Goal: Task Accomplishment & Management: Complete application form

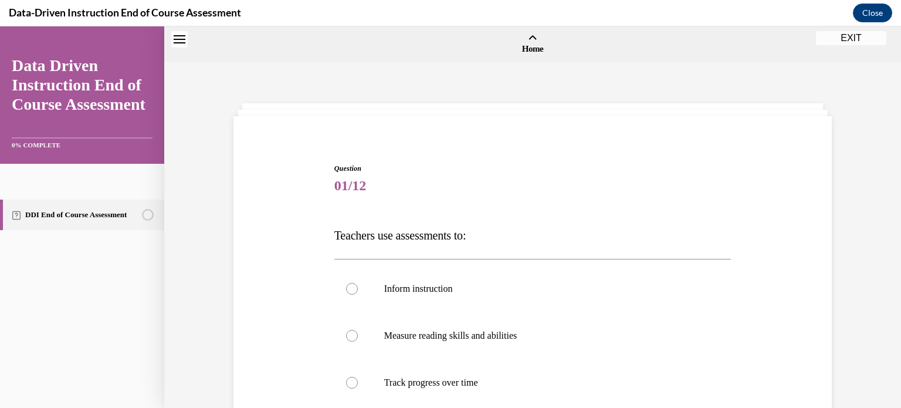
scroll to position [183, 0]
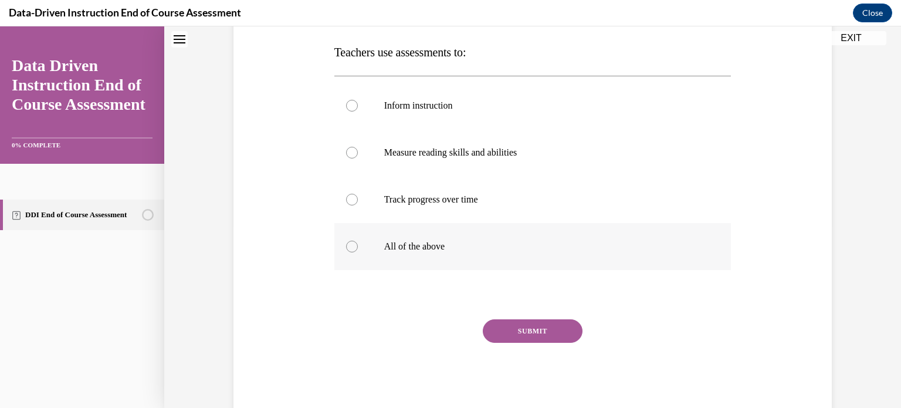
click at [352, 246] on div at bounding box center [352, 246] width 12 height 12
click at [352, 246] on input "All of the above" at bounding box center [352, 246] width 12 height 12
radio input "true"
click at [519, 328] on button "SUBMIT" at bounding box center [533, 330] width 100 height 23
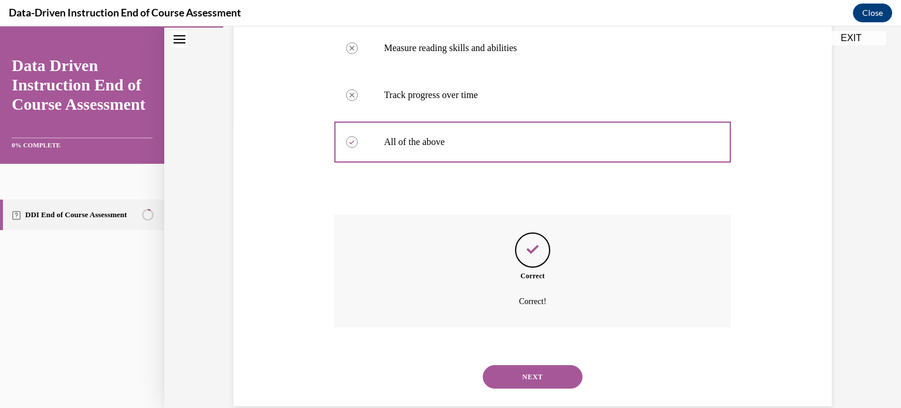
scroll to position [308, 0]
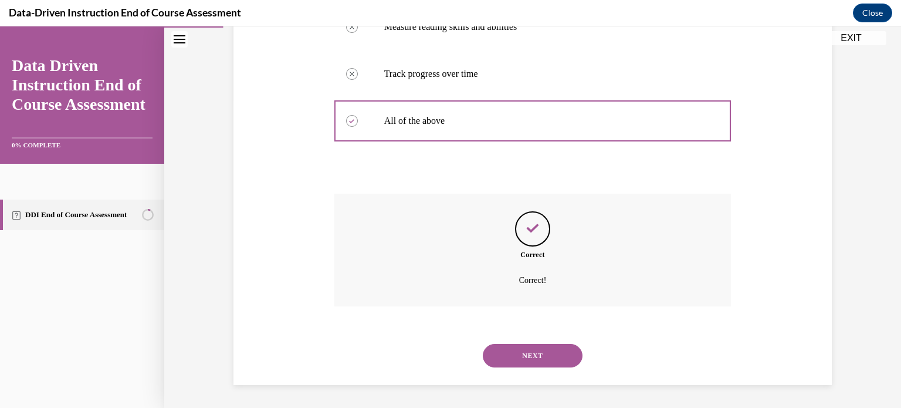
click at [524, 360] on button "NEXT" at bounding box center [533, 355] width 100 height 23
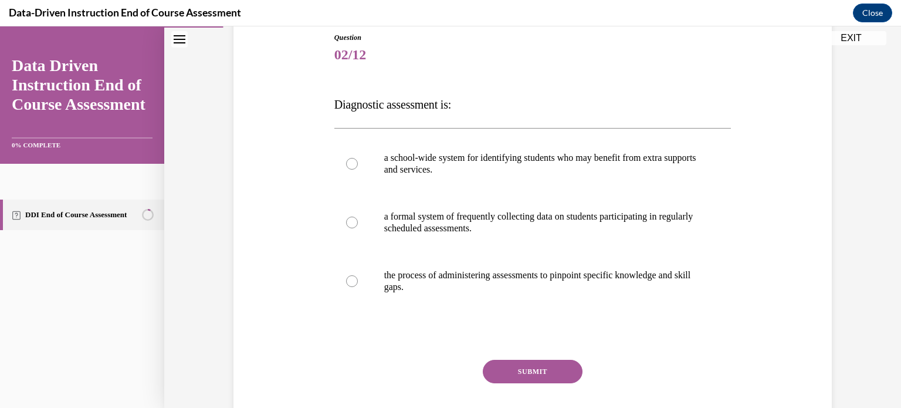
scroll to position [131, 0]
drag, startPoint x: 334, startPoint y: 100, endPoint x: 457, endPoint y: 111, distance: 123.6
click at [457, 111] on p "Diagnostic assessment is:" at bounding box center [532, 103] width 397 height 23
copy span "Diagnostic assessment is"
click at [351, 281] on div at bounding box center [352, 280] width 12 height 12
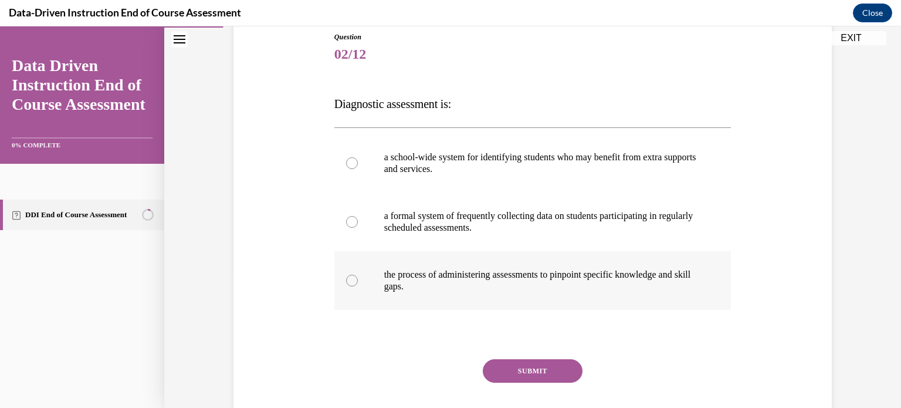
click at [351, 281] on input "the process of administering assessments to pinpoint specific knowledge and ski…" at bounding box center [352, 280] width 12 height 12
radio input "true"
click at [533, 368] on button "SUBMIT" at bounding box center [533, 370] width 100 height 23
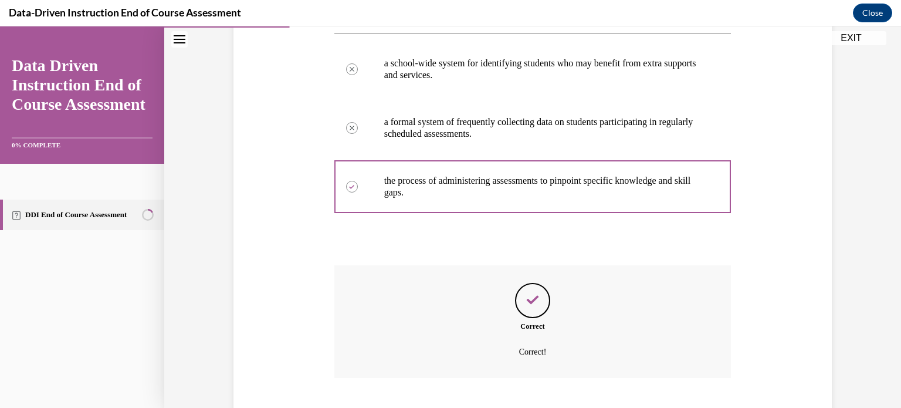
scroll to position [297, 0]
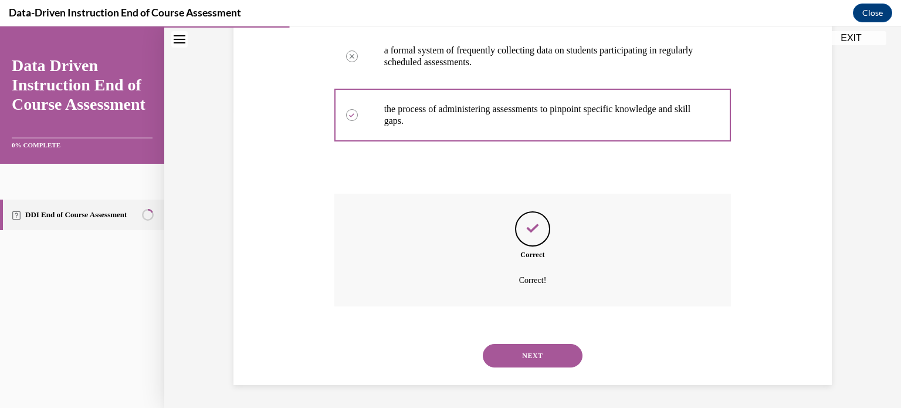
click at [533, 354] on button "NEXT" at bounding box center [533, 355] width 100 height 23
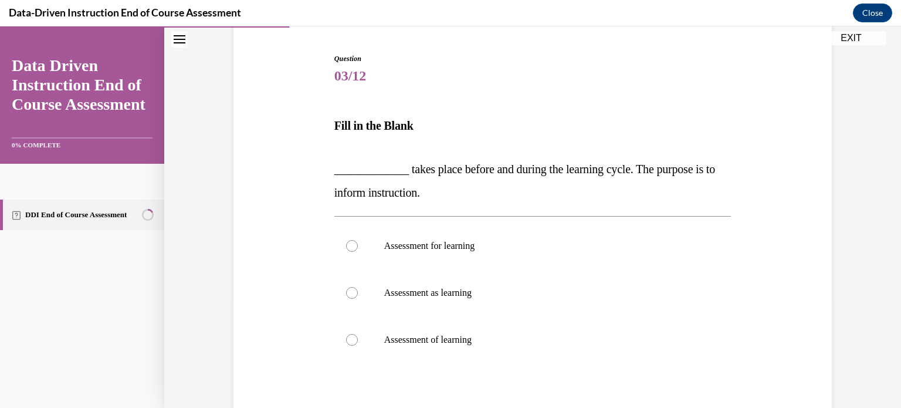
scroll to position [116, 0]
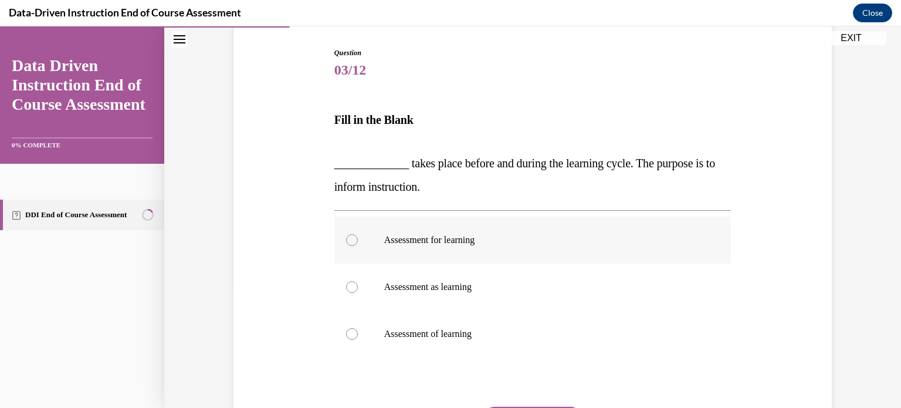
click at [352, 239] on div at bounding box center [352, 240] width 12 height 12
click at [352, 239] on input "Assessment for learning" at bounding box center [352, 240] width 12 height 12
radio input "true"
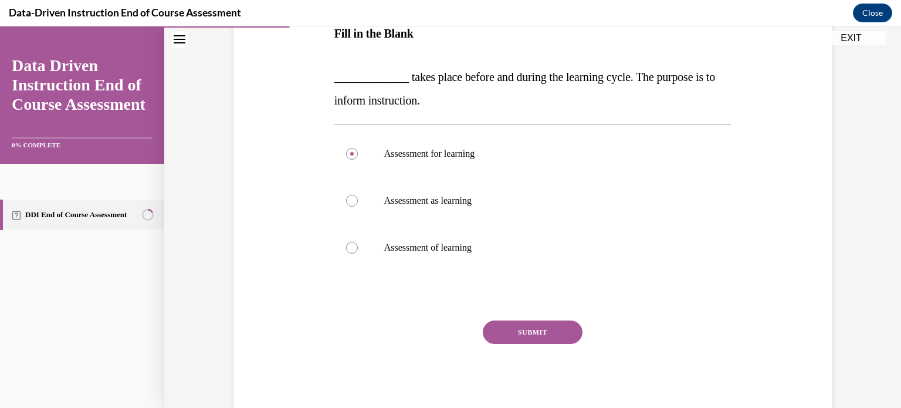
scroll to position [205, 0]
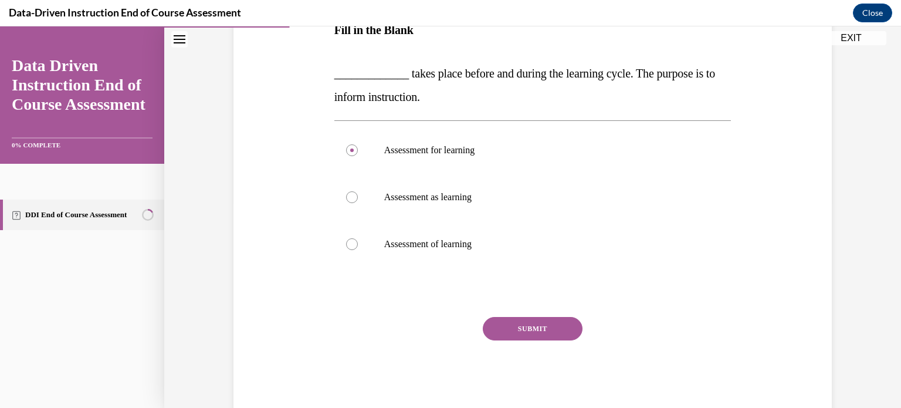
click at [530, 326] on button "SUBMIT" at bounding box center [533, 328] width 100 height 23
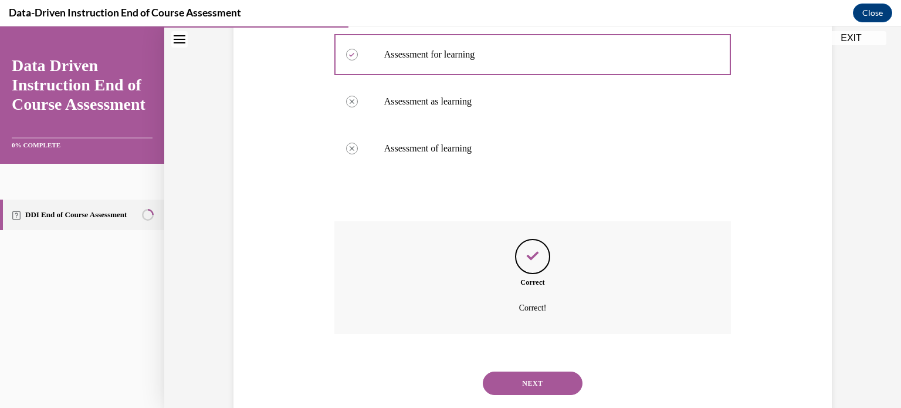
scroll to position [328, 0]
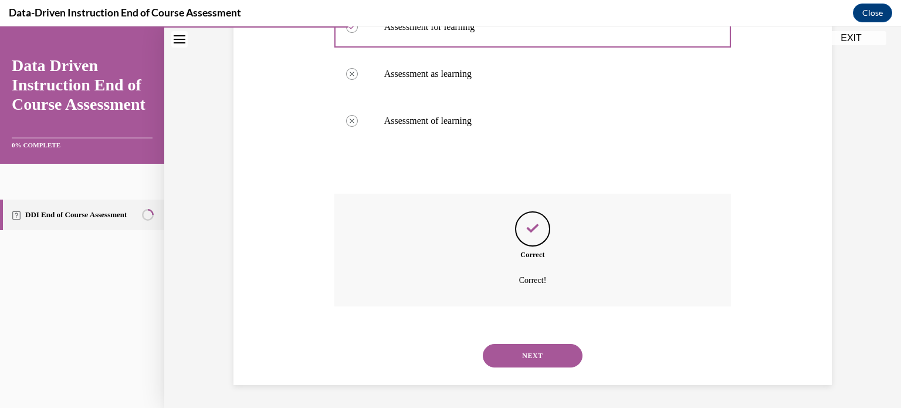
click at [534, 347] on button "NEXT" at bounding box center [533, 355] width 100 height 23
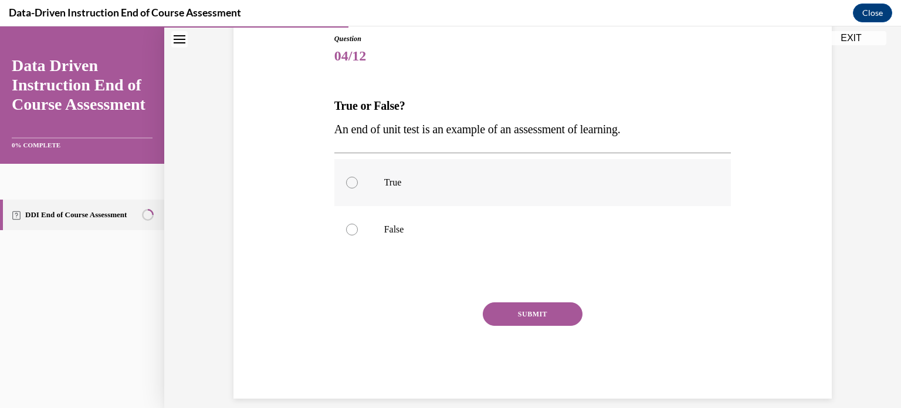
click at [350, 181] on div at bounding box center [352, 183] width 12 height 12
click at [350, 181] on input "True" at bounding box center [352, 183] width 12 height 12
radio input "true"
click at [550, 314] on button "SUBMIT" at bounding box center [533, 313] width 100 height 23
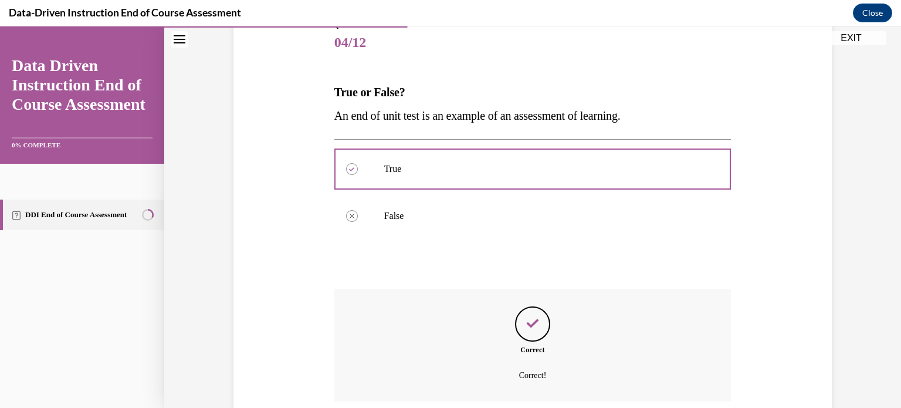
scroll to position [238, 0]
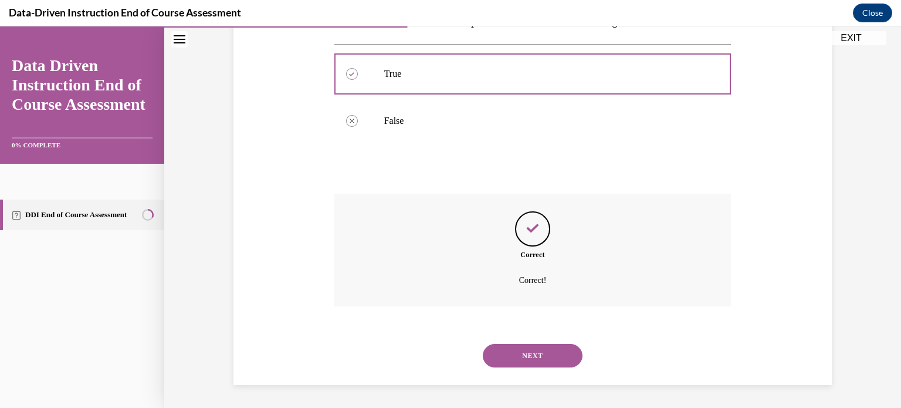
click at [521, 355] on button "NEXT" at bounding box center [533, 355] width 100 height 23
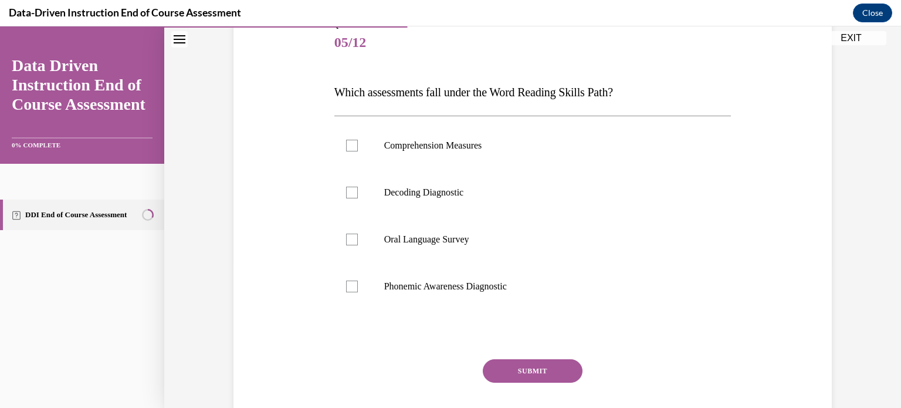
scroll to position [147, 0]
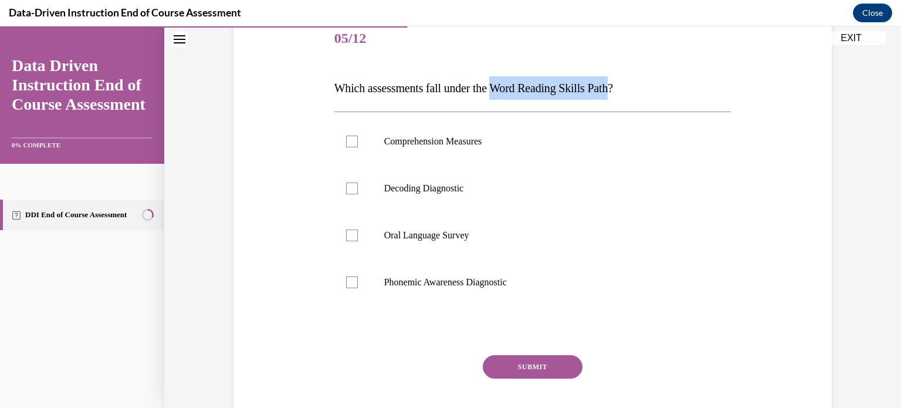
drag, startPoint x: 507, startPoint y: 88, endPoint x: 626, endPoint y: 86, distance: 119.1
click at [613, 86] on span "Which assessments fall under the Word Reading Skills Path?" at bounding box center [473, 88] width 279 height 13
copy span "Word Reading Skills Pat"
click at [350, 142] on div at bounding box center [352, 141] width 12 height 12
click at [350, 142] on input "Comprehension Measures" at bounding box center [352, 141] width 12 height 12
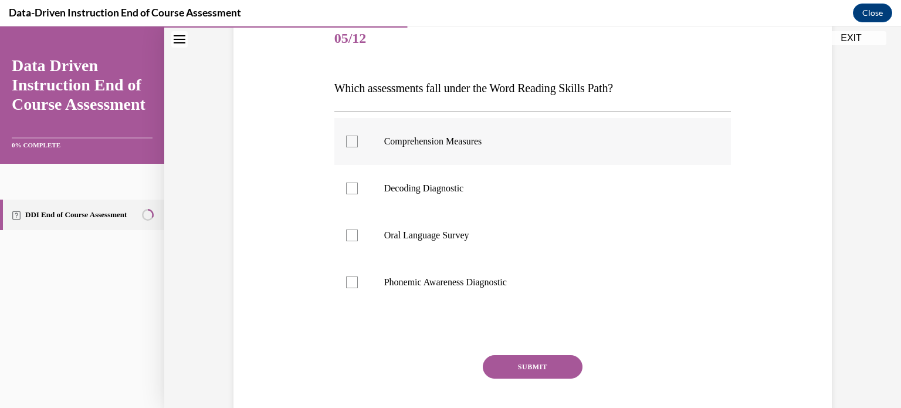
checkbox input "true"
click at [352, 191] on div at bounding box center [352, 188] width 12 height 12
click at [352, 191] on input "Decoding Diagnostic" at bounding box center [352, 188] width 12 height 12
checkbox input "true"
click at [350, 141] on icon at bounding box center [351, 142] width 5 height 4
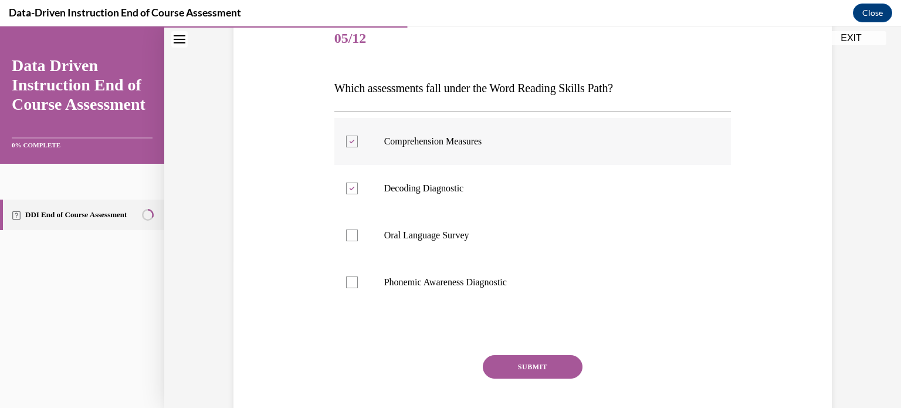
click at [350, 141] on input "Comprehension Measures" at bounding box center [352, 141] width 12 height 12
checkbox input "false"
click at [351, 281] on div at bounding box center [352, 282] width 12 height 12
click at [351, 281] on input "Phonemic Awareness Diagnostic" at bounding box center [352, 282] width 12 height 12
checkbox input "true"
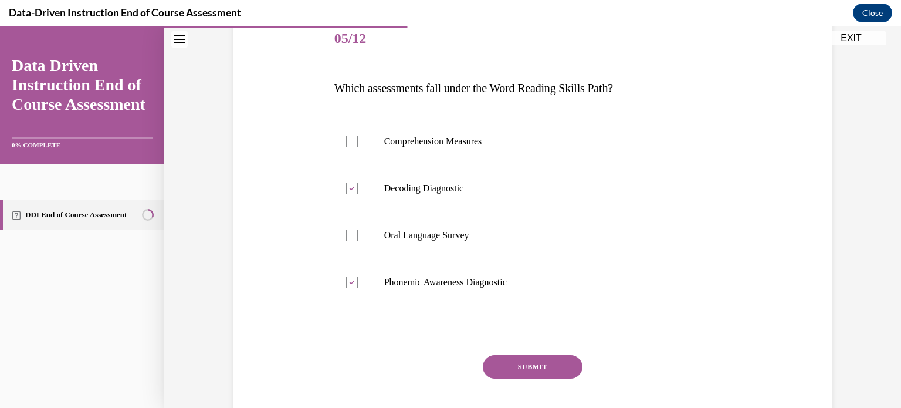
click at [522, 367] on button "SUBMIT" at bounding box center [533, 366] width 100 height 23
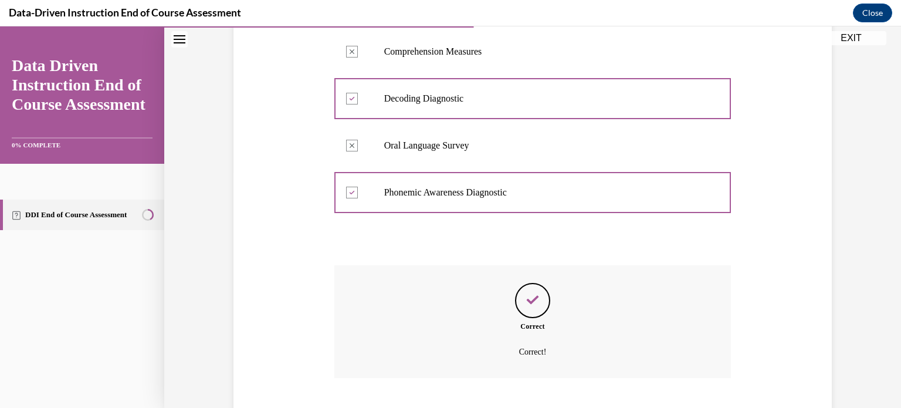
scroll to position [308, 0]
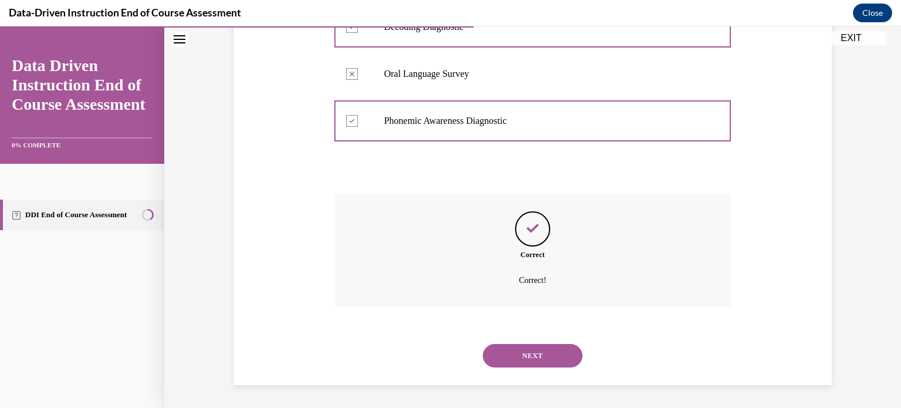
click at [523, 357] on button "NEXT" at bounding box center [533, 355] width 100 height 23
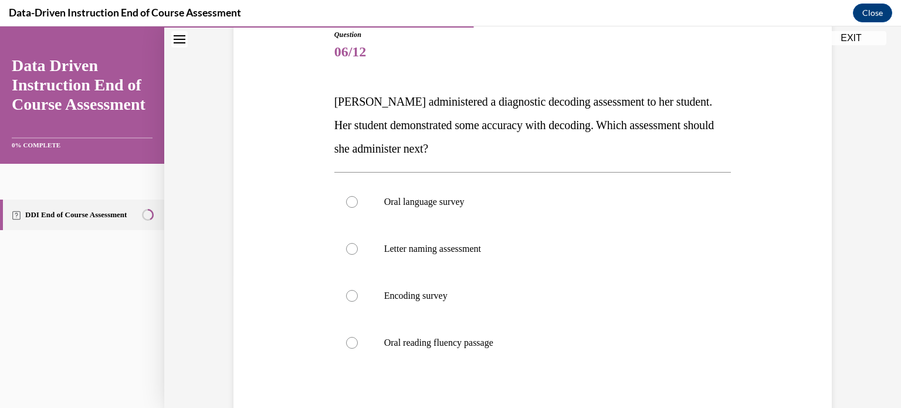
scroll to position [145, 0]
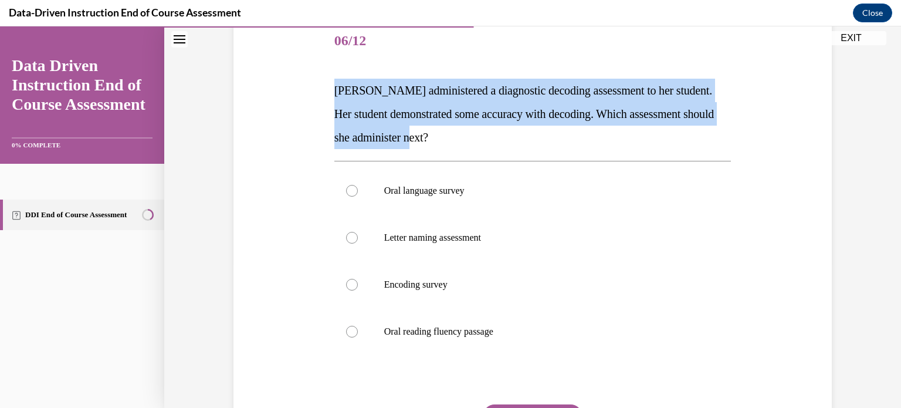
drag, startPoint x: 334, startPoint y: 89, endPoint x: 477, endPoint y: 132, distance: 149.5
click at [477, 132] on p "Mrs. Lee administered a diagnostic decoding assessment to her student. Her stud…" at bounding box center [532, 114] width 397 height 70
copy span "Mrs. Lee administered a diagnostic decoding assessment to her student. Her stud…"
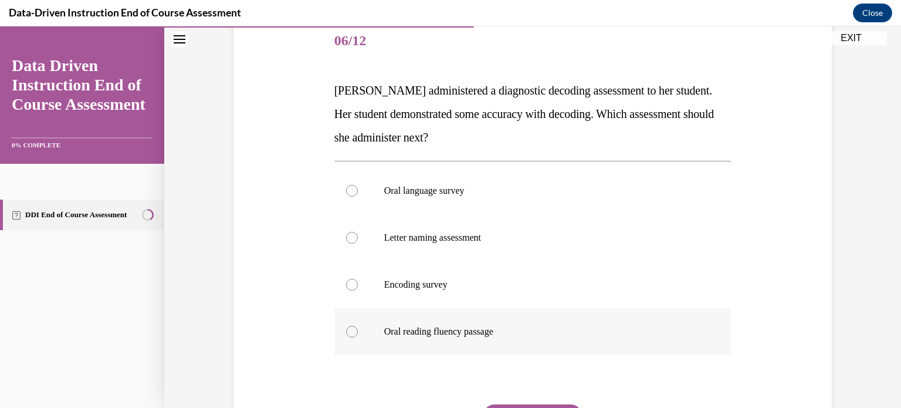
click at [350, 331] on div at bounding box center [352, 332] width 12 height 12
click at [350, 331] on input "Oral reading fluency passage" at bounding box center [352, 332] width 12 height 12
radio input "true"
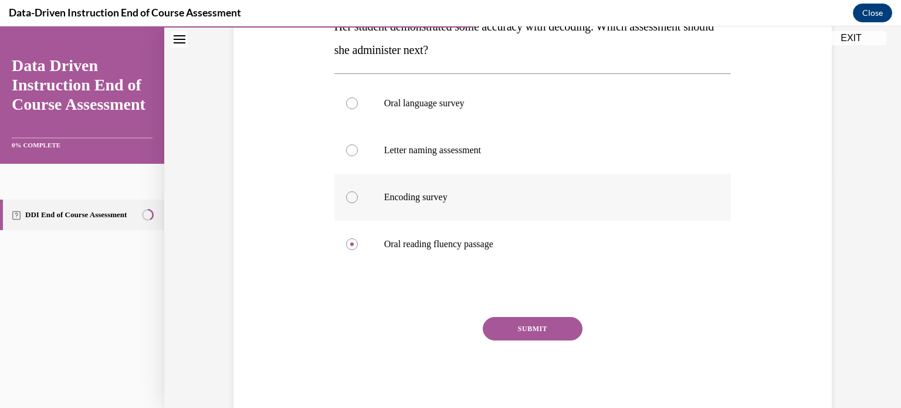
scroll to position [260, 0]
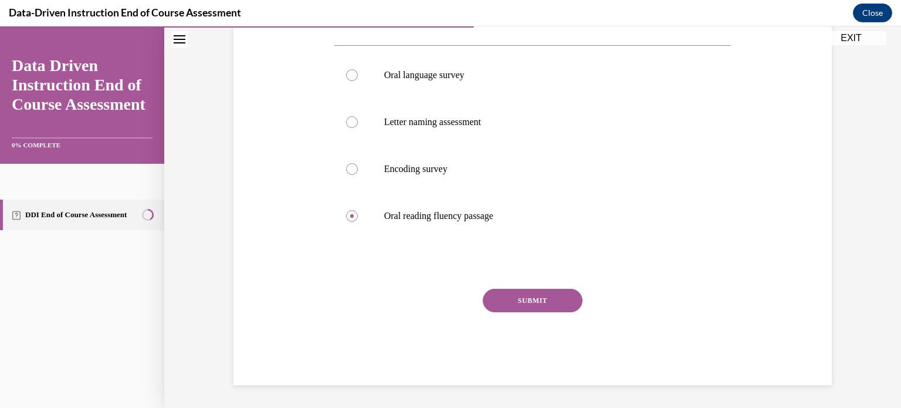
click at [554, 297] on button "SUBMIT" at bounding box center [533, 300] width 100 height 23
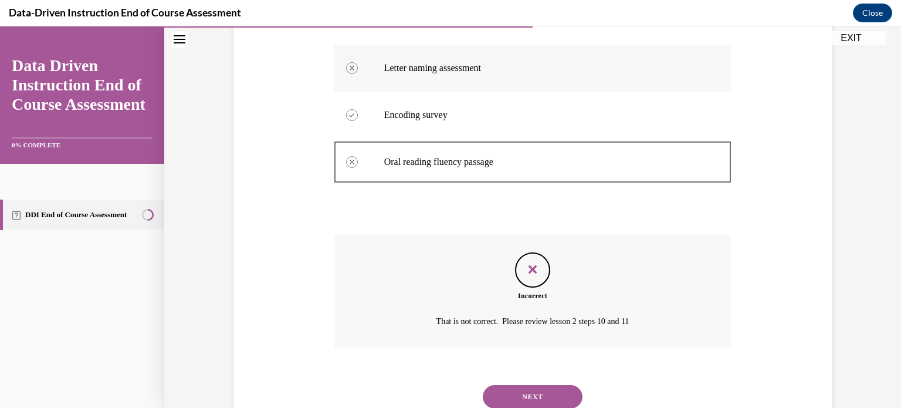
scroll to position [355, 0]
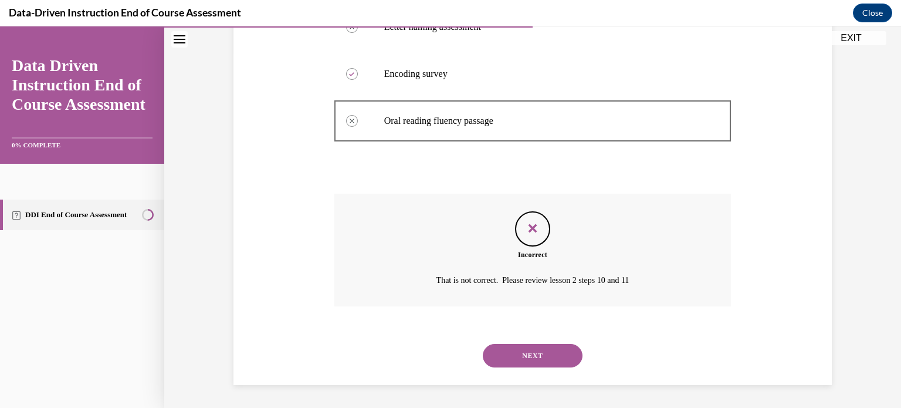
click at [539, 352] on button "NEXT" at bounding box center [533, 355] width 100 height 23
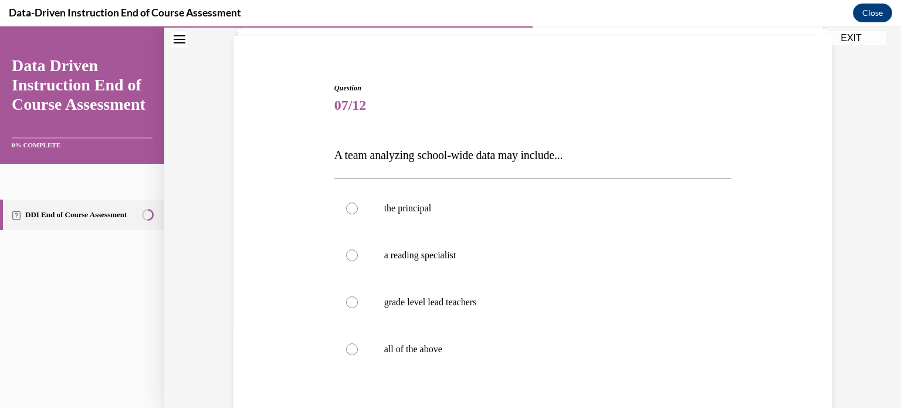
scroll to position [90, 0]
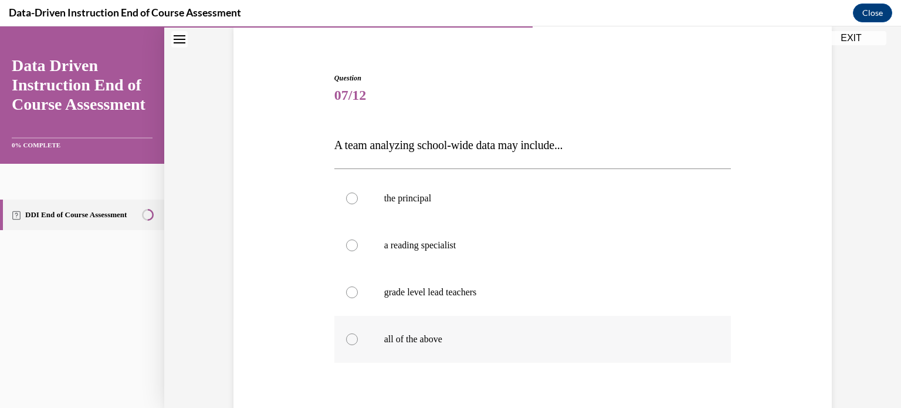
click at [351, 341] on div at bounding box center [352, 339] width 12 height 12
click at [351, 341] on input "all of the above" at bounding box center [352, 339] width 12 height 12
radio input "true"
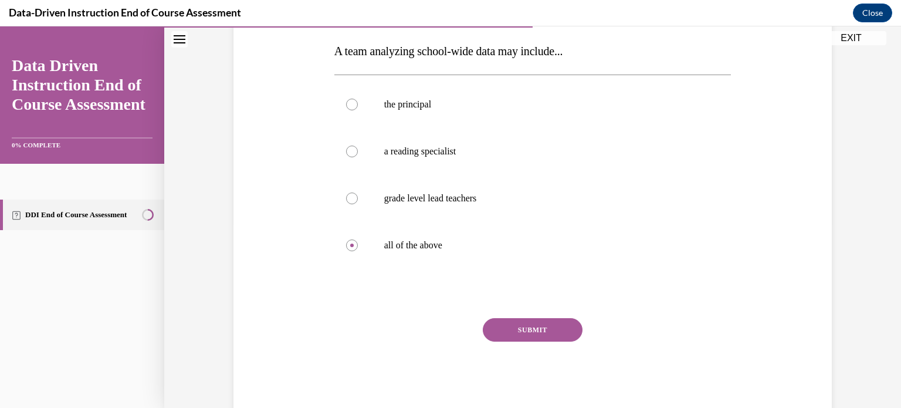
scroll to position [213, 0]
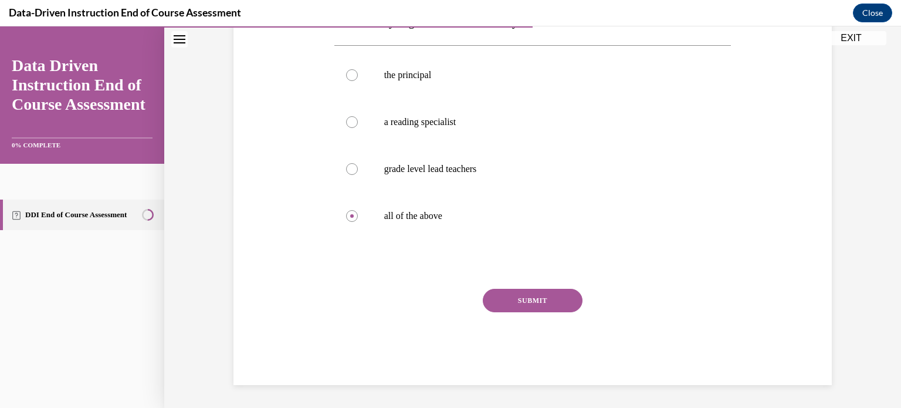
click at [520, 300] on button "SUBMIT" at bounding box center [533, 300] width 100 height 23
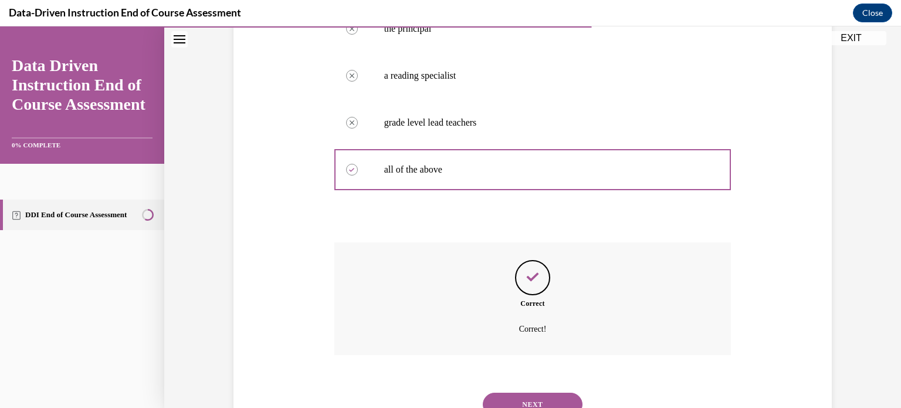
scroll to position [308, 0]
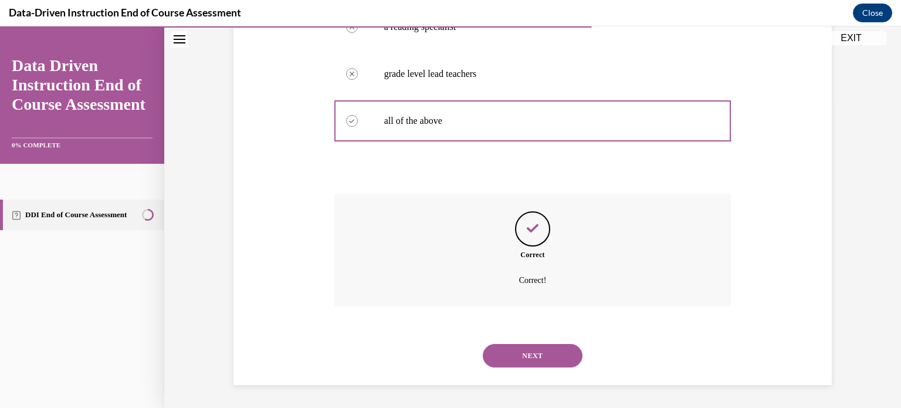
click at [539, 352] on button "NEXT" at bounding box center [533, 355] width 100 height 23
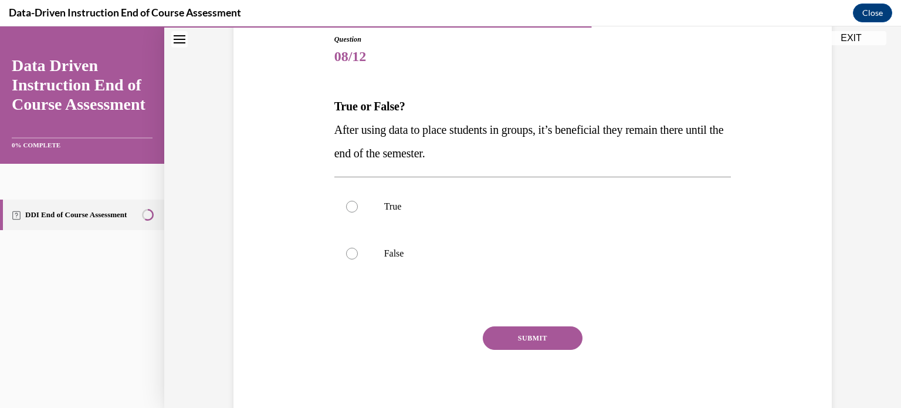
scroll to position [130, 0]
click at [352, 253] on div at bounding box center [352, 252] width 12 height 12
click at [352, 253] on input "False" at bounding box center [352, 252] width 12 height 12
radio input "true"
click at [544, 340] on button "SUBMIT" at bounding box center [533, 336] width 100 height 23
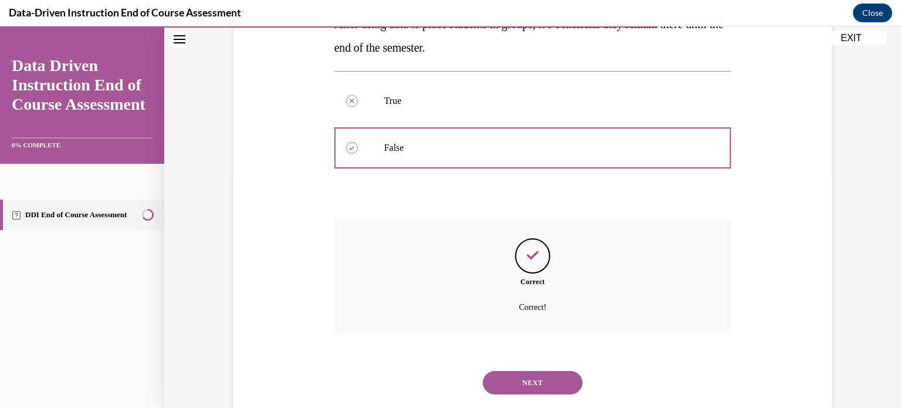
scroll to position [262, 0]
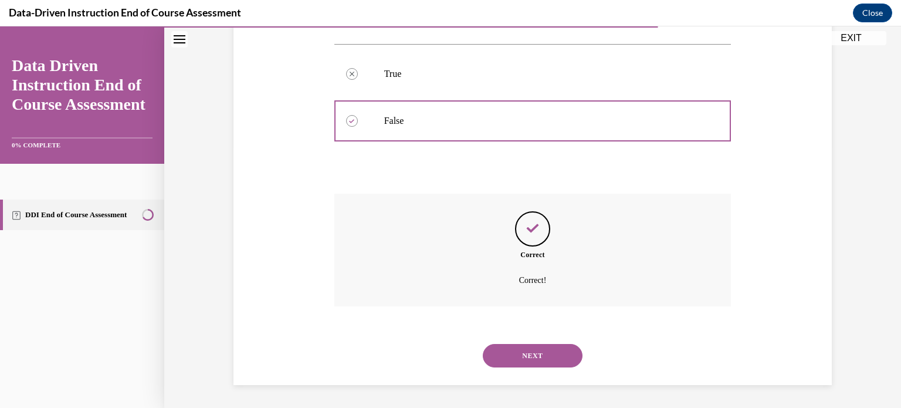
click at [536, 355] on button "NEXT" at bounding box center [533, 355] width 100 height 23
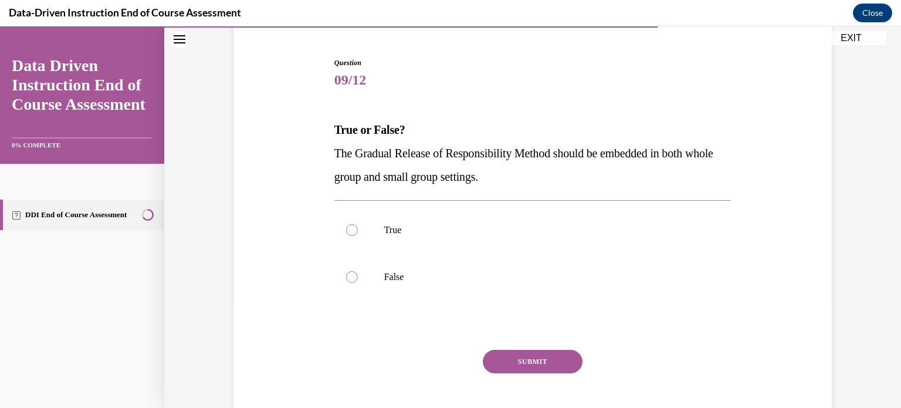
scroll to position [108, 0]
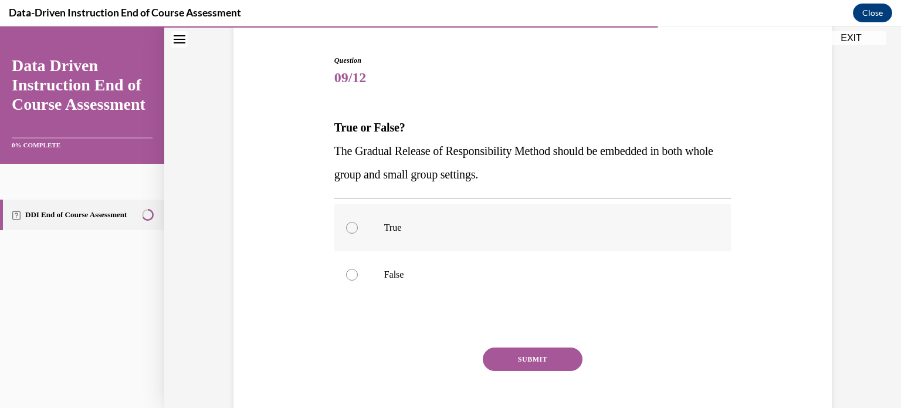
click at [349, 228] on div at bounding box center [352, 228] width 12 height 12
click at [349, 228] on input "True" at bounding box center [352, 228] width 12 height 12
radio input "true"
click at [525, 362] on button "SUBMIT" at bounding box center [533, 358] width 100 height 23
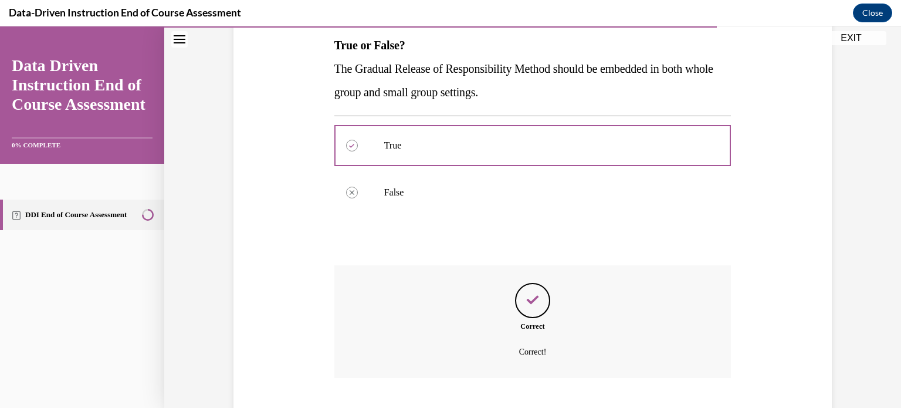
scroll to position [262, 0]
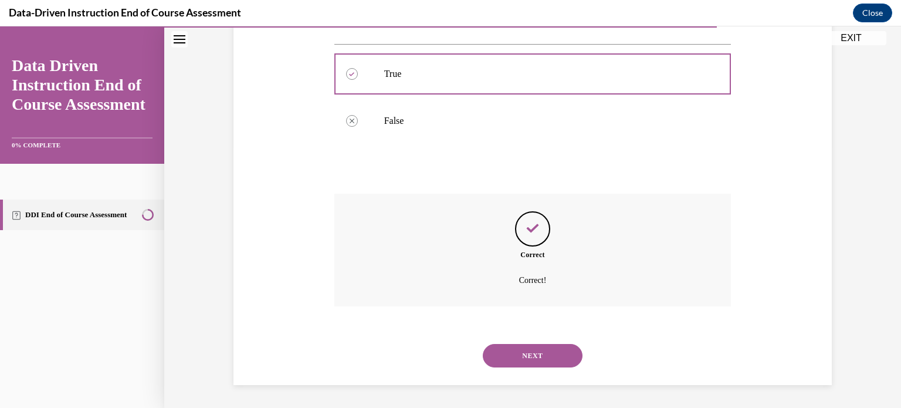
click at [525, 362] on button "NEXT" at bounding box center [533, 355] width 100 height 23
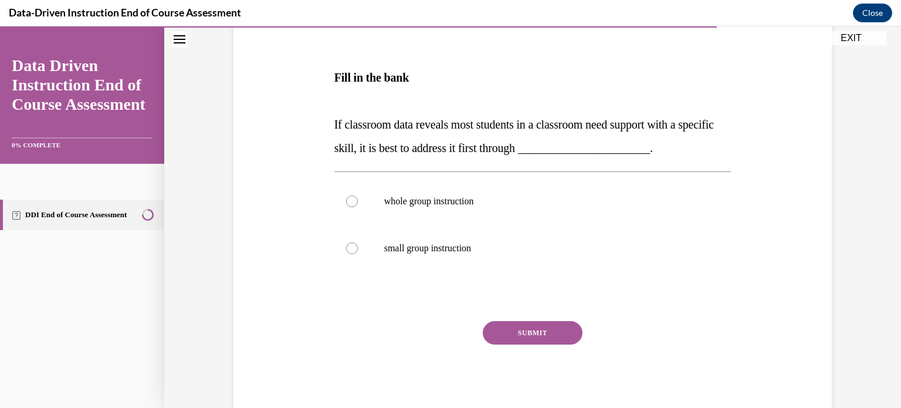
scroll to position [179, 0]
click at [353, 199] on div at bounding box center [352, 200] width 12 height 12
click at [353, 199] on input "whole group instruction" at bounding box center [352, 200] width 12 height 12
radio input "true"
click at [531, 328] on button "SUBMIT" at bounding box center [533, 331] width 100 height 23
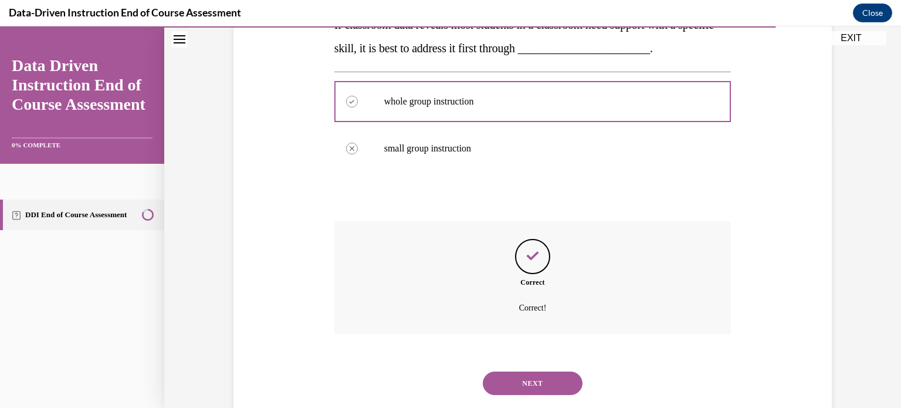
scroll to position [305, 0]
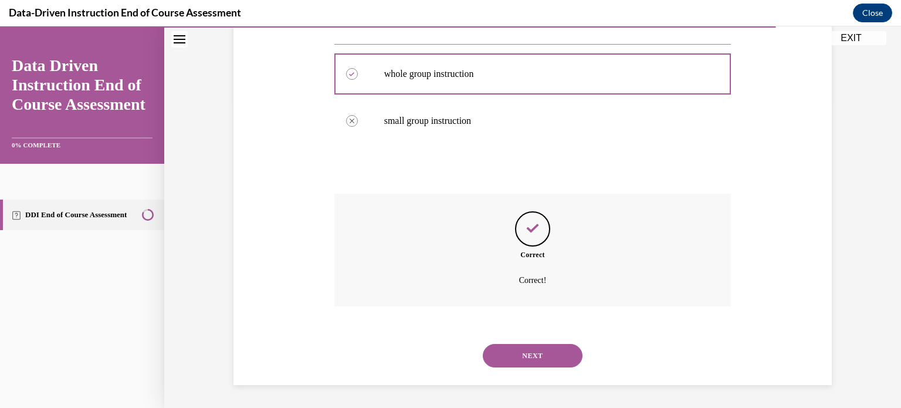
click at [531, 352] on button "NEXT" at bounding box center [533, 355] width 100 height 23
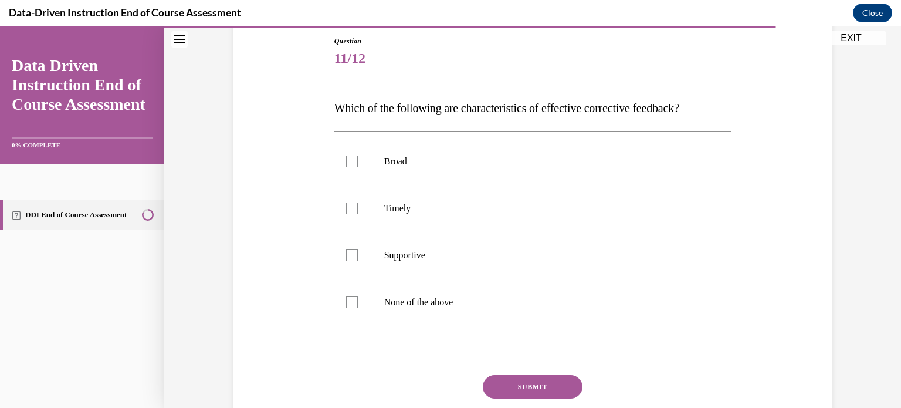
scroll to position [131, 0]
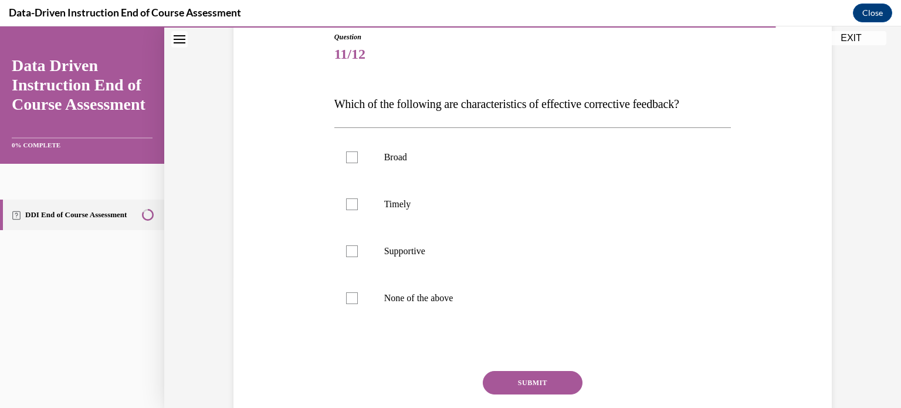
click at [335, 103] on span "Which of the following are characteristics of effective corrective feedback?" at bounding box center [506, 103] width 345 height 13
drag, startPoint x: 452, startPoint y: 104, endPoint x: 712, endPoint y: 93, distance: 260.6
click at [712, 93] on p "Which of the following are characteristics of effective corrective feedback?" at bounding box center [532, 103] width 397 height 23
copy span "are characteristics of effective corrective feedback?"
click at [352, 204] on div at bounding box center [352, 204] width 12 height 12
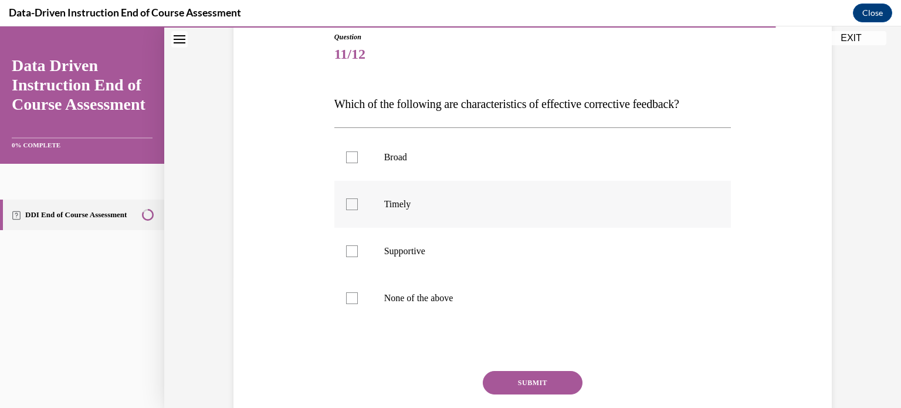
click at [352, 204] on input "Timely" at bounding box center [352, 204] width 12 height 12
checkbox input "true"
click at [353, 252] on div at bounding box center [352, 251] width 12 height 12
click at [353, 252] on input "Supportive" at bounding box center [352, 251] width 12 height 12
checkbox input "true"
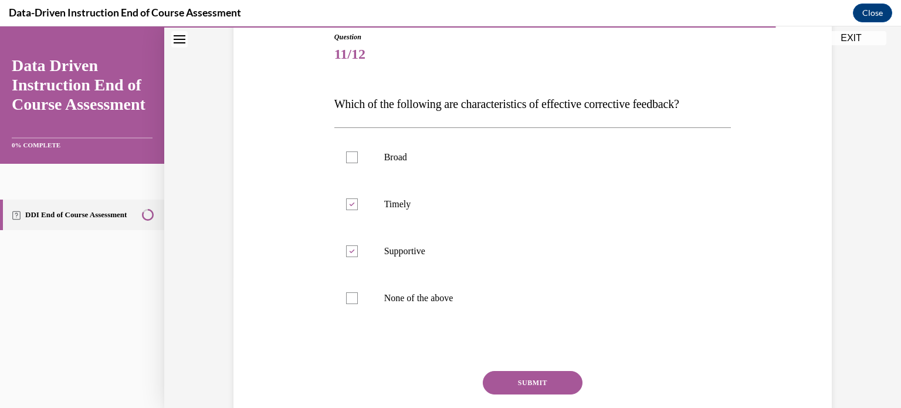
click at [533, 382] on button "SUBMIT" at bounding box center [533, 382] width 100 height 23
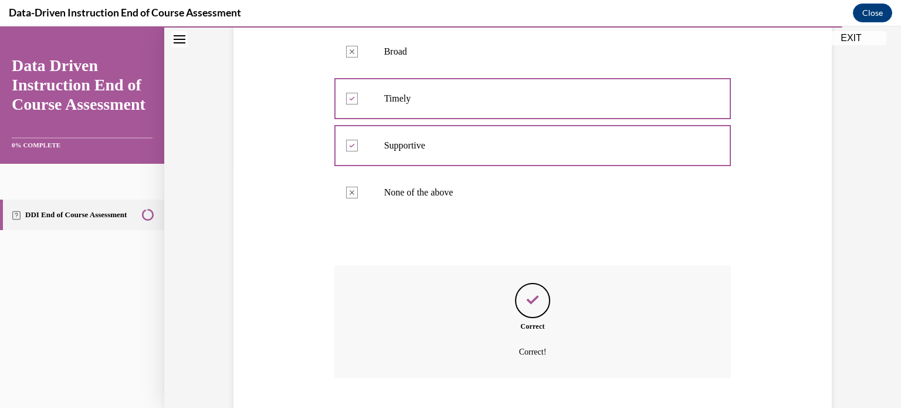
scroll to position [308, 0]
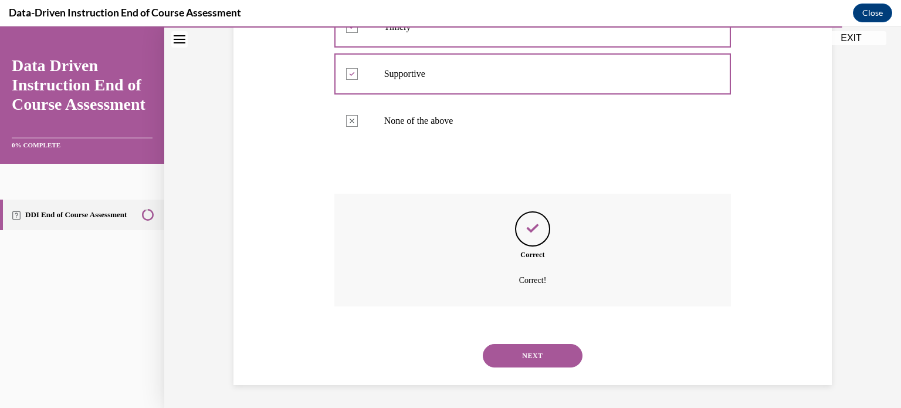
click at [521, 357] on button "NEXT" at bounding box center [533, 355] width 100 height 23
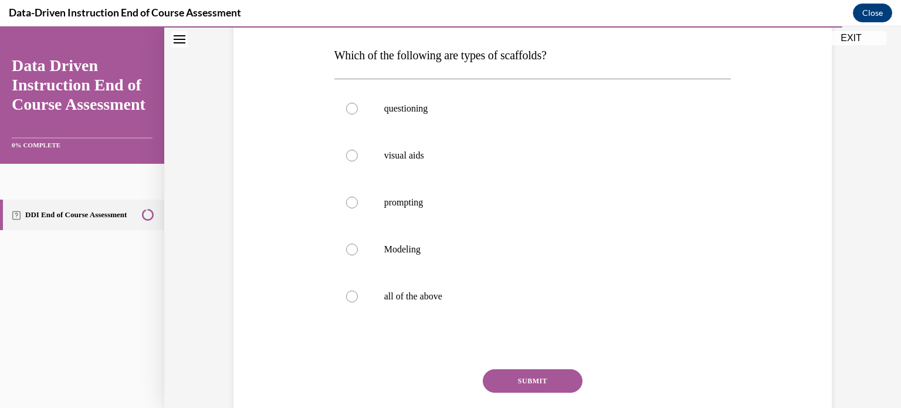
scroll to position [181, 0]
drag, startPoint x: 471, startPoint y: 52, endPoint x: 558, endPoint y: 57, distance: 87.5
click at [547, 57] on span "Which of the following are types of scaffolds?" at bounding box center [440, 54] width 212 height 13
copy span "types of scaffolds"
click at [269, 112] on div "Question 12/12 Which of the following are types of scaffolds? questioning visua…" at bounding box center [532, 205] width 604 height 517
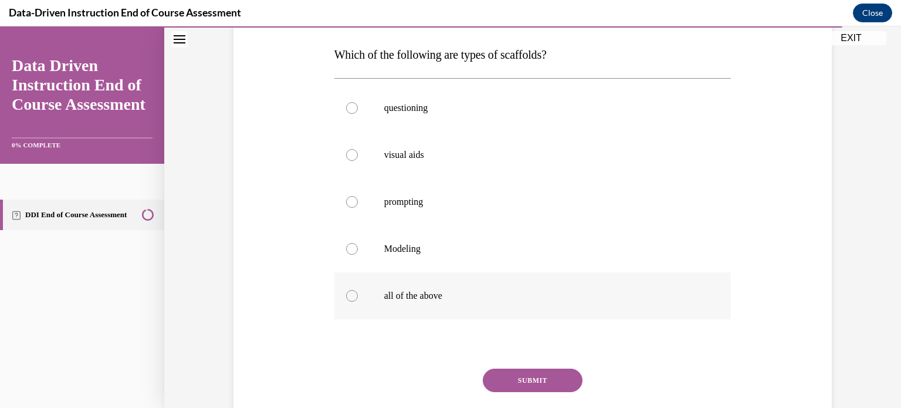
click at [354, 296] on div at bounding box center [352, 296] width 12 height 12
click at [354, 296] on input "all of the above" at bounding box center [352, 296] width 12 height 12
radio input "true"
click at [535, 378] on button "SUBMIT" at bounding box center [533, 379] width 100 height 23
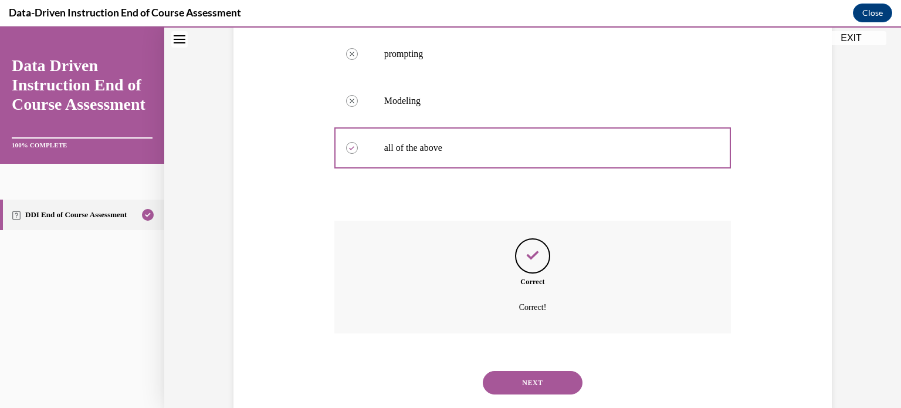
scroll to position [355, 0]
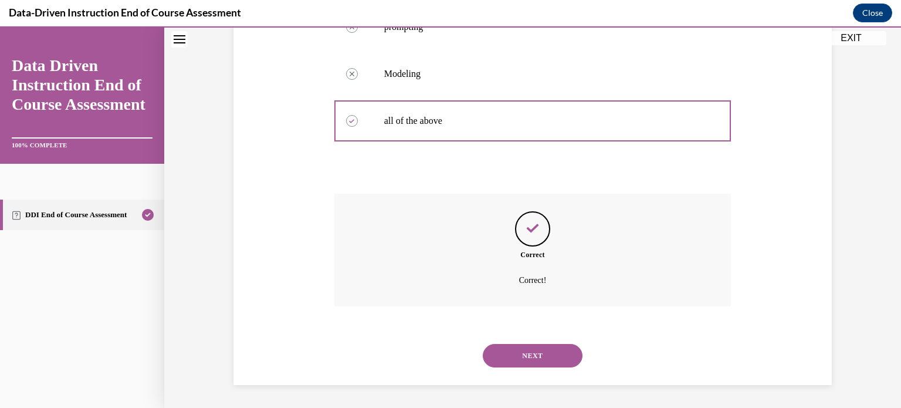
click at [525, 351] on button "NEXT" at bounding box center [533, 355] width 100 height 23
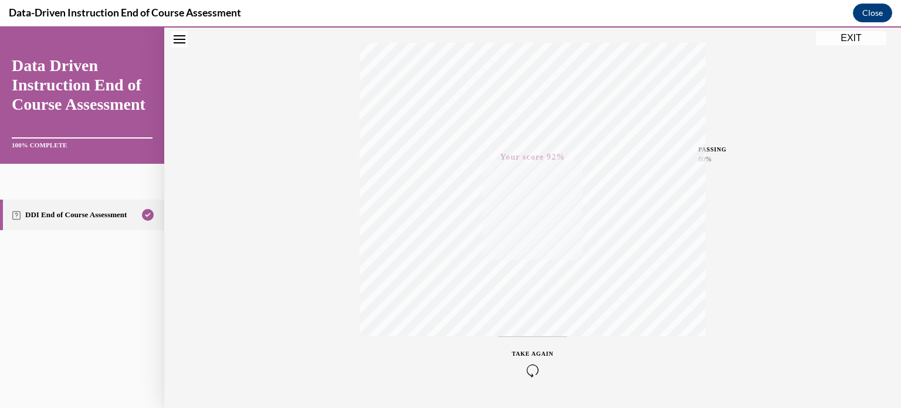
scroll to position [219, 0]
click at [849, 40] on button "EXIT" at bounding box center [851, 38] width 70 height 14
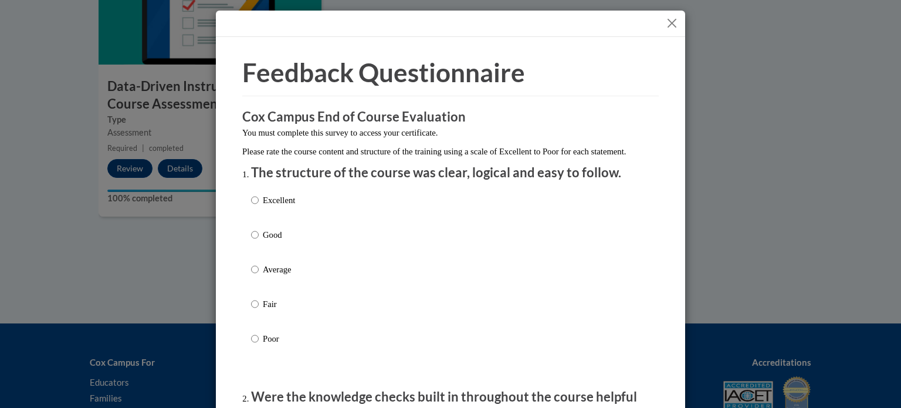
click at [669, 23] on button "Close" at bounding box center [671, 23] width 15 height 15
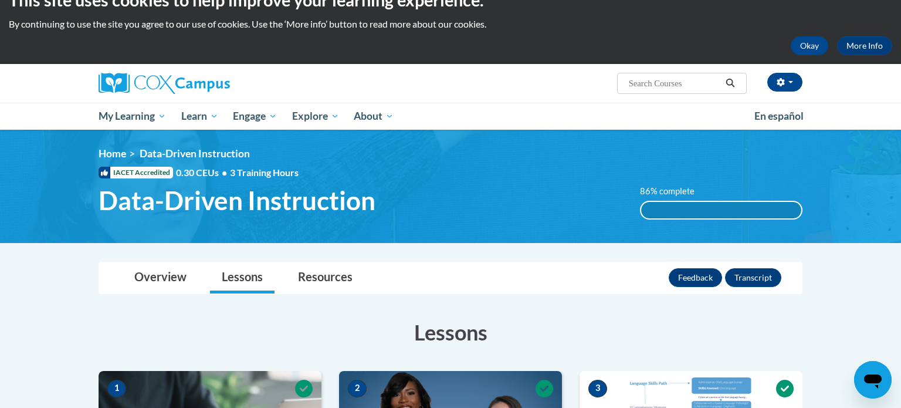
scroll to position [0, 0]
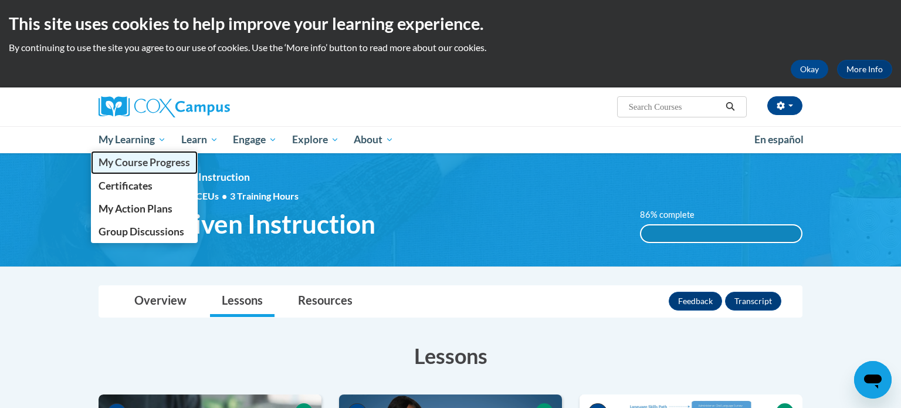
click at [126, 161] on span "My Course Progress" at bounding box center [144, 162] width 91 height 12
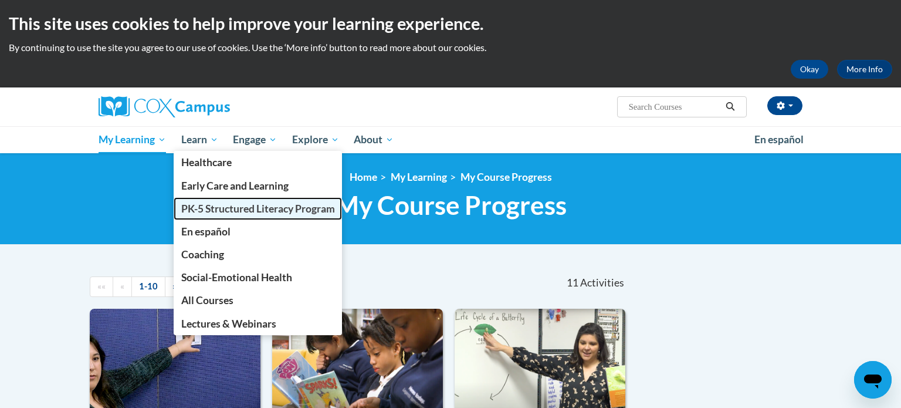
click at [207, 209] on span "PK-5 Structured Literacy Program" at bounding box center [258, 208] width 154 height 12
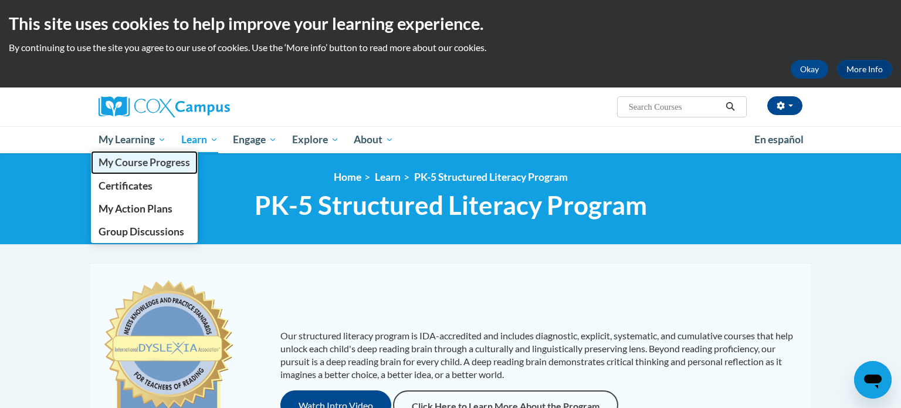
click at [141, 161] on span "My Course Progress" at bounding box center [144, 162] width 91 height 12
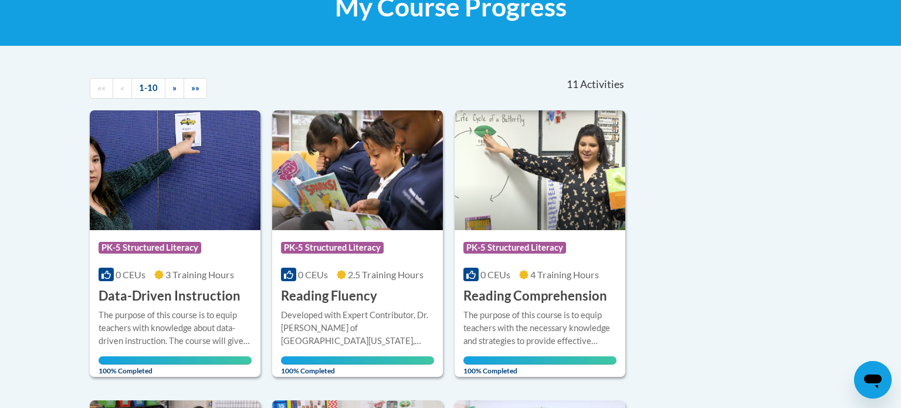
scroll to position [231, 0]
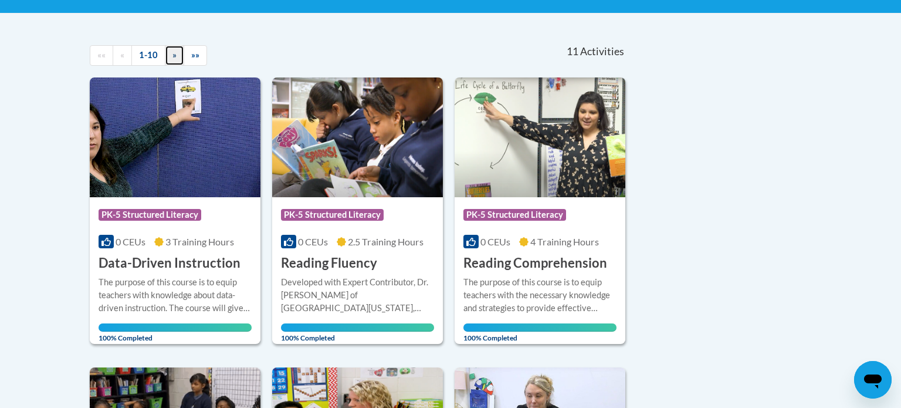
click at [172, 54] on span "»" at bounding box center [174, 55] width 4 height 10
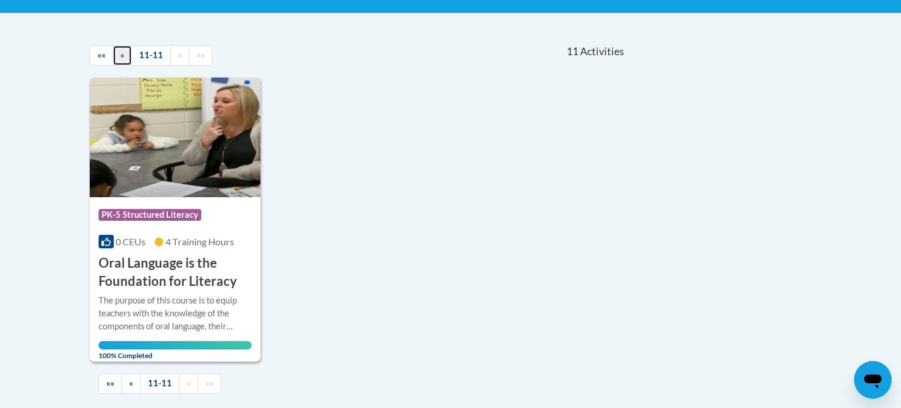
click at [127, 56] on link "«" at bounding box center [122, 55] width 19 height 21
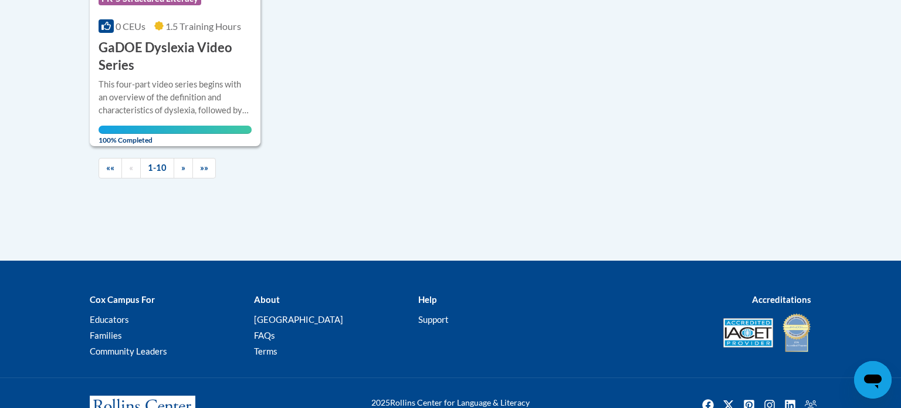
scroll to position [0, 0]
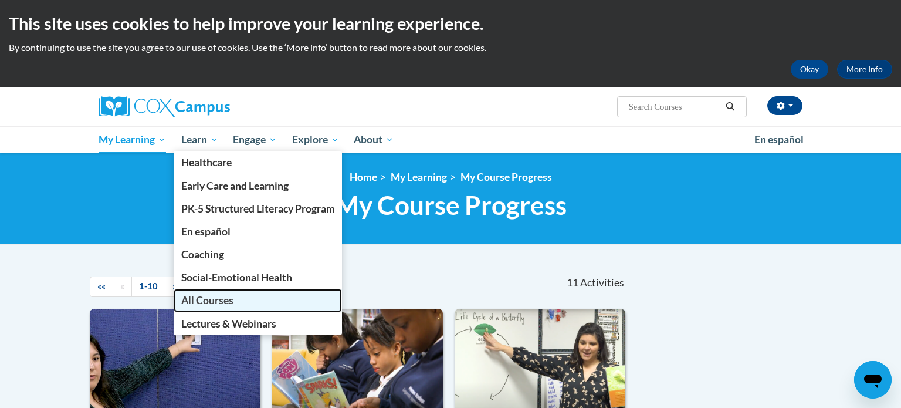
click at [233, 303] on span "All Courses" at bounding box center [207, 300] width 52 height 12
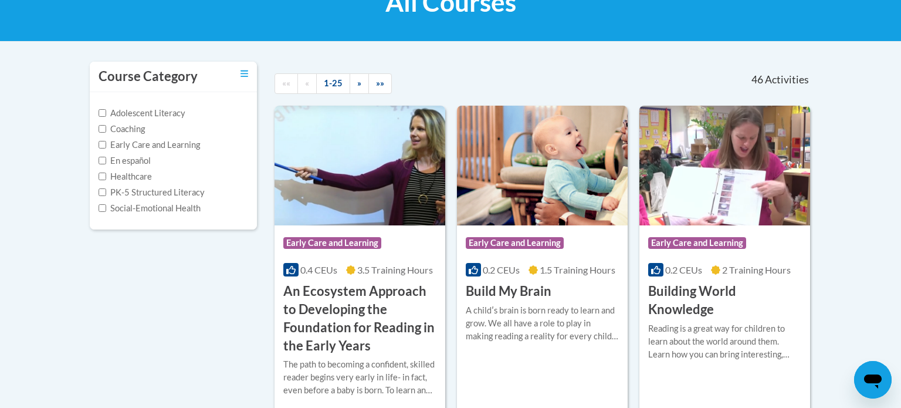
scroll to position [204, 0]
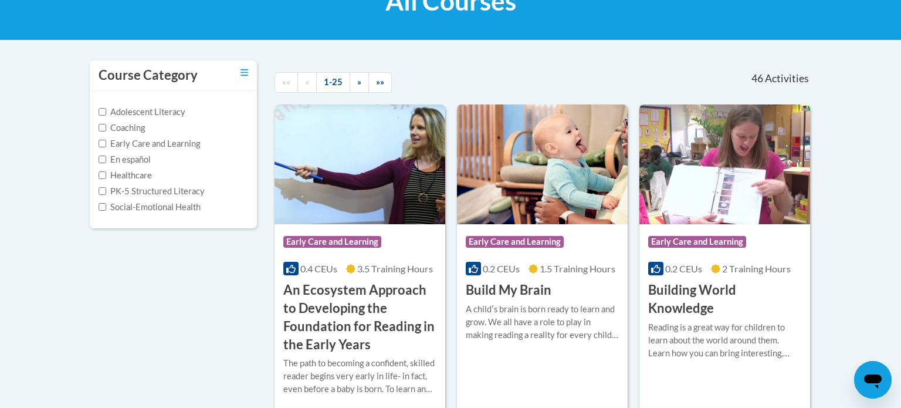
click at [122, 192] on label "PK-5 Structured Literacy" at bounding box center [152, 191] width 106 height 13
click at [106, 192] on input "PK-5 Structured Literacy" at bounding box center [103, 191] width 8 height 8
checkbox input "true"
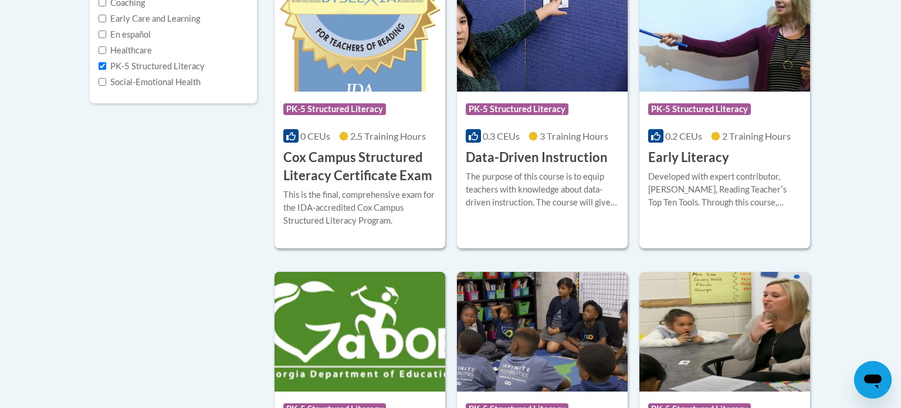
scroll to position [331, 0]
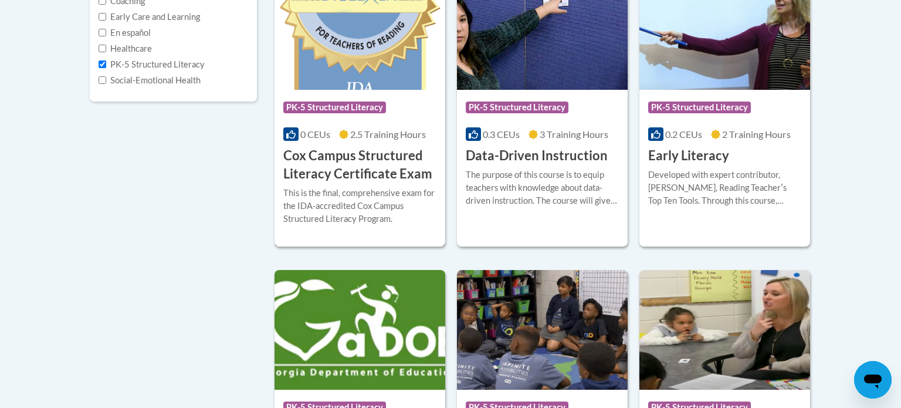
click at [358, 93] on div "Course Category: PK-5 Structured Literacy 0 CEUs 2.5 Training Hours COURSE Cox …" at bounding box center [359, 136] width 171 height 93
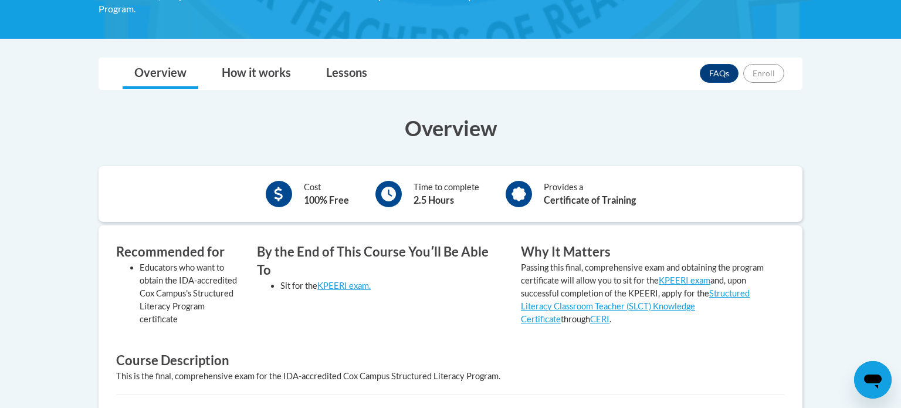
scroll to position [272, 0]
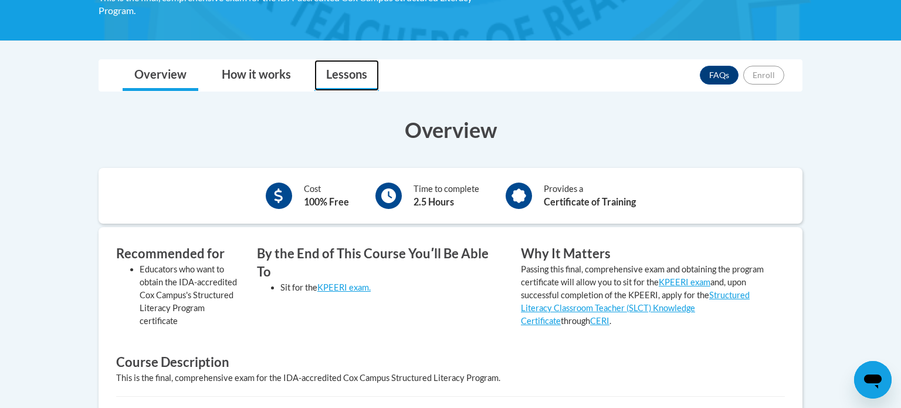
click at [345, 77] on link "Lessons" at bounding box center [346, 75] width 65 height 31
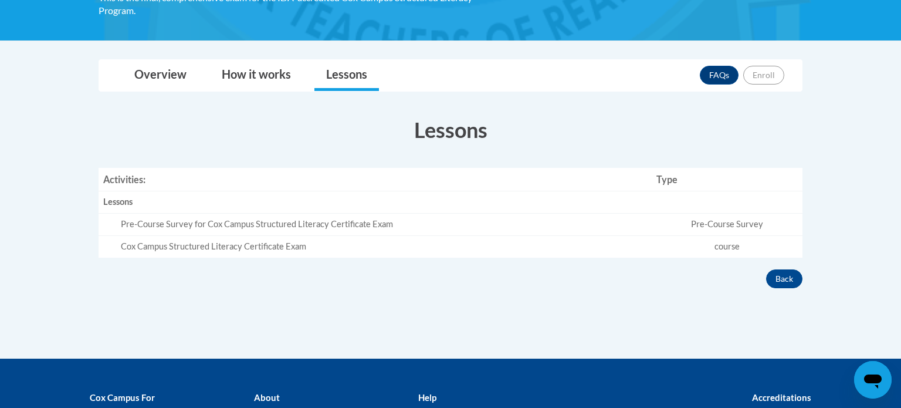
click at [154, 230] on td "Pre-Course Survey for Cox Campus Structured Literacy Certificate Exam" at bounding box center [375, 224] width 553 height 22
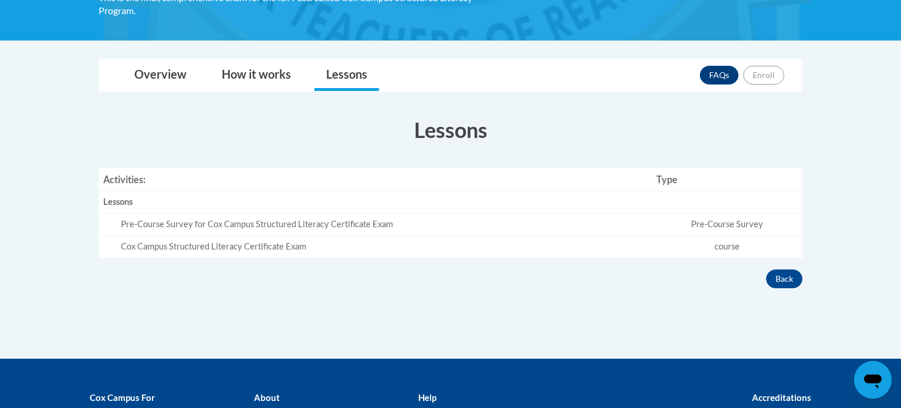
click at [398, 223] on div "Pre-Course Survey for Cox Campus Structured Literacy Certificate Exam" at bounding box center [384, 224] width 526 height 12
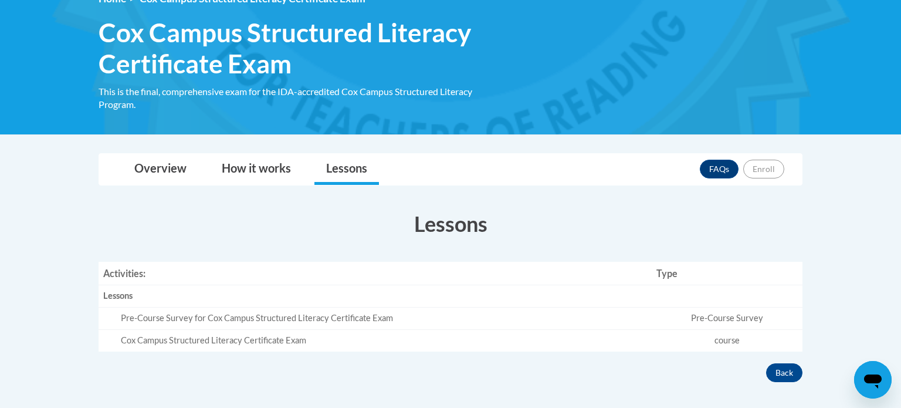
scroll to position [182, 0]
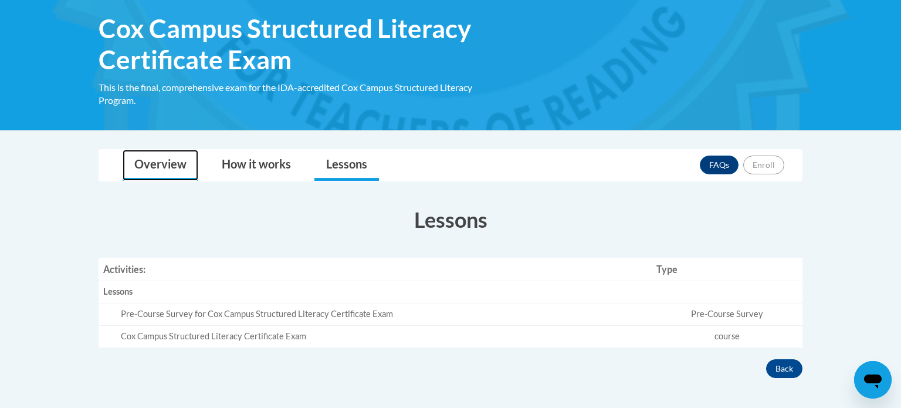
click at [171, 160] on link "Overview" at bounding box center [161, 165] width 76 height 31
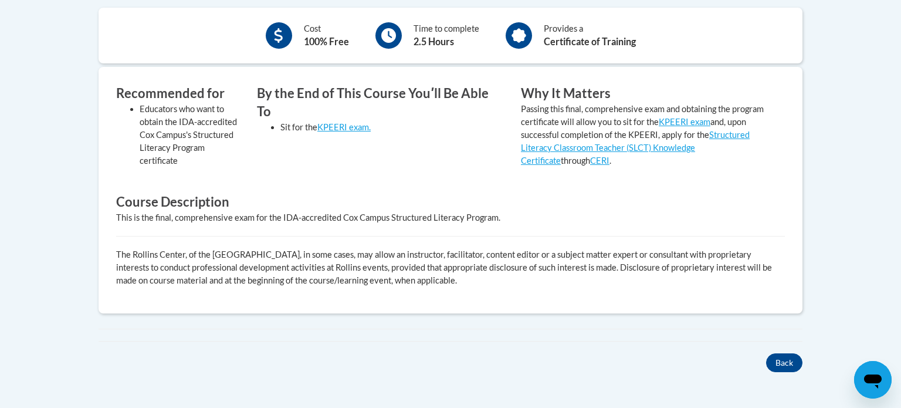
scroll to position [433, 0]
click at [342, 121] on link "KPEERI exam." at bounding box center [343, 126] width 53 height 10
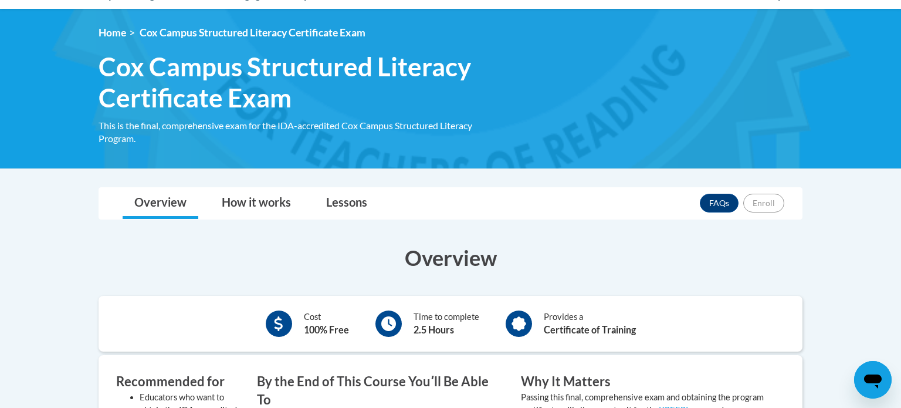
scroll to position [0, 0]
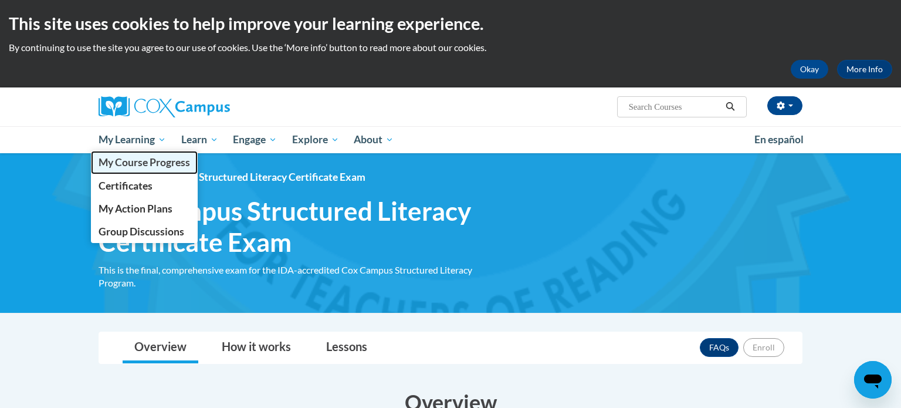
click at [134, 162] on span "My Course Progress" at bounding box center [144, 162] width 91 height 12
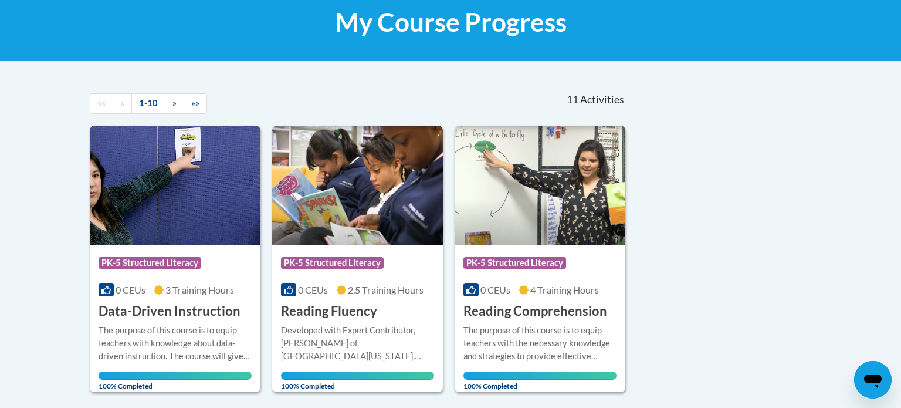
scroll to position [184, 0]
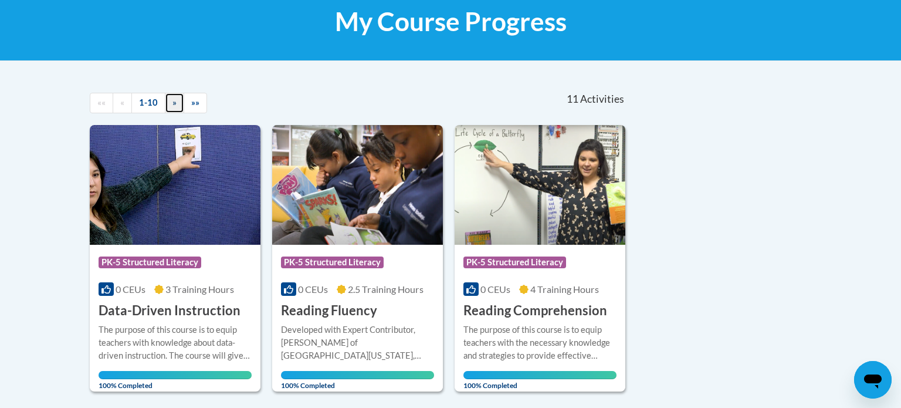
click at [172, 103] on span "»" at bounding box center [174, 102] width 4 height 10
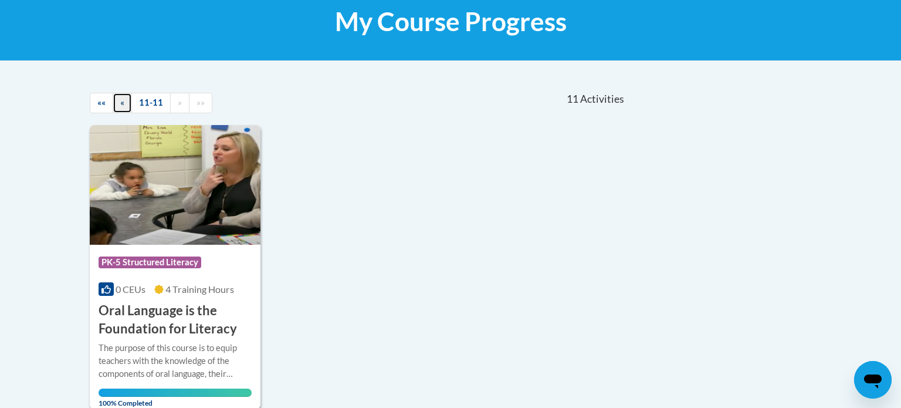
click at [120, 103] on span "«" at bounding box center [122, 102] width 4 height 10
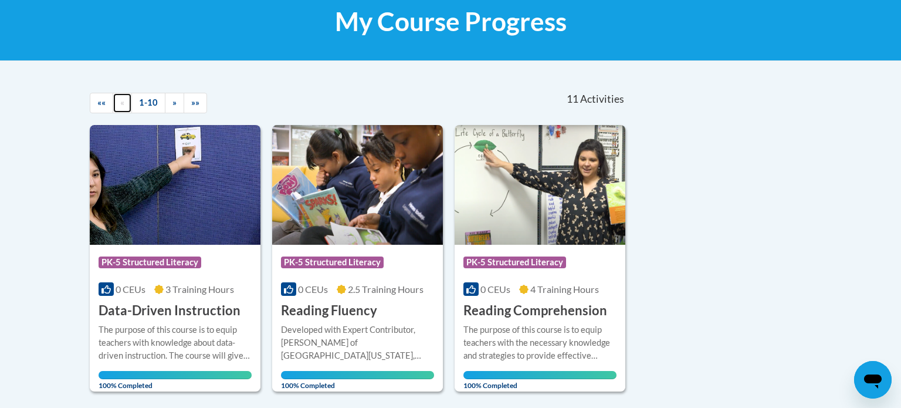
scroll to position [0, 0]
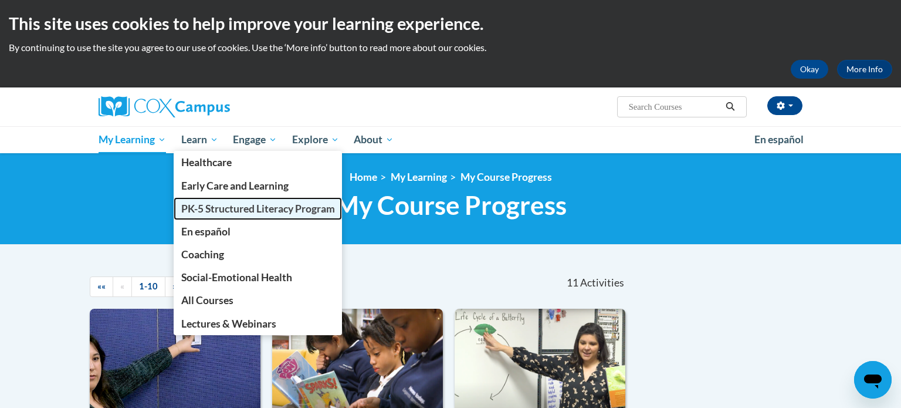
click at [208, 208] on span "PK-5 Structured Literacy Program" at bounding box center [258, 208] width 154 height 12
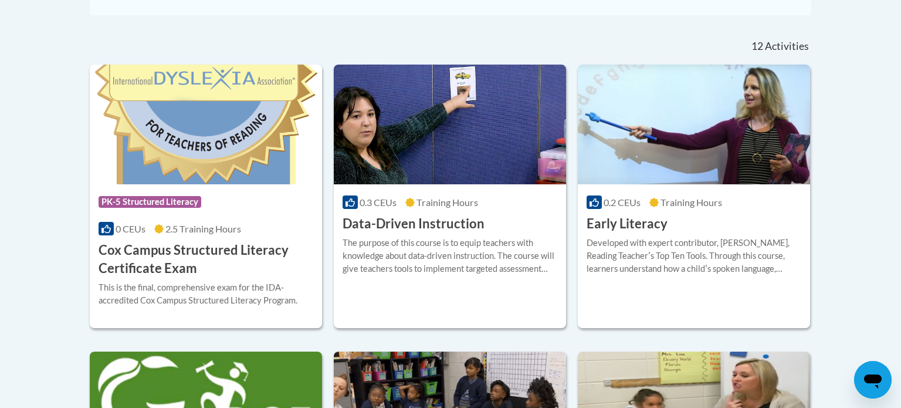
scroll to position [472, 0]
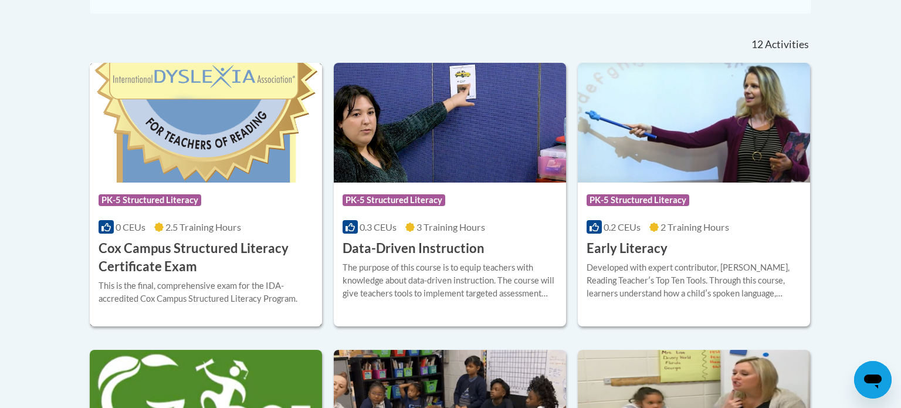
click at [182, 164] on img at bounding box center [206, 123] width 232 height 120
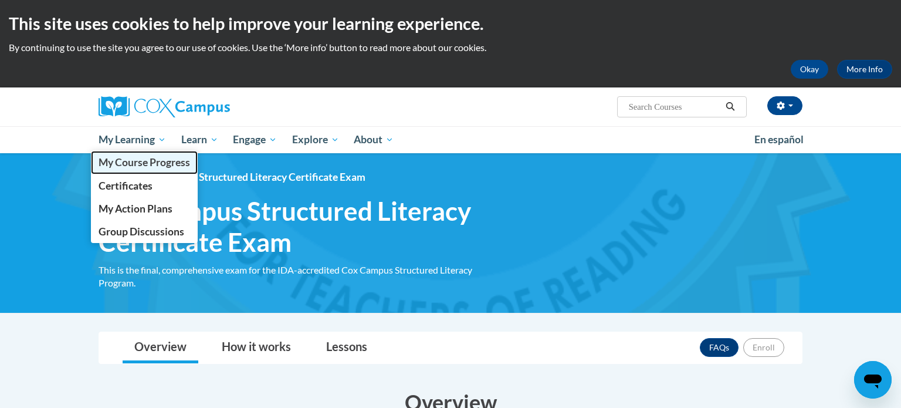
click at [151, 161] on span "My Course Progress" at bounding box center [144, 162] width 91 height 12
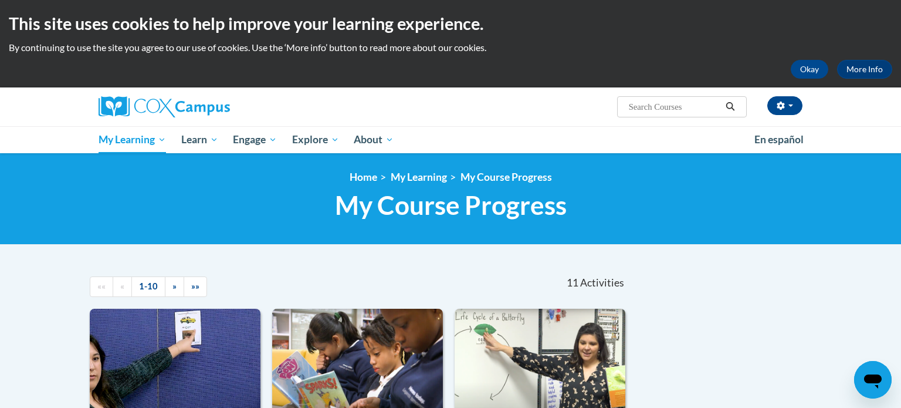
click at [874, 377] on icon "Open messaging window" at bounding box center [873, 381] width 18 height 14
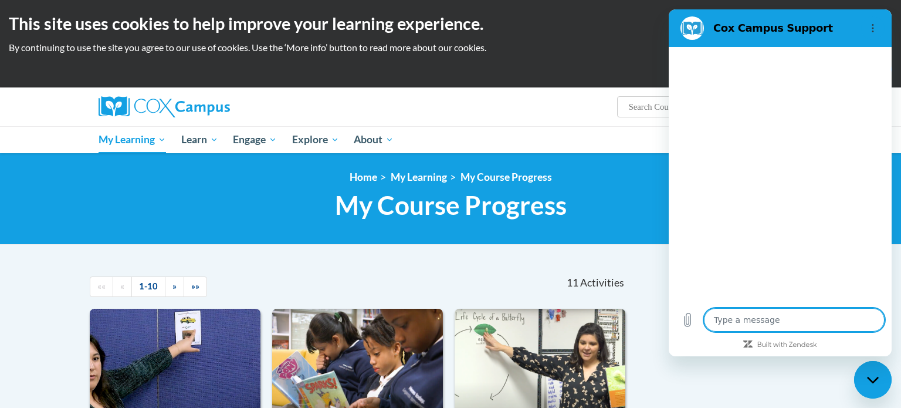
type textarea "x"
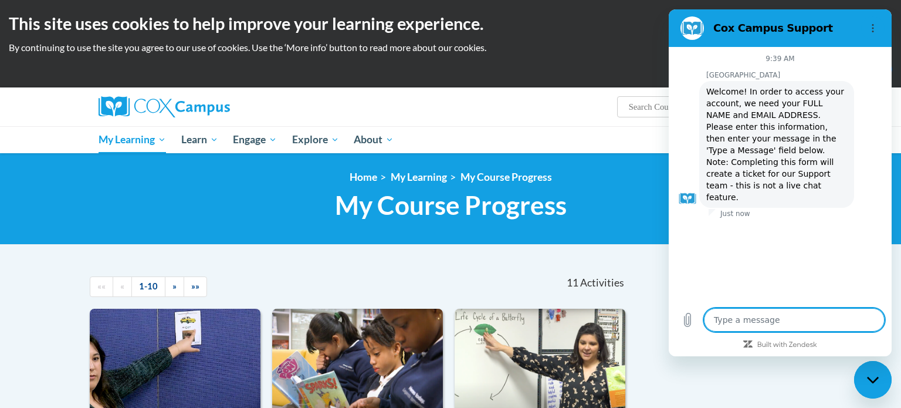
type textarea "I"
type textarea "x"
type textarea "I"
type textarea "x"
type textarea "I"
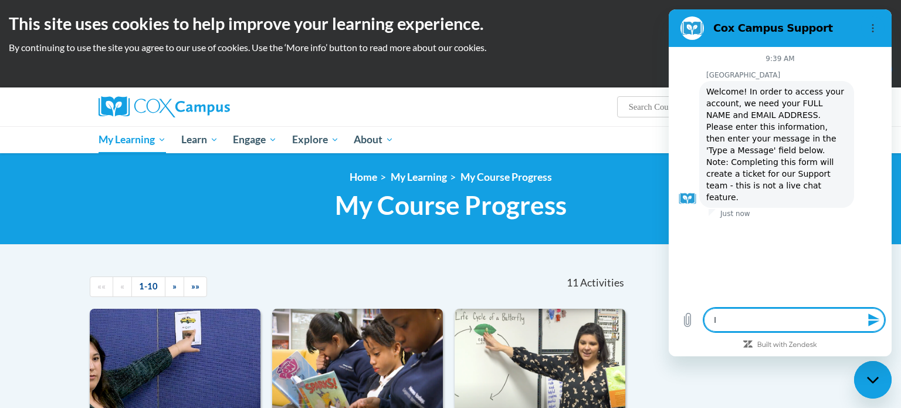
type textarea "x"
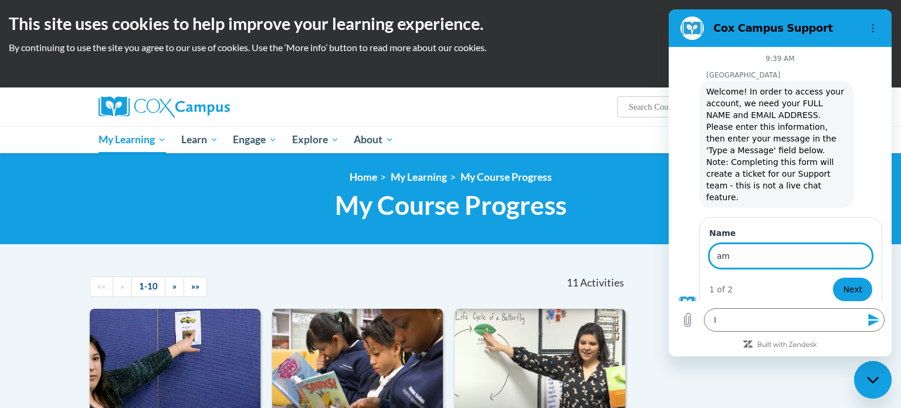
type input "a"
type input "Terra Backhaus"
click at [848, 282] on span "Next" at bounding box center [852, 289] width 19 height 14
type textarea "x"
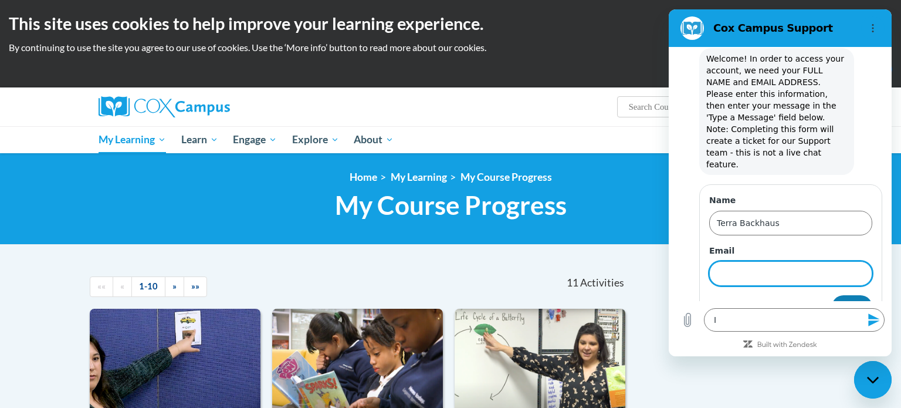
scroll to position [36, 0]
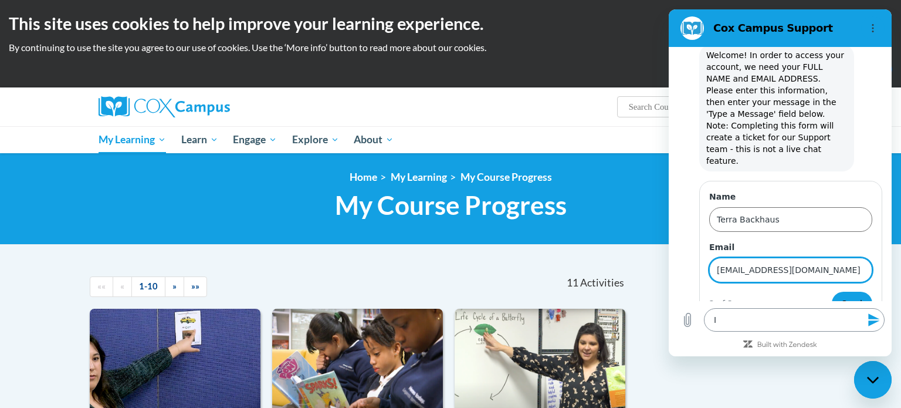
type input "tbackhaus@waupun.k12.wi.us"
click at [721, 322] on textarea "I" at bounding box center [794, 319] width 181 height 23
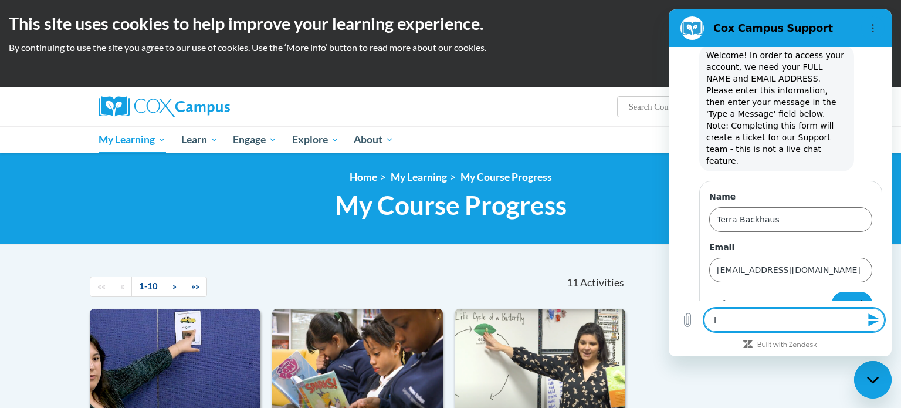
type textarea "I a"
type textarea "x"
type textarea "I am"
type textarea "x"
type textarea "I am"
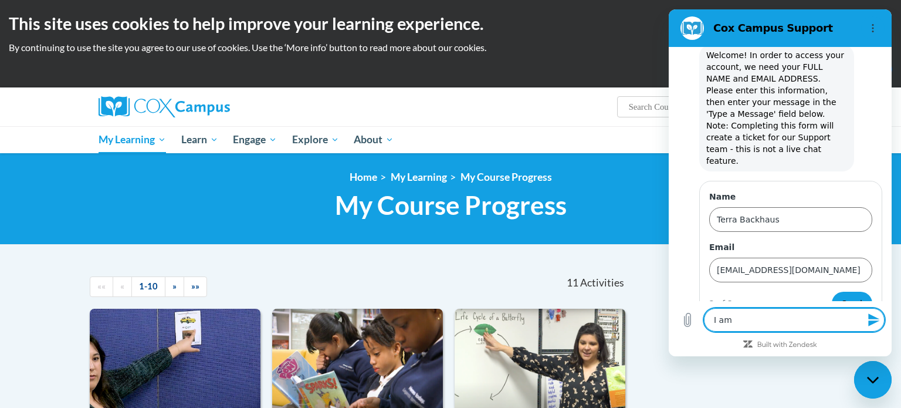
type textarea "x"
type textarea "I am t"
type textarea "x"
type textarea "I am tr"
type textarea "x"
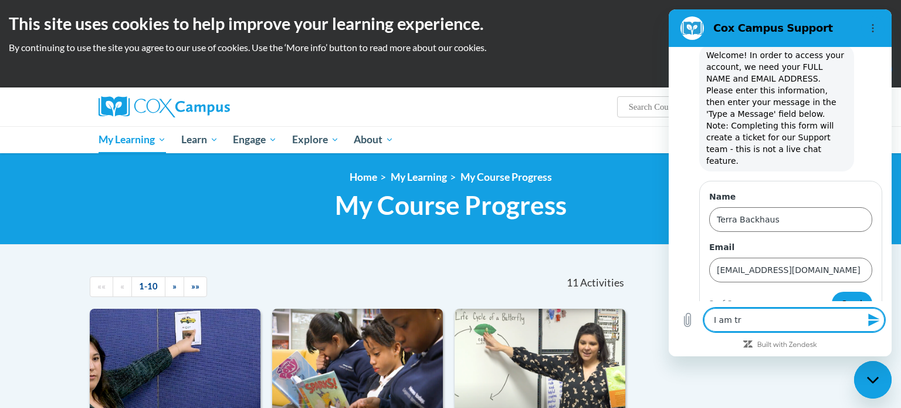
type textarea "I am try"
type textarea "x"
type textarea "I am tryi"
type textarea "x"
type textarea "I am tryin"
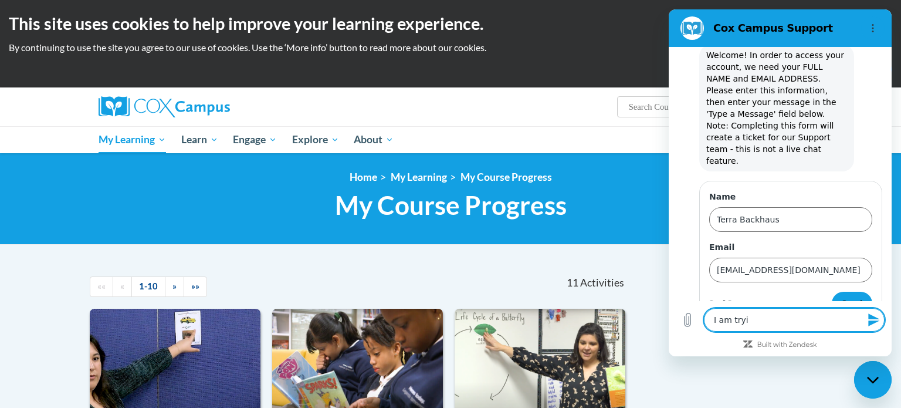
type textarea "x"
type textarea "I am trying"
type textarea "x"
type textarea "I am trying"
type textarea "x"
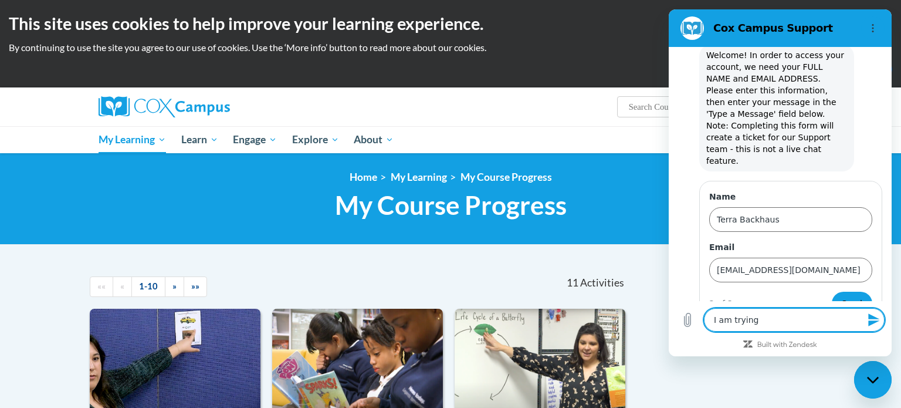
type textarea "I am trying t"
type textarea "x"
type textarea "I am trying to"
type textarea "x"
type textarea "I am trying to"
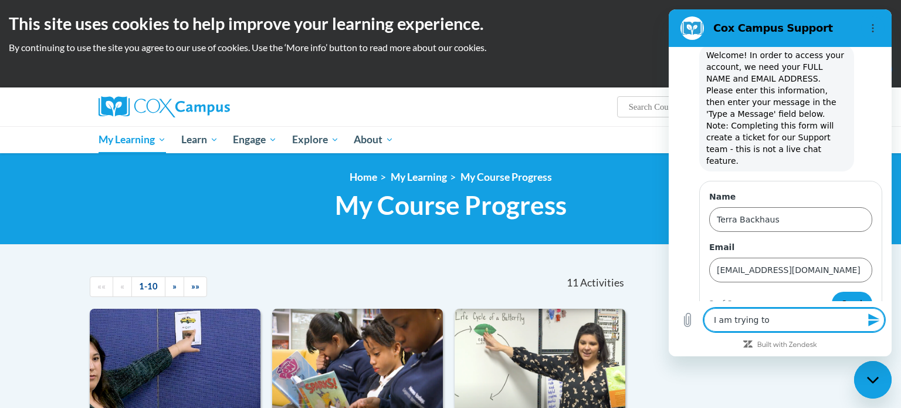
type textarea "x"
type textarea "I am trying to t"
type textarea "x"
type textarea "I am trying to ta"
type textarea "x"
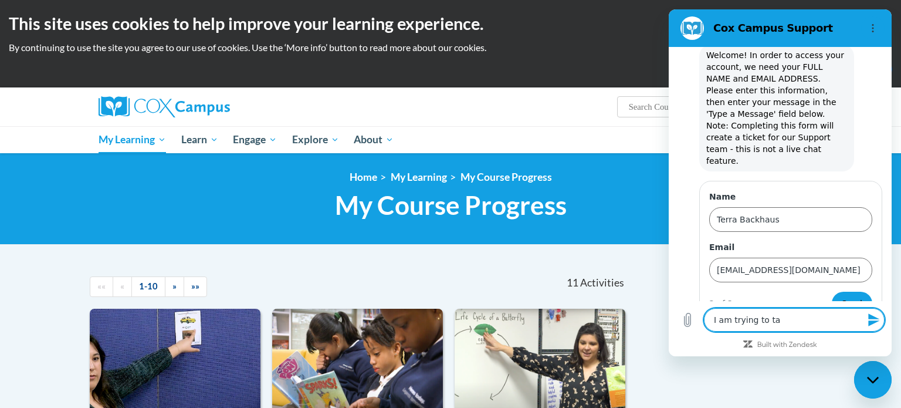
type textarea "I am trying to tak"
type textarea "x"
type textarea "I am trying to take"
type textarea "x"
type textarea "I am trying to take"
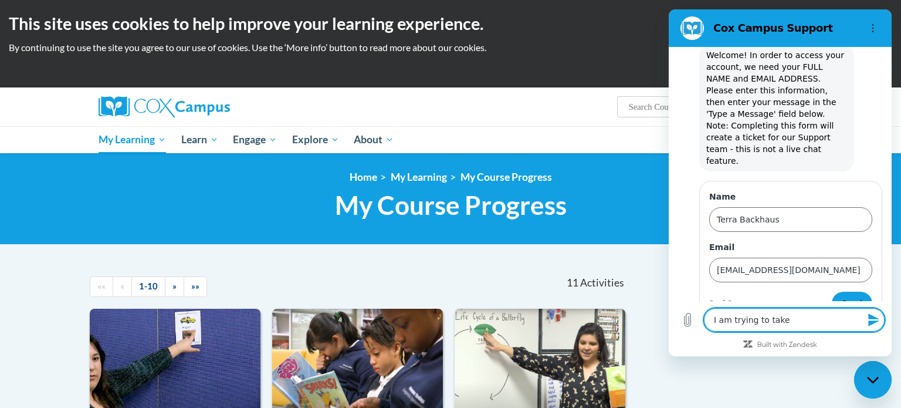
type textarea "x"
type textarea "I am trying to take t"
type textarea "x"
type textarea "I am trying to take th"
type textarea "x"
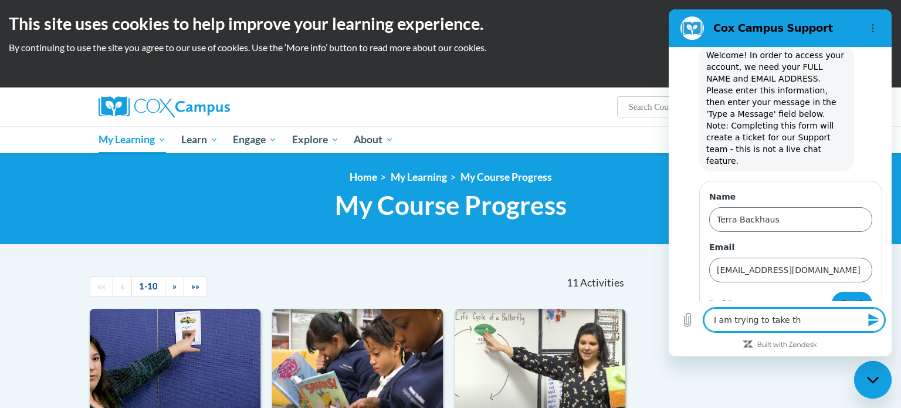
type textarea "I am trying to take the"
type textarea "x"
type textarea "I am trying to take the"
type textarea "x"
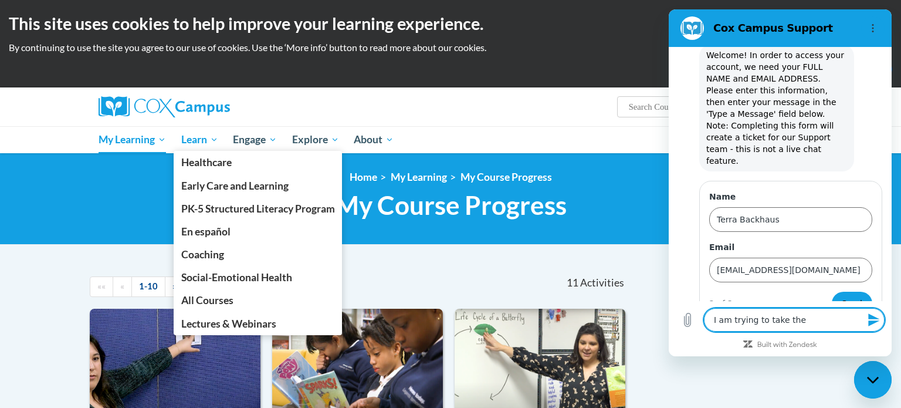
type textarea "I am trying to take the"
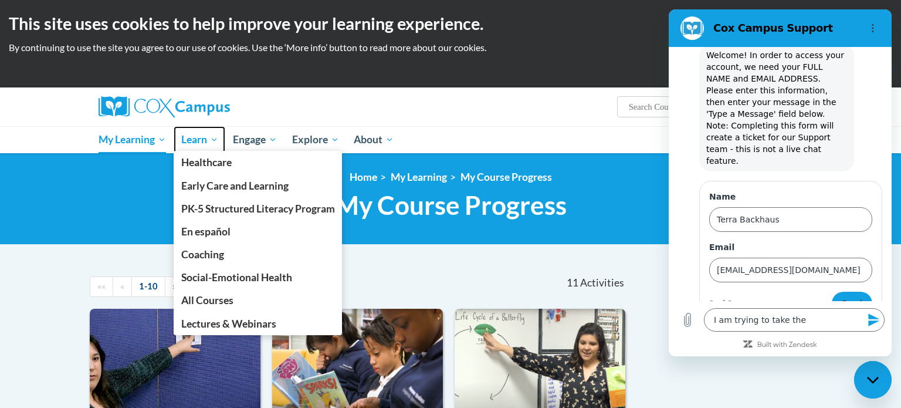
click at [203, 141] on span "Learn" at bounding box center [199, 140] width 37 height 14
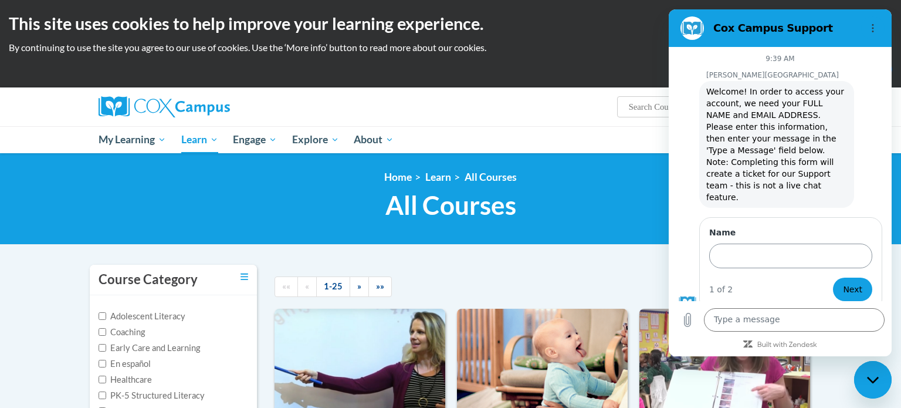
click at [732, 243] on input "Name" at bounding box center [790, 255] width 163 height 25
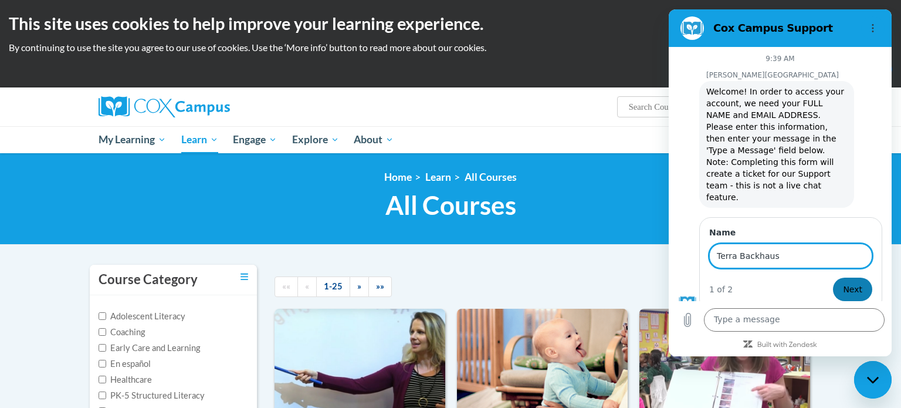
type input "Terra Backhaus"
click at [868, 277] on button "Next" at bounding box center [852, 288] width 39 height 23
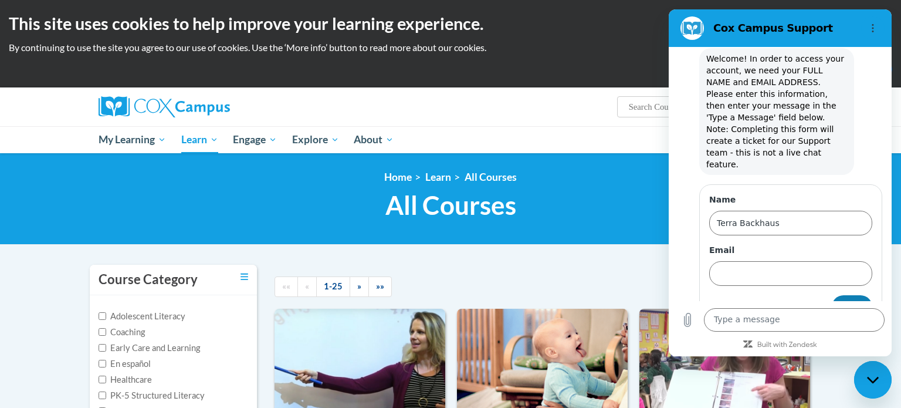
scroll to position [36, 0]
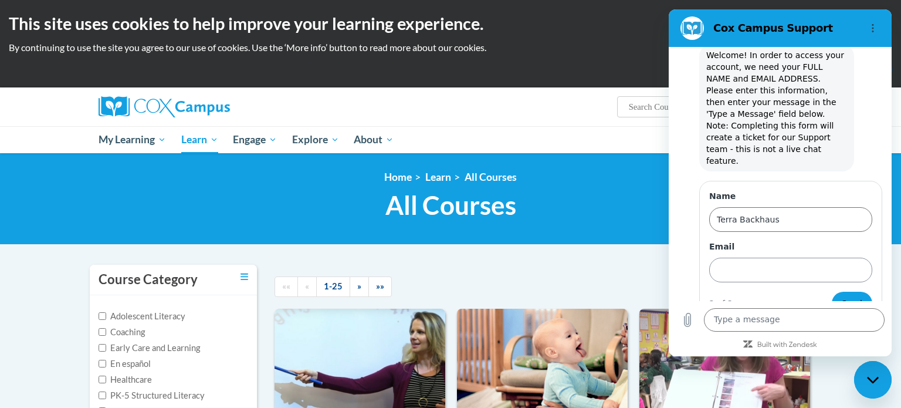
click at [733, 257] on input "Email" at bounding box center [790, 269] width 163 height 25
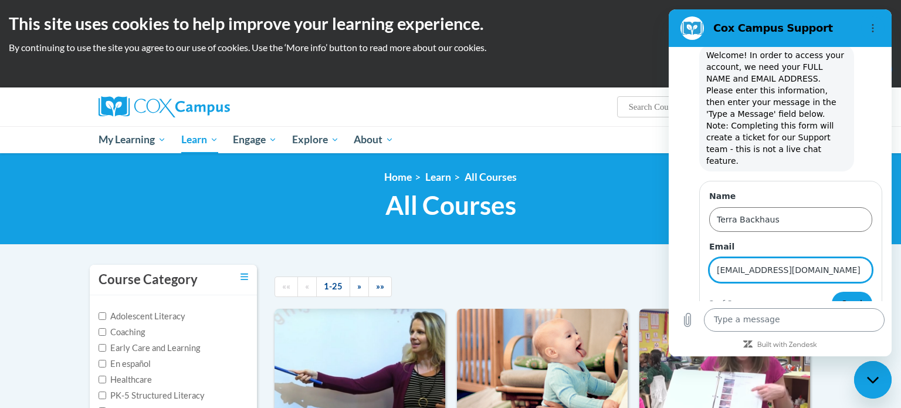
type input "tbackhaus@waupun.k12.wi.us"
click at [723, 317] on textarea at bounding box center [794, 319] width 181 height 23
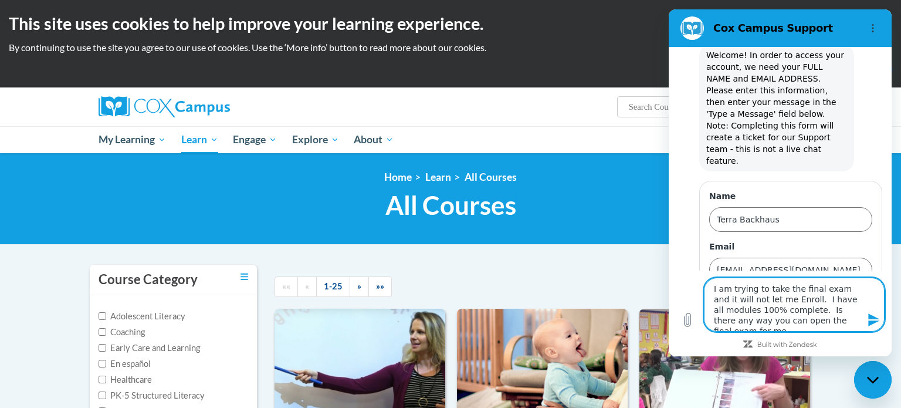
type textarea "I am trying to take the final exam and it will not let me Enroll. I have all mo…"
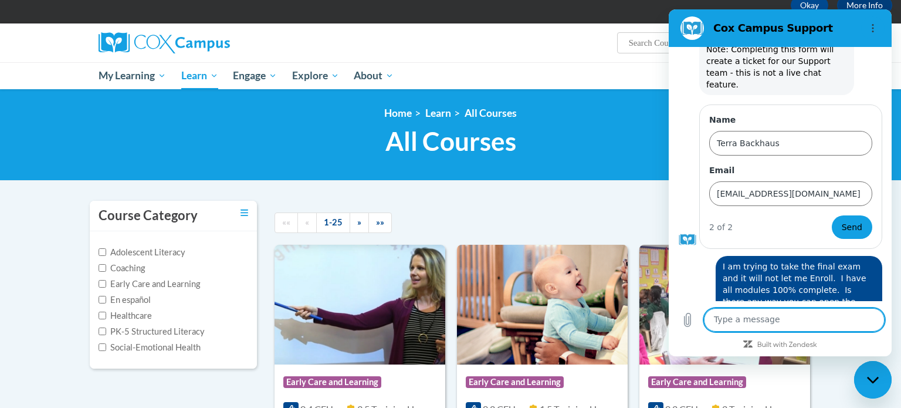
scroll to position [0, 0]
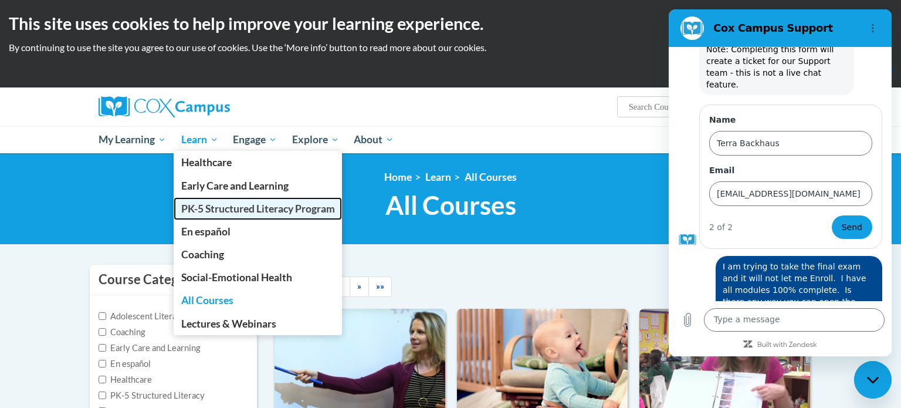
click at [219, 211] on span "PK-5 Structured Literacy Program" at bounding box center [258, 208] width 154 height 12
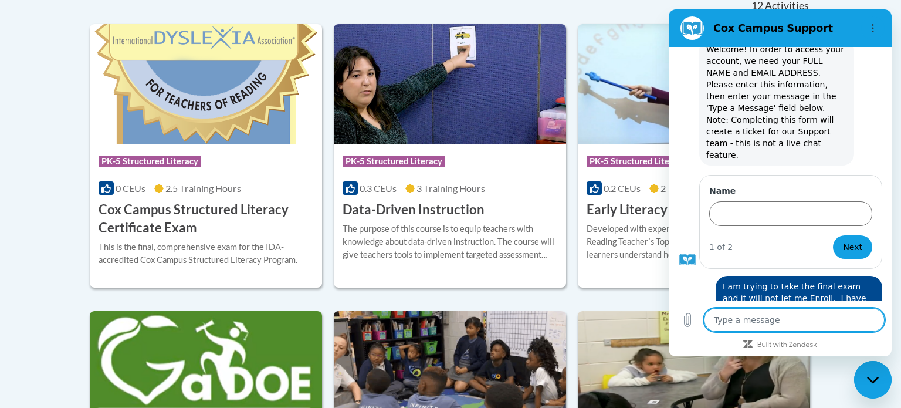
scroll to position [62, 0]
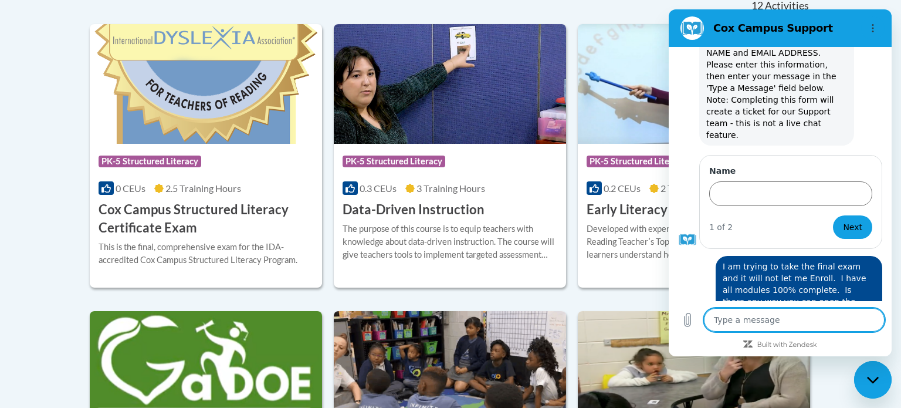
type textarea "I"
type textarea "x"
type textarea "It"
type textarea "x"
type textarea "It"
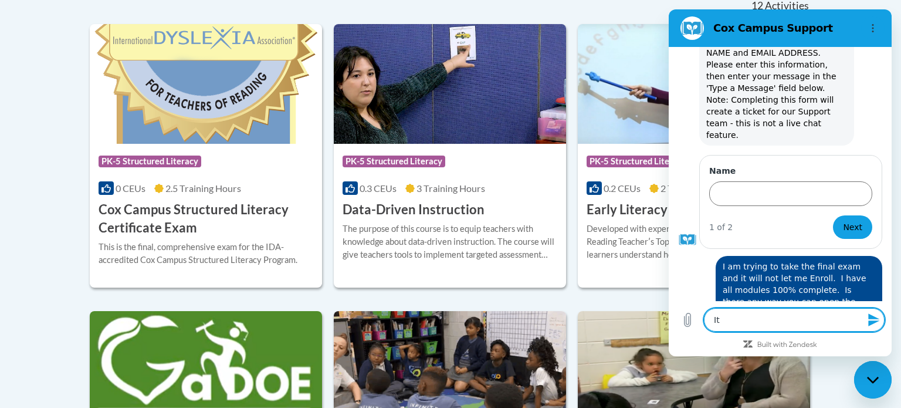
type textarea "x"
type textarea "It i"
type textarea "x"
type textarea "It is"
type textarea "x"
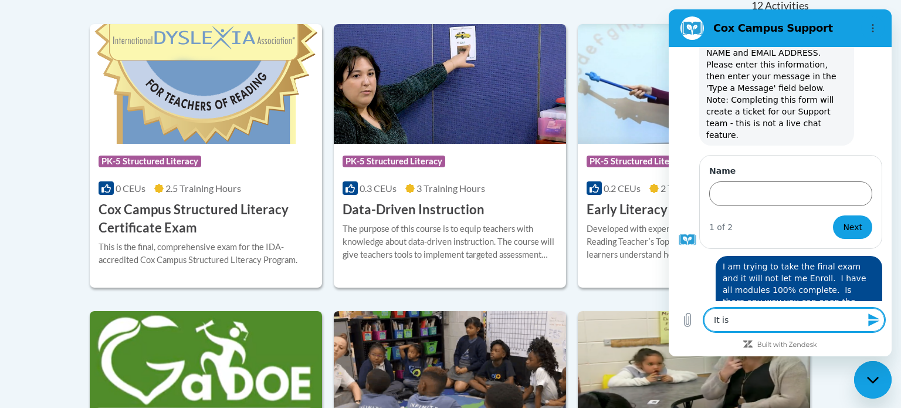
type textarea "It is"
type textarea "x"
type textarea "It is t"
type textarea "x"
type textarea "It is th"
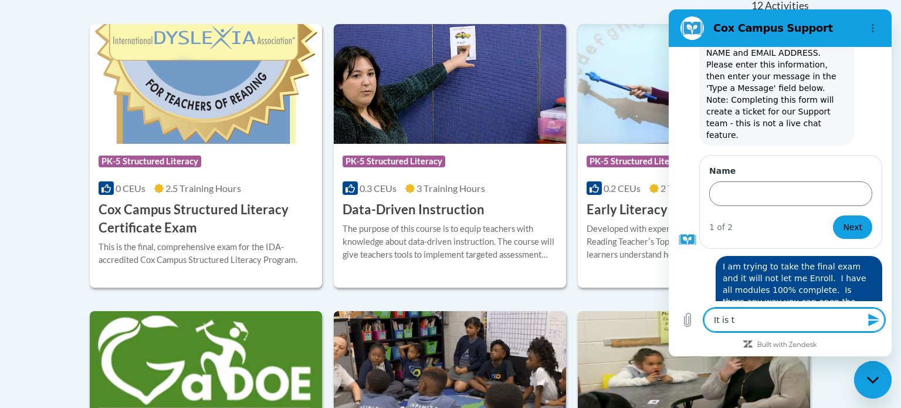
type textarea "x"
type textarea "It is the"
type textarea "x"
type textarea "It is the"
type textarea "x"
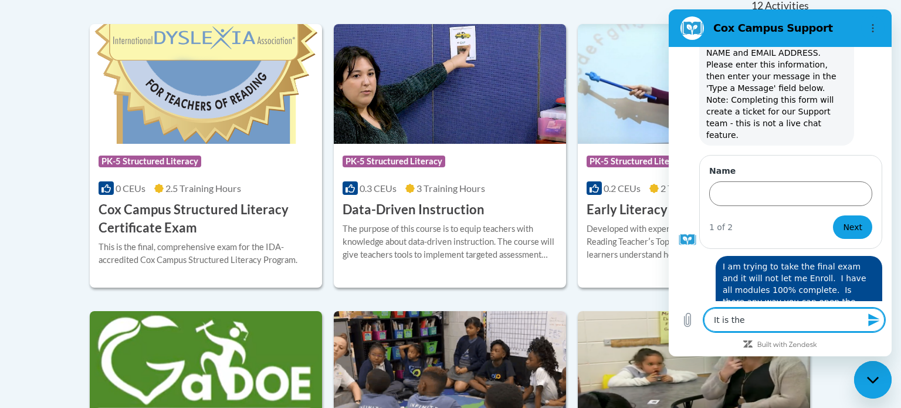
type textarea "It is the c"
type textarea "x"
type textarea "It is the co"
type textarea "x"
type textarea "It is the c"
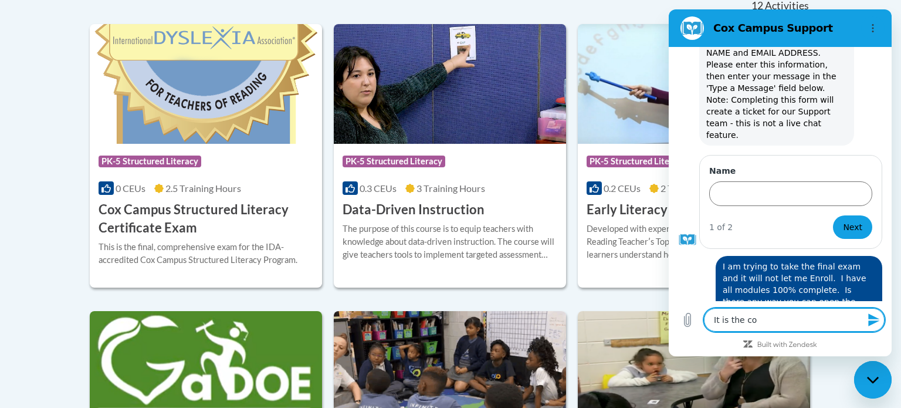
type textarea "x"
type textarea "It is the"
type textarea "x"
type textarea "It is the s"
type textarea "x"
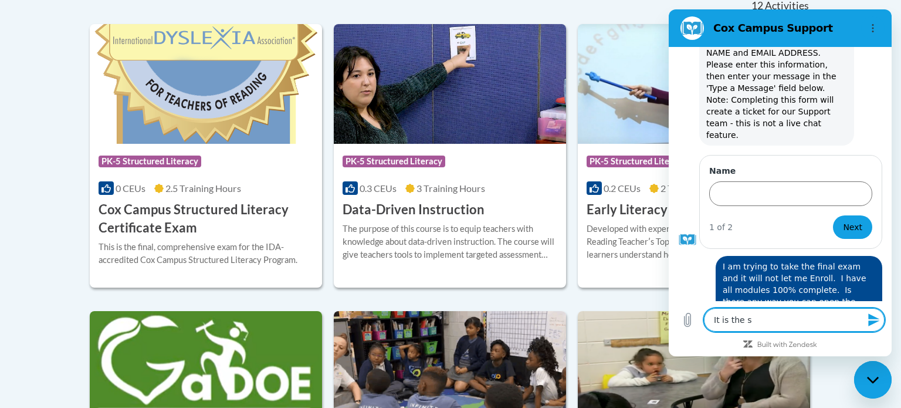
type textarea "It is the st"
type textarea "x"
type textarea "It is the str"
type textarea "x"
type textarea "It is the stru"
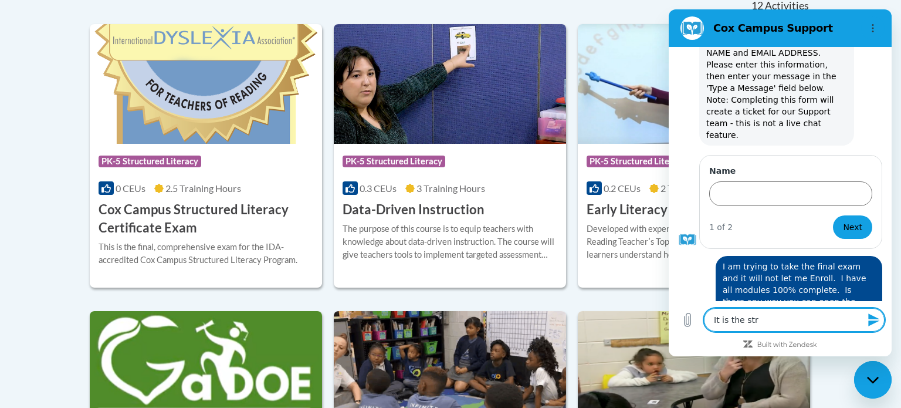
type textarea "x"
type textarea "It is the struc"
type textarea "x"
type textarea "It is the struct"
type textarea "x"
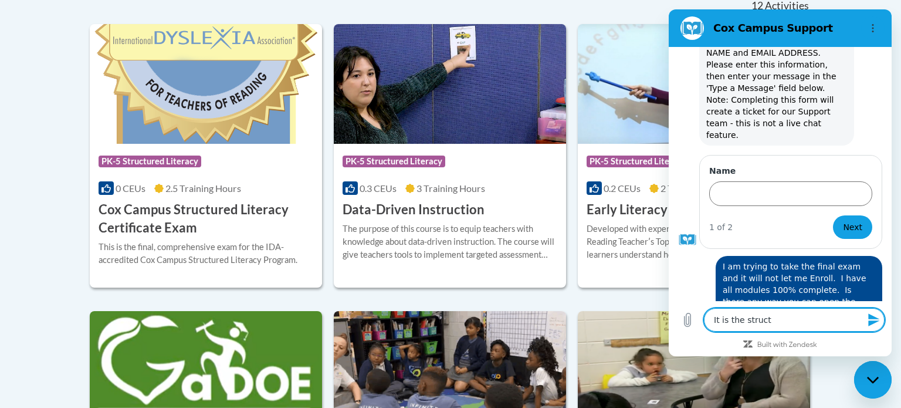
type textarea "It is the structu"
type textarea "x"
type textarea "It is the structur"
type textarea "x"
type textarea "It is the structure"
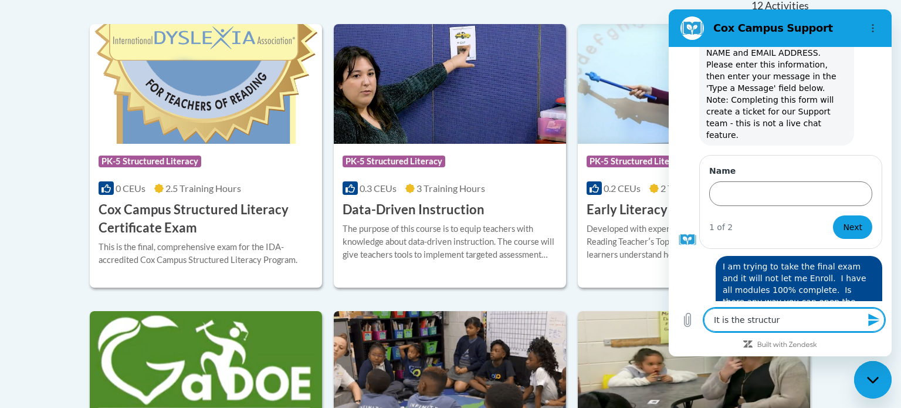
type textarea "x"
type textarea "It is the structured"
type textarea "x"
type textarea "It is the structured"
type textarea "x"
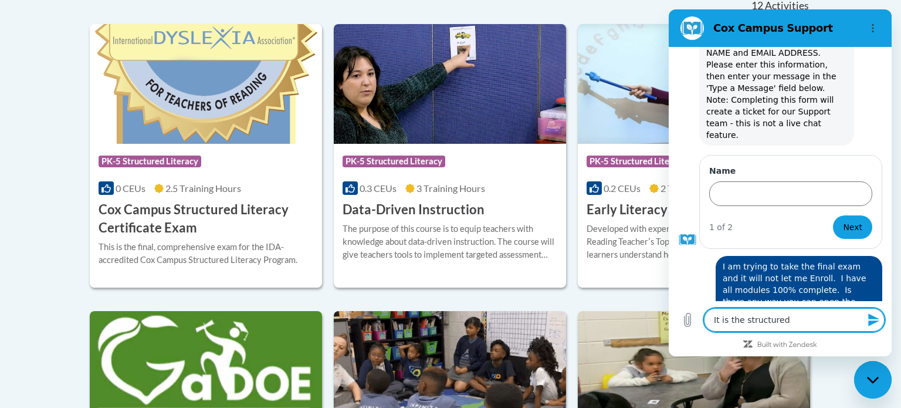
type textarea "It is the structured l"
type textarea "x"
type textarea "It is the structured li"
type textarea "x"
type textarea "It is the structured lit"
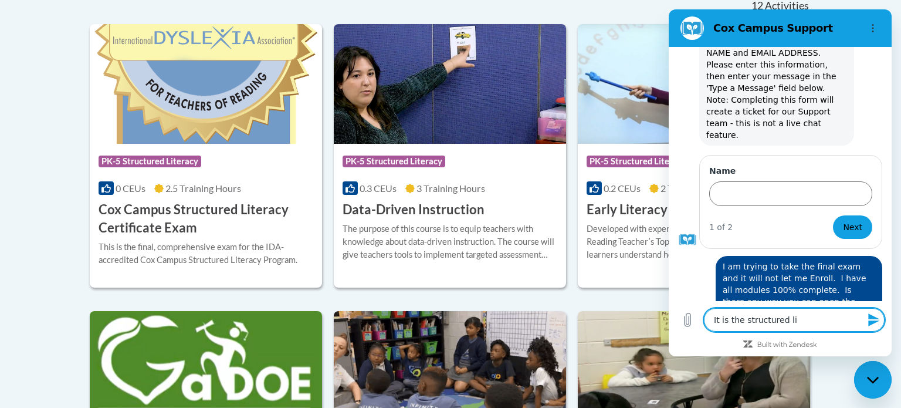
type textarea "x"
type textarea "It is the structured lite"
type textarea "x"
type textarea "It is the structured liter"
type textarea "x"
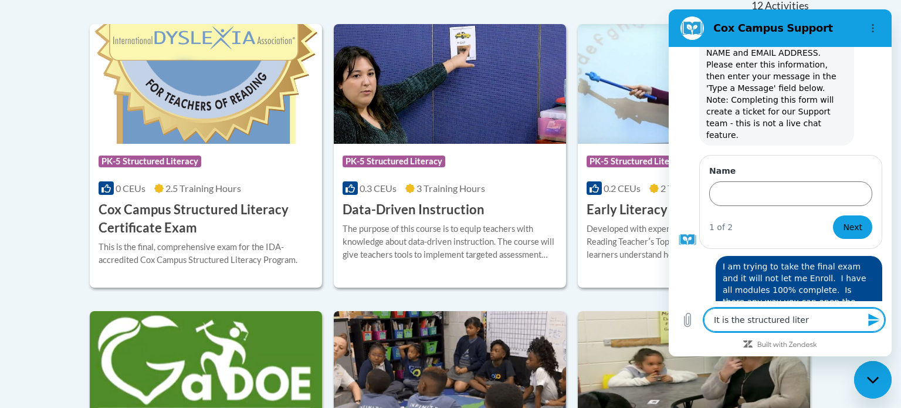
type textarea "It is the structured litera"
type textarea "x"
type textarea "It is the structured literac"
type textarea "x"
type textarea "It is the structured literacy"
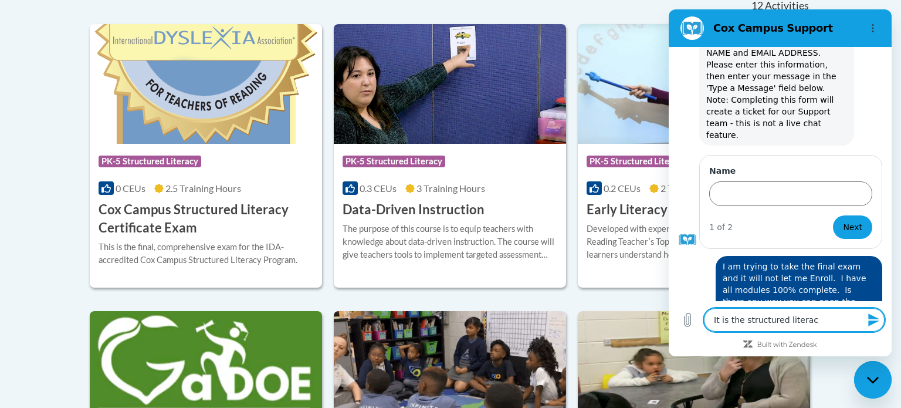
type textarea "x"
type textarea "It is the structured literacy"
type textarea "x"
type textarea "It is the structured literacy c"
type textarea "x"
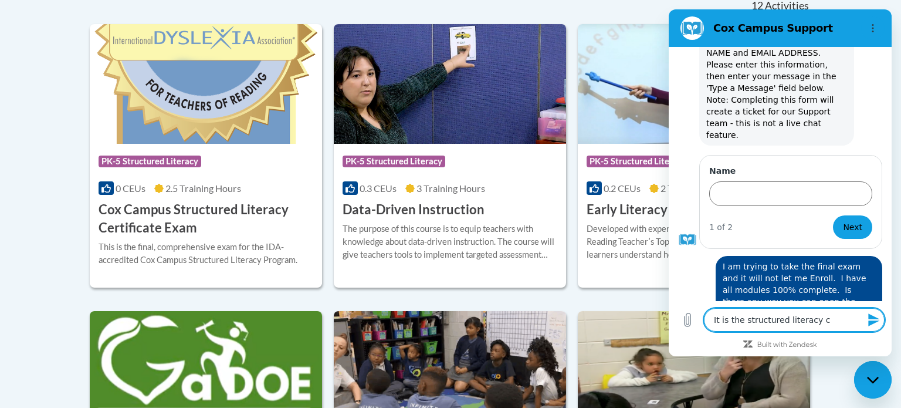
type textarea "It is the structured literacy ce"
type textarea "x"
type textarea "It is the structured literacy cer"
type textarea "x"
type textarea "It is the structured literacy cert"
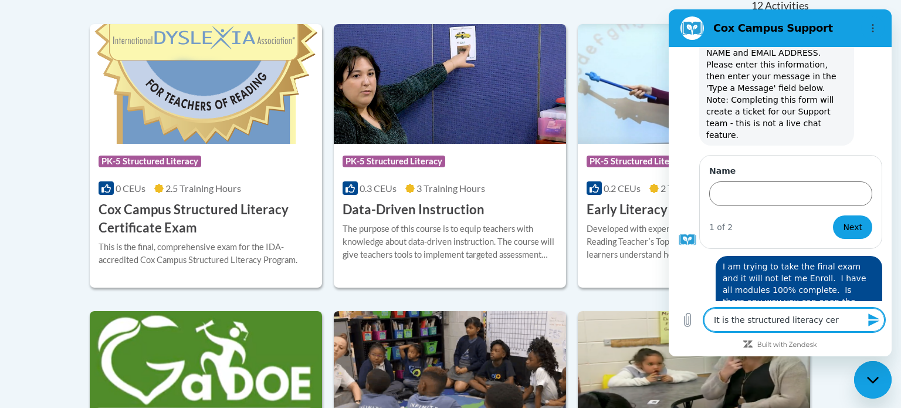
type textarea "x"
type textarea "It is the structured literacy certi"
type textarea "x"
type textarea "It is the structured literacy certif"
type textarea "x"
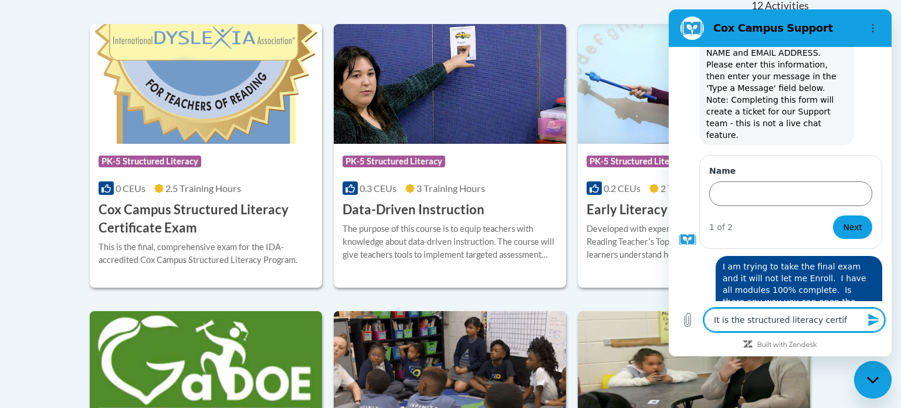
type textarea "It is the structured literacy certifi"
type textarea "x"
type textarea "It is the structured literacy certific"
type textarea "x"
type textarea "It is the structured literacy certifica"
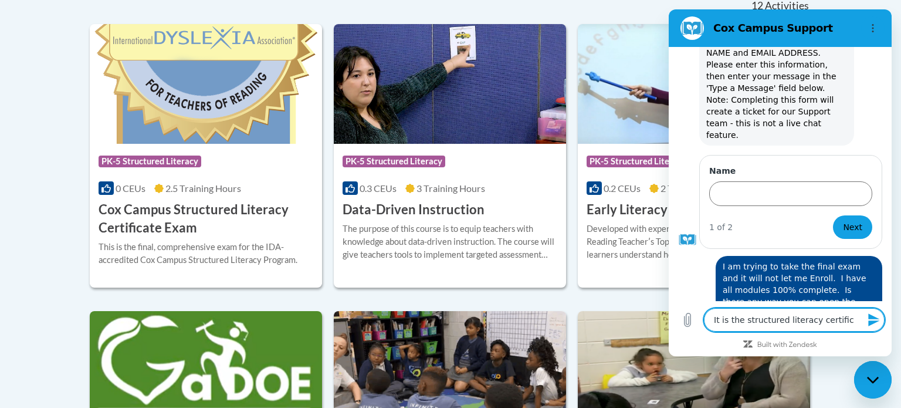
type textarea "x"
type textarea "It is the structured literacy certificat"
type textarea "x"
type textarea "It is the structured literacy certificate"
type textarea "x"
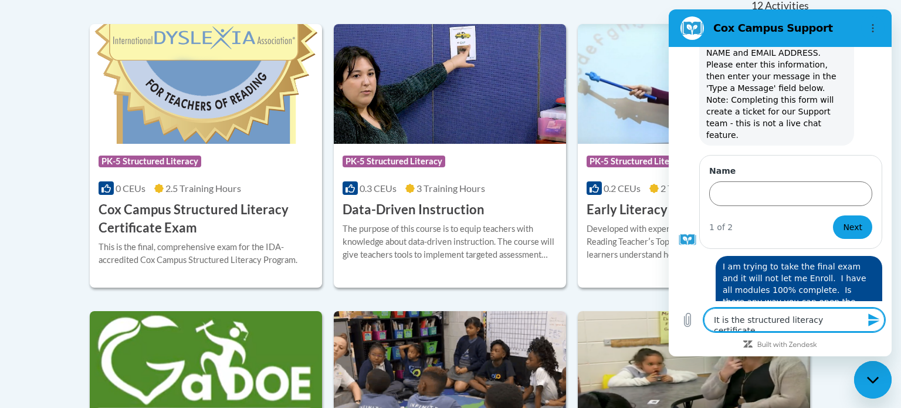
type textarea "It is the structured literacy certificate"
type textarea "x"
type textarea "It is the structured literacy certificate e"
type textarea "x"
type textarea "It is the structured literacy certificate ex"
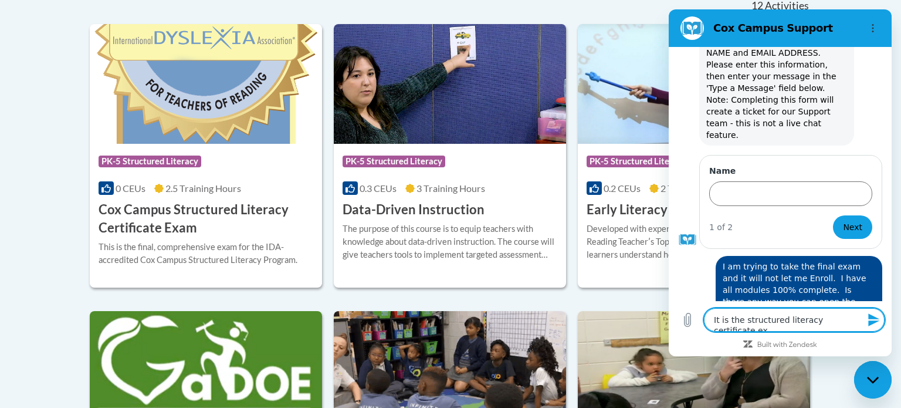
type textarea "x"
type textarea "It is the structured literacy certificate exa"
type textarea "x"
type textarea "It is the structured literacy certificate exam"
type textarea "x"
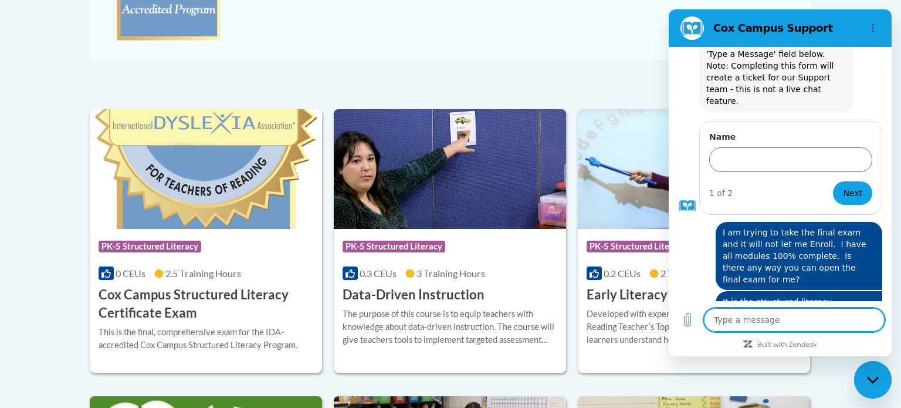
scroll to position [421, 0]
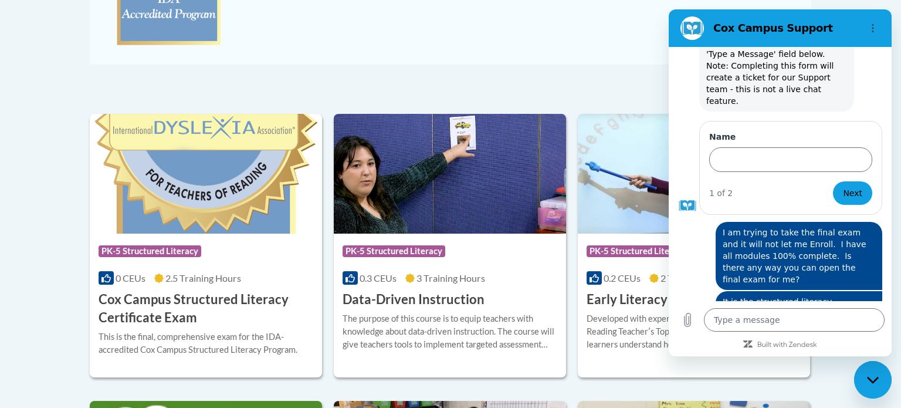
click at [872, 29] on icon "Options menu" at bounding box center [872, 27] width 9 height 9
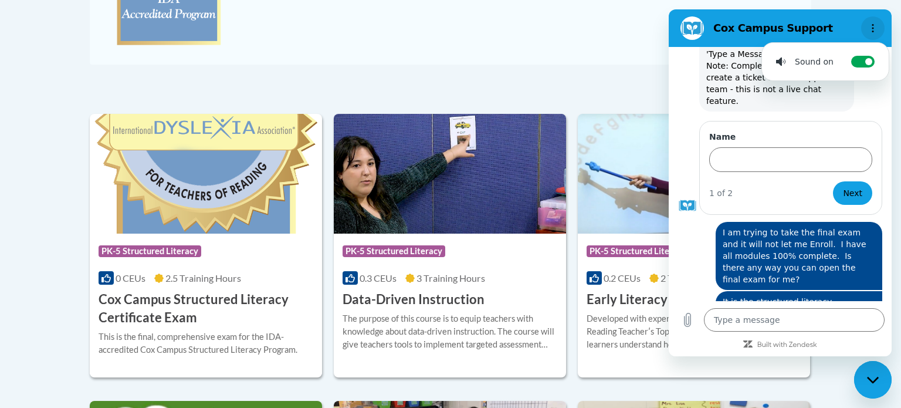
click at [872, 29] on icon "Options menu" at bounding box center [872, 27] width 9 height 9
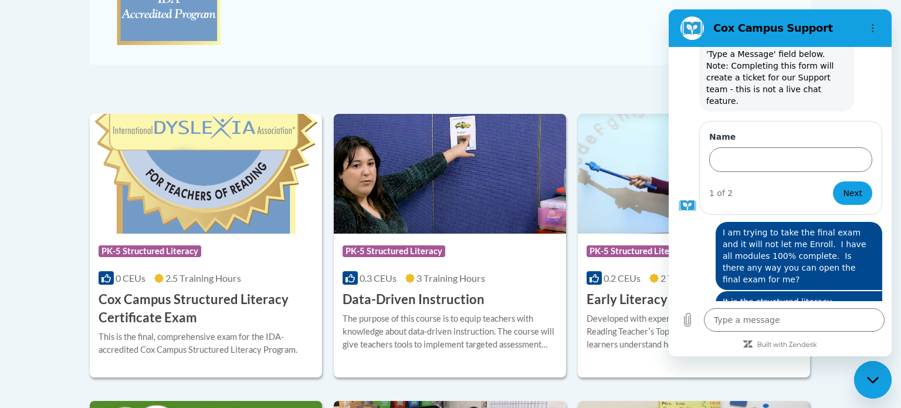
click at [872, 377] on icon "Close messaging window" at bounding box center [873, 380] width 12 height 8
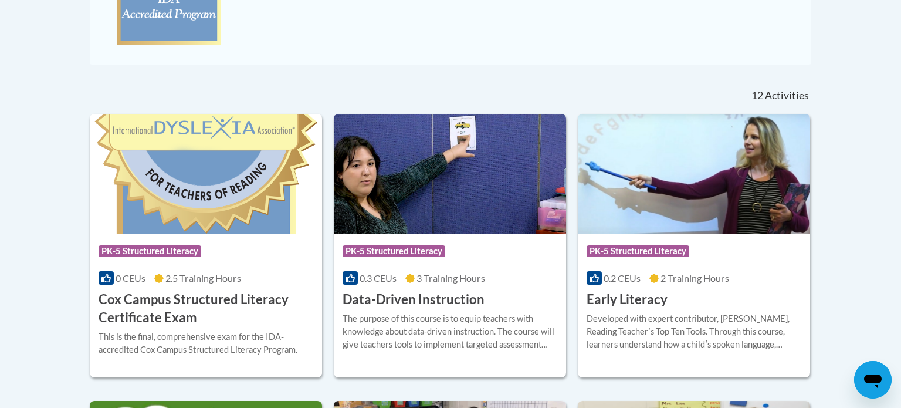
scroll to position [97, 0]
click at [873, 377] on icon "Open messaging window" at bounding box center [873, 381] width 18 height 14
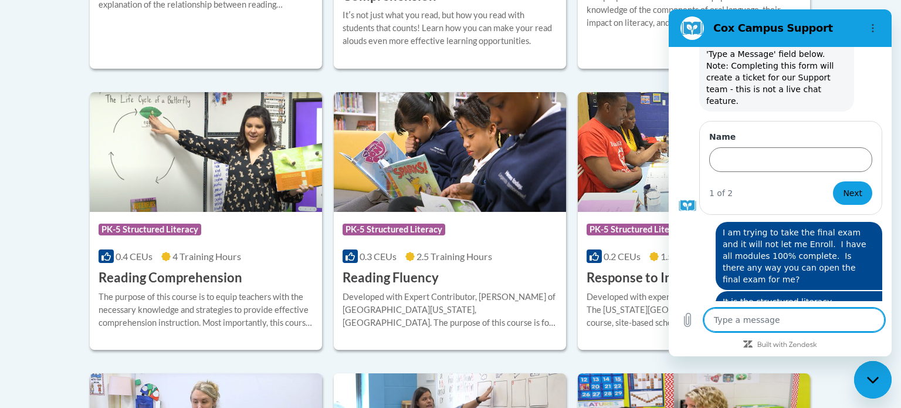
scroll to position [1042, 0]
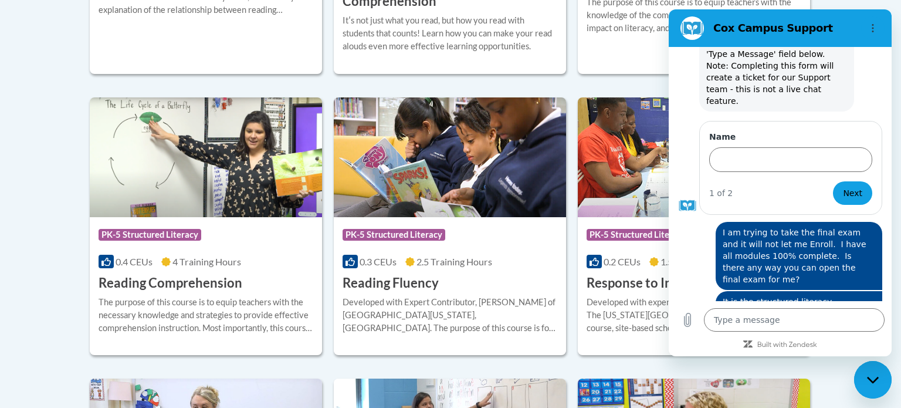
click at [872, 380] on icon "Close messaging window" at bounding box center [873, 380] width 12 height 8
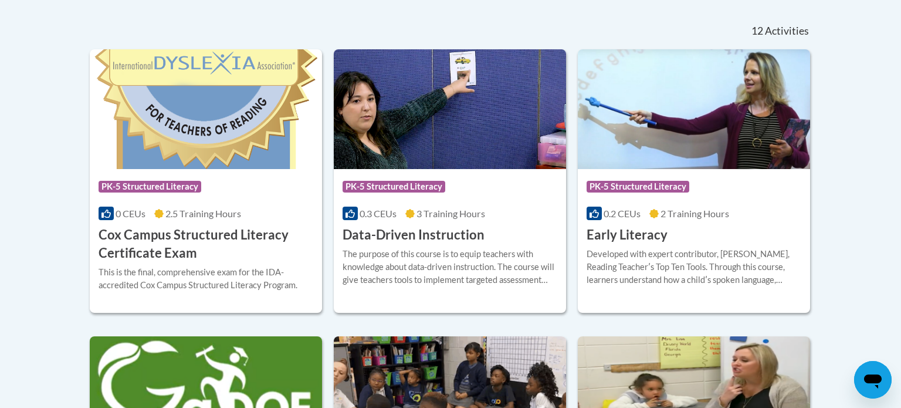
scroll to position [484, 0]
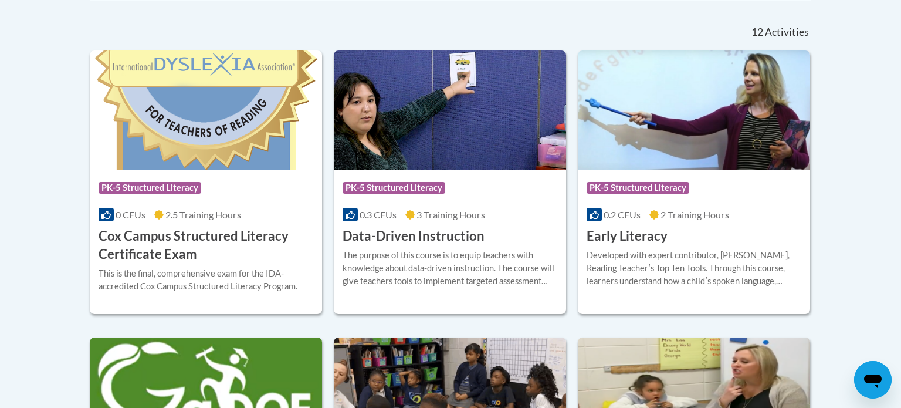
type textarea "x"
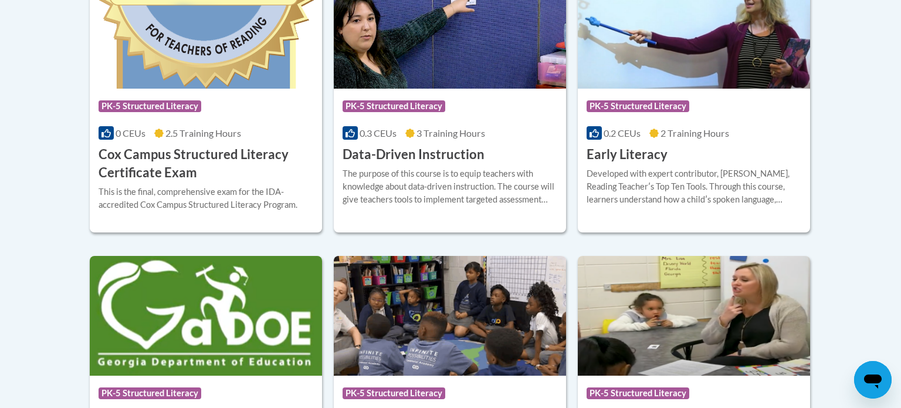
scroll to position [568, 0]
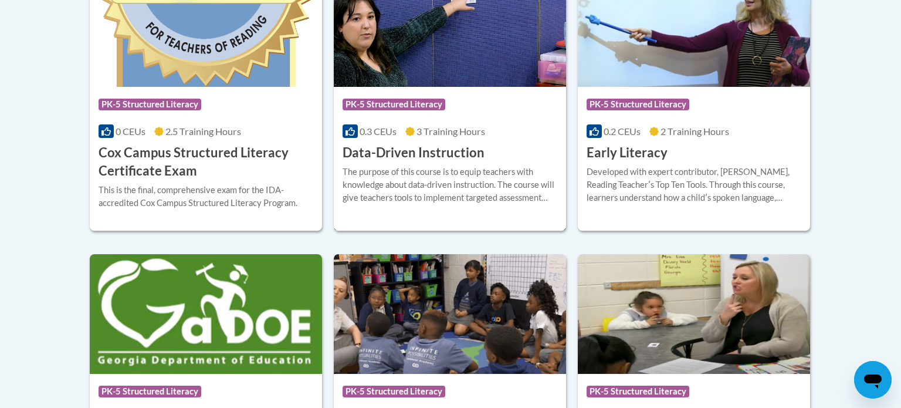
click at [516, 43] on img at bounding box center [450, 27] width 232 height 120
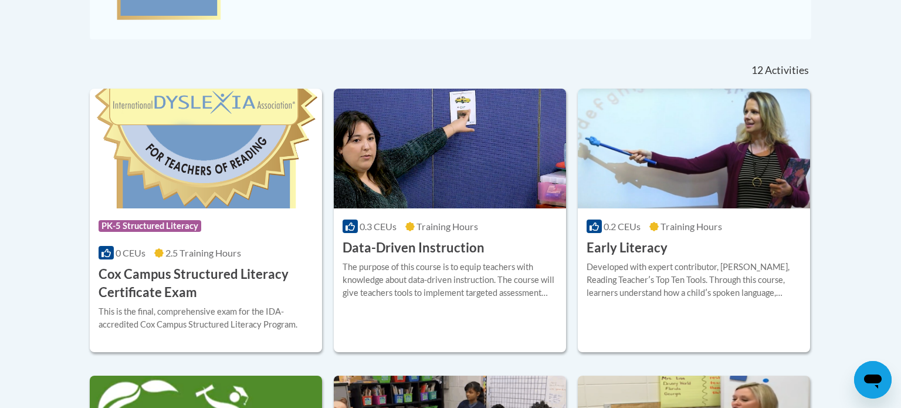
scroll to position [448, 0]
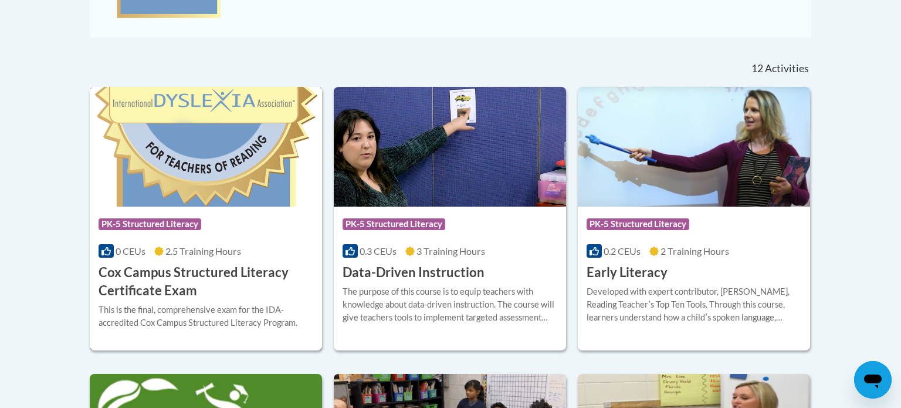
click at [188, 154] on img at bounding box center [206, 147] width 232 height 120
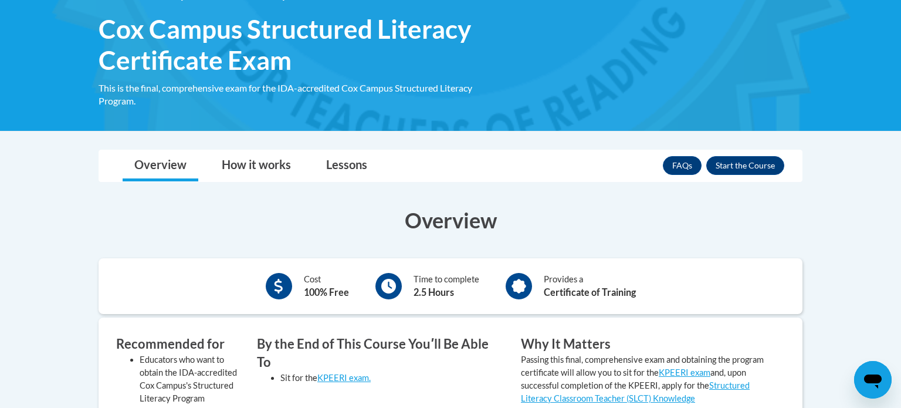
scroll to position [183, 0]
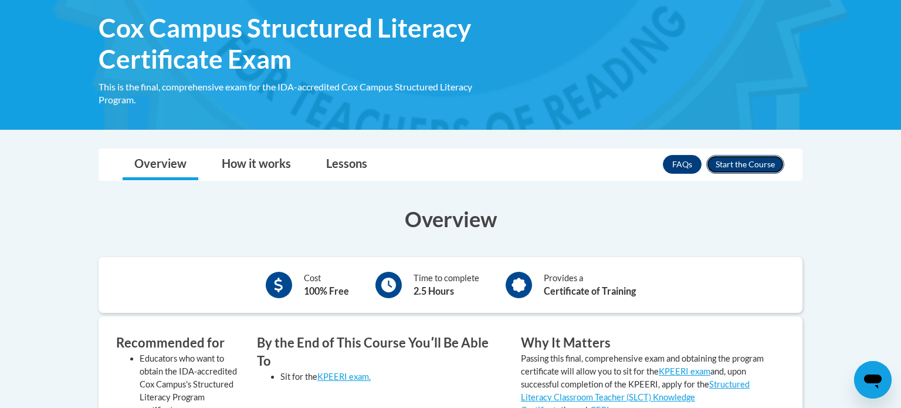
click at [752, 165] on button "Enroll" at bounding box center [745, 164] width 78 height 19
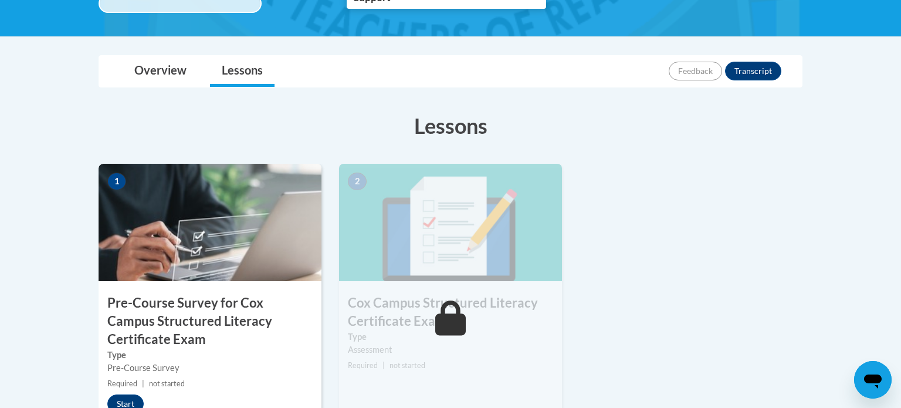
scroll to position [283, 0]
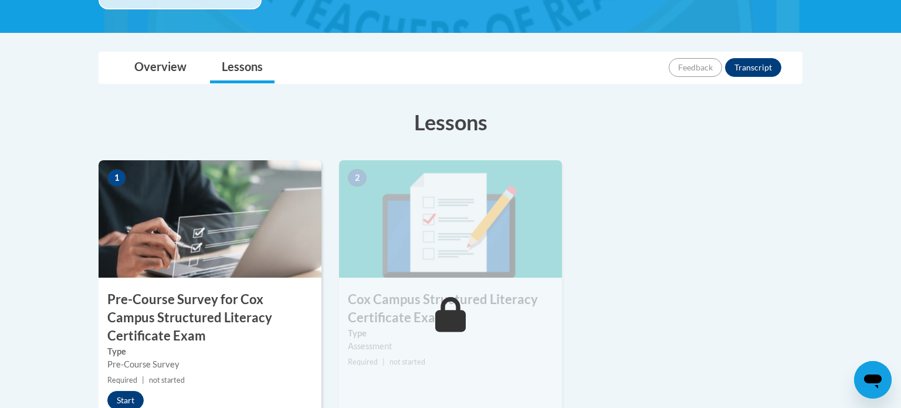
click at [249, 213] on img at bounding box center [210, 218] width 223 height 117
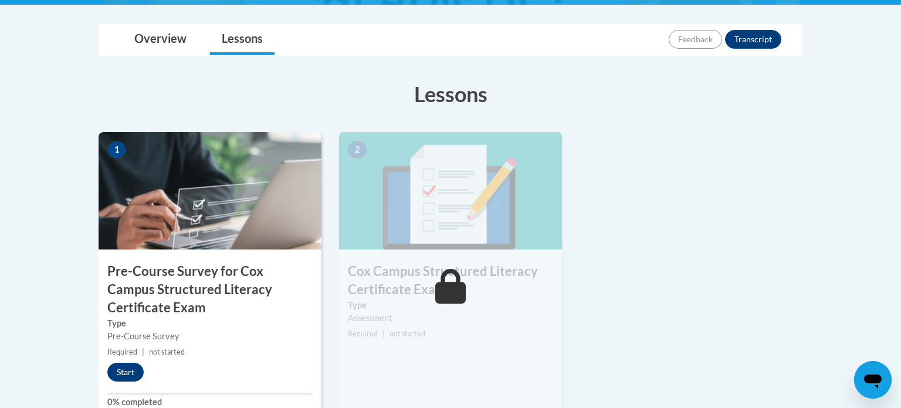
scroll to position [326, 0]
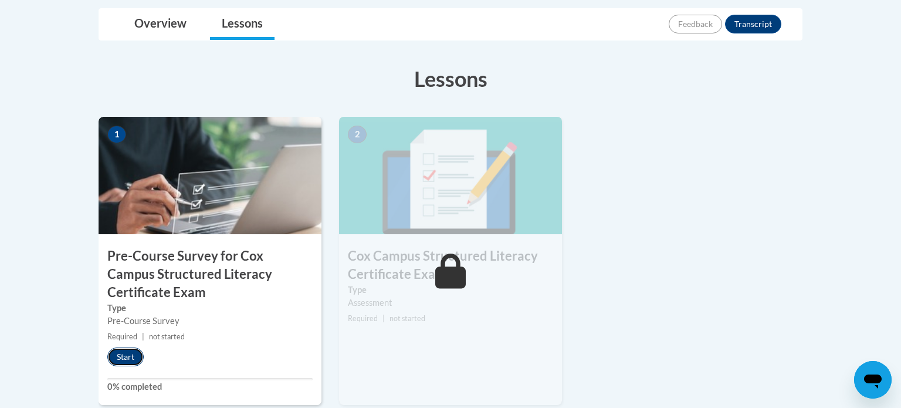
click at [130, 354] on button "Start" at bounding box center [125, 356] width 36 height 19
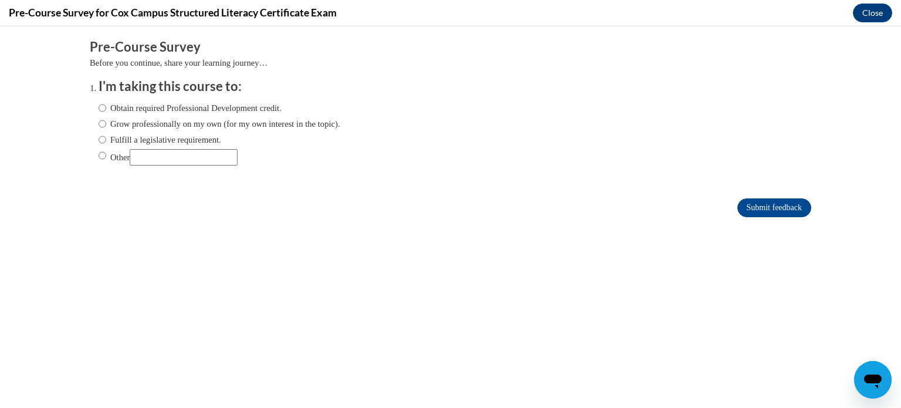
scroll to position [0, 0]
click at [101, 140] on input "Fulfill a legislative requirement." at bounding box center [103, 139] width 8 height 13
radio input "true"
click at [779, 209] on input "Submit feedback" at bounding box center [774, 207] width 74 height 19
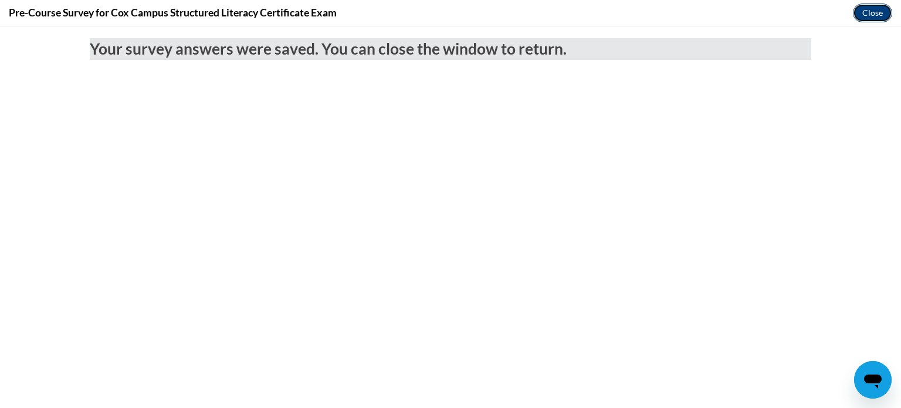
click at [866, 10] on button "Close" at bounding box center [872, 13] width 39 height 19
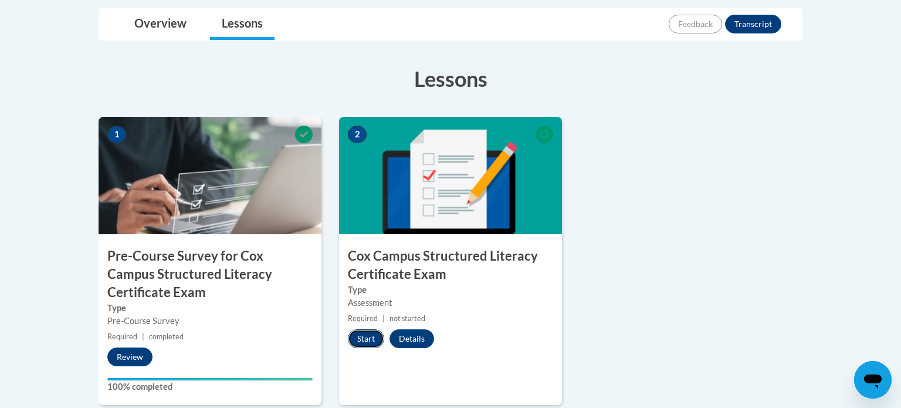
click at [362, 341] on button "Start" at bounding box center [366, 338] width 36 height 19
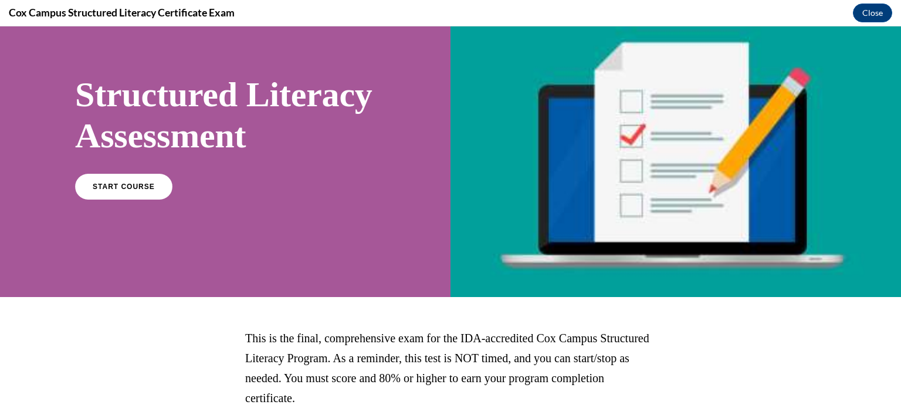
scroll to position [60, 0]
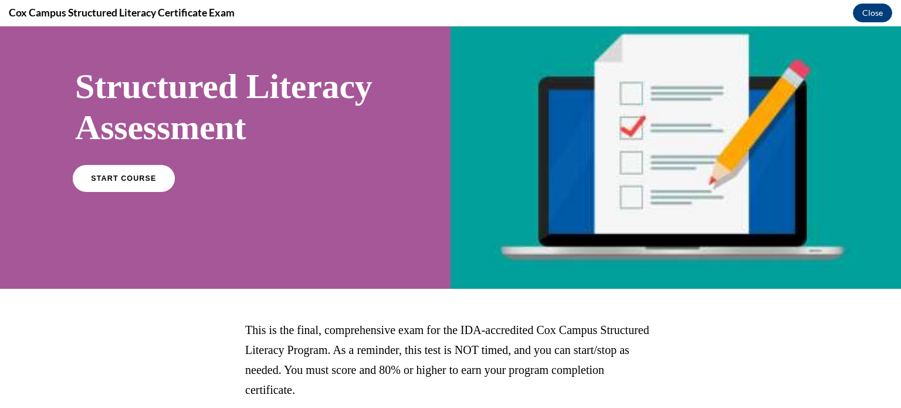
click at [107, 182] on span "START COURSE" at bounding box center [123, 178] width 65 height 9
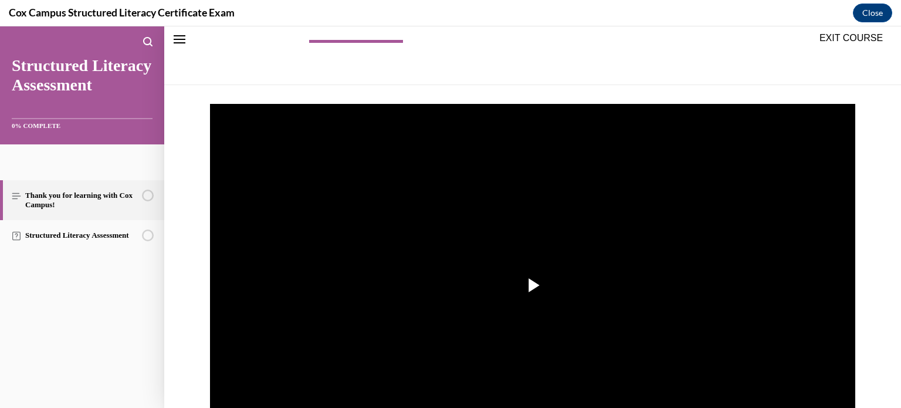
scroll to position [141, 0]
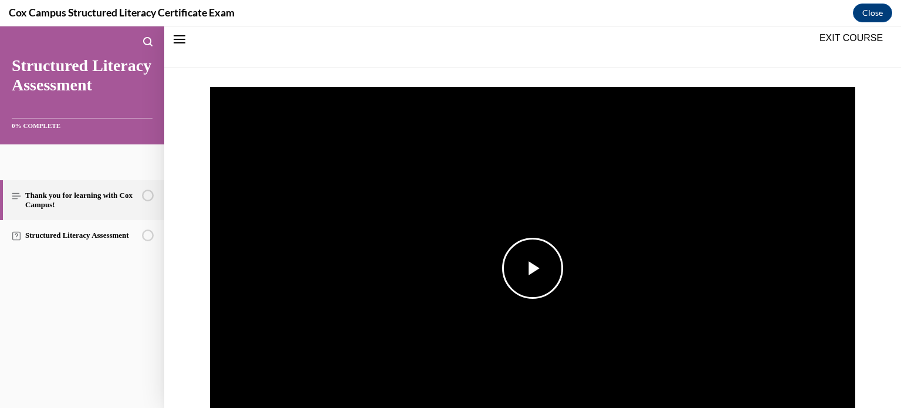
click at [533, 268] on span "Video player" at bounding box center [533, 268] width 0 height 0
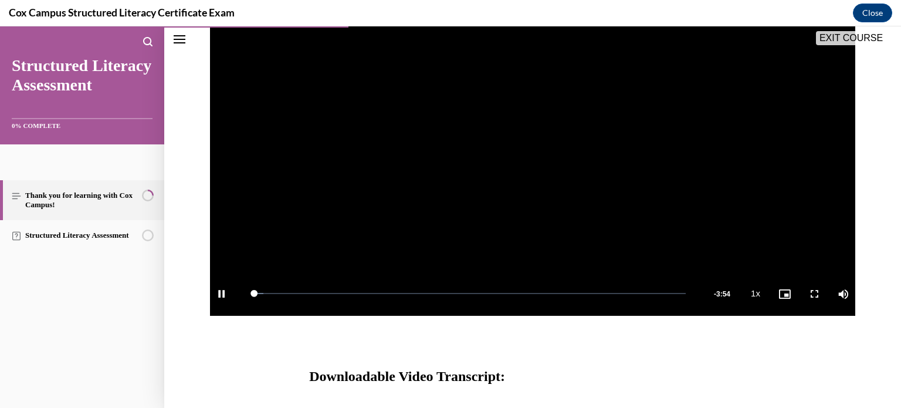
scroll to position [282, 0]
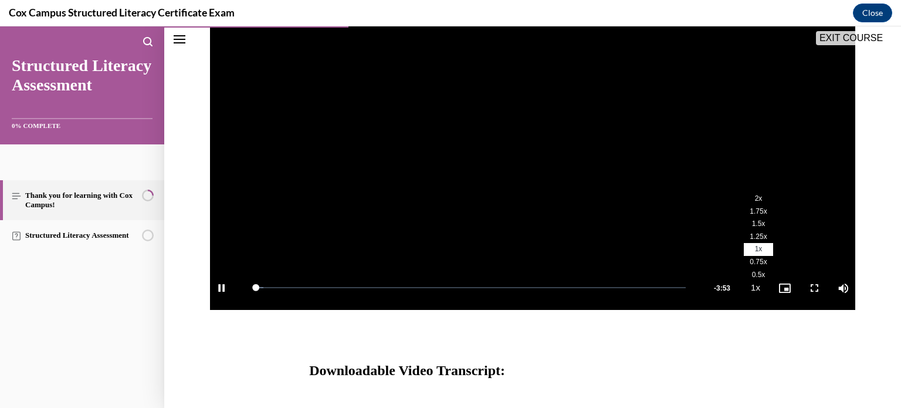
click at [754, 290] on button "Playback Rate 1x" at bounding box center [755, 288] width 23 height 44
click at [755, 202] on span "2x" at bounding box center [759, 198] width 8 height 8
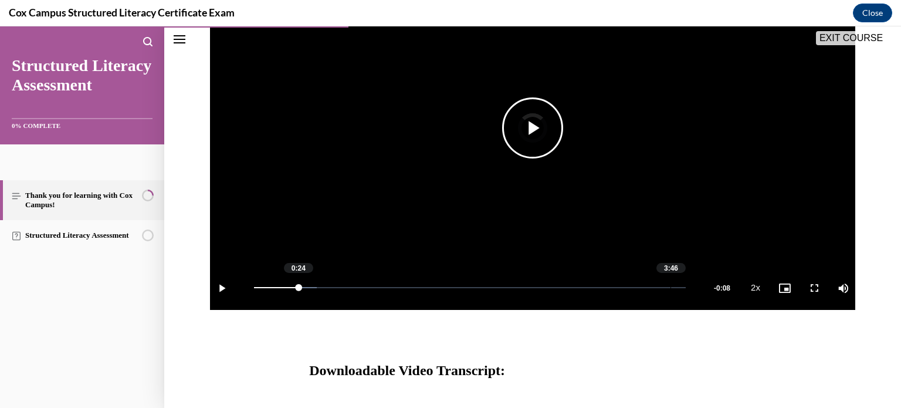
click at [670, 286] on div "Loaded : 14.54% 3:46 0:24" at bounding box center [469, 288] width 443 height 44
drag, startPoint x: 671, startPoint y: 286, endPoint x: 689, endPoint y: 285, distance: 18.2
click at [689, 285] on div "Loaded : 100.00% 3:54 3:46" at bounding box center [469, 288] width 443 height 44
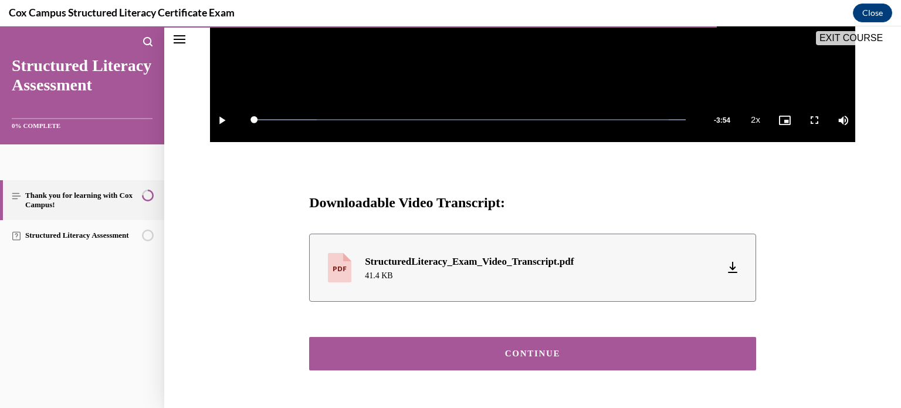
scroll to position [452, 0]
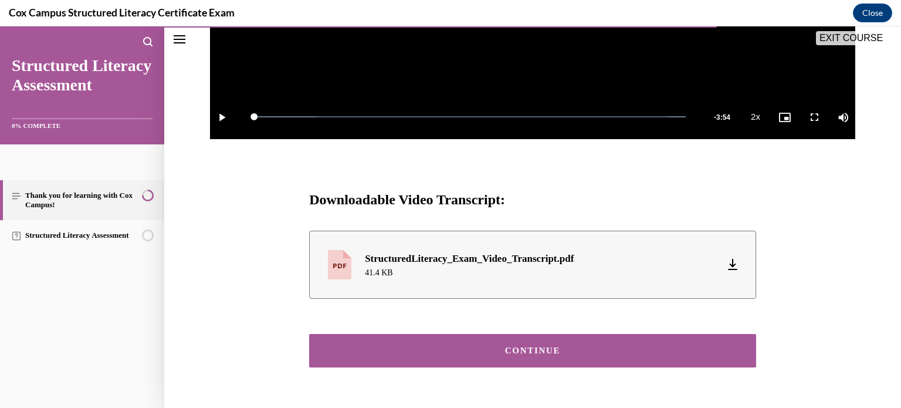
click at [545, 346] on div "CONTINUE" at bounding box center [532, 350] width 411 height 9
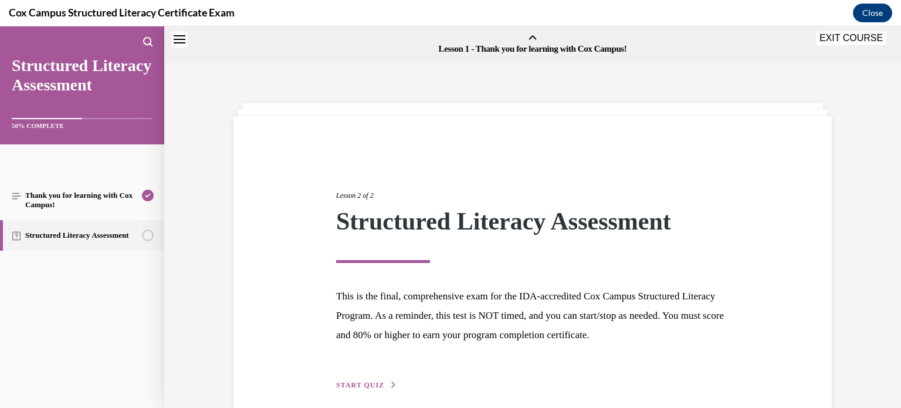
scroll to position [36, 0]
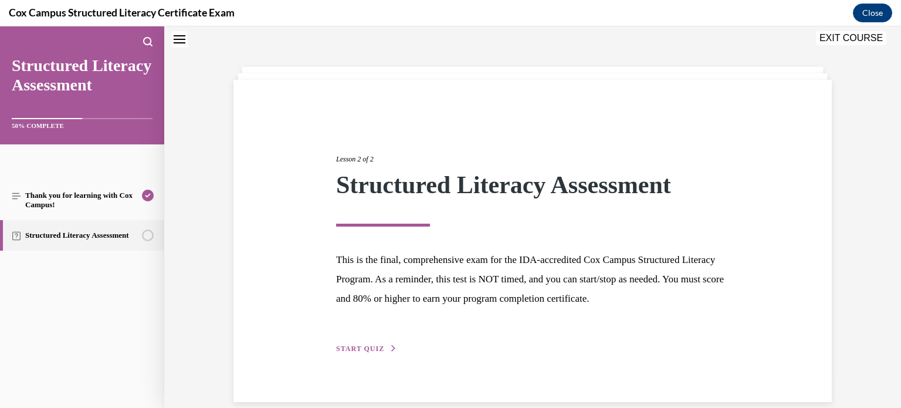
click at [354, 348] on span "START QUIZ" at bounding box center [360, 348] width 48 height 8
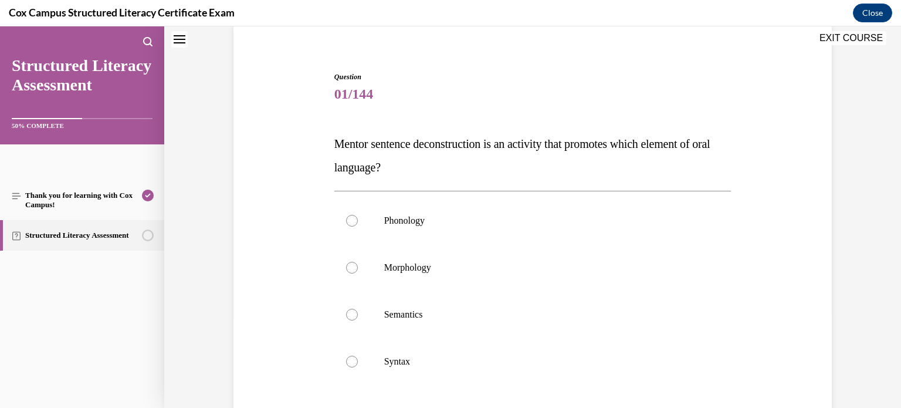
scroll to position [92, 0]
click at [352, 361] on div at bounding box center [352, 361] width 12 height 12
click at [352, 361] on input "Syntax" at bounding box center [352, 361] width 12 height 12
radio input "true"
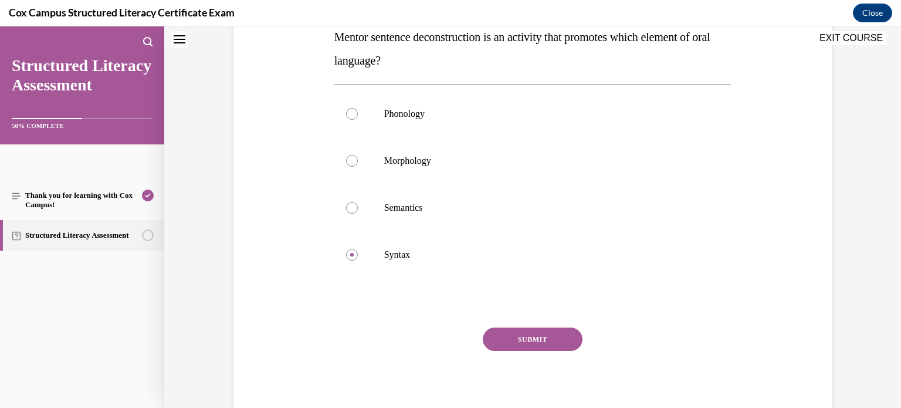
scroll to position [237, 0]
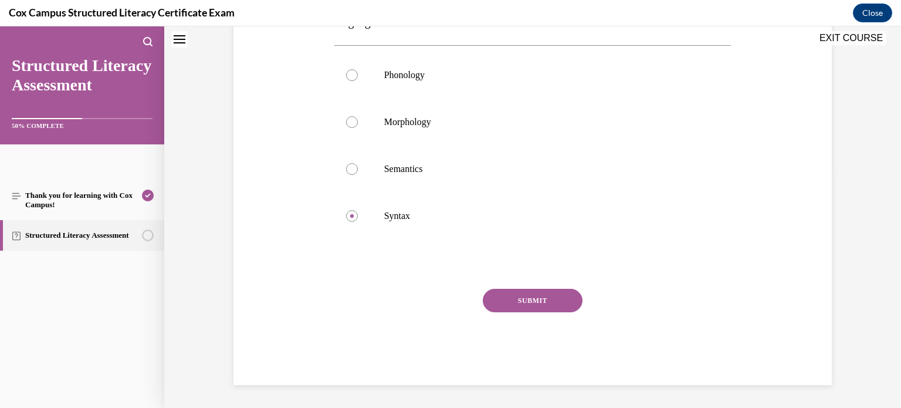
click at [529, 301] on button "SUBMIT" at bounding box center [533, 300] width 100 height 23
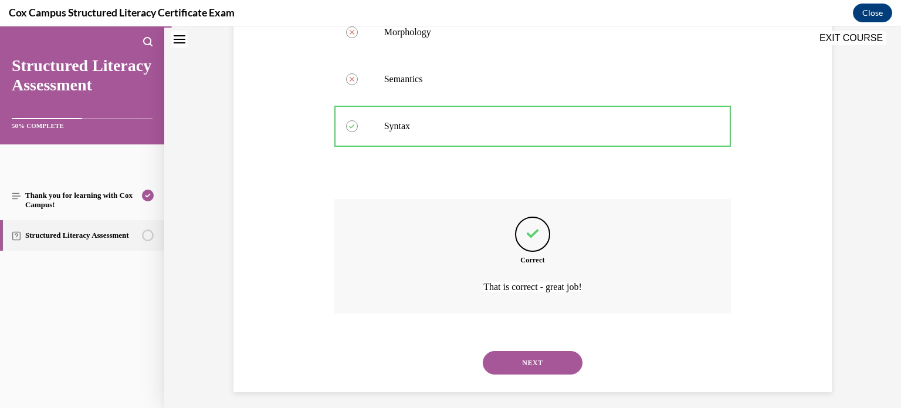
scroll to position [334, 0]
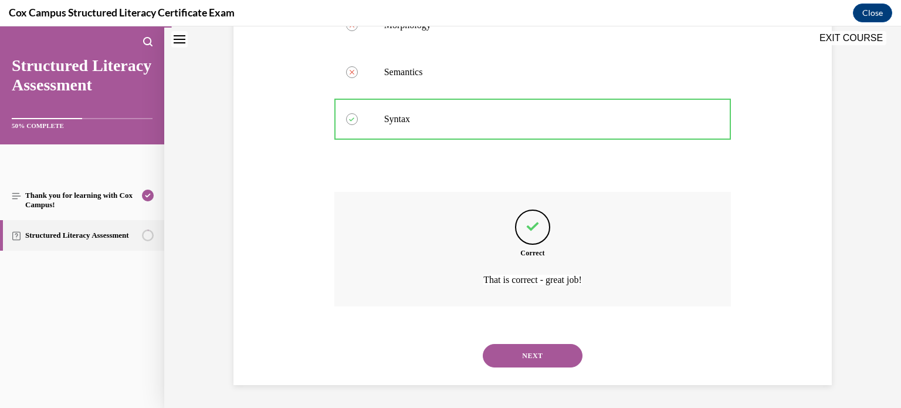
click at [528, 356] on button "NEXT" at bounding box center [533, 355] width 100 height 23
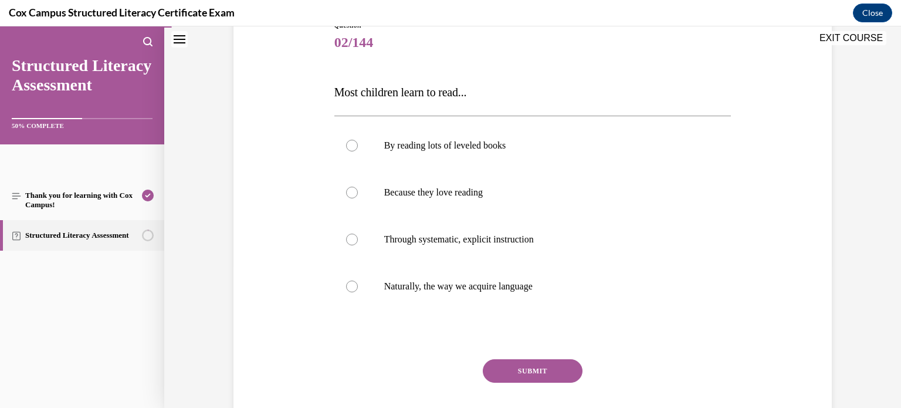
scroll to position [148, 0]
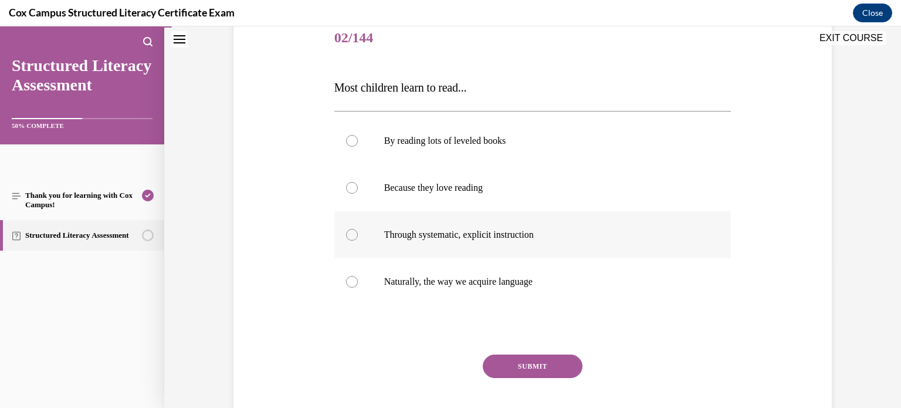
click at [353, 233] on div at bounding box center [352, 235] width 12 height 12
click at [353, 233] on input "Through systematic, explicit instruction" at bounding box center [352, 235] width 12 height 12
radio input "true"
click at [520, 364] on button "SUBMIT" at bounding box center [533, 365] width 100 height 23
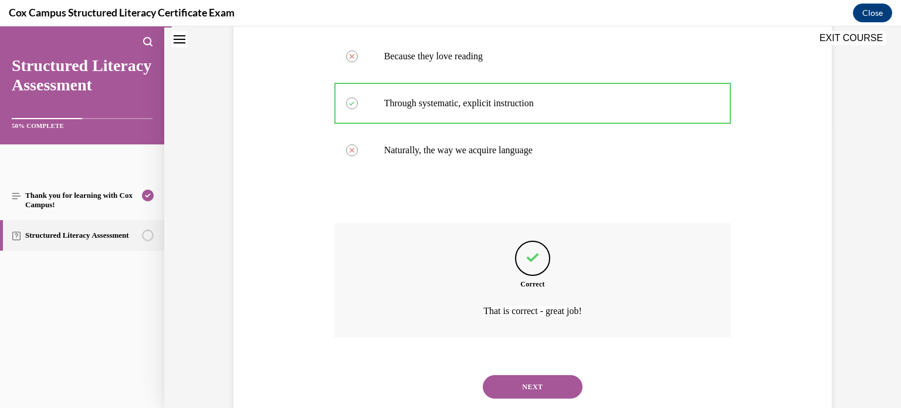
scroll to position [310, 0]
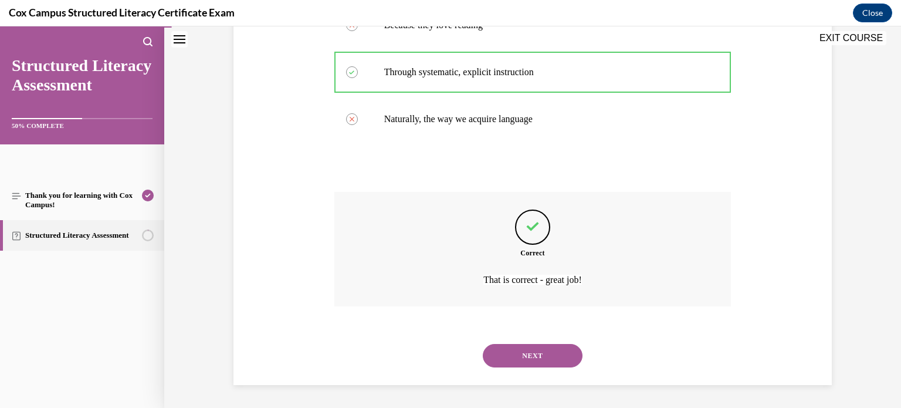
click at [529, 355] on button "NEXT" at bounding box center [533, 355] width 100 height 23
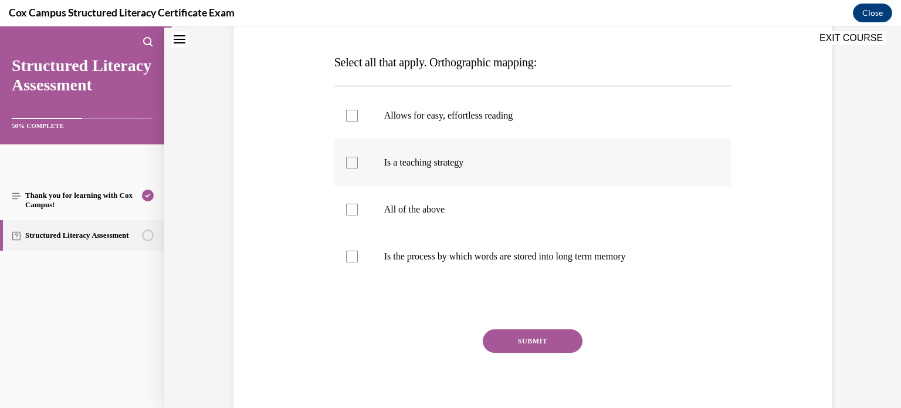
scroll to position [174, 0]
click at [352, 113] on div at bounding box center [352, 115] width 12 height 12
click at [352, 113] on input "Allows for easy, effortless reading" at bounding box center [352, 115] width 12 height 12
checkbox input "true"
click at [353, 255] on div at bounding box center [352, 256] width 12 height 12
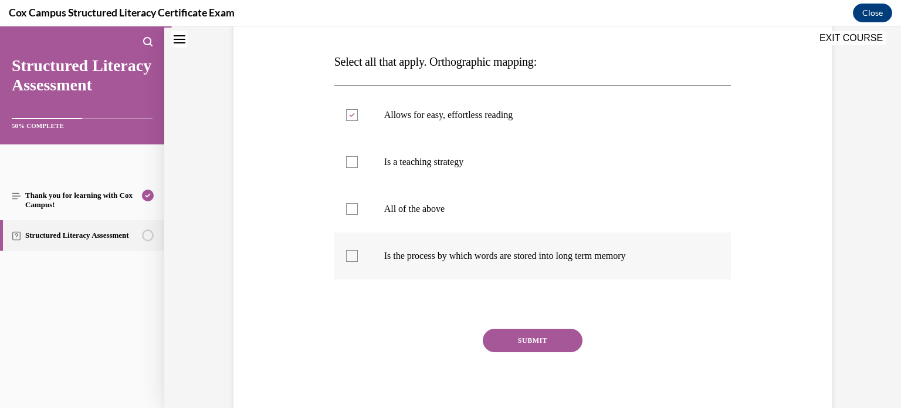
click at [353, 255] on input "Is the process by which words are stored into long term memory" at bounding box center [352, 256] width 12 height 12
checkbox input "true"
click at [520, 338] on button "SUBMIT" at bounding box center [533, 339] width 100 height 23
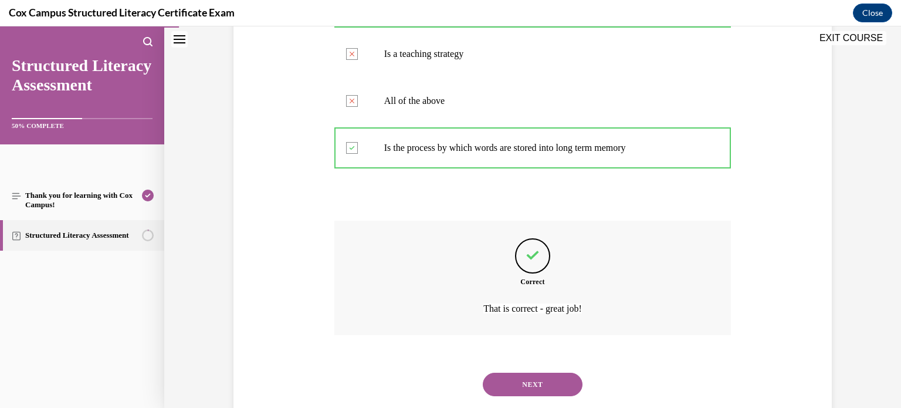
scroll to position [310, 0]
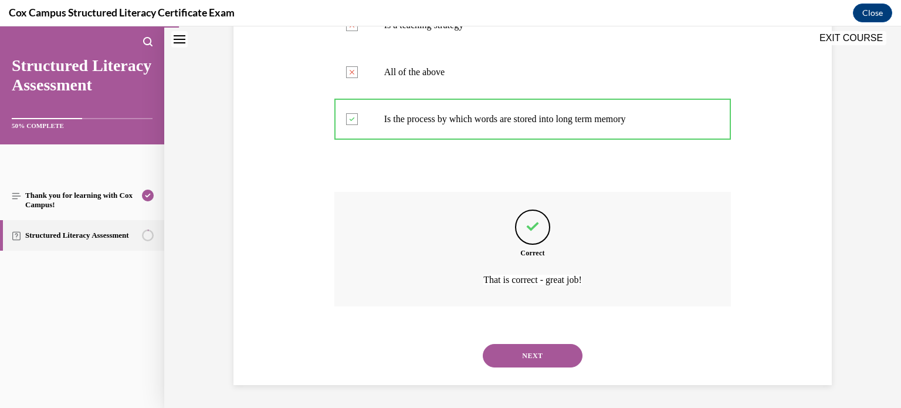
click at [524, 354] on button "NEXT" at bounding box center [533, 355] width 100 height 23
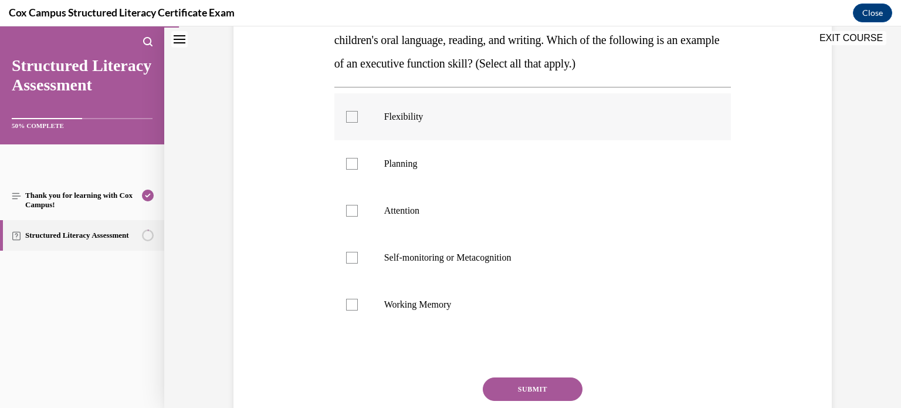
scroll to position [219, 0]
click at [351, 116] on div at bounding box center [352, 116] width 12 height 12
click at [351, 116] on input "Flexibility" at bounding box center [352, 116] width 12 height 12
checkbox input "true"
click at [350, 162] on div at bounding box center [352, 163] width 12 height 12
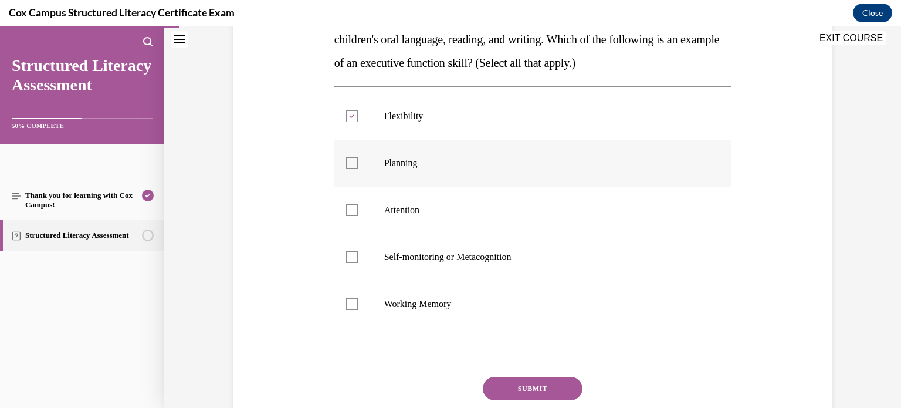
click at [350, 162] on input "Planning" at bounding box center [352, 163] width 12 height 12
checkbox input "true"
click at [352, 208] on div at bounding box center [352, 210] width 12 height 12
click at [352, 208] on input "Attention" at bounding box center [352, 210] width 12 height 12
checkbox input "true"
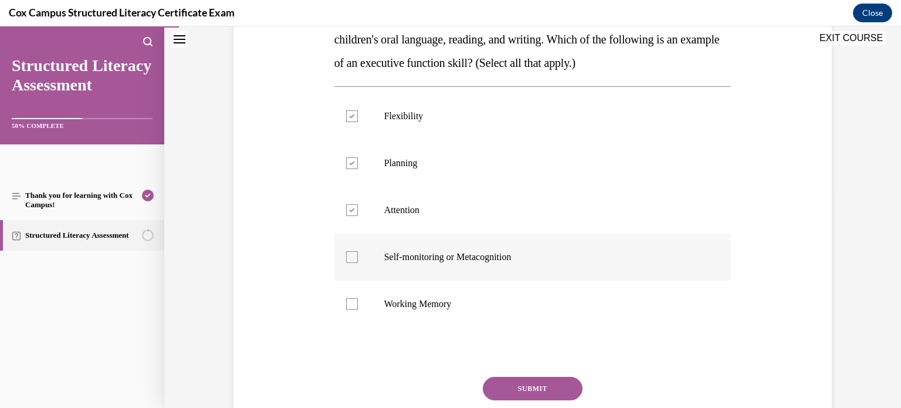
click at [354, 256] on div at bounding box center [352, 257] width 12 height 12
click at [354, 256] on input "Self-monitoring or Metacognition" at bounding box center [352, 257] width 12 height 12
checkbox input "true"
click at [352, 304] on div at bounding box center [352, 304] width 12 height 12
click at [352, 304] on input "Working Memory" at bounding box center [352, 304] width 12 height 12
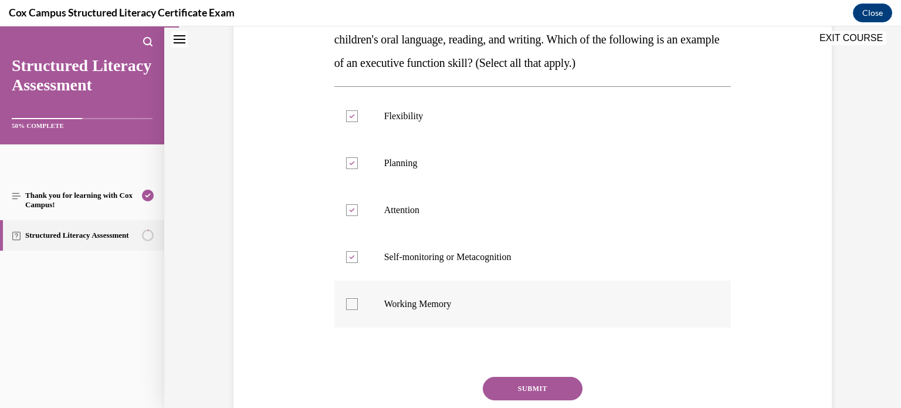
checkbox input "true"
click at [523, 385] on button "SUBMIT" at bounding box center [533, 388] width 100 height 23
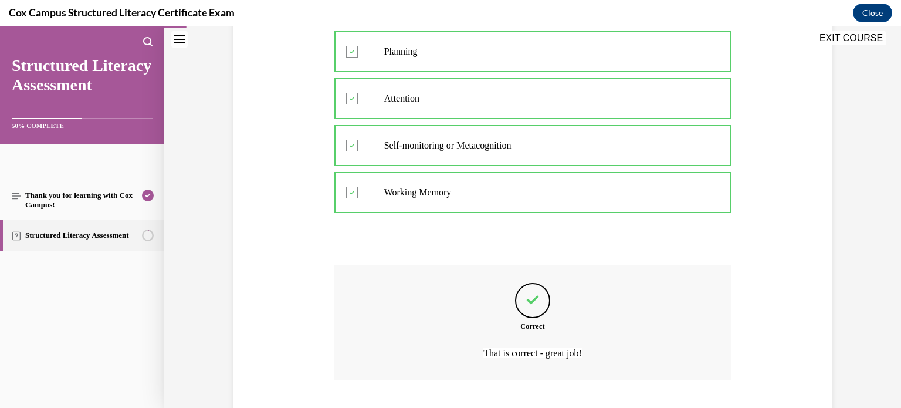
scroll to position [404, 0]
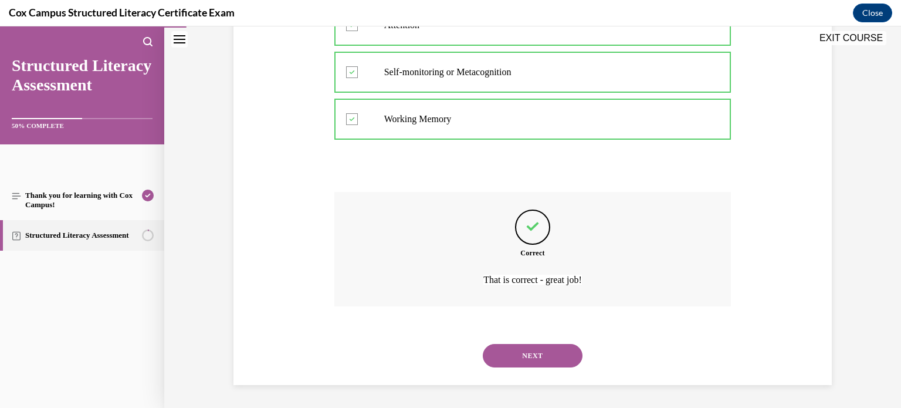
click at [520, 352] on button "NEXT" at bounding box center [533, 355] width 100 height 23
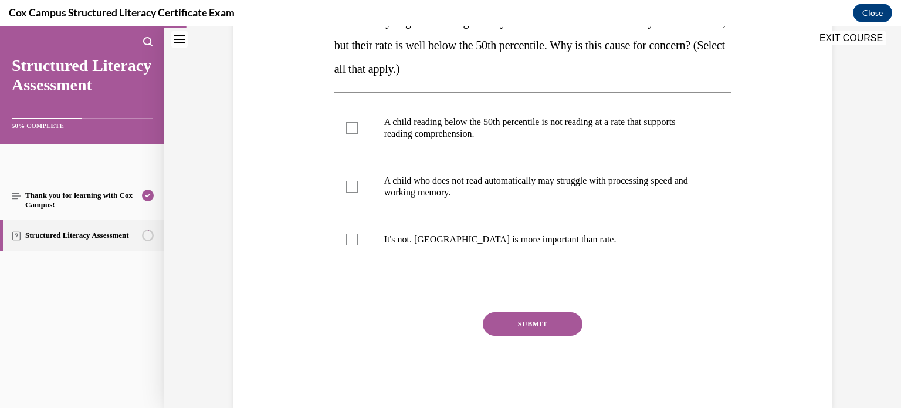
scroll to position [237, 0]
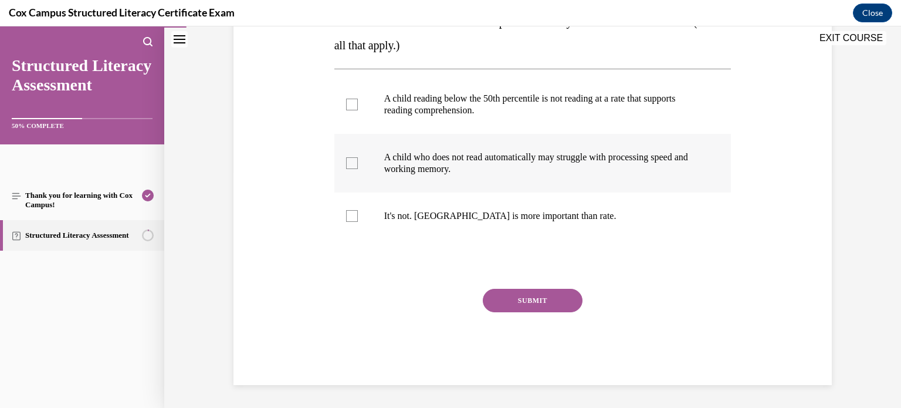
click at [351, 161] on div at bounding box center [352, 163] width 12 height 12
click at [351, 161] on input "A child who does not read automatically may struggle with processing speed and …" at bounding box center [352, 163] width 12 height 12
checkbox input "true"
click at [352, 103] on div at bounding box center [352, 105] width 12 height 12
click at [352, 103] on input "A child reading below the 50th percentile is not reading at a rate that support…" at bounding box center [352, 105] width 12 height 12
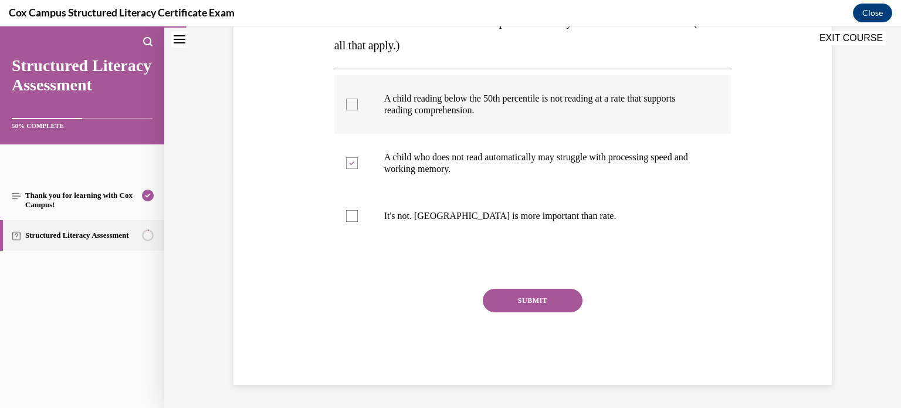
checkbox input "true"
click at [532, 300] on button "SUBMIT" at bounding box center [533, 300] width 100 height 23
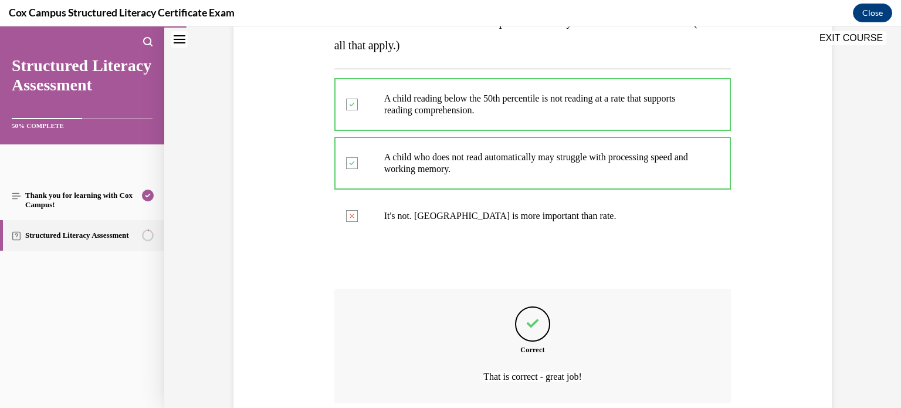
scroll to position [334, 0]
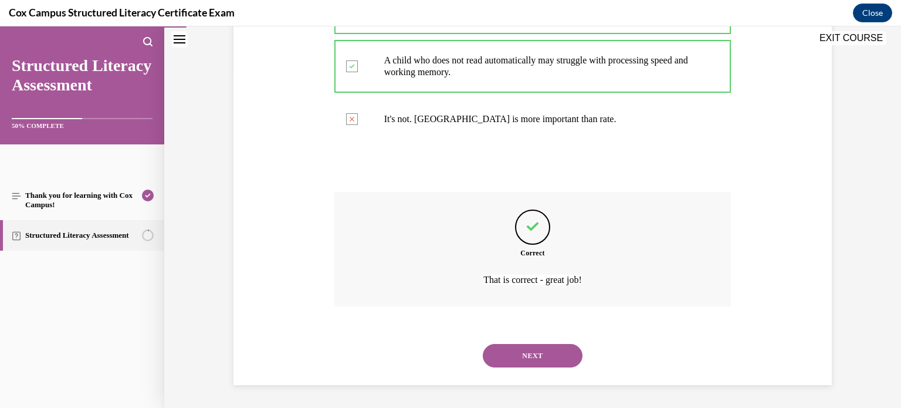
click at [533, 357] on button "NEXT" at bounding box center [533, 355] width 100 height 23
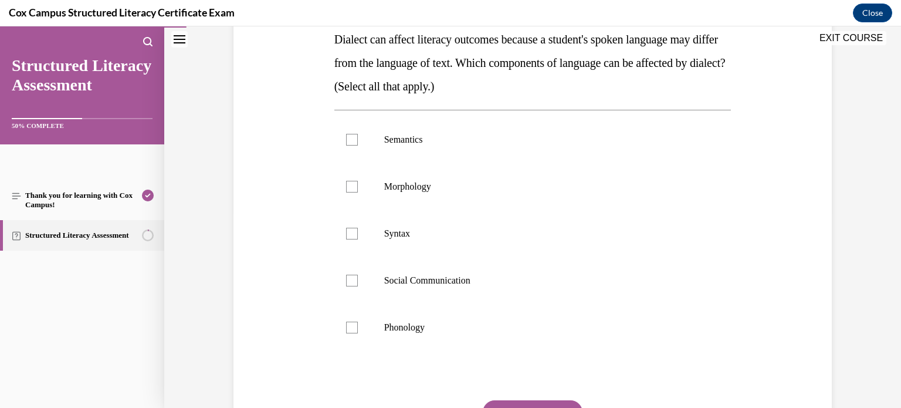
scroll to position [221, 0]
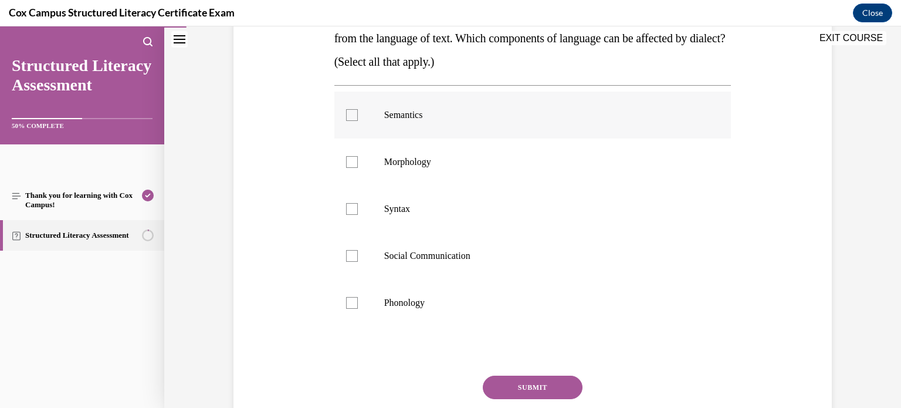
click at [355, 117] on div at bounding box center [352, 115] width 12 height 12
click at [355, 117] on input "Semantics" at bounding box center [352, 115] width 12 height 12
checkbox input "true"
click at [354, 163] on div at bounding box center [352, 162] width 12 height 12
click at [354, 163] on input "Morphology" at bounding box center [352, 162] width 12 height 12
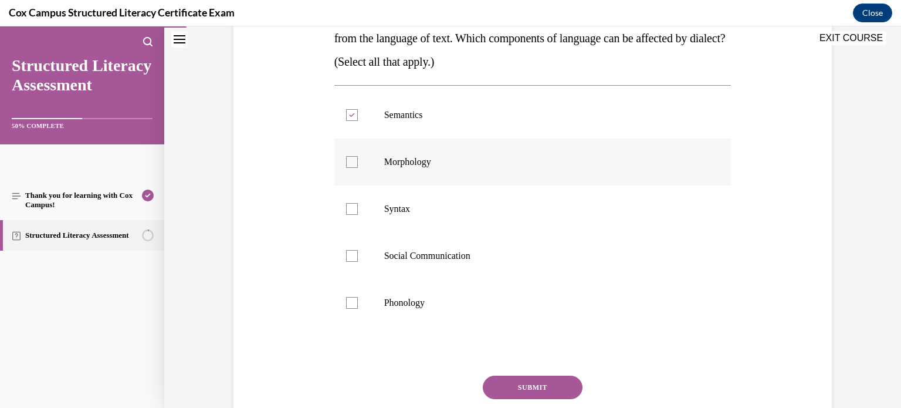
checkbox input "true"
click at [352, 210] on div at bounding box center [352, 209] width 12 height 12
click at [352, 210] on input "Syntax" at bounding box center [352, 209] width 12 height 12
checkbox input "true"
click at [352, 256] on div at bounding box center [352, 256] width 12 height 12
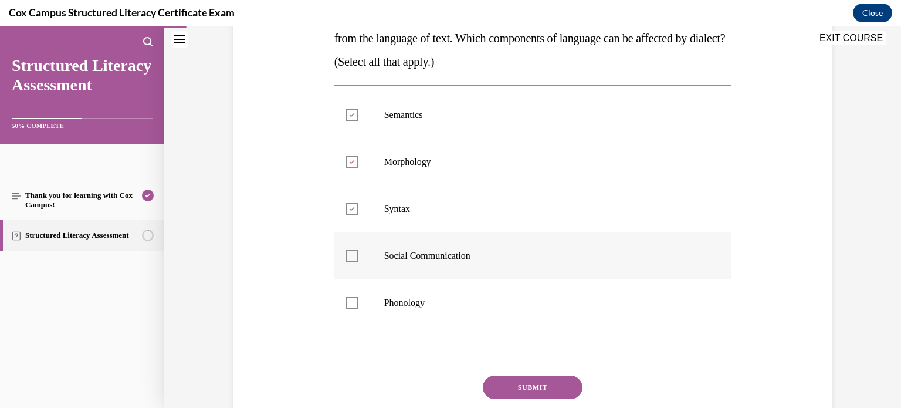
click at [352, 256] on input "Social Communication" at bounding box center [352, 256] width 12 height 12
checkbox input "true"
click at [353, 303] on div at bounding box center [352, 303] width 12 height 12
click at [353, 303] on input "Phonology" at bounding box center [352, 303] width 12 height 12
checkbox input "true"
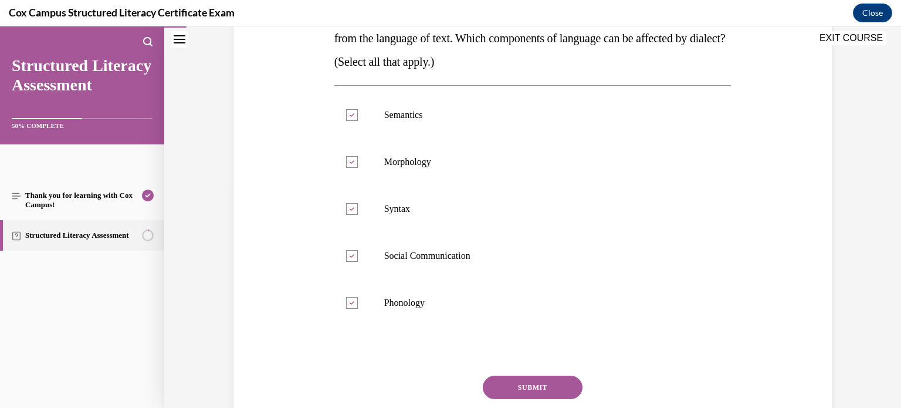
click at [533, 392] on button "SUBMIT" at bounding box center [533, 386] width 100 height 23
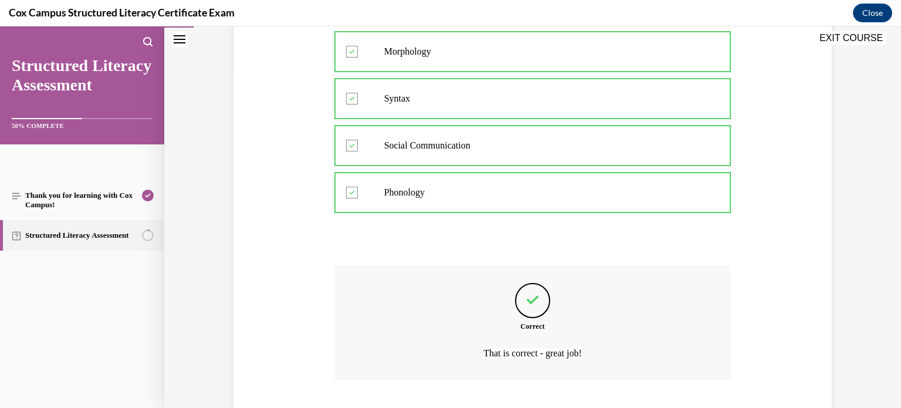
scroll to position [404, 0]
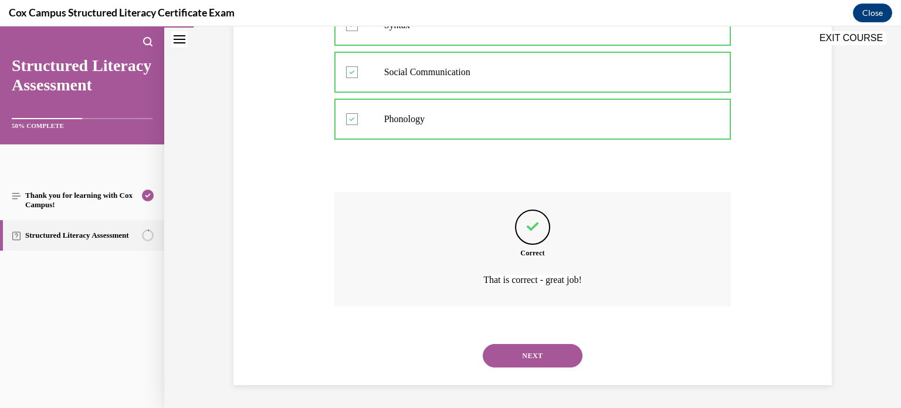
click at [528, 355] on button "NEXT" at bounding box center [533, 355] width 100 height 23
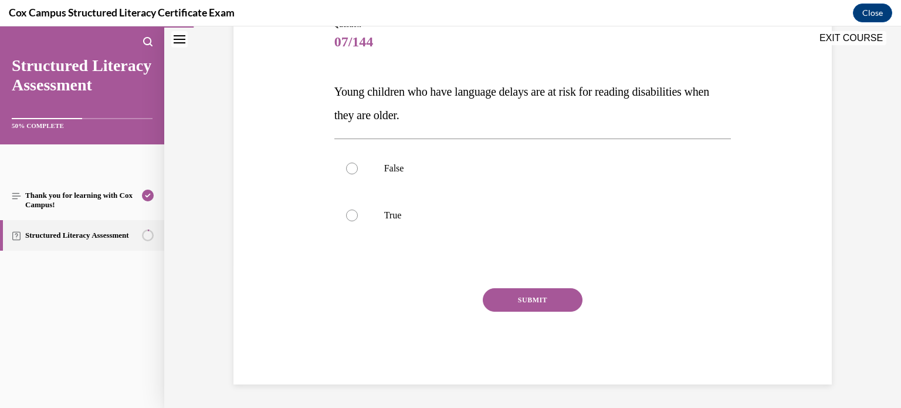
scroll to position [130, 0]
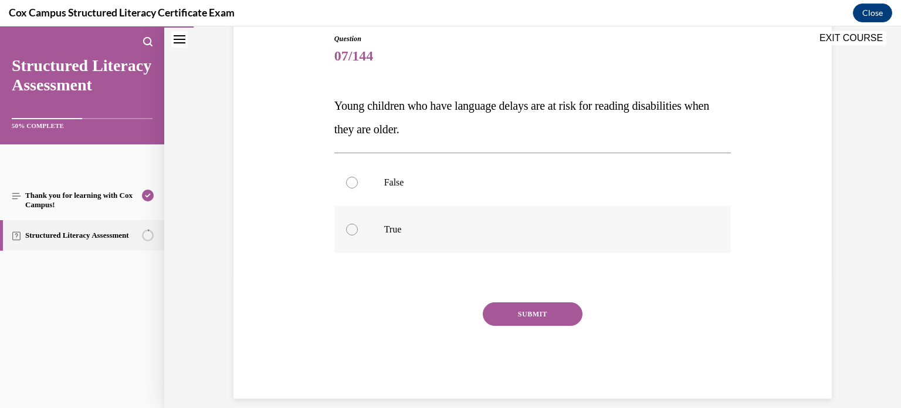
click at [351, 233] on div at bounding box center [352, 229] width 12 height 12
click at [351, 233] on input "True" at bounding box center [352, 229] width 12 height 12
radio input "true"
click at [533, 311] on button "SUBMIT" at bounding box center [533, 313] width 100 height 23
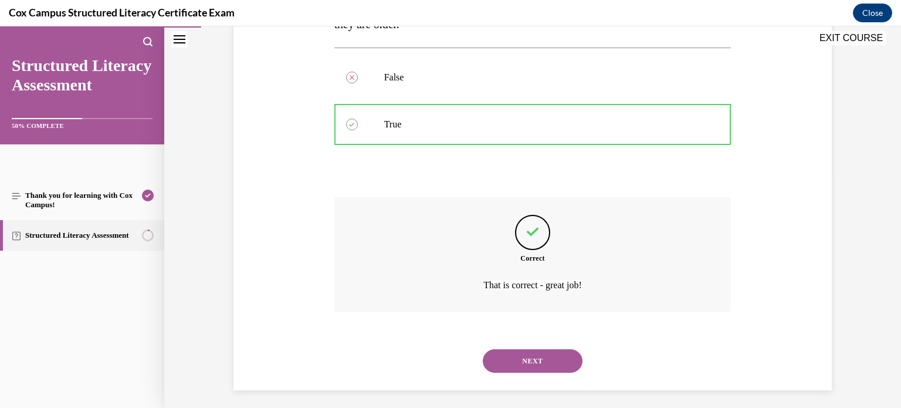
scroll to position [240, 0]
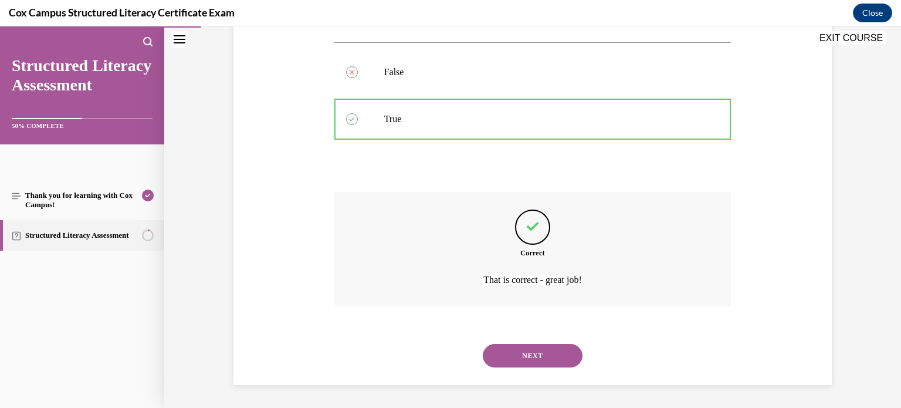
click at [530, 357] on button "NEXT" at bounding box center [533, 355] width 100 height 23
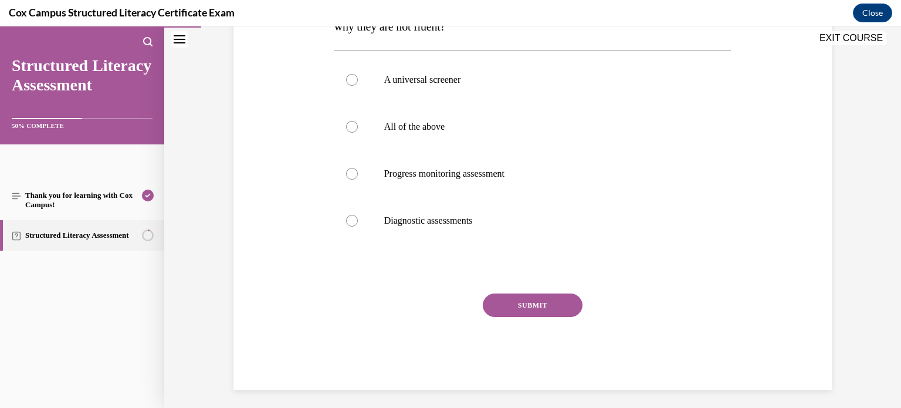
scroll to position [260, 0]
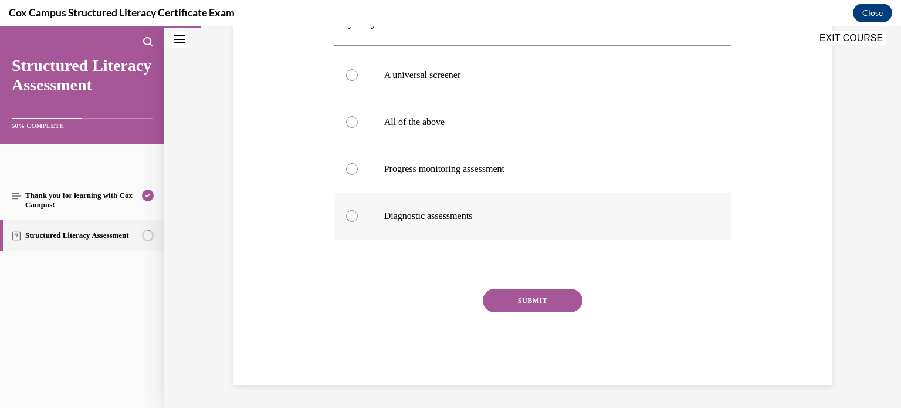
click at [352, 216] on div at bounding box center [352, 216] width 12 height 12
click at [352, 216] on input "Diagnostic assessments" at bounding box center [352, 216] width 12 height 12
radio input "true"
click at [521, 303] on button "SUBMIT" at bounding box center [533, 300] width 100 height 23
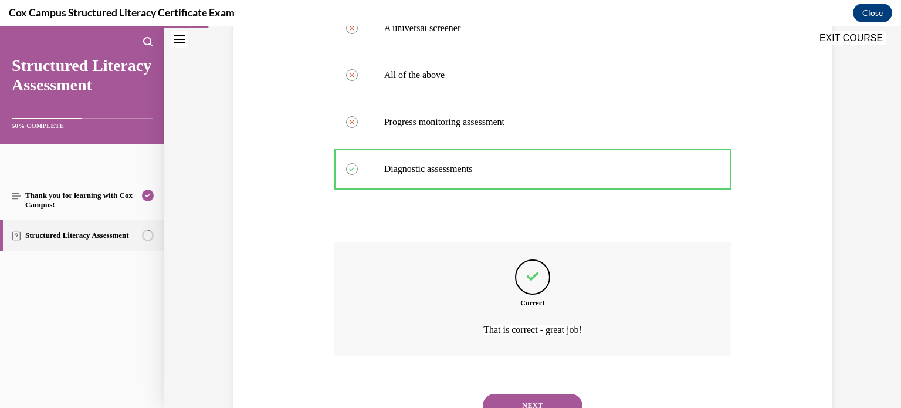
scroll to position [357, 0]
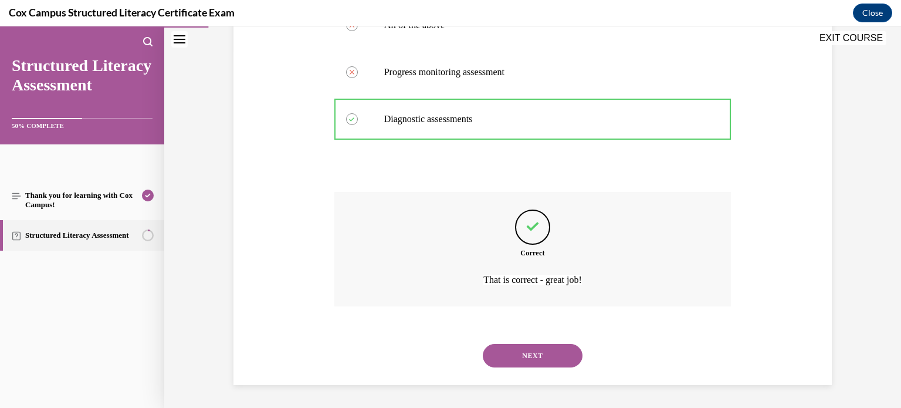
click at [527, 355] on button "NEXT" at bounding box center [533, 355] width 100 height 23
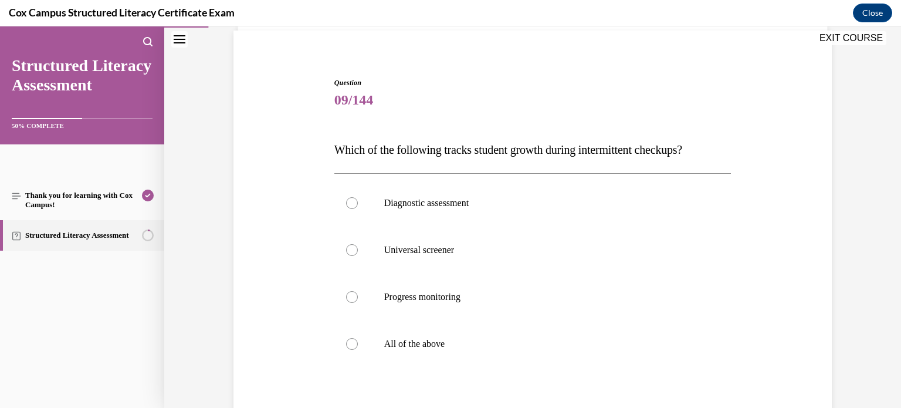
scroll to position [84, 0]
click at [351, 301] on div at bounding box center [352, 298] width 12 height 12
click at [351, 301] on input "Progress monitoring" at bounding box center [352, 298] width 12 height 12
radio input "true"
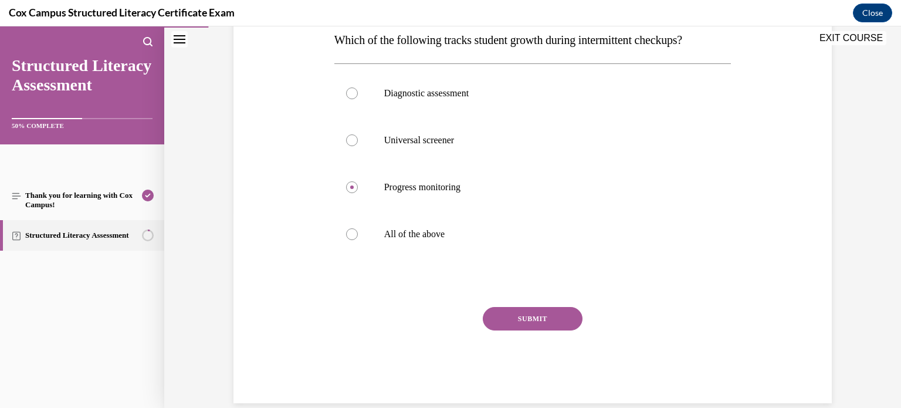
scroll to position [213, 0]
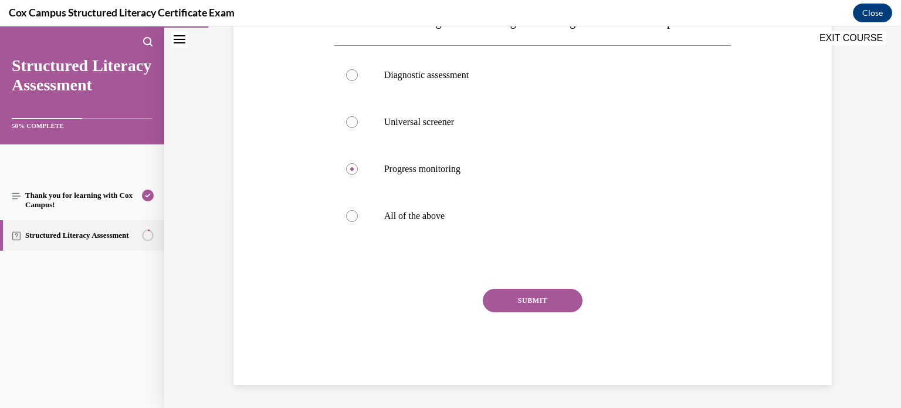
click at [524, 301] on button "SUBMIT" at bounding box center [533, 300] width 100 height 23
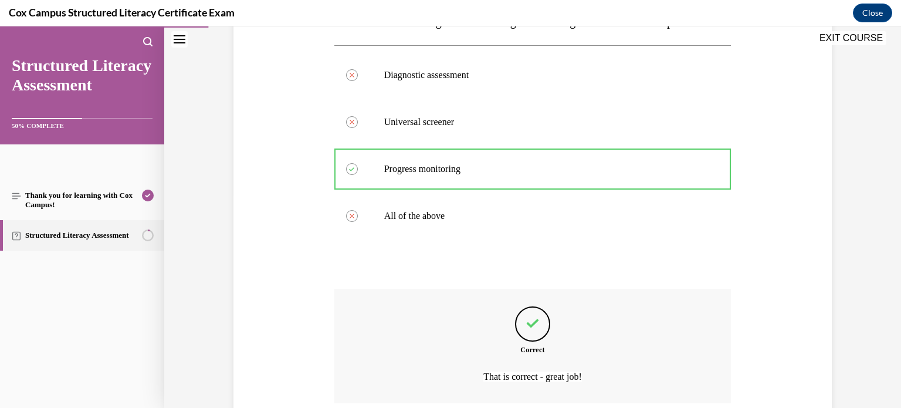
scroll to position [310, 0]
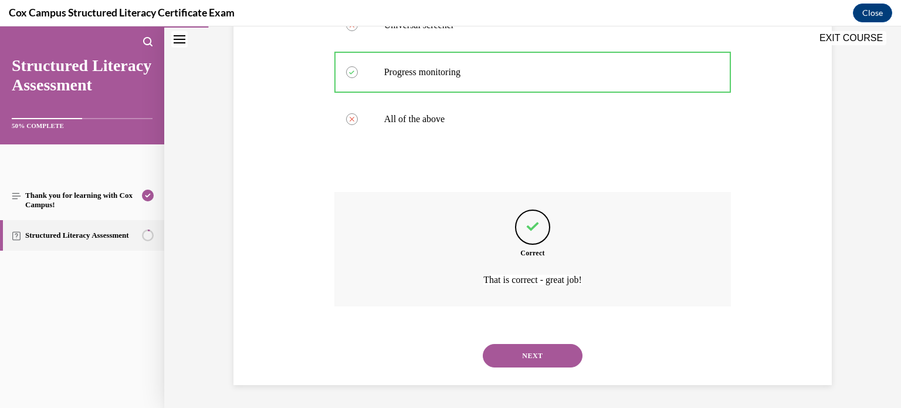
click at [533, 354] on button "NEXT" at bounding box center [533, 355] width 100 height 23
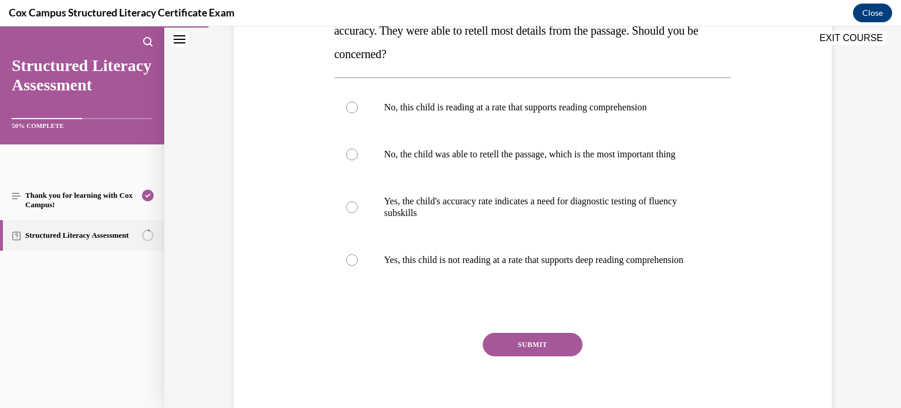
scroll to position [253, 0]
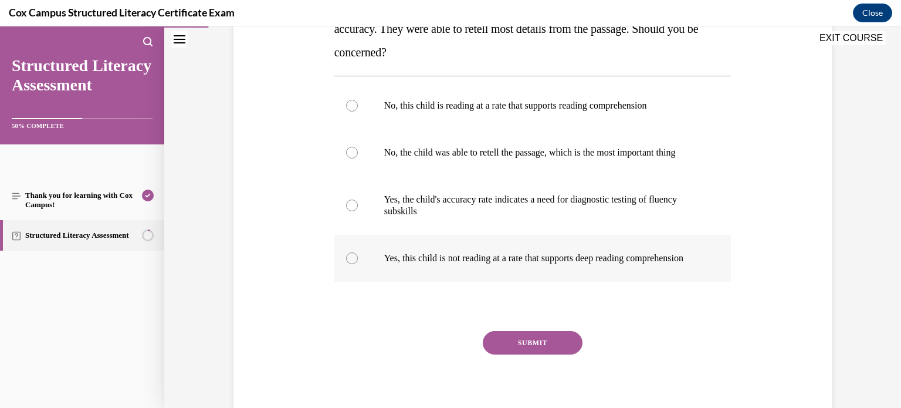
click at [352, 264] on div at bounding box center [352, 258] width 12 height 12
click at [352, 264] on input "Yes, this child is not reading at a rate that supports deep reading comprehensi…" at bounding box center [352, 258] width 12 height 12
radio input "true"
click at [527, 354] on button "SUBMIT" at bounding box center [533, 342] width 100 height 23
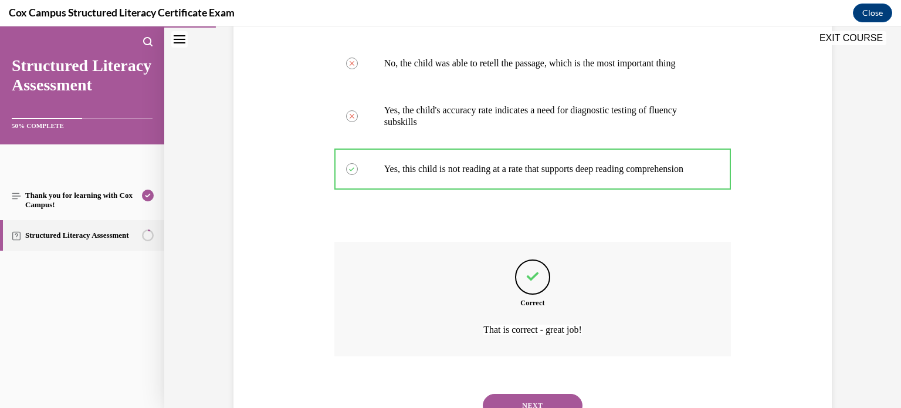
scroll to position [416, 0]
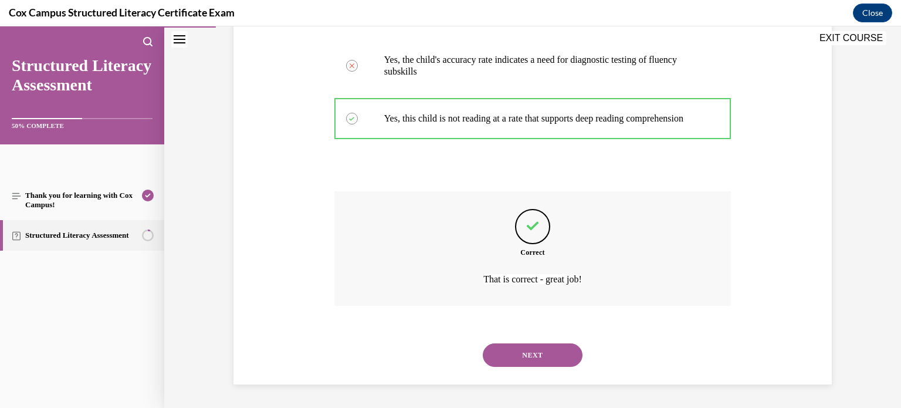
click at [526, 354] on button "NEXT" at bounding box center [533, 354] width 100 height 23
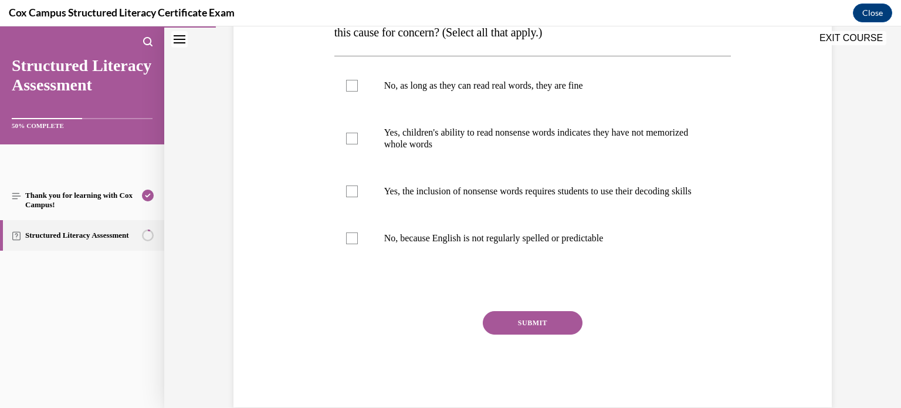
scroll to position [259, 0]
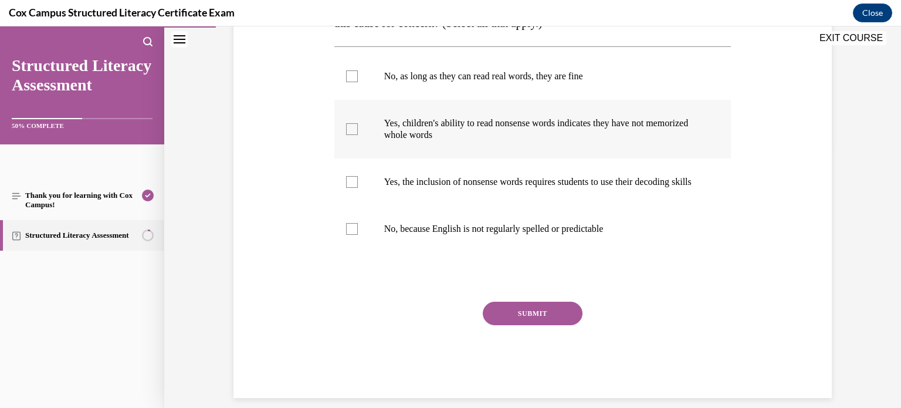
click at [355, 127] on div at bounding box center [352, 129] width 12 height 12
click at [355, 127] on input "Yes, children's ability to read nonsense words indicates they have not memorize…" at bounding box center [352, 129] width 12 height 12
checkbox input "true"
click at [352, 188] on div at bounding box center [352, 182] width 12 height 12
click at [352, 188] on input "Yes, the inclusion of nonsense words requires students to use their decoding sk…" at bounding box center [352, 182] width 12 height 12
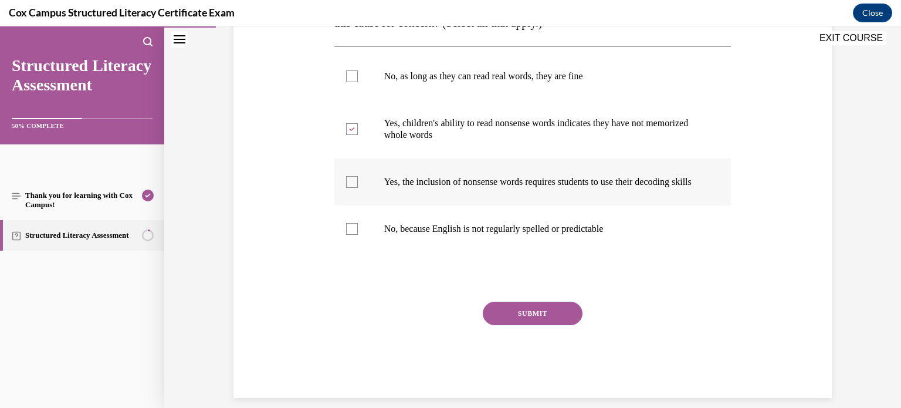
checkbox input "true"
click at [535, 323] on button "SUBMIT" at bounding box center [533, 312] width 100 height 23
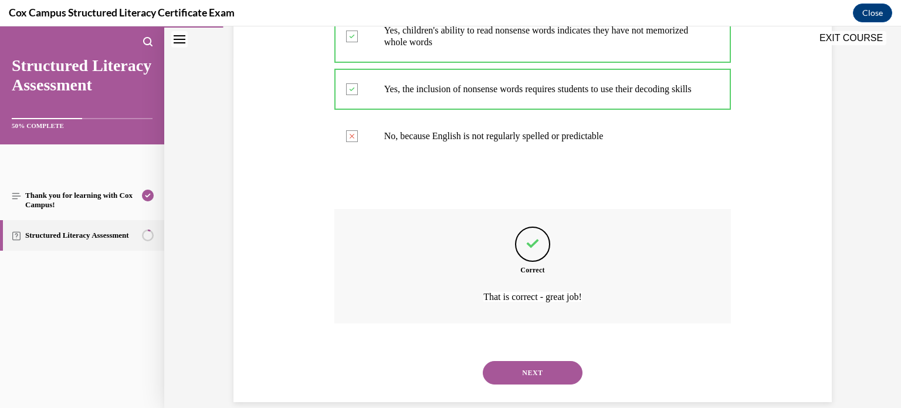
scroll to position [381, 0]
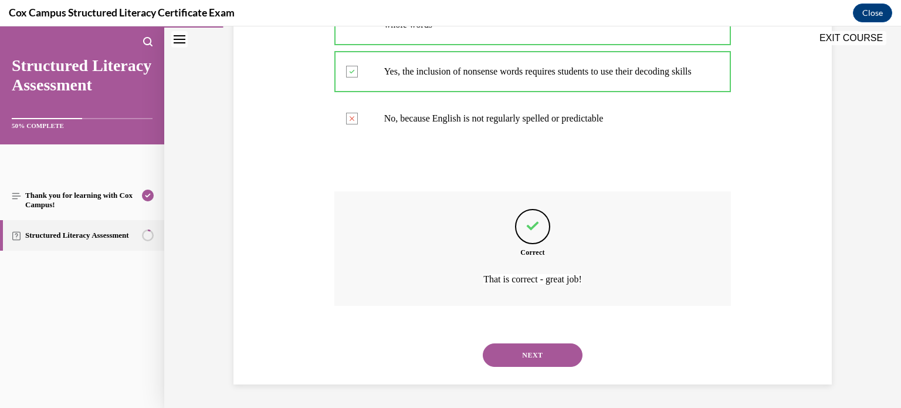
click at [533, 354] on button "NEXT" at bounding box center [533, 354] width 100 height 23
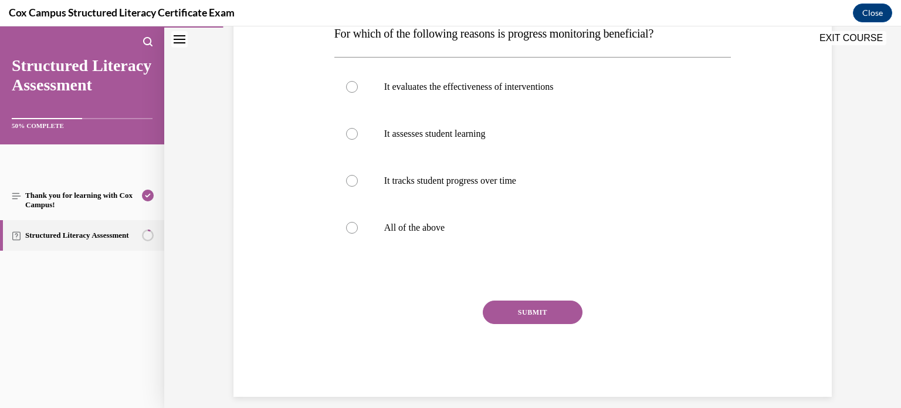
scroll to position [213, 0]
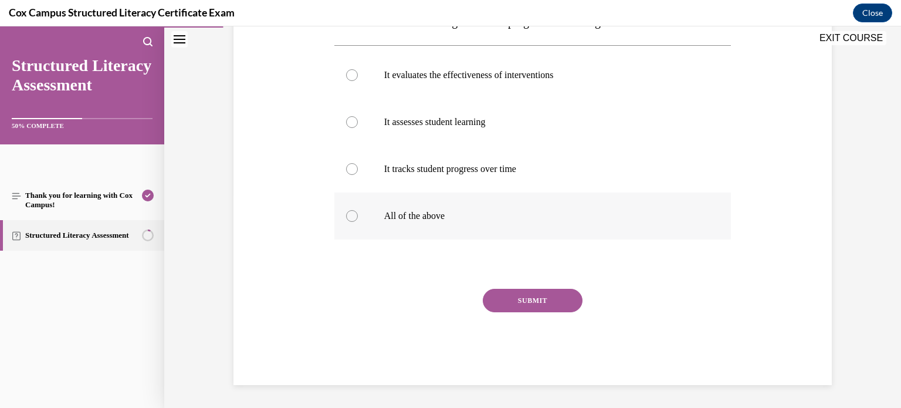
click at [352, 217] on div at bounding box center [352, 216] width 12 height 12
click at [352, 217] on input "All of the above" at bounding box center [352, 216] width 12 height 12
radio input "true"
click at [530, 300] on button "SUBMIT" at bounding box center [533, 300] width 100 height 23
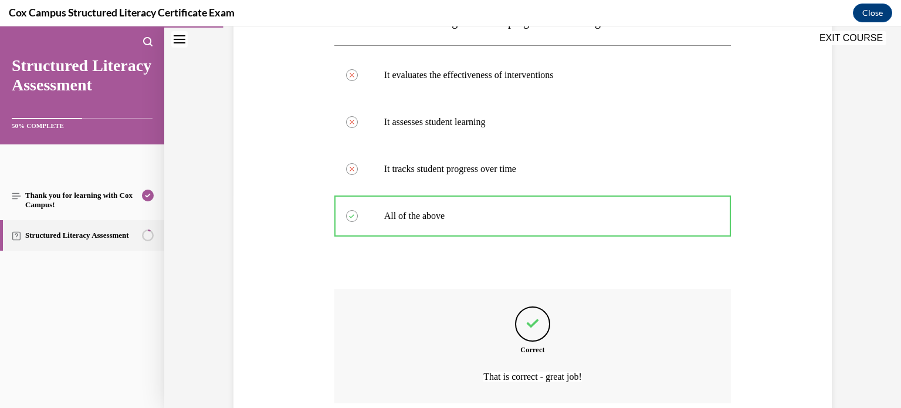
scroll to position [310, 0]
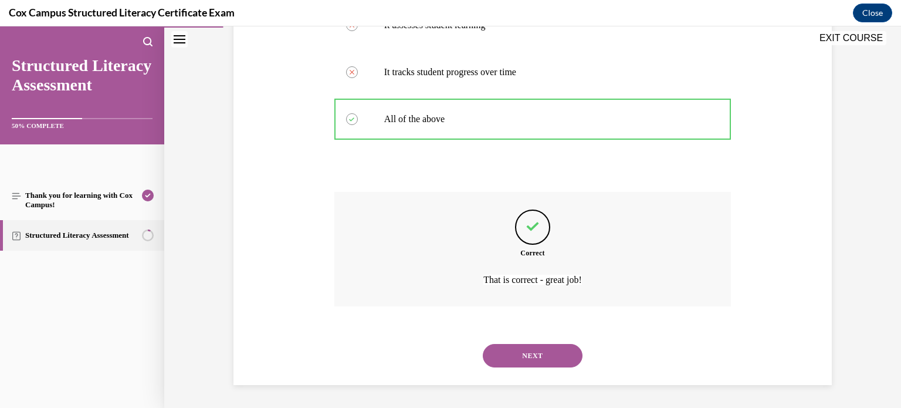
click at [527, 358] on button "NEXT" at bounding box center [533, 355] width 100 height 23
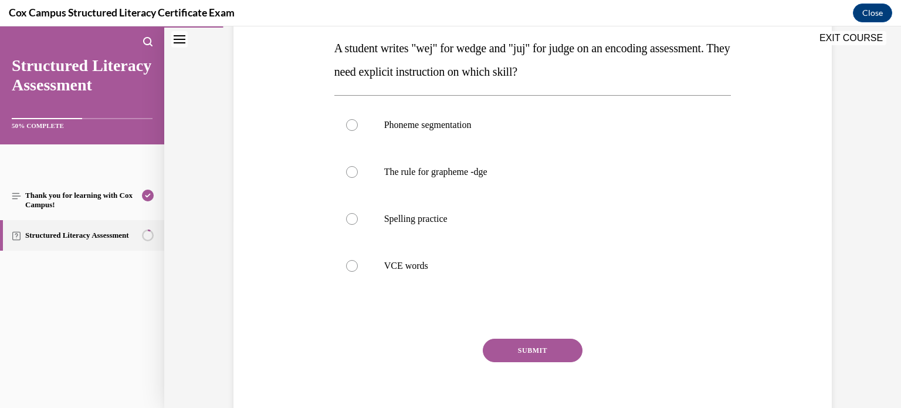
scroll to position [190, 0]
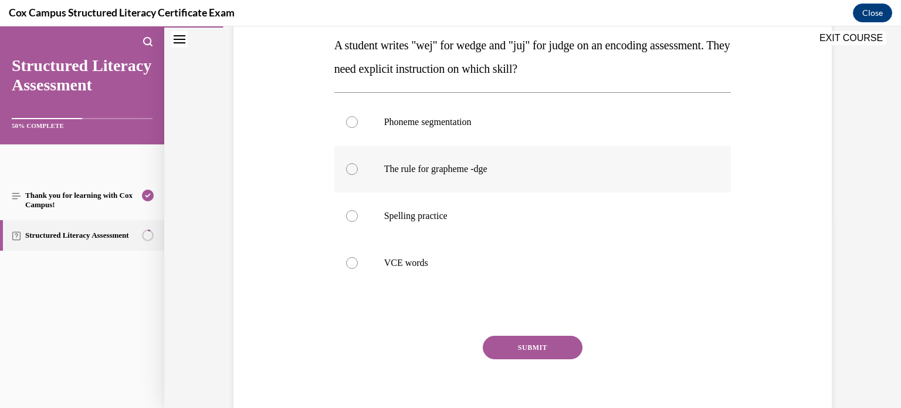
click at [351, 169] on div at bounding box center [352, 169] width 12 height 12
click at [351, 169] on input "The rule for grapheme -dge" at bounding box center [352, 169] width 12 height 12
radio input "true"
click at [529, 345] on button "SUBMIT" at bounding box center [533, 346] width 100 height 23
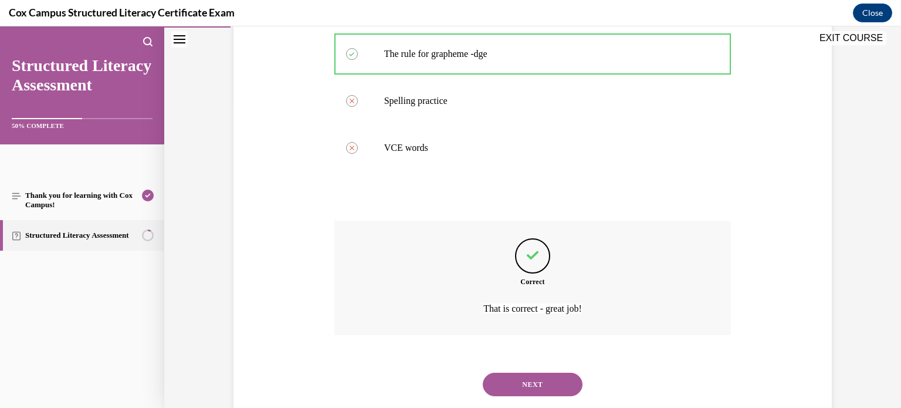
scroll to position [334, 0]
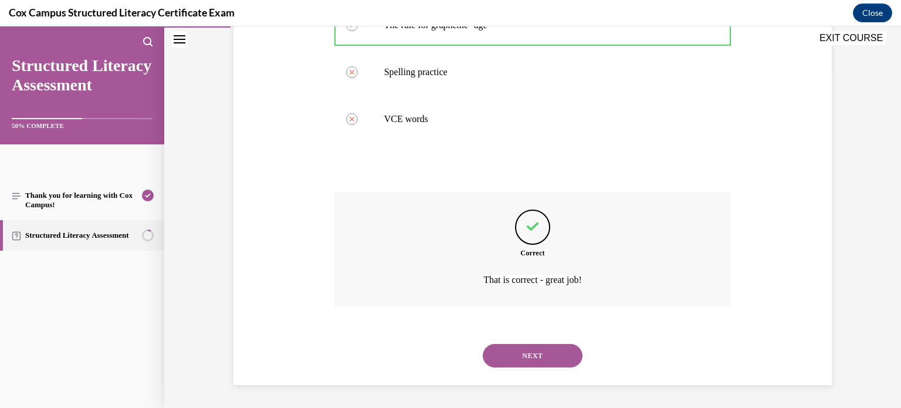
click at [529, 348] on button "NEXT" at bounding box center [533, 355] width 100 height 23
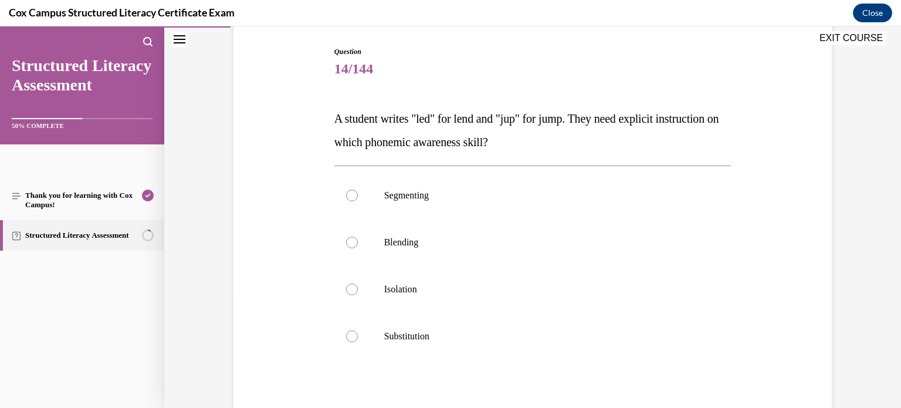
scroll to position [121, 0]
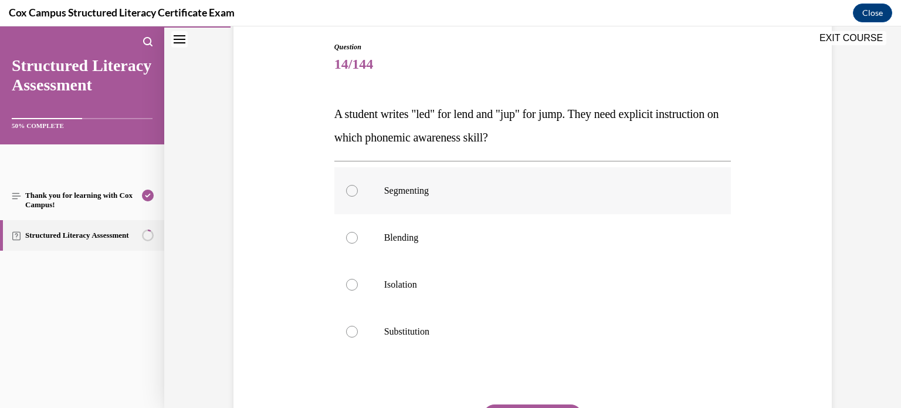
click at [352, 189] on div at bounding box center [352, 191] width 12 height 12
click at [352, 189] on input "Segmenting" at bounding box center [352, 191] width 12 height 12
radio input "true"
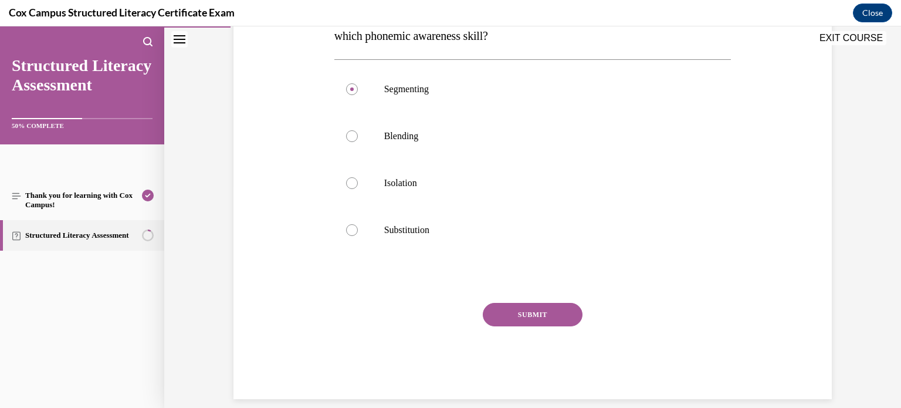
scroll to position [237, 0]
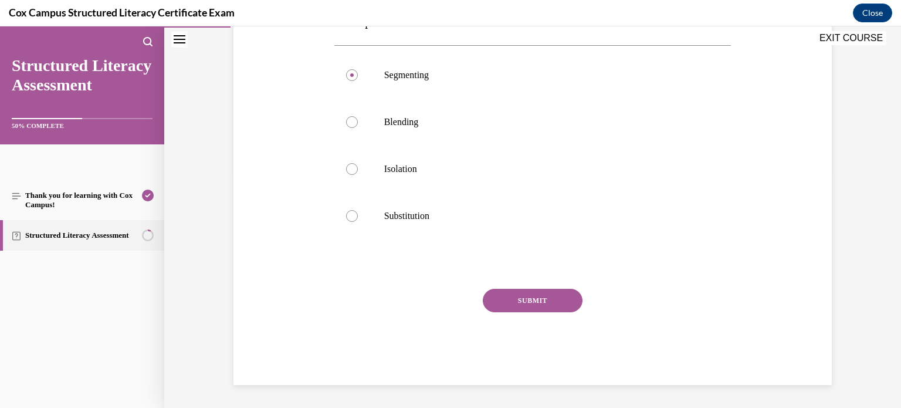
click at [532, 299] on button "SUBMIT" at bounding box center [533, 300] width 100 height 23
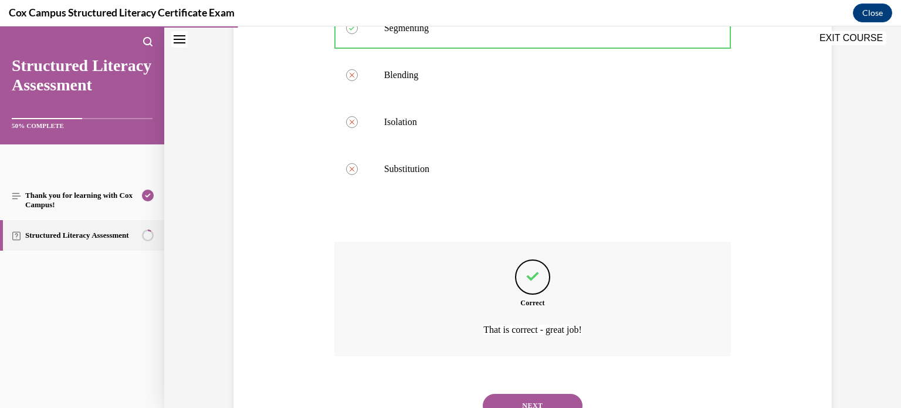
scroll to position [334, 0]
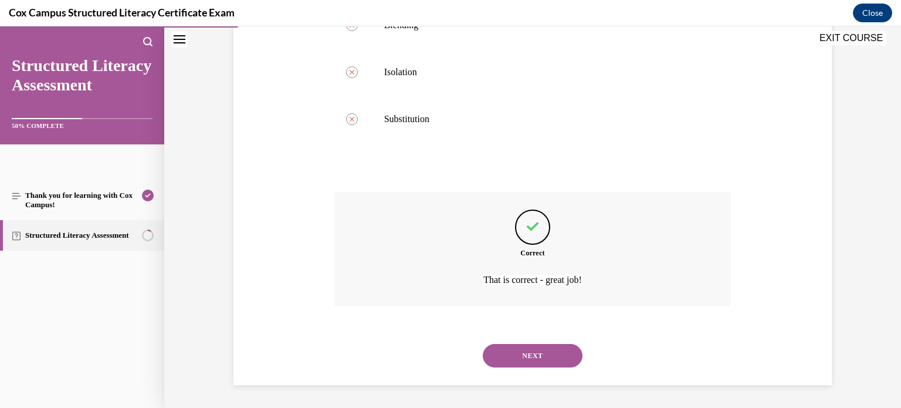
click at [534, 355] on button "NEXT" at bounding box center [533, 355] width 100 height 23
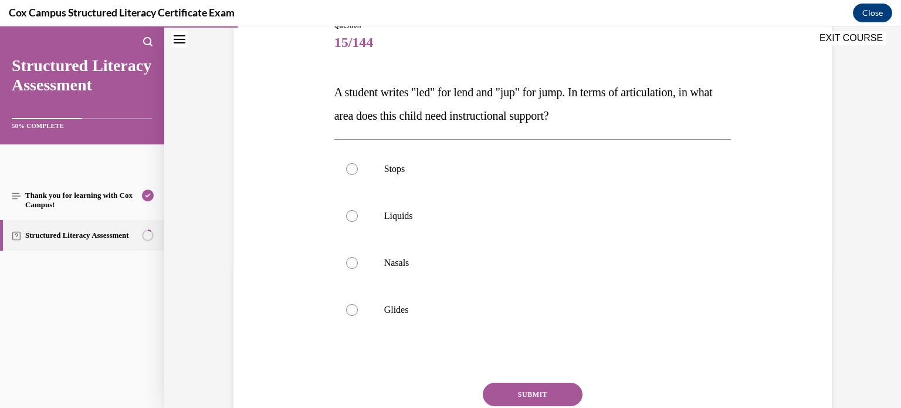
scroll to position [146, 0]
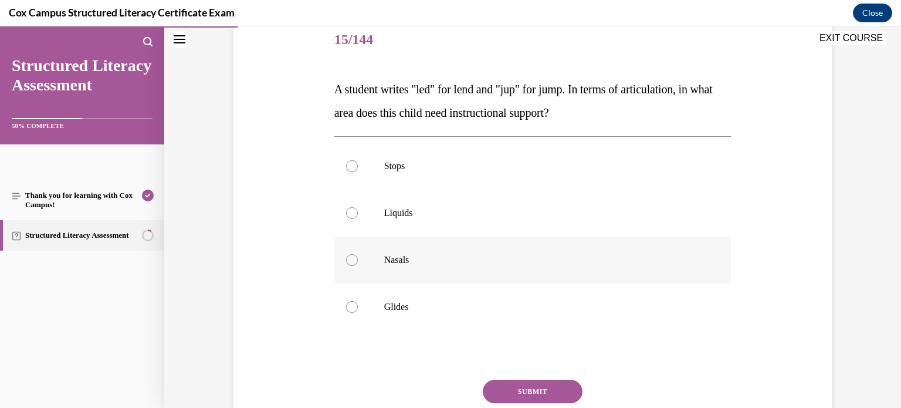
click at [351, 262] on div at bounding box center [352, 260] width 12 height 12
click at [351, 262] on input "Nasals" at bounding box center [352, 260] width 12 height 12
radio input "true"
click at [522, 388] on button "SUBMIT" at bounding box center [533, 390] width 100 height 23
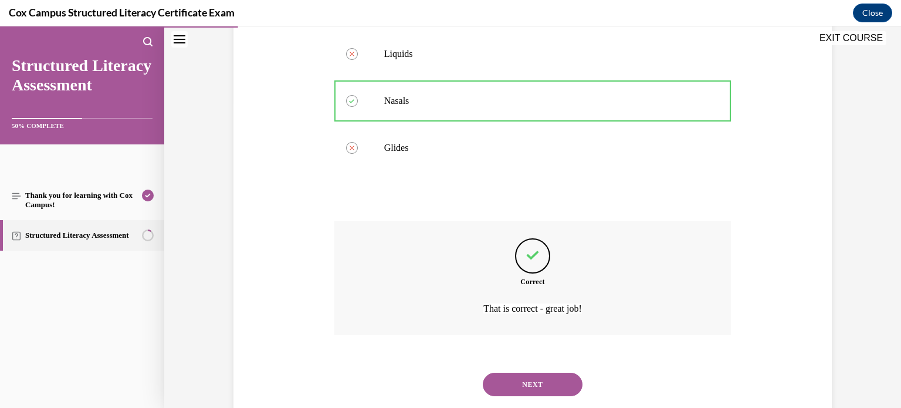
scroll to position [334, 0]
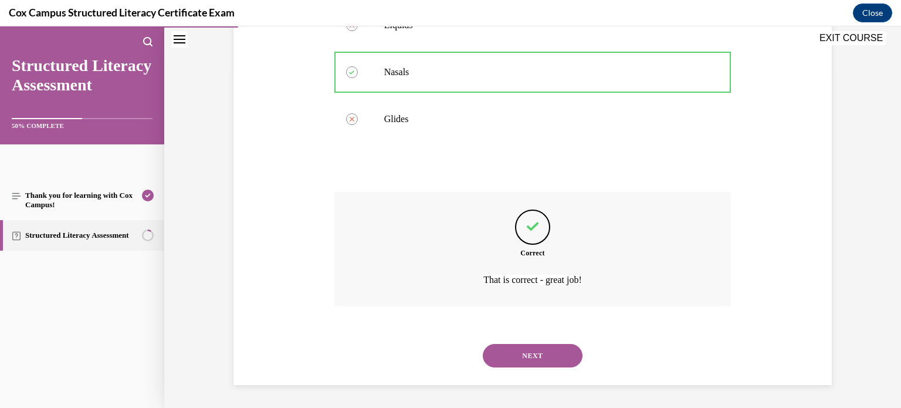
click at [520, 357] on button "NEXT" at bounding box center [533, 355] width 100 height 23
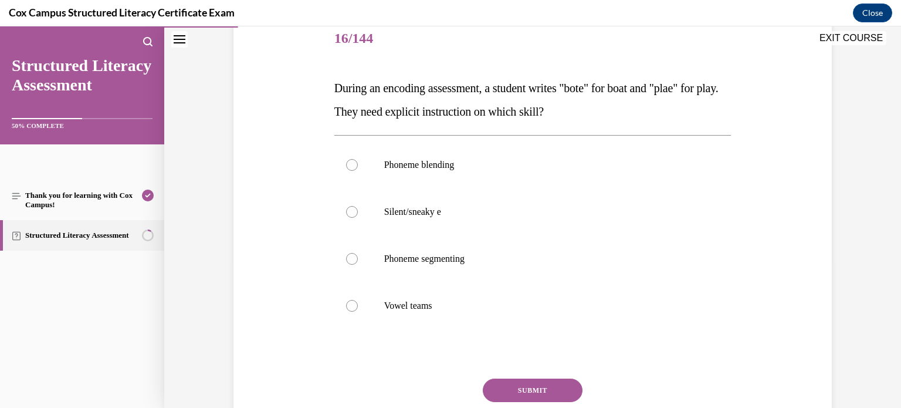
scroll to position [153, 0]
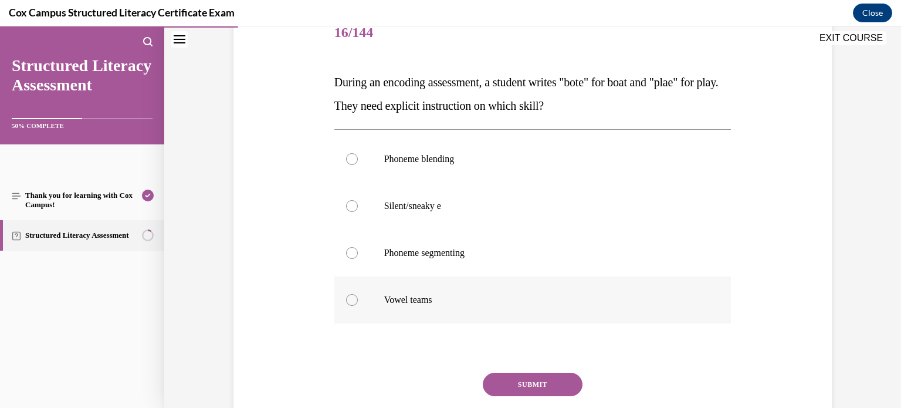
click at [355, 304] on label "Vowel teams" at bounding box center [532, 299] width 397 height 47
click at [355, 304] on input "Vowel teams" at bounding box center [352, 300] width 12 height 12
radio input "true"
click at [523, 382] on button "SUBMIT" at bounding box center [533, 383] width 100 height 23
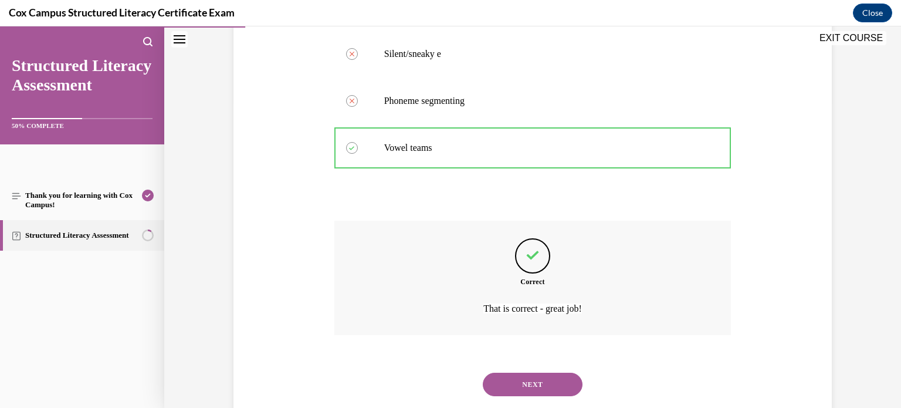
scroll to position [334, 0]
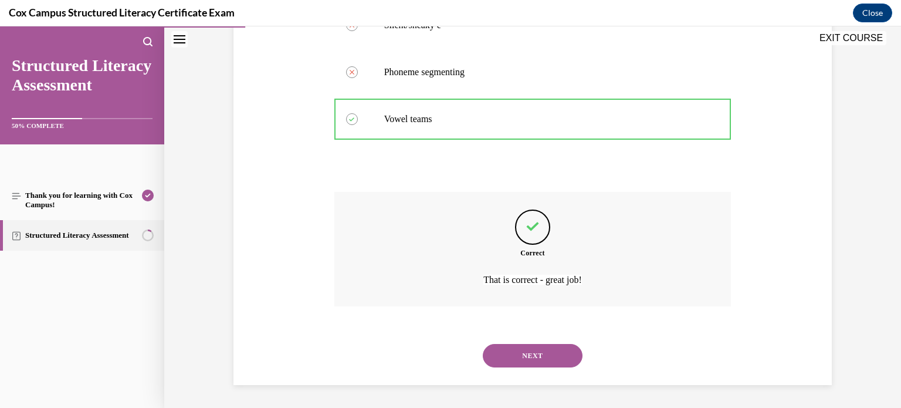
click at [524, 354] on button "NEXT" at bounding box center [533, 355] width 100 height 23
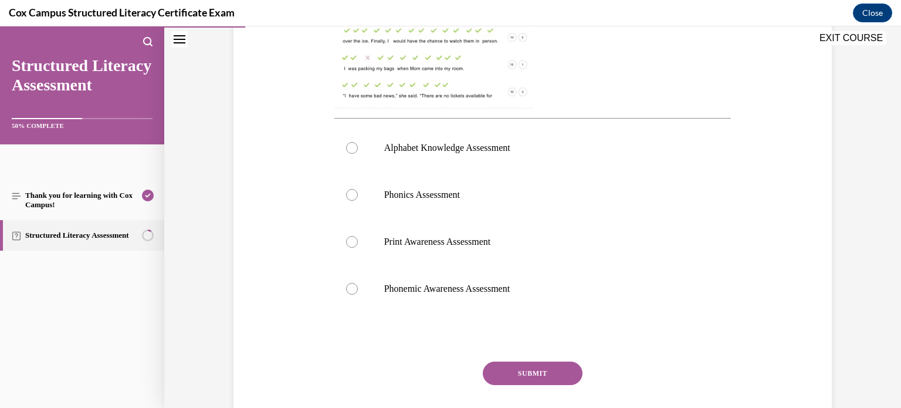
scroll to position [426, 0]
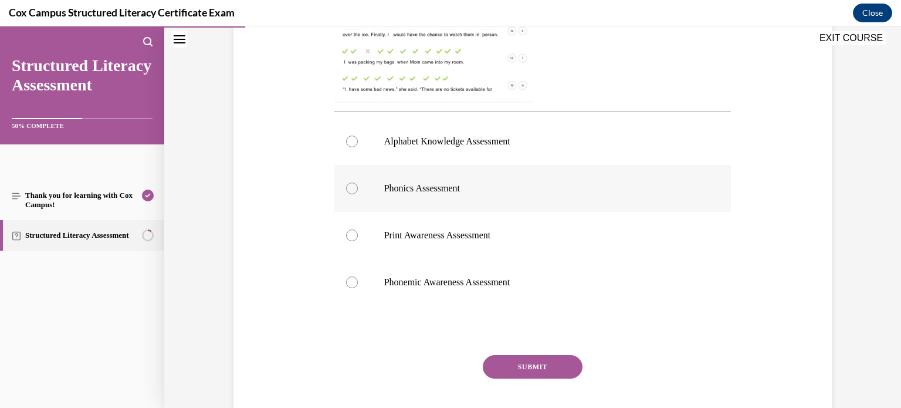
click at [354, 189] on div at bounding box center [352, 188] width 12 height 12
click at [354, 189] on input "Phonics Assessment" at bounding box center [352, 188] width 12 height 12
radio input "true"
click at [532, 368] on button "SUBMIT" at bounding box center [533, 366] width 100 height 23
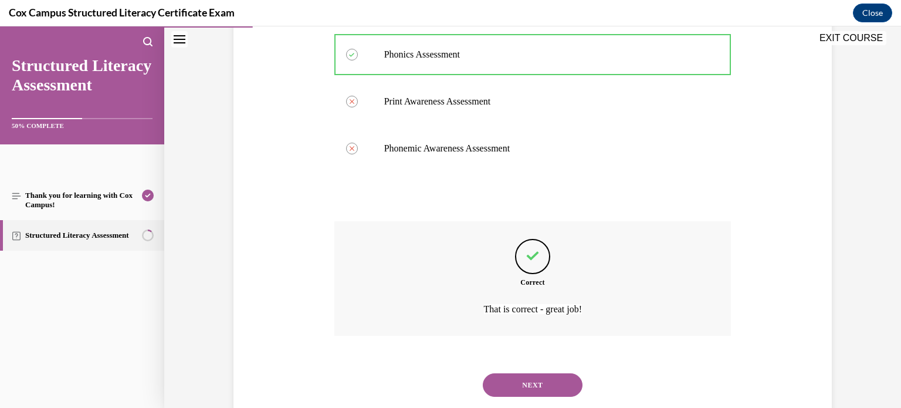
scroll to position [589, 0]
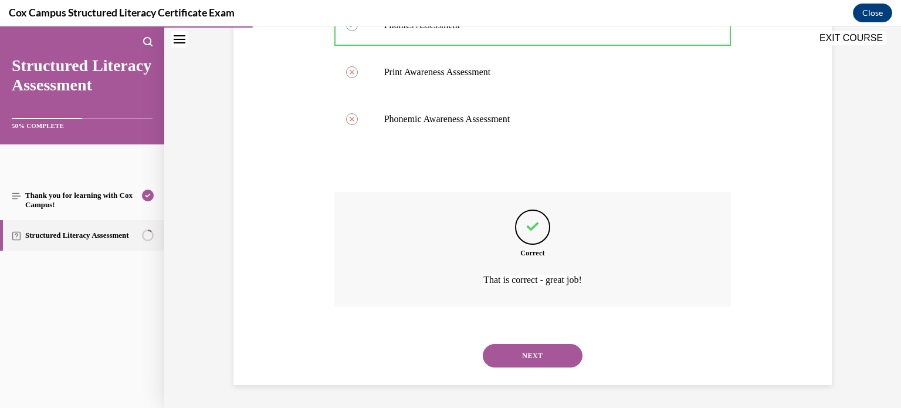
click at [534, 355] on button "NEXT" at bounding box center [533, 355] width 100 height 23
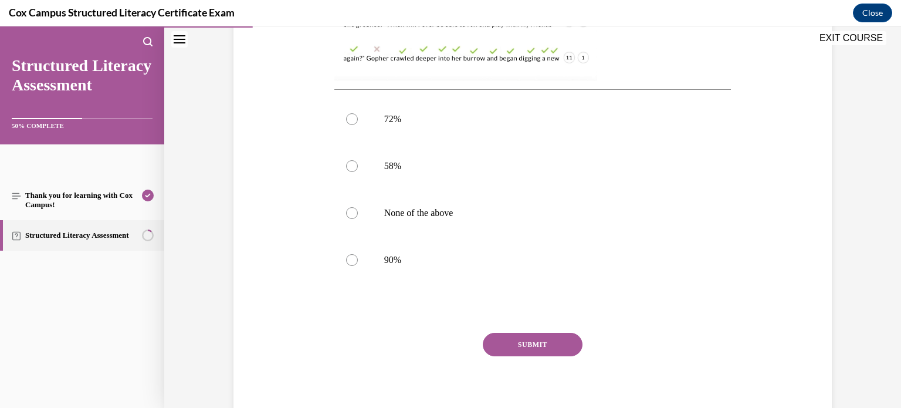
scroll to position [455, 0]
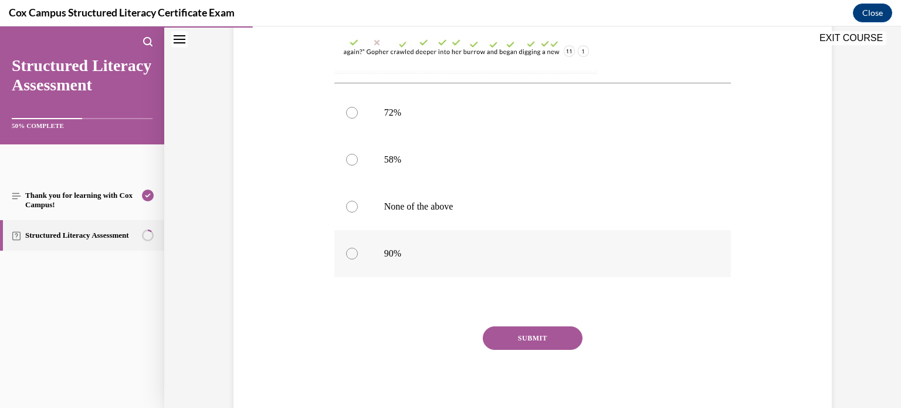
click at [352, 254] on div at bounding box center [352, 253] width 12 height 12
click at [352, 254] on input "90%" at bounding box center [352, 253] width 12 height 12
radio input "true"
click at [526, 334] on button "SUBMIT" at bounding box center [533, 337] width 100 height 23
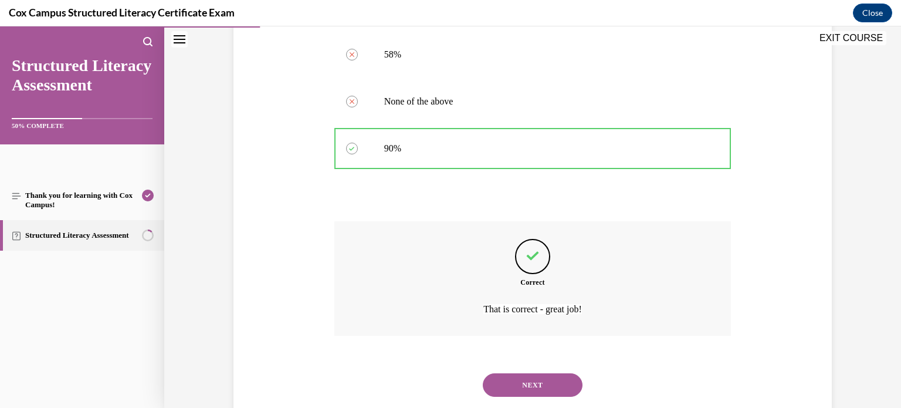
scroll to position [589, 0]
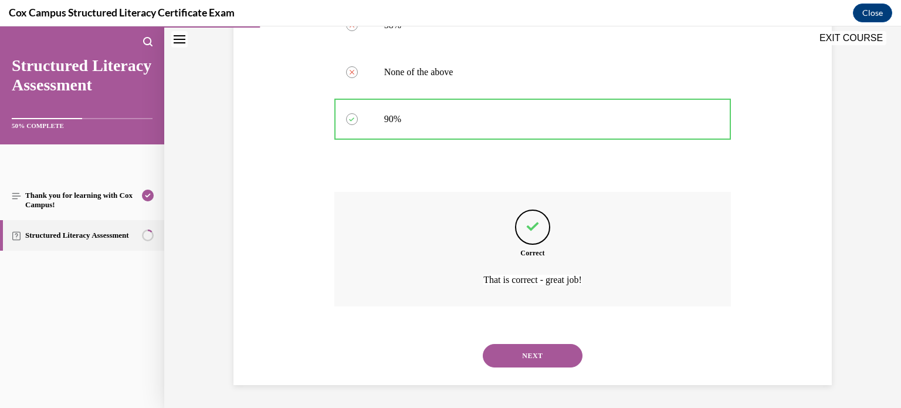
click at [521, 352] on button "NEXT" at bounding box center [533, 355] width 100 height 23
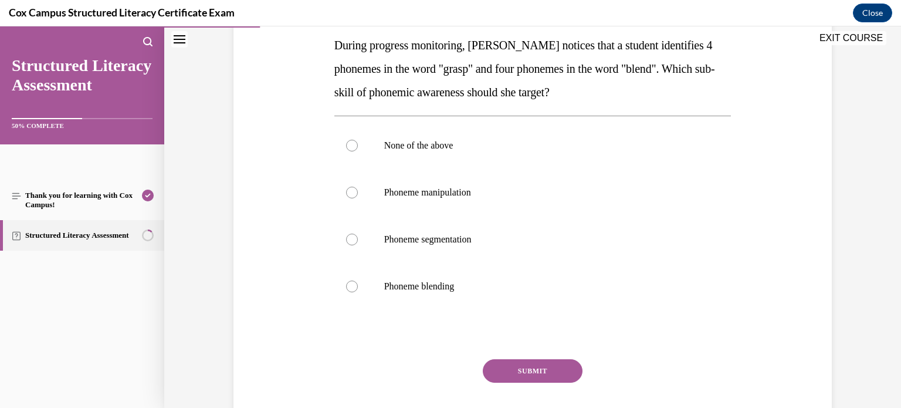
scroll to position [194, 0]
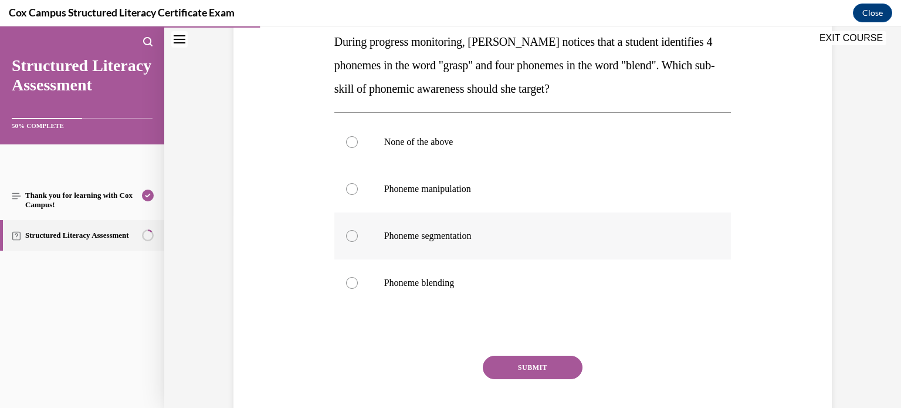
click at [352, 235] on div at bounding box center [352, 236] width 12 height 12
click at [352, 235] on input "Phoneme segmentation" at bounding box center [352, 236] width 12 height 12
radio input "true"
click at [523, 362] on button "SUBMIT" at bounding box center [533, 366] width 100 height 23
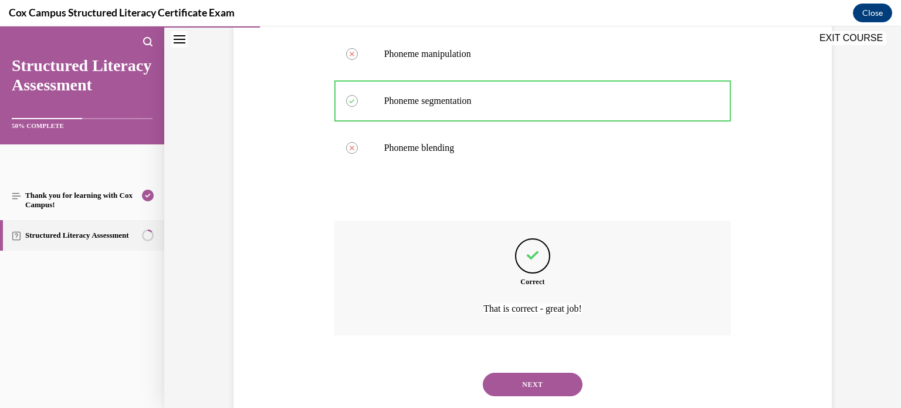
scroll to position [357, 0]
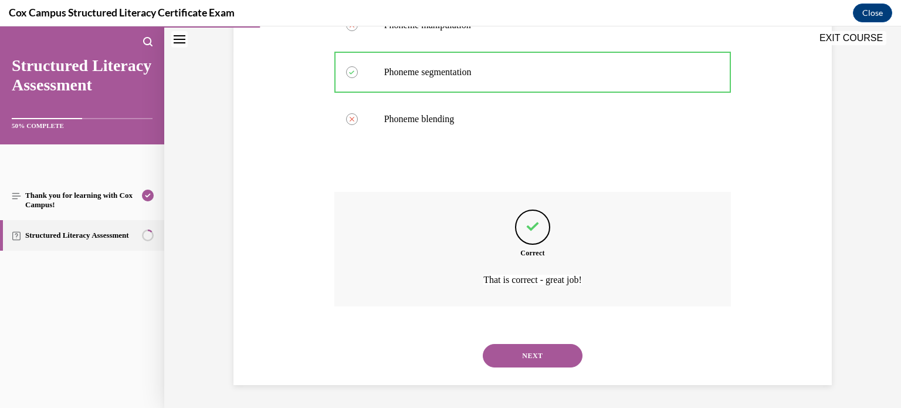
click at [532, 354] on button "NEXT" at bounding box center [533, 355] width 100 height 23
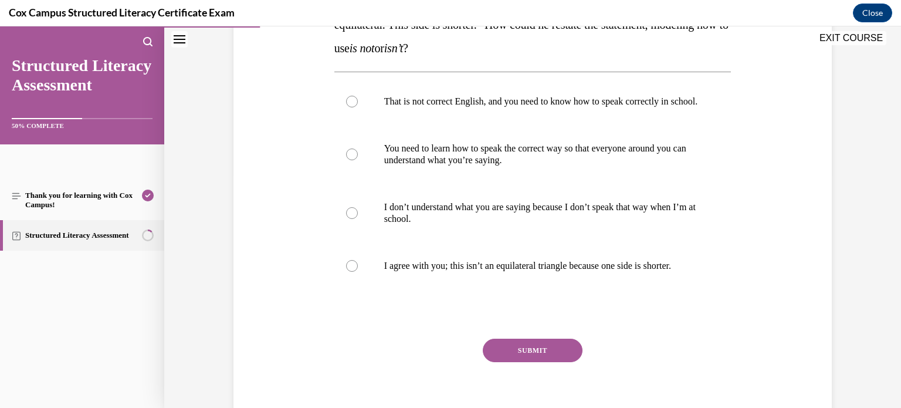
scroll to position [237, 0]
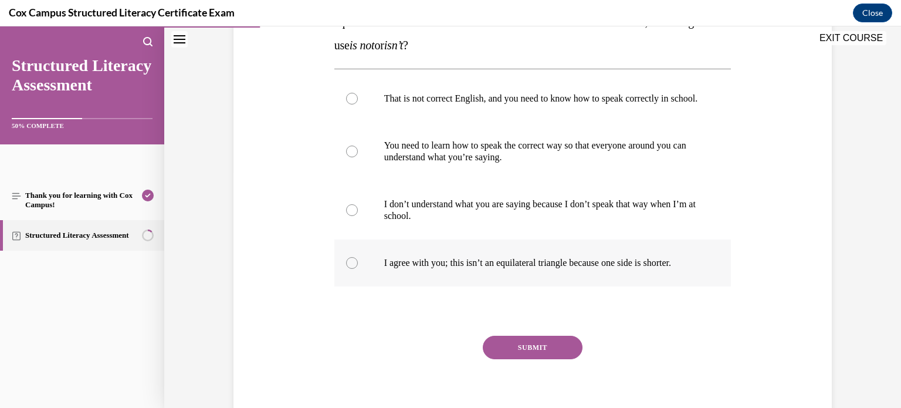
click at [350, 269] on div at bounding box center [352, 263] width 12 height 12
click at [350, 269] on input "I agree with you; this isn’t an equilateral triangle because one side is shorte…" at bounding box center [352, 263] width 12 height 12
radio input "true"
click at [523, 352] on button "SUBMIT" at bounding box center [533, 346] width 100 height 23
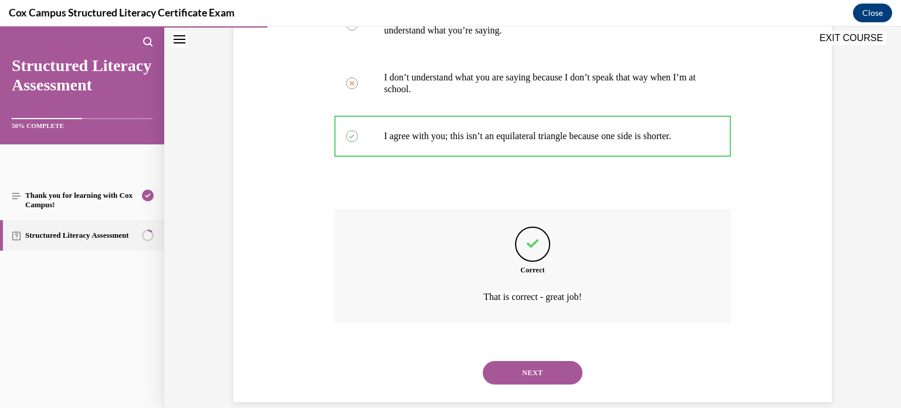
scroll to position [392, 0]
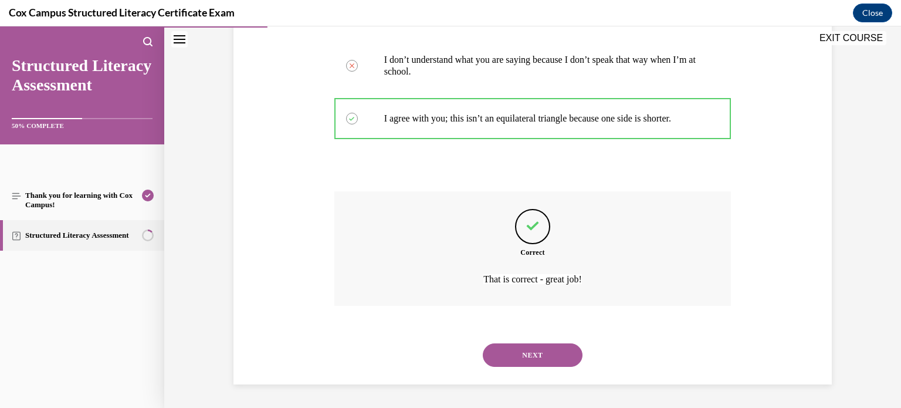
click at [524, 356] on button "NEXT" at bounding box center [533, 354] width 100 height 23
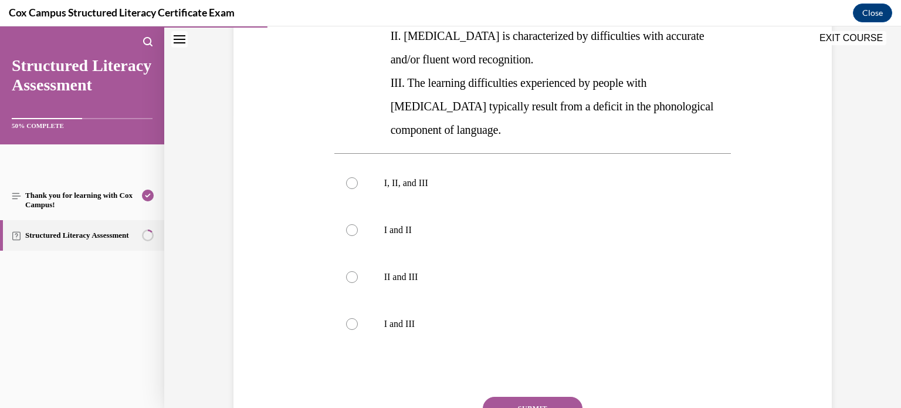
scroll to position [296, 0]
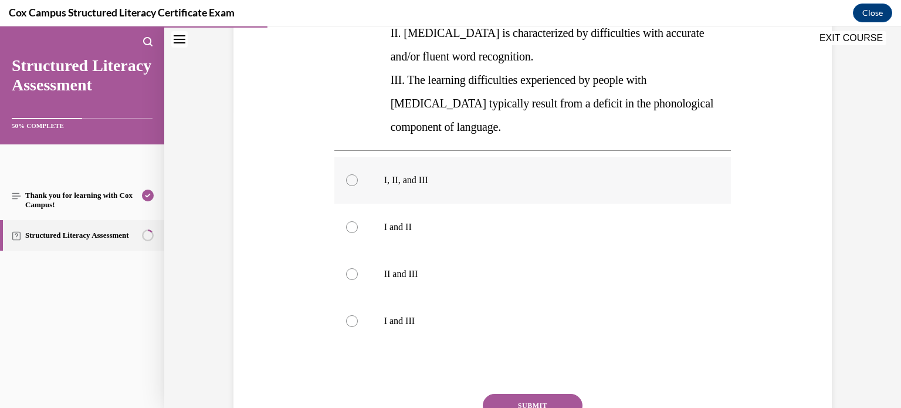
click at [351, 174] on div at bounding box center [352, 180] width 12 height 12
click at [351, 174] on input "I, II, and III" at bounding box center [352, 180] width 12 height 12
radio input "true"
click at [507, 394] on button "SUBMIT" at bounding box center [533, 405] width 100 height 23
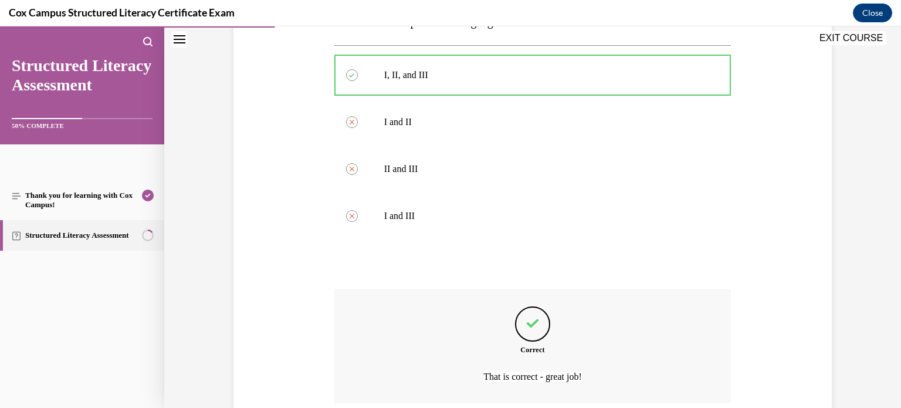
scroll to position [474, 0]
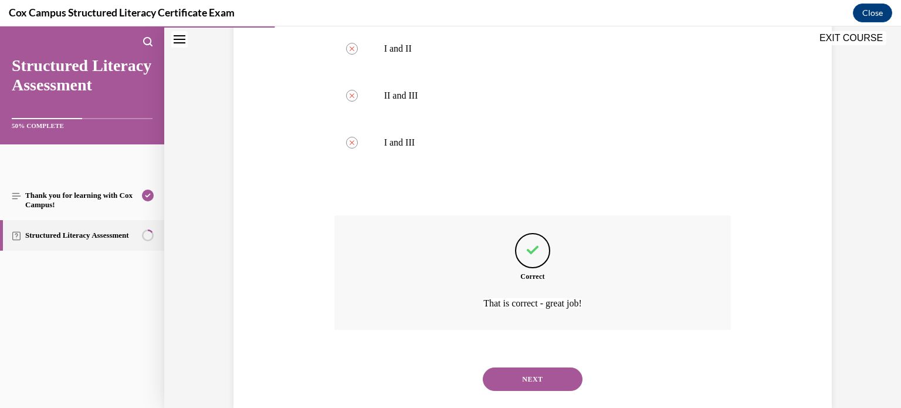
click at [525, 367] on button "NEXT" at bounding box center [533, 378] width 100 height 23
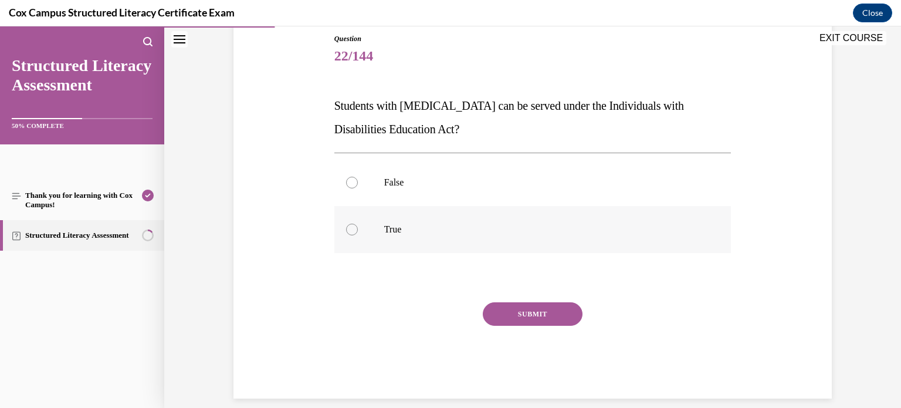
click at [352, 230] on div at bounding box center [352, 229] width 12 height 12
click at [352, 230] on input "True" at bounding box center [352, 229] width 12 height 12
radio input "true"
click at [523, 313] on button "SUBMIT" at bounding box center [533, 313] width 100 height 23
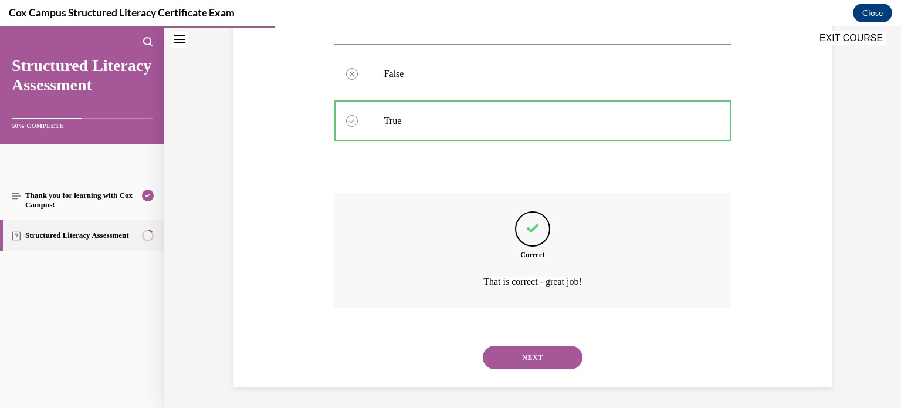
scroll to position [240, 0]
click at [527, 353] on button "NEXT" at bounding box center [533, 355] width 100 height 23
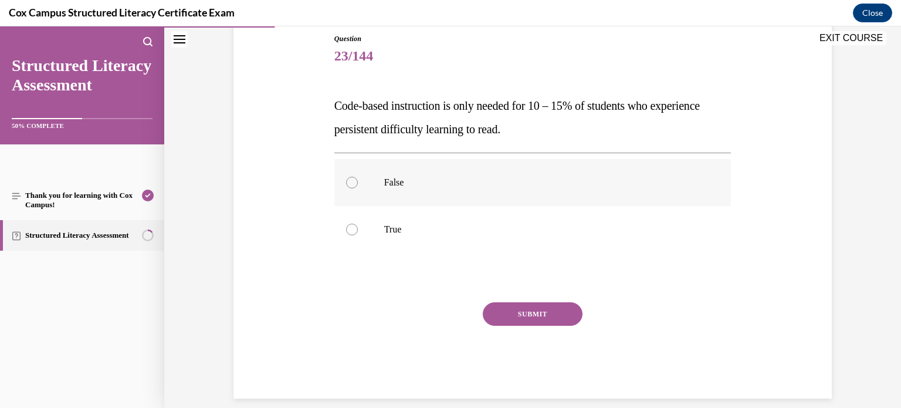
click at [352, 180] on div at bounding box center [352, 183] width 12 height 12
click at [352, 180] on input "False" at bounding box center [352, 183] width 12 height 12
radio input "true"
click at [513, 317] on button "SUBMIT" at bounding box center [533, 313] width 100 height 23
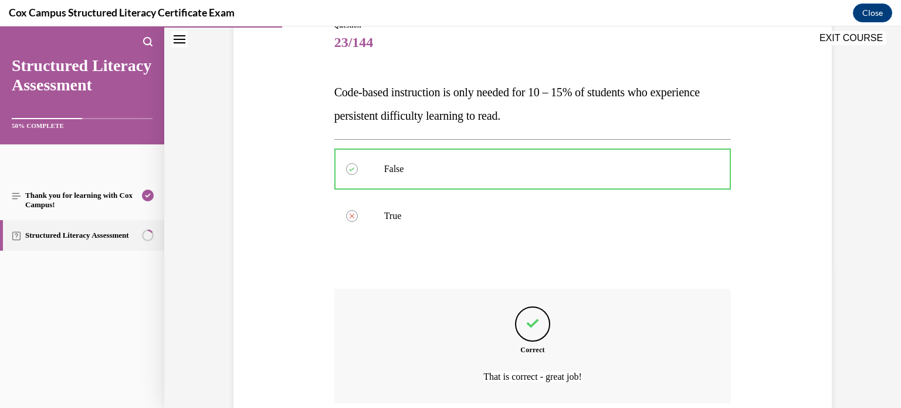
scroll to position [240, 0]
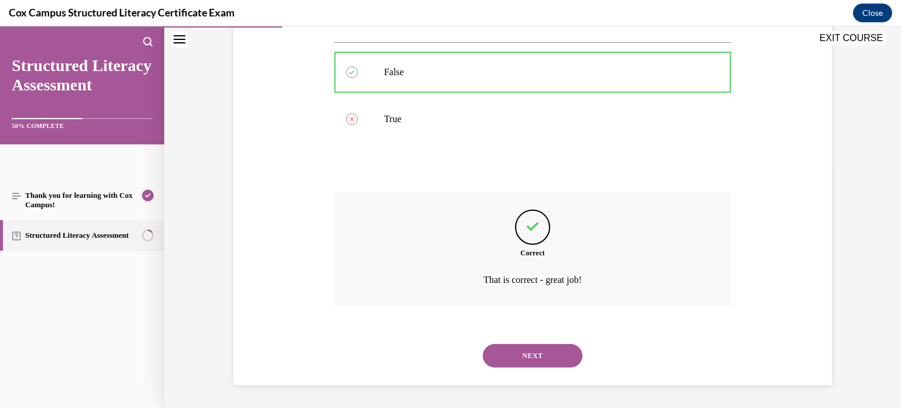
click at [525, 350] on button "NEXT" at bounding box center [533, 355] width 100 height 23
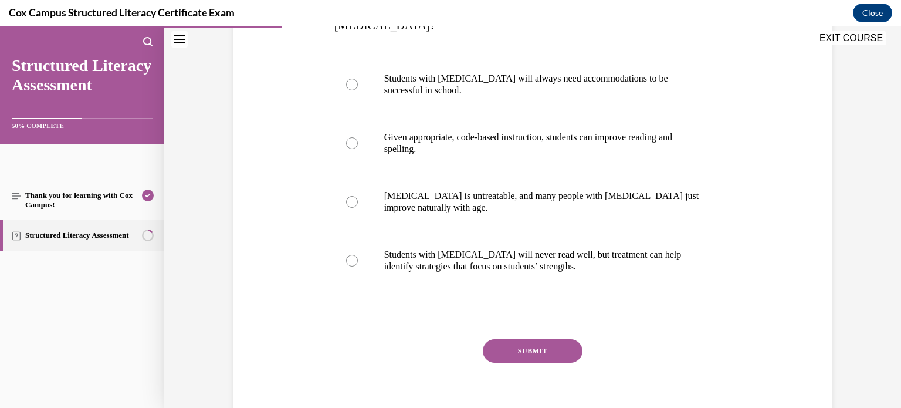
scroll to position [238, 0]
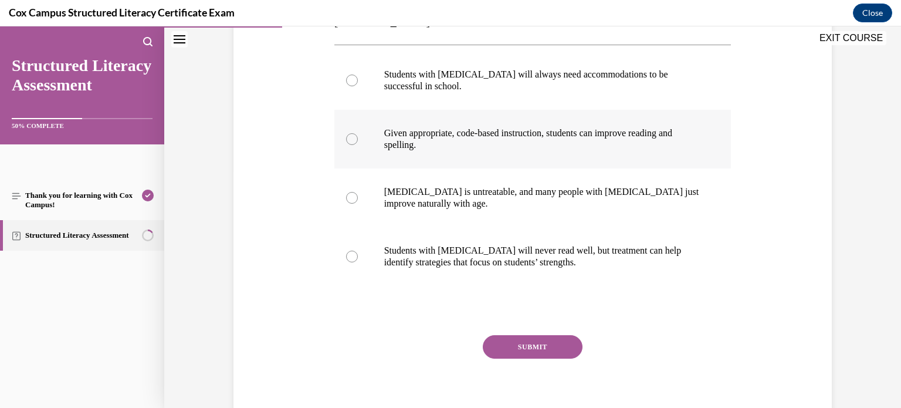
click at [351, 133] on div at bounding box center [352, 139] width 12 height 12
click at [351, 133] on input "Given appropriate, code-based instruction, students can improve reading and spe…" at bounding box center [352, 139] width 12 height 12
radio input "true"
click at [521, 335] on button "SUBMIT" at bounding box center [533, 346] width 100 height 23
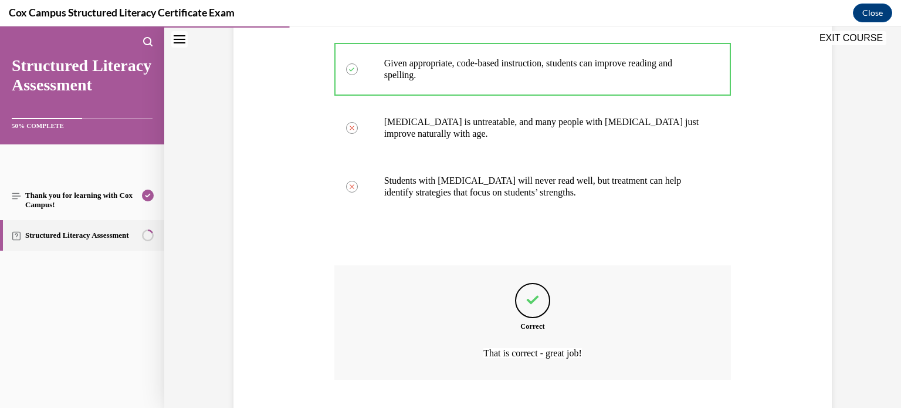
scroll to position [357, 0]
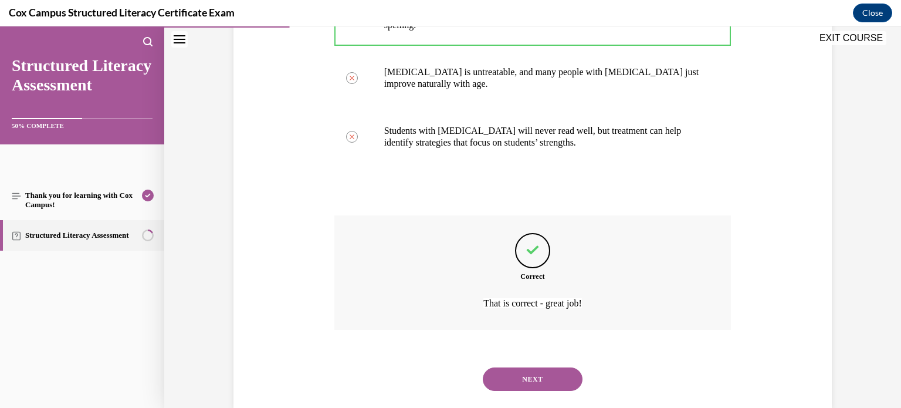
click at [528, 367] on button "NEXT" at bounding box center [533, 378] width 100 height 23
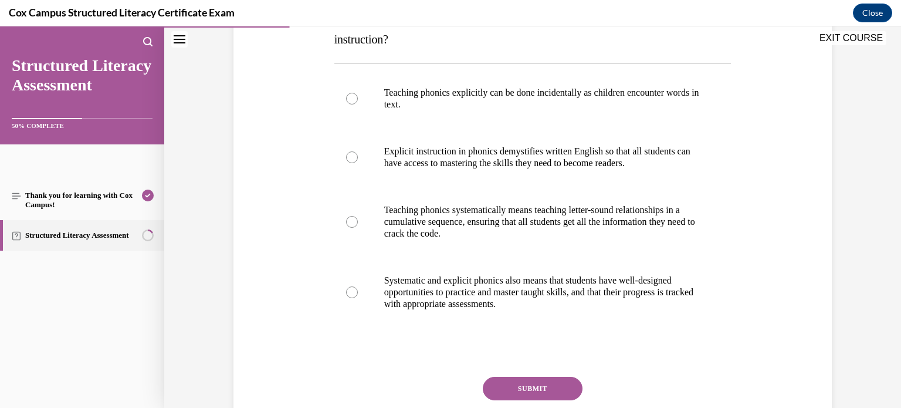
scroll to position [228, 0]
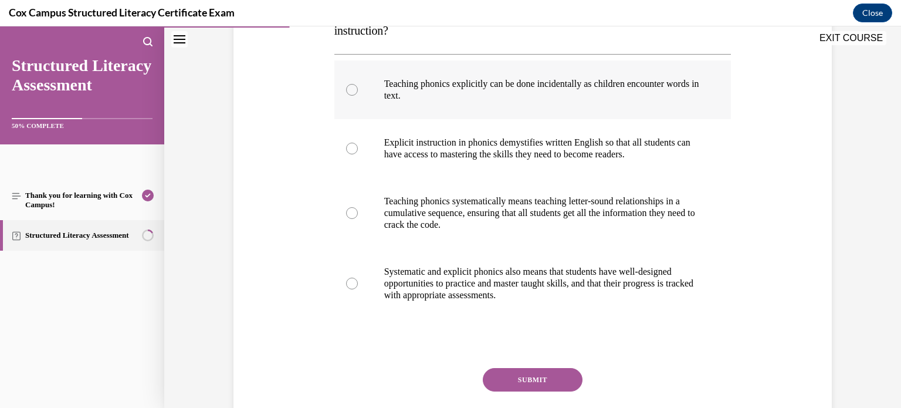
click at [351, 89] on div at bounding box center [352, 90] width 12 height 12
click at [351, 89] on input "Teaching phonics explicitly can be done incidentally as children encounter word…" at bounding box center [352, 90] width 12 height 12
radio input "true"
click at [520, 376] on button "SUBMIT" at bounding box center [533, 379] width 100 height 23
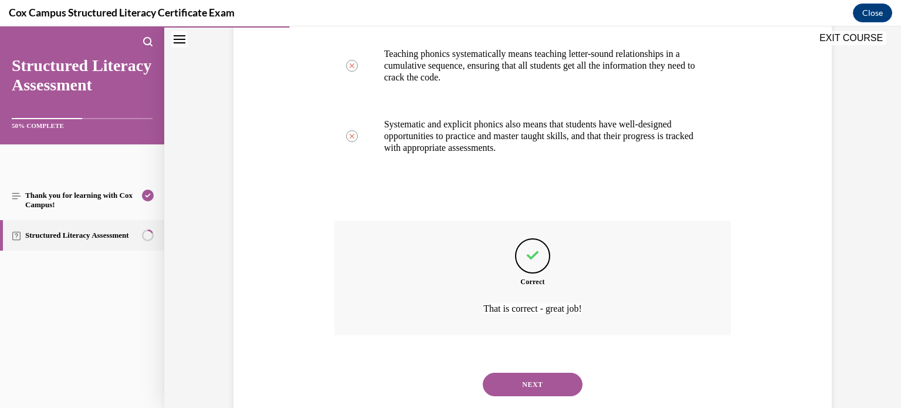
scroll to position [404, 0]
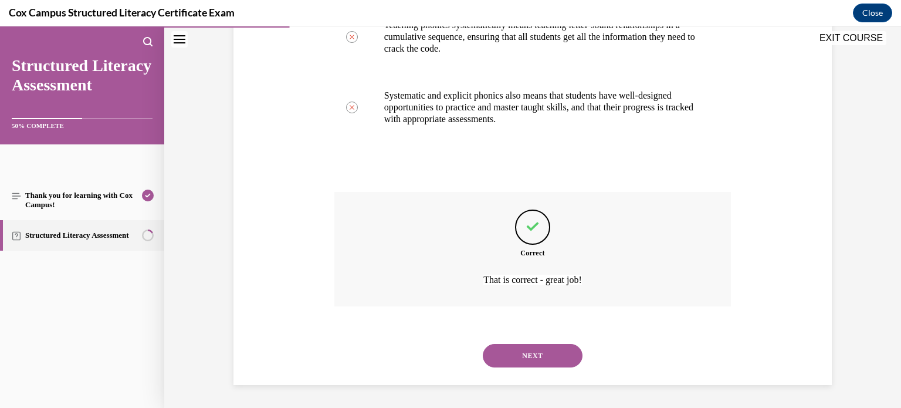
click at [525, 357] on button "NEXT" at bounding box center [533, 355] width 100 height 23
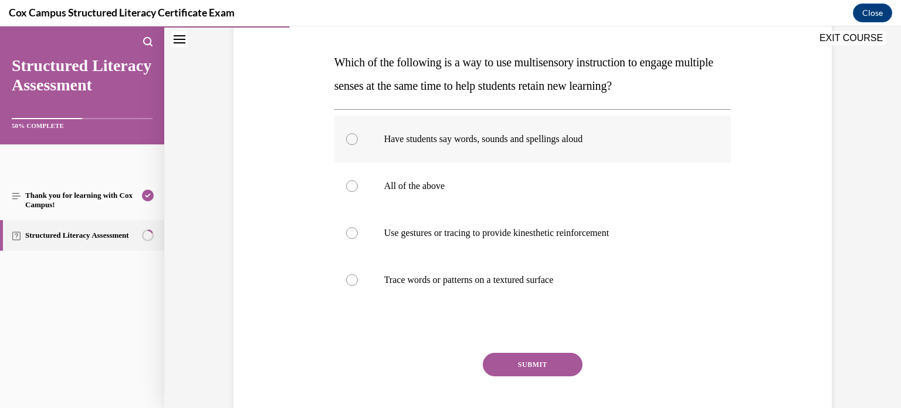
scroll to position [175, 0]
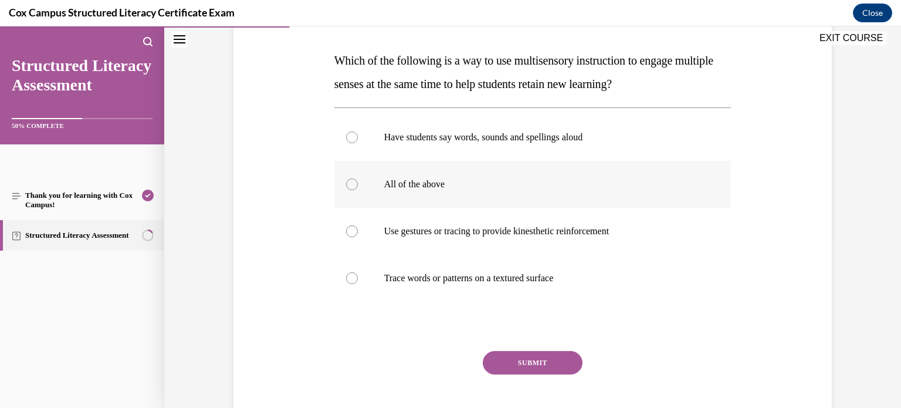
click at [354, 184] on div at bounding box center [352, 184] width 12 height 12
click at [354, 184] on input "All of the above" at bounding box center [352, 184] width 12 height 12
radio input "true"
click at [527, 359] on button "SUBMIT" at bounding box center [533, 362] width 100 height 23
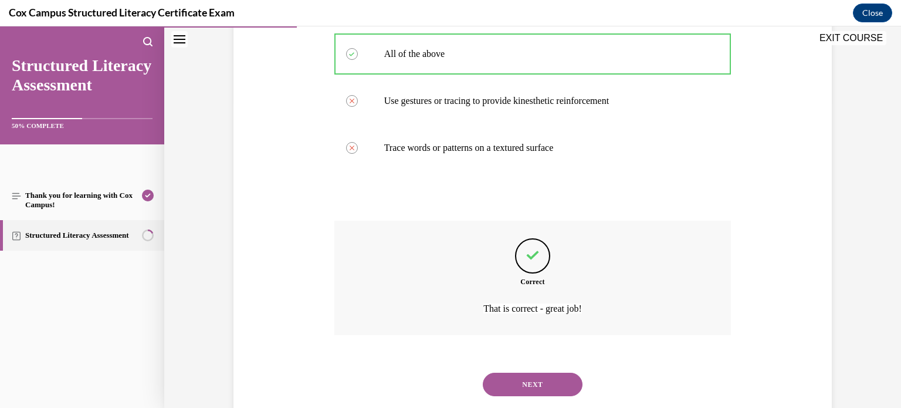
scroll to position [334, 0]
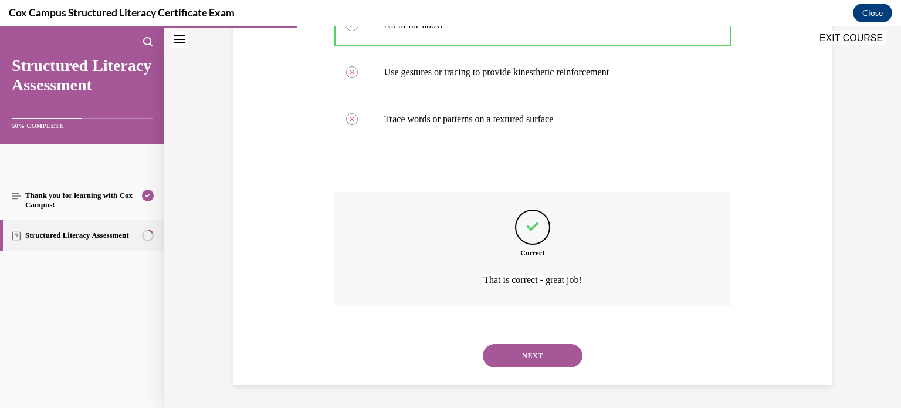
click at [525, 357] on button "NEXT" at bounding box center [533, 355] width 100 height 23
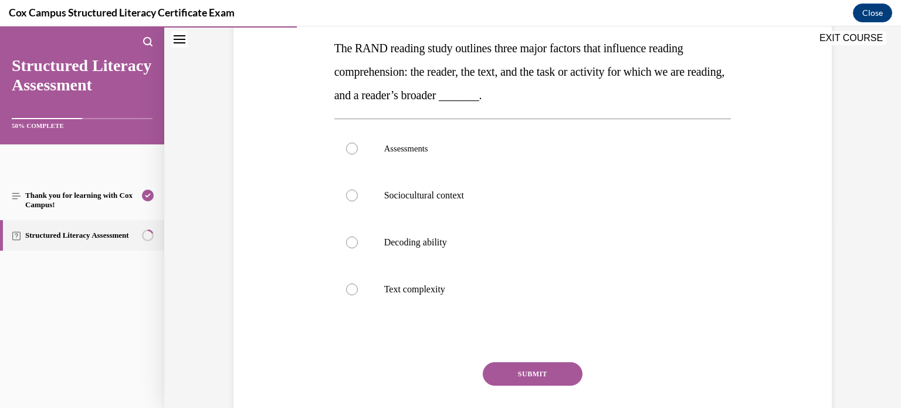
scroll to position [188, 0]
click at [349, 194] on div at bounding box center [352, 195] width 12 height 12
click at [349, 194] on input "Sociocultural context" at bounding box center [352, 195] width 12 height 12
radio input "true"
click at [532, 368] on button "SUBMIT" at bounding box center [533, 372] width 100 height 23
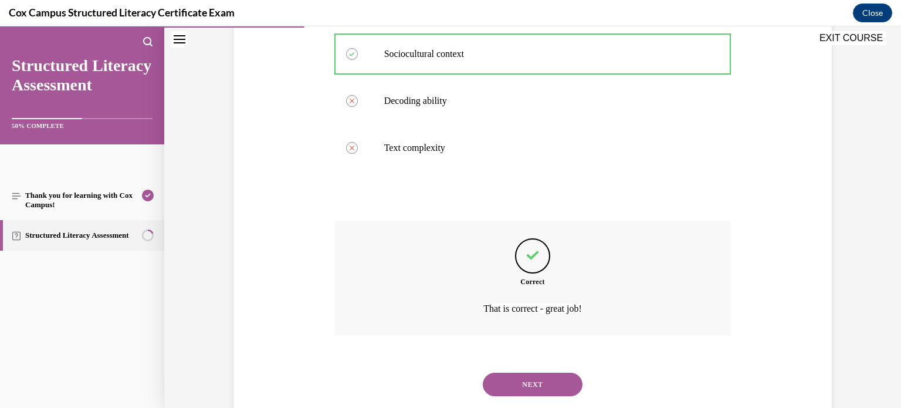
scroll to position [357, 0]
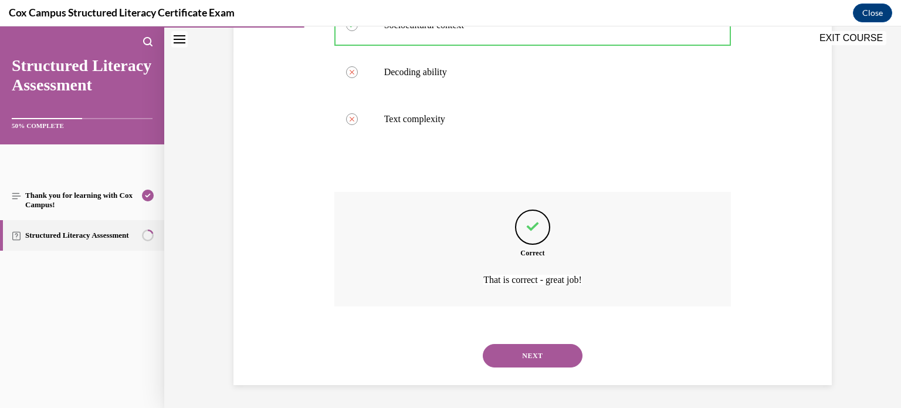
click at [529, 360] on button "NEXT" at bounding box center [533, 355] width 100 height 23
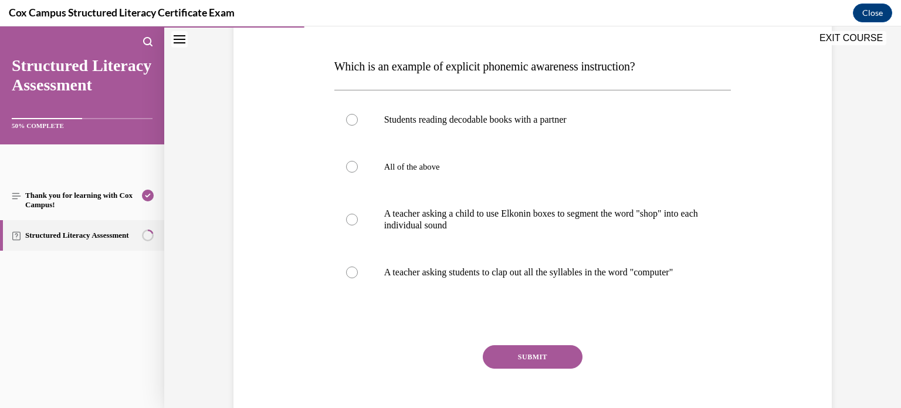
scroll to position [174, 0]
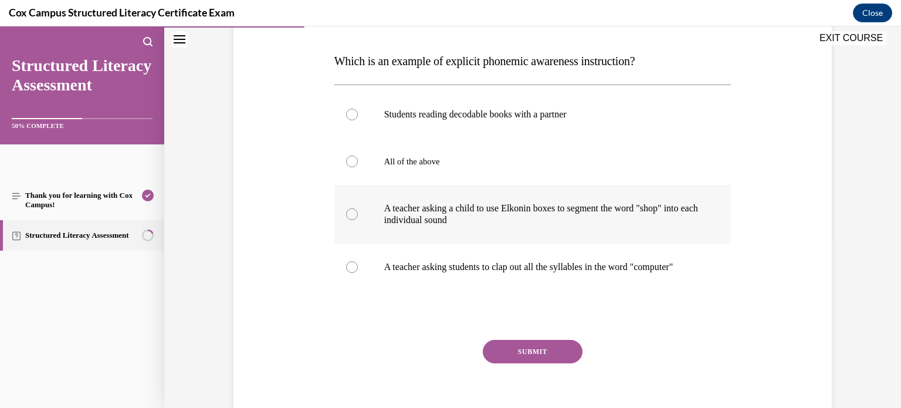
click at [350, 212] on div at bounding box center [352, 214] width 12 height 12
click at [350, 212] on input "A teacher asking a child to use Elkonin boxes to segment the word "shop" into e…" at bounding box center [352, 214] width 12 height 12
radio input "true"
click at [528, 359] on button "SUBMIT" at bounding box center [533, 351] width 100 height 23
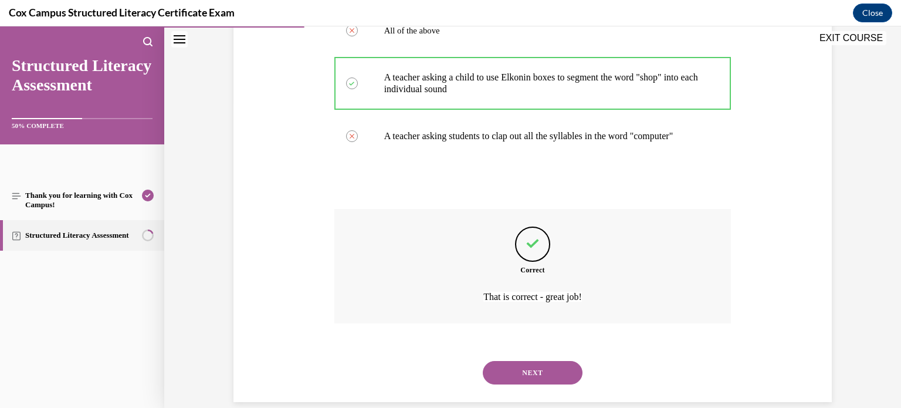
scroll to position [334, 0]
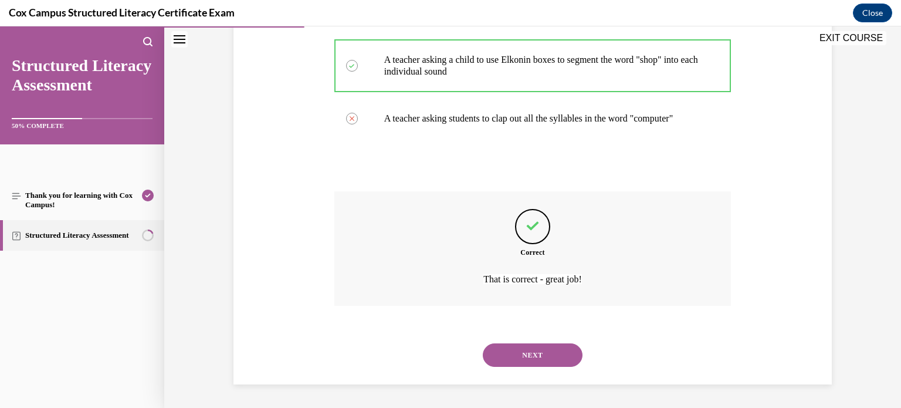
click at [528, 359] on button "NEXT" at bounding box center [533, 354] width 100 height 23
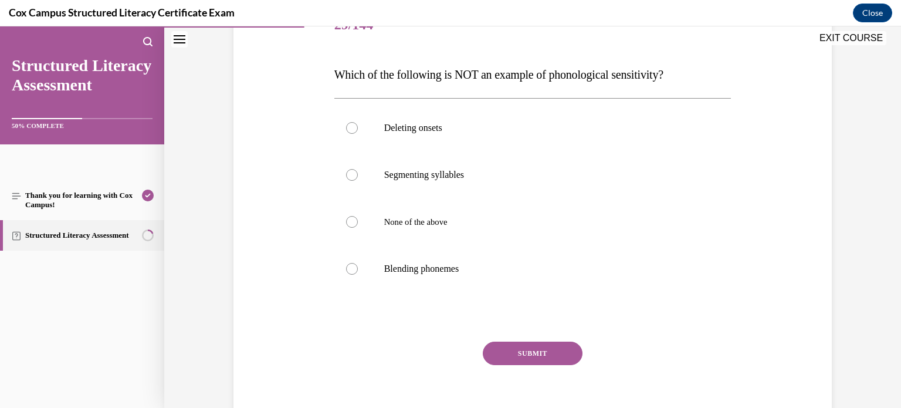
scroll to position [204, 0]
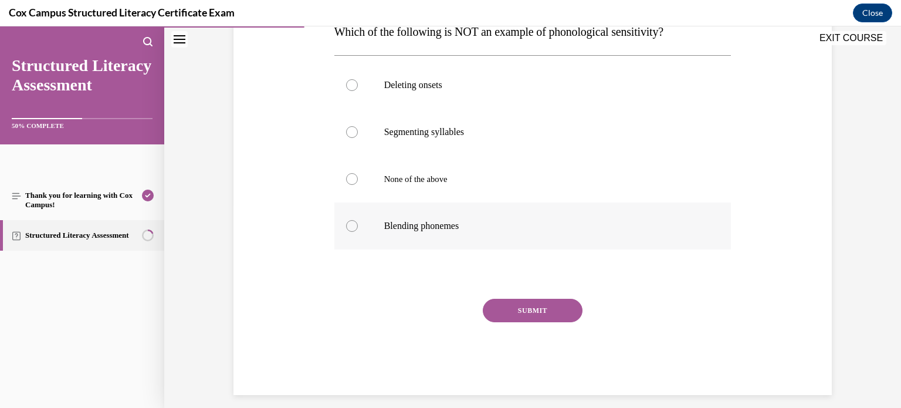
click at [351, 228] on div at bounding box center [352, 226] width 12 height 12
click at [351, 228] on input "Blending phonemes" at bounding box center [352, 226] width 12 height 12
radio input "true"
click at [525, 316] on button "SUBMIT" at bounding box center [533, 310] width 100 height 23
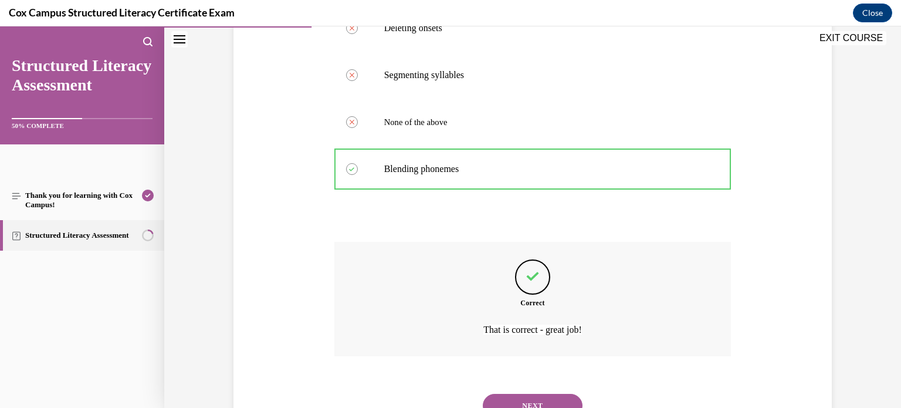
scroll to position [310, 0]
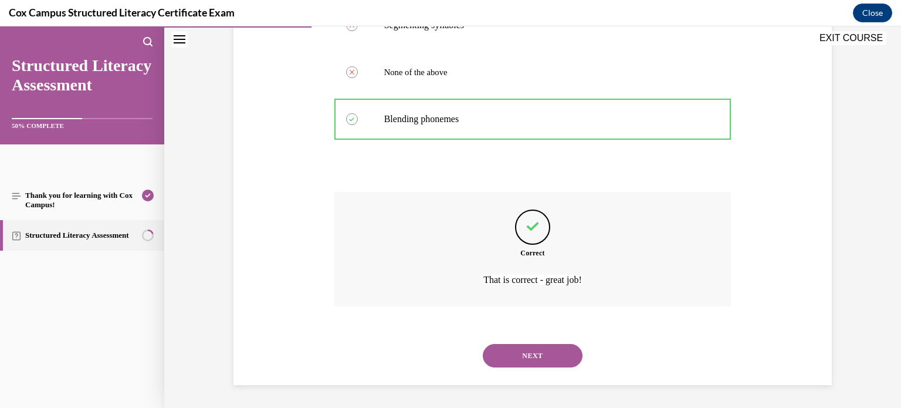
click at [531, 359] on button "NEXT" at bounding box center [533, 355] width 100 height 23
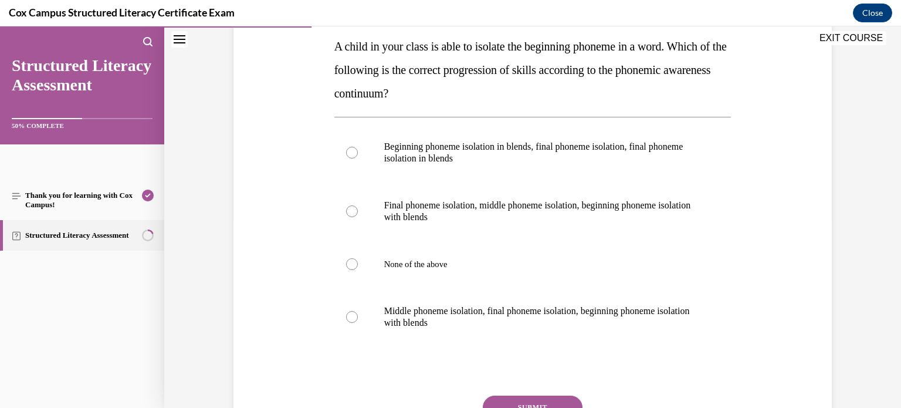
scroll to position [191, 0]
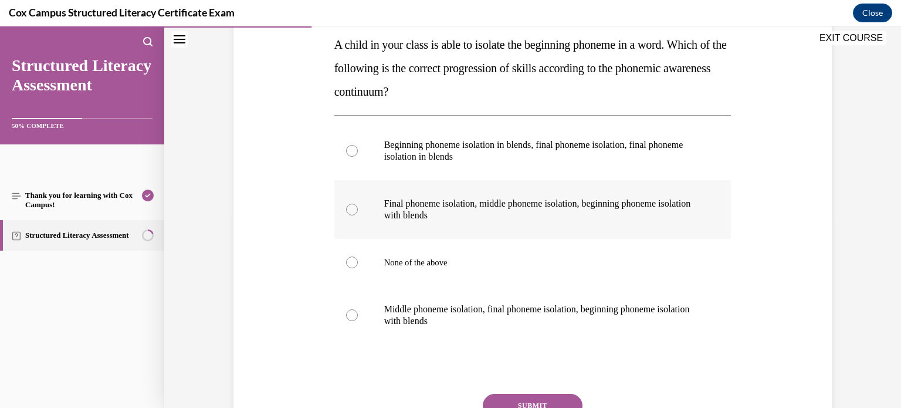
click at [350, 210] on div at bounding box center [352, 210] width 12 height 12
click at [350, 210] on input "Final phoneme isolation, middle phoneme isolation, beginning phoneme isolation …" at bounding box center [352, 210] width 12 height 12
radio input "true"
click at [501, 398] on button "SUBMIT" at bounding box center [533, 405] width 100 height 23
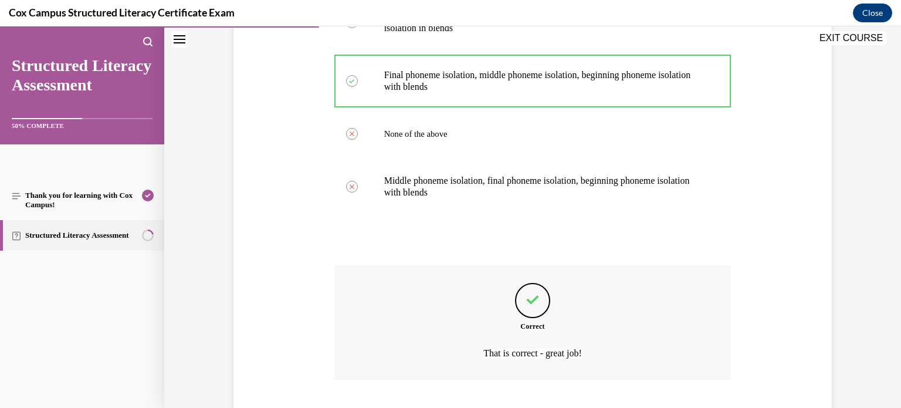
scroll to position [392, 0]
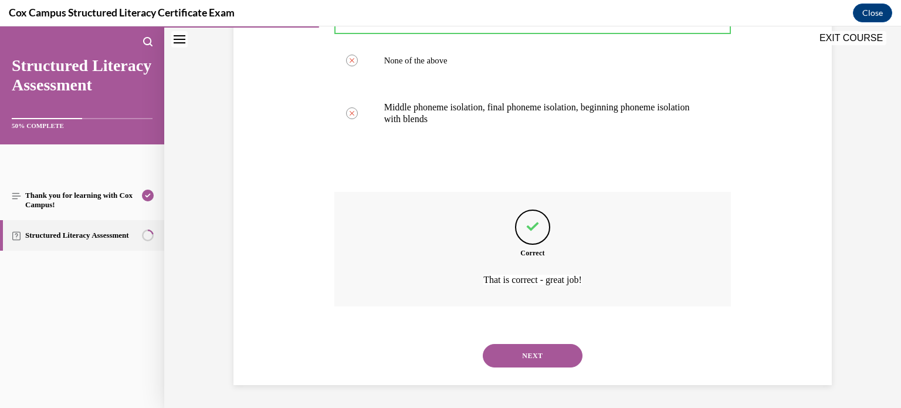
click at [530, 349] on button "NEXT" at bounding box center [533, 355] width 100 height 23
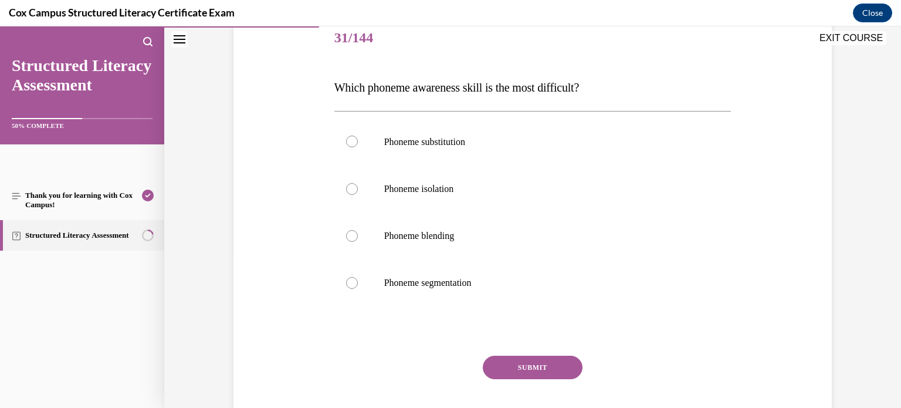
scroll to position [160, 0]
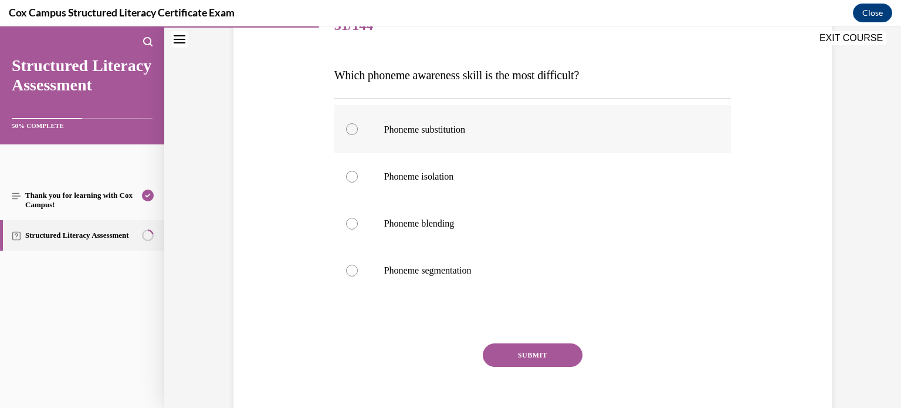
click at [351, 128] on div at bounding box center [352, 129] width 12 height 12
click at [351, 128] on input "Phoneme substitution" at bounding box center [352, 129] width 12 height 12
radio input "true"
click at [526, 350] on button "SUBMIT" at bounding box center [533, 354] width 100 height 23
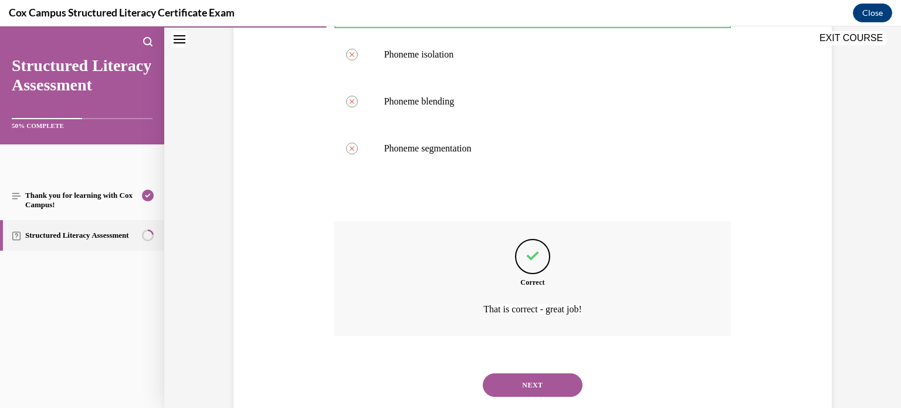
scroll to position [311, 0]
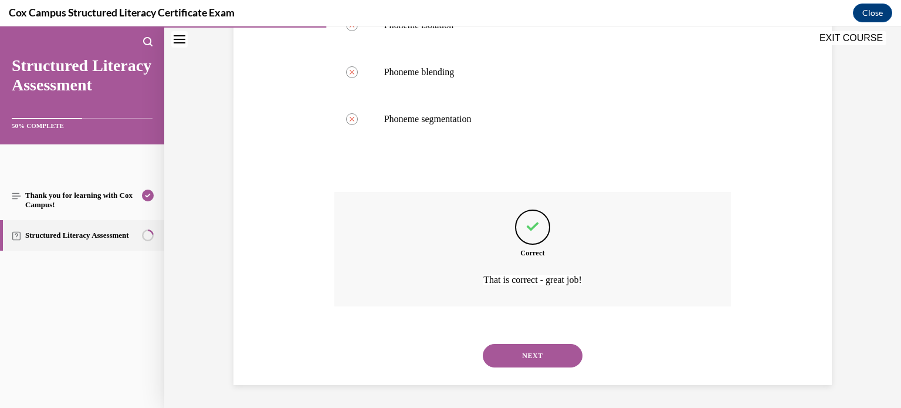
click at [528, 359] on button "NEXT" at bounding box center [533, 355] width 100 height 23
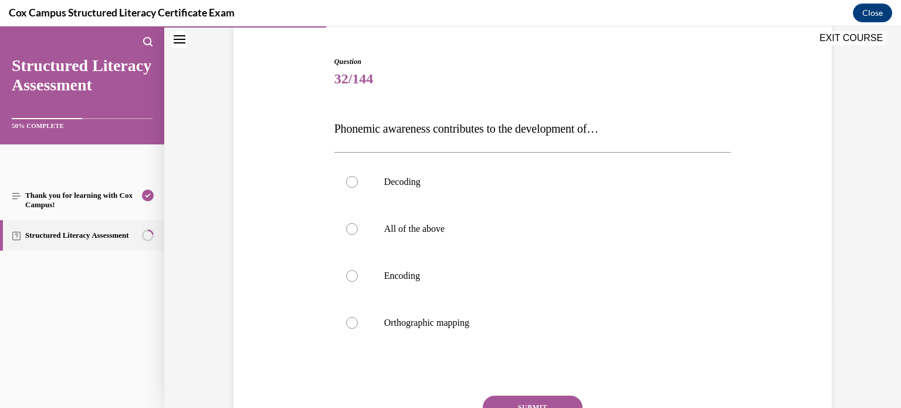
scroll to position [128, 0]
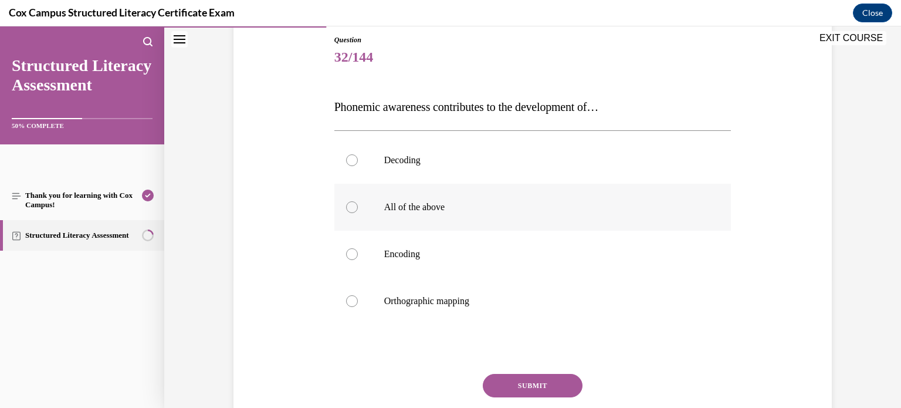
click at [354, 207] on div at bounding box center [352, 207] width 12 height 12
click at [354, 207] on input "All of the above" at bounding box center [352, 207] width 12 height 12
radio input "true"
click at [514, 382] on button "SUBMIT" at bounding box center [533, 385] width 100 height 23
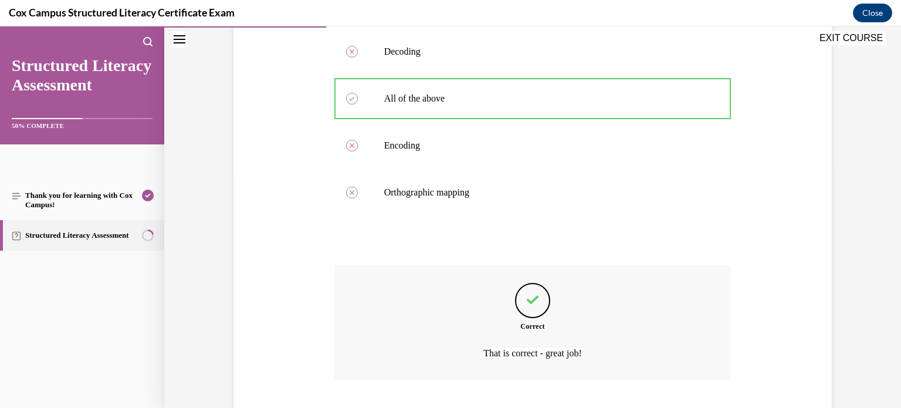
scroll to position [310, 0]
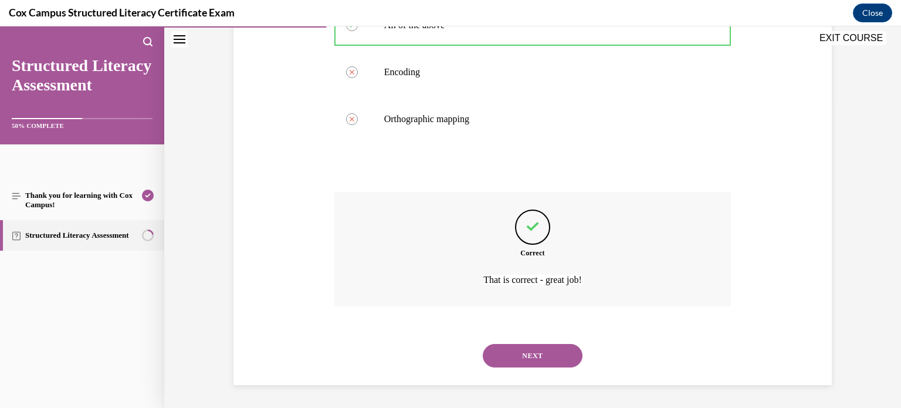
click at [524, 355] on button "NEXT" at bounding box center [533, 355] width 100 height 23
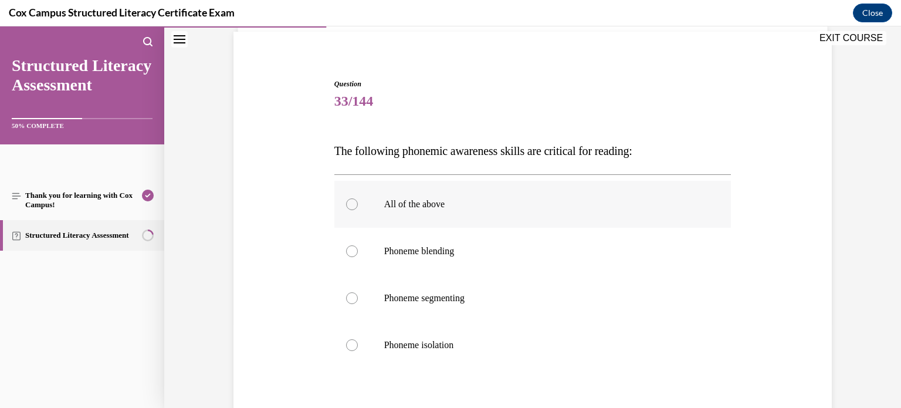
scroll to position [141, 0]
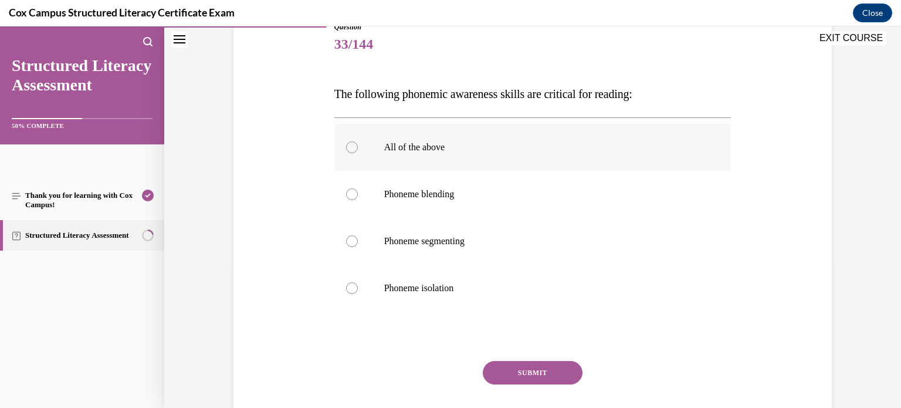
click at [352, 148] on div at bounding box center [352, 147] width 12 height 12
click at [352, 148] on input "All of the above" at bounding box center [352, 147] width 12 height 12
radio input "true"
click at [522, 373] on button "SUBMIT" at bounding box center [533, 372] width 100 height 23
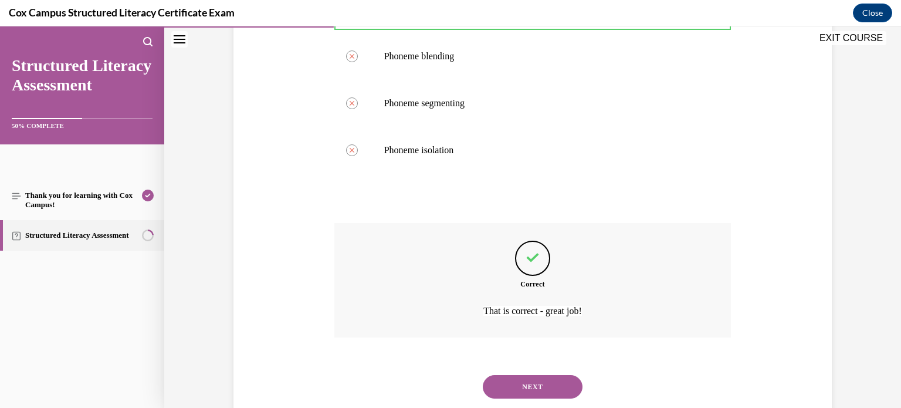
scroll to position [310, 0]
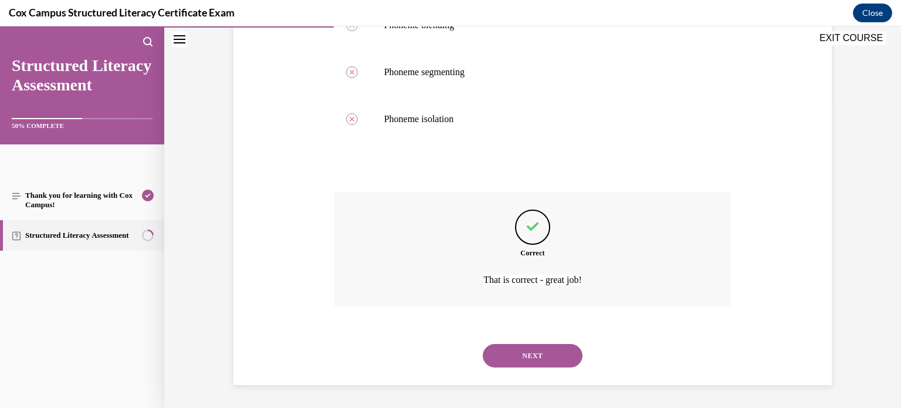
click at [528, 351] on button "NEXT" at bounding box center [533, 355] width 100 height 23
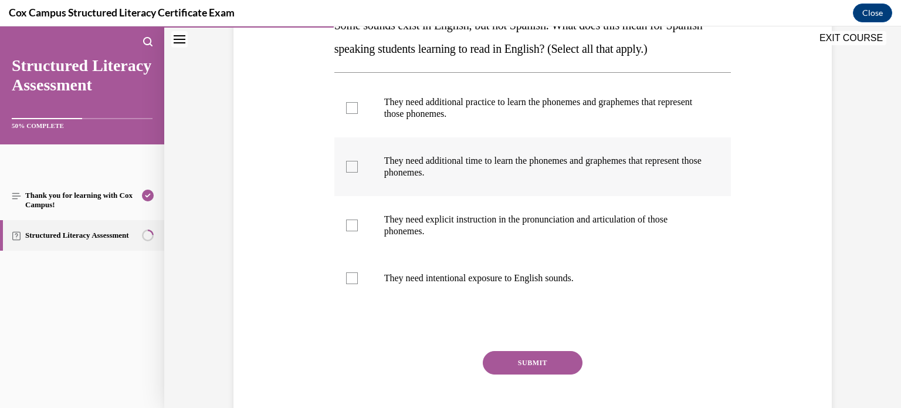
scroll to position [211, 0]
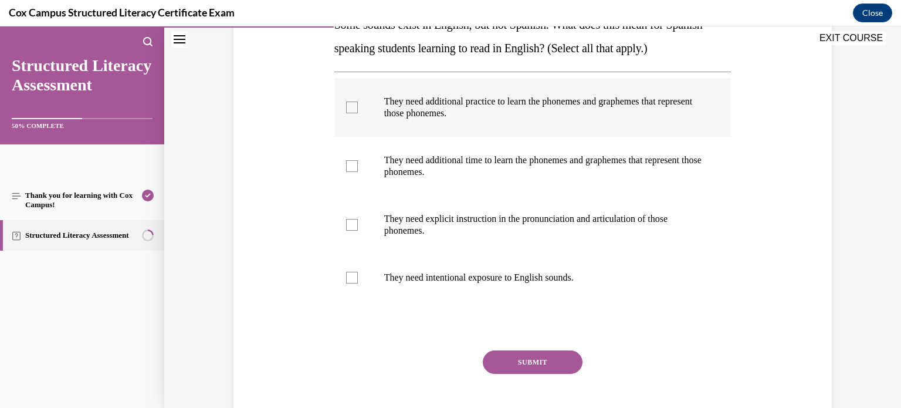
click at [351, 109] on div at bounding box center [352, 107] width 12 height 12
click at [351, 109] on input "They need additional practice to learn the phonemes and graphemes that represen…" at bounding box center [352, 107] width 12 height 12
checkbox input "true"
click at [352, 164] on div at bounding box center [352, 166] width 12 height 12
click at [352, 164] on input "They need additional time to learn the phonemes and graphemes that represent th…" at bounding box center [352, 166] width 12 height 12
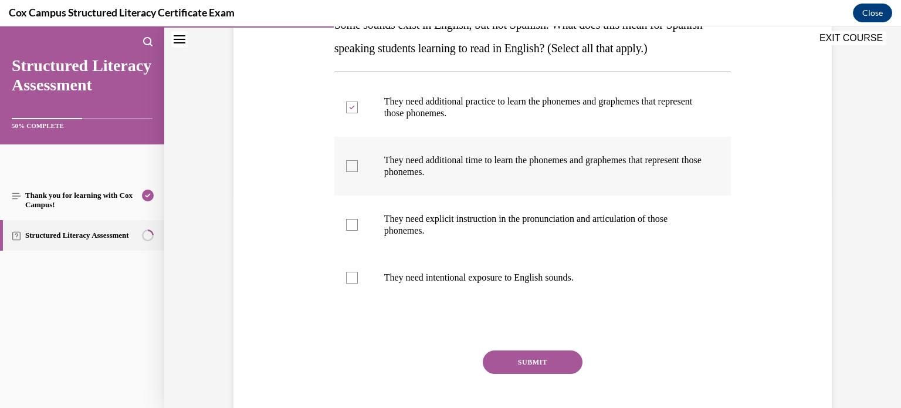
checkbox input "true"
click at [351, 228] on div at bounding box center [352, 225] width 12 height 12
click at [351, 228] on input "They need explicit instruction in the pronunciation and articulation of those p…" at bounding box center [352, 225] width 12 height 12
checkbox input "true"
click at [352, 277] on div at bounding box center [352, 278] width 12 height 12
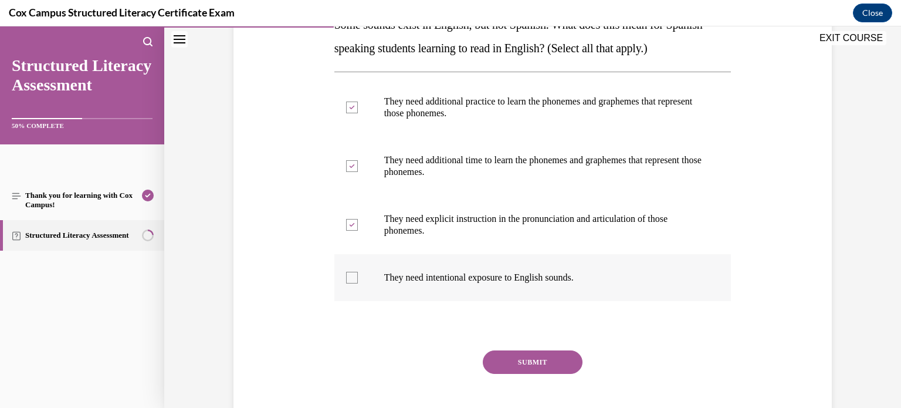
click at [352, 277] on input "They need intentional exposure to English sounds." at bounding box center [352, 278] width 12 height 12
checkbox input "true"
click at [522, 358] on button "SUBMIT" at bounding box center [533, 361] width 100 height 23
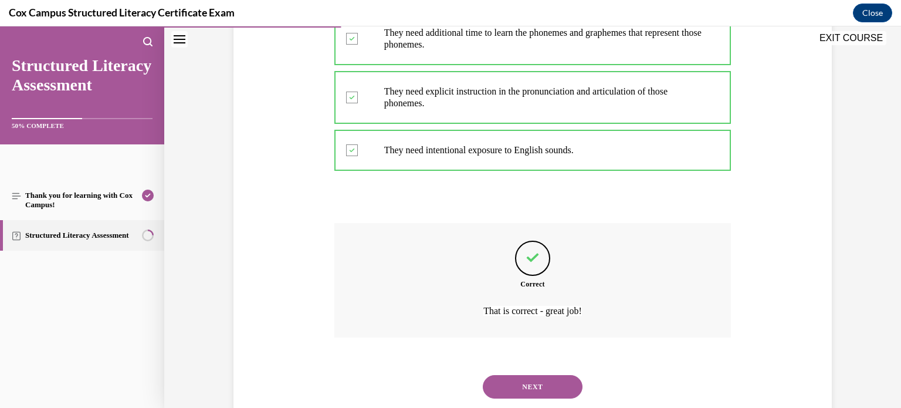
scroll to position [369, 0]
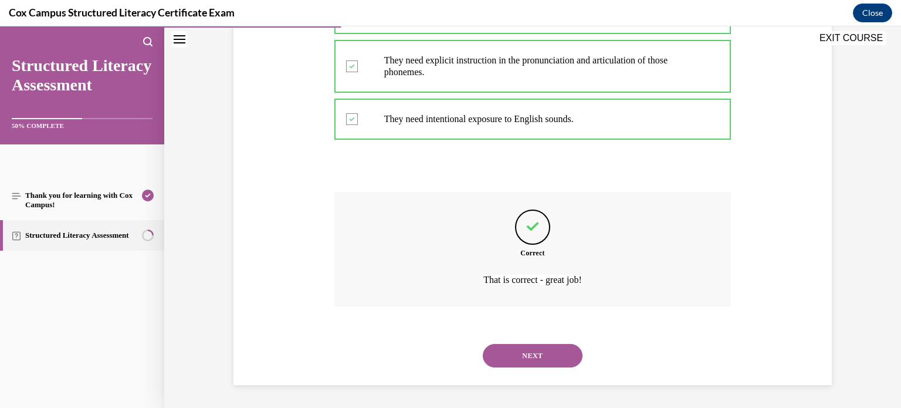
click at [522, 358] on button "NEXT" at bounding box center [533, 355] width 100 height 23
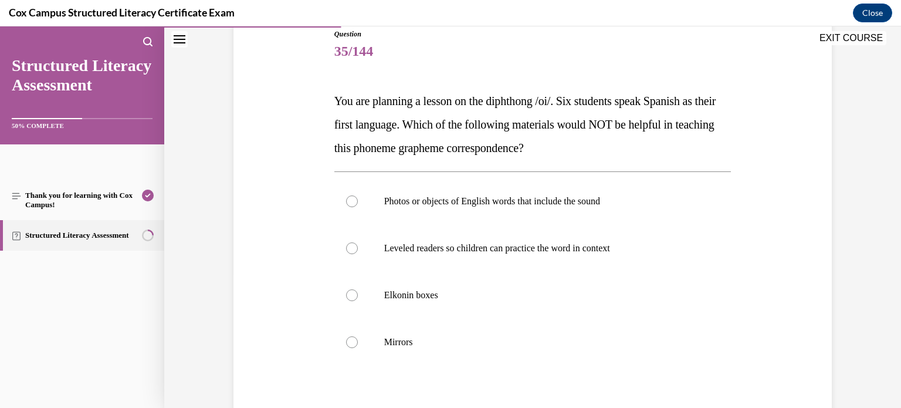
scroll to position [169, 0]
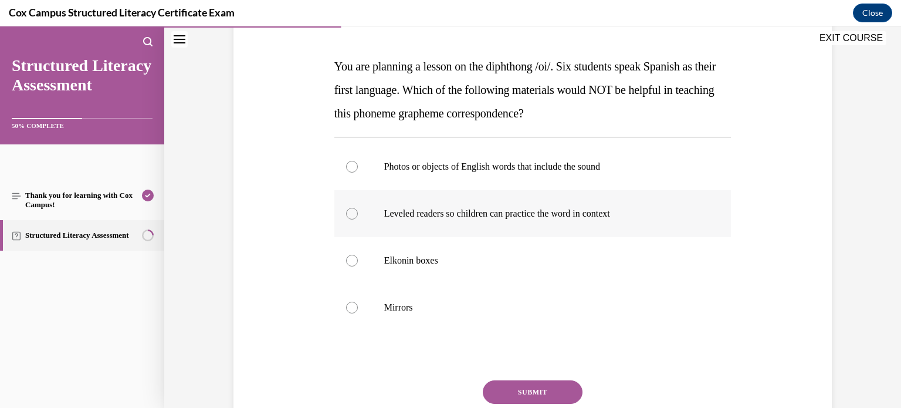
click at [350, 215] on div at bounding box center [352, 214] width 12 height 12
click at [350, 215] on input "Leveled readers so children can practice the word in context" at bounding box center [352, 214] width 12 height 12
radio input "true"
click at [516, 386] on button "SUBMIT" at bounding box center [533, 391] width 100 height 23
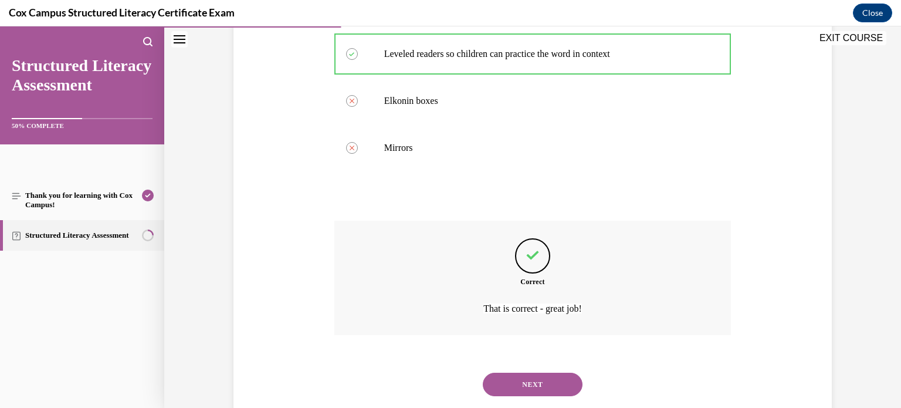
scroll to position [357, 0]
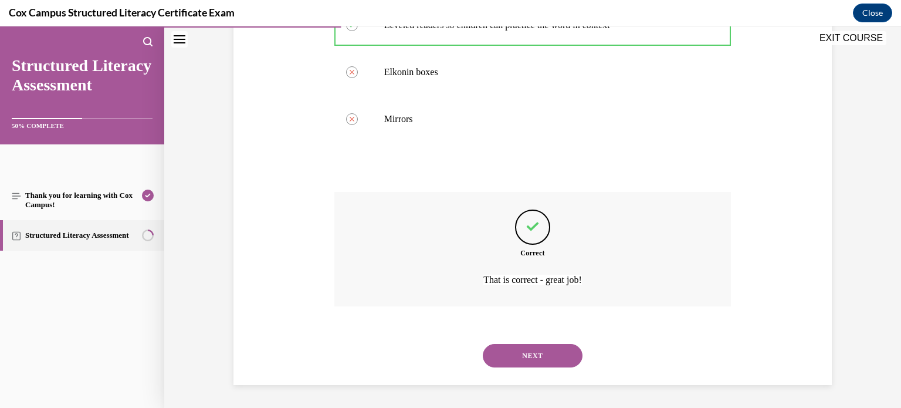
click at [533, 357] on button "NEXT" at bounding box center [533, 355] width 100 height 23
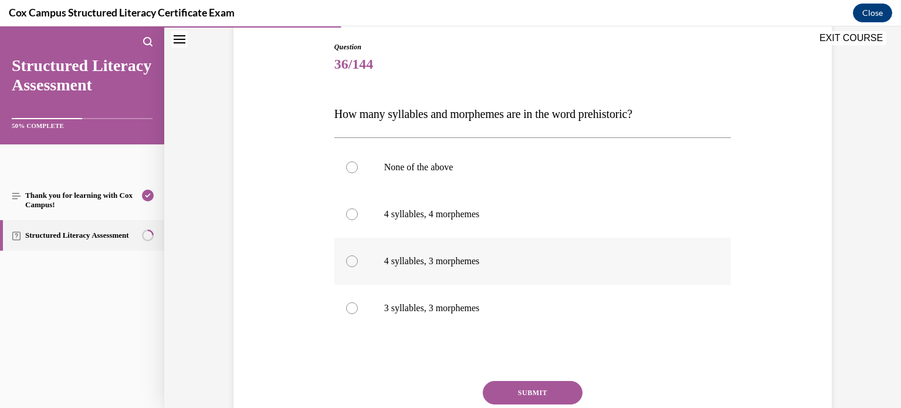
scroll to position [122, 0]
click at [351, 256] on div at bounding box center [352, 261] width 12 height 12
click at [351, 256] on input "4 syllables, 3 morphemes" at bounding box center [352, 261] width 12 height 12
radio input "true"
click at [527, 387] on button "SUBMIT" at bounding box center [533, 391] width 100 height 23
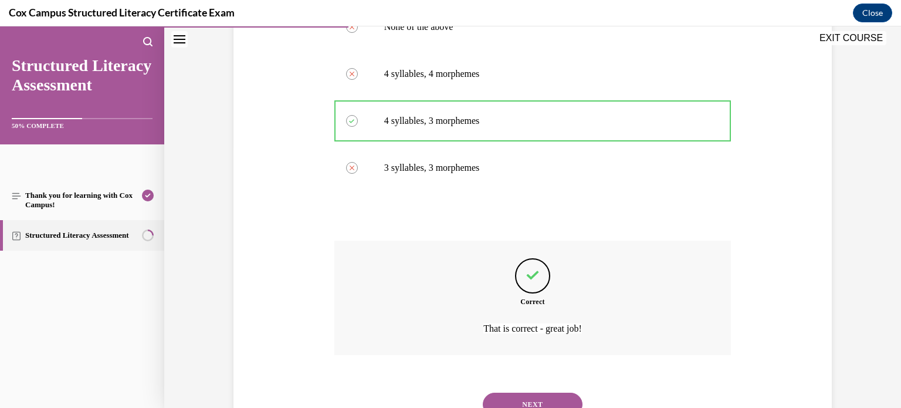
scroll to position [310, 0]
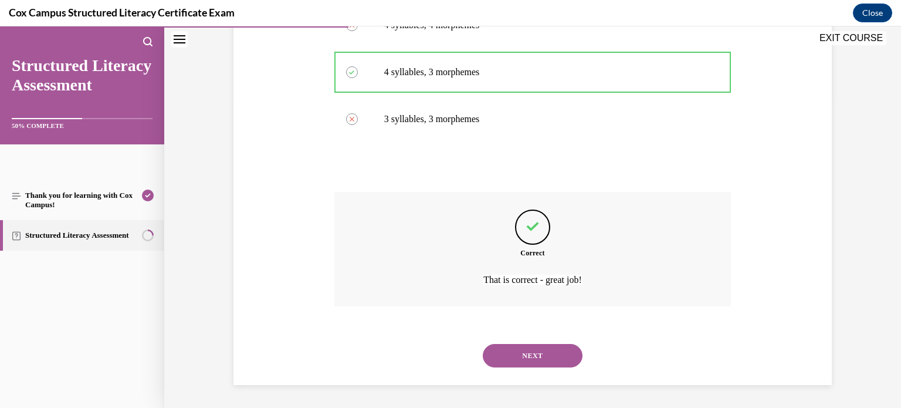
click at [532, 355] on button "NEXT" at bounding box center [533, 355] width 100 height 23
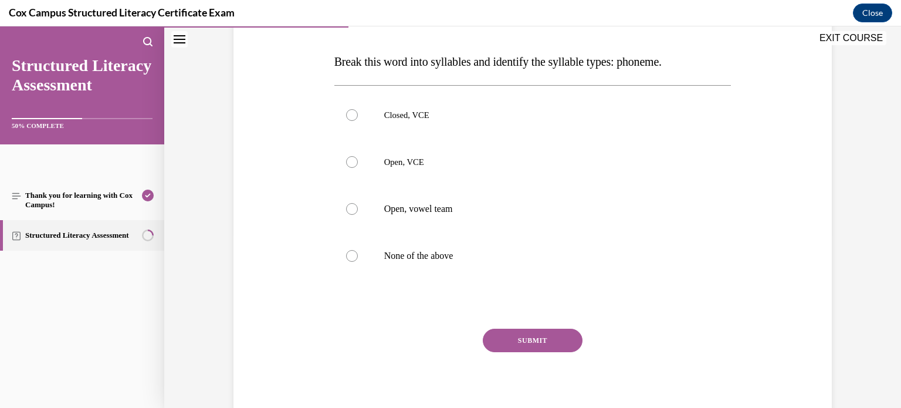
scroll to position [174, 0]
click at [351, 158] on div at bounding box center [352, 161] width 12 height 12
click at [351, 158] on input "Open, VCE" at bounding box center [352, 161] width 12 height 12
radio input "true"
click at [522, 337] on button "SUBMIT" at bounding box center [533, 339] width 100 height 23
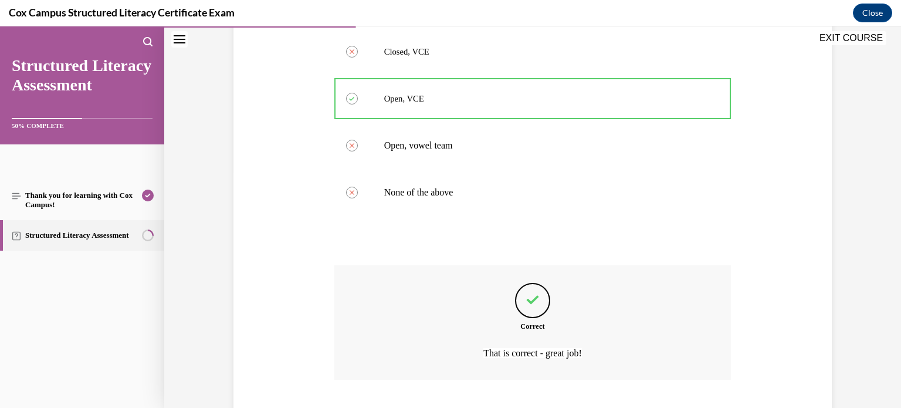
scroll to position [310, 0]
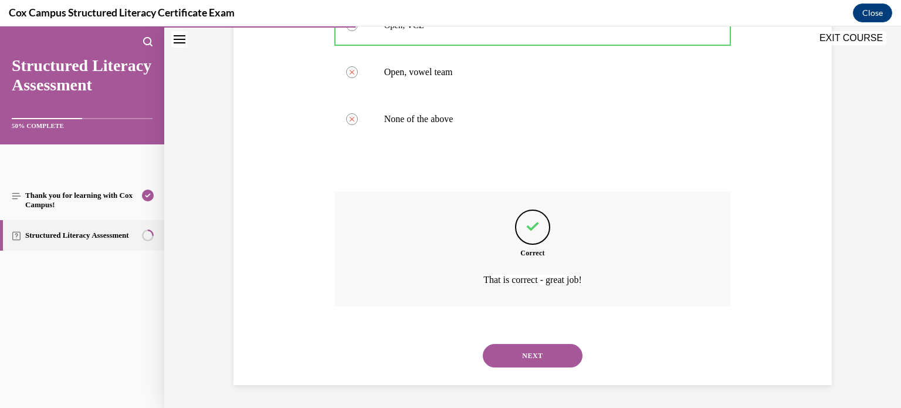
click at [523, 351] on button "NEXT" at bounding box center [533, 355] width 100 height 23
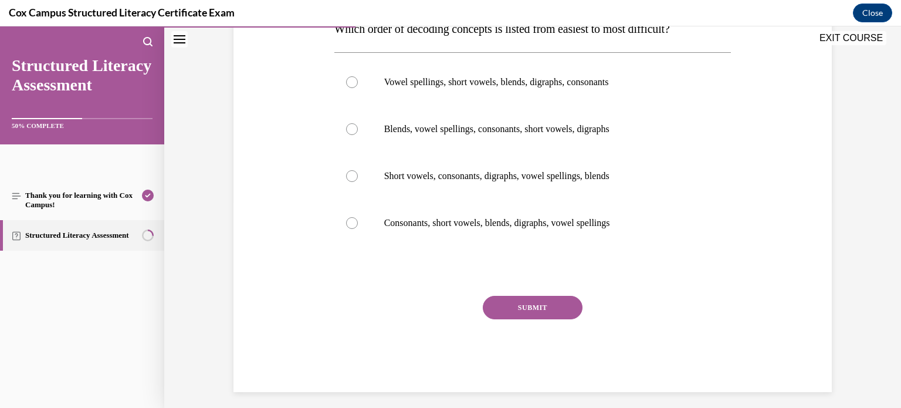
scroll to position [209, 0]
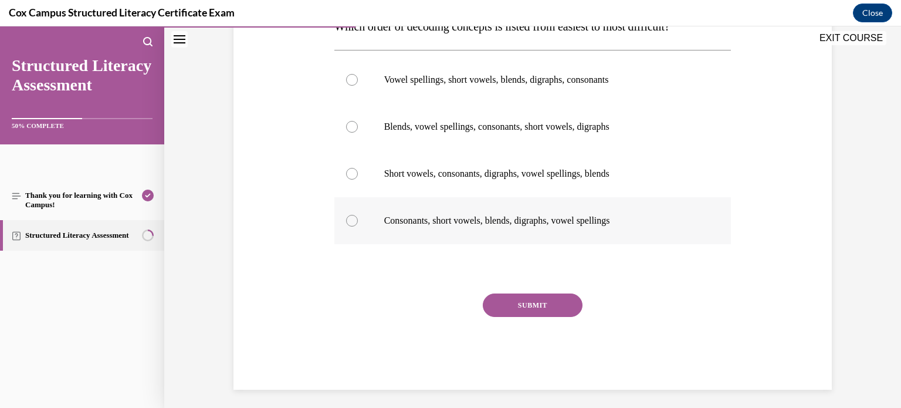
click at [348, 219] on div at bounding box center [352, 221] width 12 height 12
click at [348, 219] on input "Consonants, short vowels, blends, digraphs, vowel spellings" at bounding box center [352, 221] width 12 height 12
radio input "true"
click at [527, 302] on button "SUBMIT" at bounding box center [533, 304] width 100 height 23
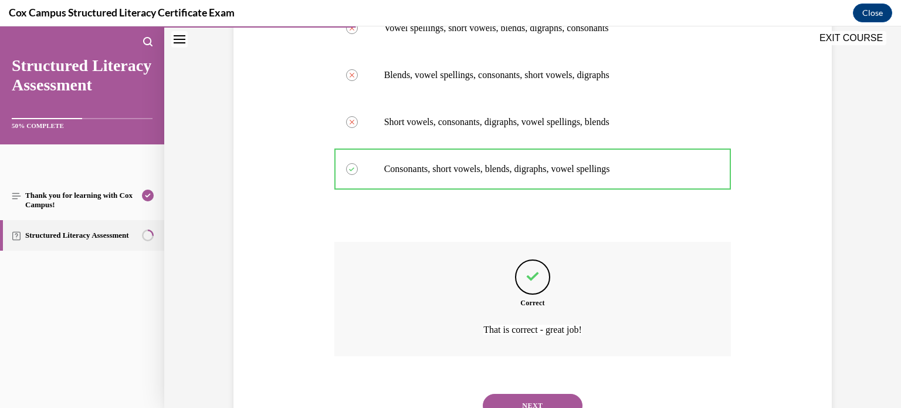
scroll to position [310, 0]
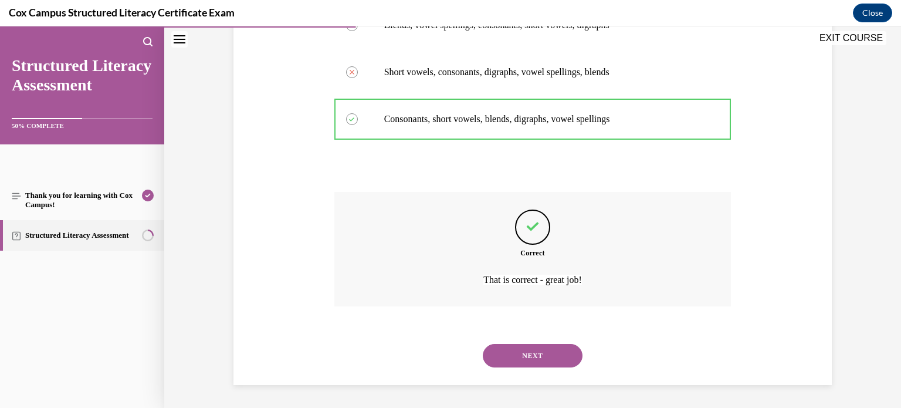
click at [528, 358] on button "NEXT" at bounding box center [533, 355] width 100 height 23
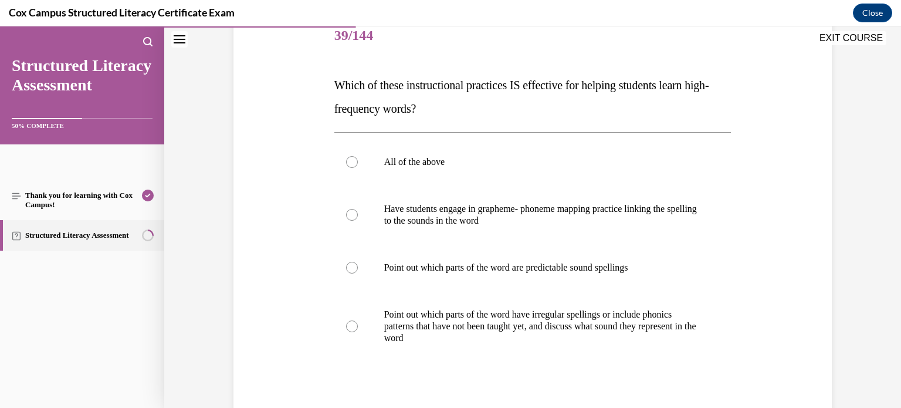
scroll to position [163, 0]
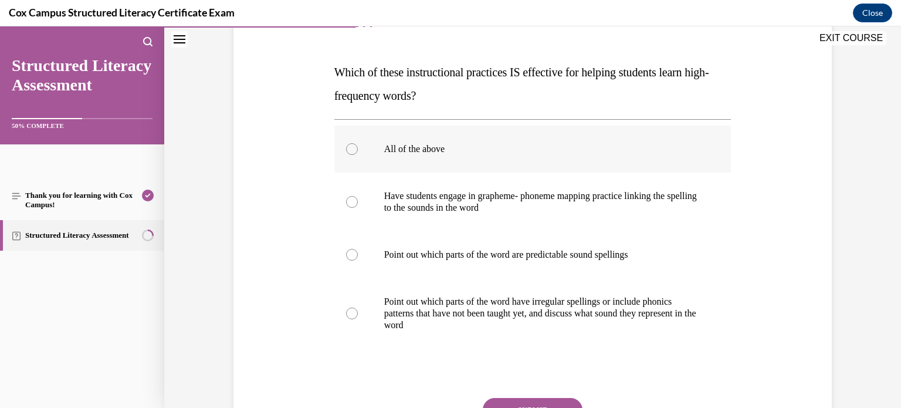
click at [354, 147] on div at bounding box center [352, 149] width 12 height 12
click at [354, 147] on input "All of the above" at bounding box center [352, 149] width 12 height 12
radio input "true"
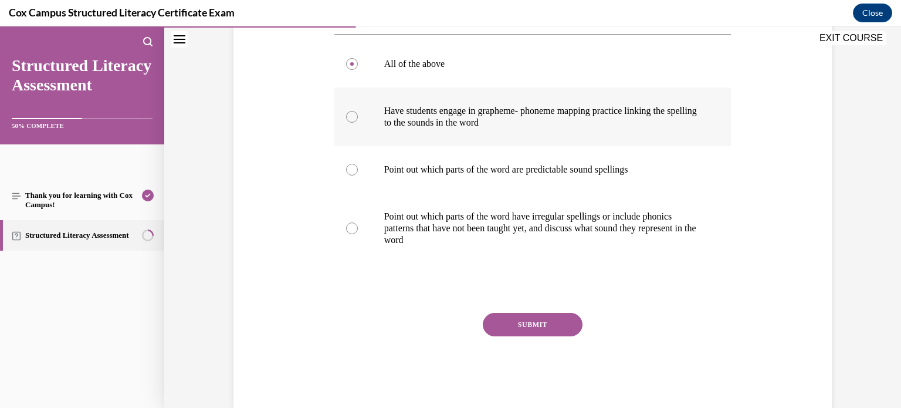
scroll to position [272, 0]
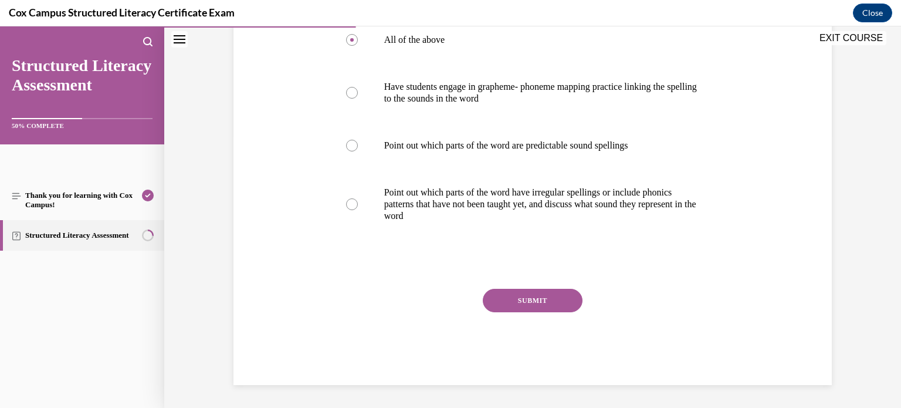
click at [522, 300] on button "SUBMIT" at bounding box center [533, 300] width 100 height 23
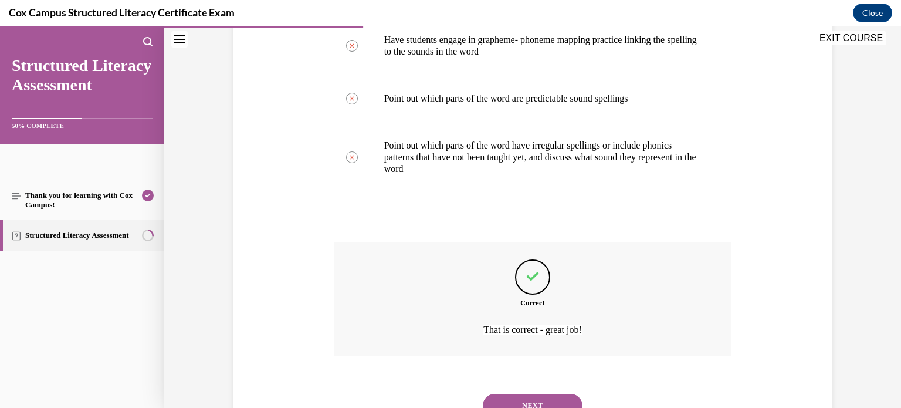
scroll to position [369, 0]
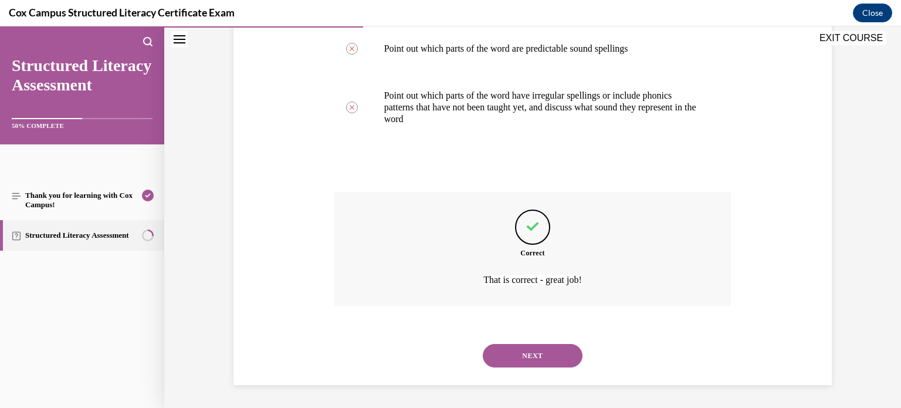
click at [518, 352] on button "NEXT" at bounding box center [533, 355] width 100 height 23
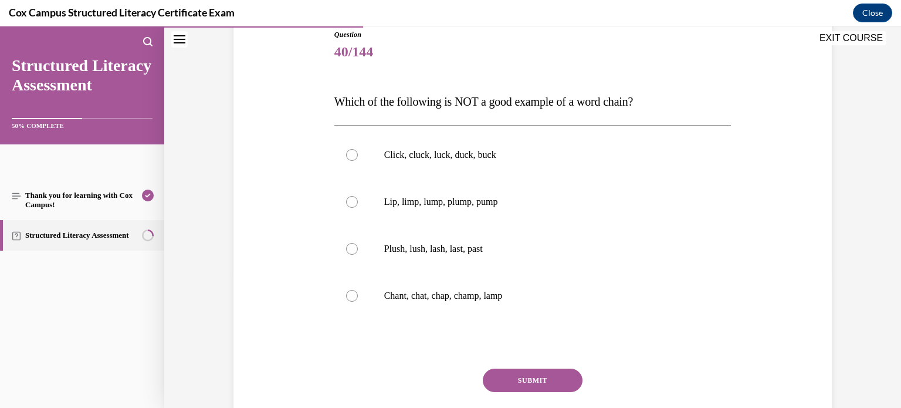
scroll to position [147, 0]
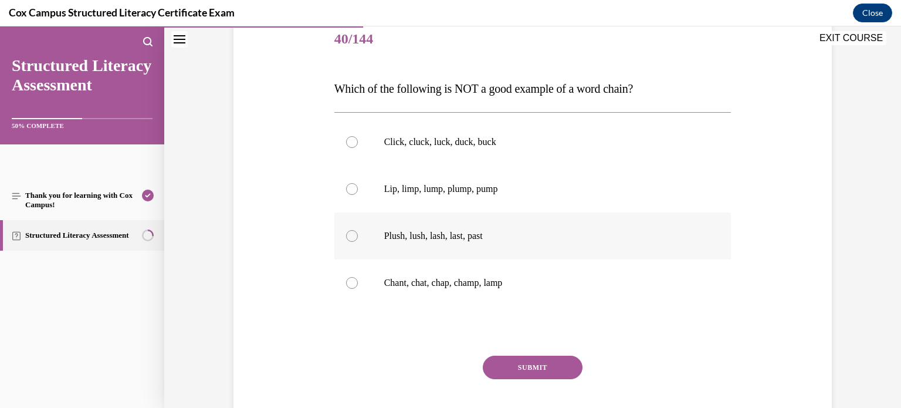
click at [351, 235] on div at bounding box center [352, 236] width 12 height 12
click at [351, 235] on input "Plush, lush, lash, last, past" at bounding box center [352, 236] width 12 height 12
radio input "true"
click at [528, 365] on button "SUBMIT" at bounding box center [533, 366] width 100 height 23
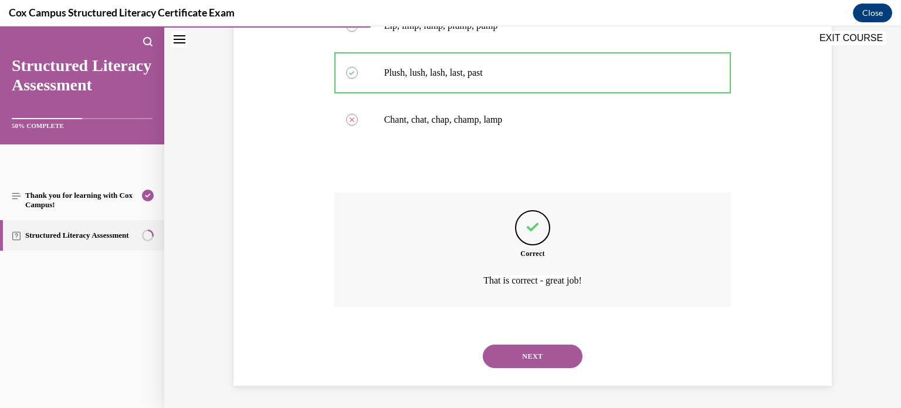
scroll to position [310, 0]
click at [528, 365] on button "NEXT" at bounding box center [533, 355] width 100 height 23
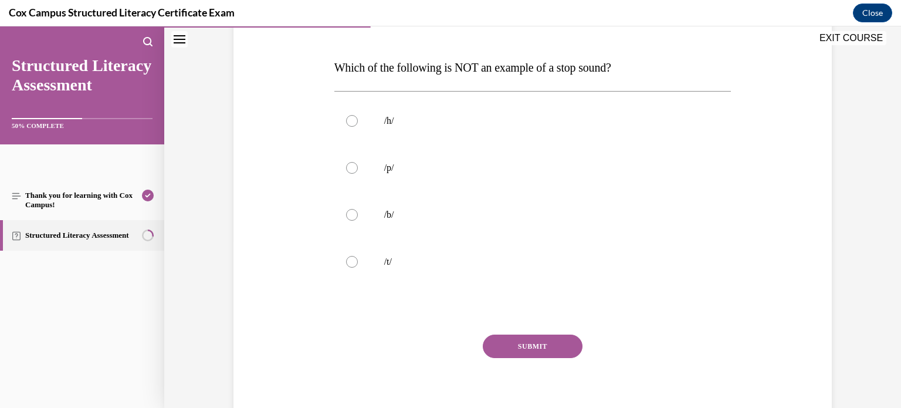
scroll to position [172, 0]
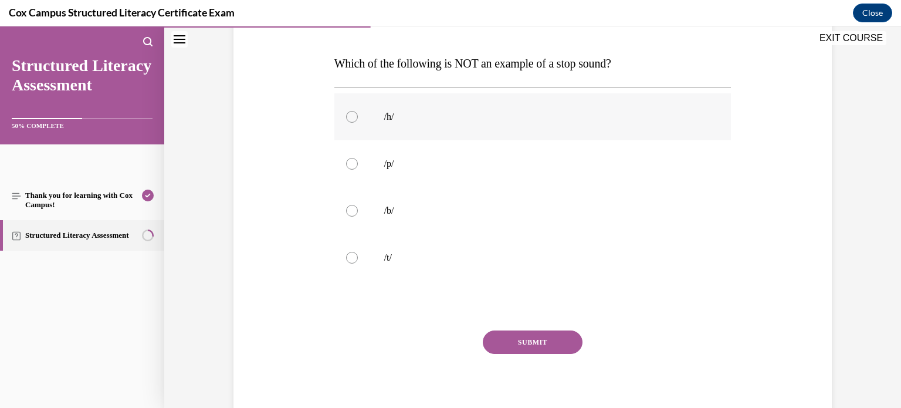
click at [354, 117] on div at bounding box center [352, 117] width 12 height 12
click at [354, 117] on input "/h/" at bounding box center [352, 117] width 12 height 12
radio input "true"
click at [526, 339] on button "SUBMIT" at bounding box center [533, 341] width 100 height 23
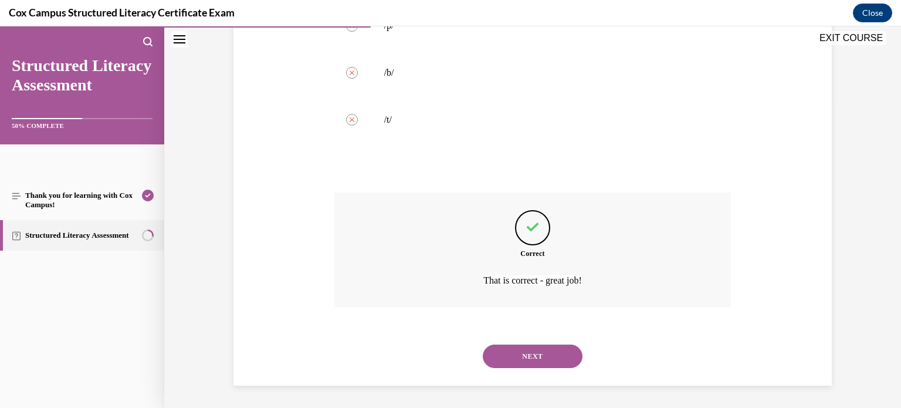
scroll to position [310, 0]
click at [530, 355] on button "NEXT" at bounding box center [533, 355] width 100 height 23
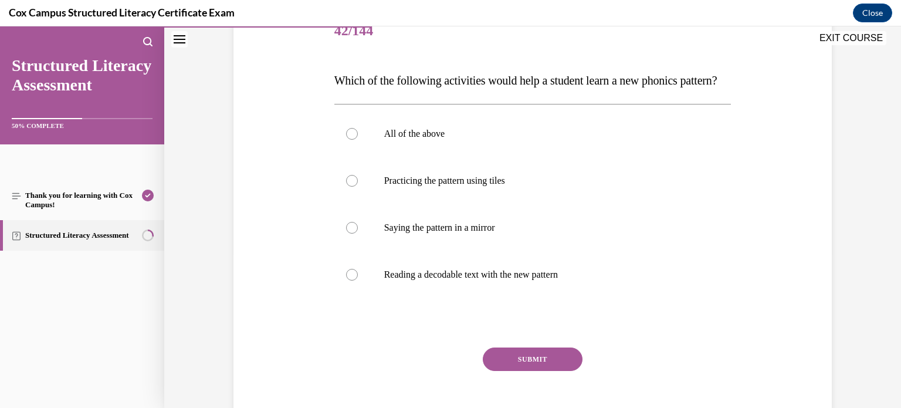
scroll to position [160, 0]
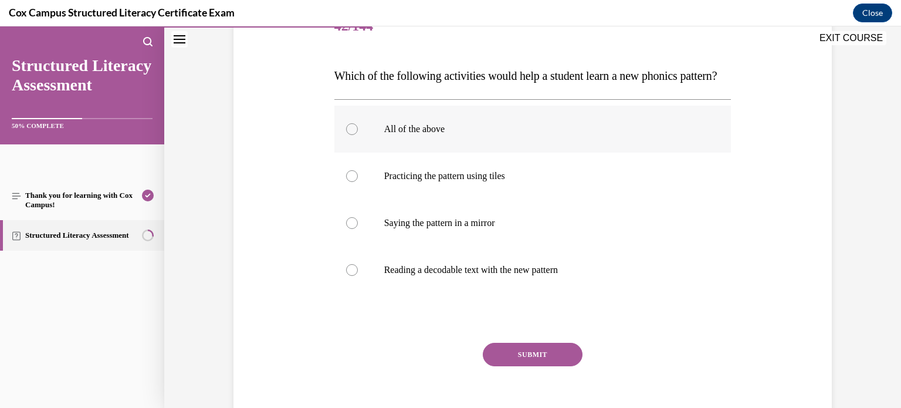
click at [352, 135] on div at bounding box center [352, 129] width 12 height 12
click at [352, 135] on input "All of the above" at bounding box center [352, 129] width 12 height 12
radio input "true"
click at [506, 366] on button "SUBMIT" at bounding box center [533, 354] width 100 height 23
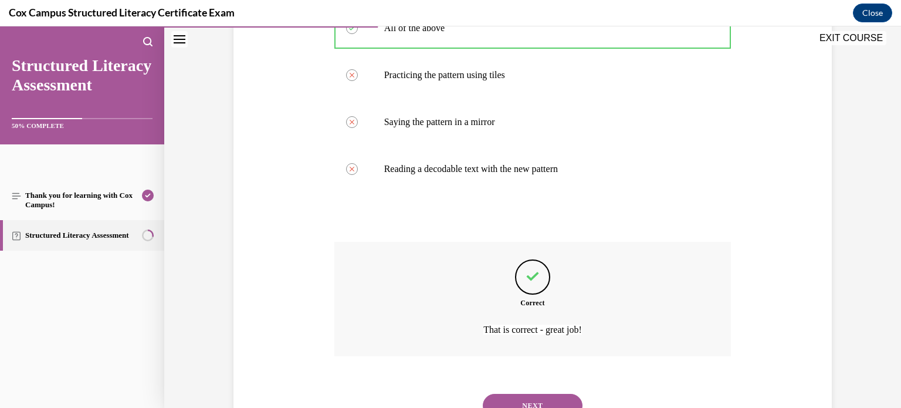
scroll to position [334, 0]
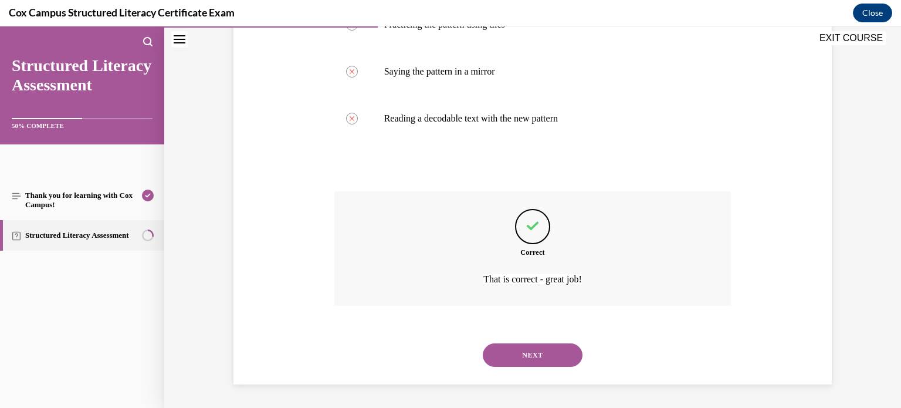
click at [521, 363] on button "NEXT" at bounding box center [533, 354] width 100 height 23
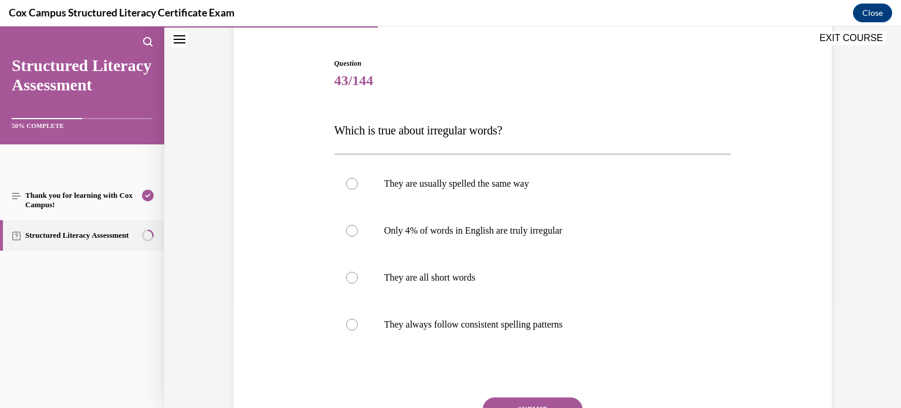
scroll to position [113, 0]
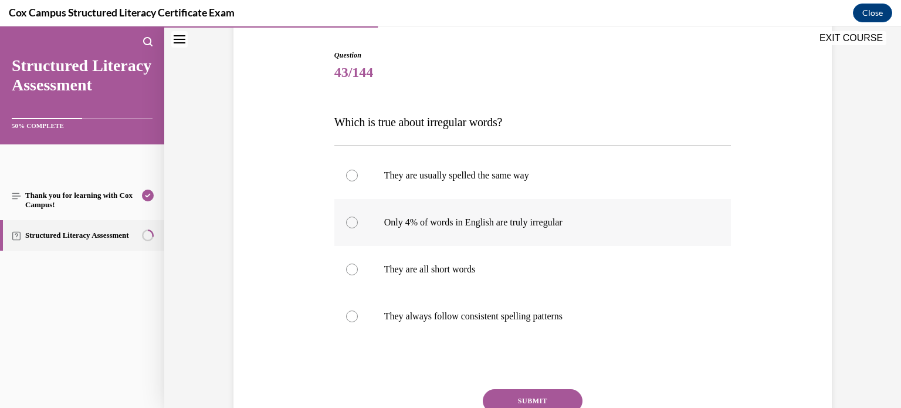
click at [352, 225] on div at bounding box center [352, 222] width 12 height 12
click at [352, 225] on input "Only 4% of words in English are truly irregular" at bounding box center [352, 222] width 12 height 12
radio input "true"
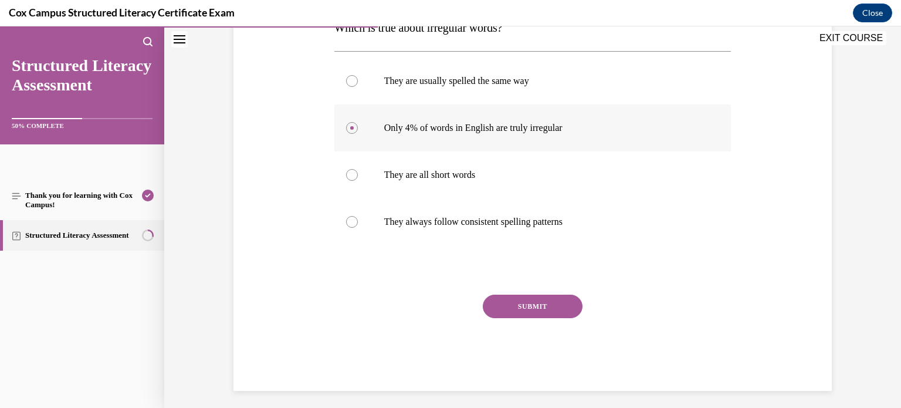
scroll to position [213, 0]
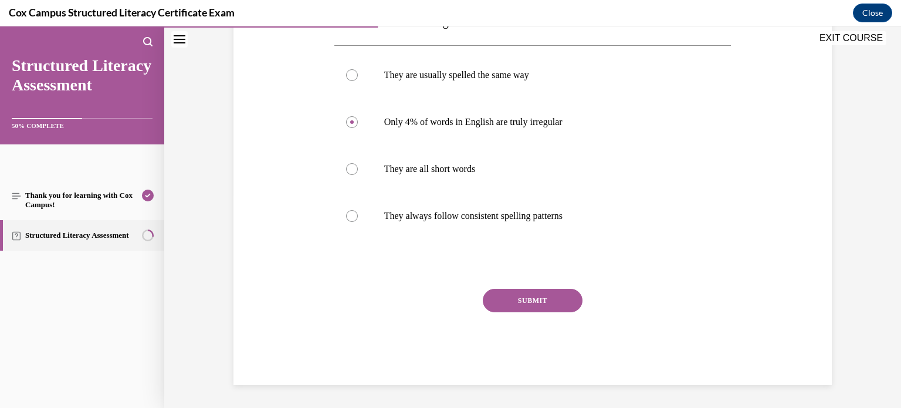
click at [518, 300] on button "SUBMIT" at bounding box center [533, 300] width 100 height 23
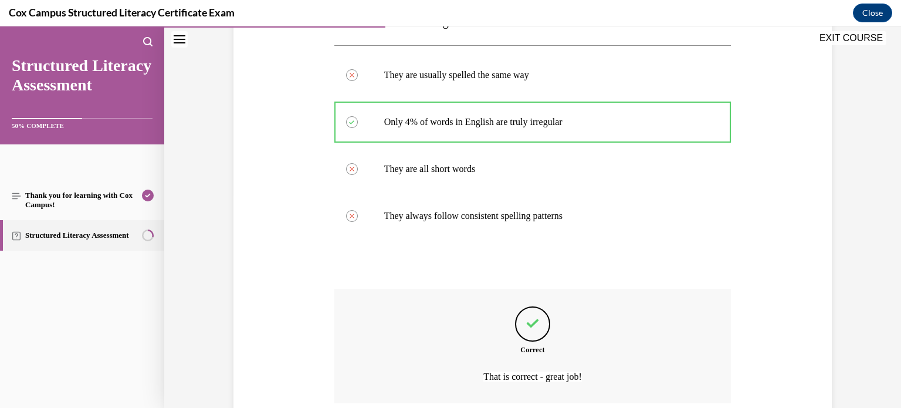
scroll to position [310, 0]
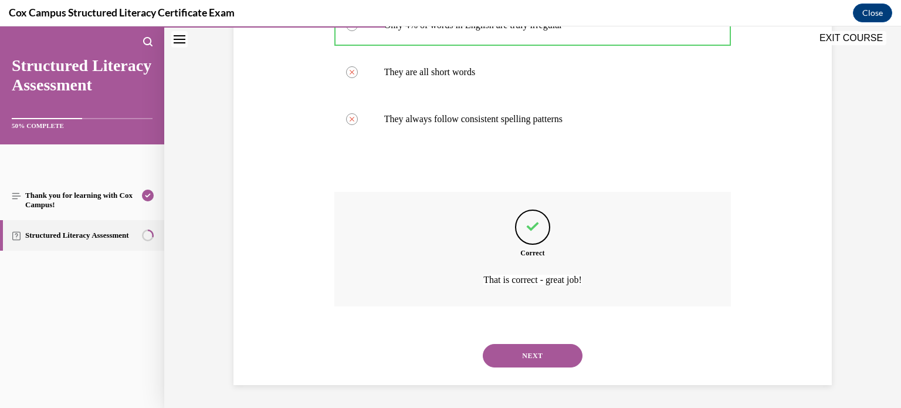
click at [525, 353] on button "NEXT" at bounding box center [533, 355] width 100 height 23
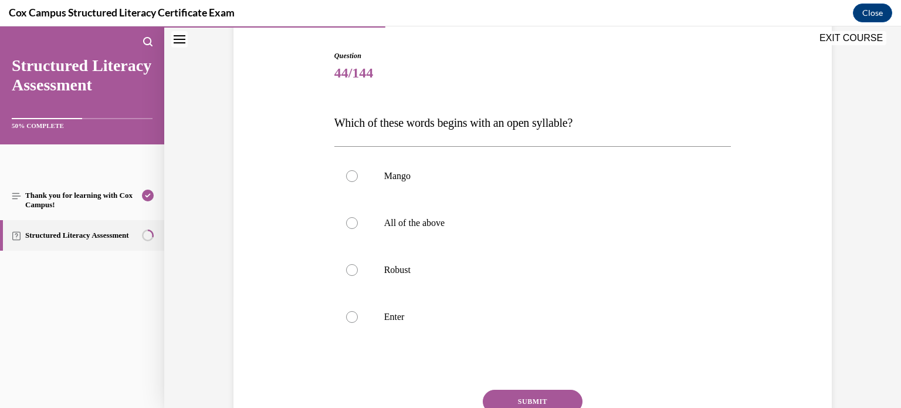
scroll to position [169, 0]
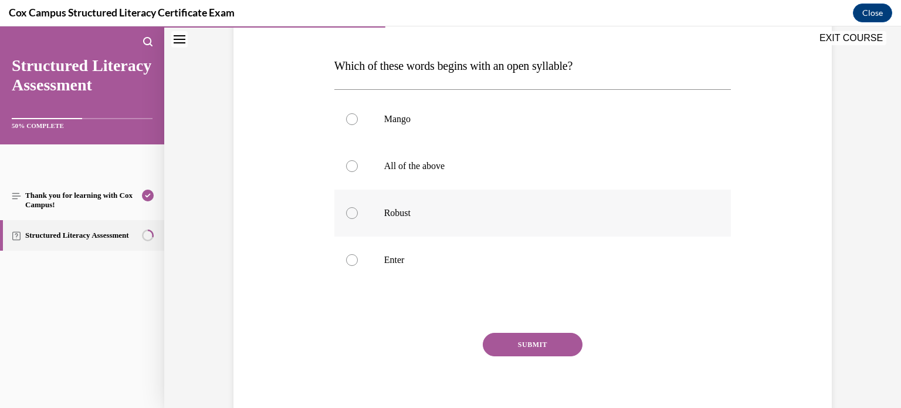
click at [354, 214] on div at bounding box center [352, 213] width 12 height 12
click at [354, 214] on input "Robust" at bounding box center [352, 213] width 12 height 12
radio input "true"
click at [511, 344] on button "SUBMIT" at bounding box center [533, 344] width 100 height 23
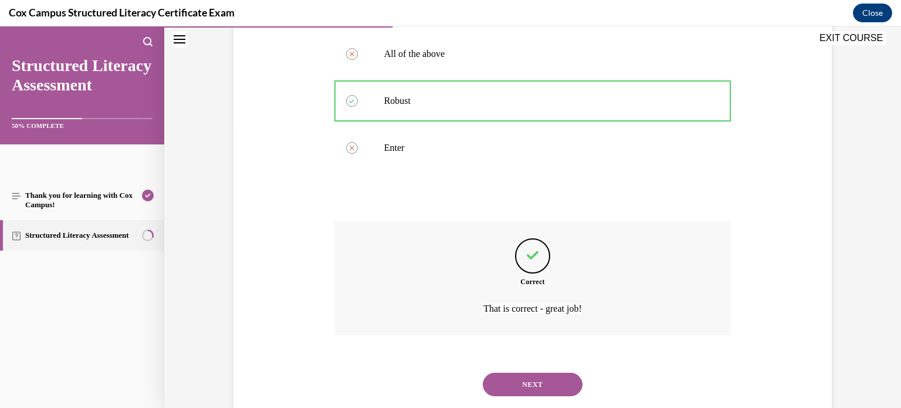
scroll to position [310, 0]
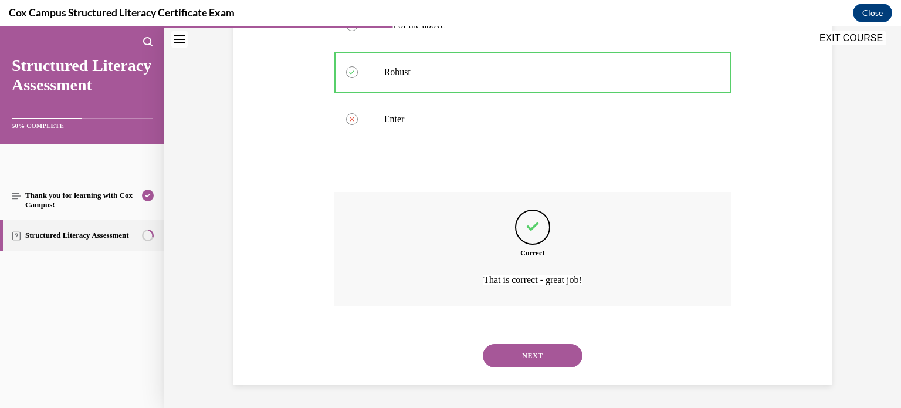
click at [513, 352] on button "NEXT" at bounding box center [533, 355] width 100 height 23
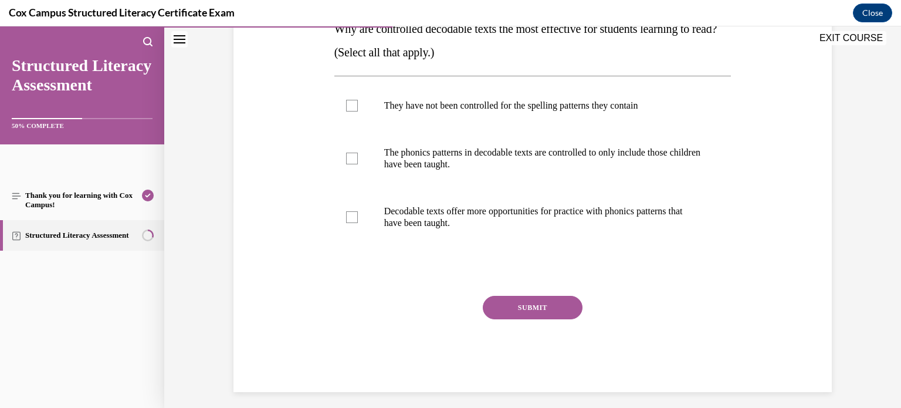
scroll to position [208, 0]
click at [352, 155] on div at bounding box center [352, 157] width 12 height 12
click at [352, 155] on input "The phonics patterns in decodable texts are controlled to only include those ch…" at bounding box center [352, 157] width 12 height 12
checkbox input "true"
click at [351, 215] on div at bounding box center [352, 216] width 12 height 12
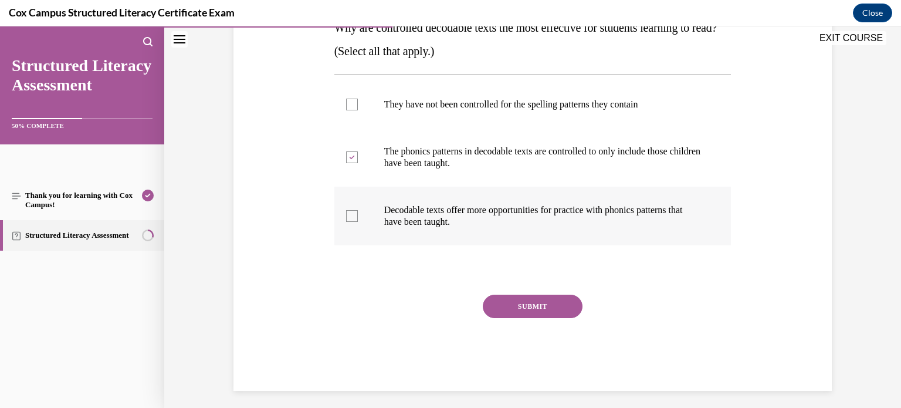
click at [351, 215] on input "Decodable texts offer more opportunities for practice with phonics patterns tha…" at bounding box center [352, 216] width 12 height 12
checkbox input "true"
click at [513, 304] on button "SUBMIT" at bounding box center [533, 305] width 100 height 23
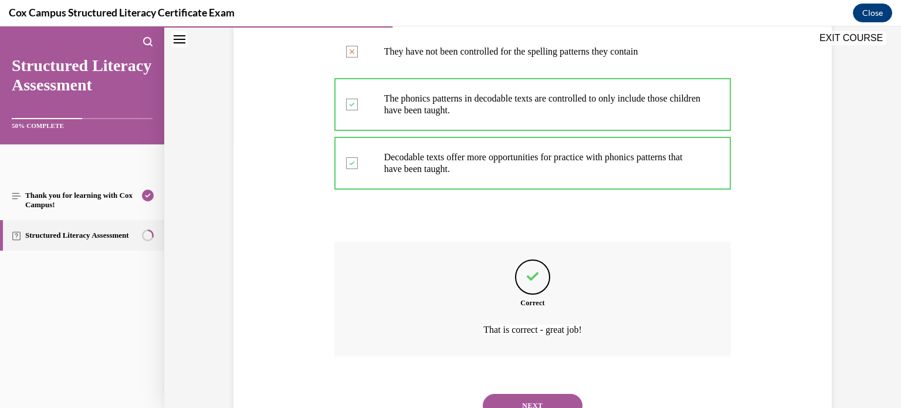
scroll to position [310, 0]
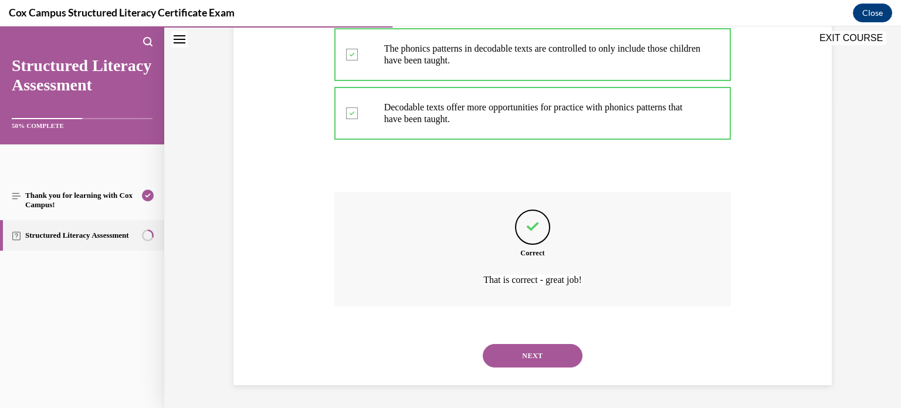
click at [522, 352] on button "NEXT" at bounding box center [533, 355] width 100 height 23
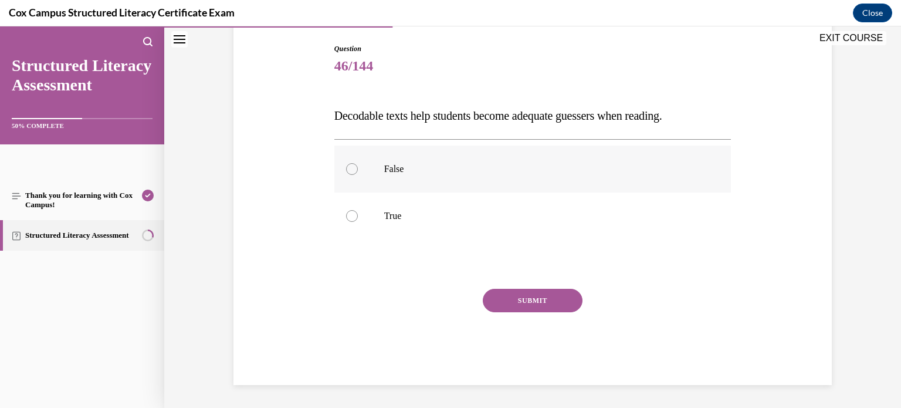
click at [351, 168] on div at bounding box center [352, 169] width 12 height 12
click at [351, 168] on input "False" at bounding box center [352, 169] width 12 height 12
radio input "true"
click at [540, 299] on button "SUBMIT" at bounding box center [533, 300] width 100 height 23
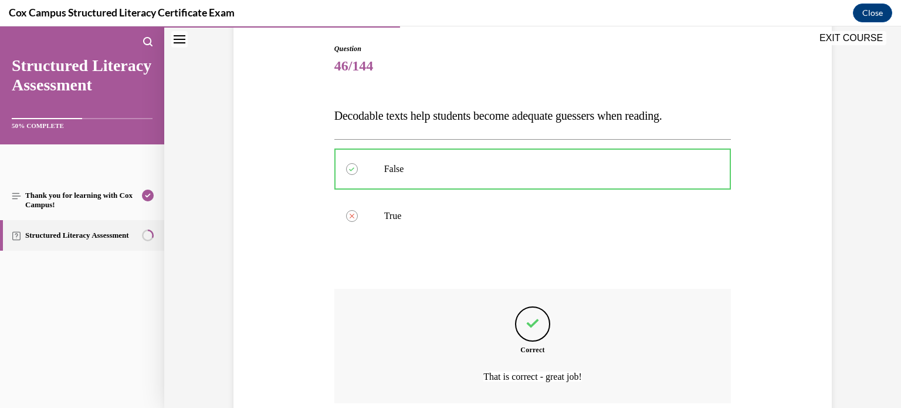
scroll to position [216, 0]
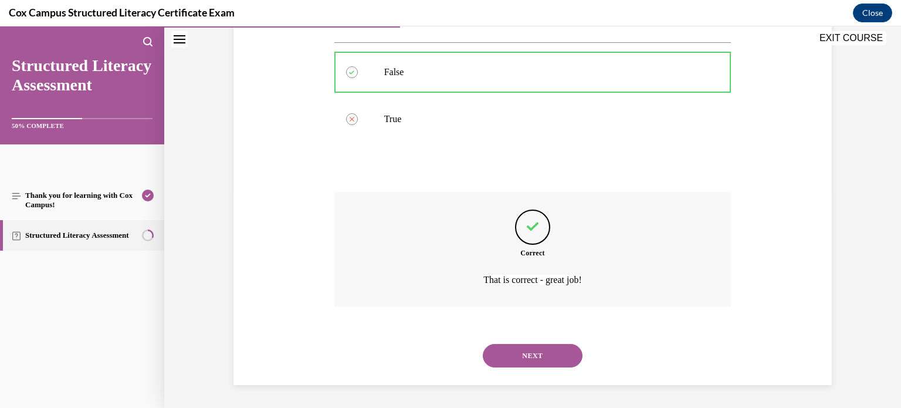
click at [534, 357] on button "NEXT" at bounding box center [533, 355] width 100 height 23
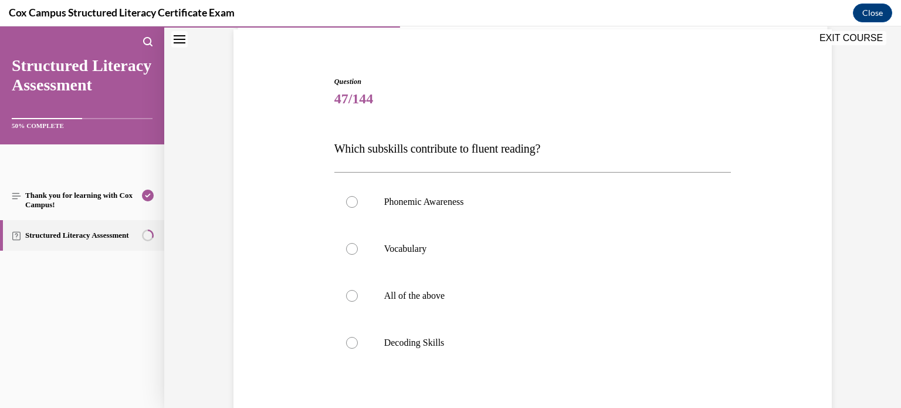
scroll to position [110, 0]
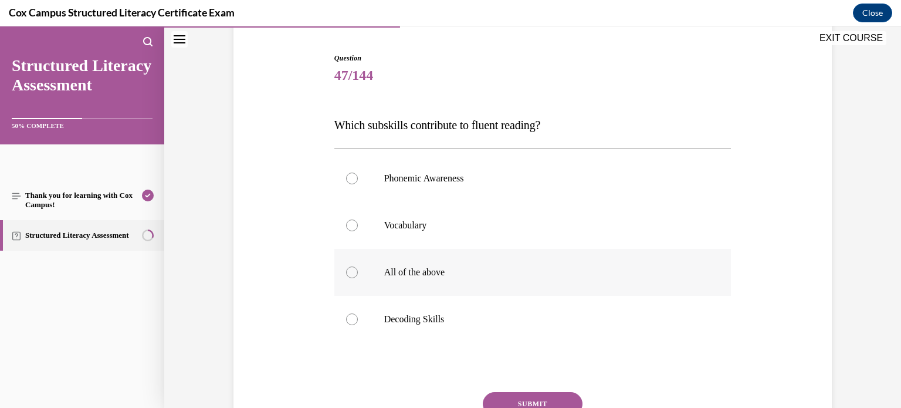
click at [351, 273] on div at bounding box center [352, 272] width 12 height 12
click at [351, 273] on input "All of the above" at bounding box center [352, 272] width 12 height 12
radio input "true"
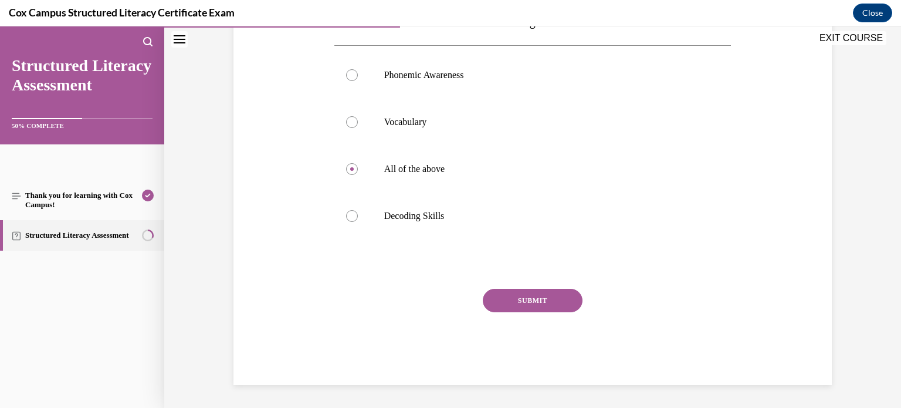
click at [525, 297] on button "SUBMIT" at bounding box center [533, 300] width 100 height 23
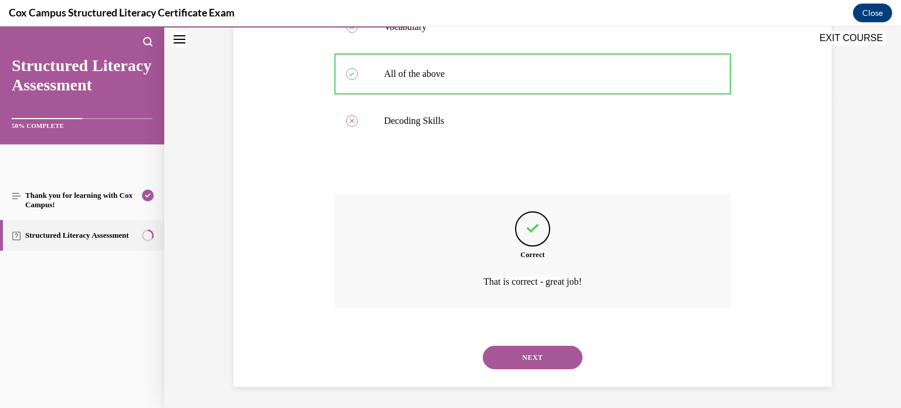
scroll to position [310, 0]
click at [524, 350] on button "NEXT" at bounding box center [533, 355] width 100 height 23
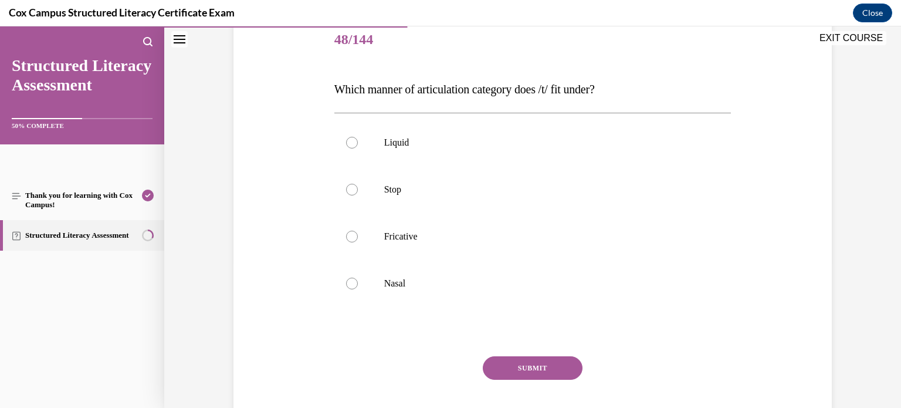
scroll to position [154, 0]
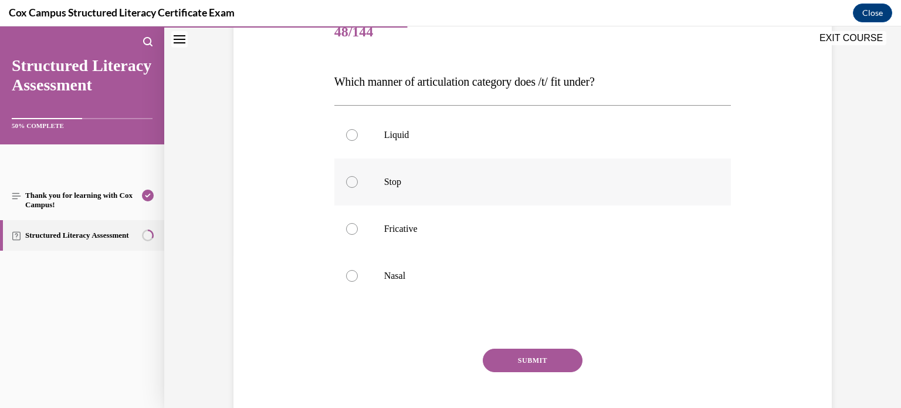
click at [353, 181] on div at bounding box center [352, 182] width 12 height 12
click at [353, 181] on input "Stop" at bounding box center [352, 182] width 12 height 12
radio input "true"
click at [523, 355] on button "SUBMIT" at bounding box center [533, 359] width 100 height 23
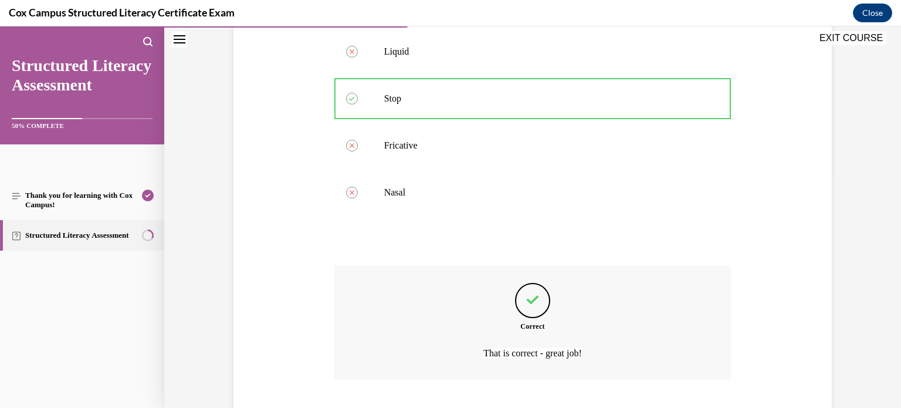
scroll to position [310, 0]
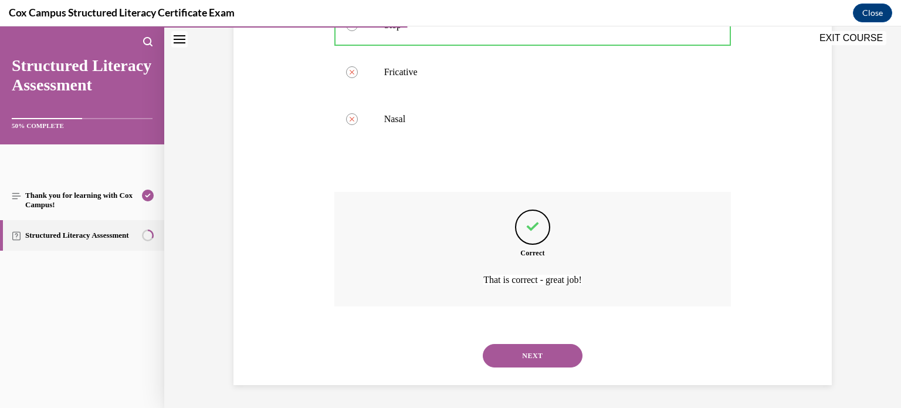
click at [533, 354] on button "NEXT" at bounding box center [533, 355] width 100 height 23
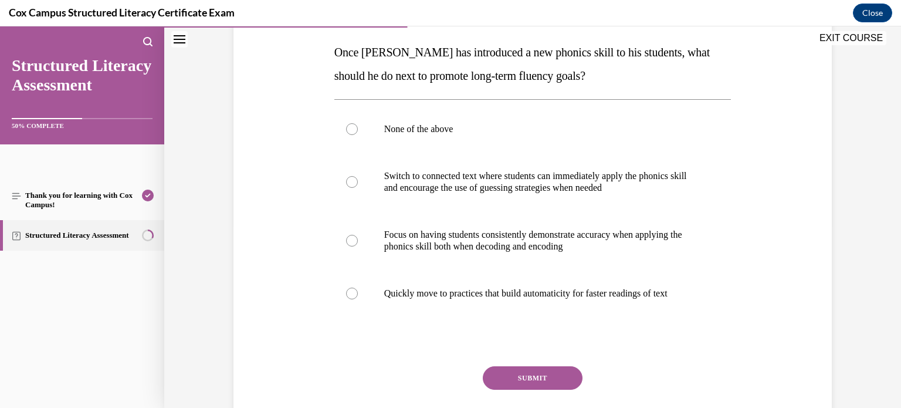
scroll to position [194, 0]
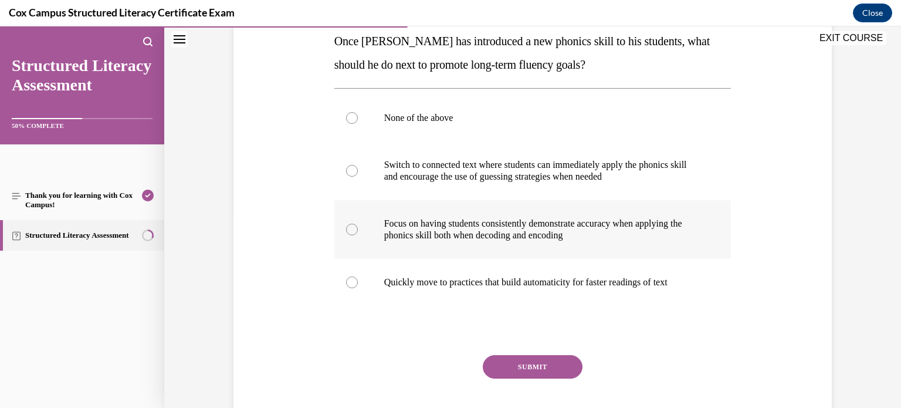
click at [351, 226] on div at bounding box center [352, 229] width 12 height 12
click at [351, 226] on input "Focus on having students consistently demonstrate accuracy when applying the ph…" at bounding box center [352, 229] width 12 height 12
radio input "true"
click at [530, 364] on button "SUBMIT" at bounding box center [533, 366] width 100 height 23
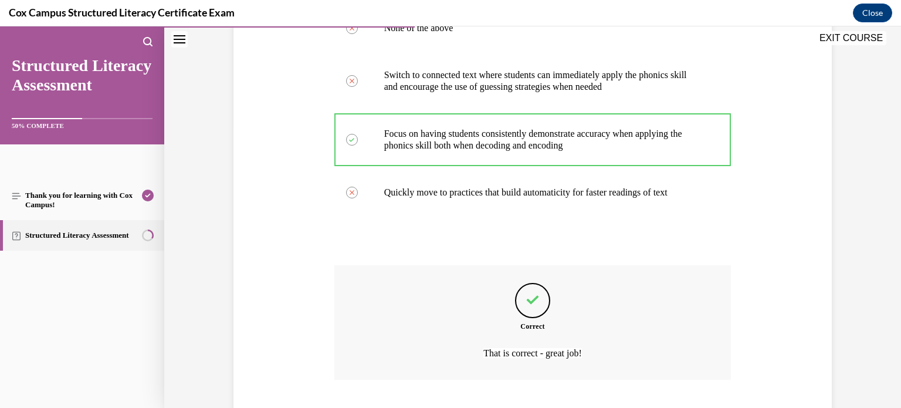
scroll to position [357, 0]
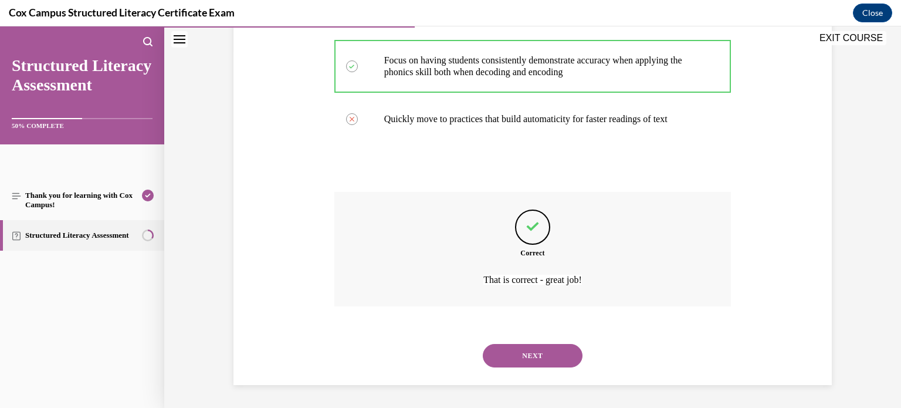
click at [529, 357] on button "NEXT" at bounding box center [533, 355] width 100 height 23
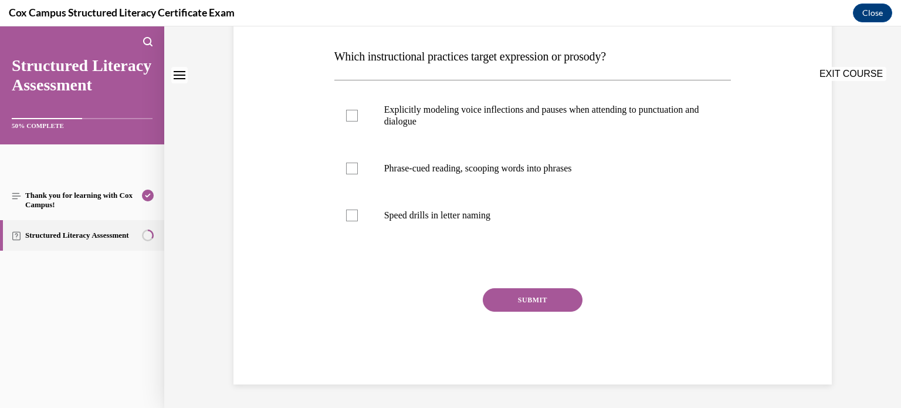
scroll to position [0, 0]
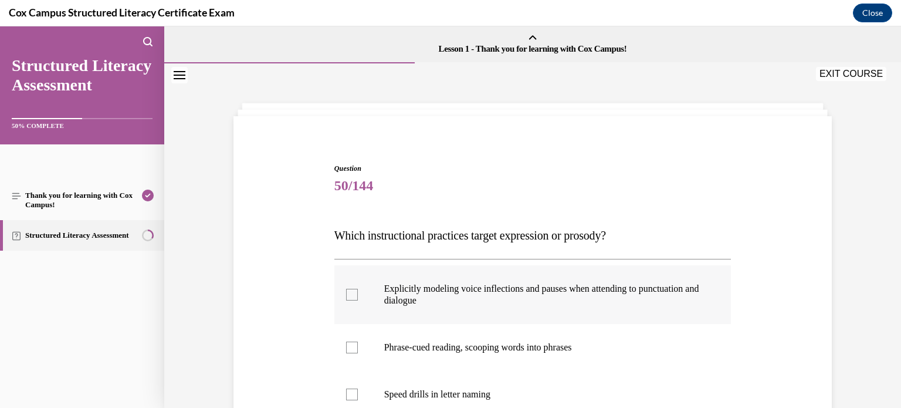
click at [351, 291] on div at bounding box center [352, 295] width 12 height 12
click at [351, 291] on input "Explicitly modeling voice inflections and pauses when attending to punctuation …" at bounding box center [352, 295] width 12 height 12
checkbox input "true"
click at [352, 345] on div at bounding box center [352, 347] width 12 height 12
click at [352, 345] on input "Phrase-cued reading, scooping words into phrases" at bounding box center [352, 347] width 12 height 12
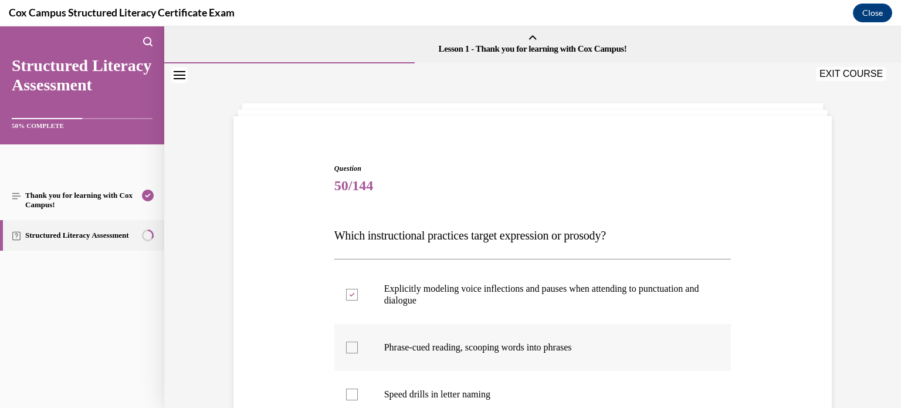
checkbox input "true"
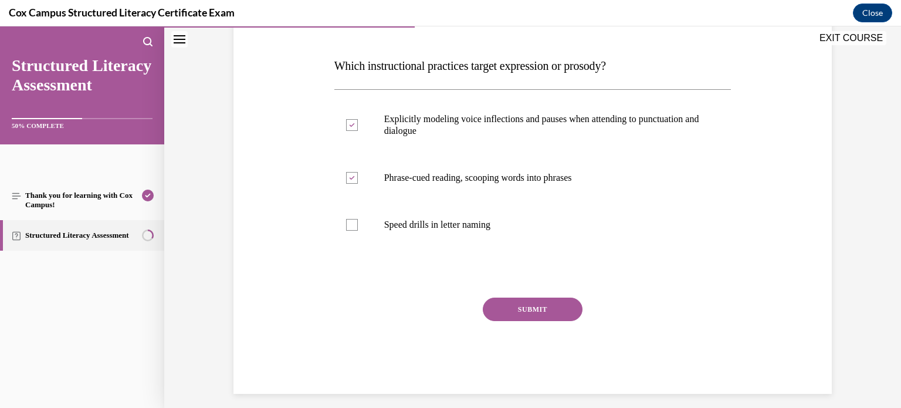
scroll to position [178, 0]
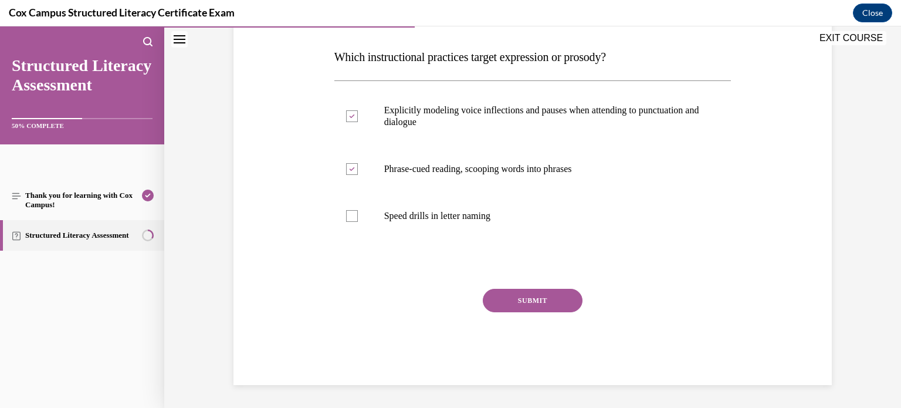
click at [517, 300] on button "SUBMIT" at bounding box center [533, 300] width 100 height 23
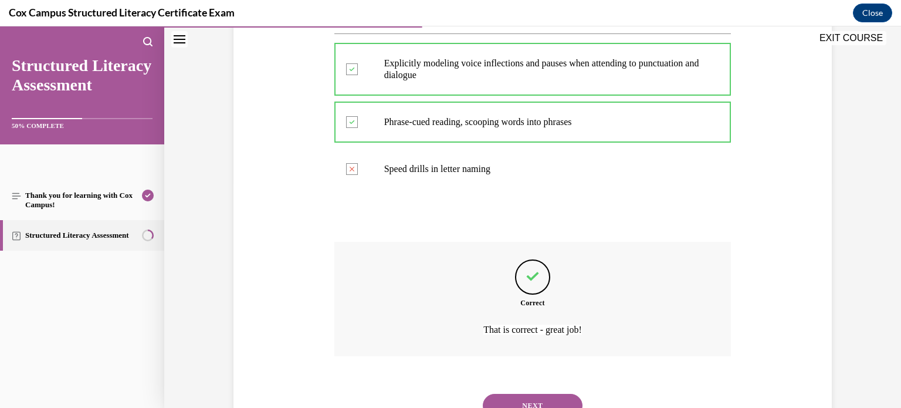
scroll to position [275, 0]
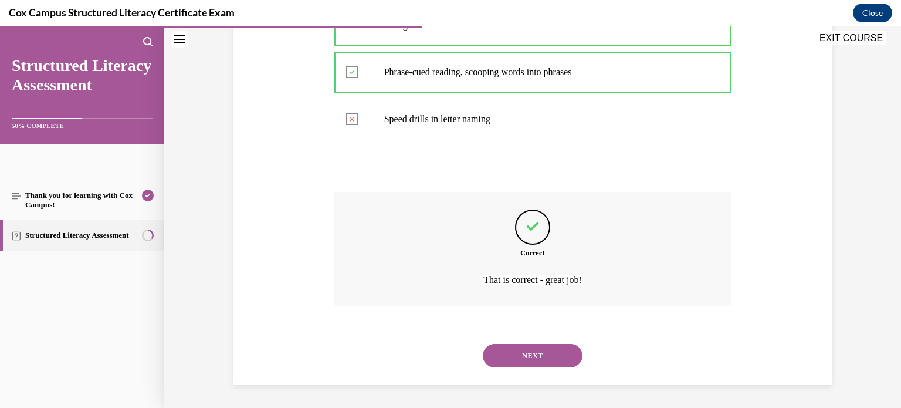
click at [521, 357] on button "NEXT" at bounding box center [533, 355] width 100 height 23
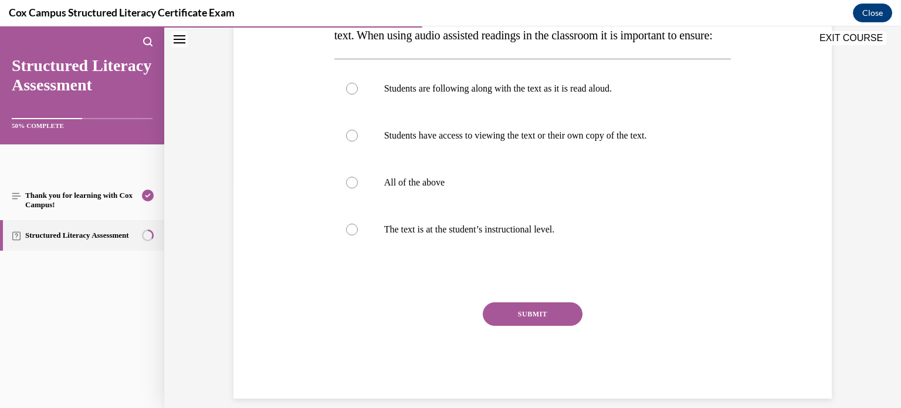
scroll to position [228, 0]
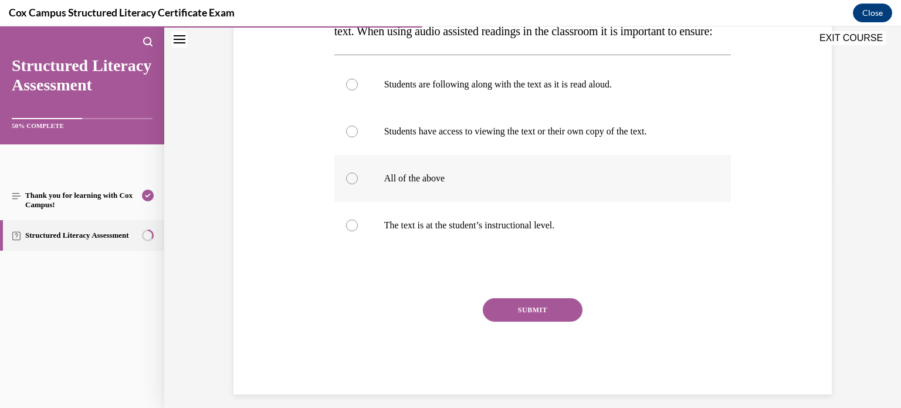
click at [352, 184] on div at bounding box center [352, 178] width 12 height 12
click at [352, 184] on input "All of the above" at bounding box center [352, 178] width 12 height 12
radio input "true"
click at [522, 321] on button "SUBMIT" at bounding box center [533, 309] width 100 height 23
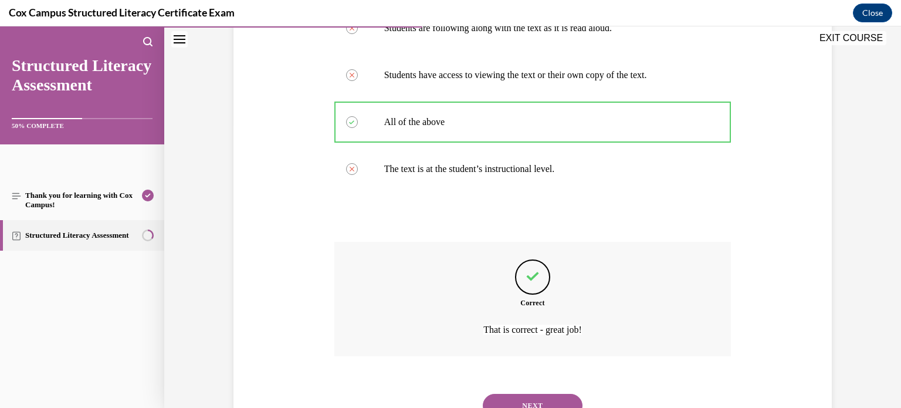
scroll to position [357, 0]
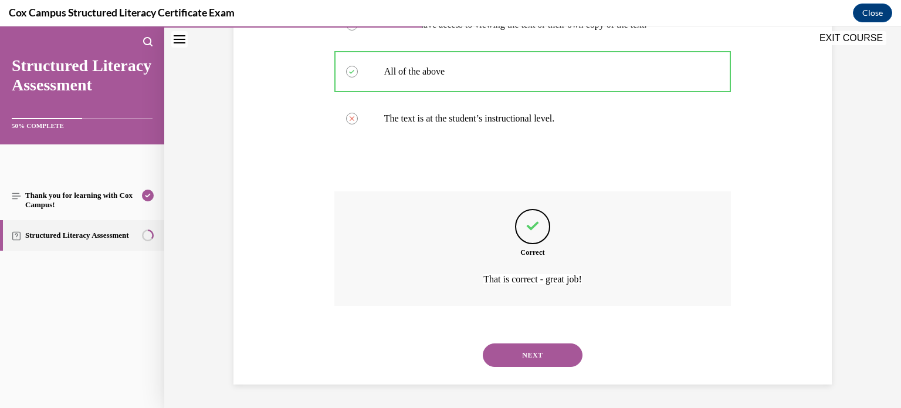
click at [521, 355] on button "NEXT" at bounding box center [533, 354] width 100 height 23
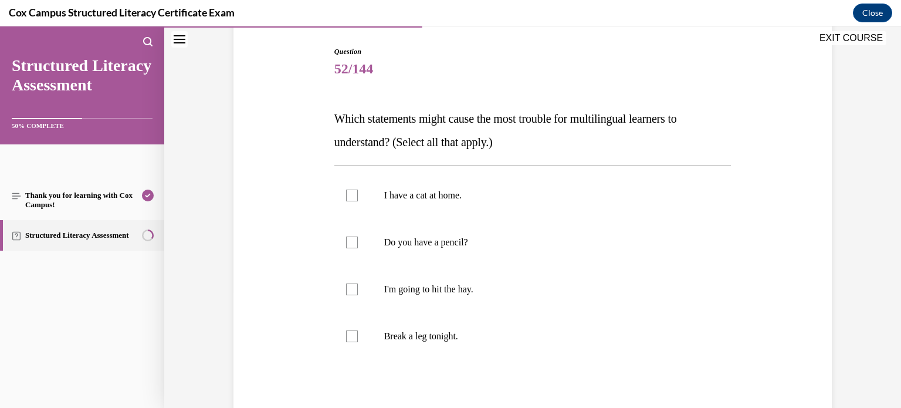
scroll to position [123, 0]
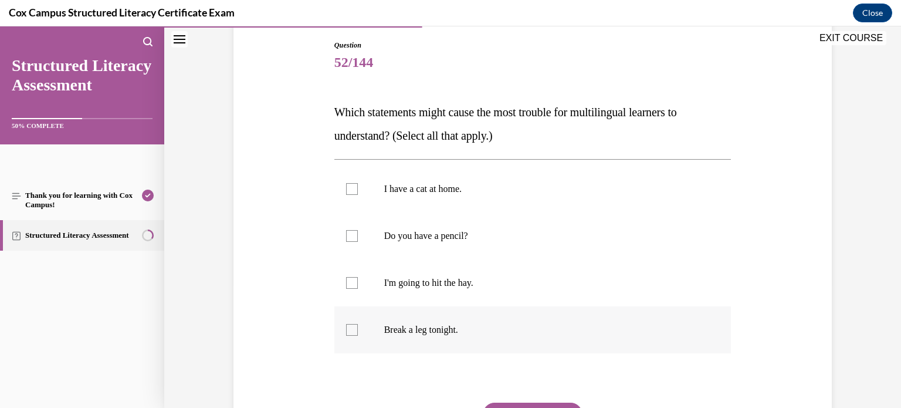
click at [351, 326] on div at bounding box center [352, 330] width 12 height 12
click at [351, 326] on input "Break a leg tonight." at bounding box center [352, 330] width 12 height 12
checkbox input "true"
click at [350, 280] on div at bounding box center [352, 283] width 12 height 12
click at [350, 280] on input "I'm going to hit the hay." at bounding box center [352, 283] width 12 height 12
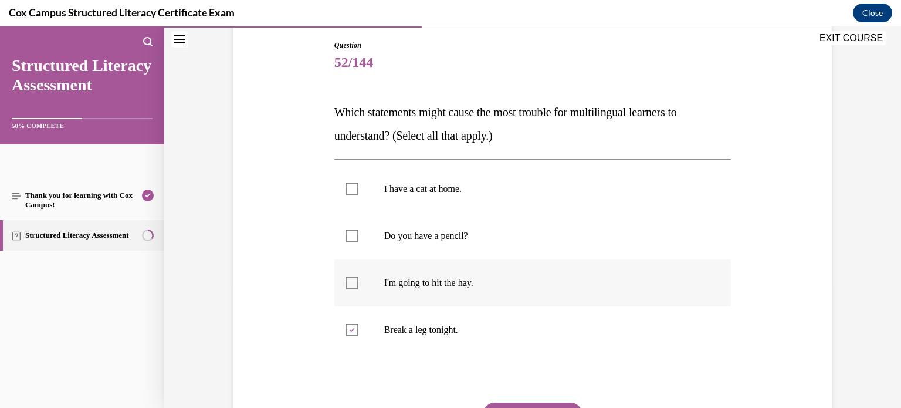
checkbox input "true"
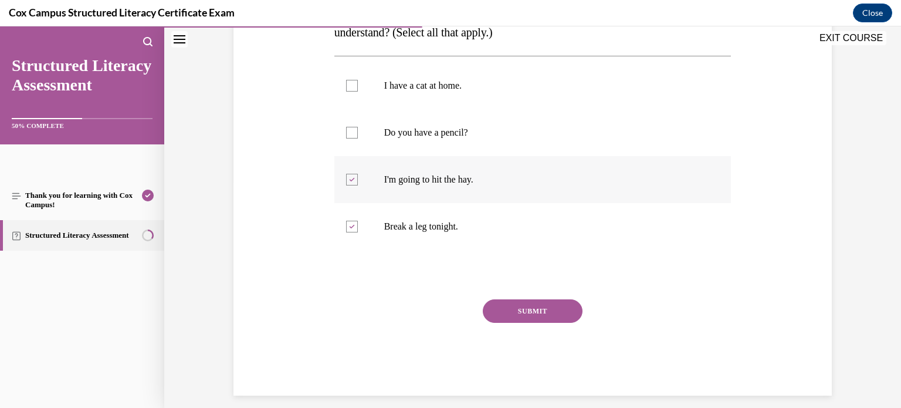
scroll to position [237, 0]
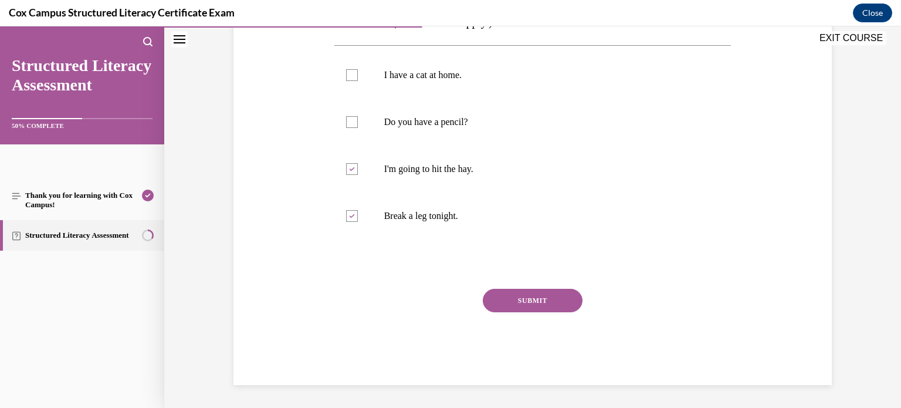
click at [539, 299] on button "SUBMIT" at bounding box center [533, 300] width 100 height 23
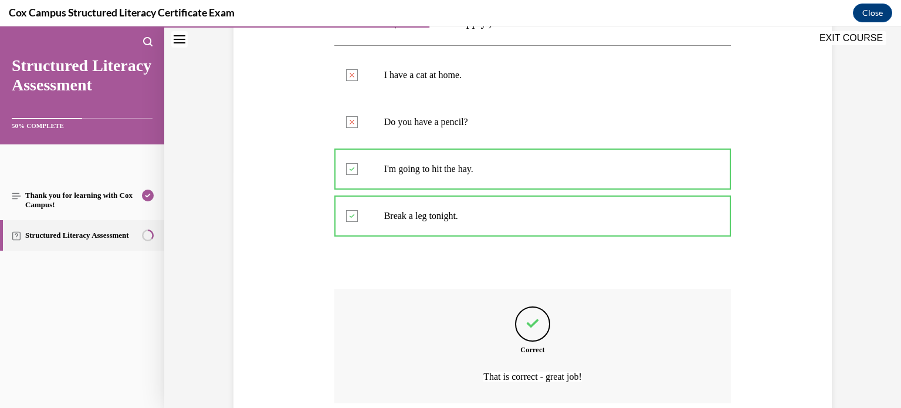
scroll to position [334, 0]
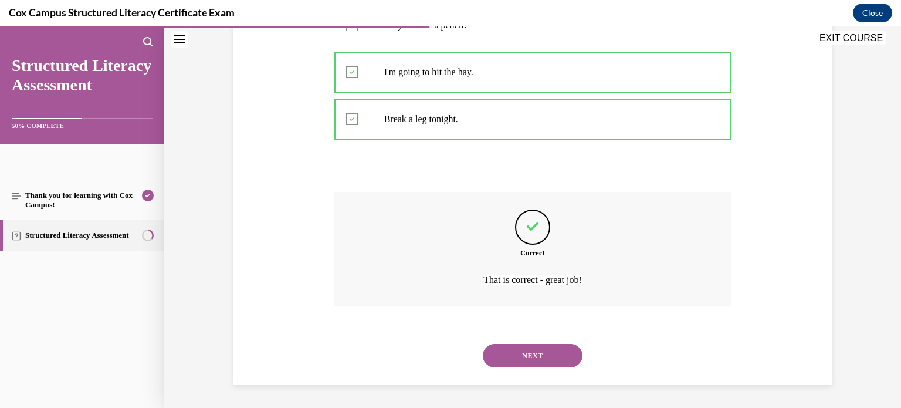
click at [534, 350] on button "NEXT" at bounding box center [533, 355] width 100 height 23
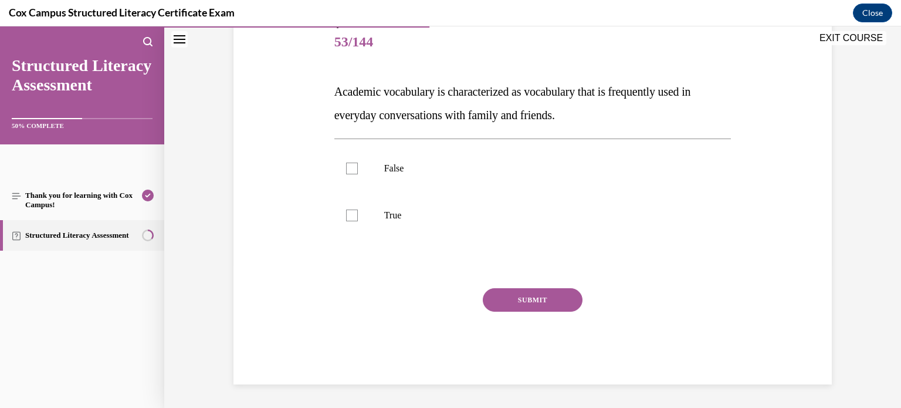
scroll to position [130, 0]
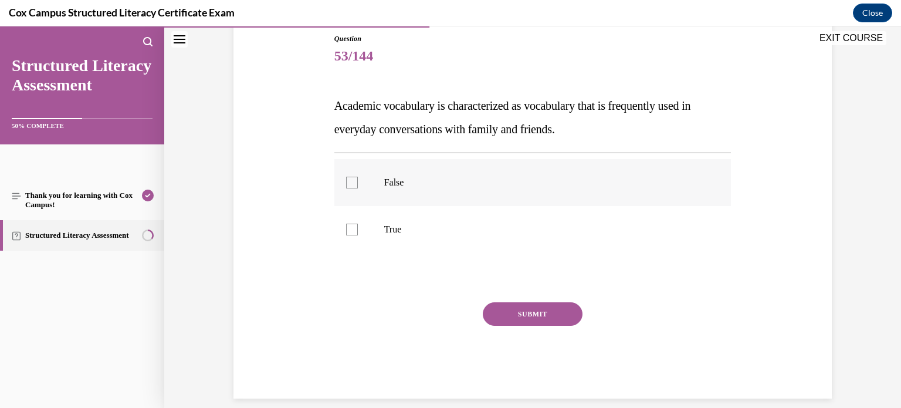
click at [352, 181] on div at bounding box center [352, 183] width 12 height 12
click at [352, 181] on input "False" at bounding box center [352, 183] width 12 height 12
checkbox input "true"
click at [531, 314] on button "SUBMIT" at bounding box center [533, 313] width 100 height 23
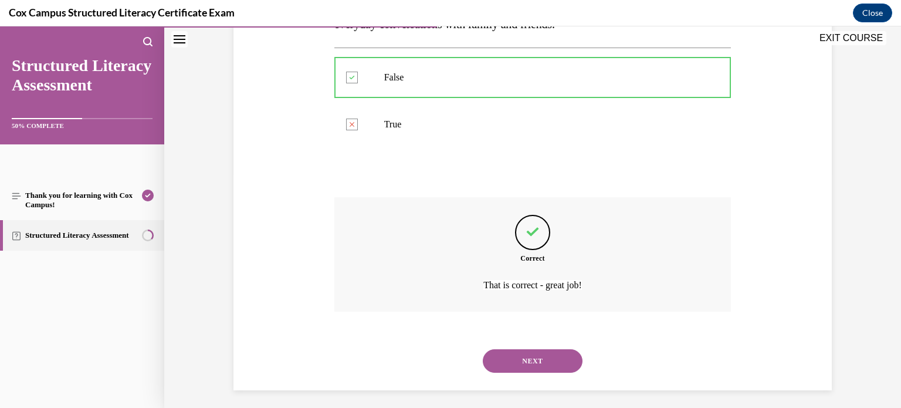
scroll to position [240, 0]
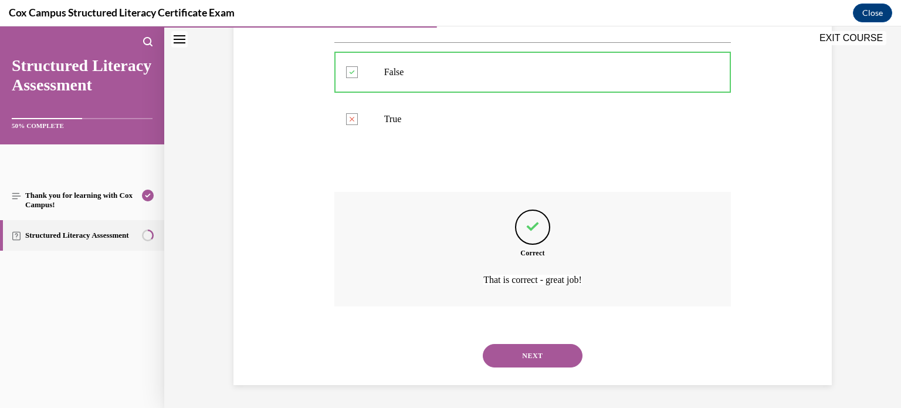
click at [527, 353] on button "NEXT" at bounding box center [533, 355] width 100 height 23
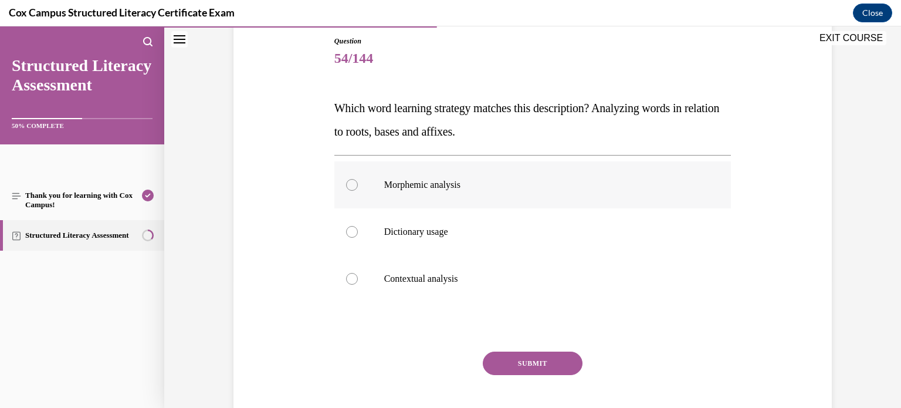
scroll to position [131, 0]
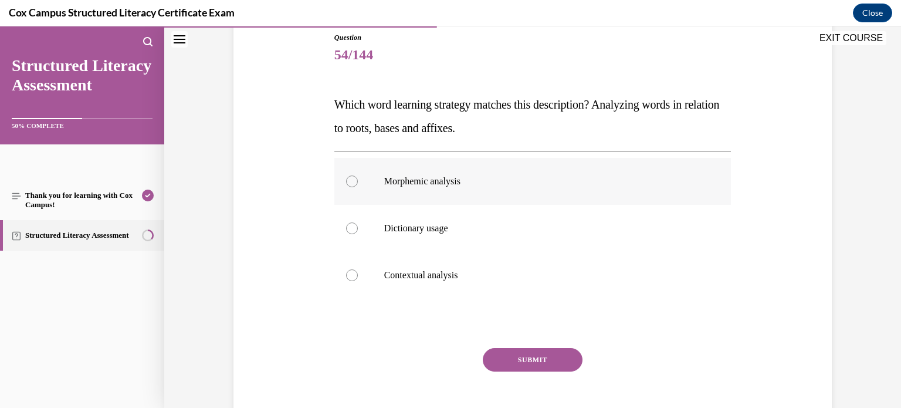
click at [352, 181] on div at bounding box center [352, 181] width 12 height 12
click at [352, 181] on input "Morphemic analysis" at bounding box center [352, 181] width 12 height 12
radio input "true"
click at [533, 358] on button "SUBMIT" at bounding box center [533, 359] width 100 height 23
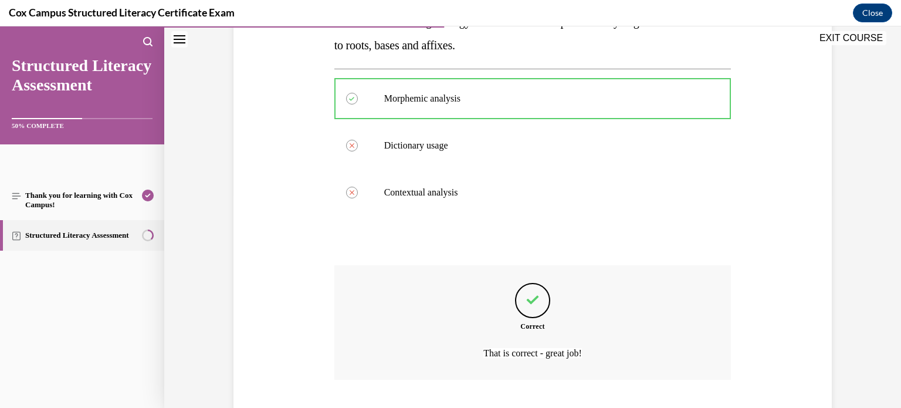
scroll to position [287, 0]
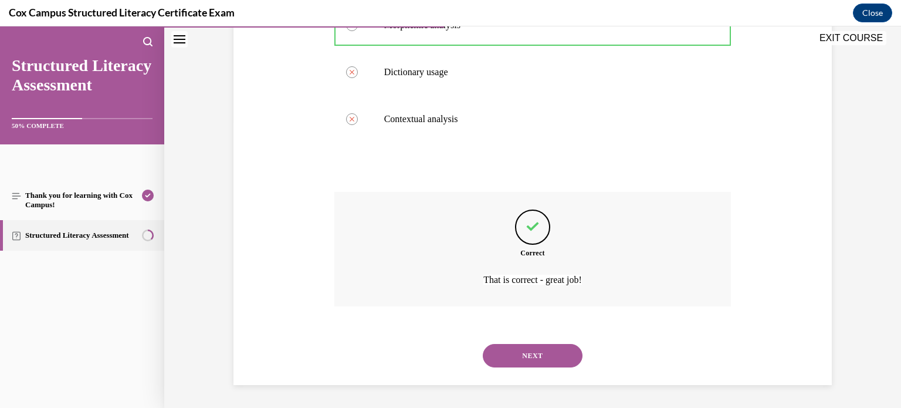
click at [533, 354] on button "NEXT" at bounding box center [533, 355] width 100 height 23
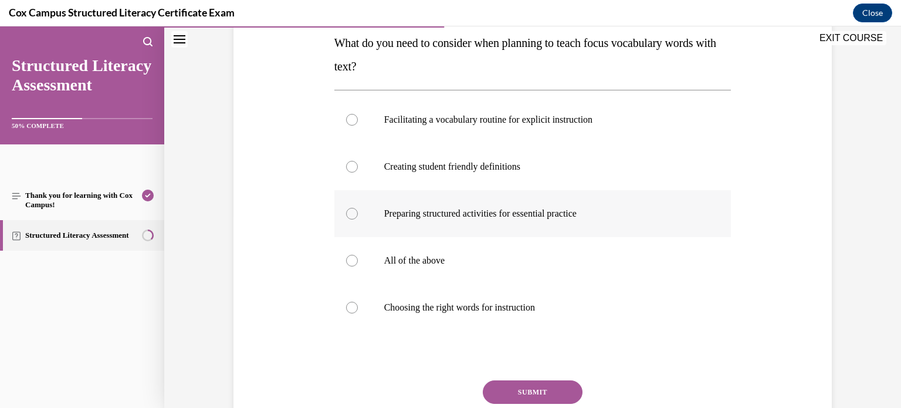
scroll to position [195, 0]
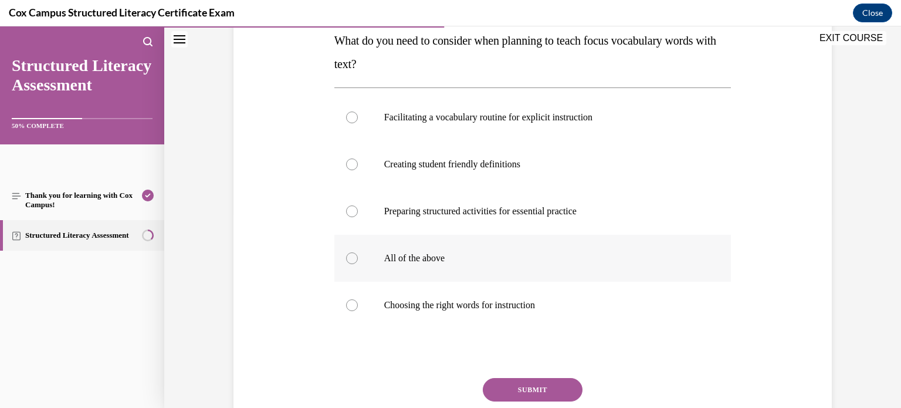
click at [350, 258] on div at bounding box center [352, 258] width 12 height 12
click at [350, 258] on input "All of the above" at bounding box center [352, 258] width 12 height 12
radio input "true"
click at [542, 389] on button "SUBMIT" at bounding box center [533, 389] width 100 height 23
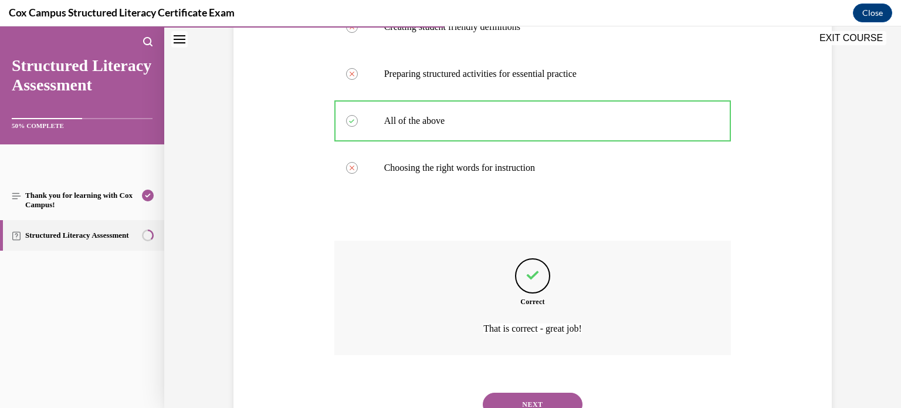
scroll to position [381, 0]
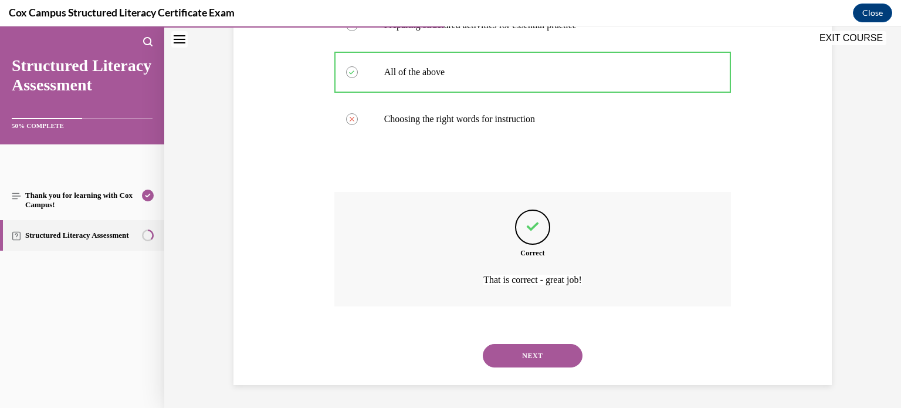
click at [547, 350] on button "NEXT" at bounding box center [533, 355] width 100 height 23
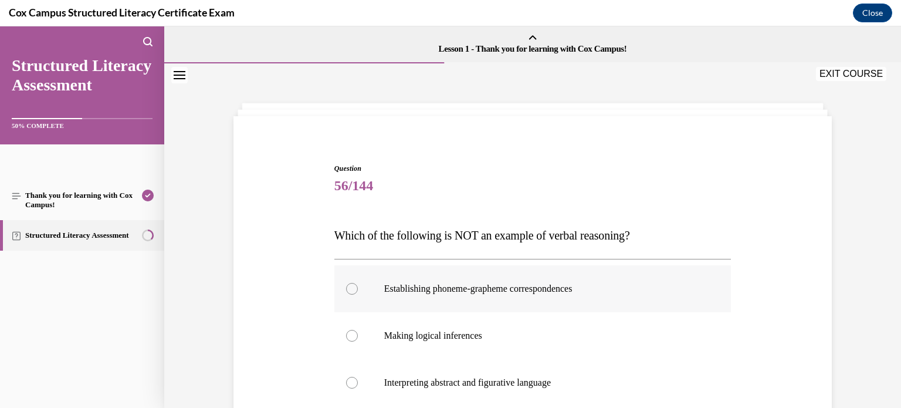
click at [353, 286] on div at bounding box center [352, 289] width 12 height 12
click at [353, 286] on input "Establishing phoneme-grapheme correspondences" at bounding box center [352, 289] width 12 height 12
radio input "true"
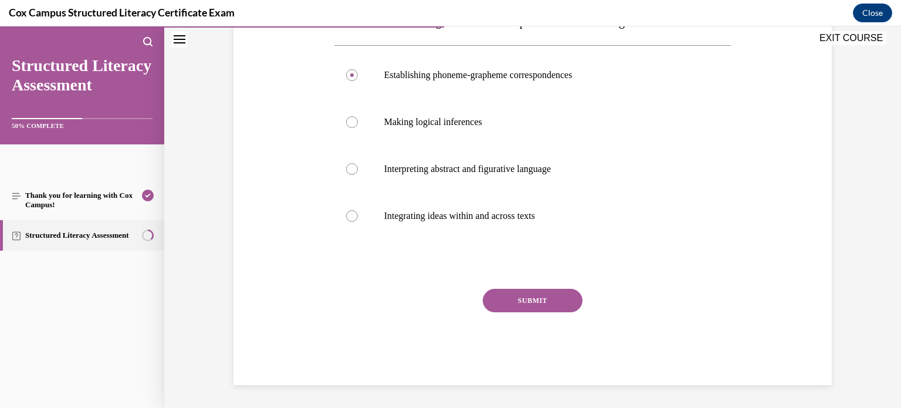
click at [517, 294] on button "SUBMIT" at bounding box center [533, 300] width 100 height 23
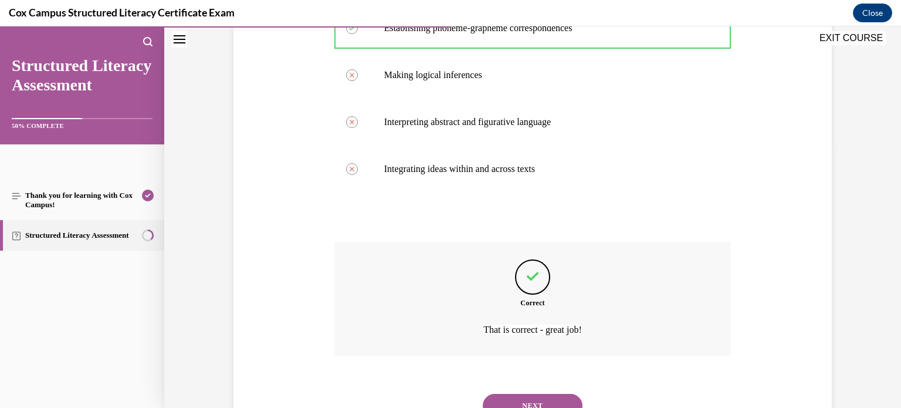
scroll to position [310, 0]
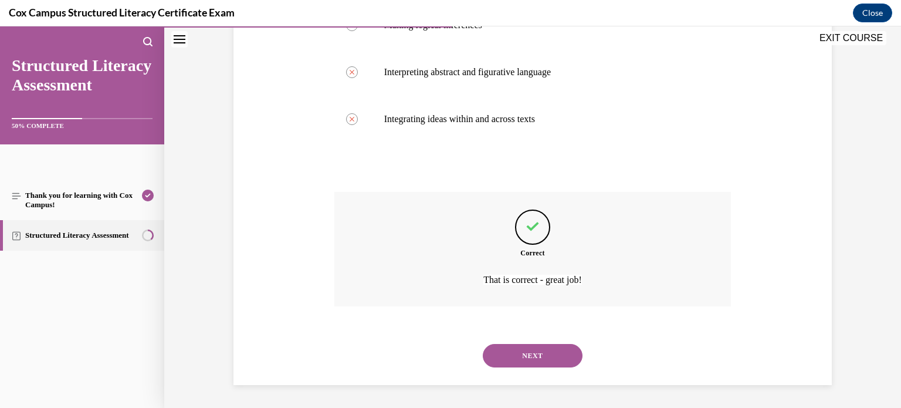
click at [526, 350] on button "NEXT" at bounding box center [533, 355] width 100 height 23
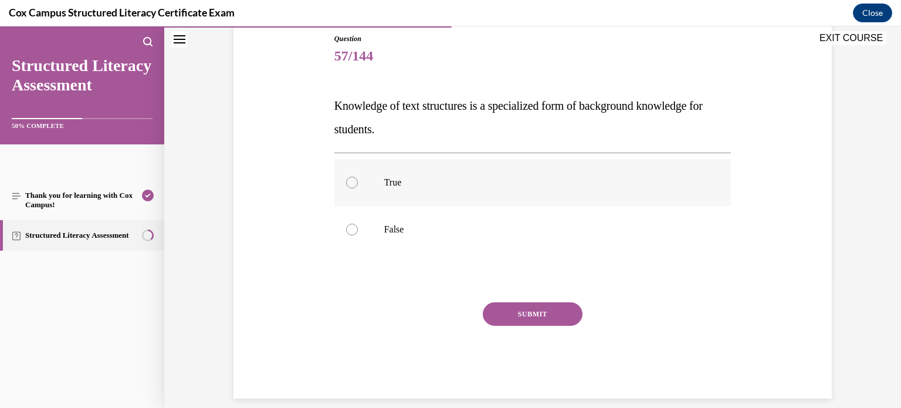
click at [352, 178] on div at bounding box center [352, 183] width 12 height 12
click at [352, 178] on input "True" at bounding box center [352, 183] width 12 height 12
radio input "true"
click at [517, 310] on button "SUBMIT" at bounding box center [533, 313] width 100 height 23
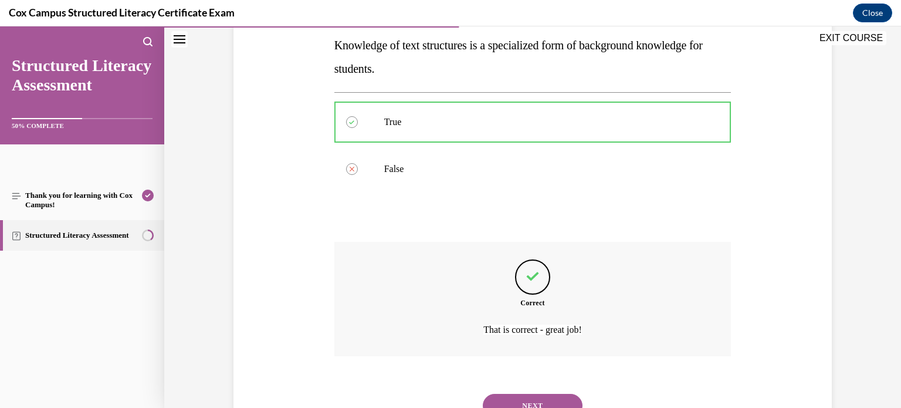
scroll to position [240, 0]
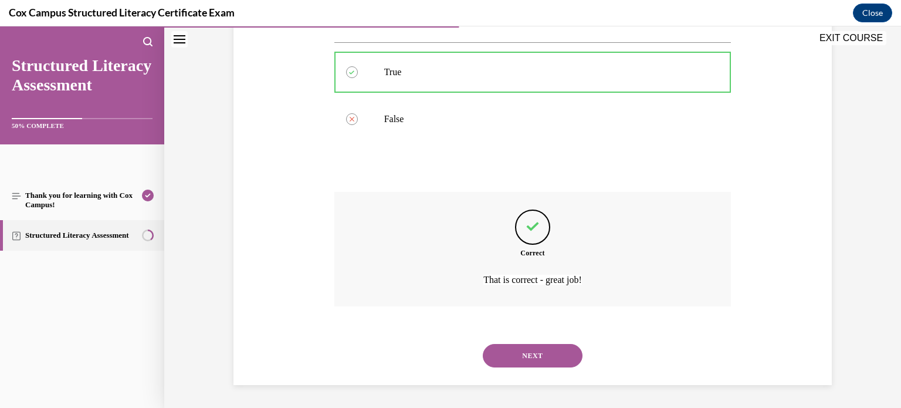
click at [525, 354] on button "NEXT" at bounding box center [533, 355] width 100 height 23
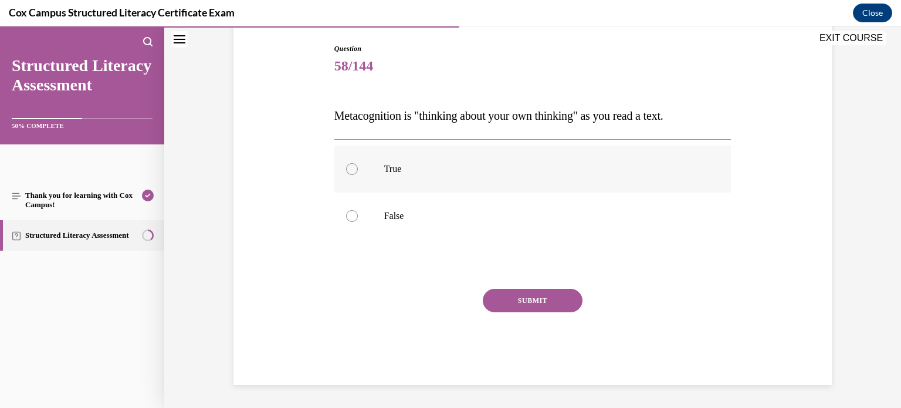
click at [351, 171] on div at bounding box center [352, 169] width 12 height 12
click at [351, 171] on input "True" at bounding box center [352, 169] width 12 height 12
radio input "true"
click at [521, 298] on button "SUBMIT" at bounding box center [533, 300] width 100 height 23
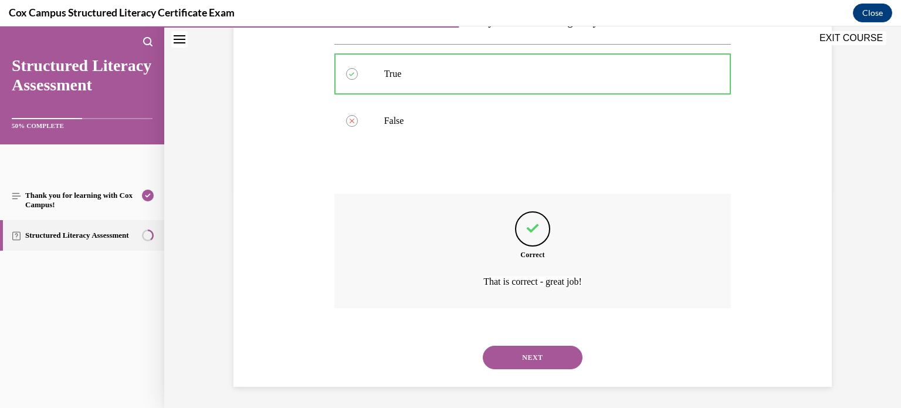
scroll to position [216, 0]
click at [524, 351] on button "NEXT" at bounding box center [533, 355] width 100 height 23
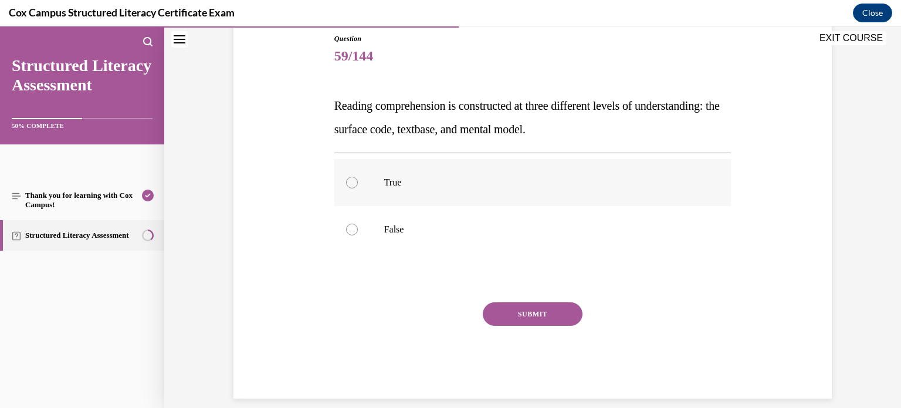
click at [351, 181] on div at bounding box center [352, 183] width 12 height 12
click at [351, 181] on input "True" at bounding box center [352, 183] width 12 height 12
radio input "true"
click at [511, 316] on button "SUBMIT" at bounding box center [533, 313] width 100 height 23
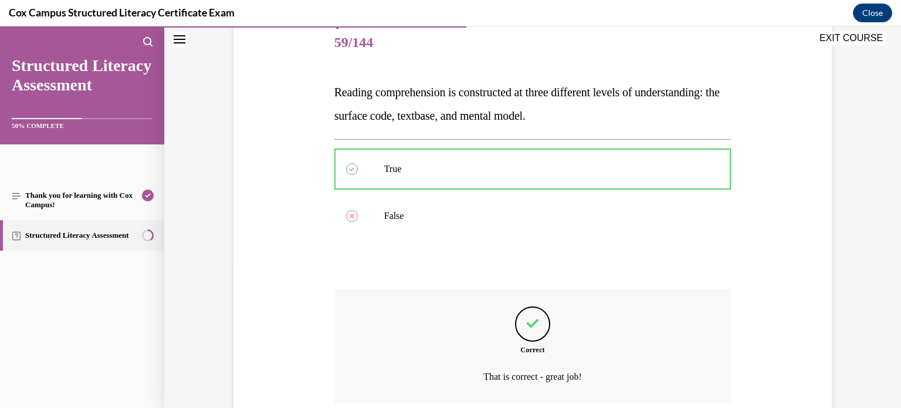
scroll to position [240, 0]
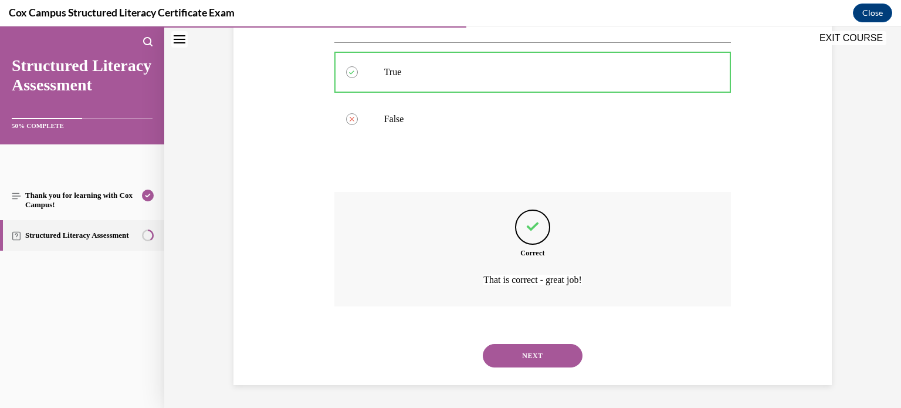
click at [518, 353] on button "NEXT" at bounding box center [533, 355] width 100 height 23
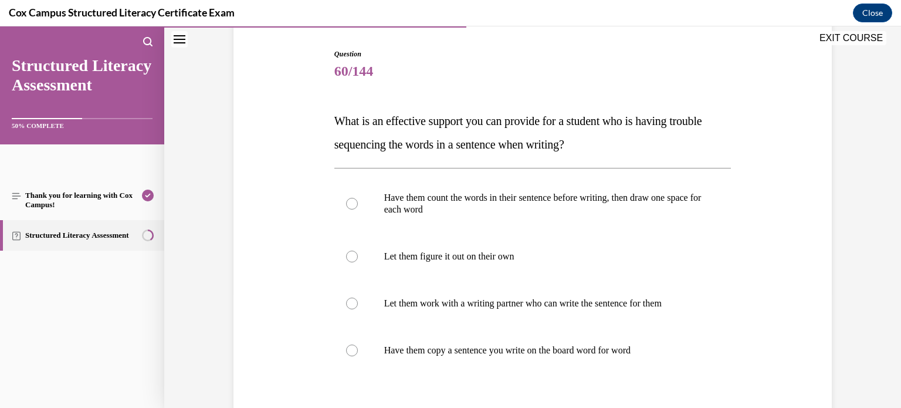
scroll to position [114, 0]
click at [349, 204] on div at bounding box center [352, 204] width 12 height 12
click at [349, 204] on input "Have them count the words in their sentence before writing, then draw one space…" at bounding box center [352, 204] width 12 height 12
radio input "true"
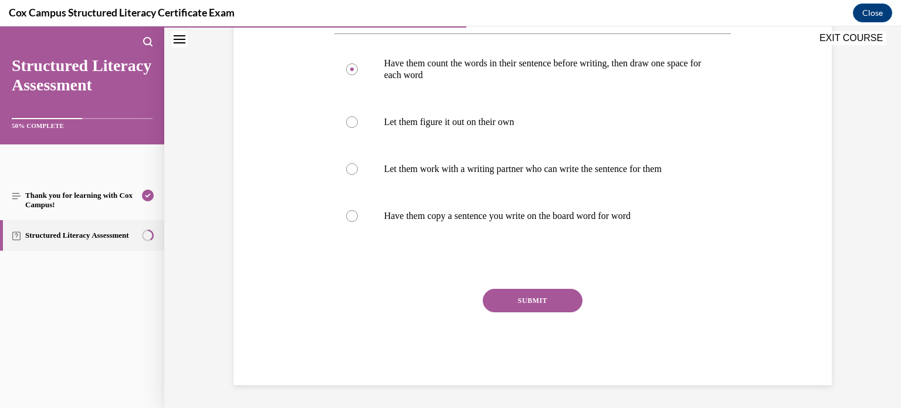
click at [516, 300] on button "SUBMIT" at bounding box center [533, 300] width 100 height 23
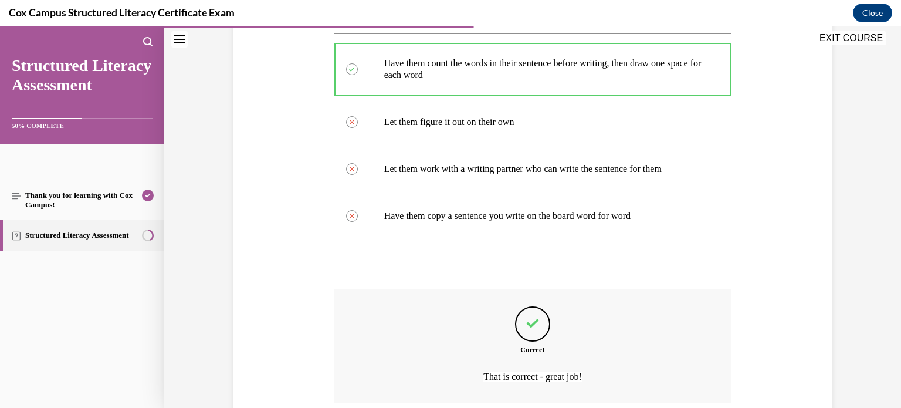
scroll to position [345, 0]
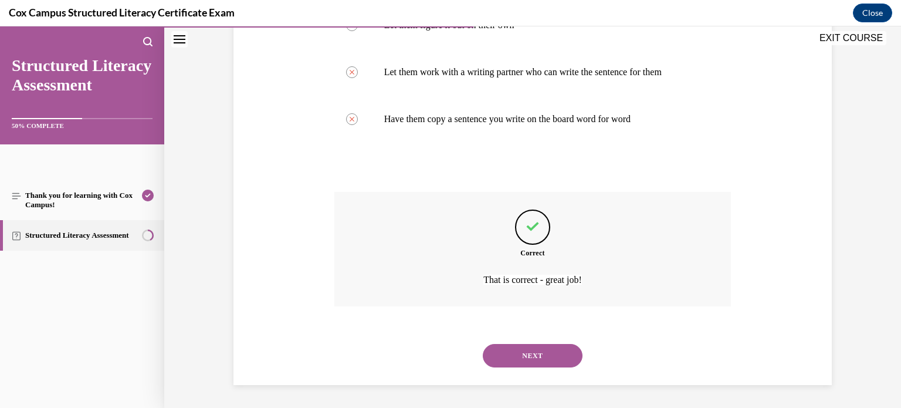
click at [530, 354] on button "NEXT" at bounding box center [533, 355] width 100 height 23
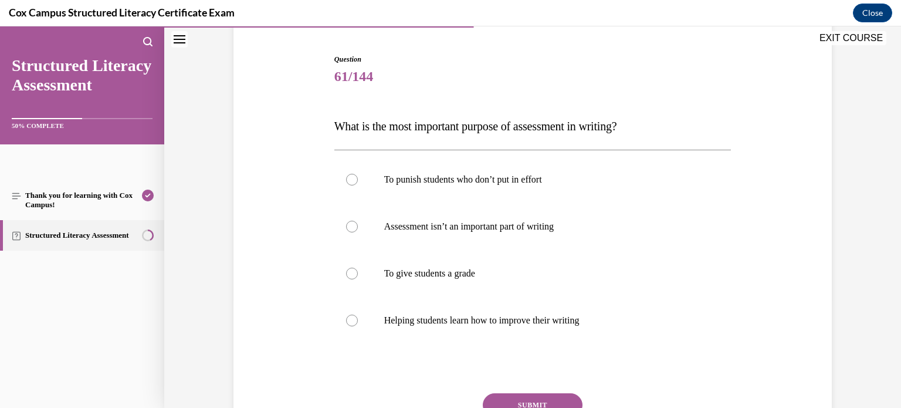
scroll to position [113, 0]
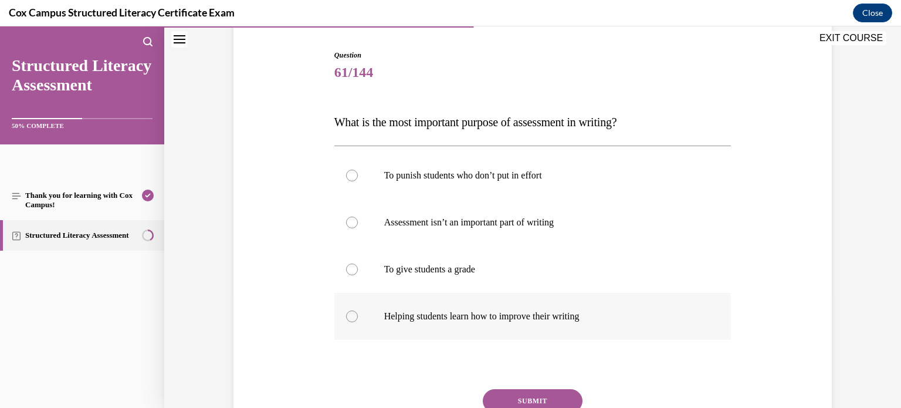
click at [351, 316] on div at bounding box center [352, 316] width 12 height 12
click at [351, 316] on input "Helping students learn how to improve their writing" at bounding box center [352, 316] width 12 height 12
radio input "true"
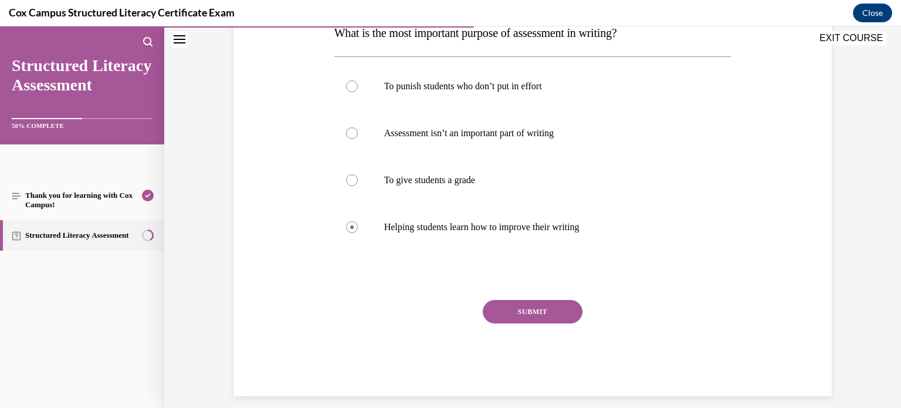
click at [536, 315] on button "SUBMIT" at bounding box center [533, 311] width 100 height 23
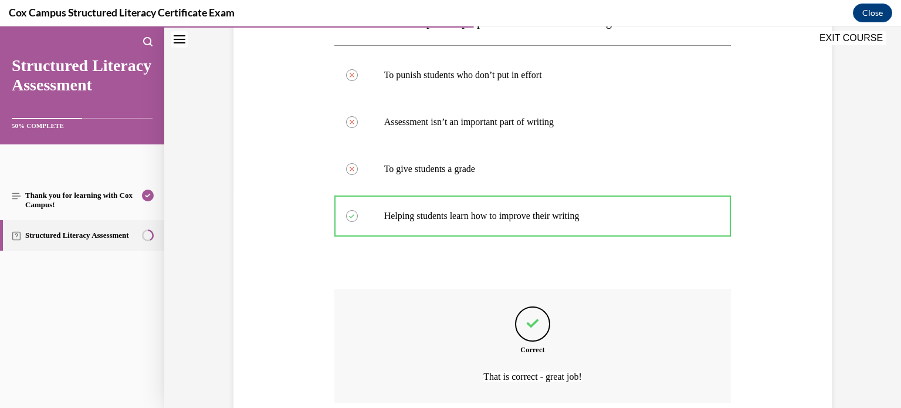
scroll to position [310, 0]
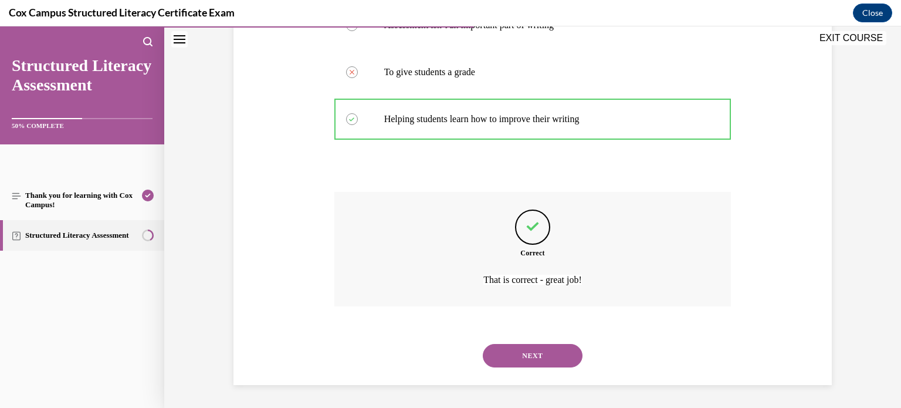
click at [532, 351] on button "NEXT" at bounding box center [533, 355] width 100 height 23
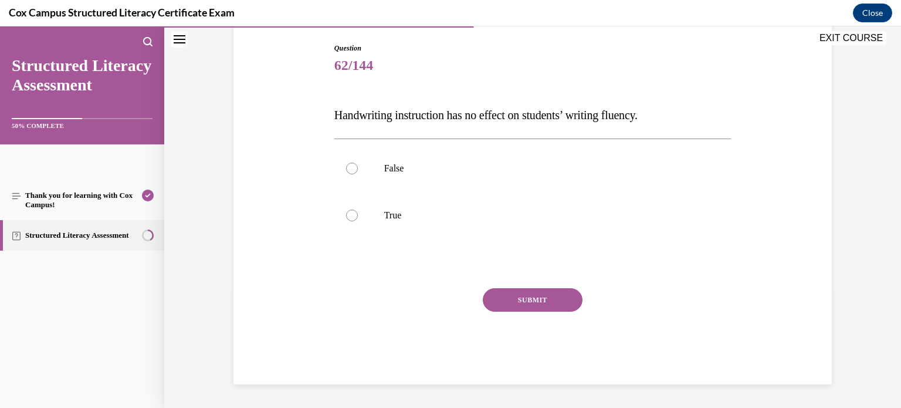
scroll to position [120, 0]
click at [350, 168] on div at bounding box center [352, 169] width 12 height 12
click at [350, 168] on input "False" at bounding box center [352, 169] width 12 height 12
radio input "true"
click at [531, 301] on button "SUBMIT" at bounding box center [533, 300] width 100 height 23
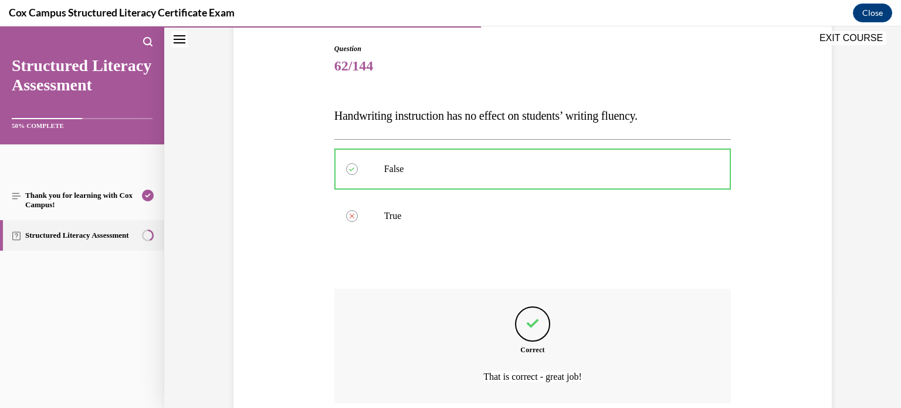
scroll to position [216, 0]
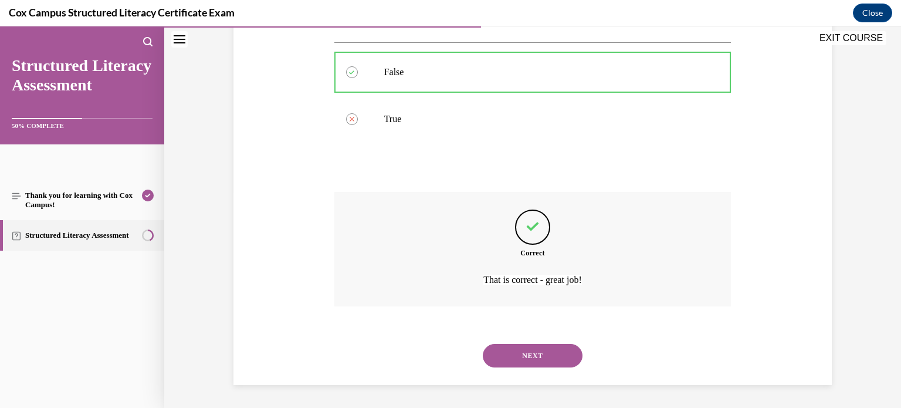
click at [531, 355] on button "NEXT" at bounding box center [533, 355] width 100 height 23
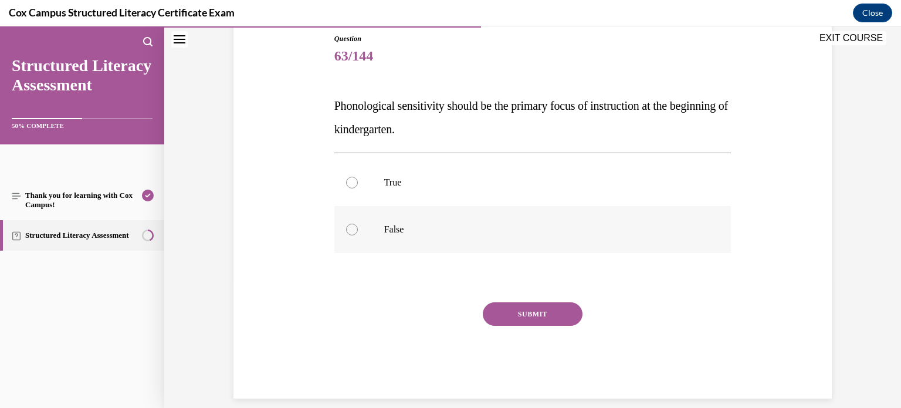
click at [352, 227] on div at bounding box center [352, 229] width 12 height 12
click at [352, 227] on input "False" at bounding box center [352, 229] width 12 height 12
radio input "true"
click at [520, 314] on button "SUBMIT" at bounding box center [533, 313] width 100 height 23
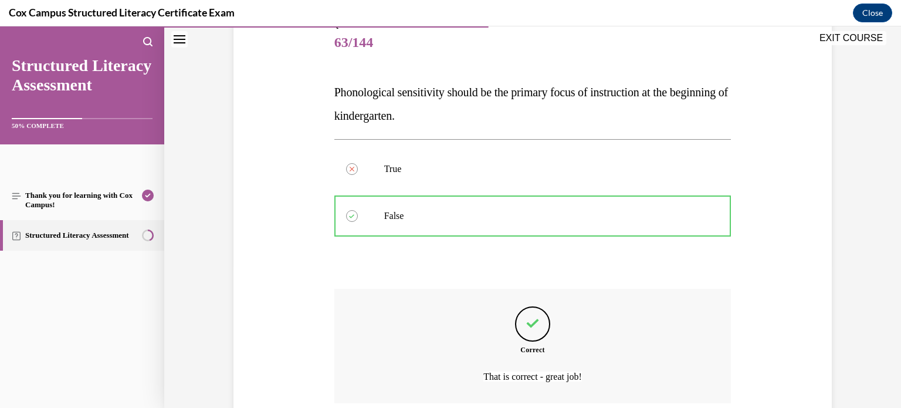
scroll to position [240, 0]
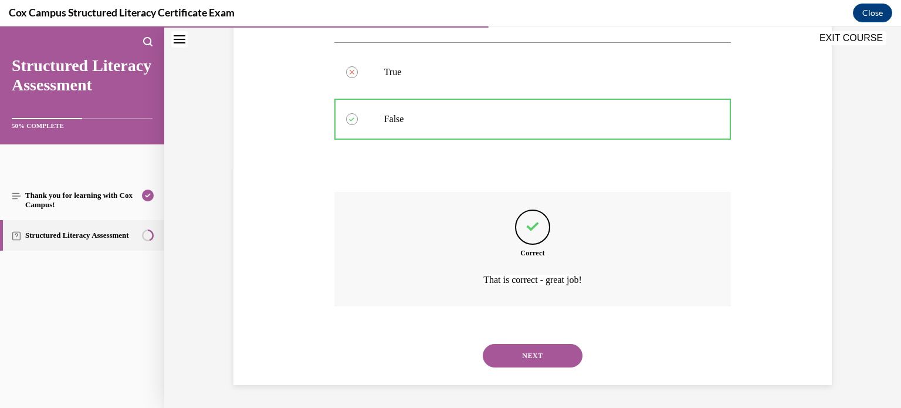
click at [523, 354] on button "NEXT" at bounding box center [533, 355] width 100 height 23
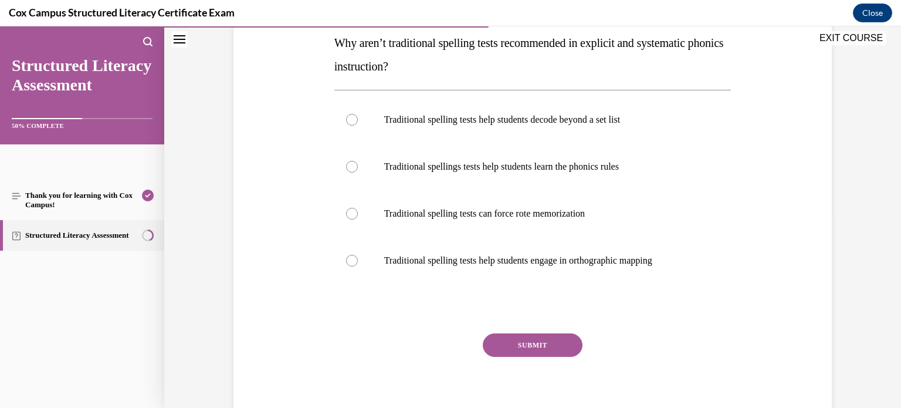
scroll to position [196, 0]
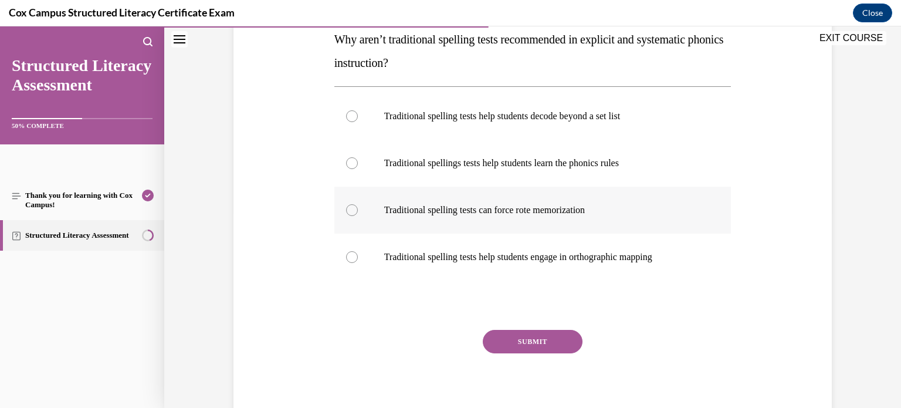
click at [352, 208] on div at bounding box center [352, 210] width 12 height 12
click at [352, 208] on input "Traditional spelling tests can force rote memorization" at bounding box center [352, 210] width 12 height 12
radio input "true"
click at [530, 340] on button "SUBMIT" at bounding box center [533, 341] width 100 height 23
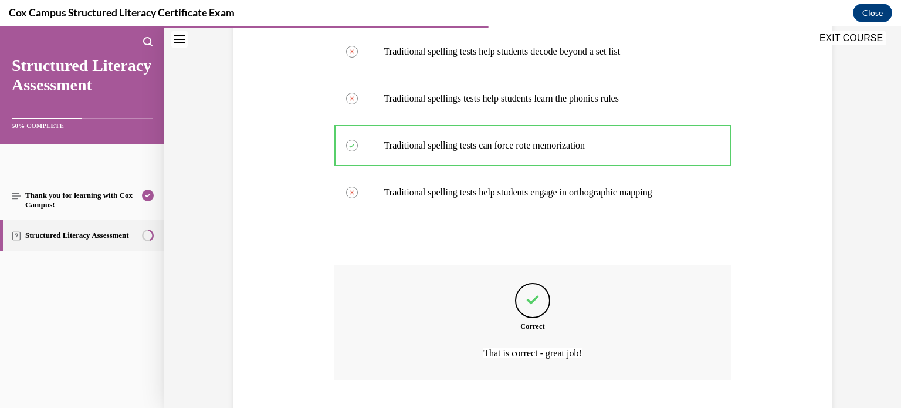
scroll to position [334, 0]
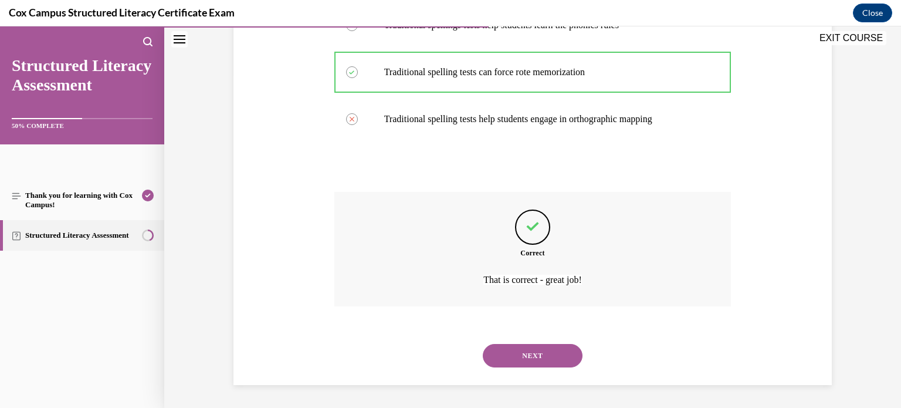
click at [541, 354] on button "NEXT" at bounding box center [533, 355] width 100 height 23
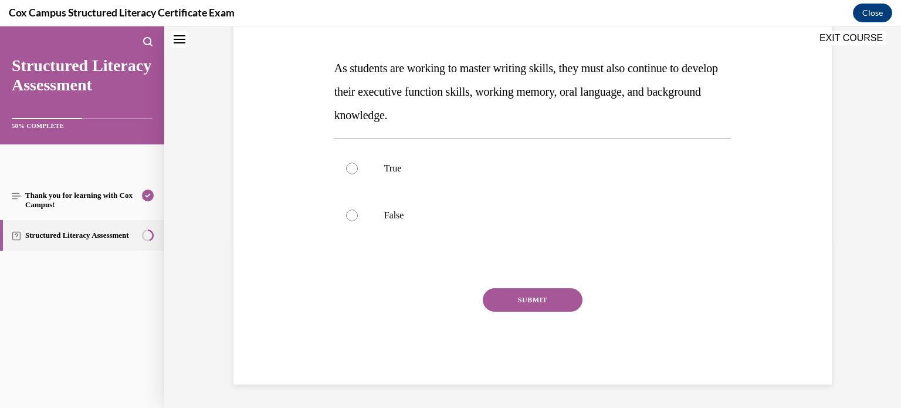
scroll to position [0, 0]
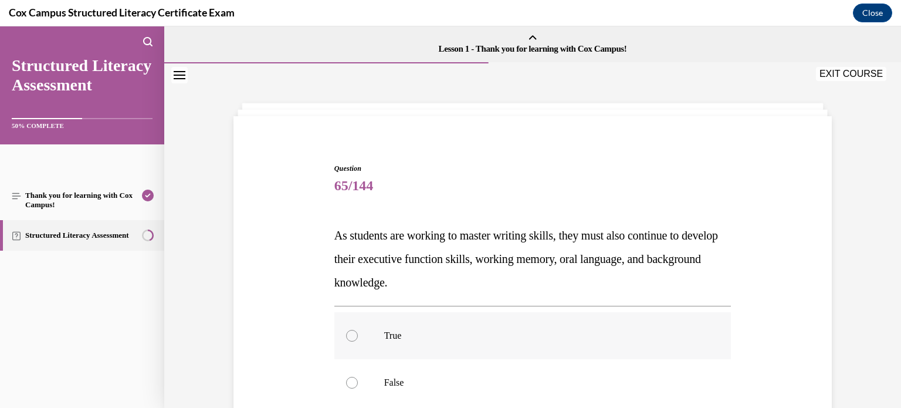
click at [352, 335] on div at bounding box center [352, 336] width 12 height 12
click at [352, 335] on input "True" at bounding box center [352, 336] width 12 height 12
radio input "true"
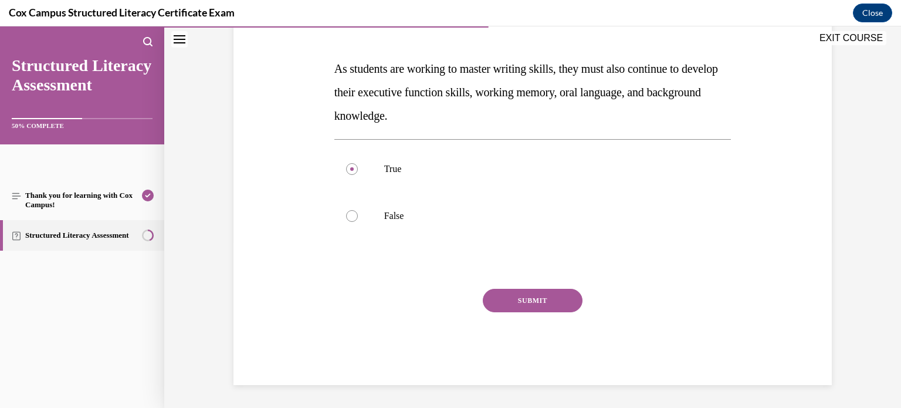
click at [525, 296] on button "SUBMIT" at bounding box center [533, 300] width 100 height 23
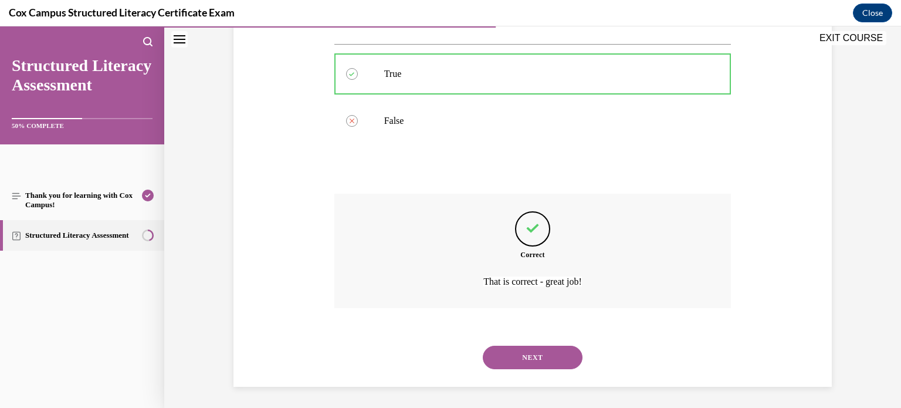
scroll to position [263, 0]
click at [525, 353] on button "NEXT" at bounding box center [533, 355] width 100 height 23
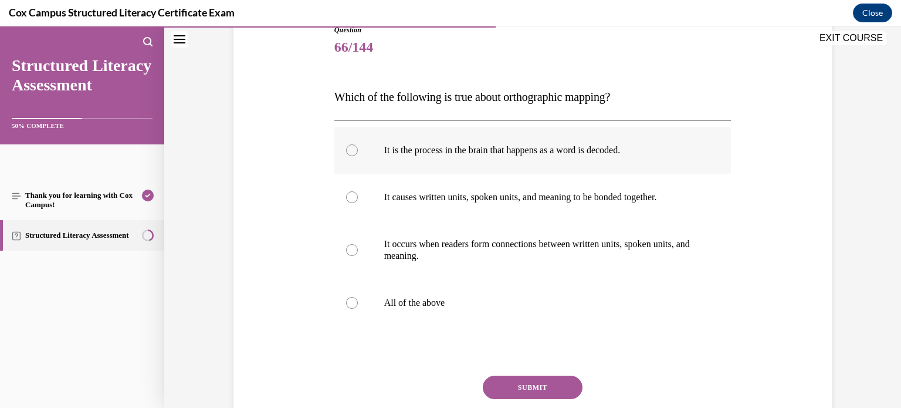
scroll to position [150, 0]
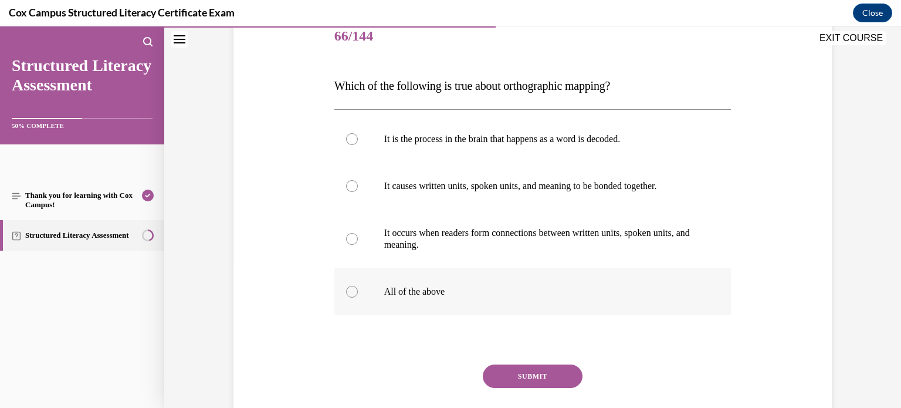
click at [347, 292] on div at bounding box center [352, 292] width 12 height 12
click at [347, 292] on input "All of the above" at bounding box center [352, 292] width 12 height 12
radio input "true"
click at [515, 374] on button "SUBMIT" at bounding box center [533, 375] width 100 height 23
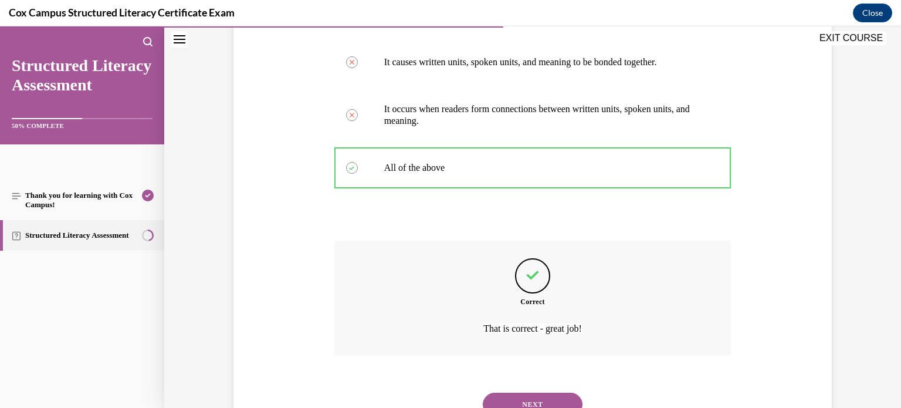
scroll to position [322, 0]
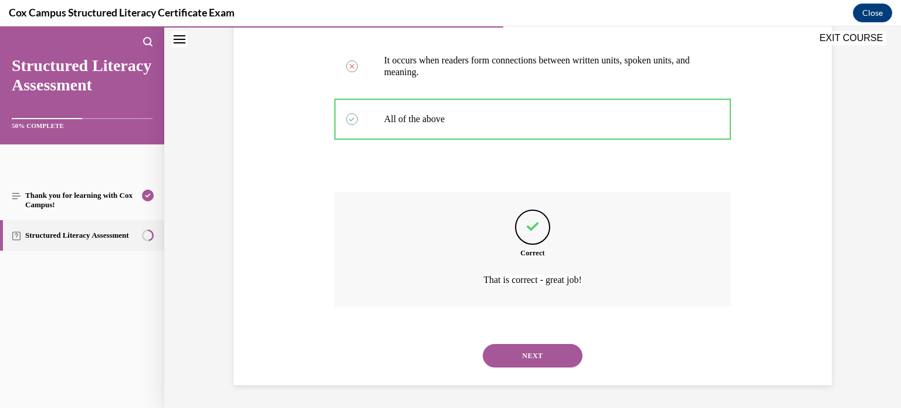
click at [535, 361] on button "NEXT" at bounding box center [533, 355] width 100 height 23
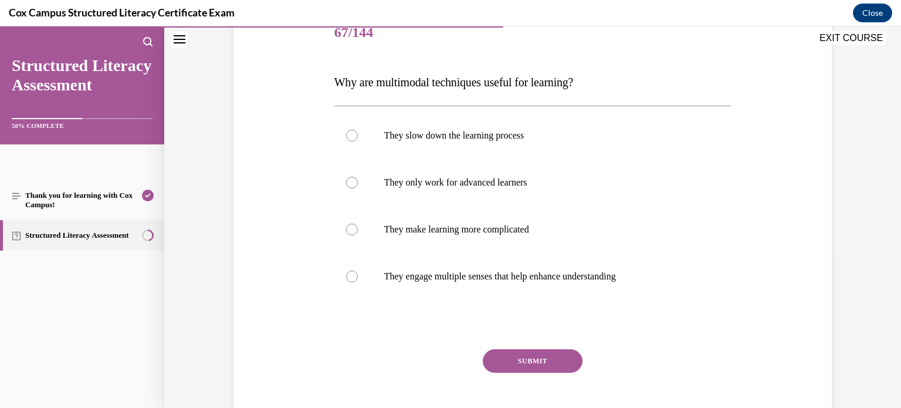
scroll to position [169, 0]
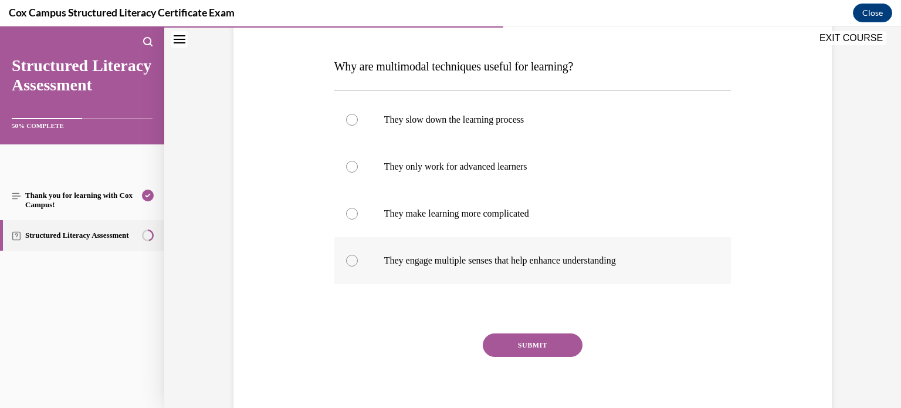
click at [351, 260] on div at bounding box center [352, 261] width 12 height 12
click at [351, 260] on input "They engage multiple senses that help enhance understanding" at bounding box center [352, 261] width 12 height 12
radio input "true"
click at [520, 348] on button "SUBMIT" at bounding box center [533, 344] width 100 height 23
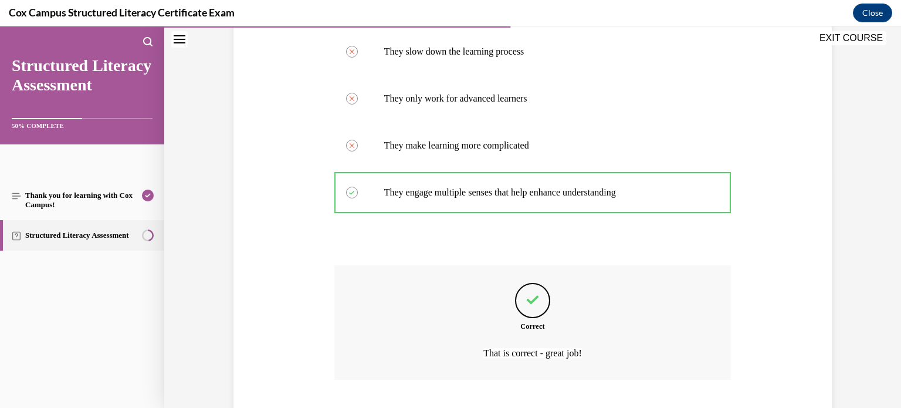
scroll to position [310, 0]
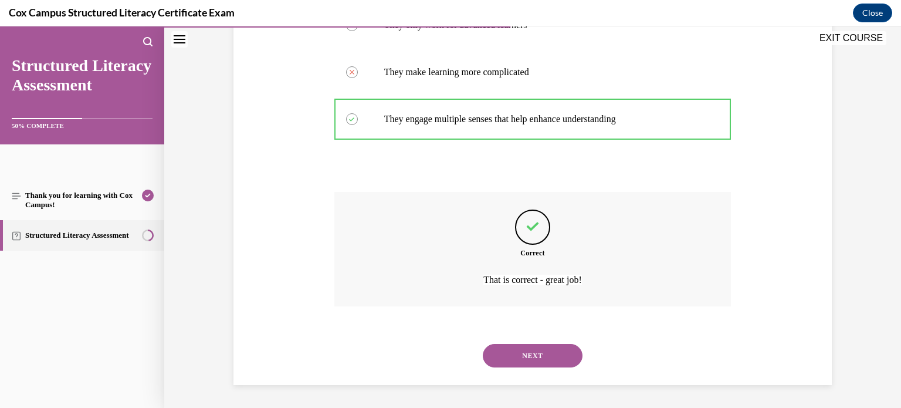
click at [523, 353] on button "NEXT" at bounding box center [533, 355] width 100 height 23
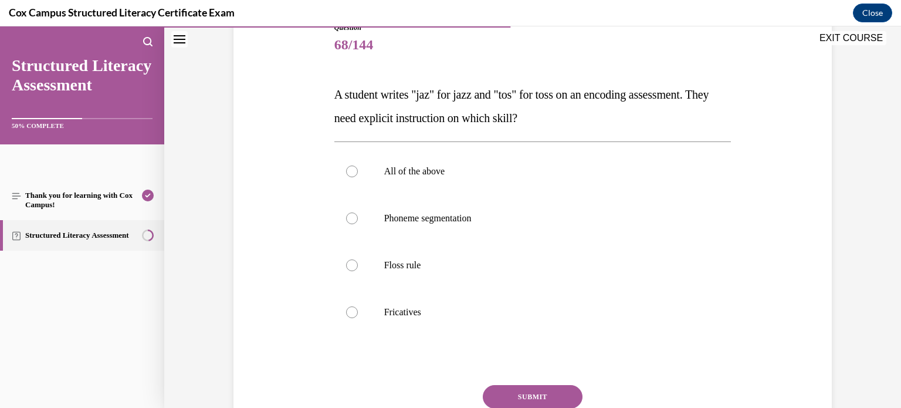
scroll to position [196, 0]
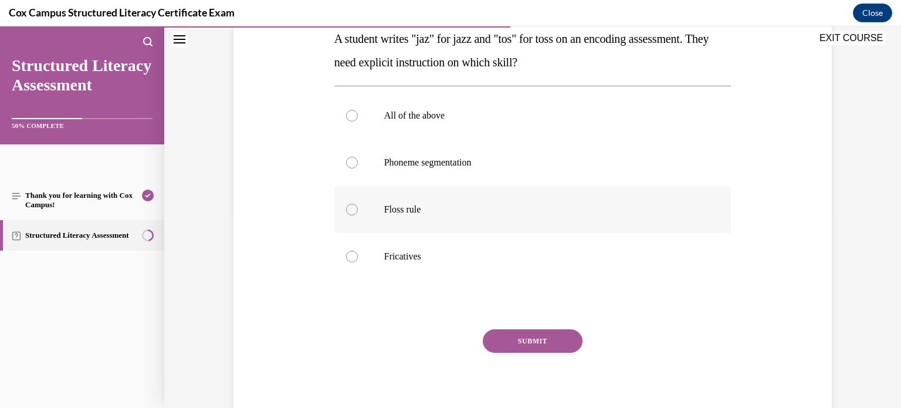
click at [352, 209] on div at bounding box center [352, 210] width 12 height 12
click at [352, 209] on input "Floss rule" at bounding box center [352, 210] width 12 height 12
radio input "true"
click at [526, 341] on button "SUBMIT" at bounding box center [533, 340] width 100 height 23
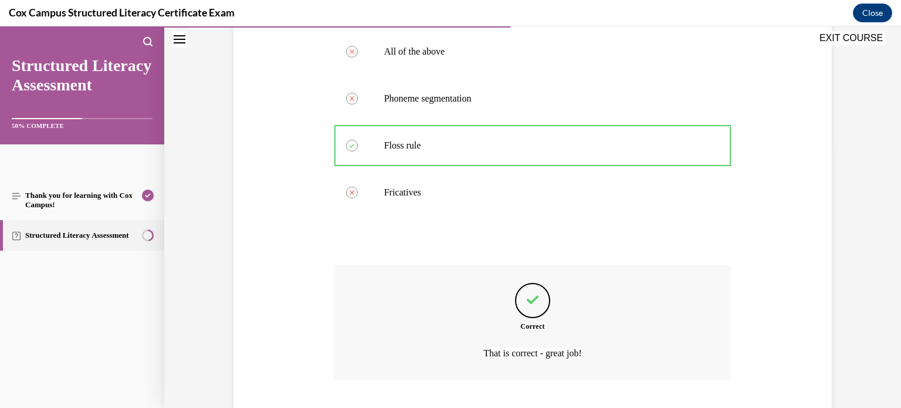
scroll to position [334, 0]
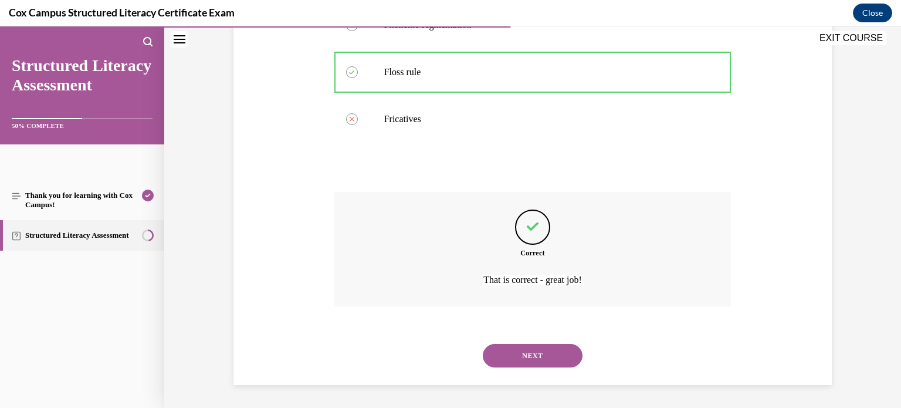
click at [527, 354] on button "NEXT" at bounding box center [533, 355] width 100 height 23
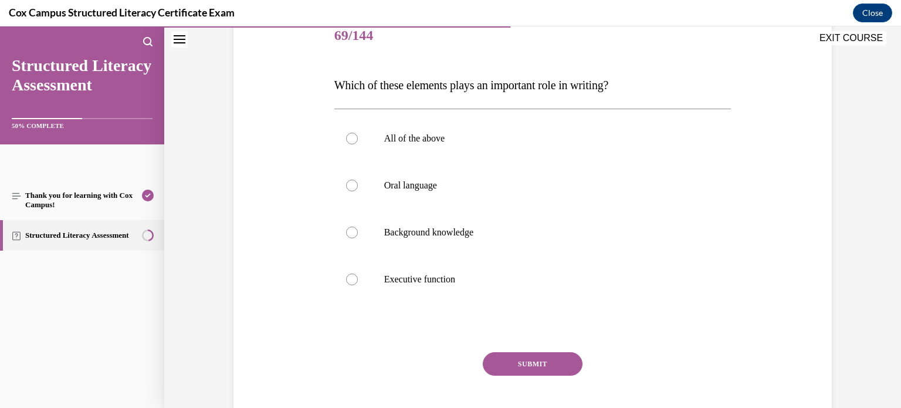
scroll to position [151, 0]
click at [352, 140] on div at bounding box center [352, 138] width 12 height 12
click at [352, 140] on input "All of the above" at bounding box center [352, 138] width 12 height 12
radio input "true"
click at [525, 361] on button "SUBMIT" at bounding box center [533, 362] width 100 height 23
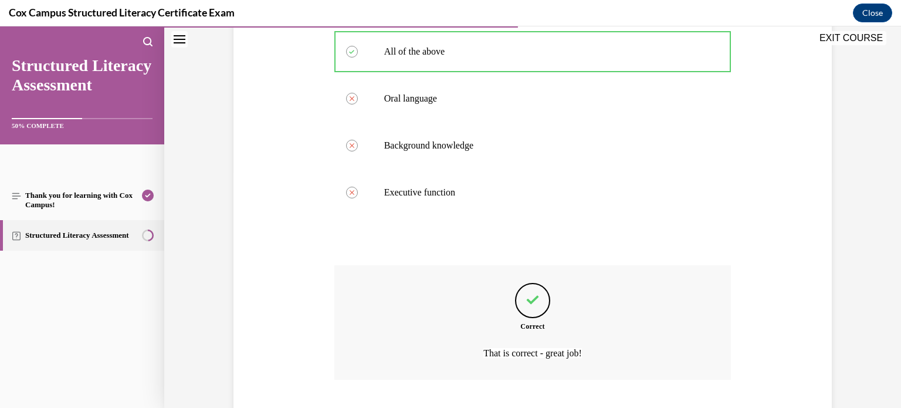
scroll to position [310, 0]
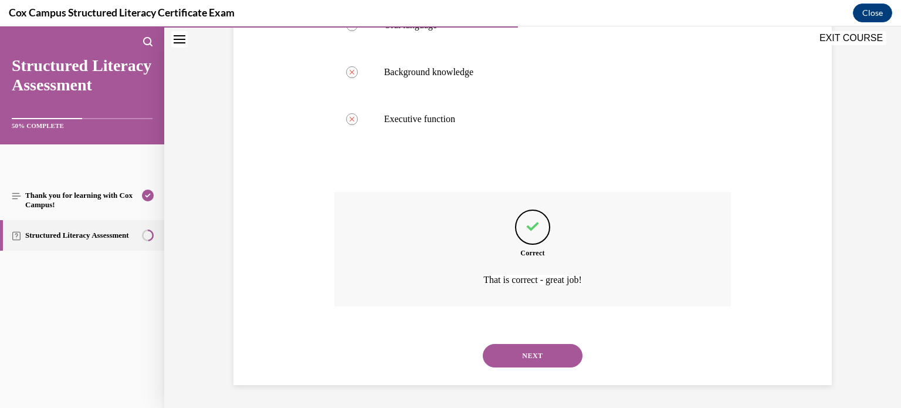
click at [526, 357] on button "NEXT" at bounding box center [533, 355] width 100 height 23
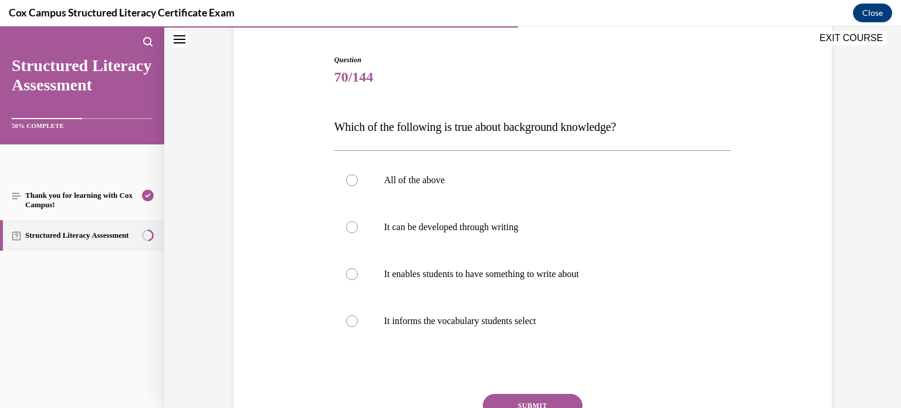
scroll to position [113, 0]
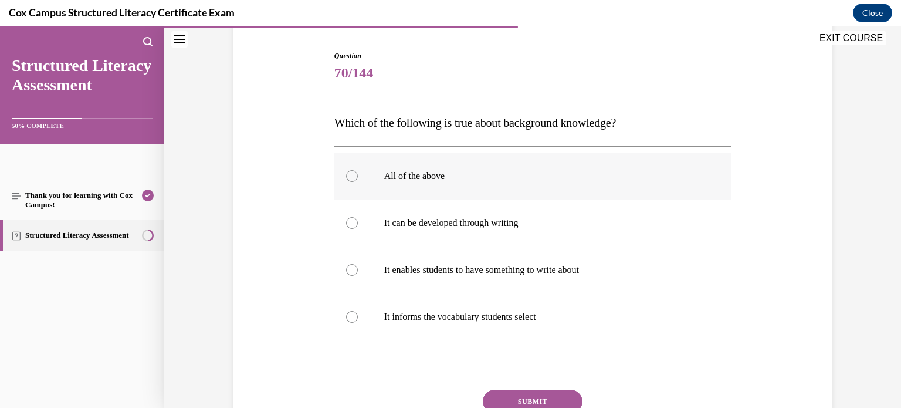
click at [350, 178] on div at bounding box center [352, 176] width 12 height 12
click at [350, 178] on input "All of the above" at bounding box center [352, 176] width 12 height 12
radio input "true"
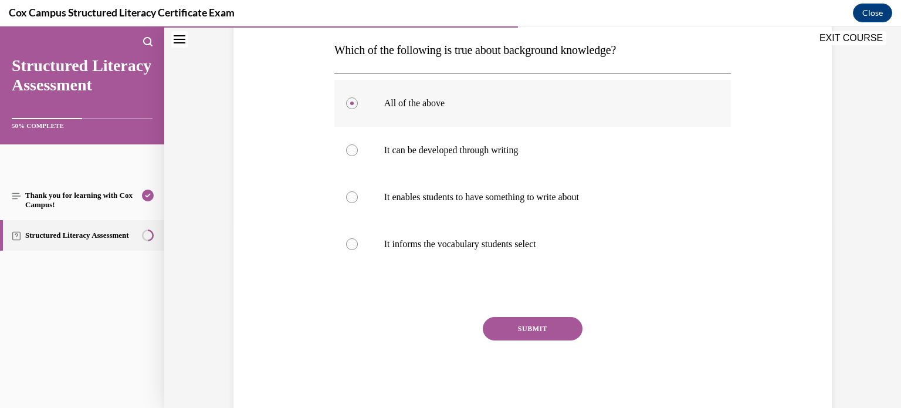
scroll to position [213, 0]
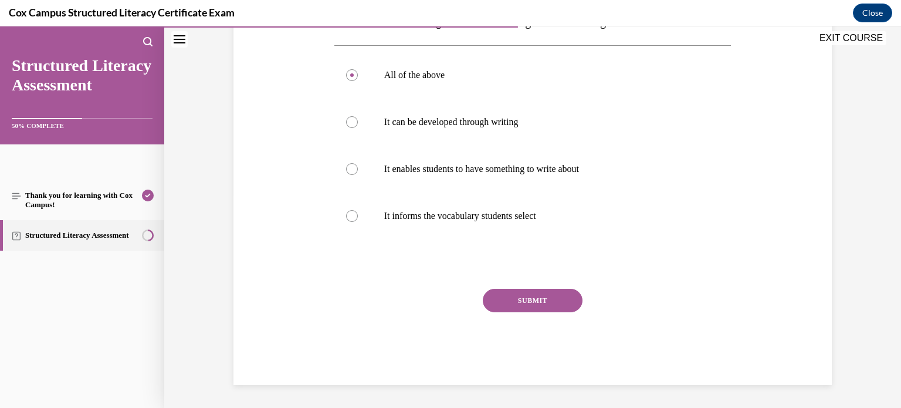
click at [526, 299] on button "SUBMIT" at bounding box center [533, 300] width 100 height 23
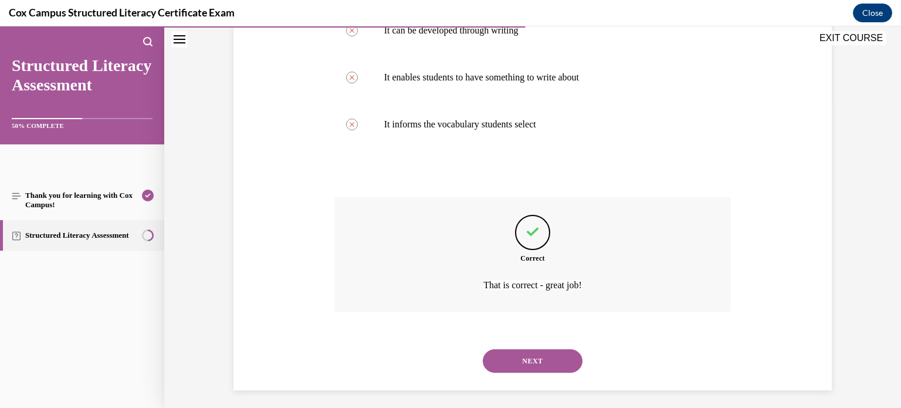
scroll to position [310, 0]
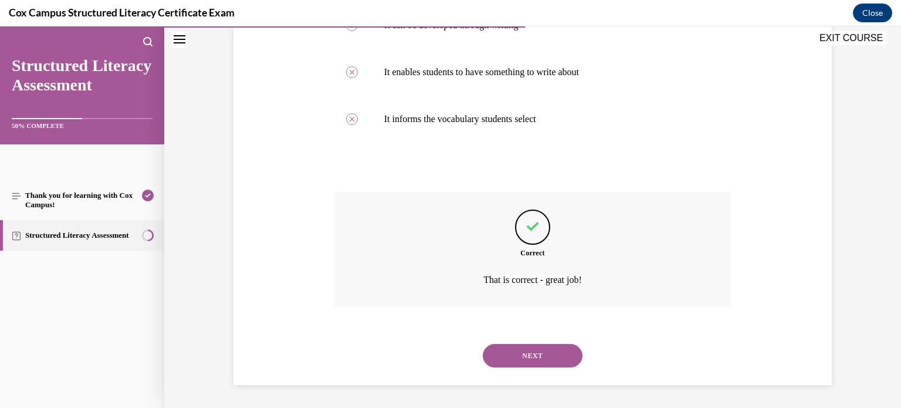
click at [530, 353] on button "NEXT" at bounding box center [533, 355] width 100 height 23
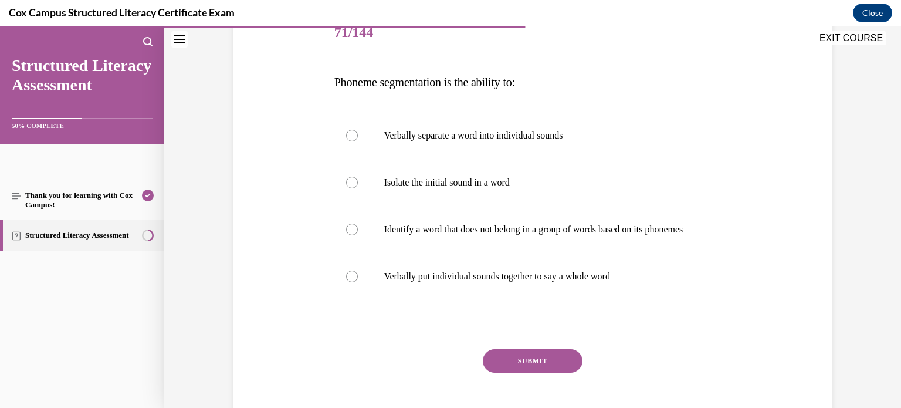
scroll to position [157, 0]
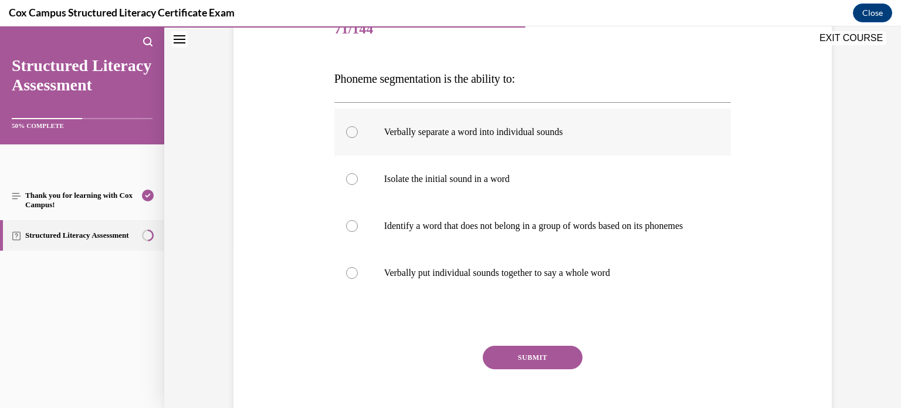
click at [350, 133] on div at bounding box center [352, 132] width 12 height 12
click at [350, 133] on input "Verbally separate a word into individual sounds" at bounding box center [352, 132] width 12 height 12
radio input "true"
click at [523, 368] on button "SUBMIT" at bounding box center [533, 356] width 100 height 23
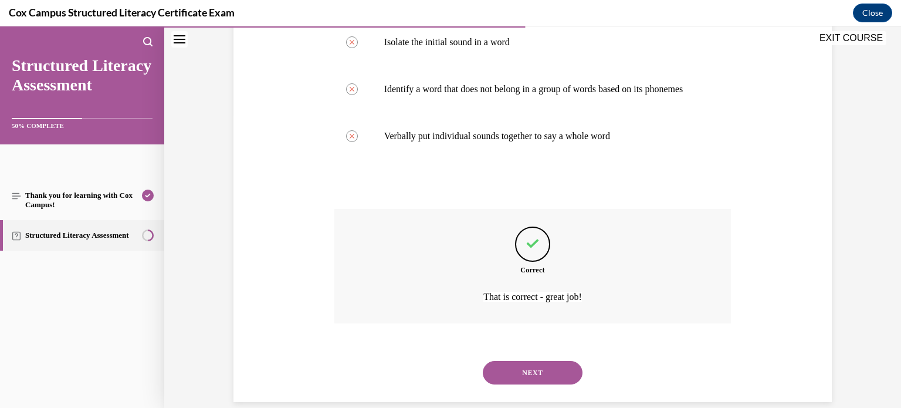
scroll to position [322, 0]
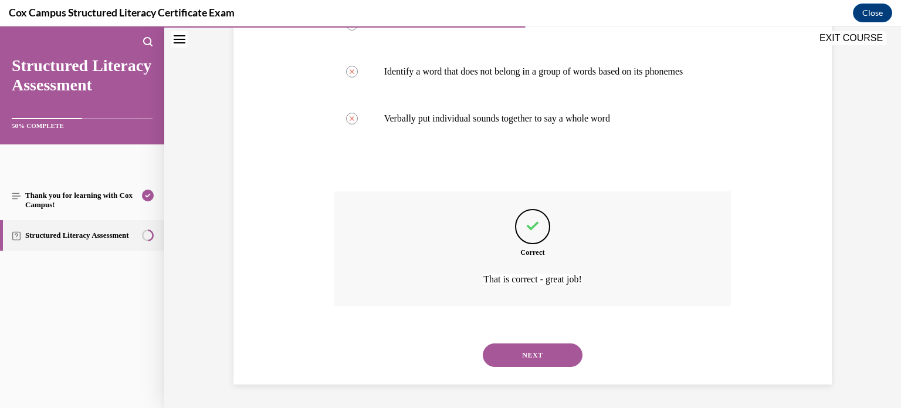
click at [535, 351] on button "NEXT" at bounding box center [533, 354] width 100 height 23
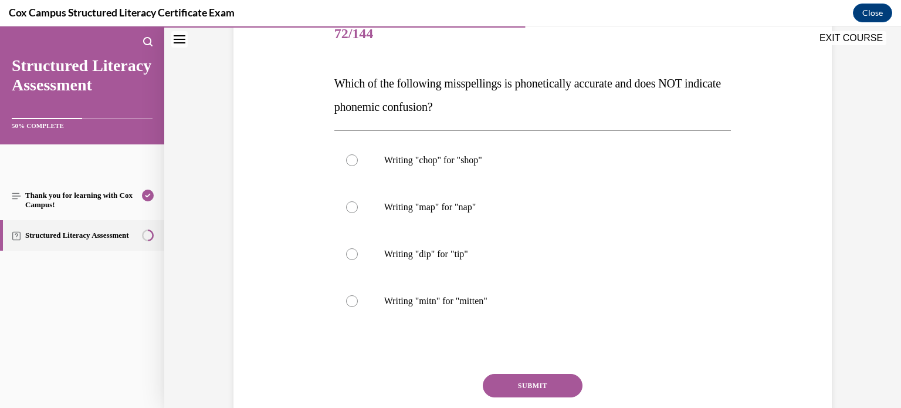
scroll to position [157, 0]
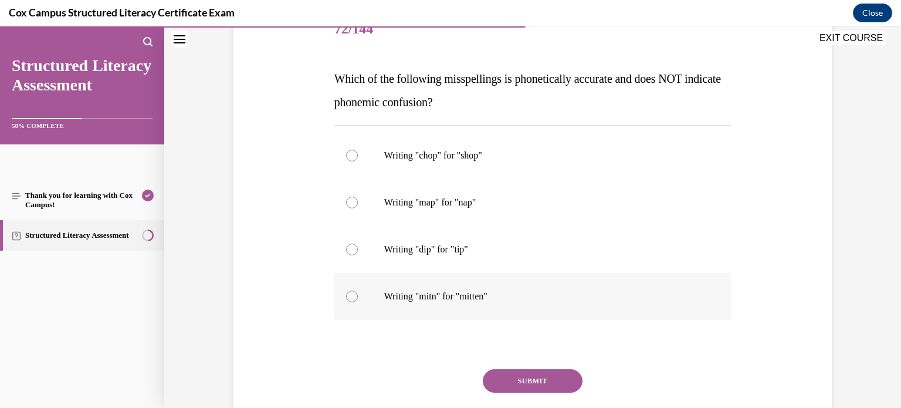
click at [351, 297] on div at bounding box center [352, 296] width 12 height 12
click at [351, 297] on input "Writing "mitn" for "mitten"" at bounding box center [352, 296] width 12 height 12
radio input "true"
click at [532, 379] on button "SUBMIT" at bounding box center [533, 380] width 100 height 23
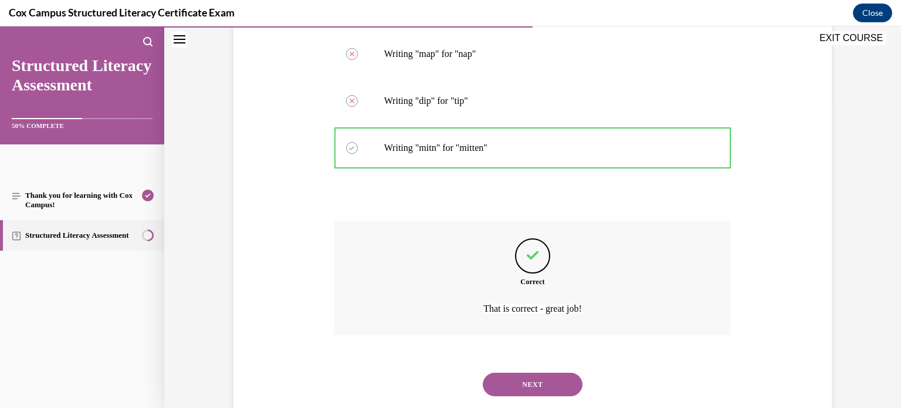
scroll to position [334, 0]
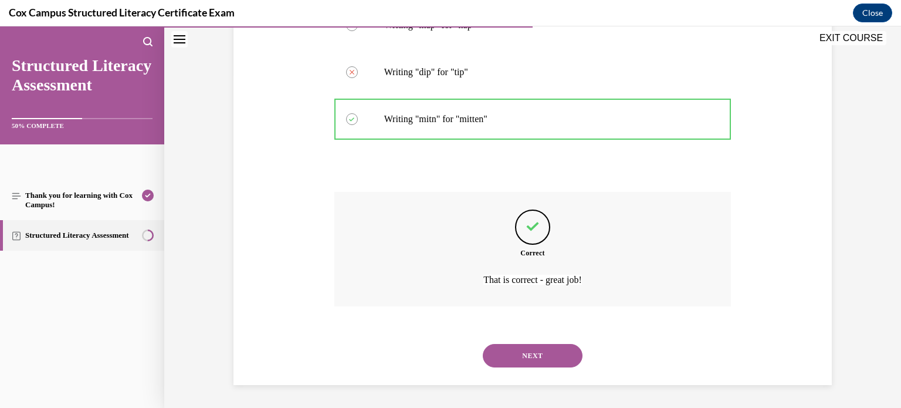
click at [538, 352] on button "NEXT" at bounding box center [533, 355] width 100 height 23
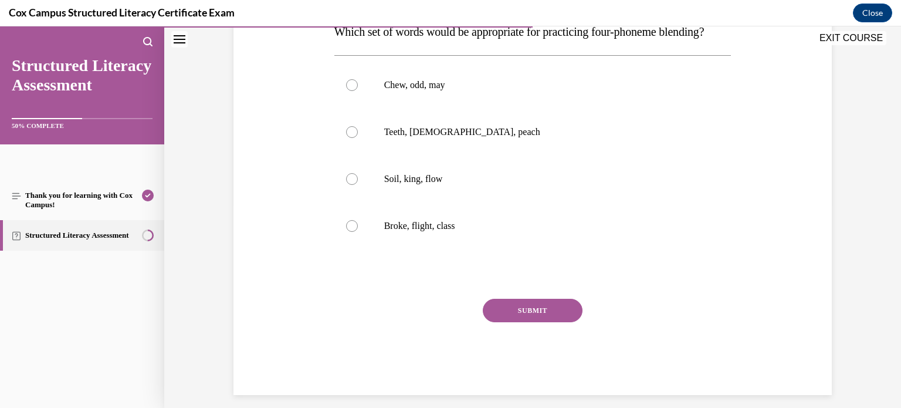
scroll to position [208, 0]
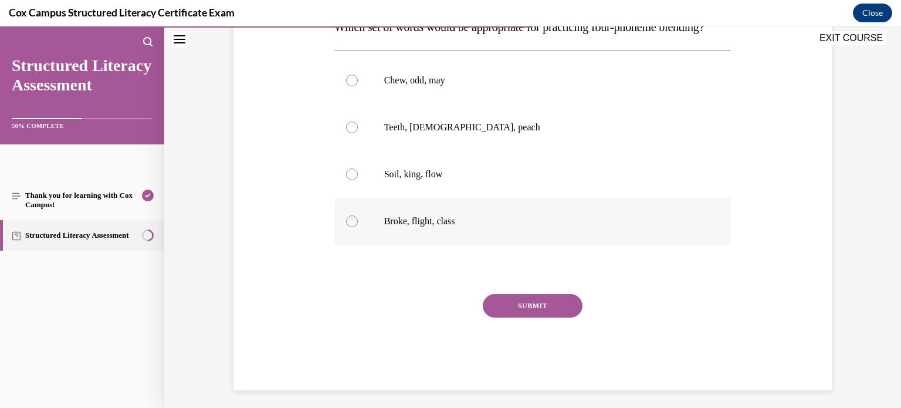
click at [351, 227] on div at bounding box center [352, 221] width 12 height 12
click at [351, 227] on input "Broke, flight, class" at bounding box center [352, 221] width 12 height 12
radio input "true"
click at [520, 317] on button "SUBMIT" at bounding box center [533, 305] width 100 height 23
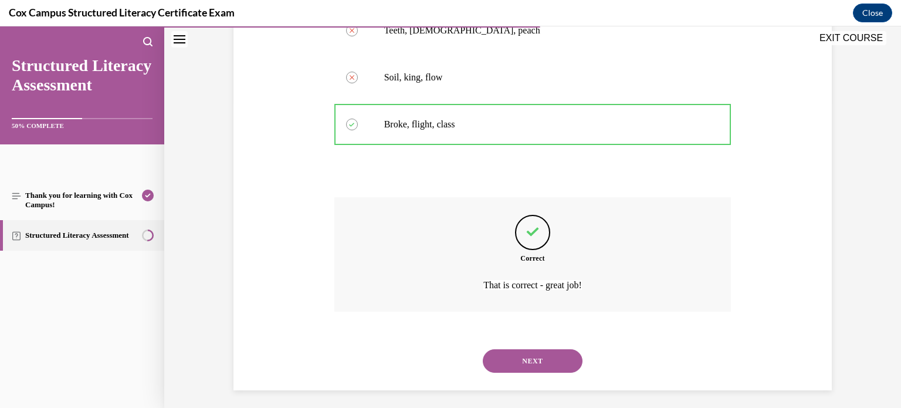
scroll to position [334, 0]
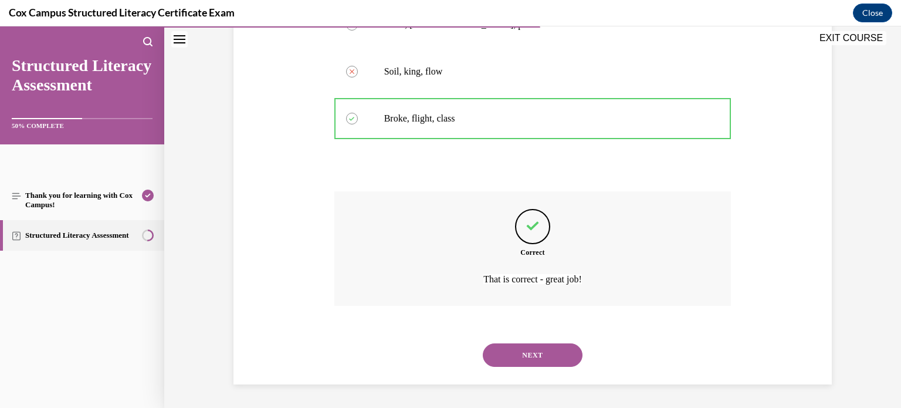
click at [538, 353] on button "NEXT" at bounding box center [533, 354] width 100 height 23
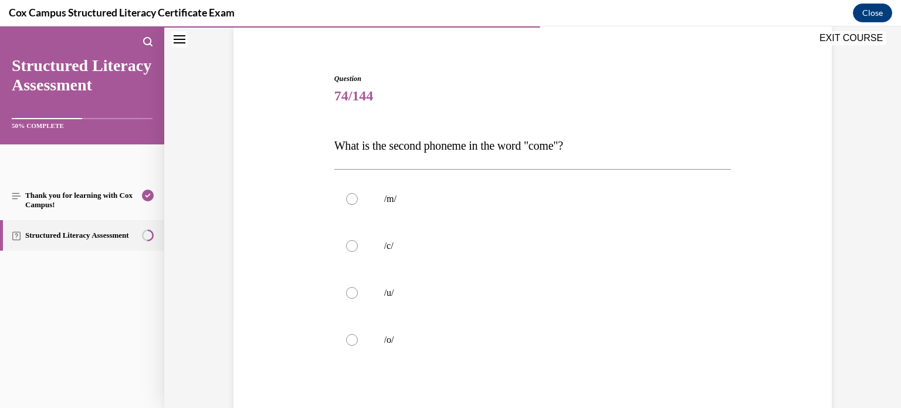
scroll to position [131, 0]
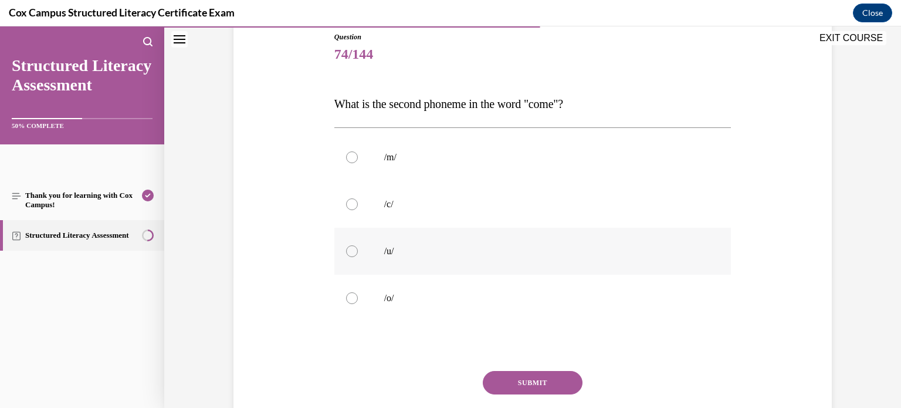
click at [351, 251] on div at bounding box center [352, 251] width 12 height 12
click at [351, 251] on input "/u/" at bounding box center [352, 251] width 12 height 12
radio input "true"
click at [520, 376] on button "SUBMIT" at bounding box center [533, 382] width 100 height 23
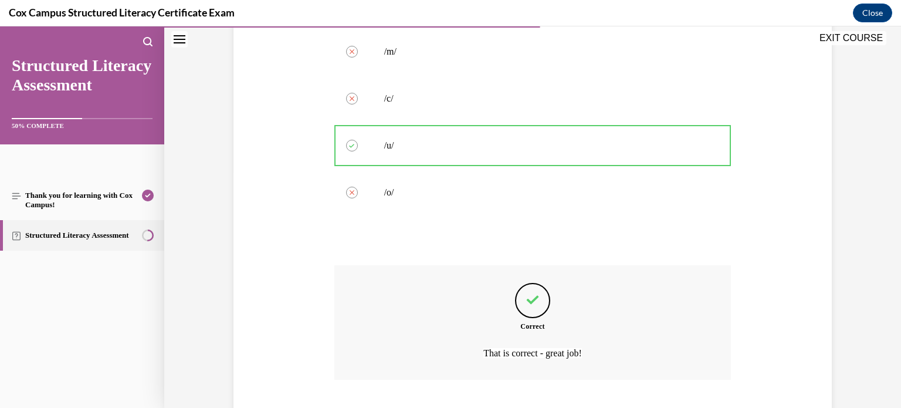
scroll to position [310, 0]
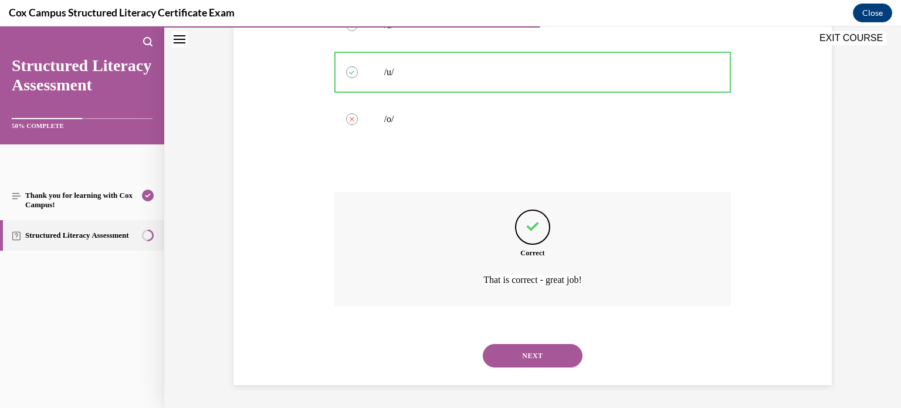
click at [537, 360] on button "NEXT" at bounding box center [533, 355] width 100 height 23
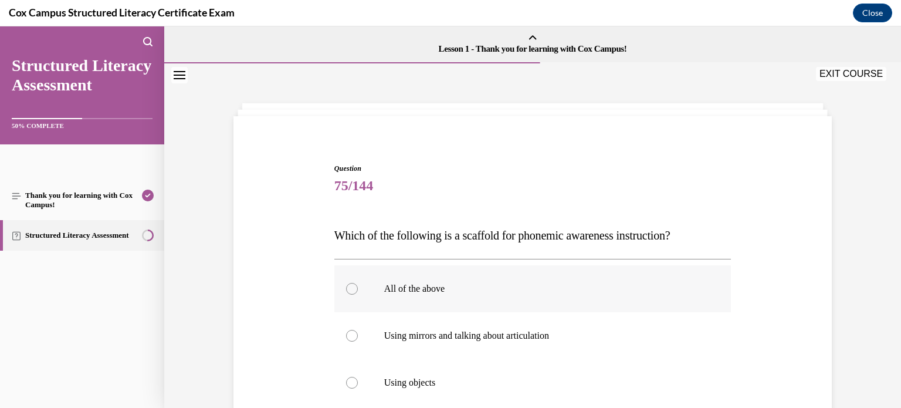
click at [354, 288] on div at bounding box center [352, 289] width 12 height 12
click at [354, 288] on input "All of the above" at bounding box center [352, 289] width 12 height 12
radio input "true"
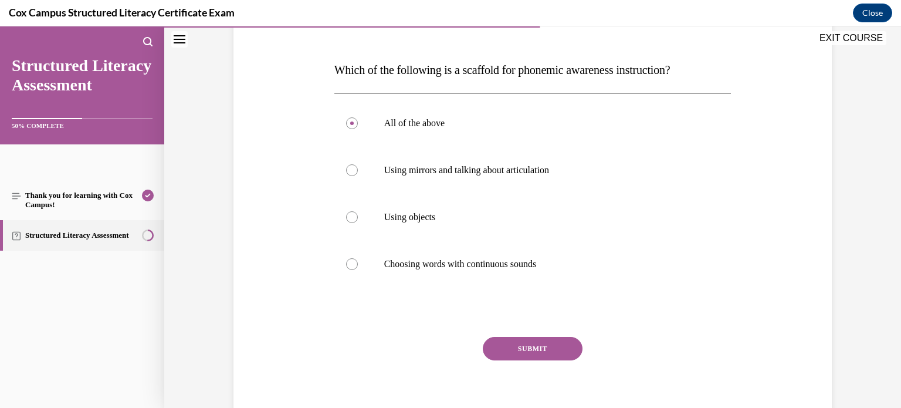
click at [512, 346] on button "SUBMIT" at bounding box center [533, 348] width 100 height 23
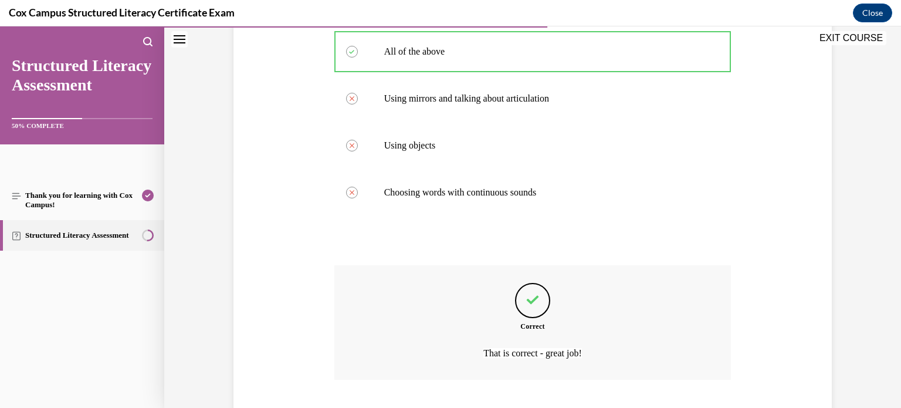
scroll to position [310, 0]
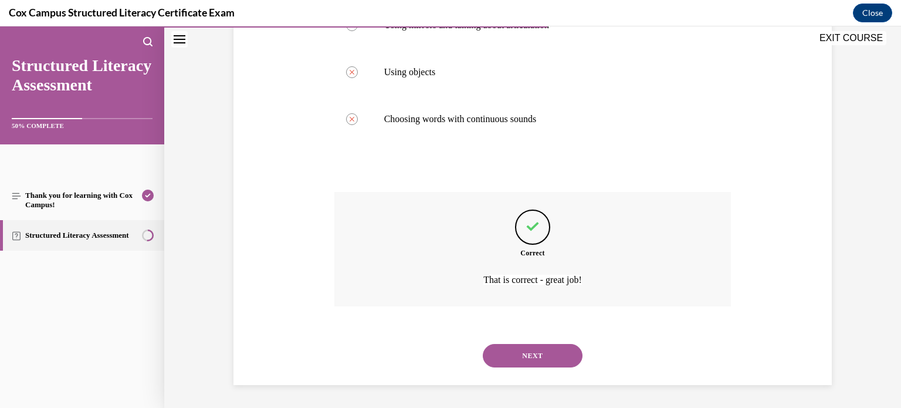
click at [528, 350] on button "NEXT" at bounding box center [533, 355] width 100 height 23
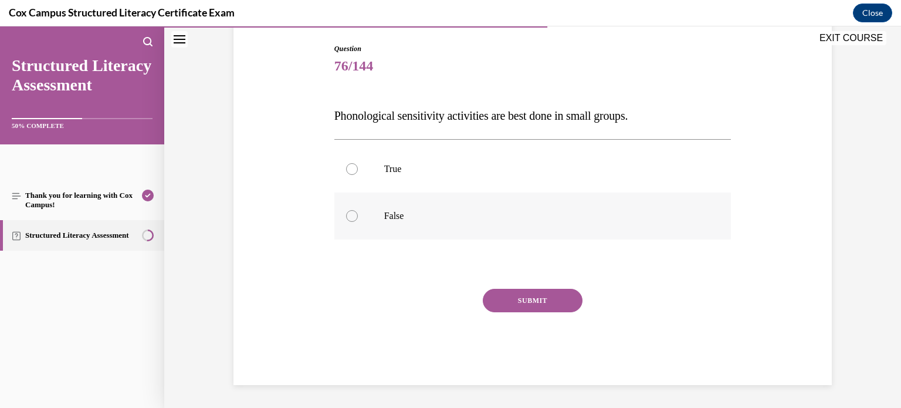
click at [351, 214] on div at bounding box center [352, 216] width 12 height 12
click at [351, 214] on input "False" at bounding box center [352, 216] width 12 height 12
radio input "true"
click at [529, 296] on button "SUBMIT" at bounding box center [533, 300] width 100 height 23
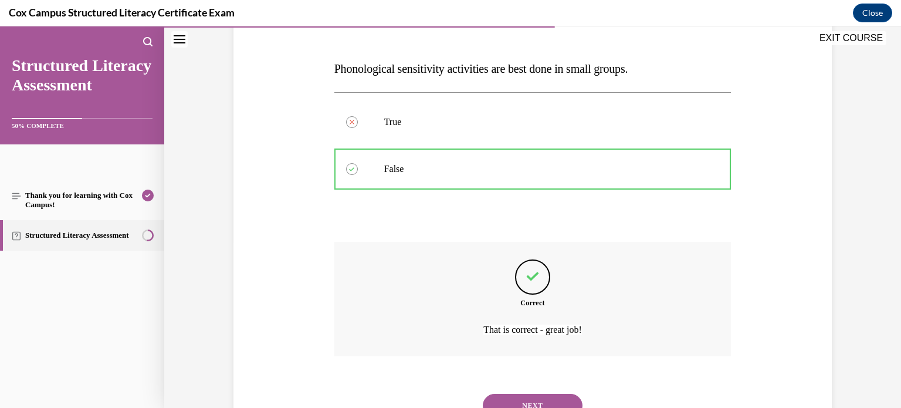
scroll to position [216, 0]
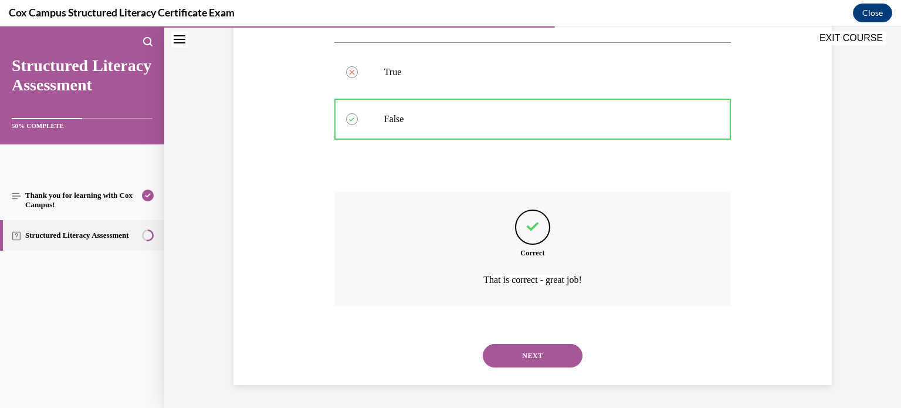
click at [531, 351] on button "NEXT" at bounding box center [533, 355] width 100 height 23
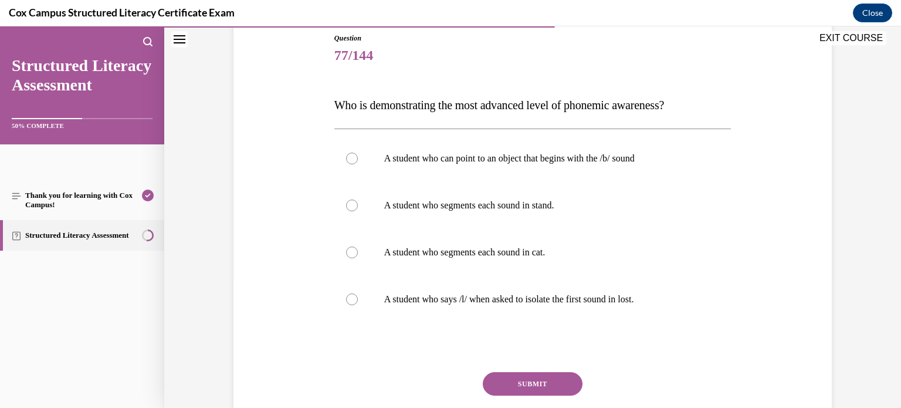
scroll to position [132, 0]
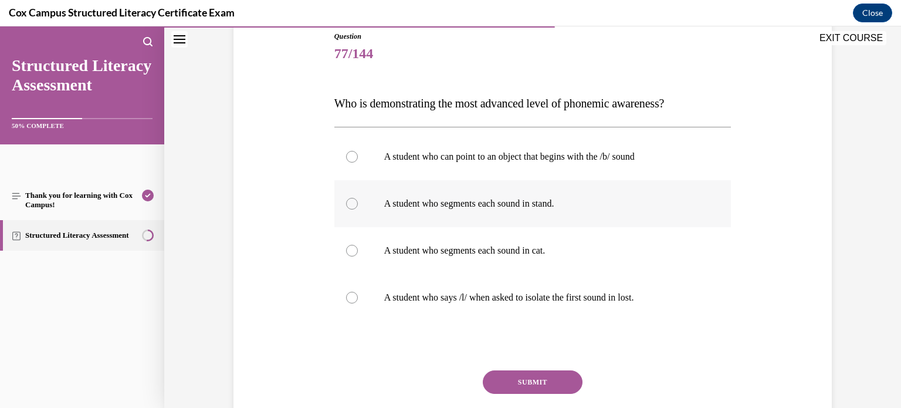
click at [351, 203] on div at bounding box center [352, 204] width 12 height 12
click at [351, 203] on input "A student who segments each sound in stand." at bounding box center [352, 204] width 12 height 12
radio input "true"
click at [535, 380] on button "SUBMIT" at bounding box center [533, 381] width 100 height 23
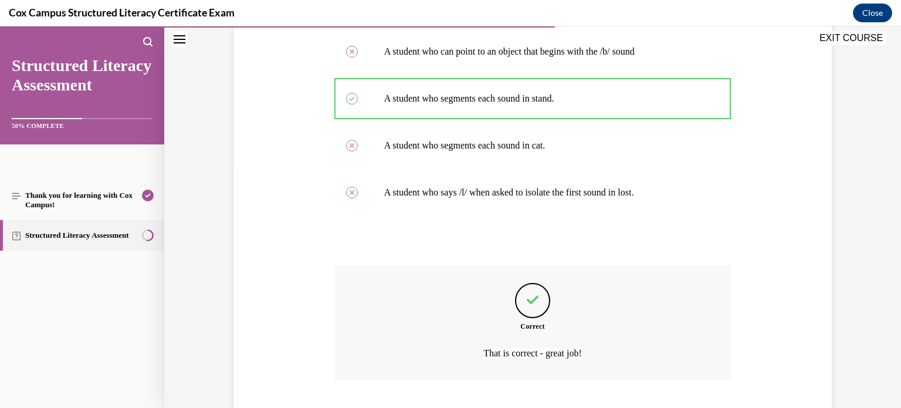
scroll to position [310, 0]
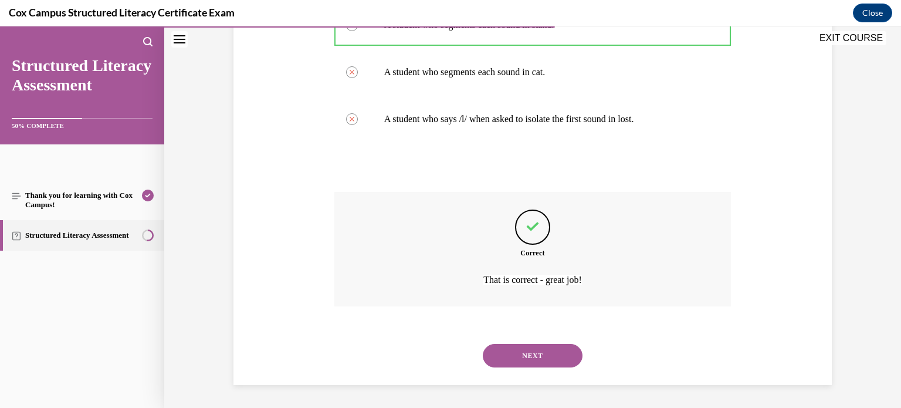
click at [544, 355] on button "NEXT" at bounding box center [533, 355] width 100 height 23
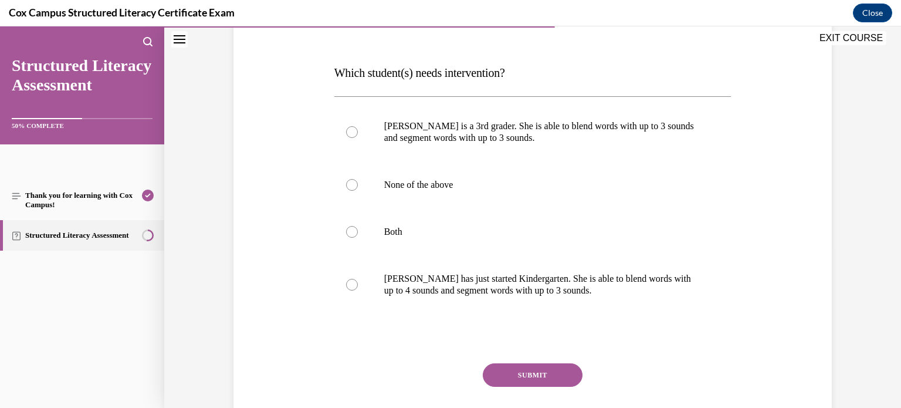
scroll to position [163, 0]
click at [353, 129] on div at bounding box center [352, 132] width 12 height 12
click at [353, 129] on input "Ella is a 3rd grader. She is able to blend words with up to 3 sounds and segmen…" at bounding box center [352, 132] width 12 height 12
radio input "true"
click at [530, 370] on button "SUBMIT" at bounding box center [533, 373] width 100 height 23
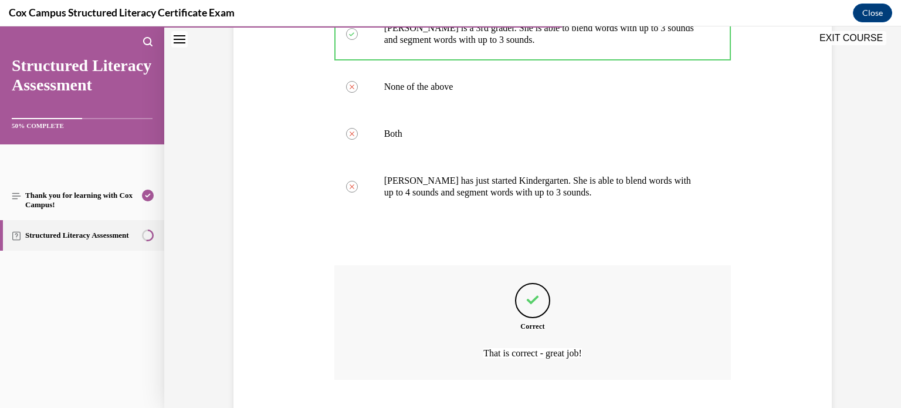
scroll to position [334, 0]
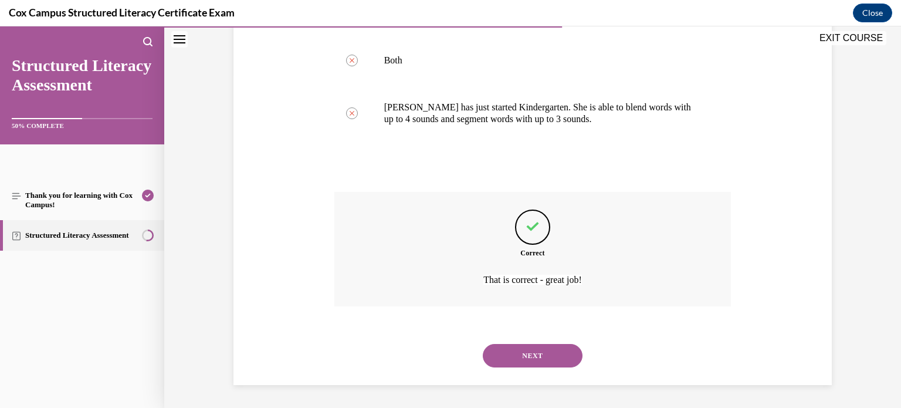
click at [527, 361] on button "NEXT" at bounding box center [533, 355] width 100 height 23
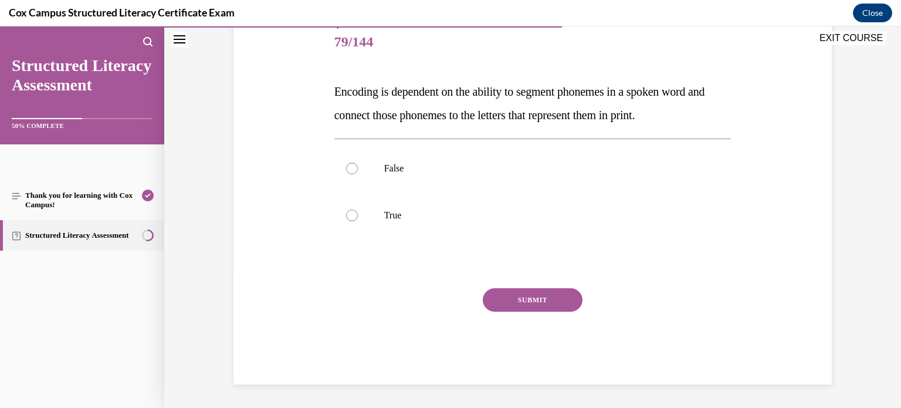
scroll to position [130, 0]
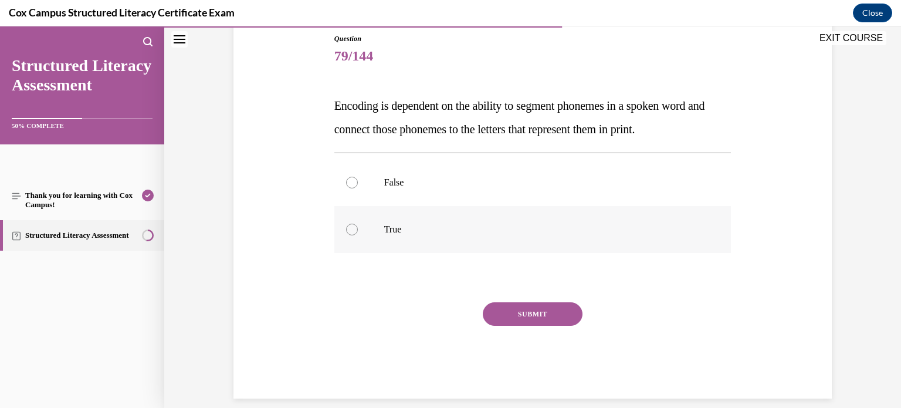
click at [351, 230] on div at bounding box center [352, 229] width 12 height 12
click at [351, 230] on input "True" at bounding box center [352, 229] width 12 height 12
radio input "true"
click at [549, 320] on button "SUBMIT" at bounding box center [533, 313] width 100 height 23
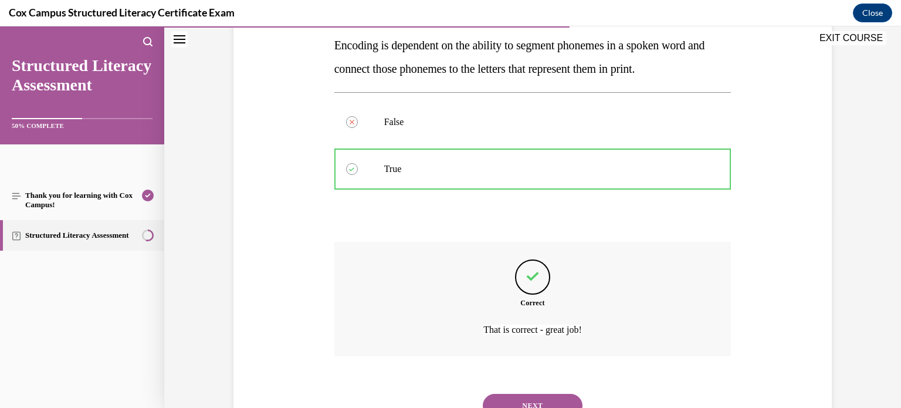
scroll to position [240, 0]
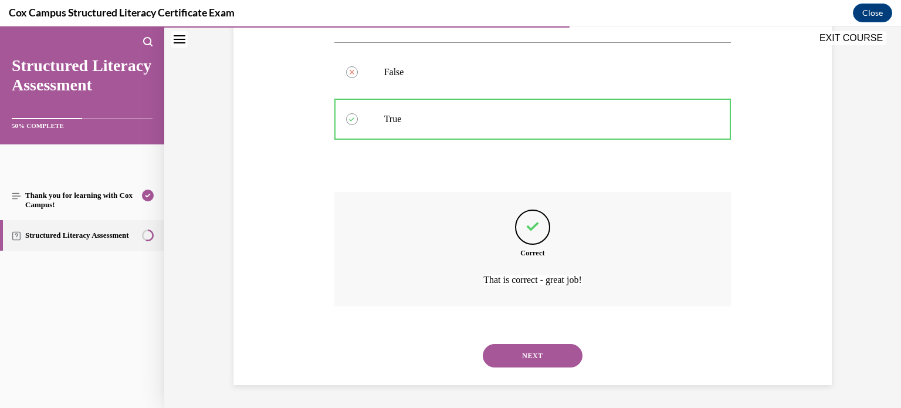
click at [540, 351] on button "NEXT" at bounding box center [533, 355] width 100 height 23
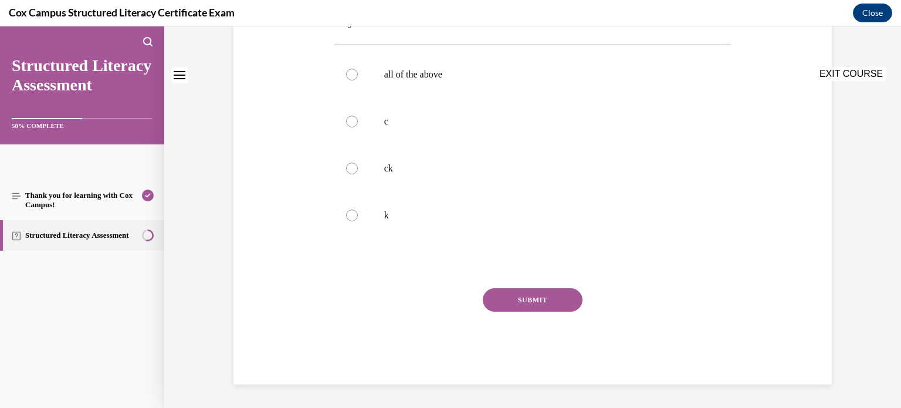
scroll to position [0, 0]
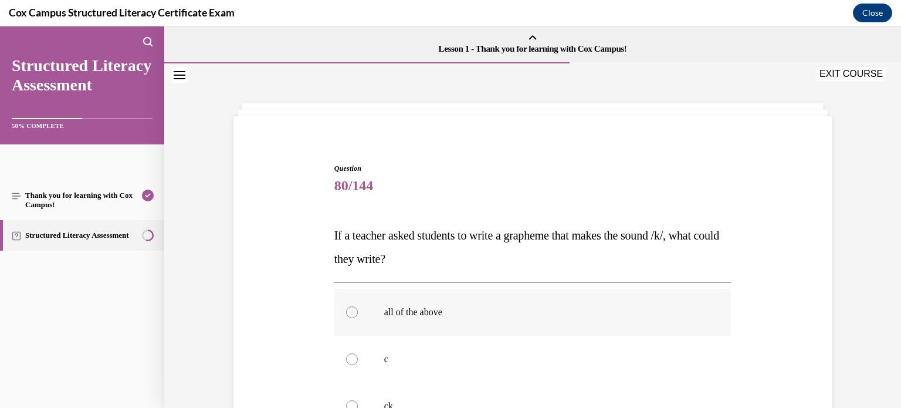
click at [355, 312] on div at bounding box center [352, 312] width 12 height 12
click at [355, 312] on input "all of the above" at bounding box center [352, 312] width 12 height 12
radio input "true"
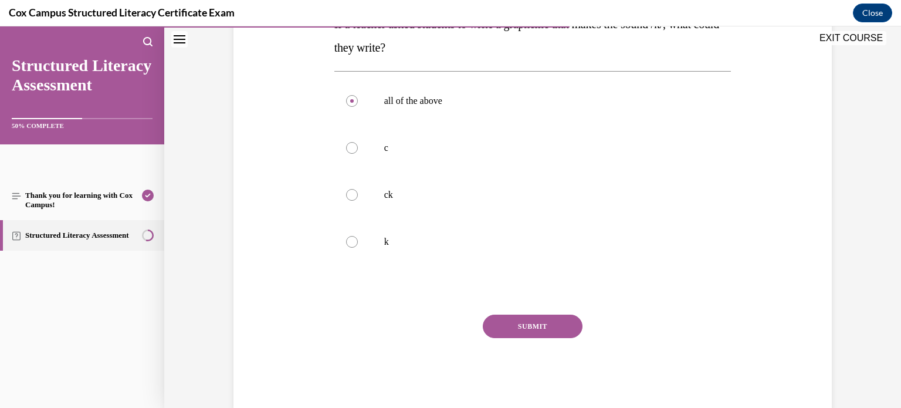
click at [518, 325] on button "SUBMIT" at bounding box center [533, 325] width 100 height 23
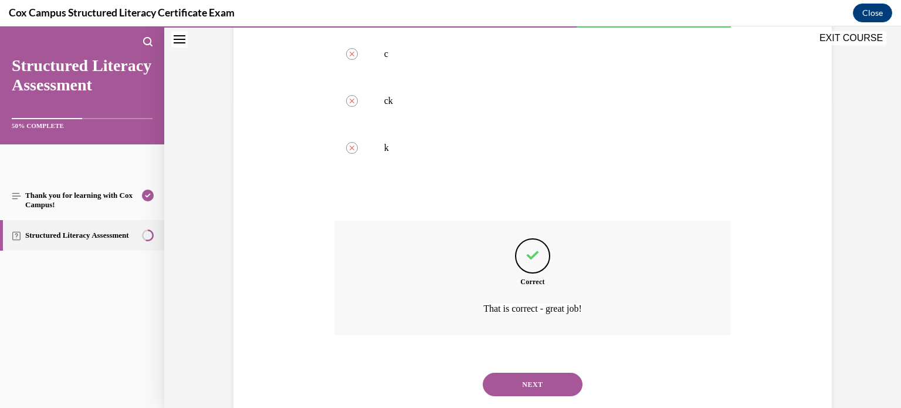
scroll to position [334, 0]
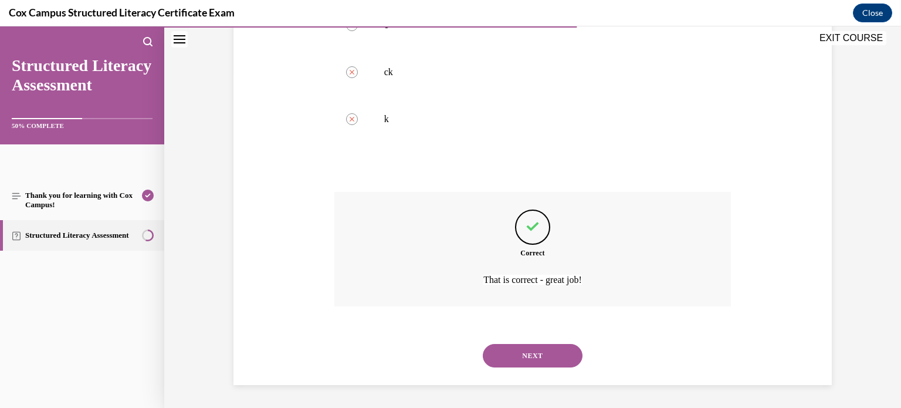
click at [527, 350] on button "NEXT" at bounding box center [533, 355] width 100 height 23
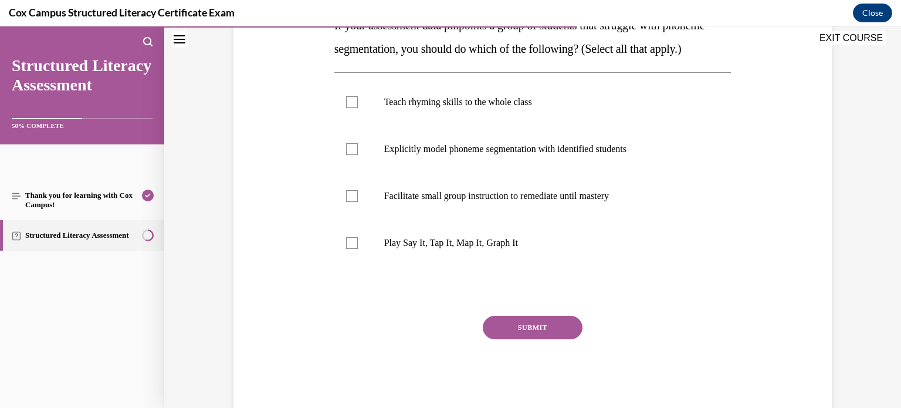
scroll to position [211, 0]
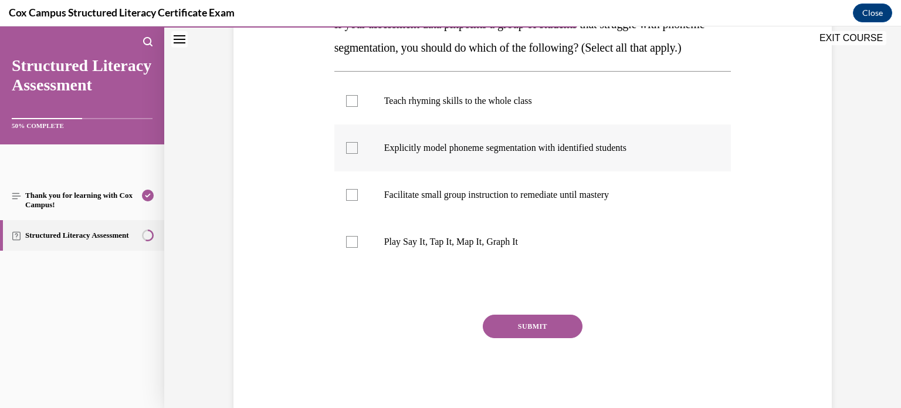
click at [350, 154] on div at bounding box center [352, 148] width 12 height 12
click at [350, 154] on input "Explicitly model phoneme segmentation with identified students" at bounding box center [352, 148] width 12 height 12
checkbox input "true"
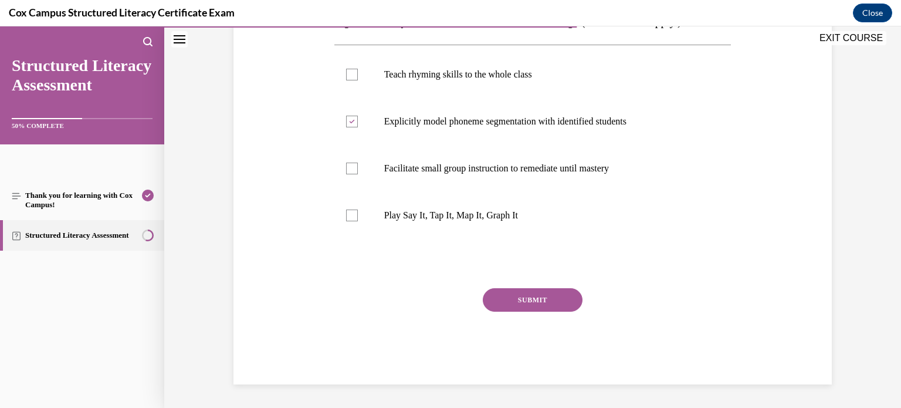
scroll to position [260, 0]
click at [350, 165] on div at bounding box center [352, 168] width 12 height 12
click at [350, 165] on input "Facilitate small group instruction to remediate until mastery" at bounding box center [352, 168] width 12 height 12
checkbox input "true"
click at [540, 304] on button "SUBMIT" at bounding box center [533, 299] width 100 height 23
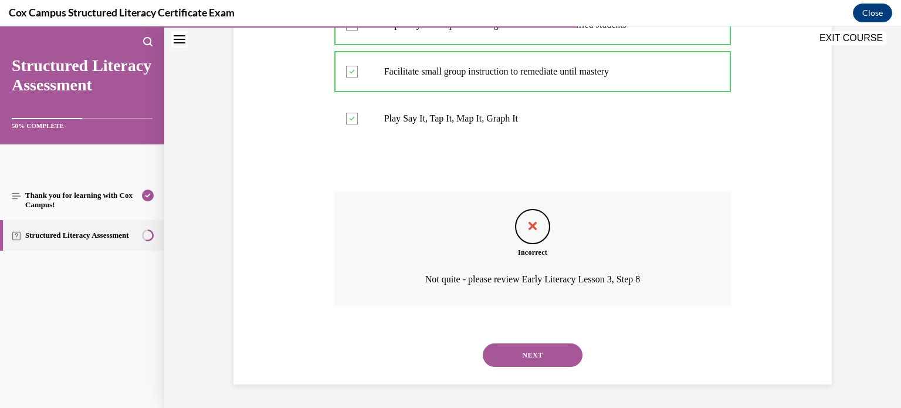
scroll to position [357, 0]
click at [529, 354] on button "NEXT" at bounding box center [533, 354] width 100 height 23
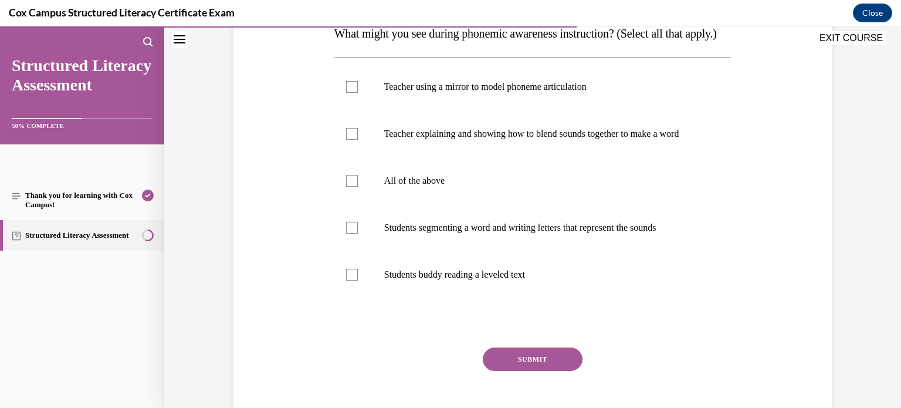
scroll to position [202, 0]
click at [352, 233] on div at bounding box center [352, 227] width 12 height 12
click at [352, 233] on input "Students segmenting a word and writing letters that represent the sounds" at bounding box center [352, 227] width 12 height 12
checkbox input "true"
click at [351, 139] on div at bounding box center [352, 133] width 12 height 12
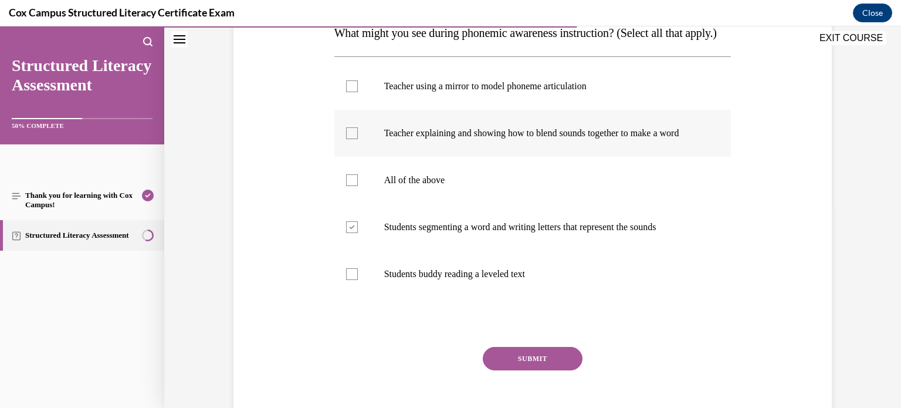
click at [351, 139] on input "Teacher explaining and showing how to blend sounds together to make a word" at bounding box center [352, 133] width 12 height 12
checkbox input "true"
click at [350, 92] on div at bounding box center [352, 86] width 12 height 12
click at [350, 92] on input "Teacher using a mirror to model phoneme articulation" at bounding box center [352, 86] width 12 height 12
checkbox input "true"
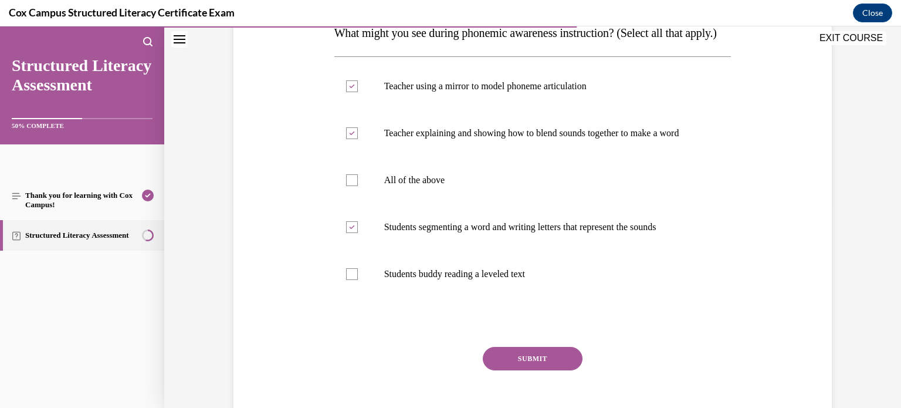
click at [513, 370] on button "SUBMIT" at bounding box center [533, 358] width 100 height 23
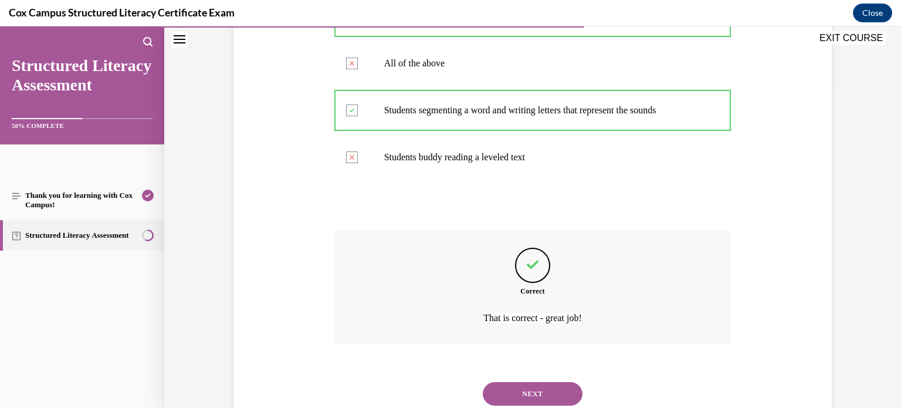
scroll to position [392, 0]
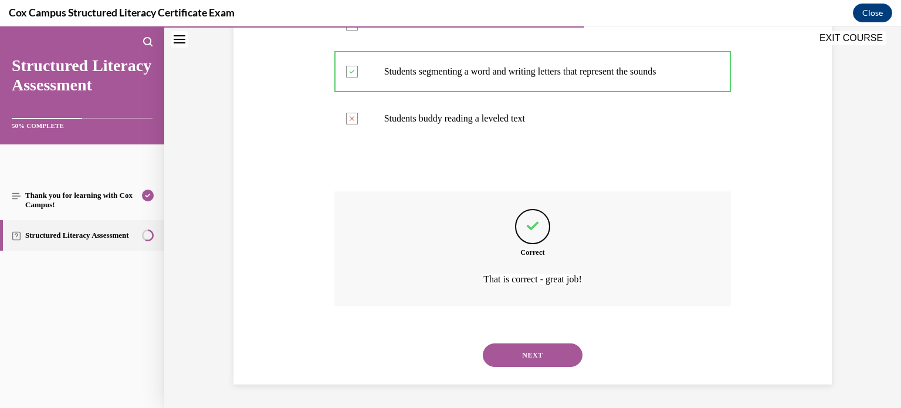
click at [547, 355] on button "NEXT" at bounding box center [533, 354] width 100 height 23
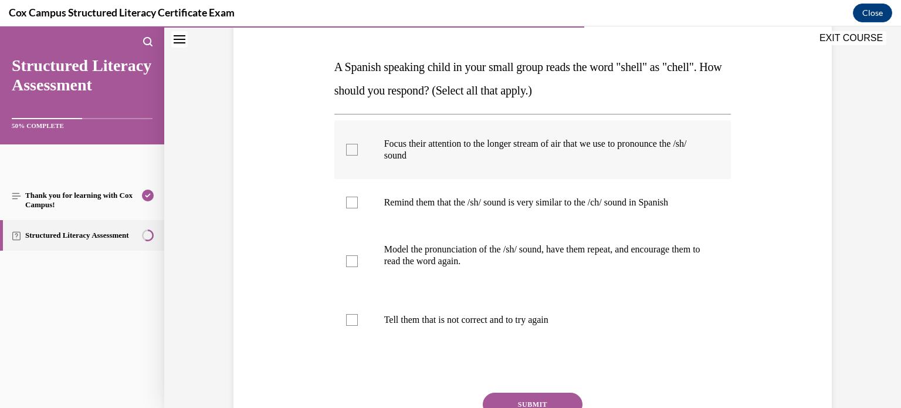
scroll to position [171, 0]
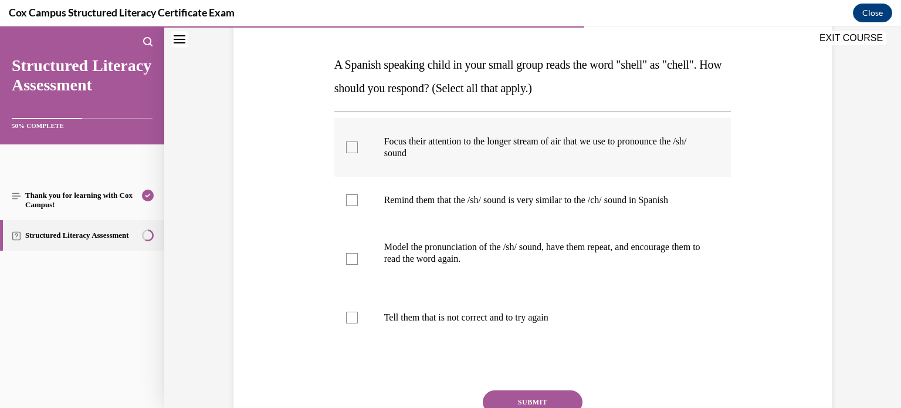
click at [354, 145] on div at bounding box center [352, 147] width 12 height 12
click at [354, 145] on input "Focus their attention to the longer stream of air that we use to pronounce the …" at bounding box center [352, 147] width 12 height 12
checkbox input "true"
click at [351, 198] on div at bounding box center [352, 200] width 12 height 12
click at [351, 198] on input "Remind them that the /sh/ sound is very similar to the /ch/ sound in Spanish" at bounding box center [352, 200] width 12 height 12
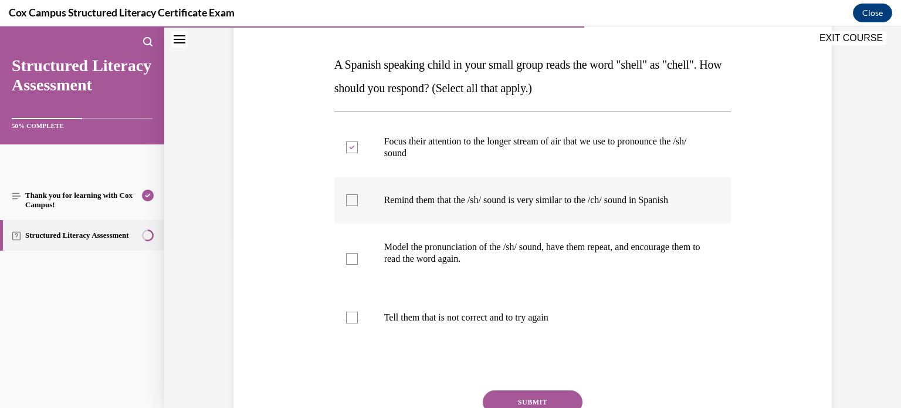
checkbox input "true"
click at [352, 259] on div at bounding box center [352, 259] width 12 height 12
click at [352, 259] on input "Model the pronunciation of the /sh/ sound, have them repeat, and encourage them…" at bounding box center [352, 259] width 12 height 12
checkbox input "true"
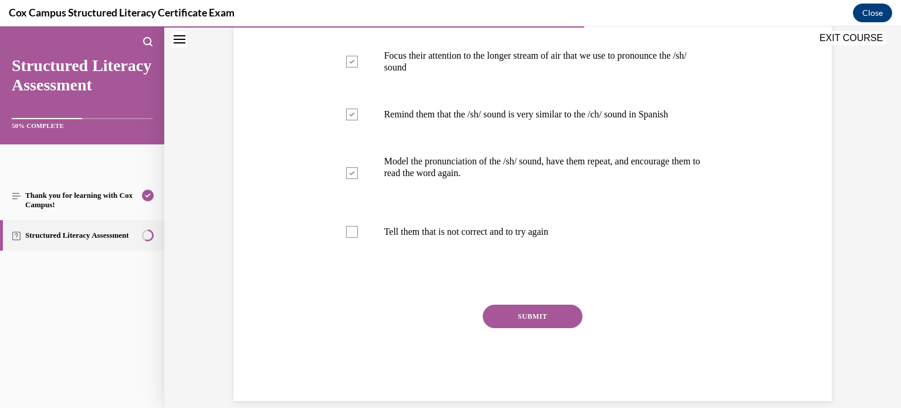
click at [521, 317] on button "SUBMIT" at bounding box center [533, 315] width 100 height 23
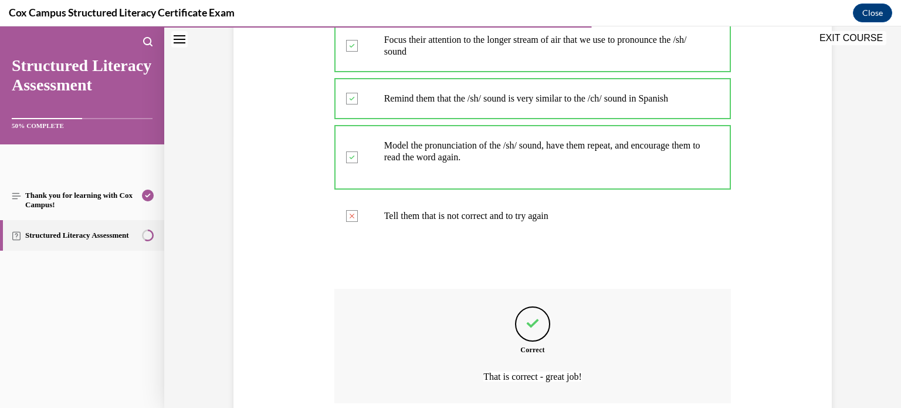
scroll to position [369, 0]
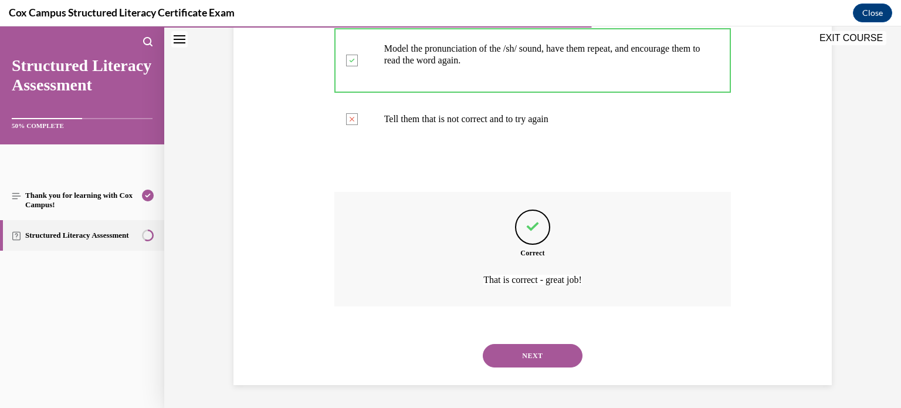
click at [538, 352] on button "NEXT" at bounding box center [533, 355] width 100 height 23
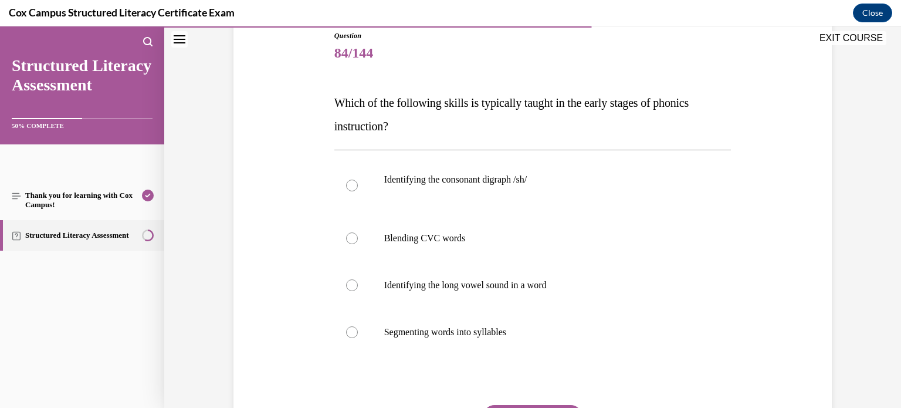
scroll to position [133, 0]
click at [348, 238] on div at bounding box center [352, 238] width 12 height 12
click at [348, 238] on input "Blending CVC words" at bounding box center [352, 238] width 12 height 12
radio input "true"
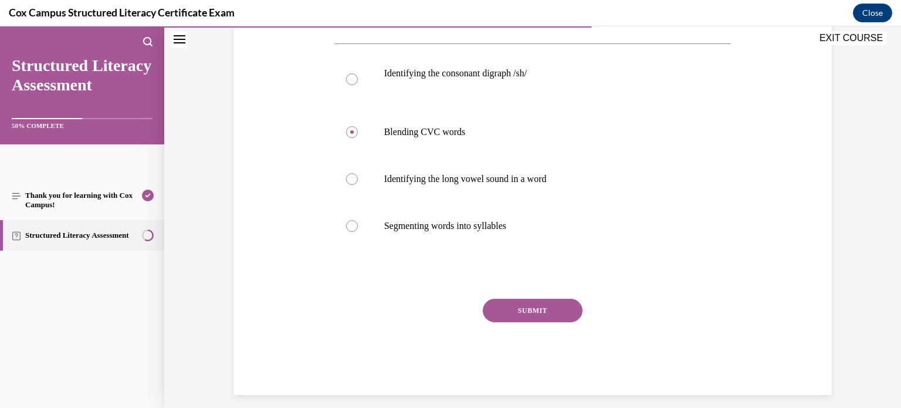
scroll to position [249, 0]
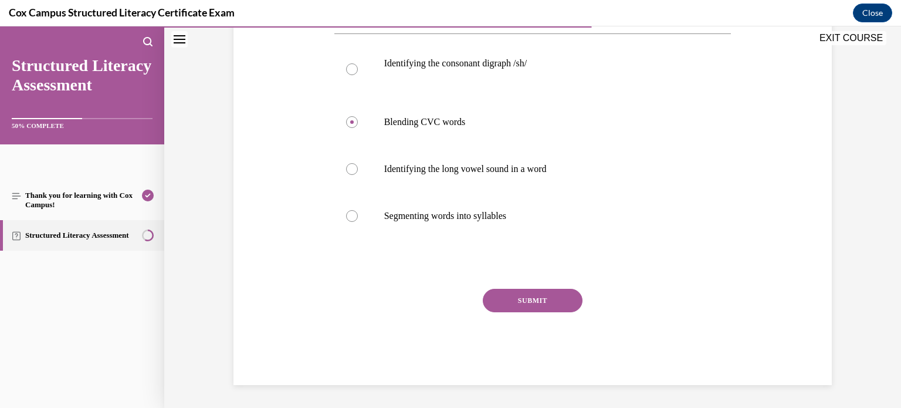
click at [518, 299] on button "SUBMIT" at bounding box center [533, 300] width 100 height 23
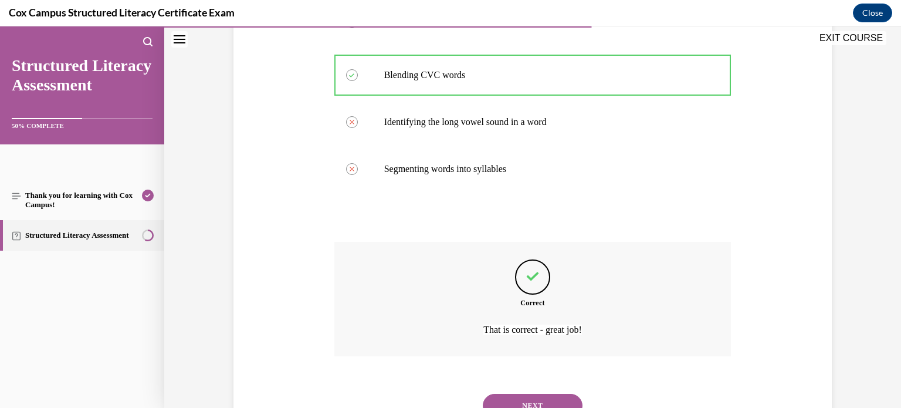
scroll to position [345, 0]
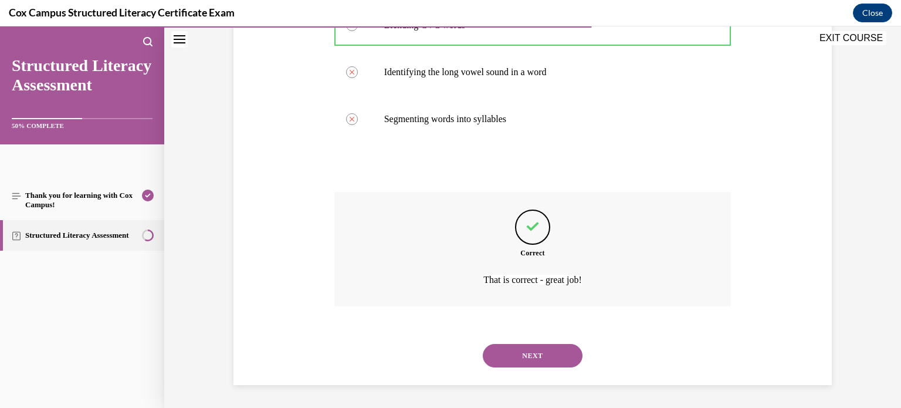
click at [525, 353] on button "NEXT" at bounding box center [533, 355] width 100 height 23
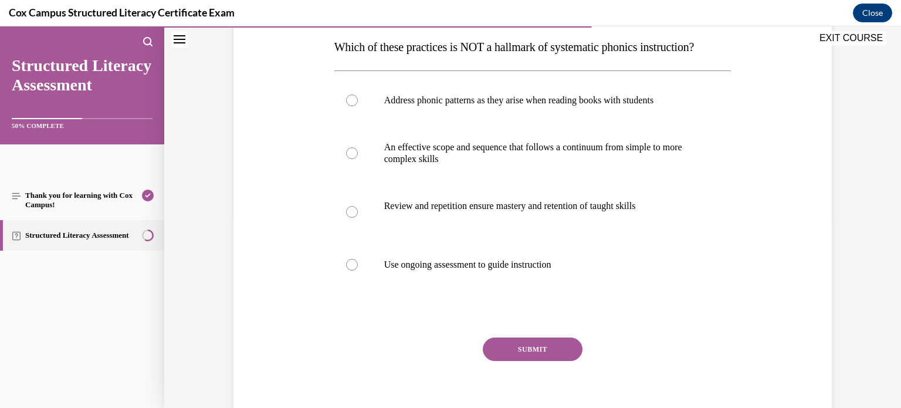
scroll to position [188, 0]
click at [352, 107] on div at bounding box center [352, 101] width 12 height 12
click at [352, 107] on input "Address phonic patterns as they arise when reading books with students" at bounding box center [352, 101] width 12 height 12
radio input "true"
click at [537, 361] on button "SUBMIT" at bounding box center [533, 349] width 100 height 23
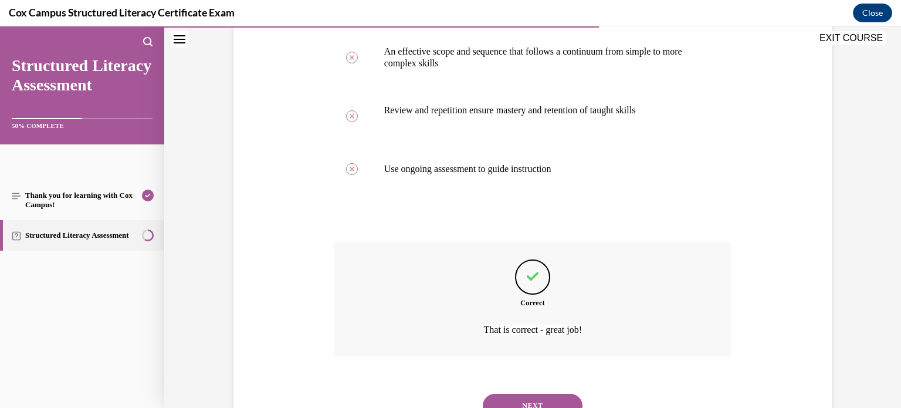
scroll to position [357, 0]
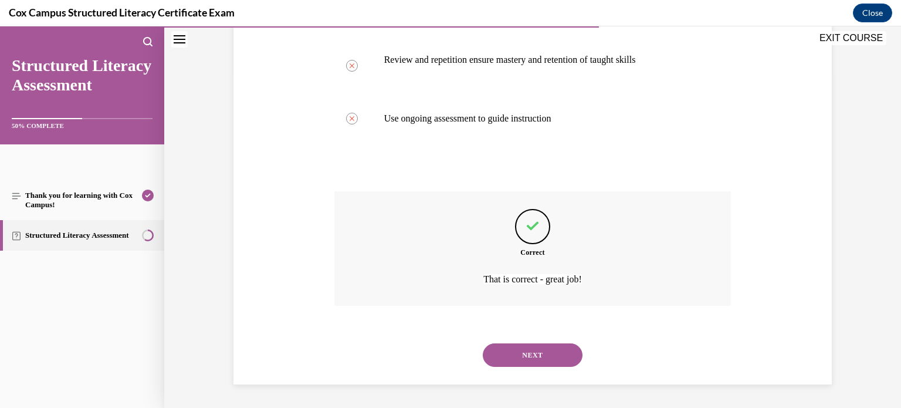
click at [533, 353] on button "NEXT" at bounding box center [533, 354] width 100 height 23
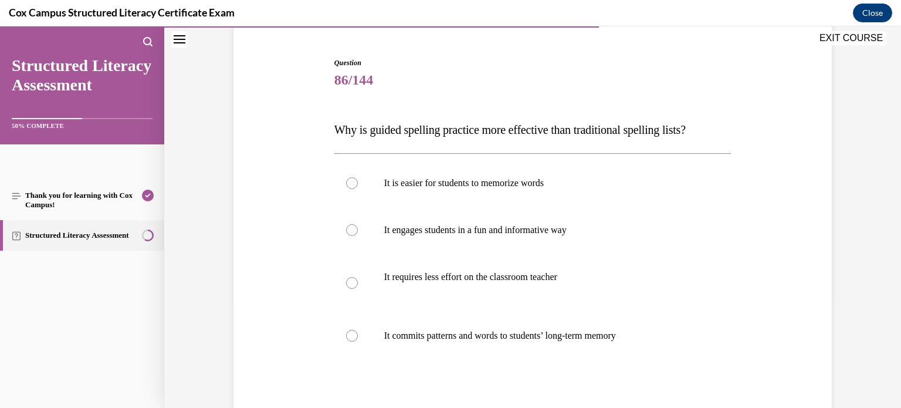
scroll to position [109, 0]
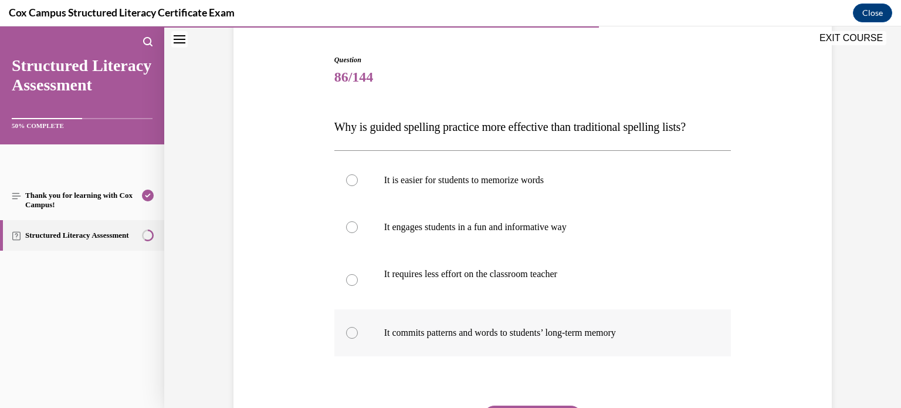
click at [351, 331] on div at bounding box center [352, 333] width 12 height 12
click at [351, 331] on input "It commits patterns and words to students’ long-term memory" at bounding box center [352, 333] width 12 height 12
radio input "true"
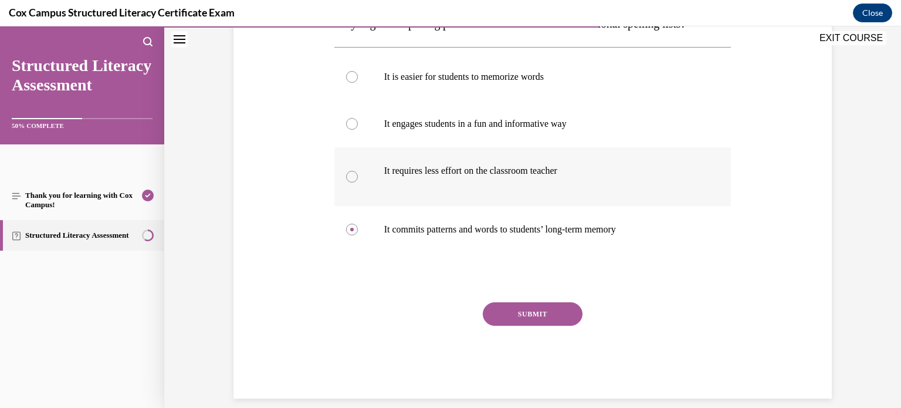
scroll to position [225, 0]
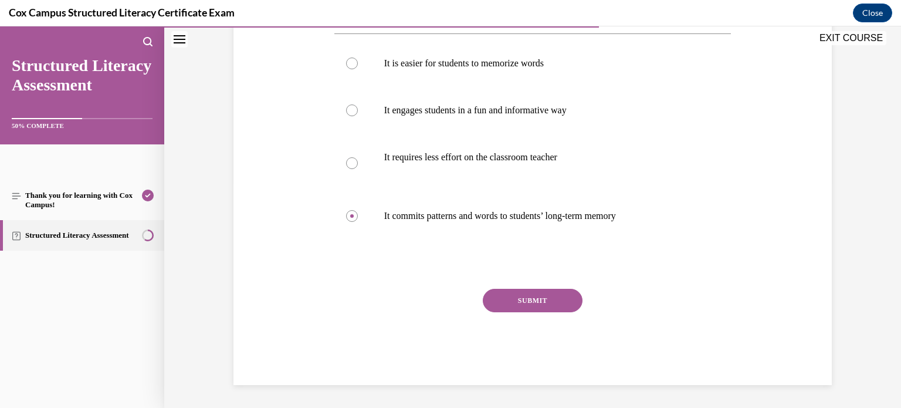
click at [539, 297] on button "SUBMIT" at bounding box center [533, 300] width 100 height 23
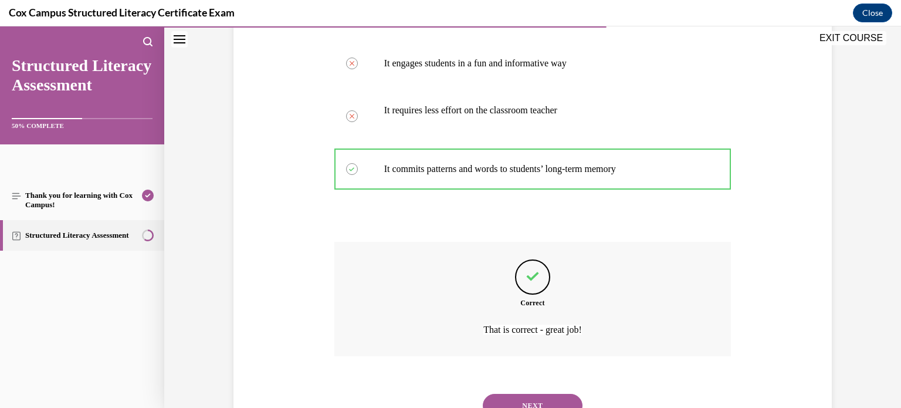
scroll to position [322, 0]
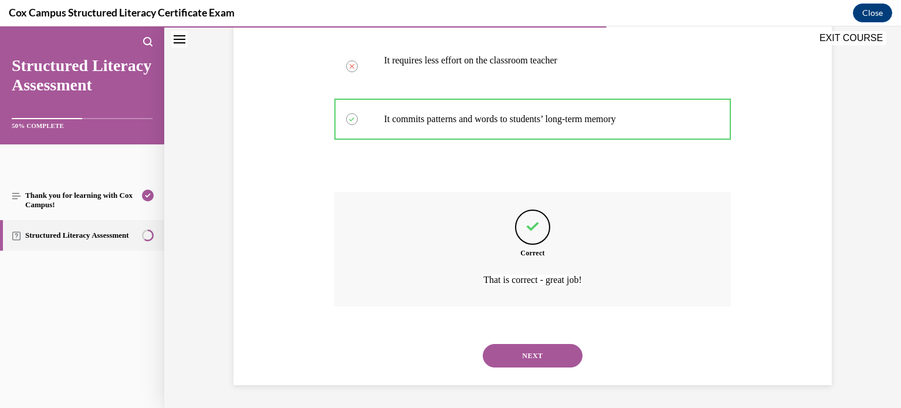
click at [540, 351] on button "NEXT" at bounding box center [533, 355] width 100 height 23
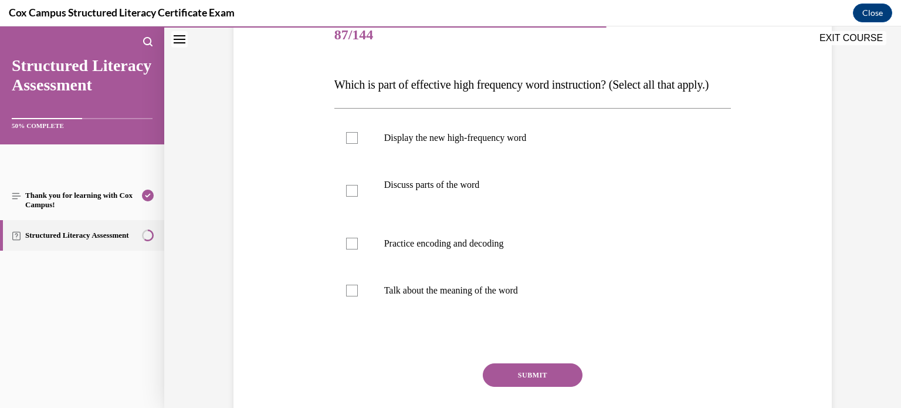
scroll to position [147, 0]
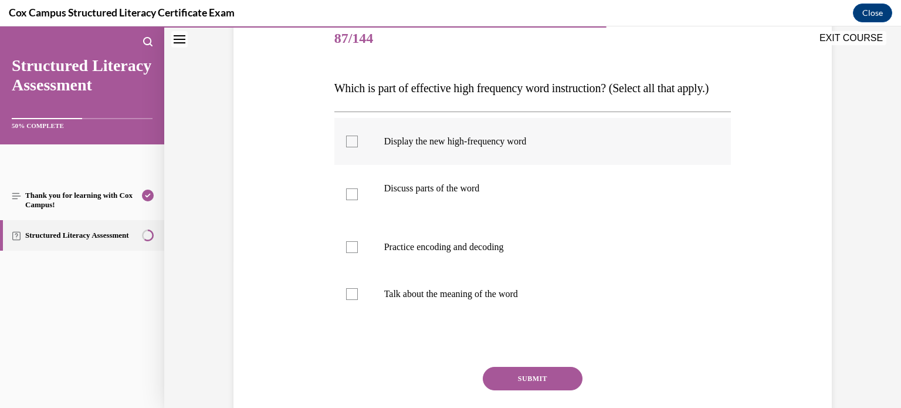
click at [355, 147] on div at bounding box center [352, 141] width 12 height 12
click at [355, 147] on input "Display the new high-frequency word" at bounding box center [352, 141] width 12 height 12
checkbox input "true"
click at [350, 200] on div at bounding box center [352, 194] width 12 height 12
click at [350, 200] on input "Discuss parts of the word" at bounding box center [352, 194] width 12 height 12
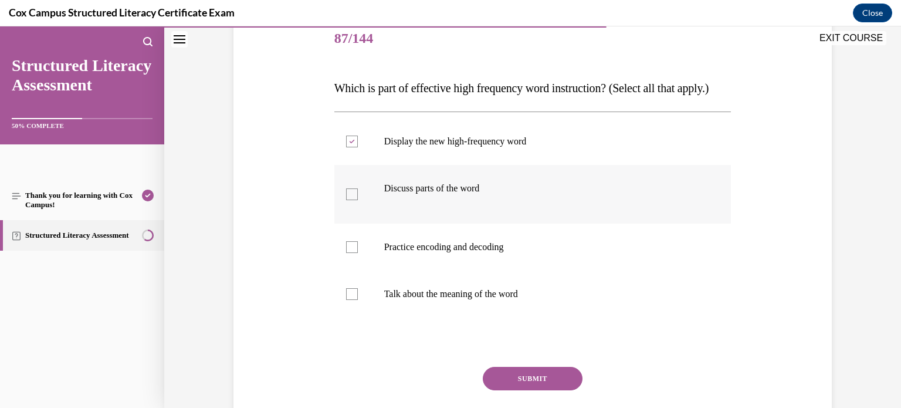
checkbox input "true"
click at [351, 253] on div at bounding box center [352, 247] width 12 height 12
click at [351, 253] on input "Practice encoding and decoding" at bounding box center [352, 247] width 12 height 12
checkbox input "true"
click at [351, 300] on div at bounding box center [352, 294] width 12 height 12
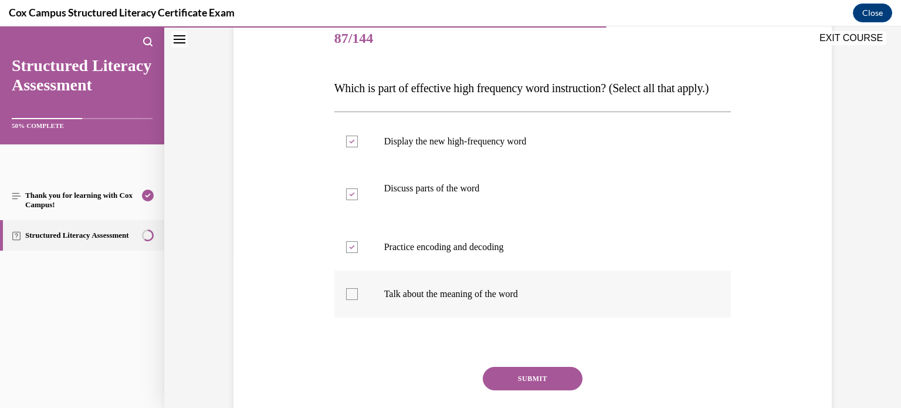
click at [351, 300] on input "Talk about the meaning of the word" at bounding box center [352, 294] width 12 height 12
checkbox input "true"
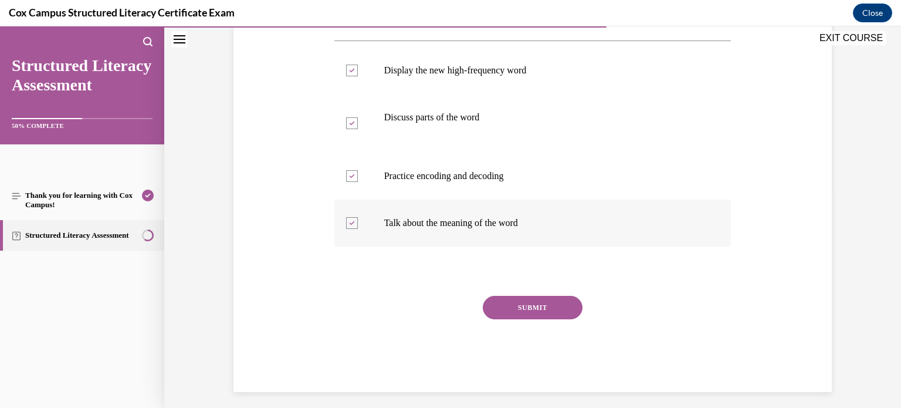
scroll to position [243, 0]
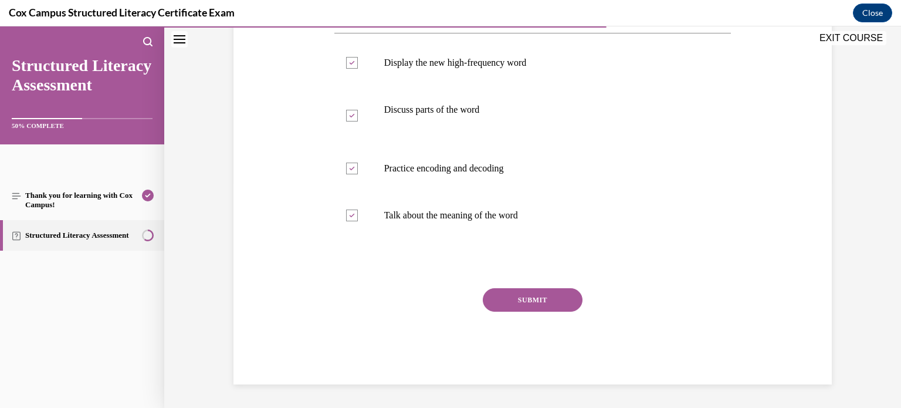
click at [526, 304] on button "SUBMIT" at bounding box center [533, 299] width 100 height 23
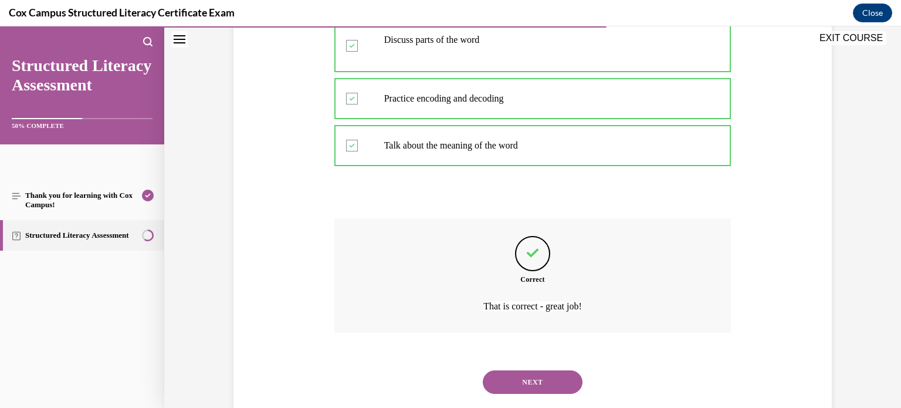
scroll to position [345, 0]
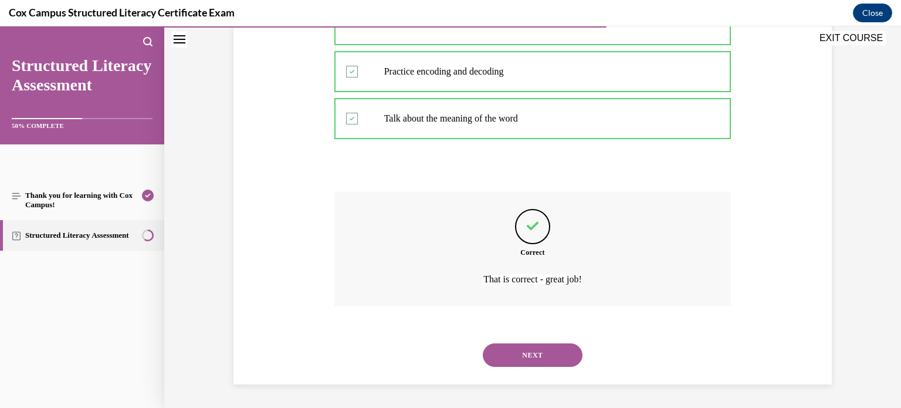
click at [525, 348] on button "NEXT" at bounding box center [533, 354] width 100 height 23
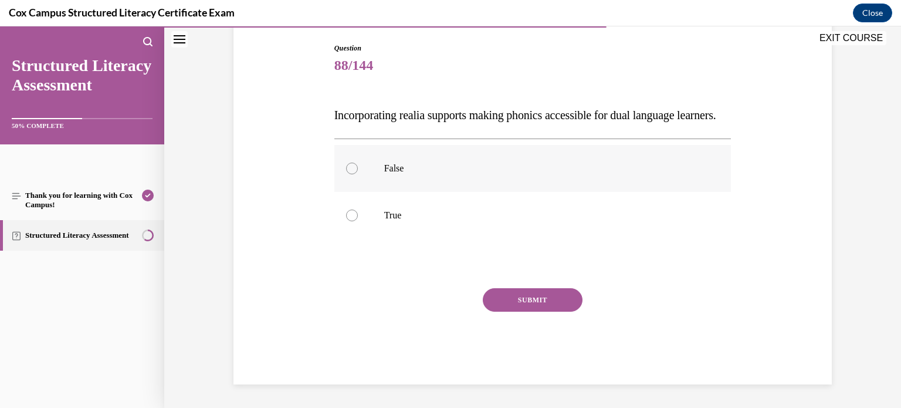
click at [353, 174] on div at bounding box center [352, 168] width 12 height 12
click at [353, 174] on input "False" at bounding box center [352, 168] width 12 height 12
radio input "true"
click at [514, 311] on button "SUBMIT" at bounding box center [533, 299] width 100 height 23
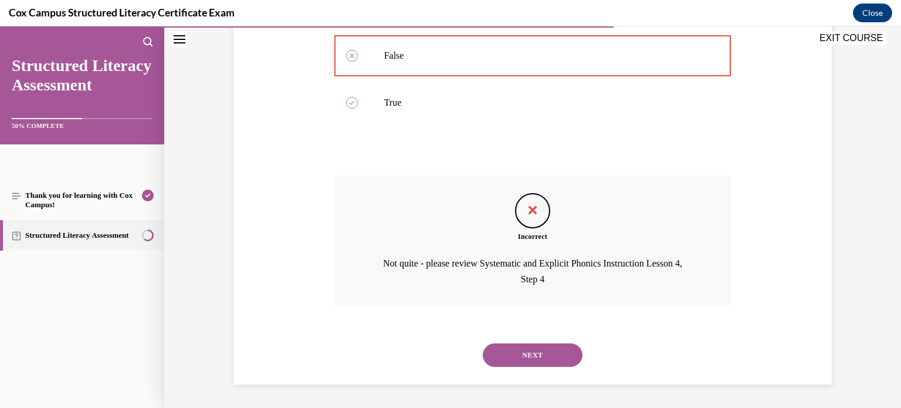
scroll to position [256, 0]
click at [524, 348] on button "NEXT" at bounding box center [533, 354] width 100 height 23
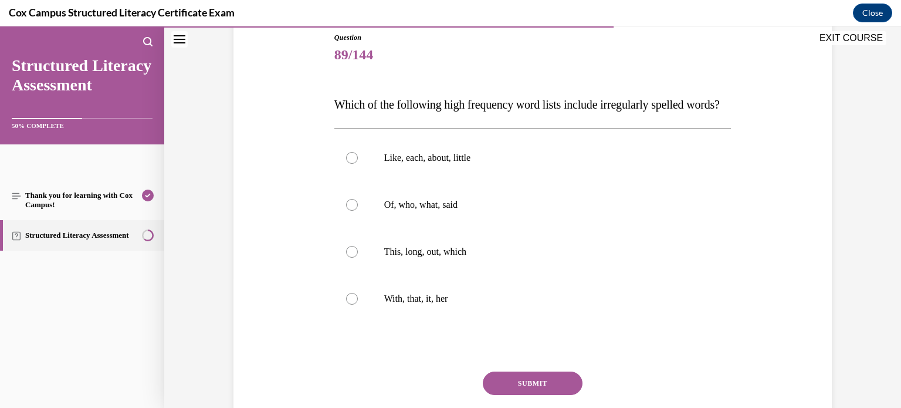
scroll to position [136, 0]
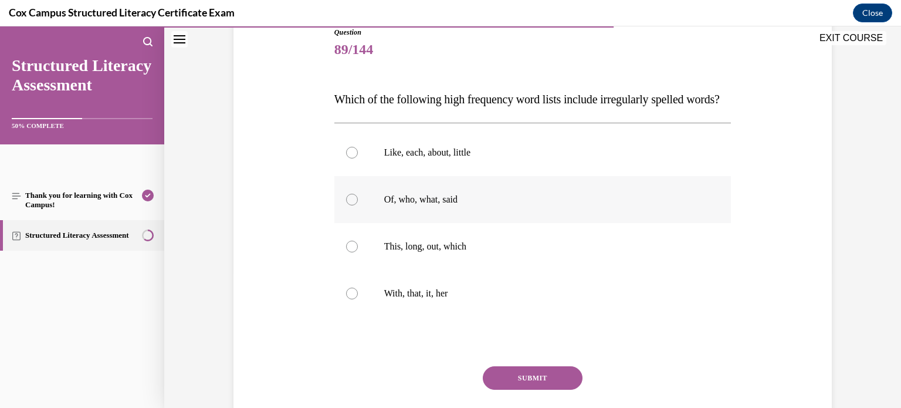
click at [350, 205] on div at bounding box center [352, 200] width 12 height 12
click at [350, 205] on input "Of, who, what, said" at bounding box center [352, 200] width 12 height 12
radio input "true"
click at [527, 389] on button "SUBMIT" at bounding box center [533, 377] width 100 height 23
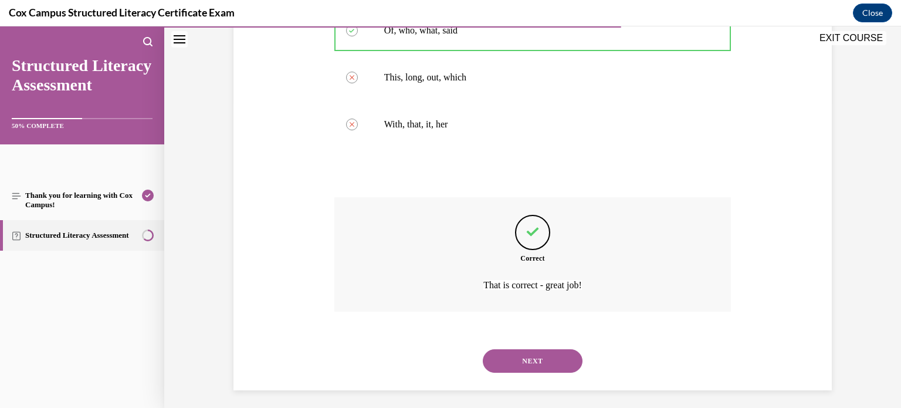
scroll to position [334, 0]
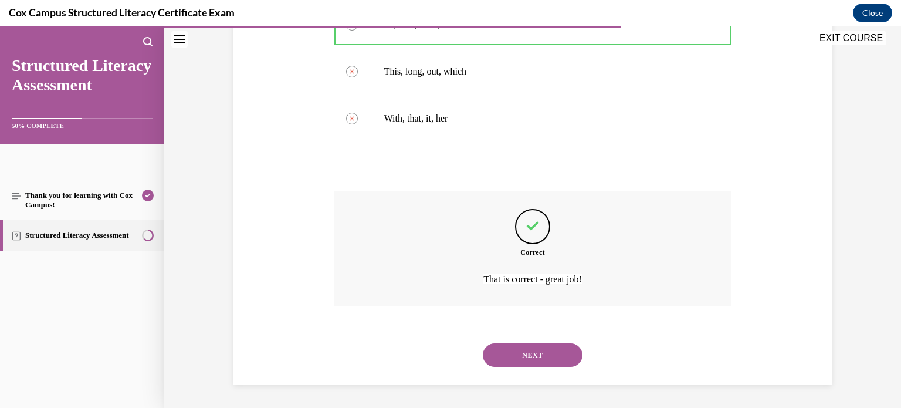
click at [547, 351] on button "NEXT" at bounding box center [533, 354] width 100 height 23
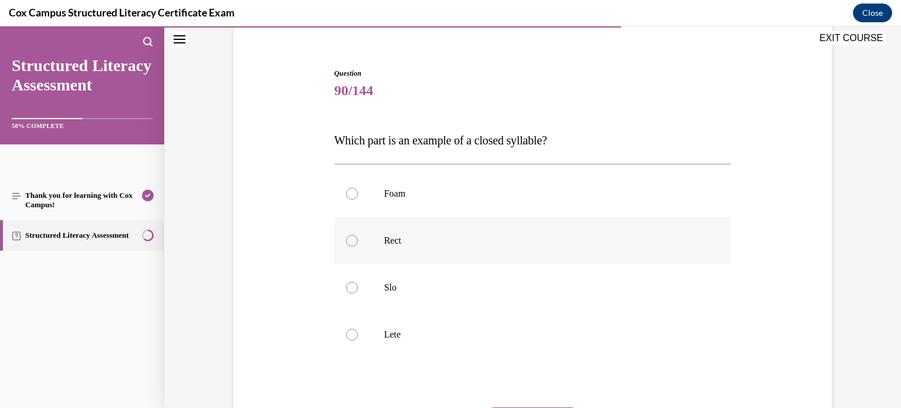
scroll to position [103, 0]
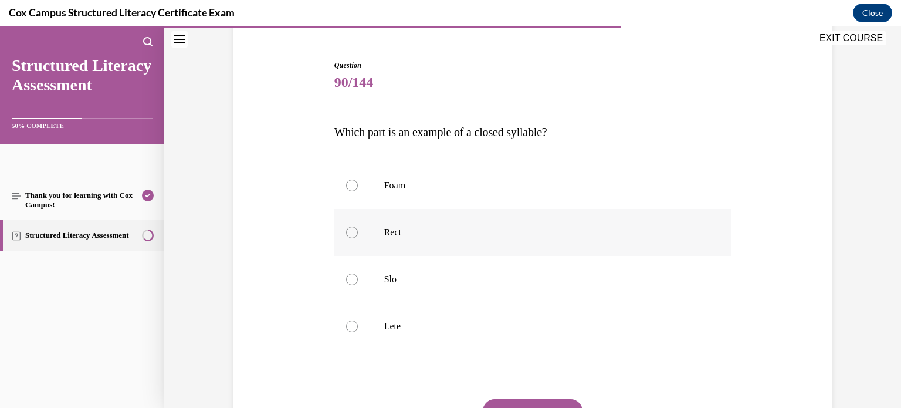
click at [352, 231] on div at bounding box center [352, 232] width 12 height 12
click at [352, 231] on input "Rect" at bounding box center [352, 232] width 12 height 12
radio input "true"
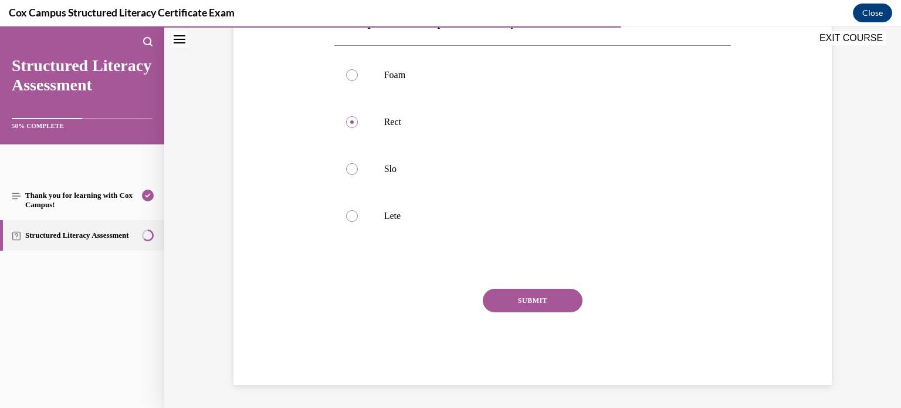
click at [526, 297] on button "SUBMIT" at bounding box center [533, 300] width 100 height 23
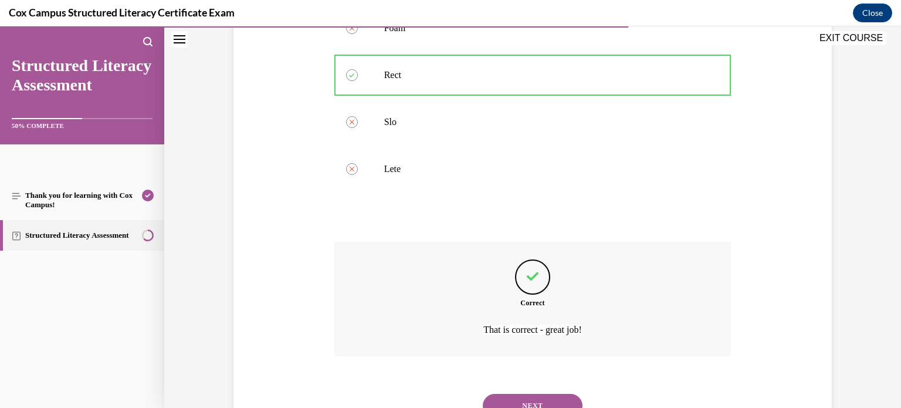
scroll to position [310, 0]
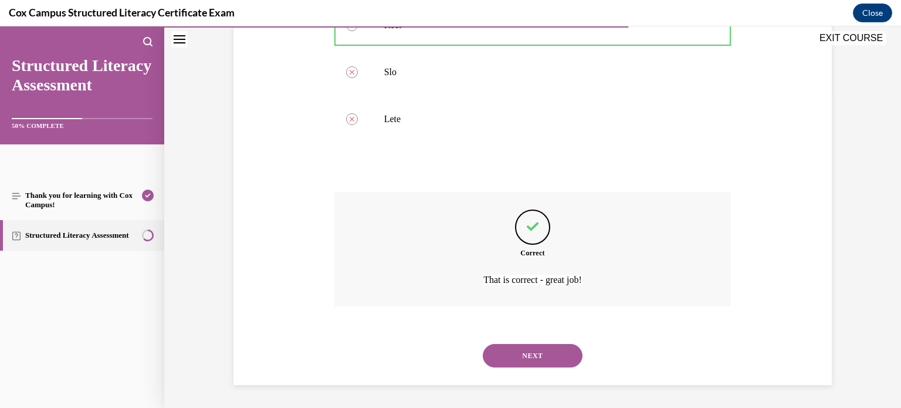
click at [528, 358] on button "NEXT" at bounding box center [533, 355] width 100 height 23
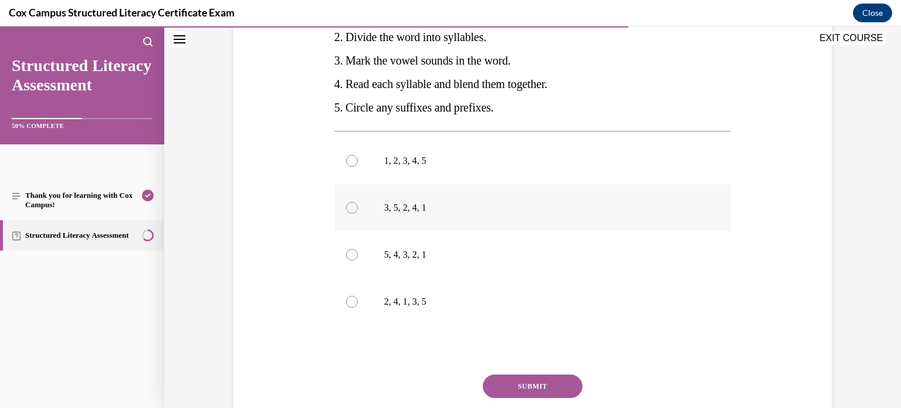
scroll to position [267, 0]
click at [350, 206] on div at bounding box center [352, 206] width 12 height 12
click at [350, 206] on input "3, 5, 2, 4, 1" at bounding box center [352, 206] width 12 height 12
radio input "true"
click at [528, 377] on button "SUBMIT" at bounding box center [533, 383] width 100 height 23
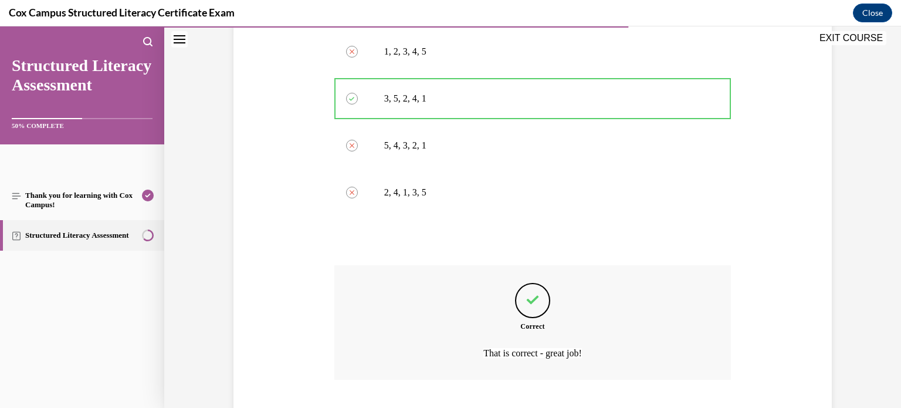
scroll to position [448, 0]
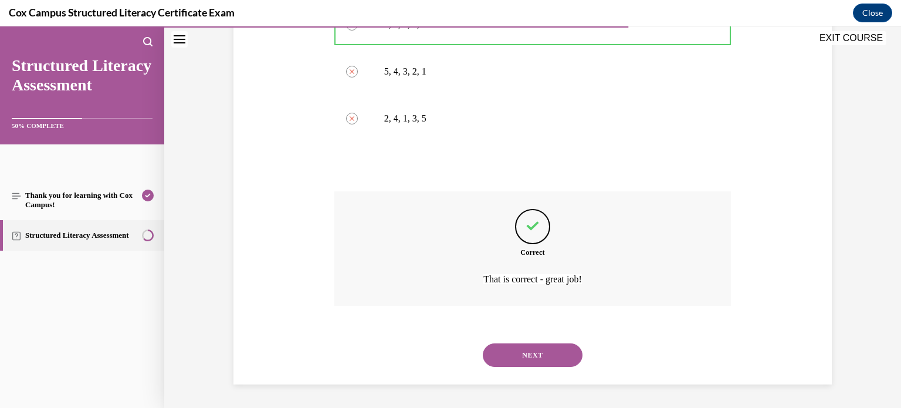
click at [537, 356] on button "NEXT" at bounding box center [533, 354] width 100 height 23
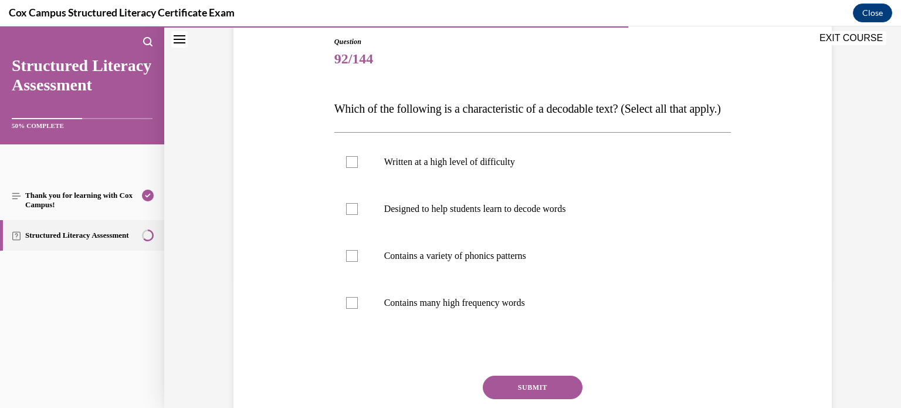
scroll to position [139, 0]
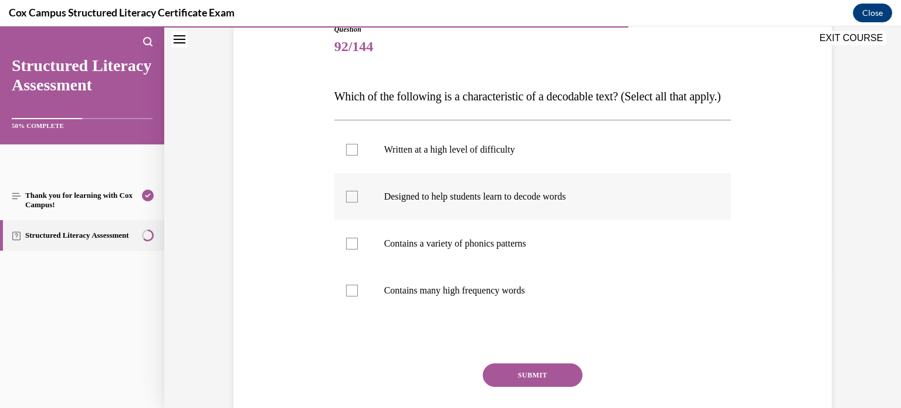
click at [351, 202] on div at bounding box center [352, 197] width 12 height 12
click at [351, 202] on input "Designed to help students learn to decode words" at bounding box center [352, 197] width 12 height 12
checkbox input "true"
click at [352, 249] on div at bounding box center [352, 244] width 12 height 12
click at [352, 249] on input "Contains a variety of phonics patterns" at bounding box center [352, 244] width 12 height 12
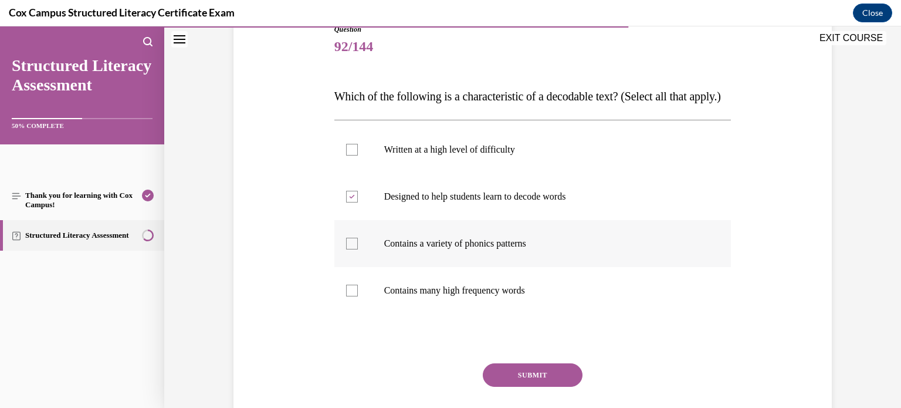
checkbox input "true"
click at [350, 296] on div at bounding box center [352, 290] width 12 height 12
click at [350, 296] on input "Contains many high frequency words" at bounding box center [352, 290] width 12 height 12
checkbox input "true"
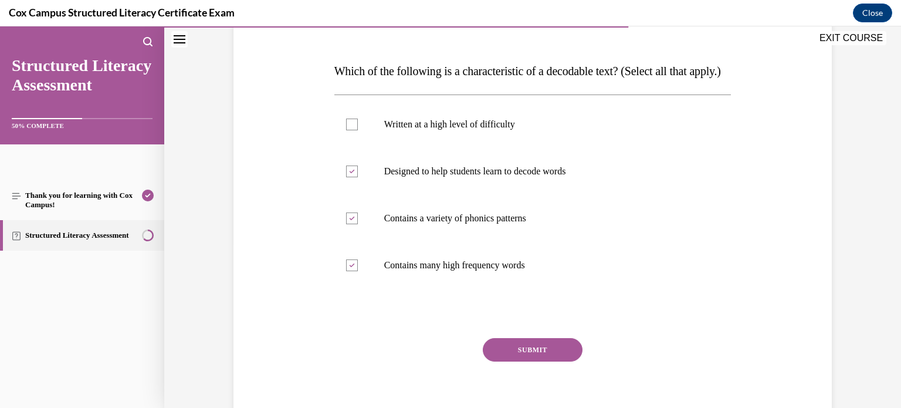
scroll to position [178, 0]
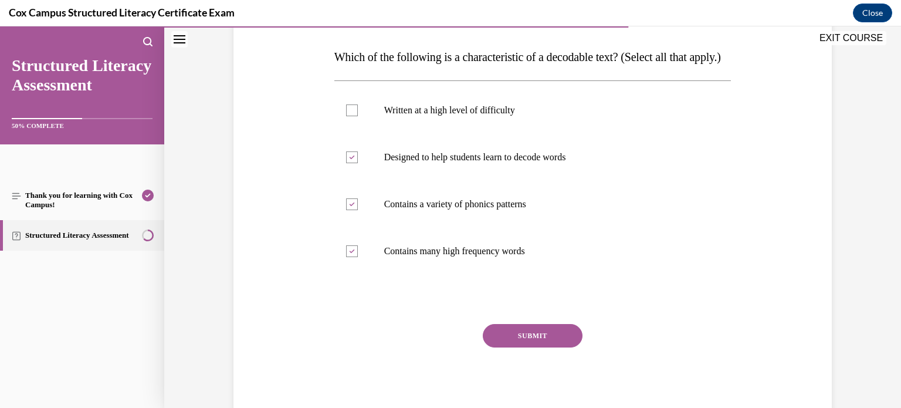
click at [521, 347] on button "SUBMIT" at bounding box center [533, 335] width 100 height 23
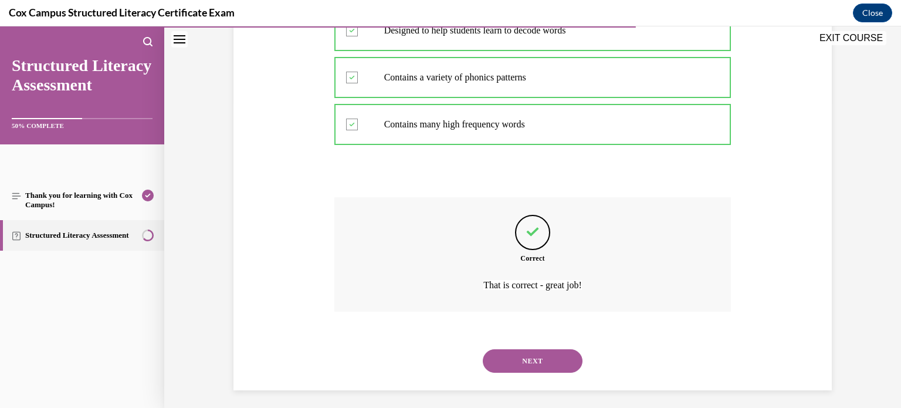
scroll to position [334, 0]
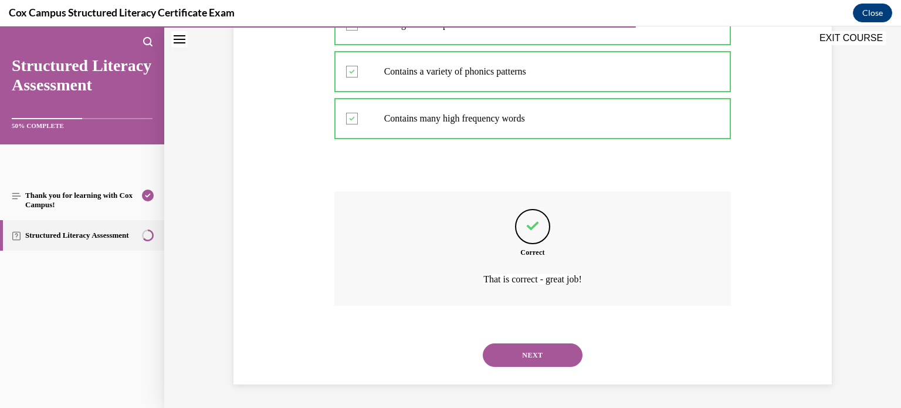
click at [545, 351] on button "NEXT" at bounding box center [533, 354] width 100 height 23
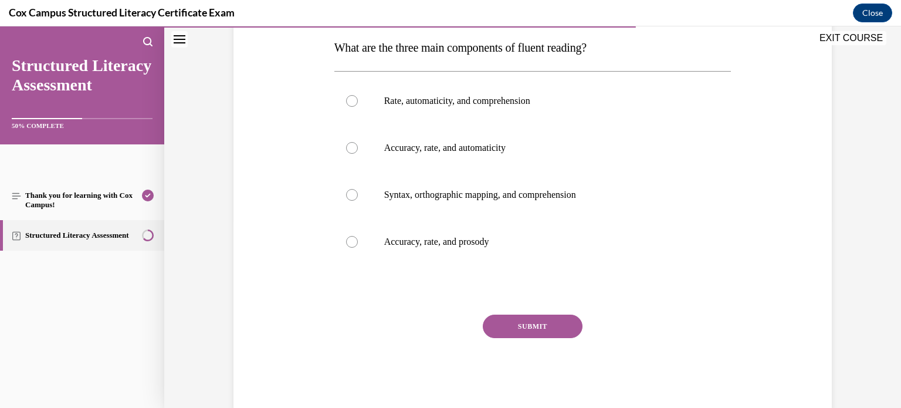
scroll to position [189, 0]
click at [350, 238] on div at bounding box center [352, 240] width 12 height 12
click at [350, 238] on input "Accuracy, rate, and prosody" at bounding box center [352, 240] width 12 height 12
radio input "true"
click at [531, 325] on button "SUBMIT" at bounding box center [533, 324] width 100 height 23
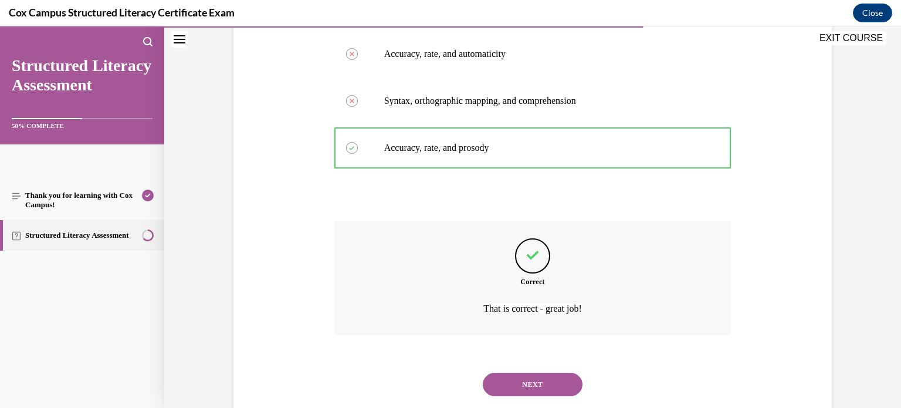
scroll to position [310, 0]
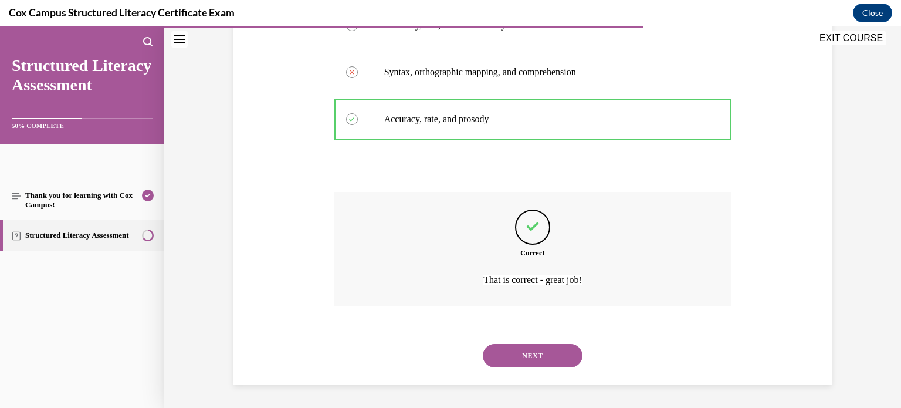
click at [530, 350] on button "NEXT" at bounding box center [533, 355] width 100 height 23
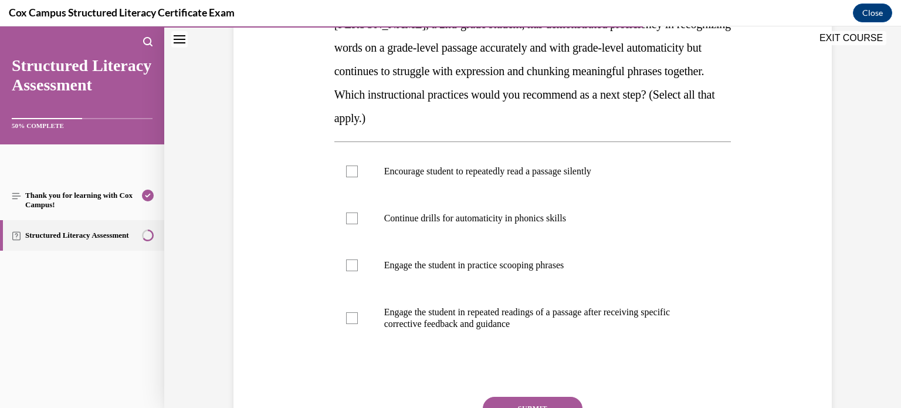
scroll to position [211, 0]
click at [351, 265] on div at bounding box center [352, 265] width 12 height 12
click at [351, 265] on input "Engage the student in practice scooping phrases" at bounding box center [352, 265] width 12 height 12
checkbox input "true"
click at [352, 317] on div at bounding box center [352, 318] width 12 height 12
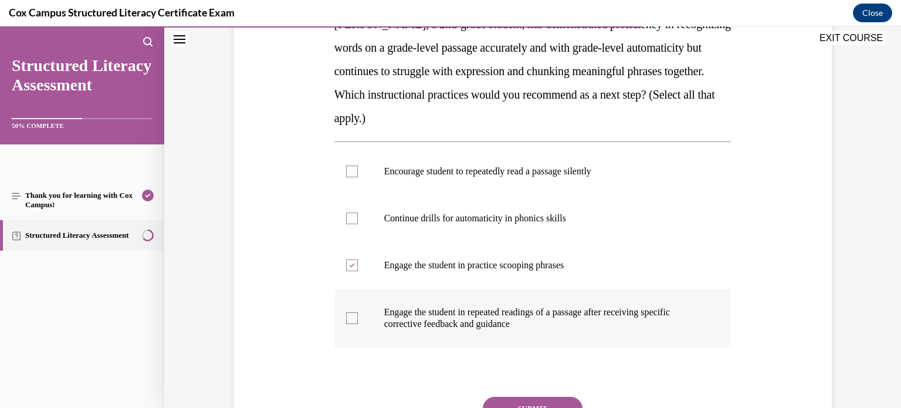
click at [352, 317] on input "Engage the student in repeated readings of a passage after receiving specific c…" at bounding box center [352, 318] width 12 height 12
checkbox input "true"
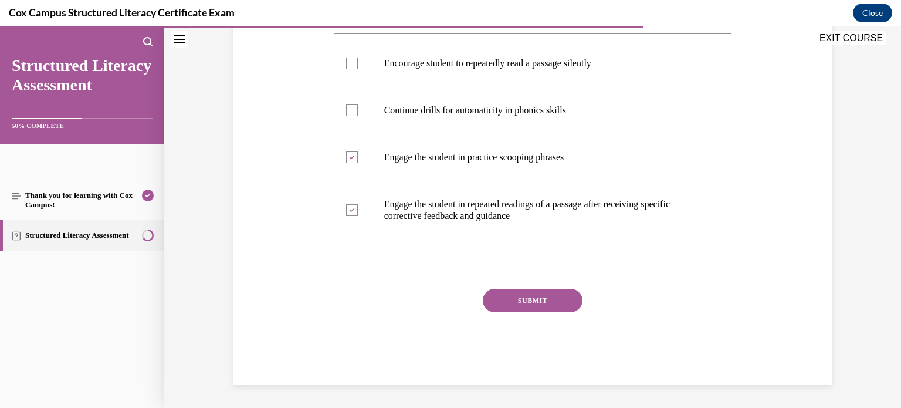
click at [524, 299] on button "SUBMIT" at bounding box center [533, 300] width 100 height 23
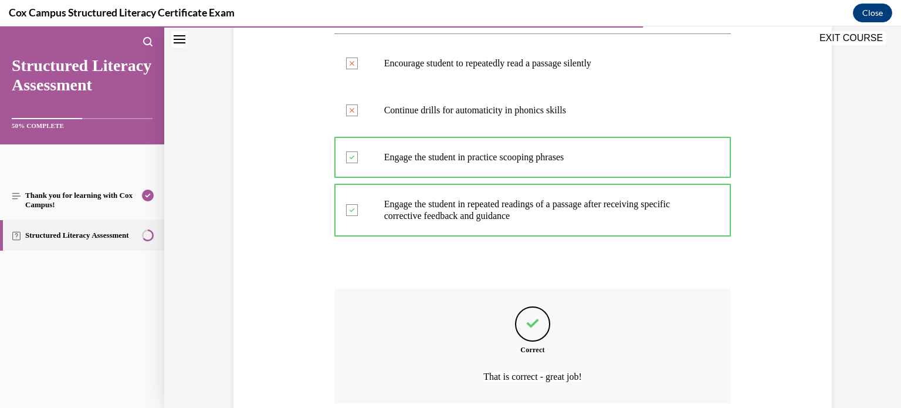
scroll to position [416, 0]
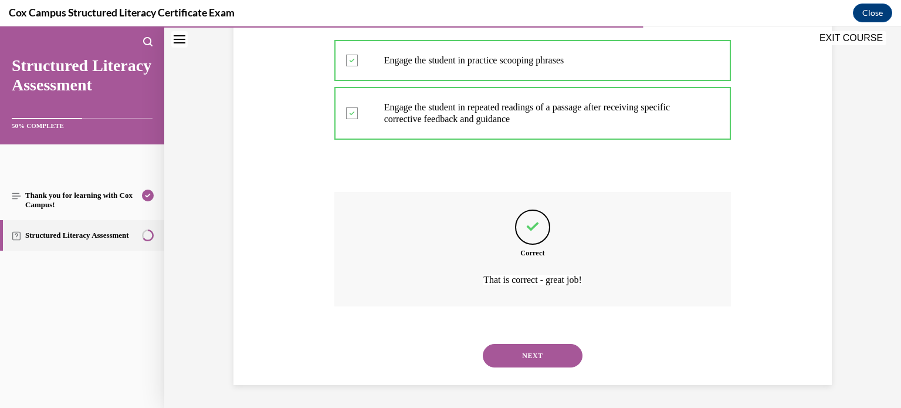
click at [518, 357] on button "NEXT" at bounding box center [533, 355] width 100 height 23
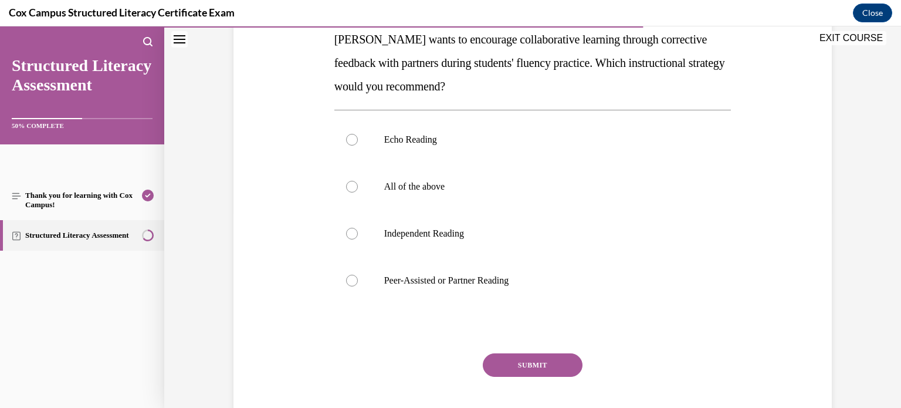
scroll to position [208, 0]
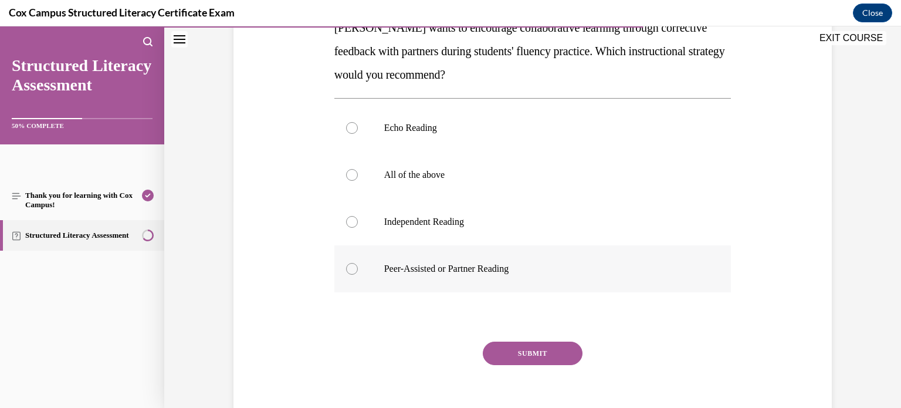
click at [348, 268] on div at bounding box center [352, 269] width 12 height 12
click at [348, 268] on input "Peer-Assisted or Partner Reading" at bounding box center [352, 269] width 12 height 12
radio input "true"
click at [531, 354] on button "SUBMIT" at bounding box center [533, 352] width 100 height 23
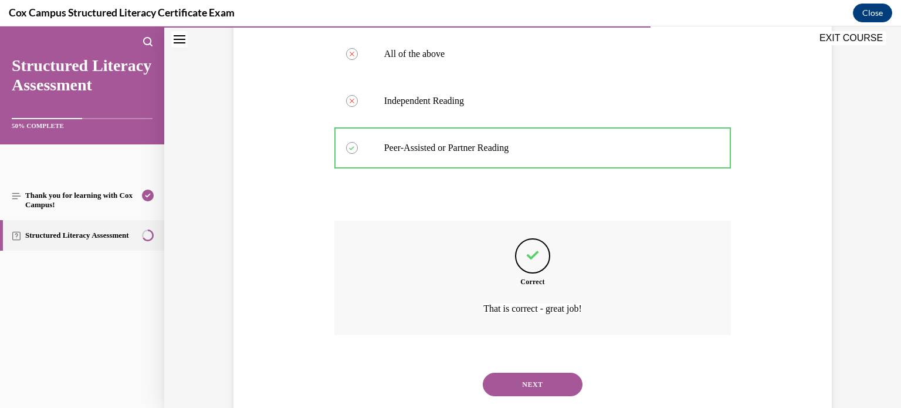
scroll to position [357, 0]
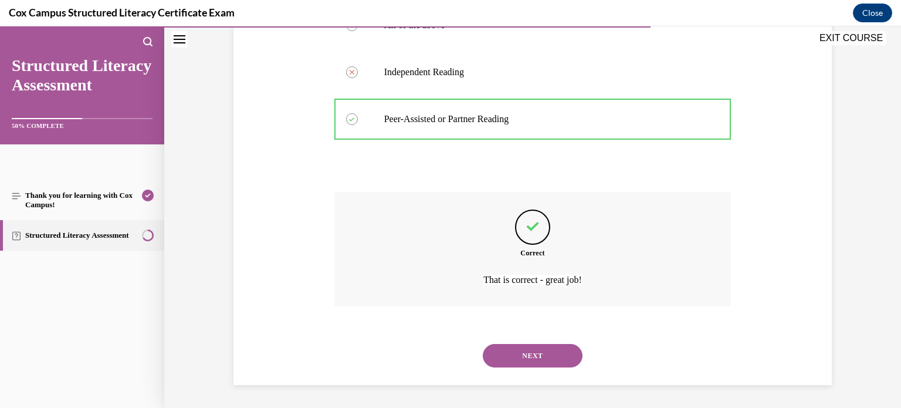
click at [537, 360] on button "NEXT" at bounding box center [533, 355] width 100 height 23
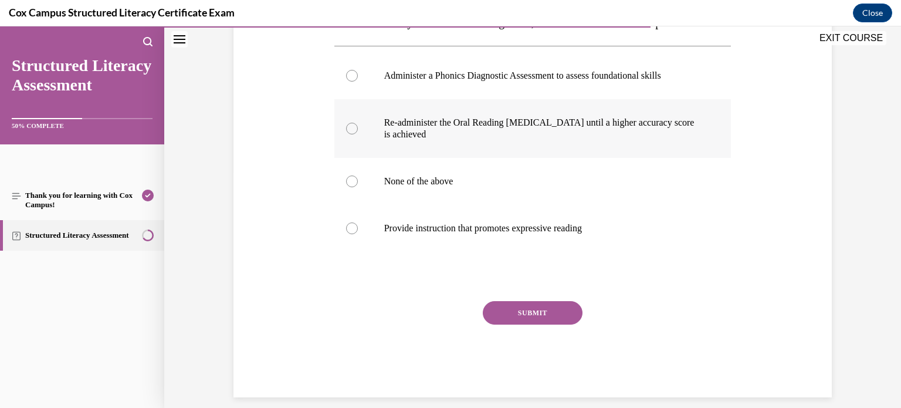
scroll to position [238, 0]
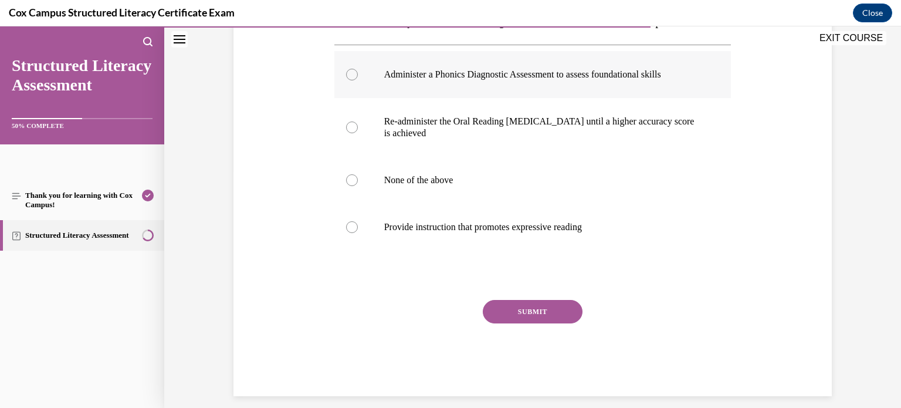
click at [350, 80] on div at bounding box center [352, 75] width 12 height 12
click at [350, 80] on input "Administer a Phonics Diagnostic Assessment to assess foundational skills" at bounding box center [352, 75] width 12 height 12
radio input "true"
click at [520, 323] on button "SUBMIT" at bounding box center [533, 311] width 100 height 23
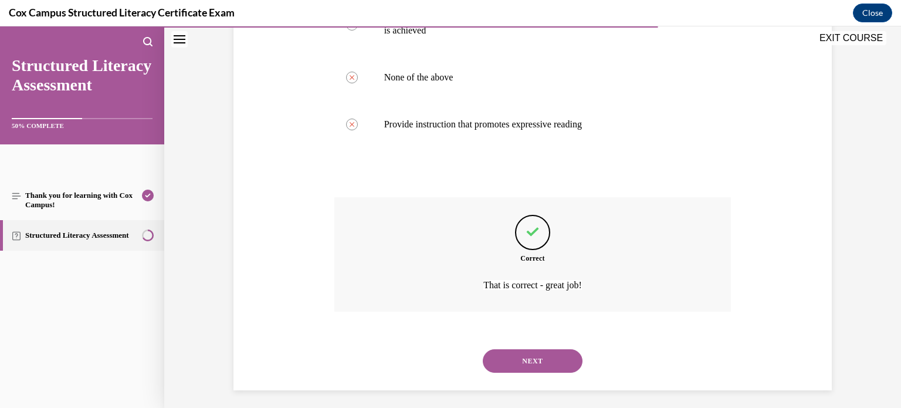
scroll to position [369, 0]
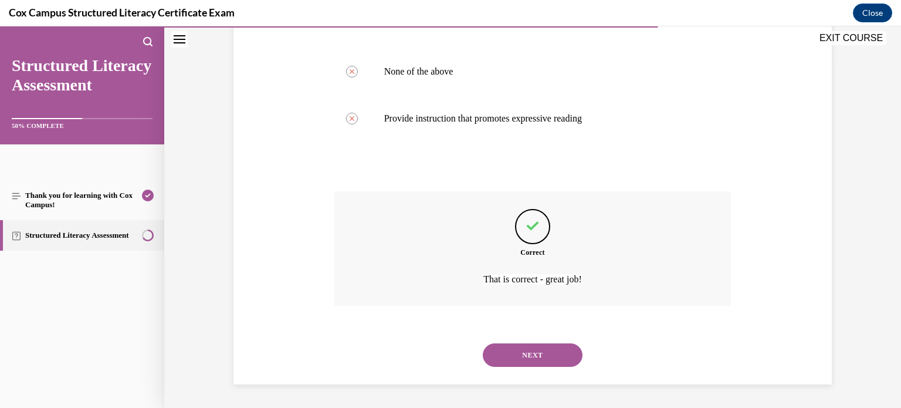
click at [524, 356] on button "NEXT" at bounding box center [533, 354] width 100 height 23
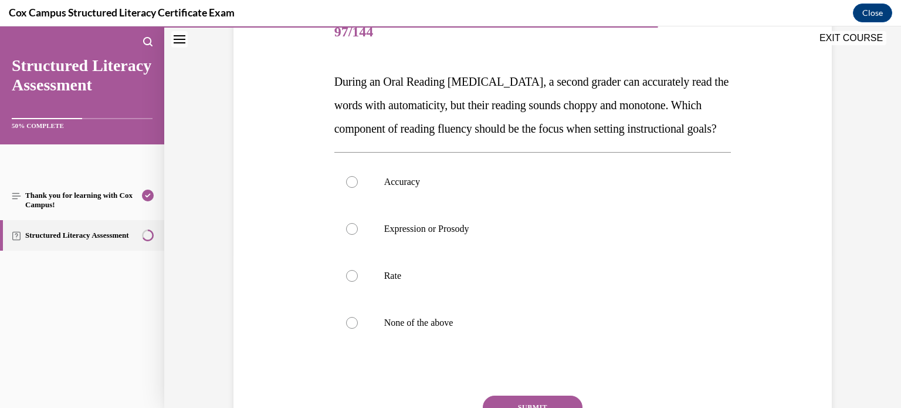
scroll to position [155, 0]
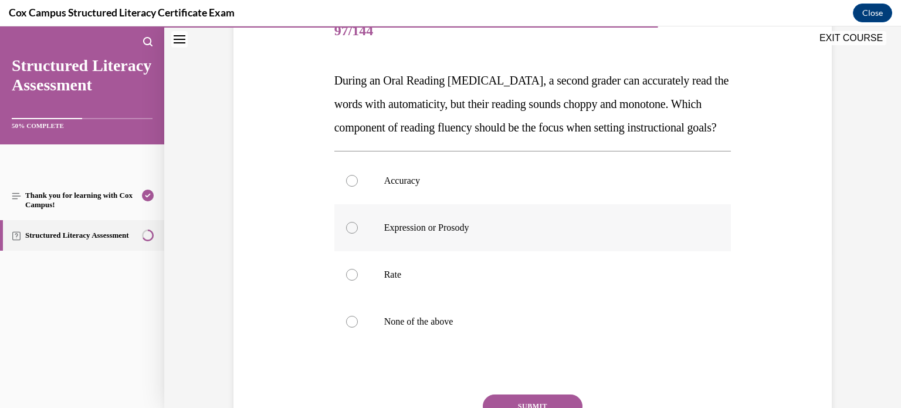
click at [351, 233] on div at bounding box center [352, 228] width 12 height 12
click at [351, 233] on input "Expression or Prosody" at bounding box center [352, 228] width 12 height 12
radio input "true"
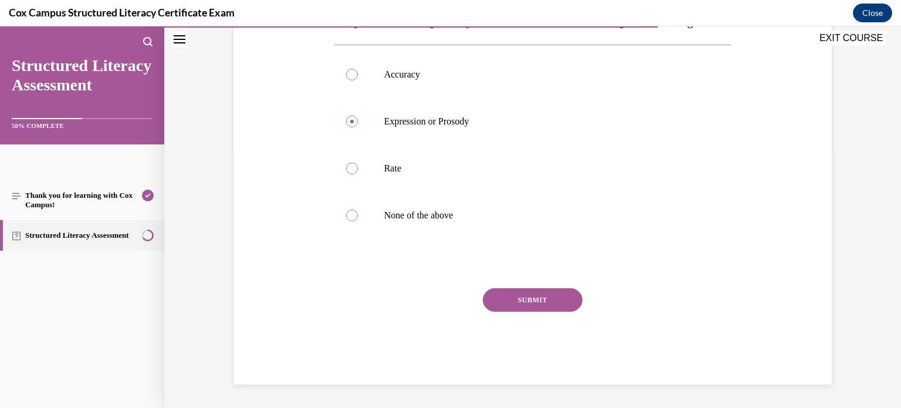
click at [508, 299] on button "SUBMIT" at bounding box center [533, 299] width 100 height 23
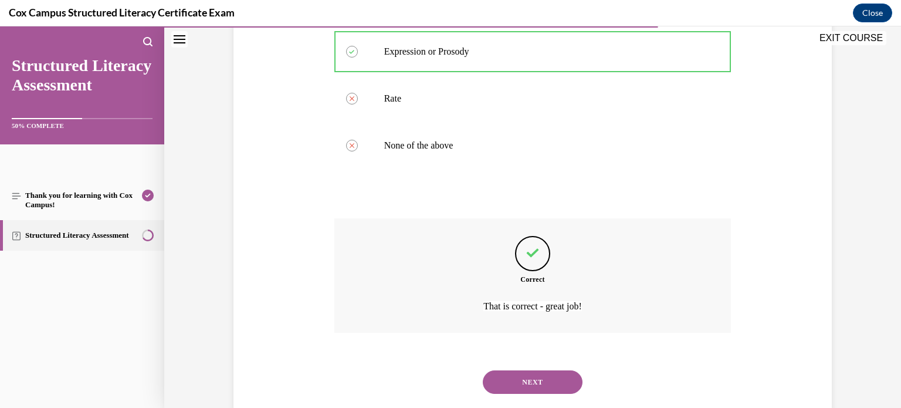
scroll to position [381, 0]
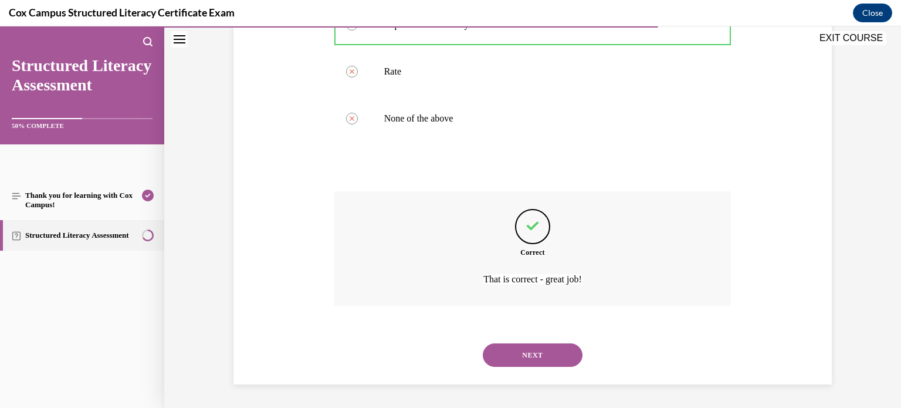
click at [520, 352] on button "NEXT" at bounding box center [533, 354] width 100 height 23
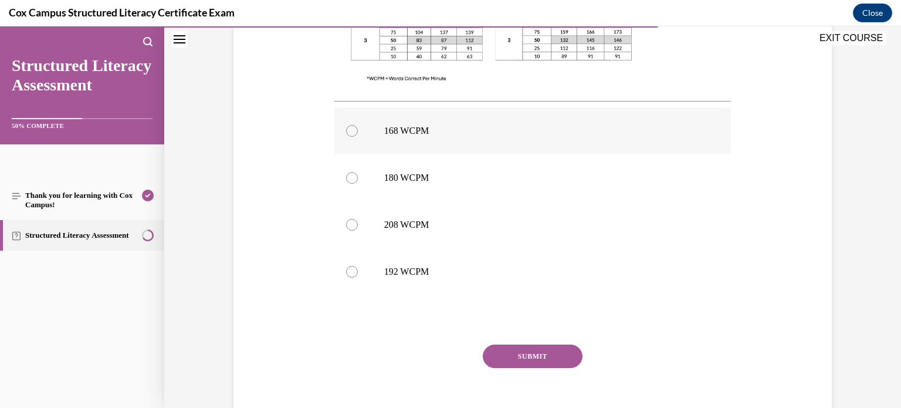
scroll to position [495, 0]
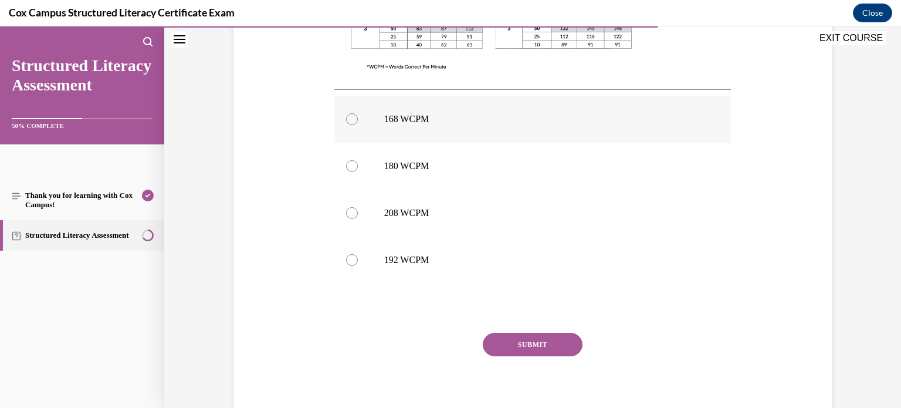
click at [350, 117] on div at bounding box center [352, 119] width 12 height 12
click at [350, 117] on input "168 WCPM" at bounding box center [352, 119] width 12 height 12
radio input "true"
click at [514, 341] on button "SUBMIT" at bounding box center [533, 344] width 100 height 23
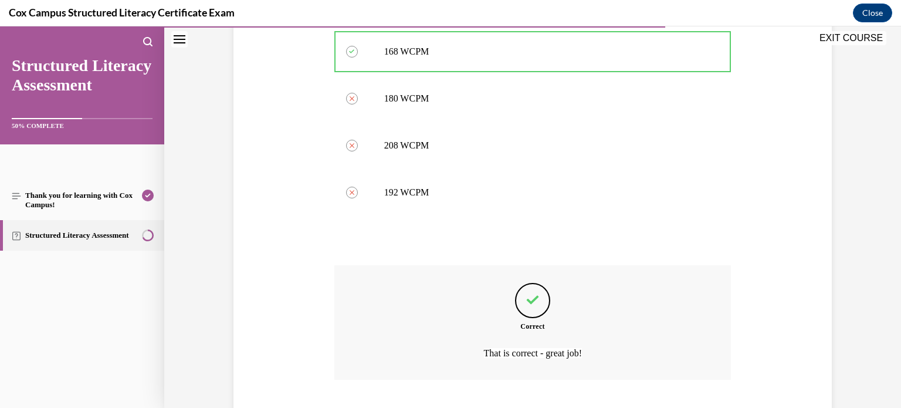
scroll to position [636, 0]
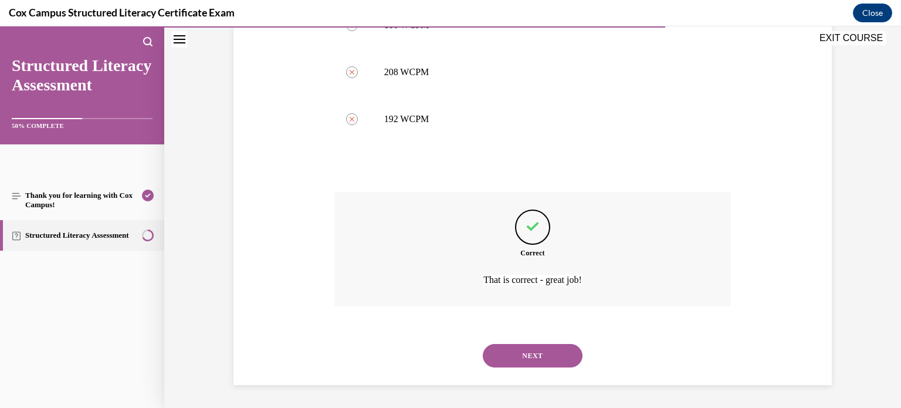
click at [521, 349] on button "NEXT" at bounding box center [533, 355] width 100 height 23
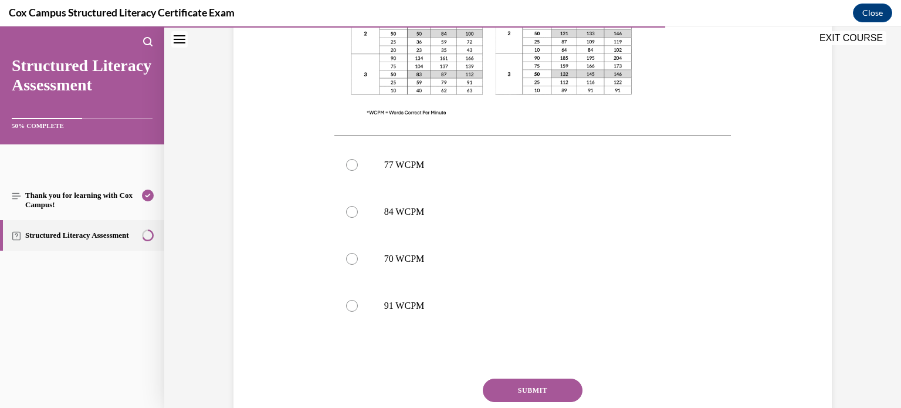
scroll to position [428, 0]
click at [351, 162] on div at bounding box center [352, 163] width 12 height 12
click at [351, 162] on input "77 WCPM" at bounding box center [352, 163] width 12 height 12
radio input "true"
click at [530, 385] on button "SUBMIT" at bounding box center [533, 388] width 100 height 23
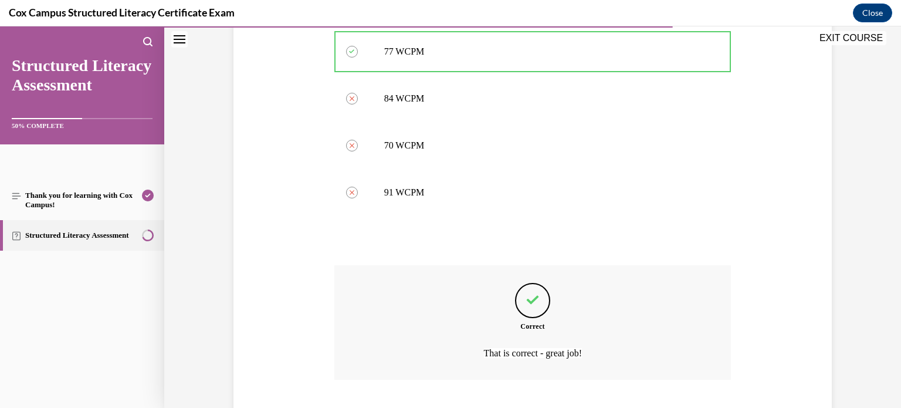
scroll to position [612, 0]
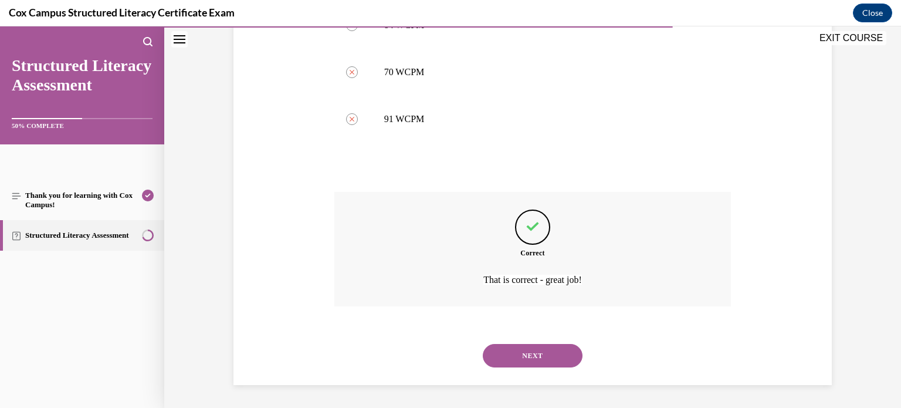
click at [525, 352] on button "NEXT" at bounding box center [533, 355] width 100 height 23
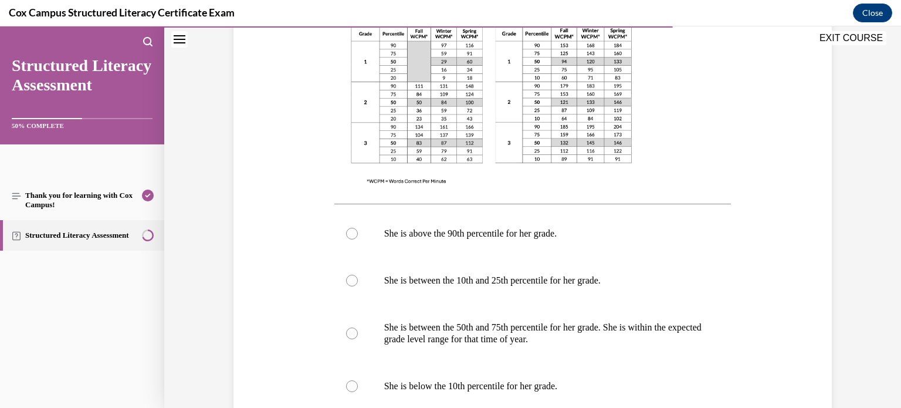
scroll to position [405, 0]
click at [352, 331] on div at bounding box center [352, 332] width 12 height 12
click at [352, 331] on input "She is between the 50th and 75th percentile for her grade. She is within the ex…" at bounding box center [352, 332] width 12 height 12
radio input "true"
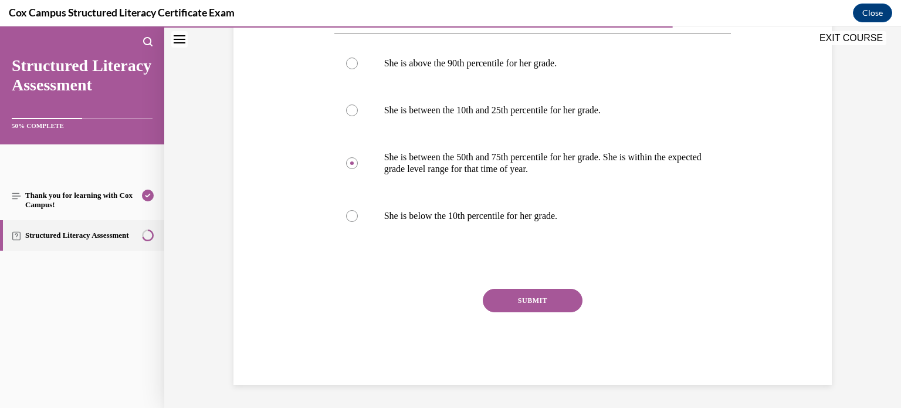
click at [533, 300] on button "SUBMIT" at bounding box center [533, 300] width 100 height 23
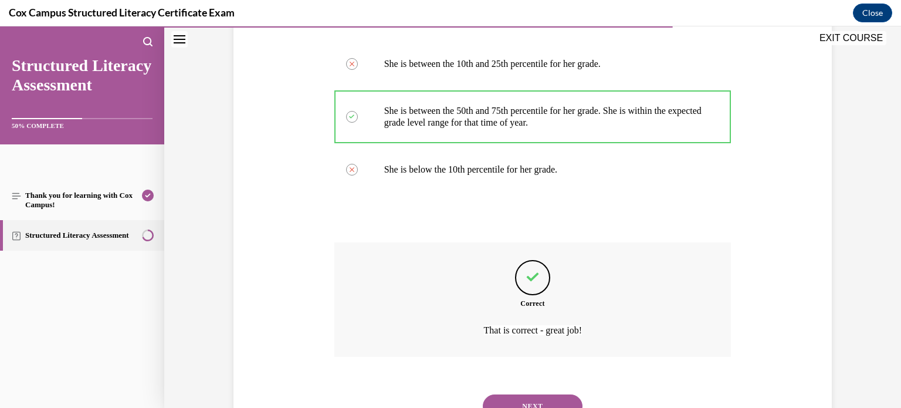
scroll to position [671, 0]
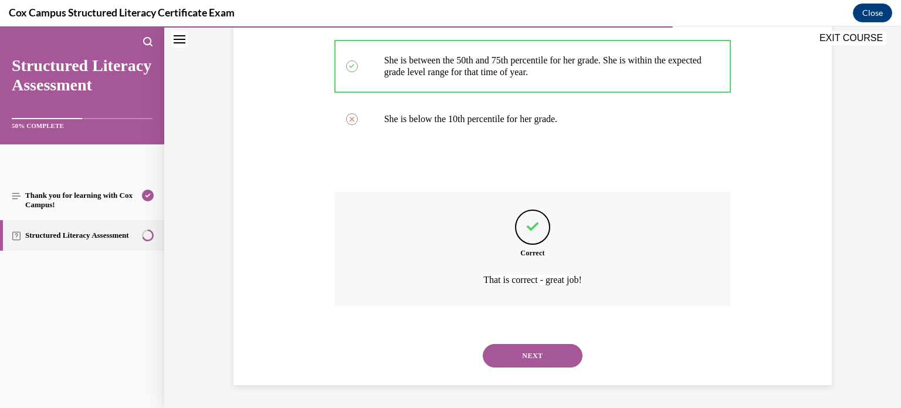
click at [536, 350] on button "NEXT" at bounding box center [533, 355] width 100 height 23
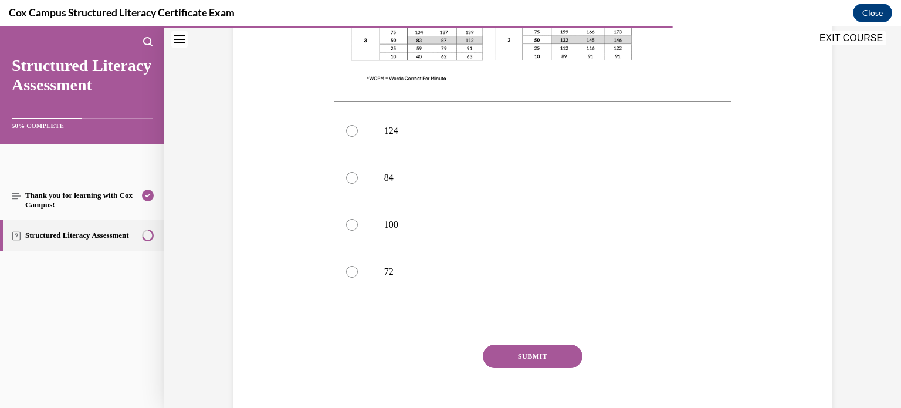
scroll to position [489, 0]
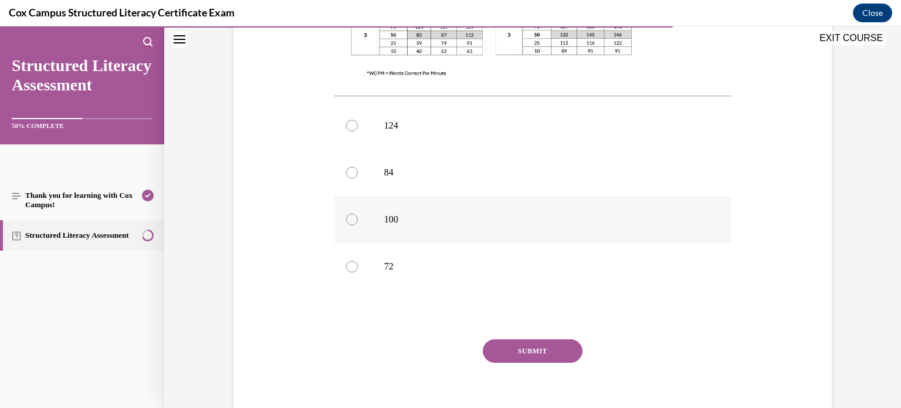
click at [351, 213] on div at bounding box center [352, 219] width 12 height 12
click at [351, 213] on input "100" at bounding box center [352, 219] width 12 height 12
radio input "true"
click at [521, 339] on button "SUBMIT" at bounding box center [533, 350] width 100 height 23
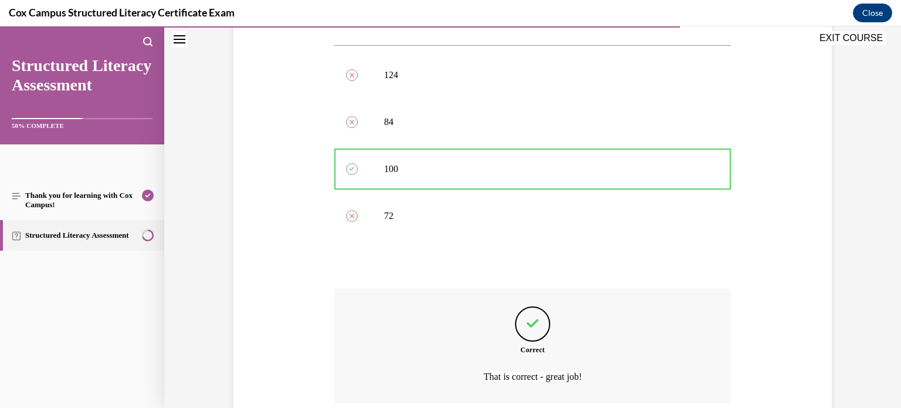
scroll to position [612, 0]
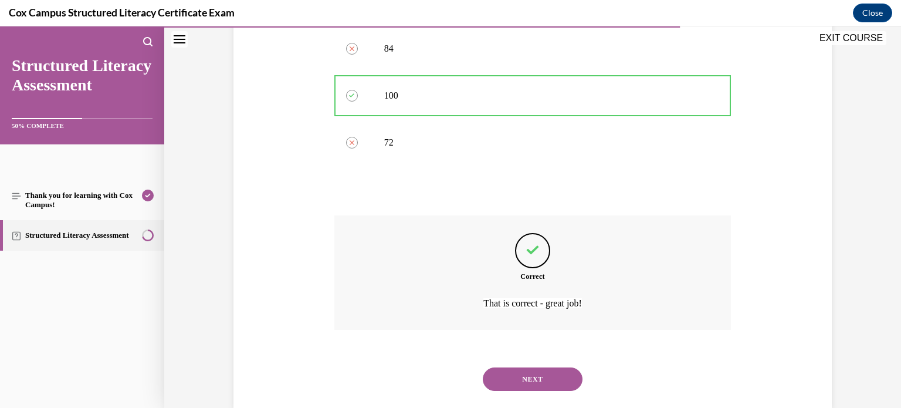
click at [543, 367] on button "NEXT" at bounding box center [533, 378] width 100 height 23
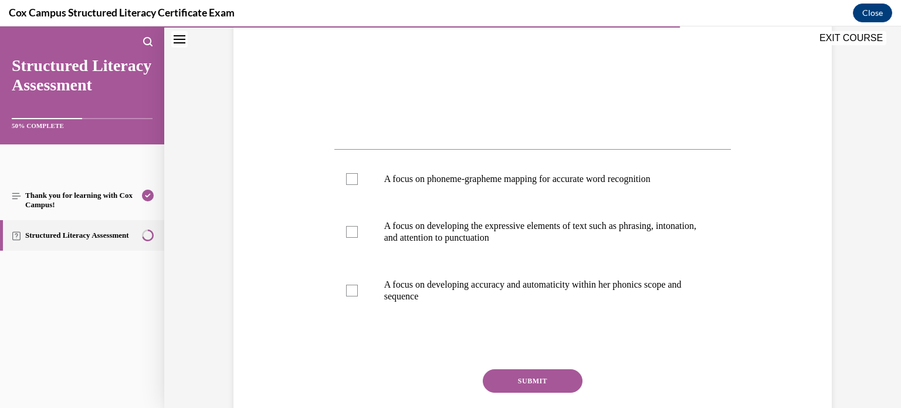
scroll to position [417, 0]
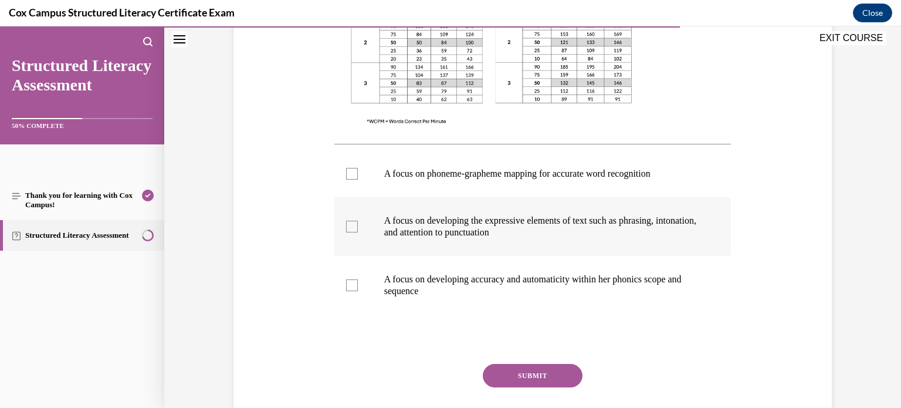
click at [350, 225] on div at bounding box center [352, 227] width 12 height 12
click at [350, 225] on input "A focus on developing the expressive elements of text such as phrasing, intonat…" at bounding box center [352, 227] width 12 height 12
checkbox input "true"
click at [350, 283] on div at bounding box center [352, 285] width 12 height 12
click at [350, 283] on input "A focus on developing accuracy and automaticity within her phonics scope and se…" at bounding box center [352, 285] width 12 height 12
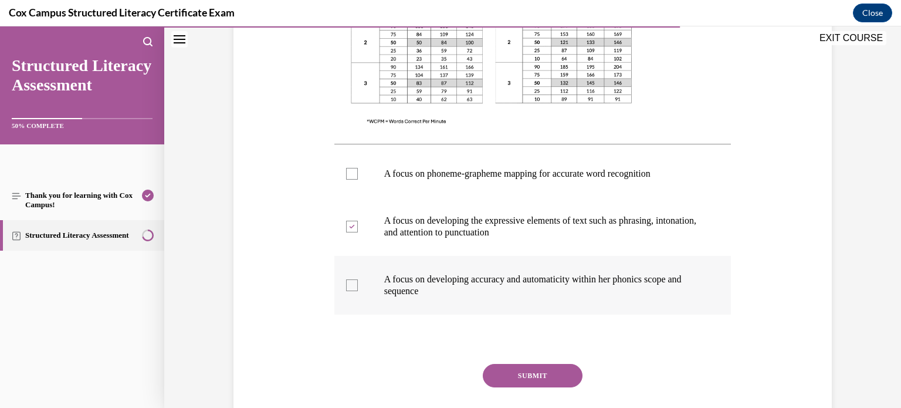
checkbox input "true"
click at [517, 375] on button "SUBMIT" at bounding box center [533, 375] width 100 height 23
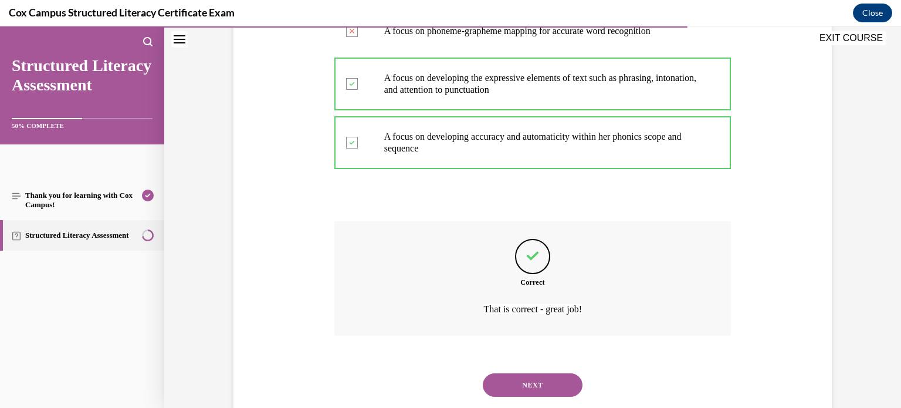
scroll to position [589, 0]
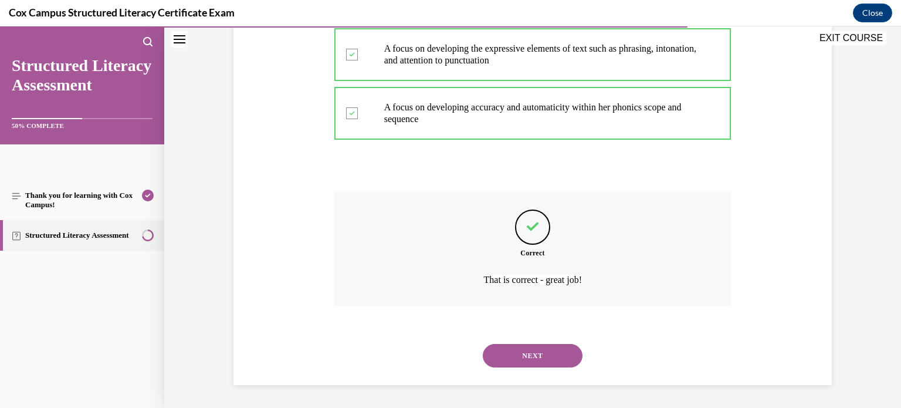
click at [535, 357] on button "NEXT" at bounding box center [533, 355] width 100 height 23
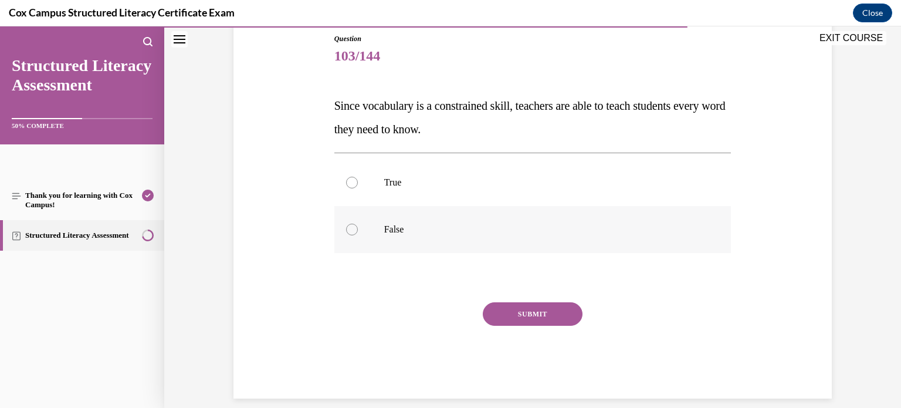
click at [351, 230] on div at bounding box center [352, 229] width 12 height 12
click at [351, 230] on input "False" at bounding box center [352, 229] width 12 height 12
radio input "true"
click at [524, 311] on button "SUBMIT" at bounding box center [533, 313] width 100 height 23
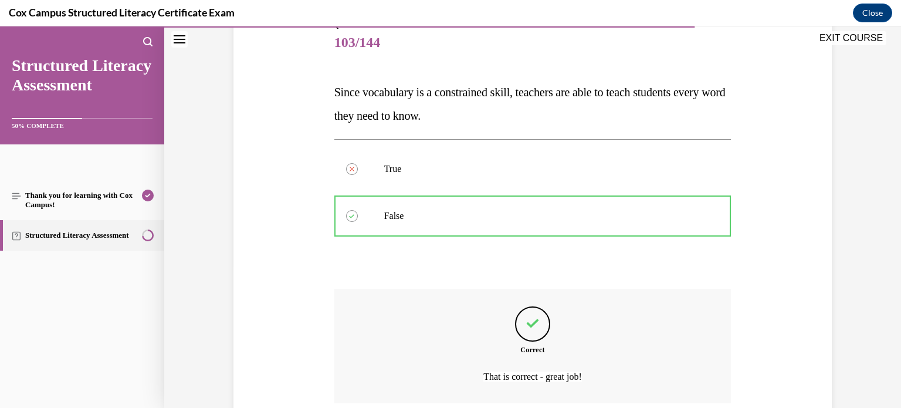
scroll to position [240, 0]
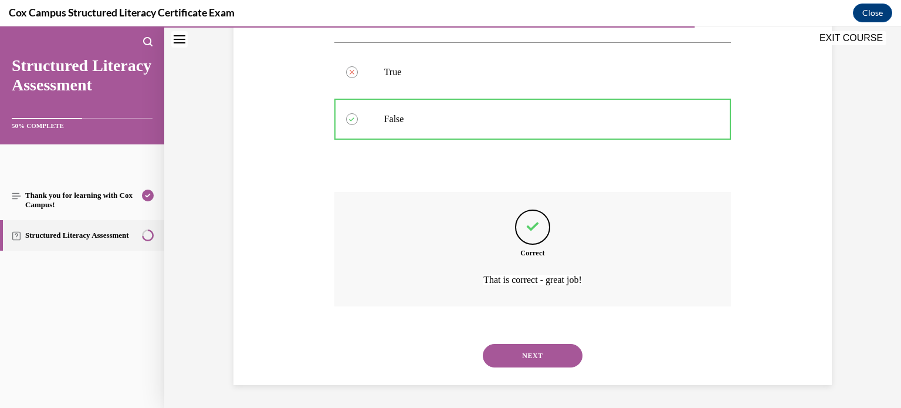
click at [527, 350] on button "NEXT" at bounding box center [533, 355] width 100 height 23
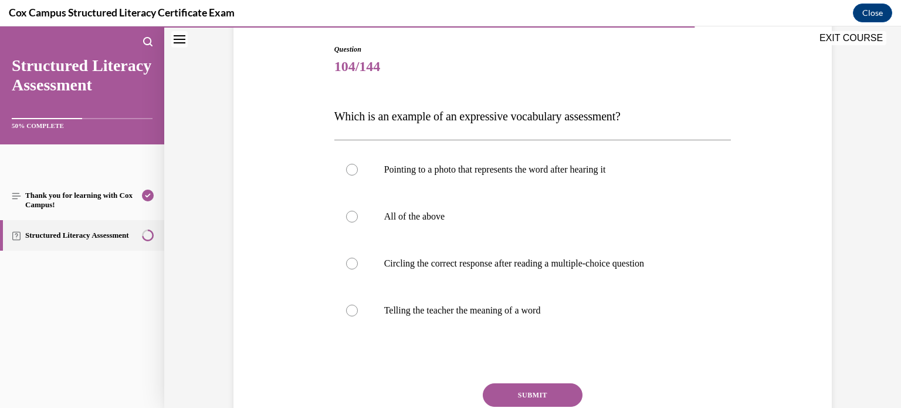
scroll to position [120, 0]
click at [353, 307] on div at bounding box center [352, 310] width 12 height 12
click at [353, 307] on input "Telling the teacher the meaning of a word" at bounding box center [352, 310] width 12 height 12
radio input "true"
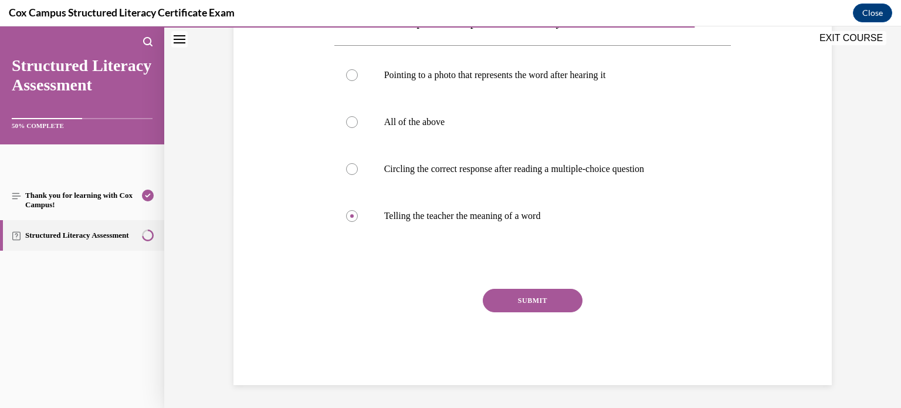
click at [536, 301] on button "SUBMIT" at bounding box center [533, 300] width 100 height 23
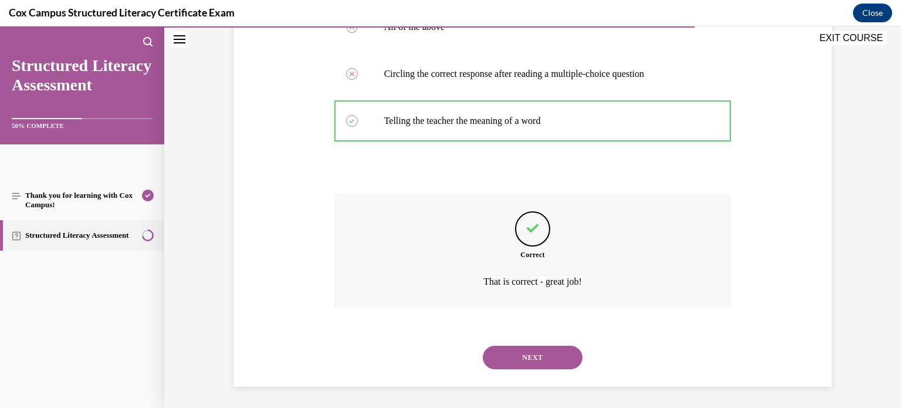
scroll to position [310, 0]
click at [544, 349] on button "NEXT" at bounding box center [533, 355] width 100 height 23
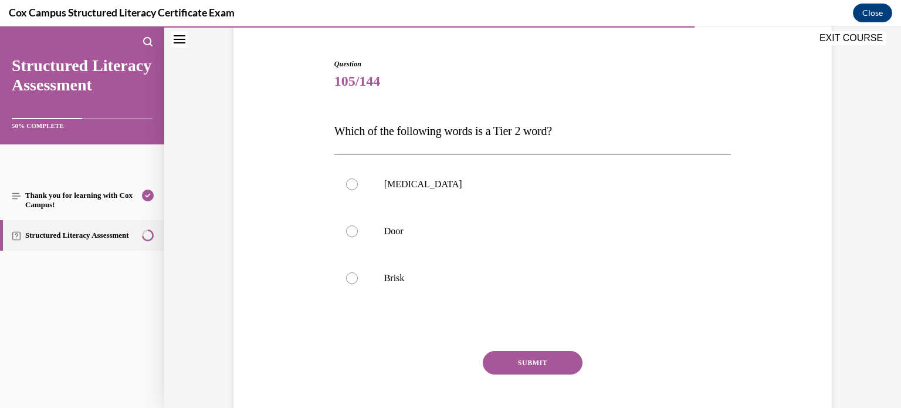
scroll to position [140, 0]
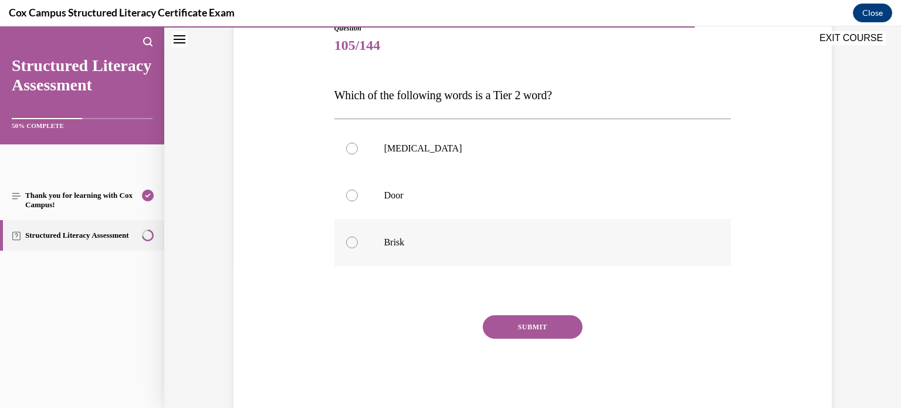
click at [353, 241] on div at bounding box center [352, 242] width 12 height 12
click at [353, 241] on input "Brisk" at bounding box center [352, 242] width 12 height 12
radio input "true"
click at [522, 321] on button "SUBMIT" at bounding box center [533, 326] width 100 height 23
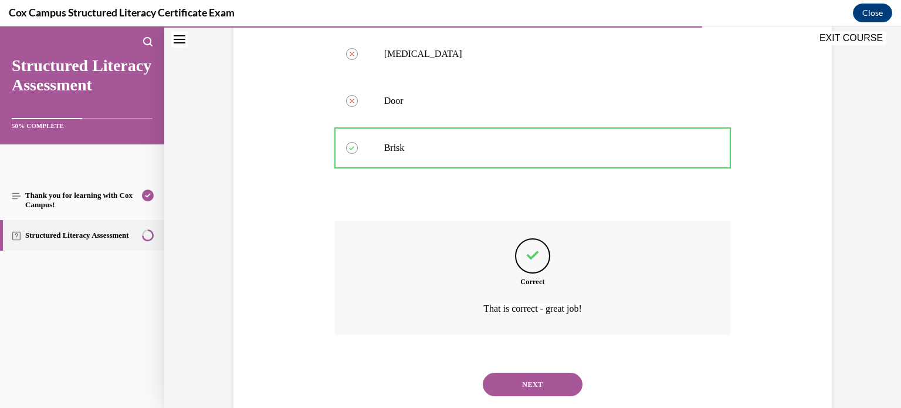
scroll to position [263, 0]
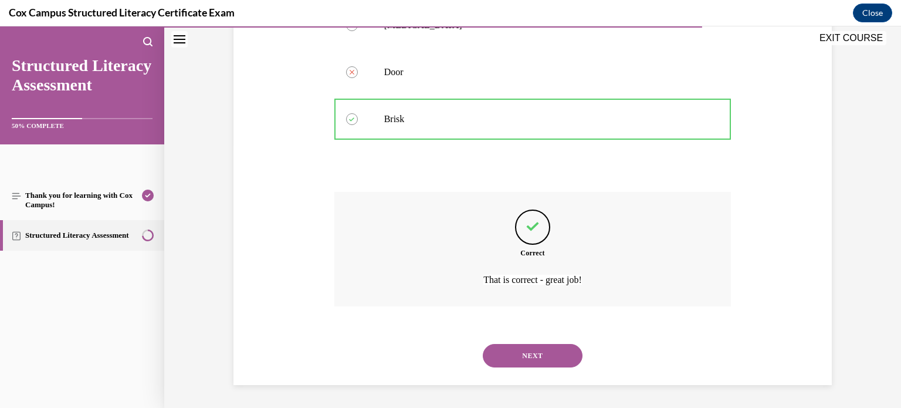
click at [523, 351] on button "NEXT" at bounding box center [533, 355] width 100 height 23
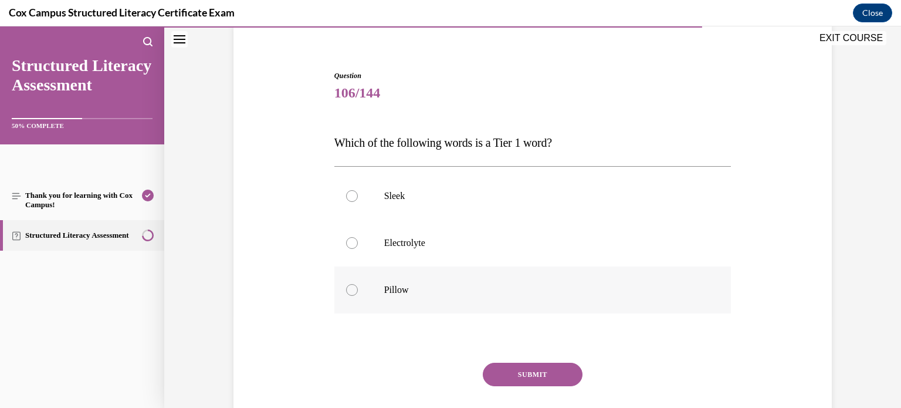
scroll to position [97, 0]
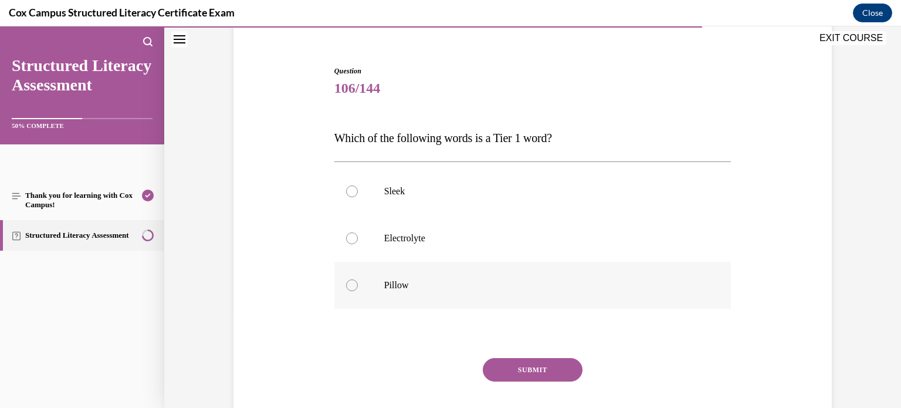
click at [350, 286] on div at bounding box center [352, 285] width 12 height 12
click at [350, 286] on input "Pillow" at bounding box center [352, 285] width 12 height 12
radio input "true"
click at [531, 370] on button "SUBMIT" at bounding box center [533, 369] width 100 height 23
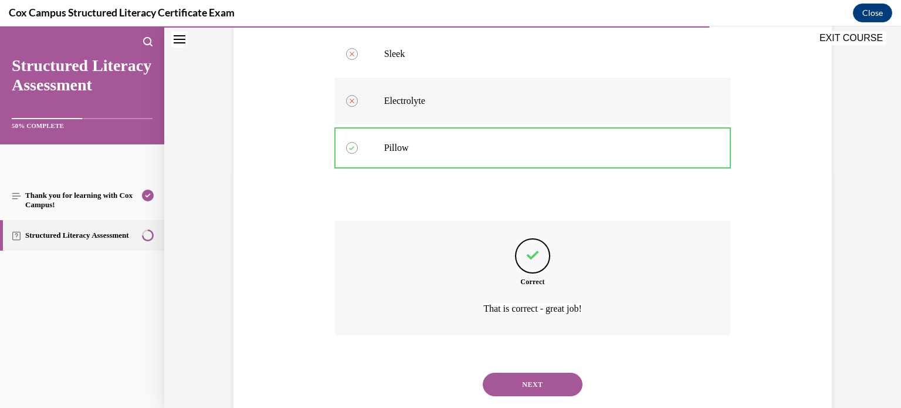
scroll to position [263, 0]
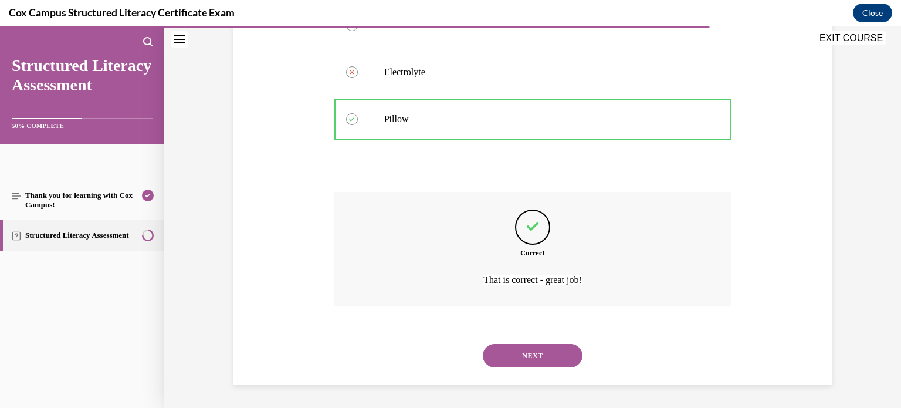
click at [519, 350] on button "NEXT" at bounding box center [533, 355] width 100 height 23
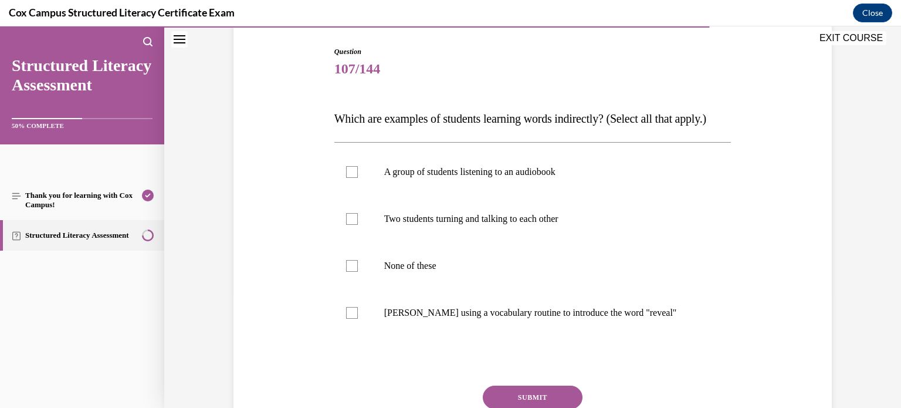
scroll to position [118, 0]
click at [351, 177] on div at bounding box center [352, 171] width 12 height 12
click at [351, 177] on input "A group of students listening to an audiobook" at bounding box center [352, 171] width 12 height 12
checkbox input "true"
click at [351, 223] on div at bounding box center [352, 218] width 12 height 12
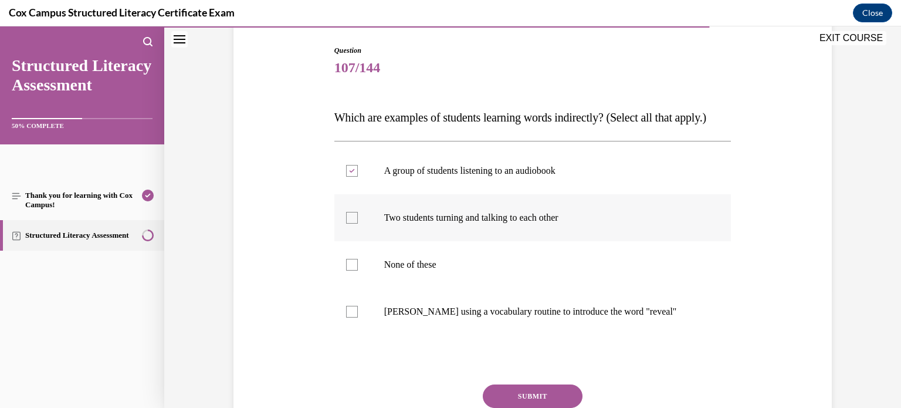
click at [351, 223] on input "Two students turning and talking to each other" at bounding box center [352, 218] width 12 height 12
checkbox input "true"
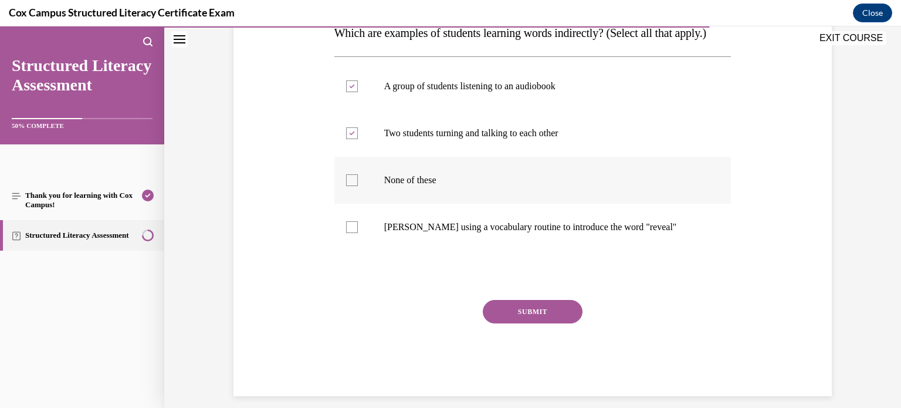
scroll to position [237, 0]
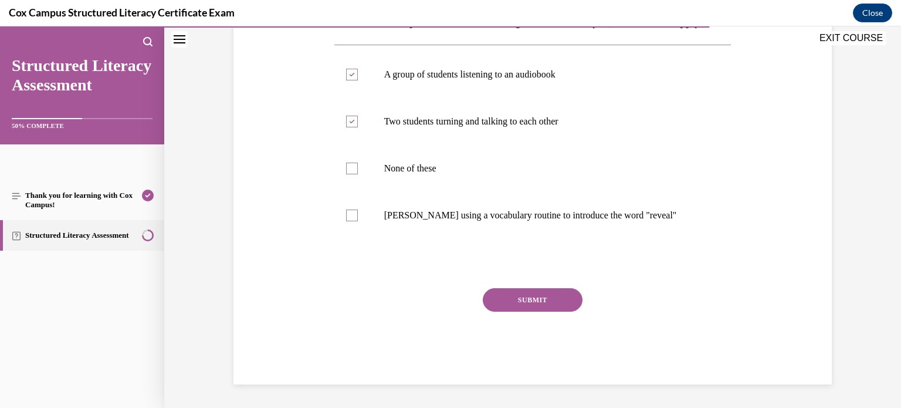
click at [520, 301] on button "SUBMIT" at bounding box center [533, 299] width 100 height 23
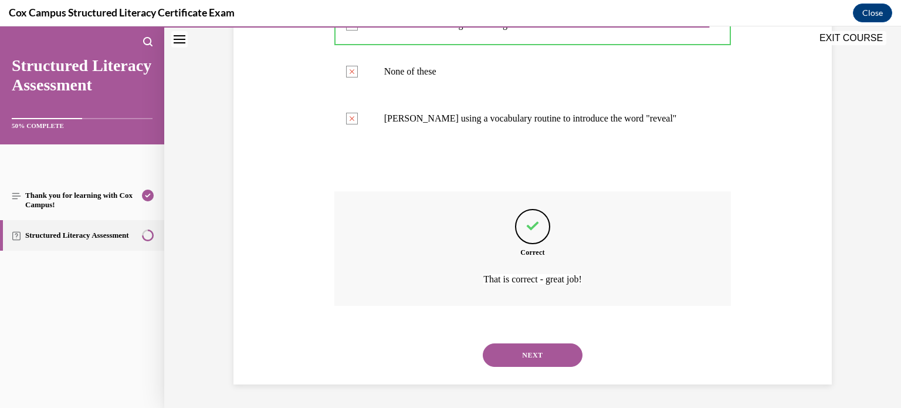
scroll to position [334, 0]
click at [528, 354] on button "NEXT" at bounding box center [533, 354] width 100 height 23
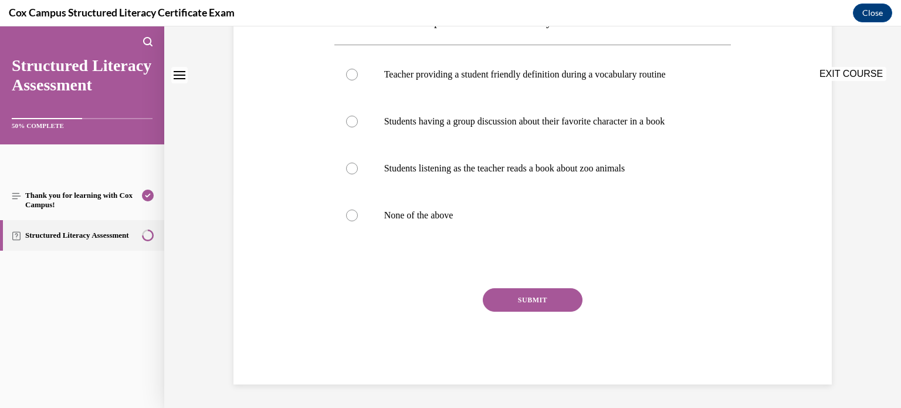
scroll to position [0, 0]
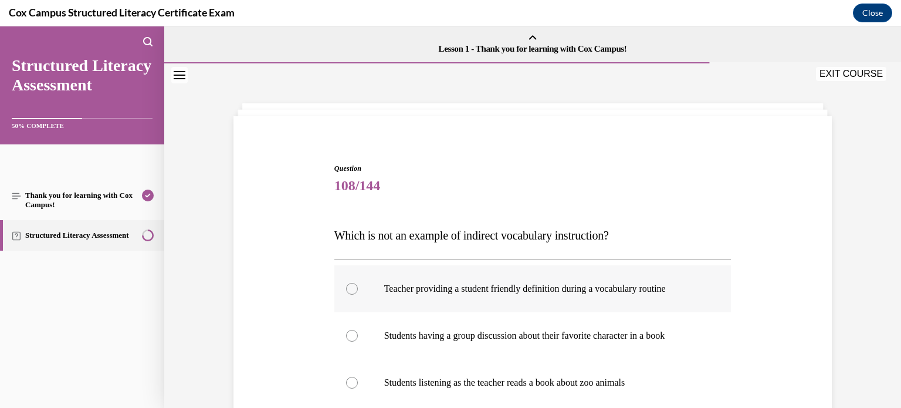
click at [352, 288] on div at bounding box center [352, 289] width 12 height 12
click at [352, 288] on input "Teacher providing a student friendly definition during a vocabulary routine" at bounding box center [352, 289] width 12 height 12
radio input "true"
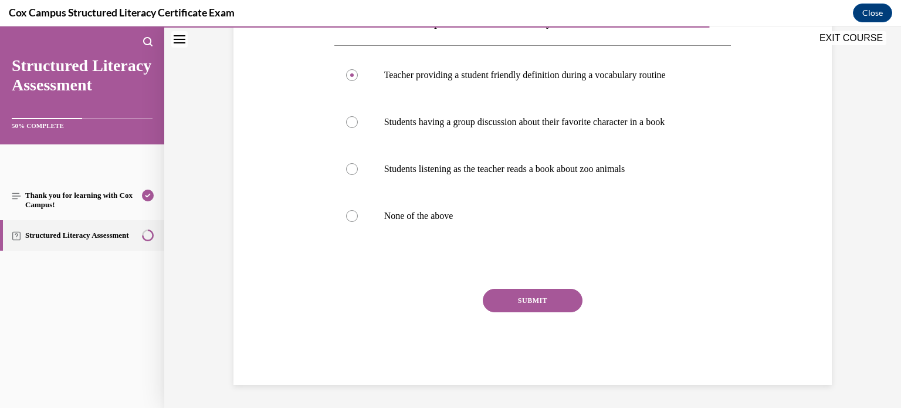
click at [514, 299] on button "SUBMIT" at bounding box center [533, 300] width 100 height 23
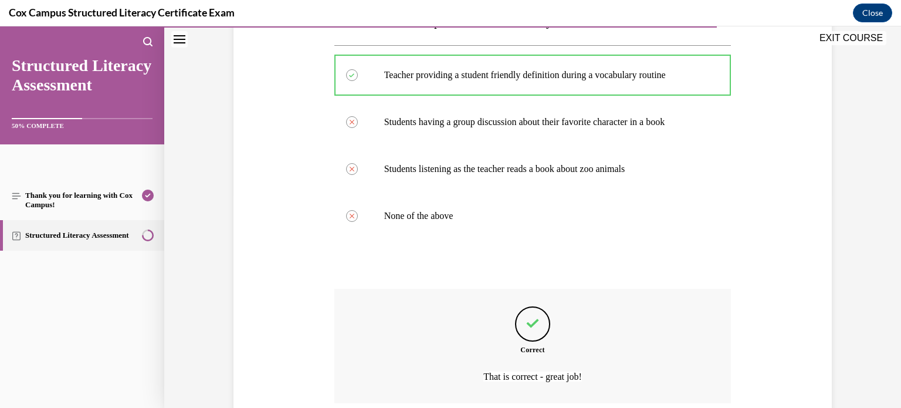
scroll to position [310, 0]
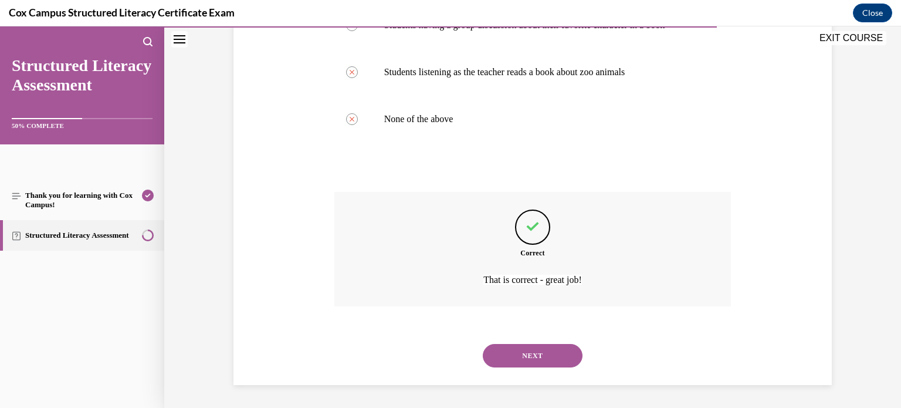
click at [528, 353] on button "NEXT" at bounding box center [533, 355] width 100 height 23
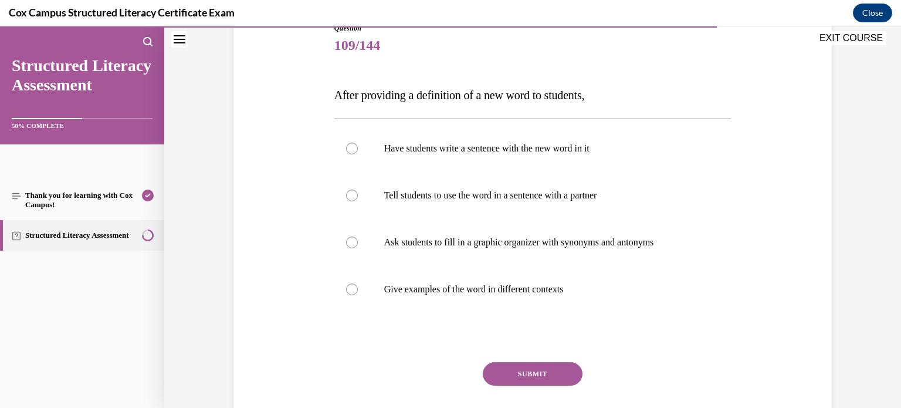
scroll to position [143, 0]
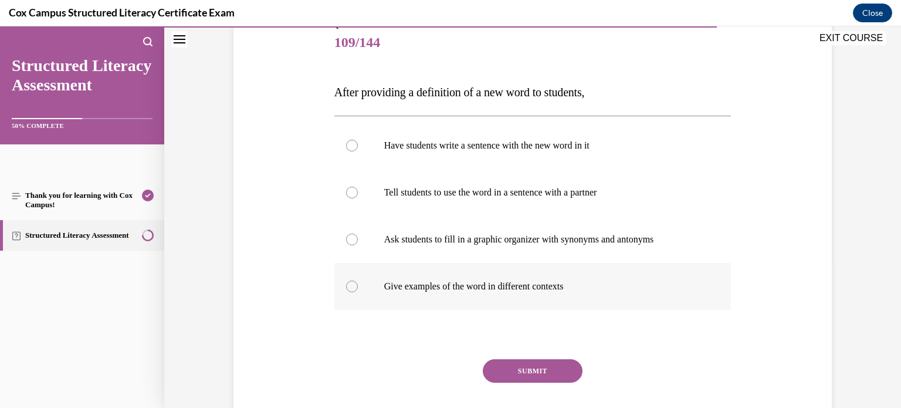
click at [348, 286] on div at bounding box center [352, 286] width 12 height 12
click at [348, 286] on input "Give examples of the word in different contexts" at bounding box center [352, 286] width 12 height 12
radio input "true"
click at [506, 369] on button "SUBMIT" at bounding box center [533, 370] width 100 height 23
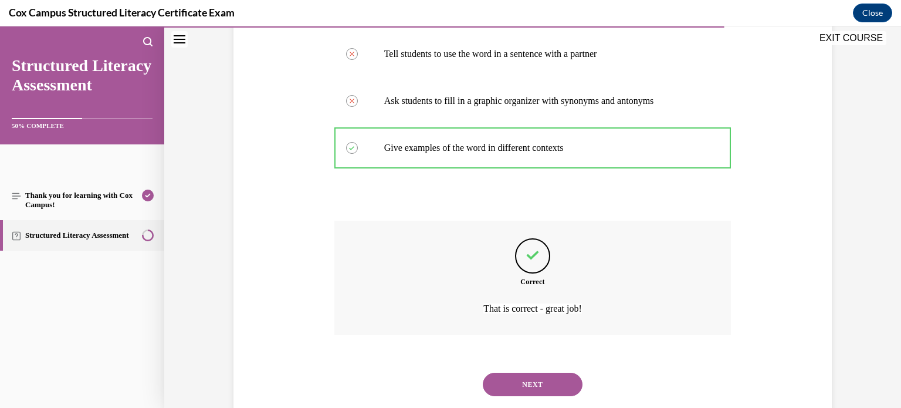
scroll to position [310, 0]
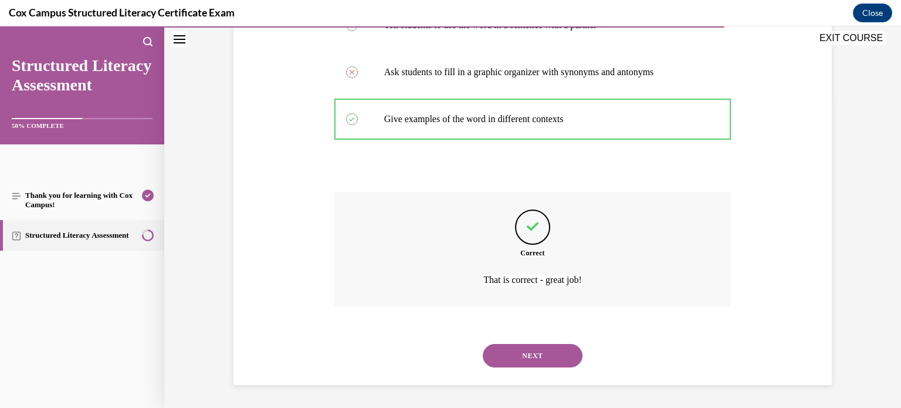
click at [531, 354] on button "NEXT" at bounding box center [533, 355] width 100 height 23
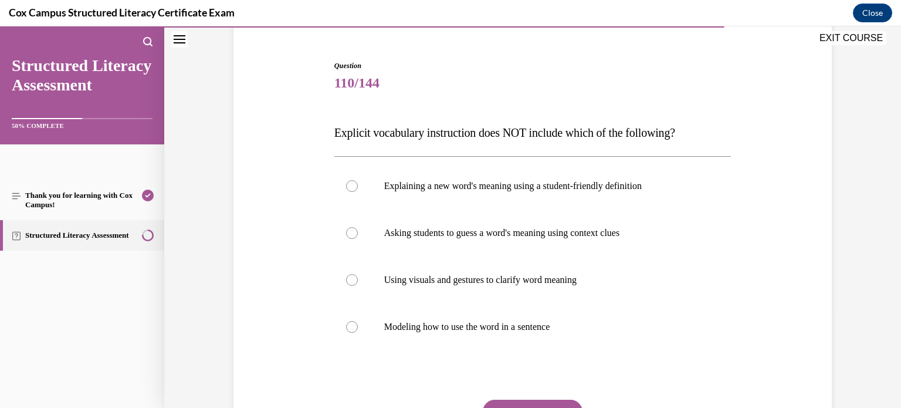
scroll to position [147, 0]
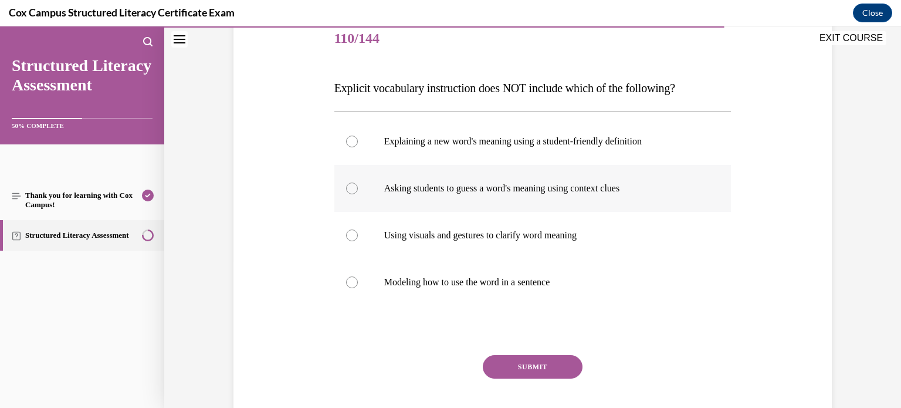
click at [351, 188] on div at bounding box center [352, 188] width 12 height 12
click at [351, 188] on input "Asking students to guess a word's meaning using context clues" at bounding box center [352, 188] width 12 height 12
radio input "true"
click at [520, 366] on button "SUBMIT" at bounding box center [533, 366] width 100 height 23
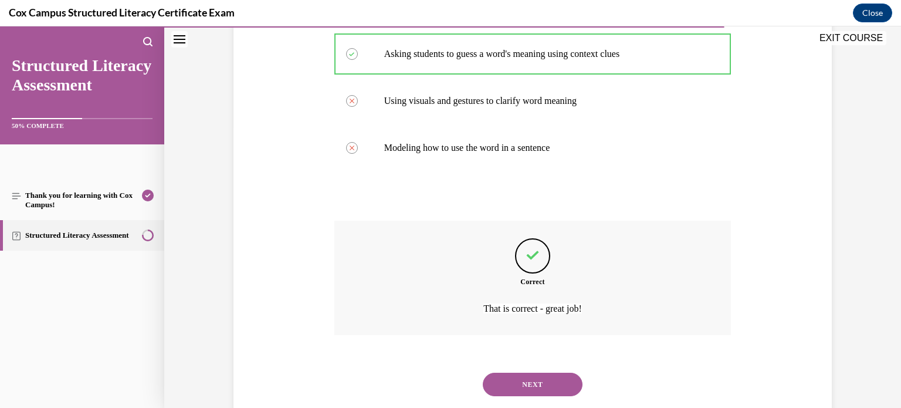
scroll to position [310, 0]
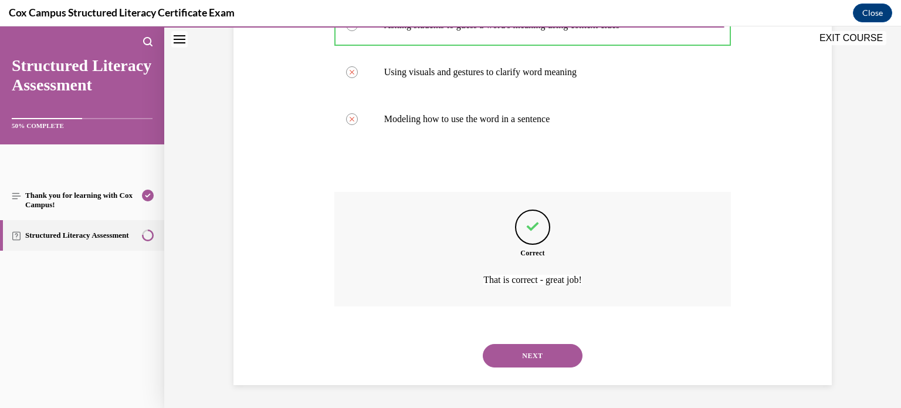
click at [530, 353] on button "NEXT" at bounding box center [533, 355] width 100 height 23
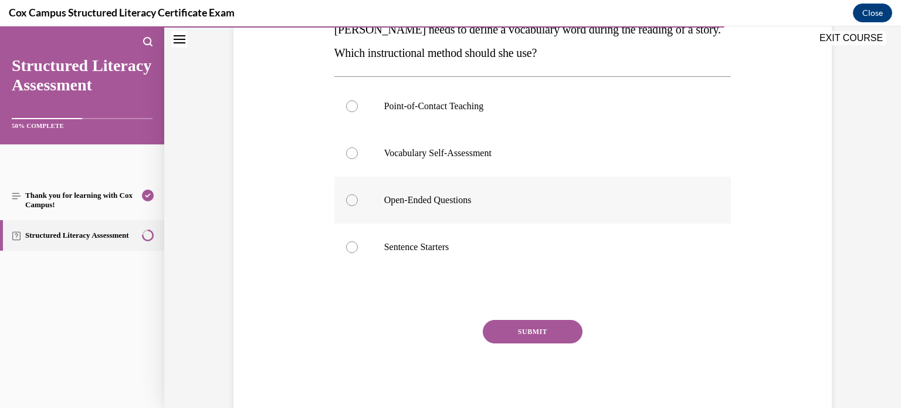
scroll to position [208, 0]
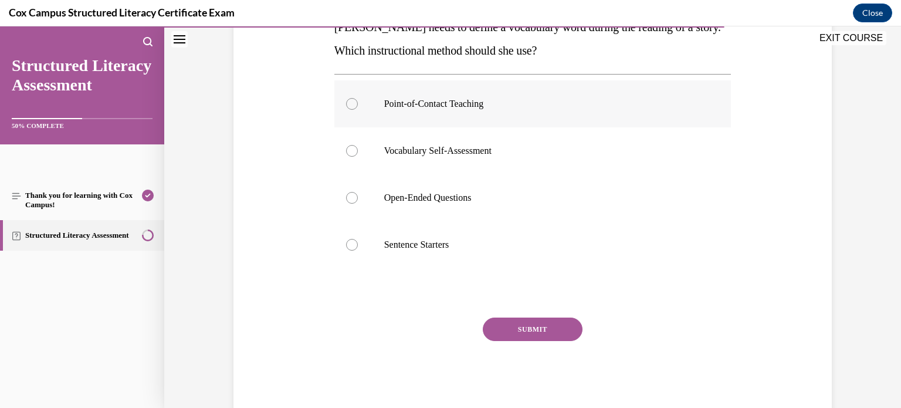
click at [348, 104] on div at bounding box center [352, 104] width 12 height 12
click at [348, 104] on input "Point-of-Contact Teaching" at bounding box center [352, 104] width 12 height 12
radio input "true"
click at [533, 332] on button "SUBMIT" at bounding box center [533, 328] width 100 height 23
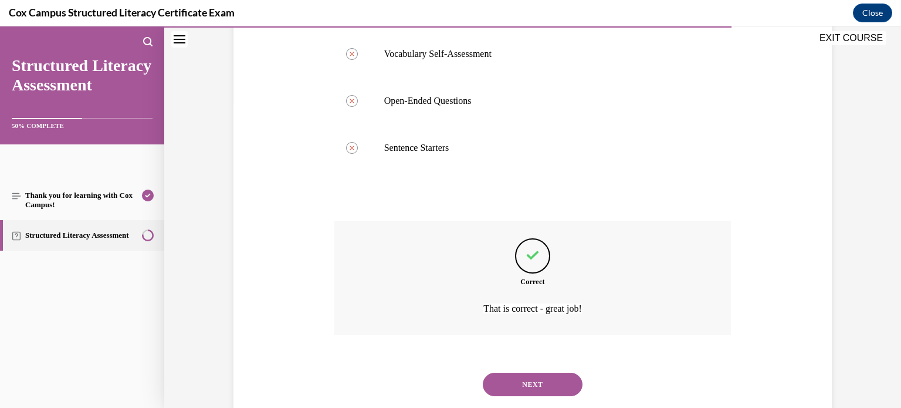
scroll to position [334, 0]
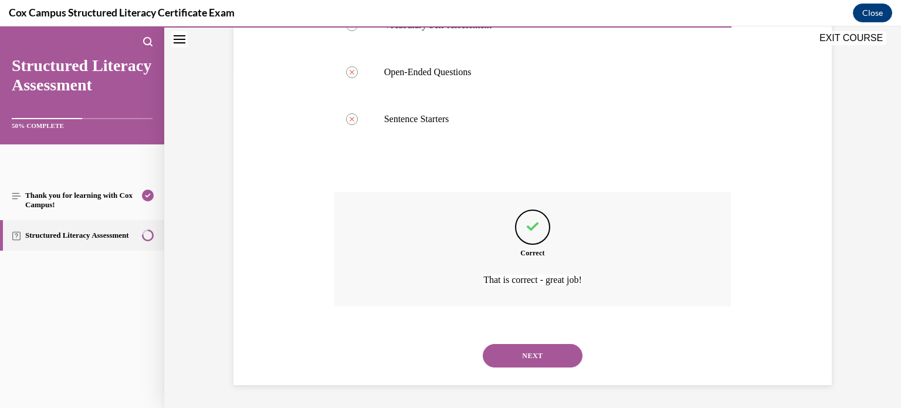
click at [528, 352] on button "NEXT" at bounding box center [533, 355] width 100 height 23
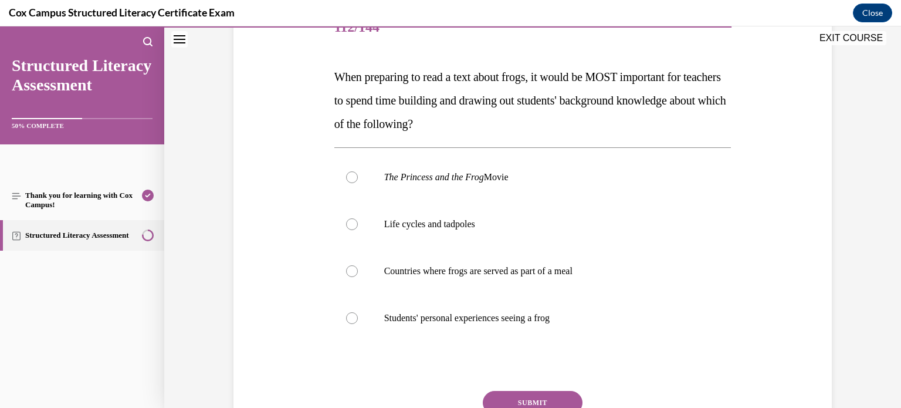
scroll to position [164, 0]
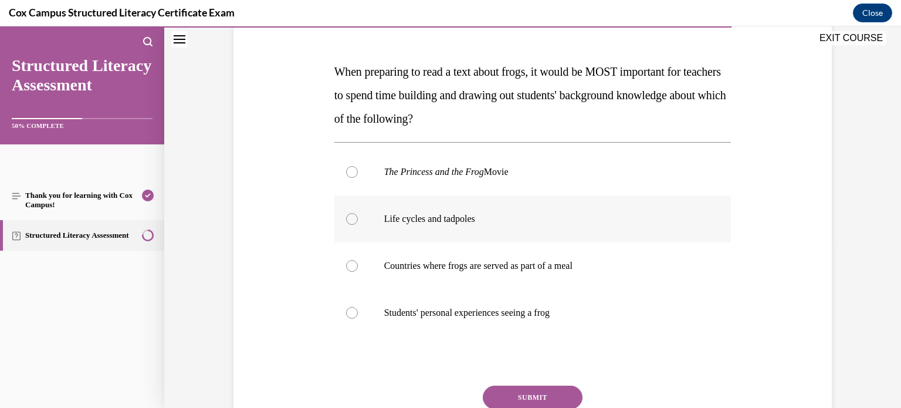
click at [350, 219] on div at bounding box center [352, 219] width 12 height 12
click at [350, 219] on input "Life cycles and tadpoles" at bounding box center [352, 219] width 12 height 12
radio input "true"
click at [530, 390] on button "SUBMIT" at bounding box center [533, 396] width 100 height 23
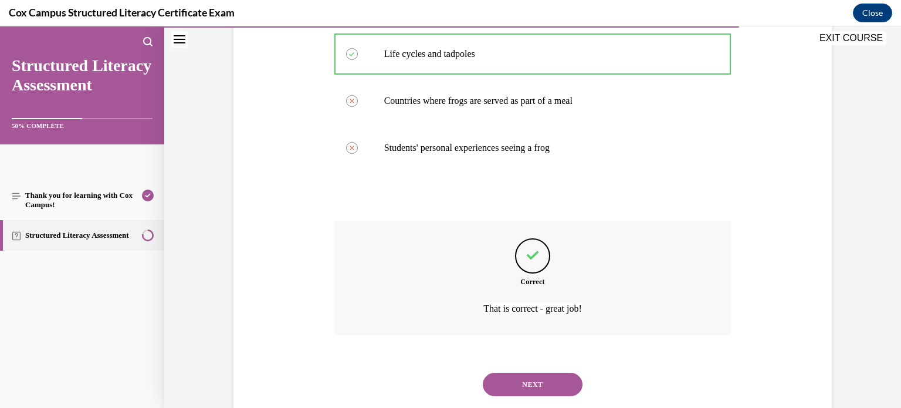
scroll to position [357, 0]
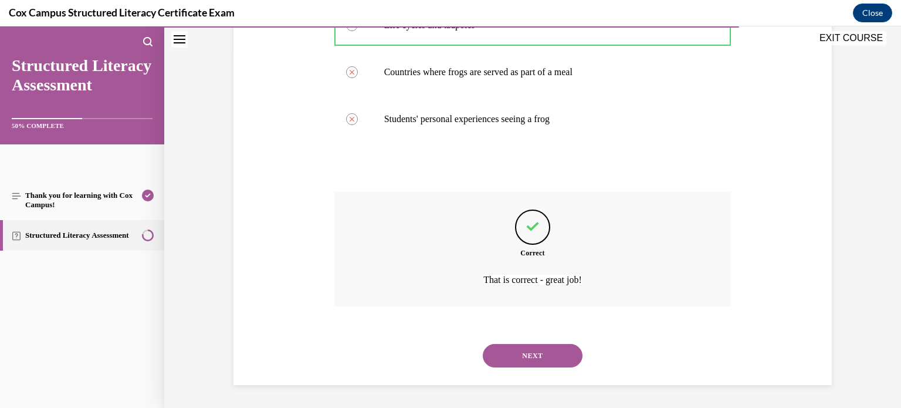
click at [545, 352] on button "NEXT" at bounding box center [533, 355] width 100 height 23
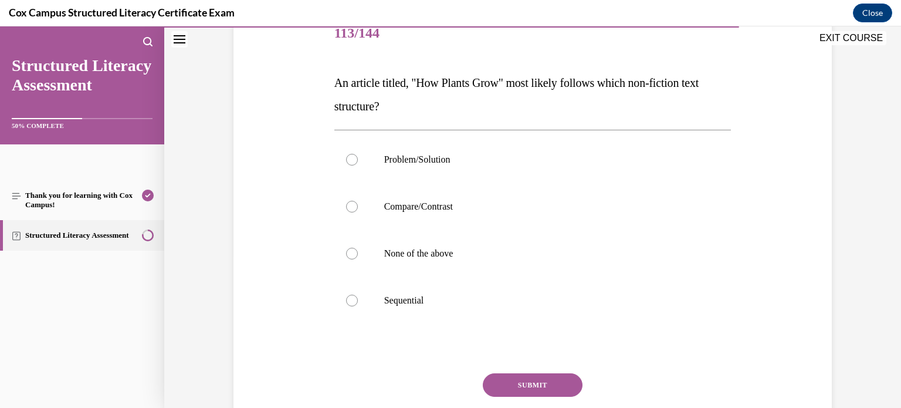
scroll to position [161, 0]
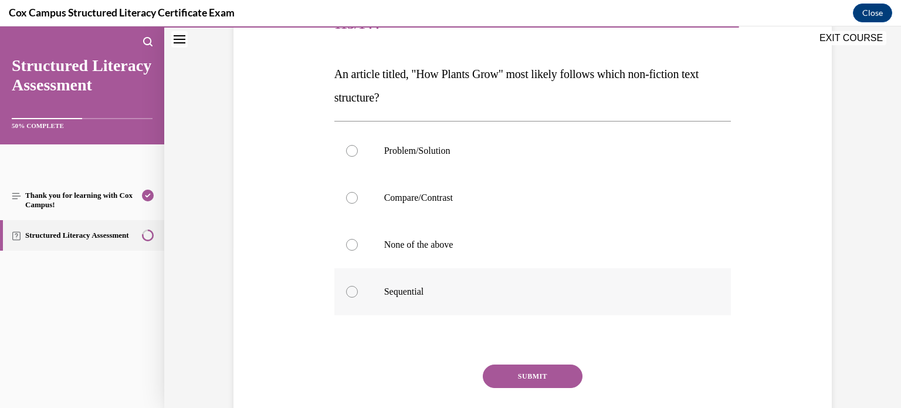
click at [350, 294] on div at bounding box center [352, 292] width 12 height 12
click at [350, 294] on input "Sequential" at bounding box center [352, 292] width 12 height 12
radio input "true"
click at [525, 373] on button "SUBMIT" at bounding box center [533, 375] width 100 height 23
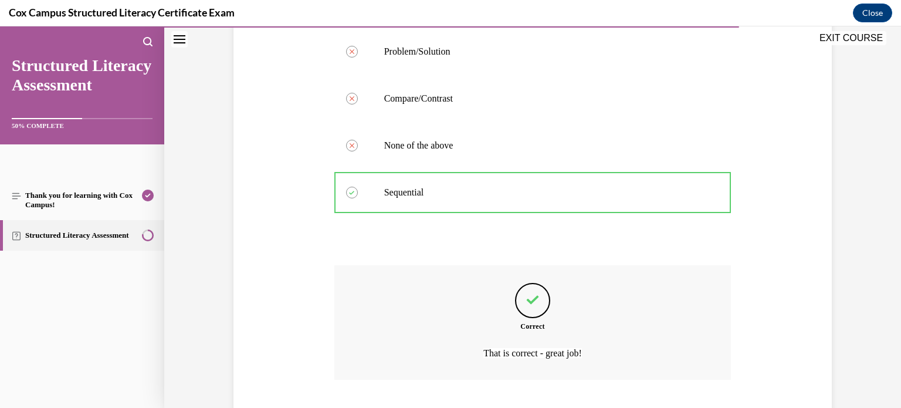
scroll to position [334, 0]
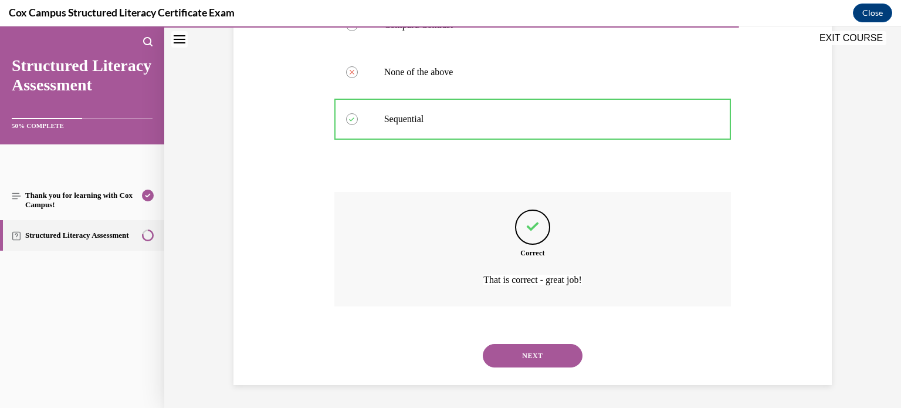
click at [536, 357] on button "NEXT" at bounding box center [533, 355] width 100 height 23
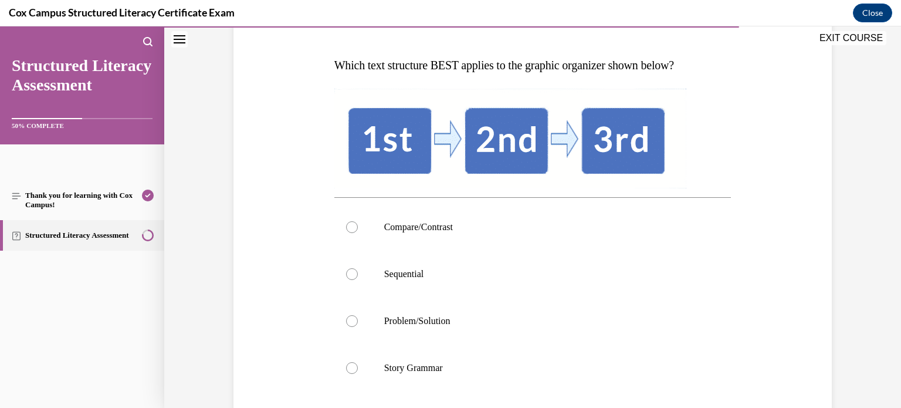
scroll to position [179, 0]
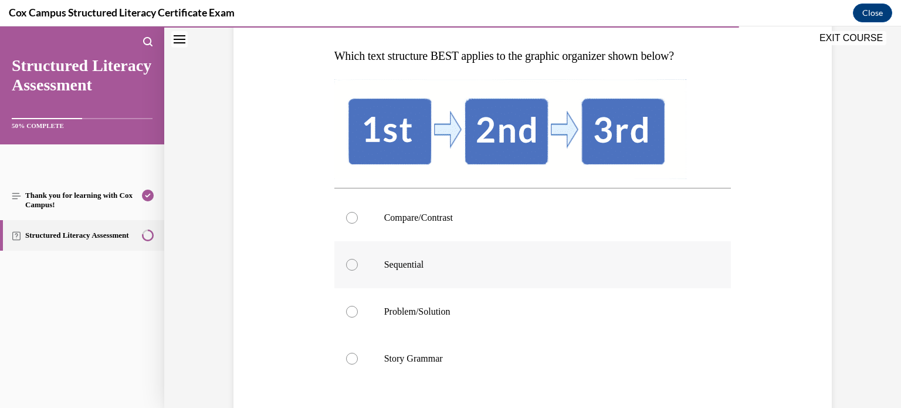
click at [350, 265] on div at bounding box center [352, 265] width 12 height 12
click at [350, 265] on input "Sequential" at bounding box center [352, 265] width 12 height 12
radio input "true"
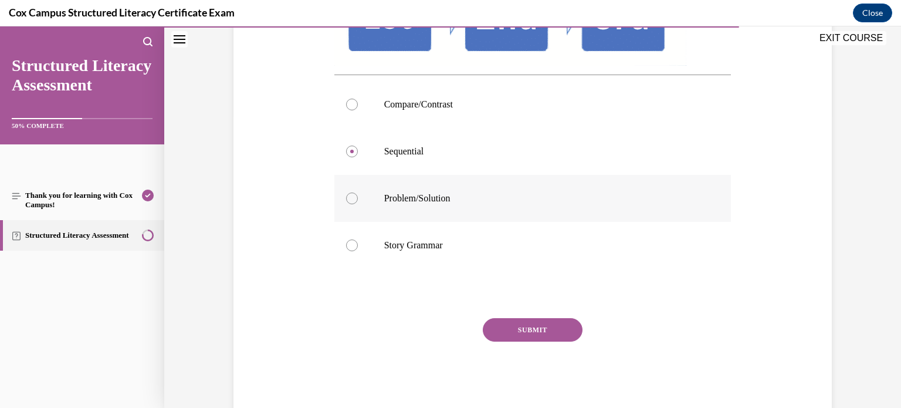
scroll to position [322, 0]
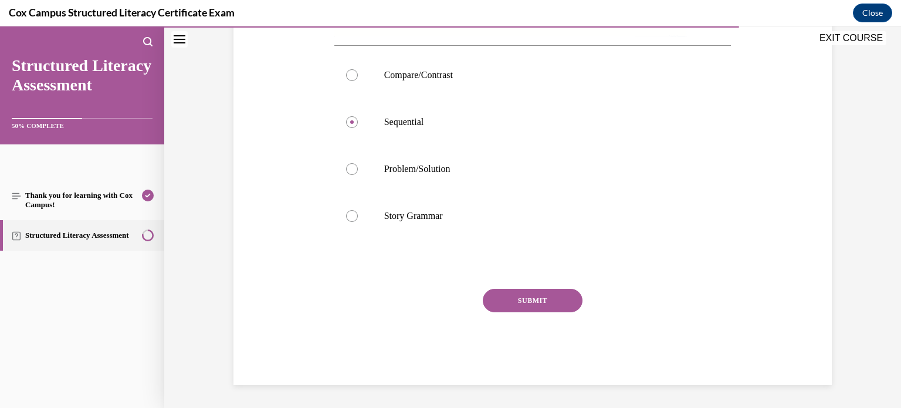
click at [520, 294] on button "SUBMIT" at bounding box center [533, 300] width 100 height 23
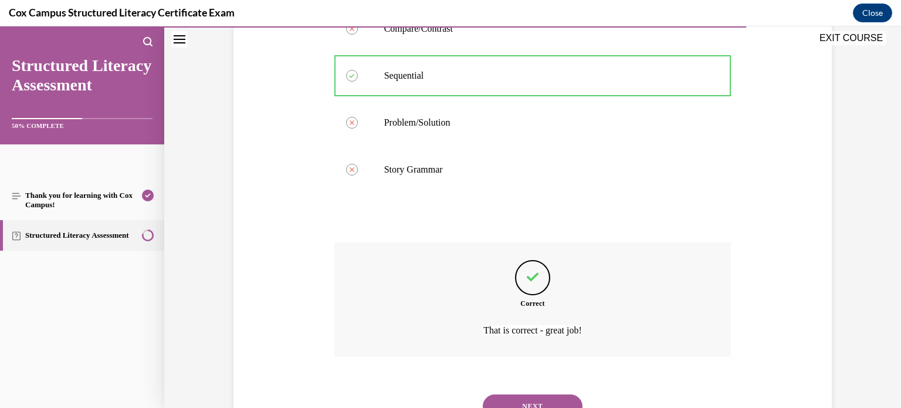
scroll to position [419, 0]
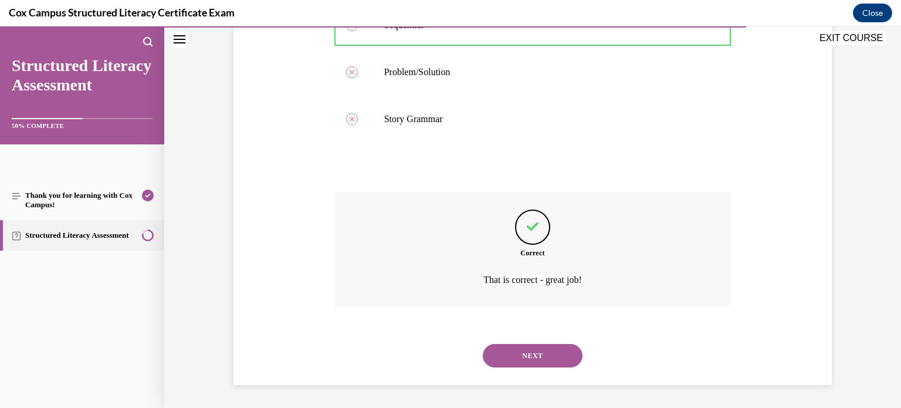
click at [536, 355] on button "NEXT" at bounding box center [533, 355] width 100 height 23
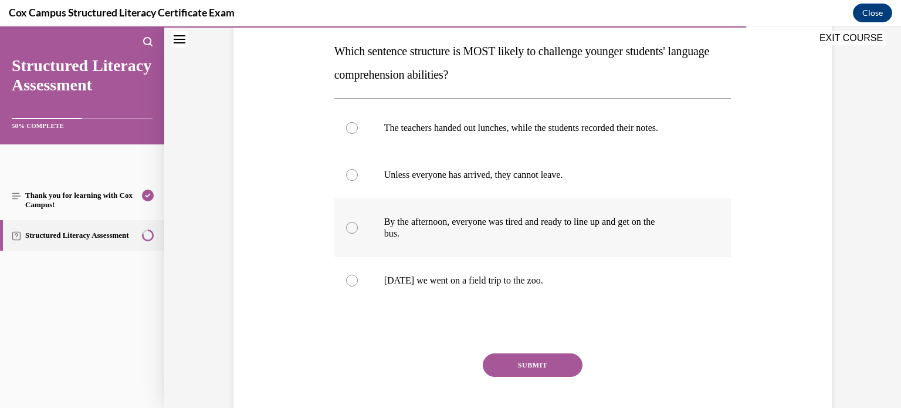
scroll to position [190, 0]
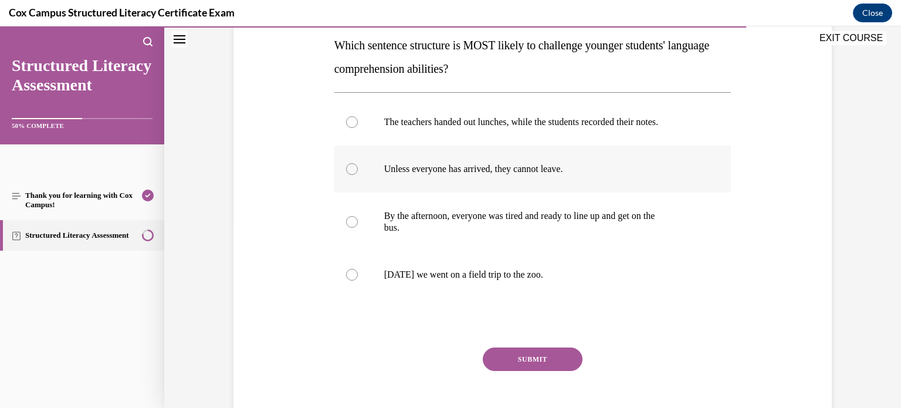
click at [350, 167] on div at bounding box center [352, 169] width 12 height 12
click at [350, 167] on input "Unless everyone has arrived, they cannot leave." at bounding box center [352, 169] width 12 height 12
radio input "true"
click at [518, 362] on button "SUBMIT" at bounding box center [533, 358] width 100 height 23
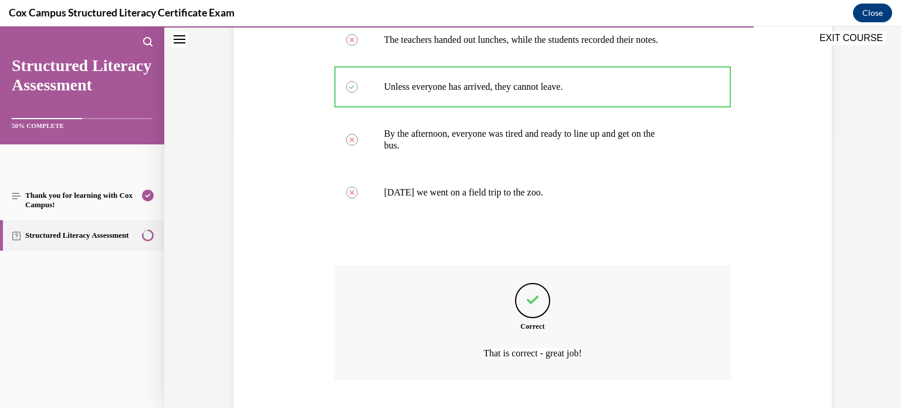
scroll to position [345, 0]
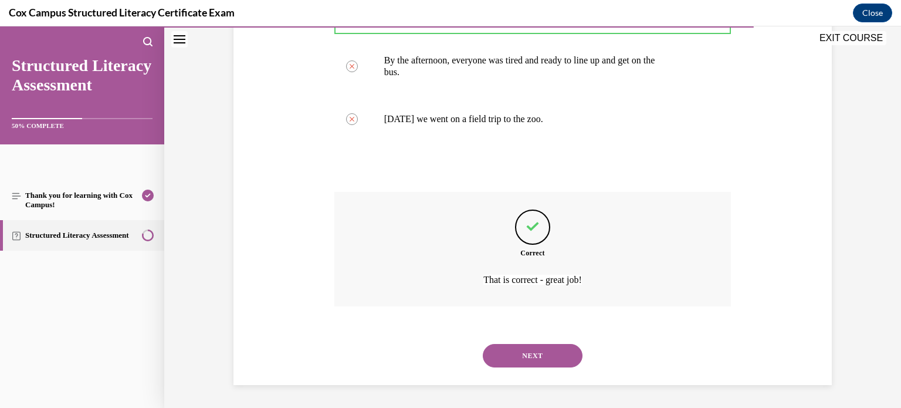
click at [516, 355] on button "NEXT" at bounding box center [533, 355] width 100 height 23
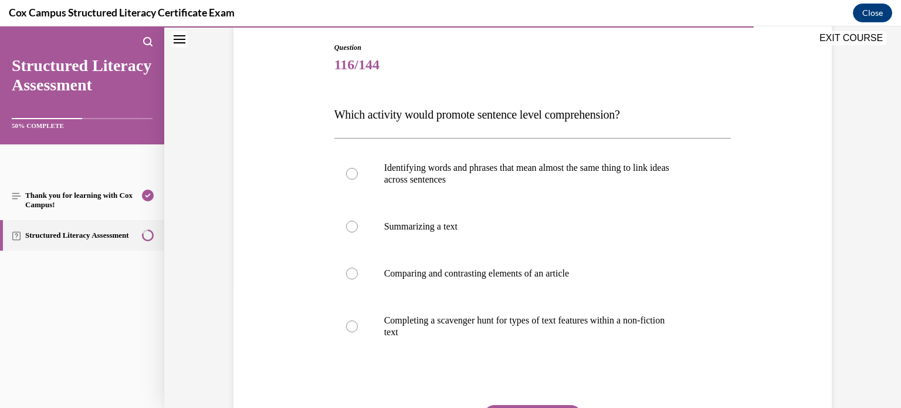
scroll to position [124, 0]
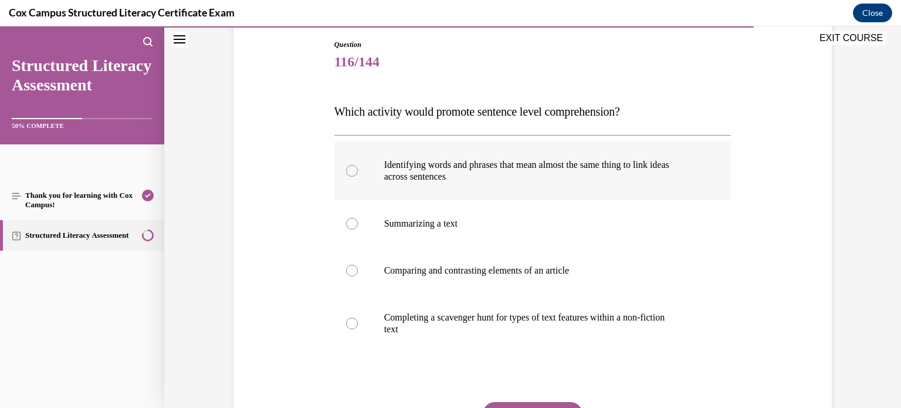
click at [352, 169] on div at bounding box center [352, 171] width 12 height 12
click at [352, 169] on input "Identifying words and phrases that mean almost the same thing to link ideas acr…" at bounding box center [352, 171] width 12 height 12
radio input "true"
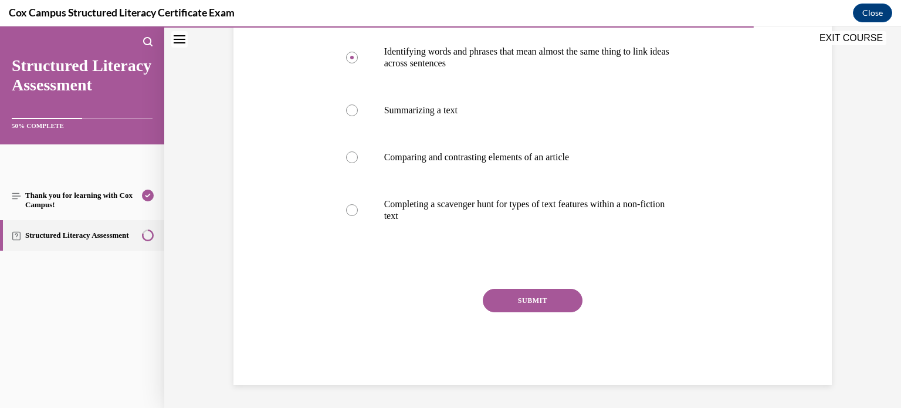
click at [533, 300] on button "SUBMIT" at bounding box center [533, 300] width 100 height 23
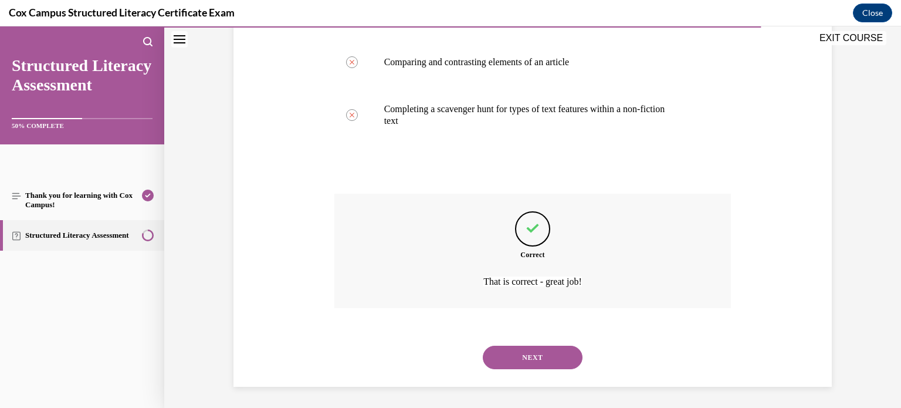
scroll to position [334, 0]
click at [528, 353] on button "NEXT" at bounding box center [533, 355] width 100 height 23
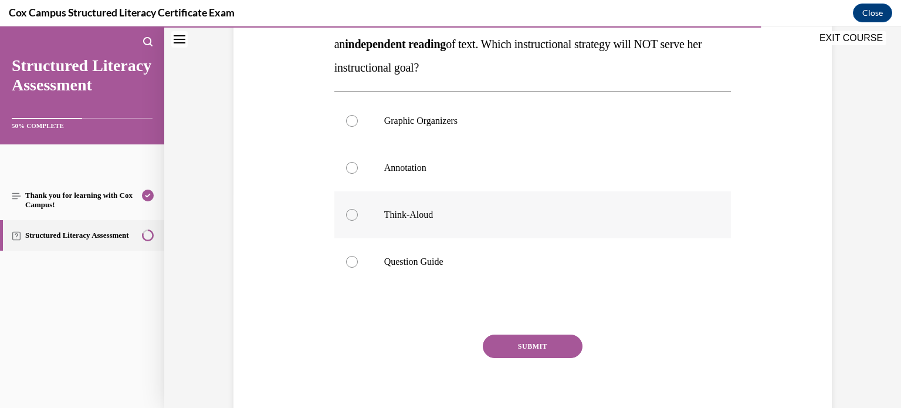
scroll to position [220, 0]
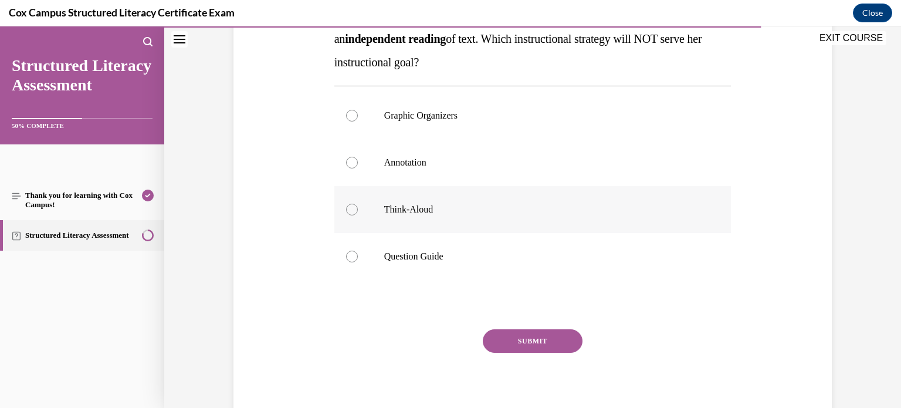
click at [350, 207] on div at bounding box center [352, 210] width 12 height 12
click at [350, 207] on input "Think-Aloud" at bounding box center [352, 210] width 12 height 12
radio input "true"
click at [513, 338] on button "SUBMIT" at bounding box center [533, 340] width 100 height 23
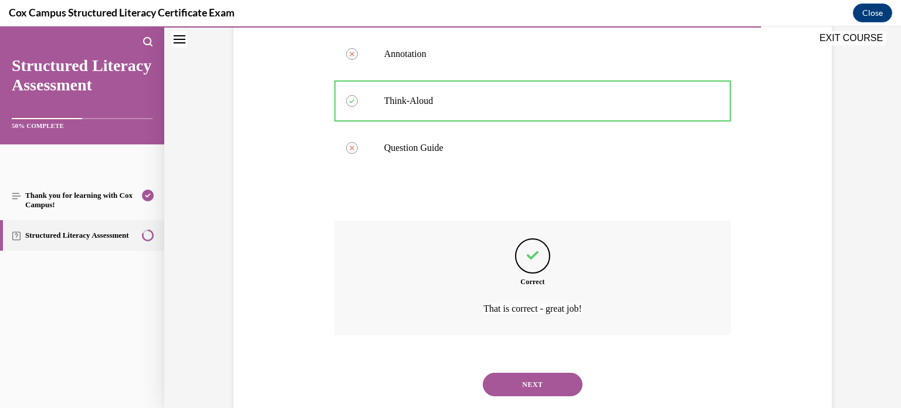
scroll to position [357, 0]
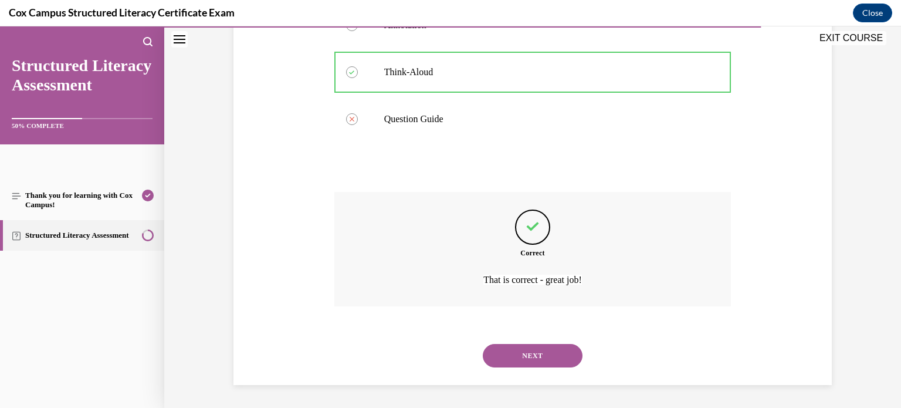
click at [544, 355] on button "NEXT" at bounding box center [533, 355] width 100 height 23
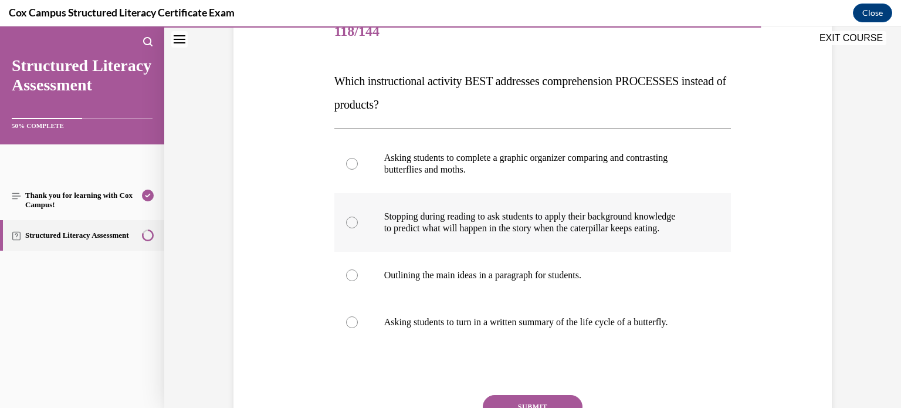
scroll to position [155, 0]
click at [352, 220] on div at bounding box center [352, 221] width 12 height 12
click at [352, 220] on input "Stopping during reading to ask students to apply their background knowledge to …" at bounding box center [352, 221] width 12 height 12
radio input "true"
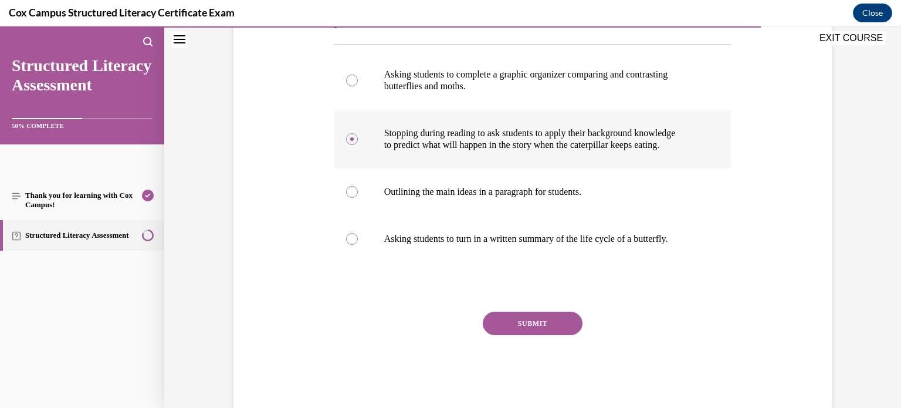
scroll to position [260, 0]
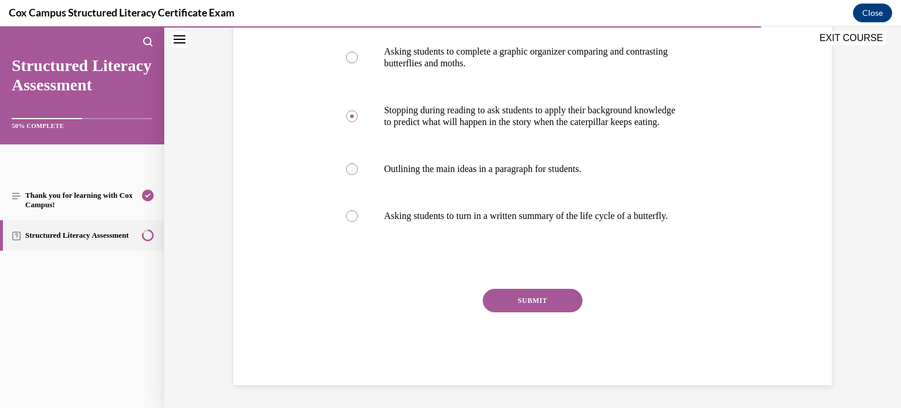
click at [534, 297] on button "SUBMIT" at bounding box center [533, 300] width 100 height 23
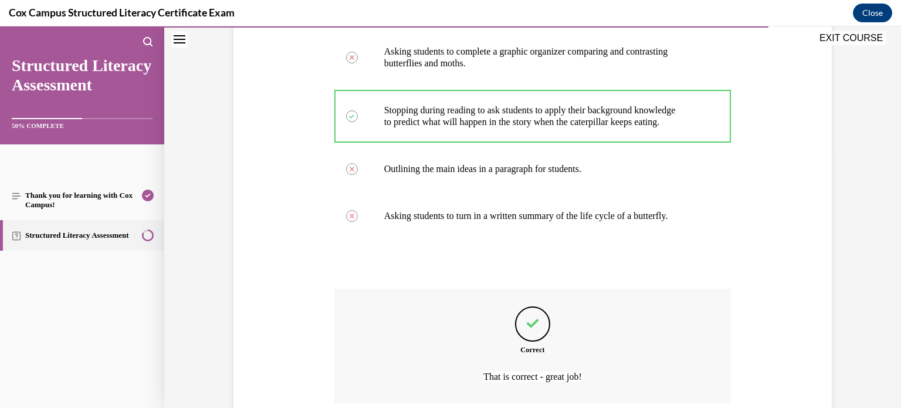
scroll to position [357, 0]
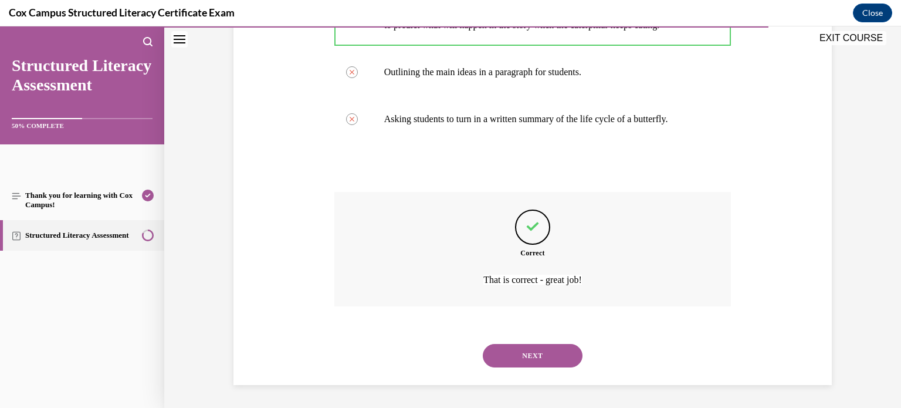
click at [524, 350] on button "NEXT" at bounding box center [533, 355] width 100 height 23
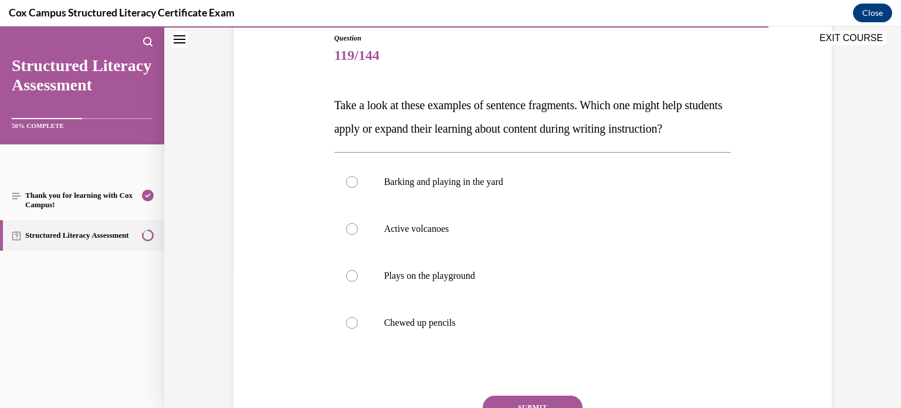
scroll to position [138, 0]
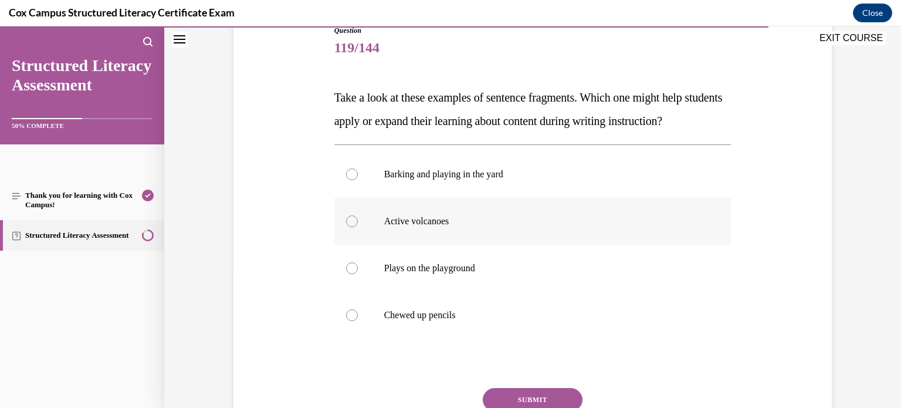
click at [351, 227] on div at bounding box center [352, 221] width 12 height 12
click at [351, 227] on input "Active volcanoes" at bounding box center [352, 221] width 12 height 12
radio input "true"
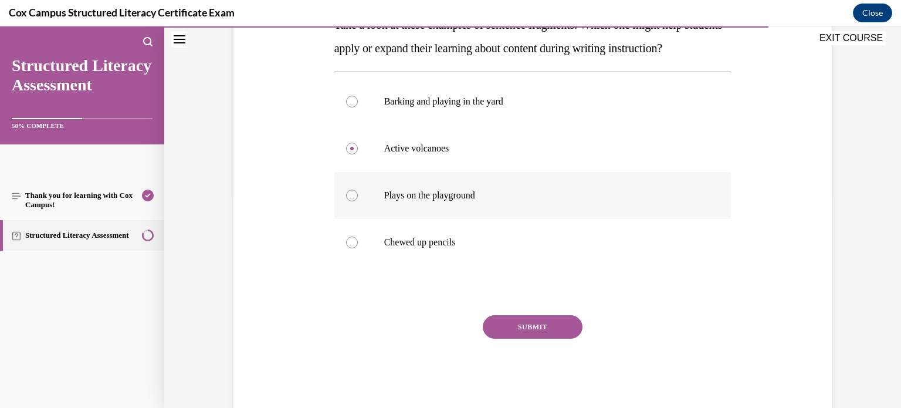
scroll to position [223, 0]
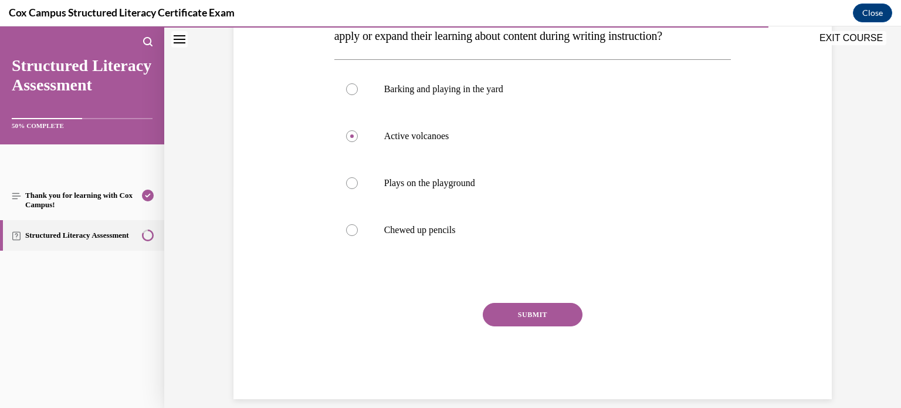
click at [527, 326] on button "SUBMIT" at bounding box center [533, 314] width 100 height 23
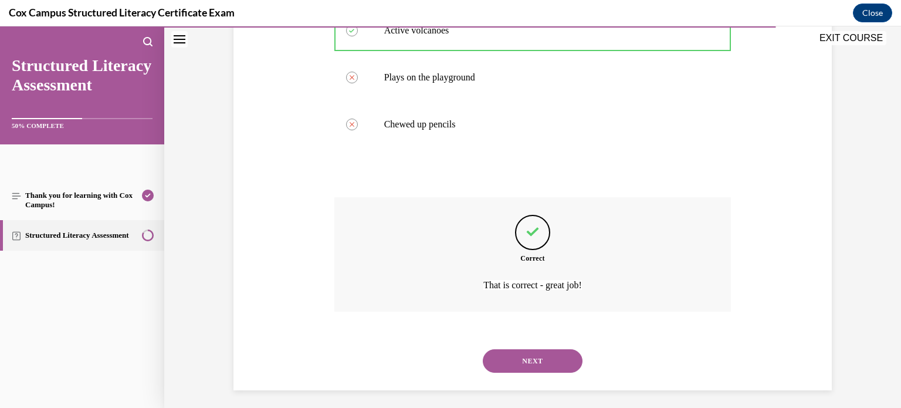
scroll to position [357, 0]
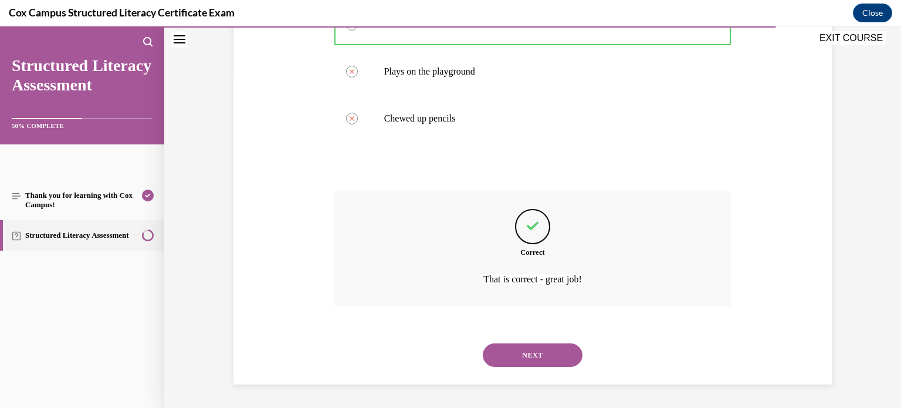
click at [538, 352] on button "NEXT" at bounding box center [533, 354] width 100 height 23
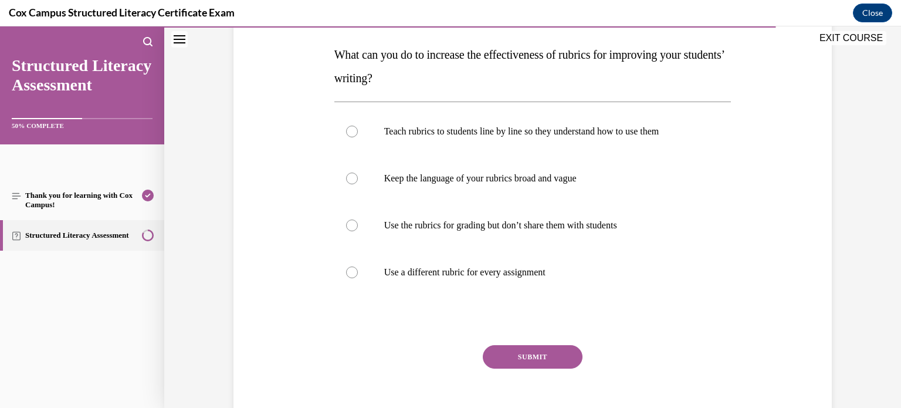
scroll to position [182, 0]
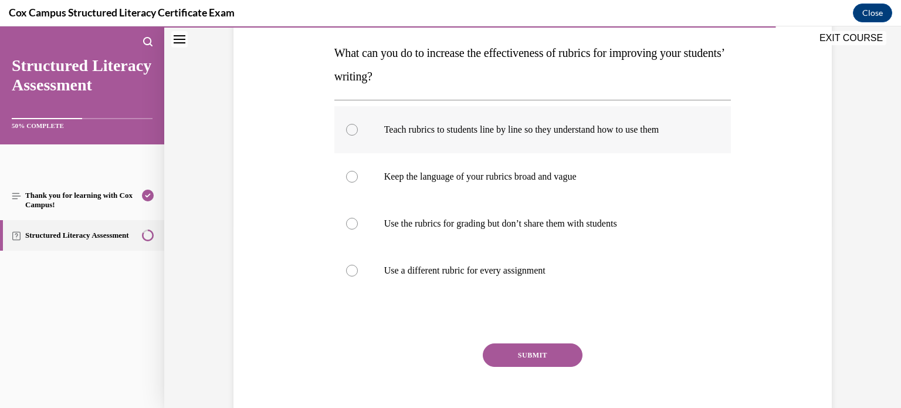
click at [352, 130] on div at bounding box center [352, 130] width 12 height 12
click at [352, 130] on input "Teach rubrics to students line by line so they understand how to use them" at bounding box center [352, 130] width 12 height 12
radio input "true"
click at [522, 355] on button "SUBMIT" at bounding box center [533, 354] width 100 height 23
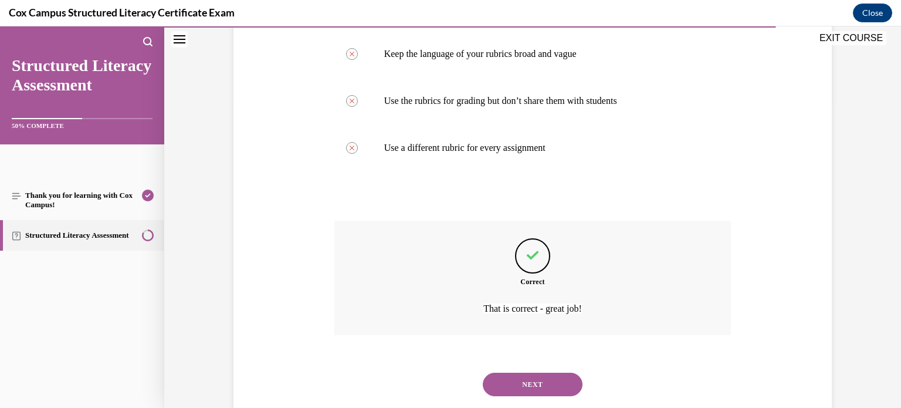
scroll to position [334, 0]
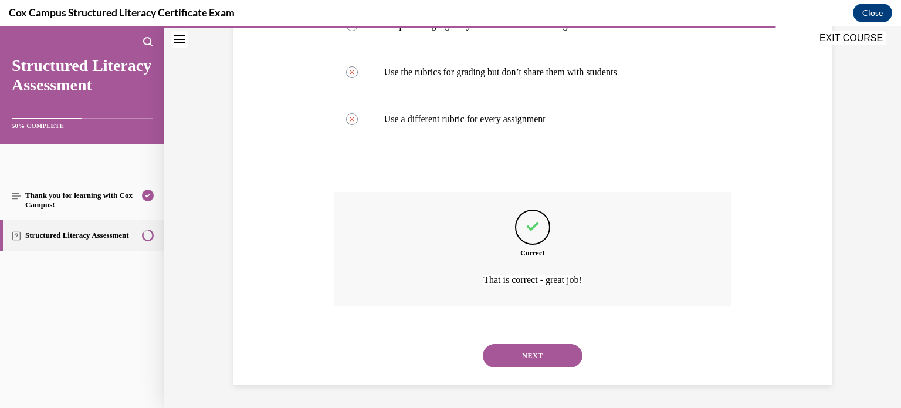
click at [552, 354] on button "NEXT" at bounding box center [533, 355] width 100 height 23
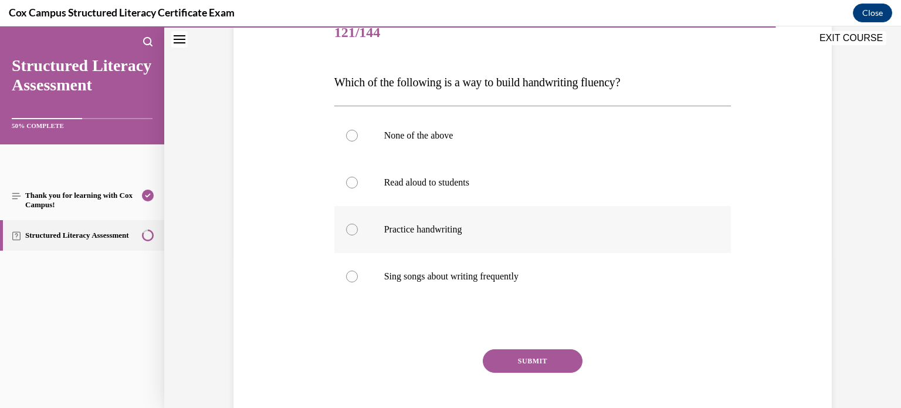
scroll to position [168, 0]
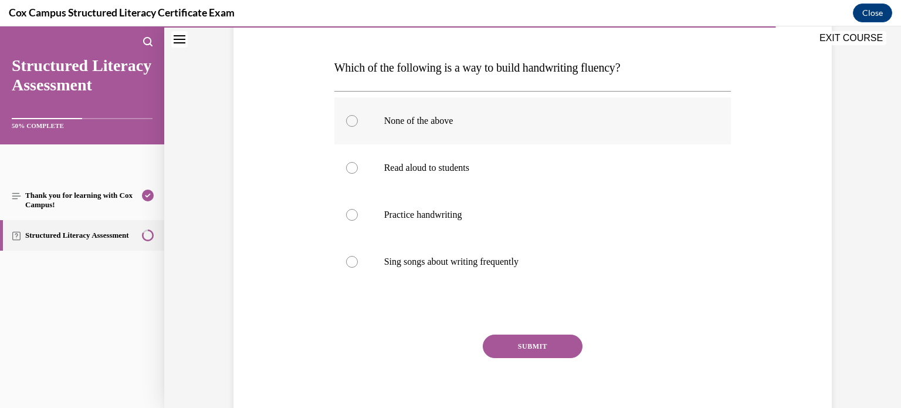
click at [352, 120] on div at bounding box center [352, 121] width 12 height 12
click at [352, 120] on input "None of the above" at bounding box center [352, 121] width 12 height 12
radio input "true"
click at [514, 342] on button "SUBMIT" at bounding box center [533, 345] width 100 height 23
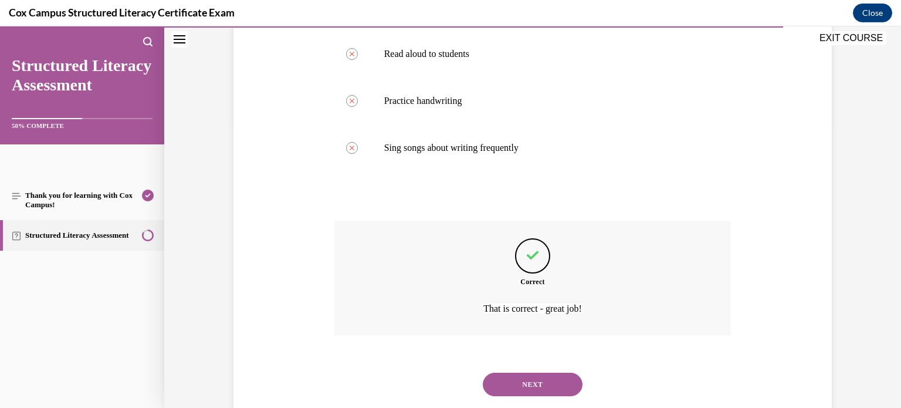
scroll to position [310, 0]
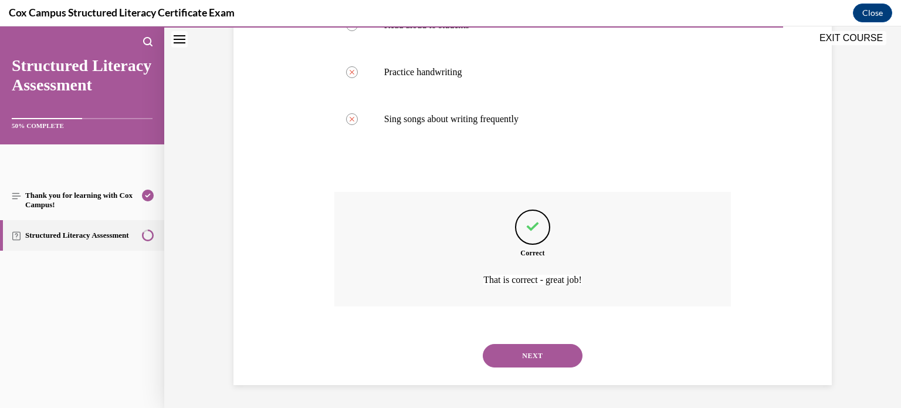
click at [525, 353] on button "NEXT" at bounding box center [533, 355] width 100 height 23
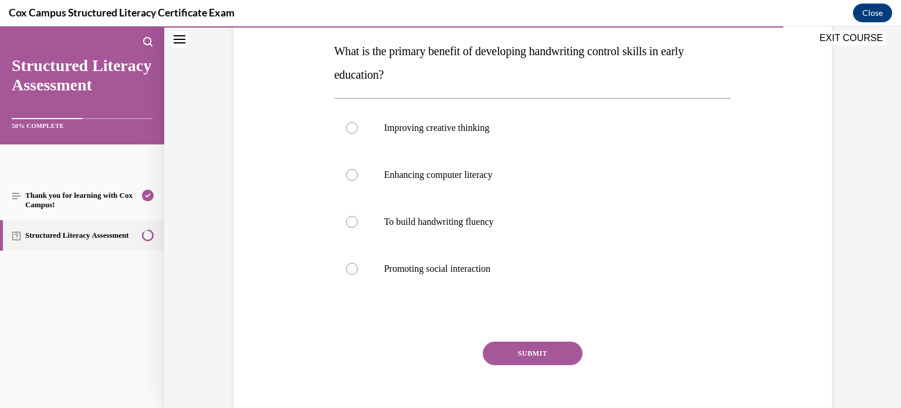
scroll to position [195, 0]
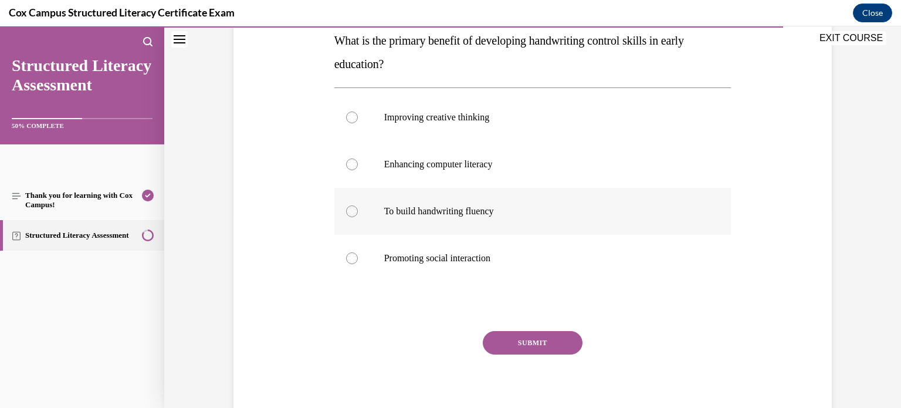
click at [353, 211] on div at bounding box center [352, 211] width 12 height 12
click at [353, 211] on input "To build handwriting fluency" at bounding box center [352, 211] width 12 height 12
radio input "true"
click at [528, 340] on button "SUBMIT" at bounding box center [533, 342] width 100 height 23
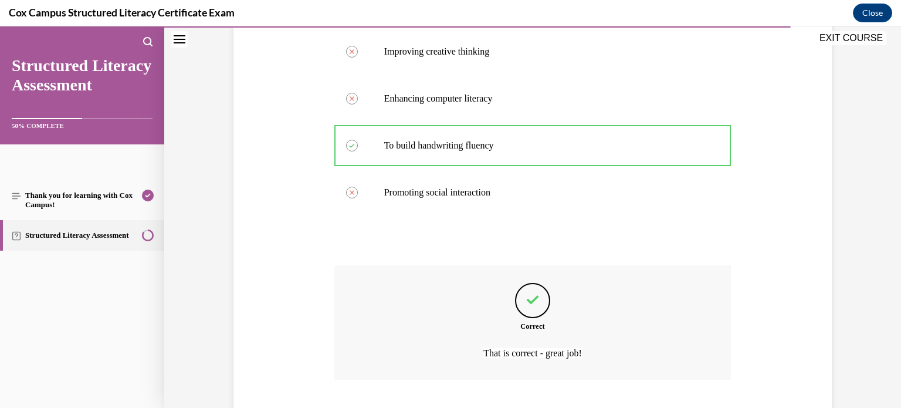
scroll to position [334, 0]
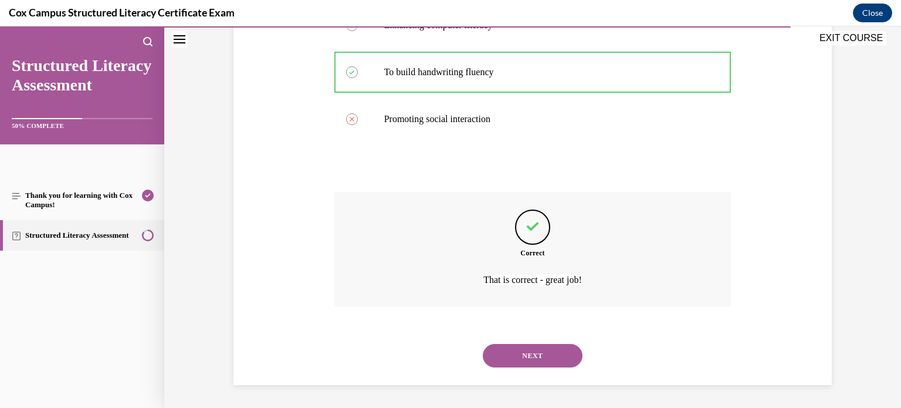
click at [522, 352] on button "NEXT" at bounding box center [533, 355] width 100 height 23
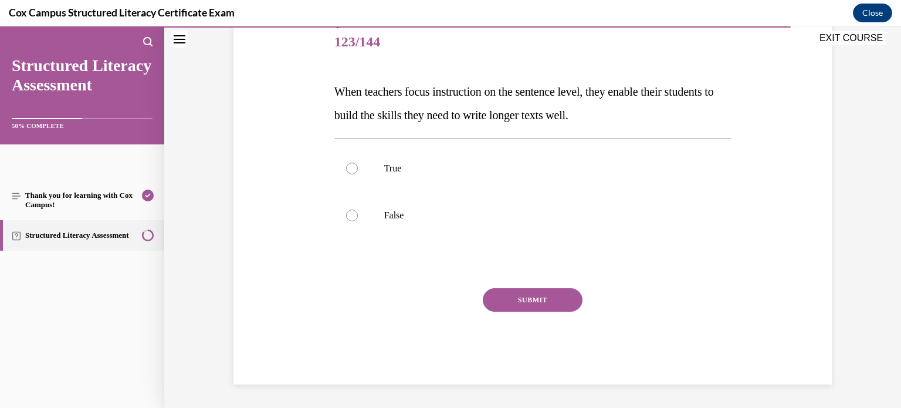
scroll to position [130, 0]
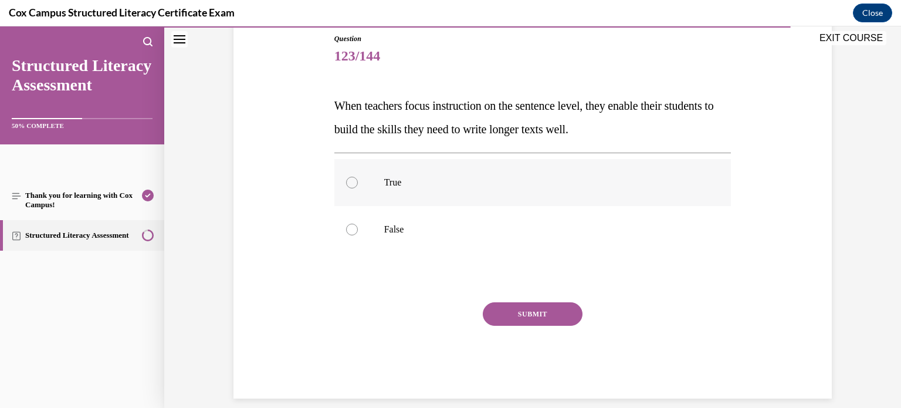
click at [352, 182] on div at bounding box center [352, 183] width 12 height 12
click at [352, 182] on input "True" at bounding box center [352, 183] width 12 height 12
radio input "true"
click at [516, 307] on button "SUBMIT" at bounding box center [533, 313] width 100 height 23
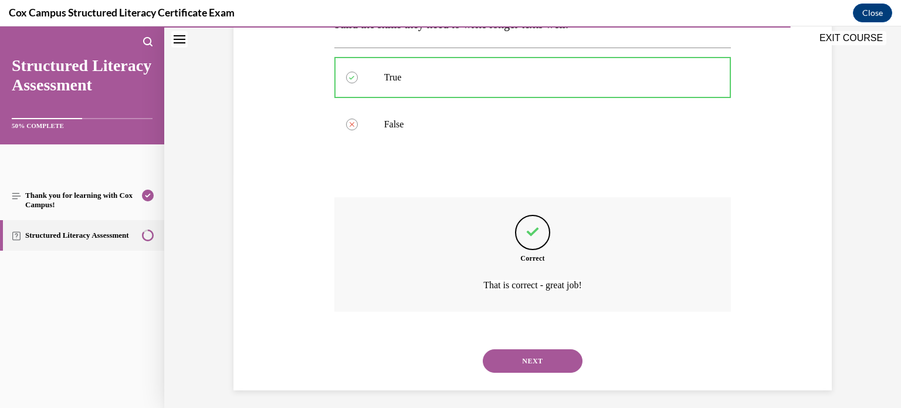
scroll to position [240, 0]
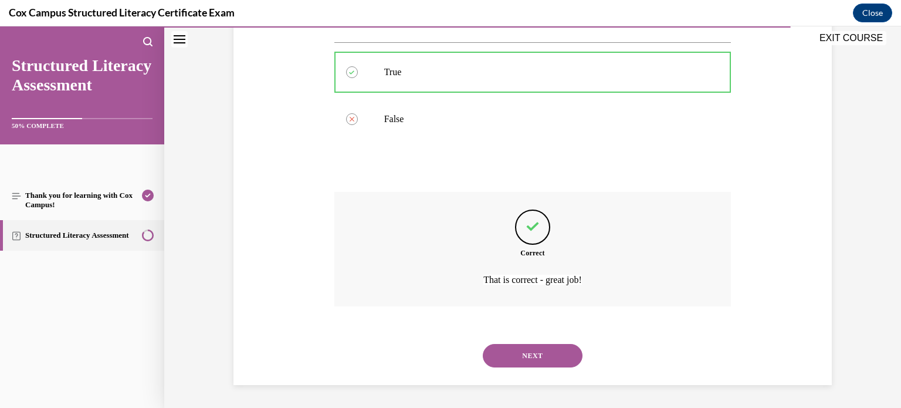
click at [533, 349] on button "NEXT" at bounding box center [533, 355] width 100 height 23
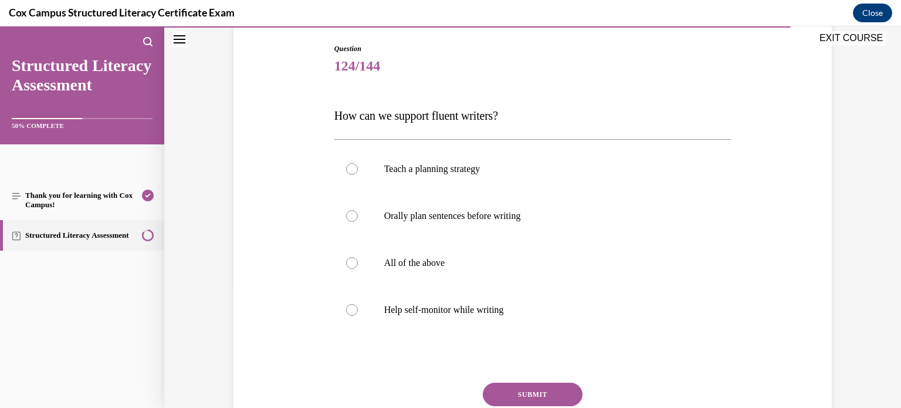
scroll to position [130, 0]
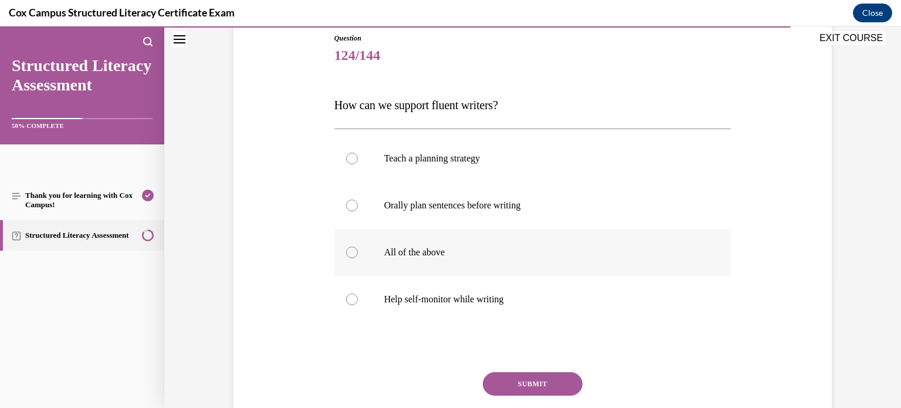
click at [351, 250] on div at bounding box center [352, 252] width 12 height 12
click at [351, 250] on input "All of the above" at bounding box center [352, 252] width 12 height 12
radio input "true"
click at [524, 382] on button "SUBMIT" at bounding box center [533, 383] width 100 height 23
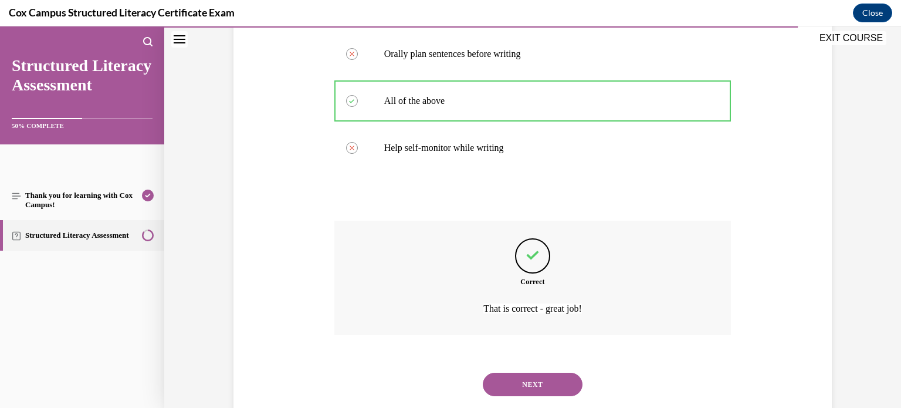
scroll to position [310, 0]
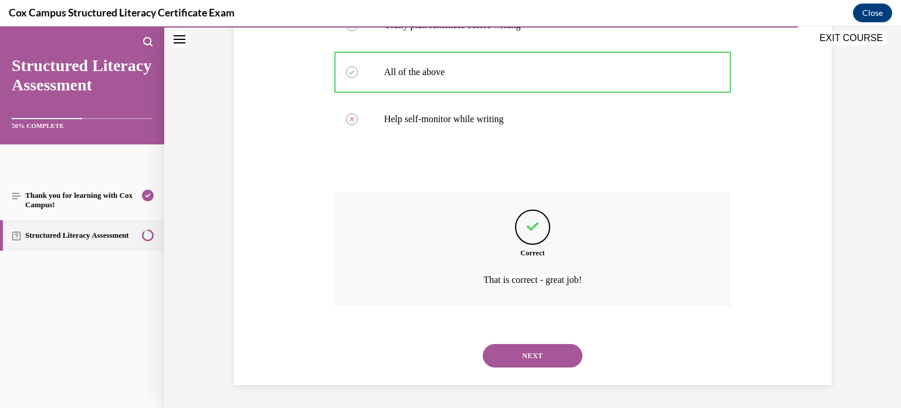
click at [540, 353] on button "NEXT" at bounding box center [533, 355] width 100 height 23
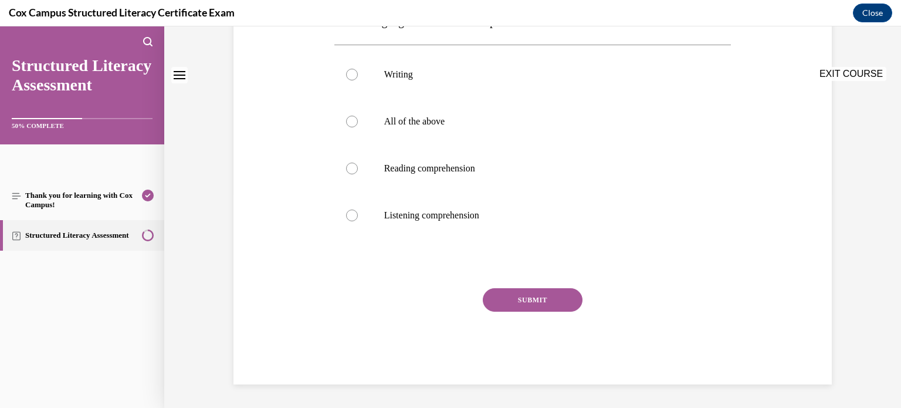
scroll to position [0, 0]
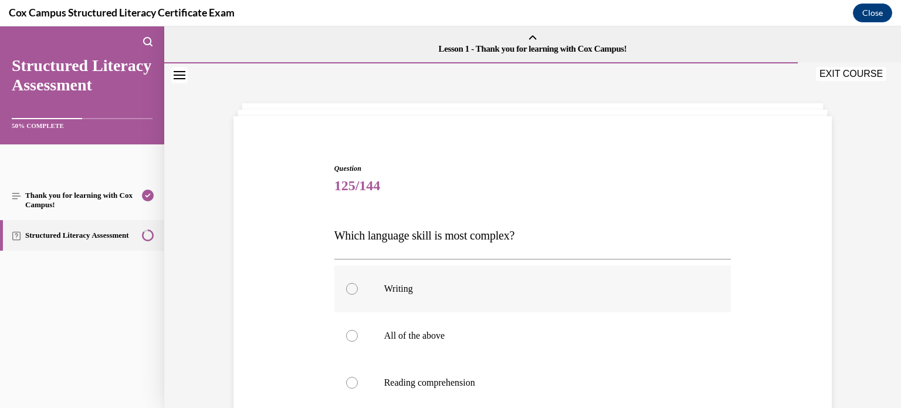
click at [352, 286] on div at bounding box center [352, 289] width 12 height 12
click at [352, 286] on input "Writing" at bounding box center [352, 289] width 12 height 12
radio input "true"
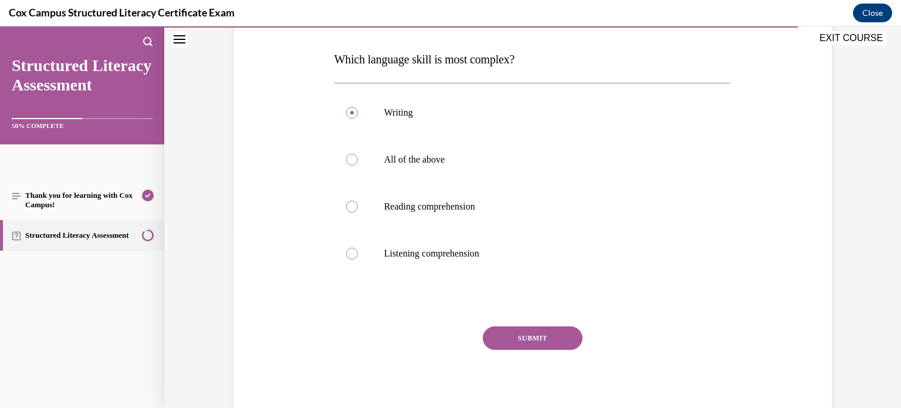
scroll to position [213, 0]
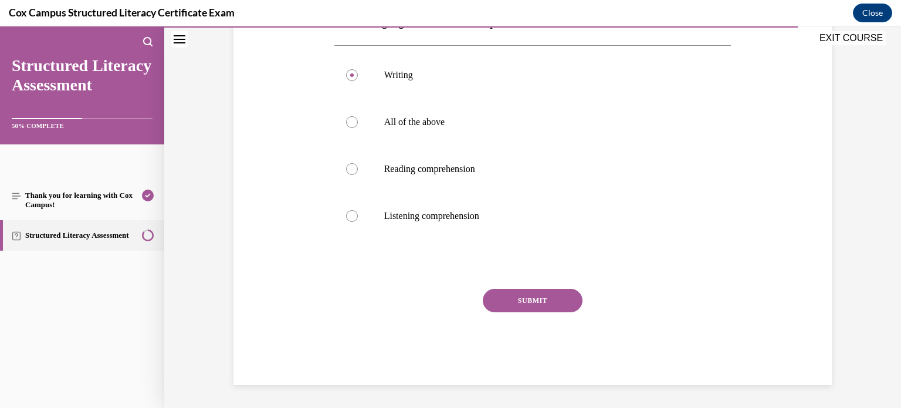
click at [535, 297] on button "SUBMIT" at bounding box center [533, 300] width 100 height 23
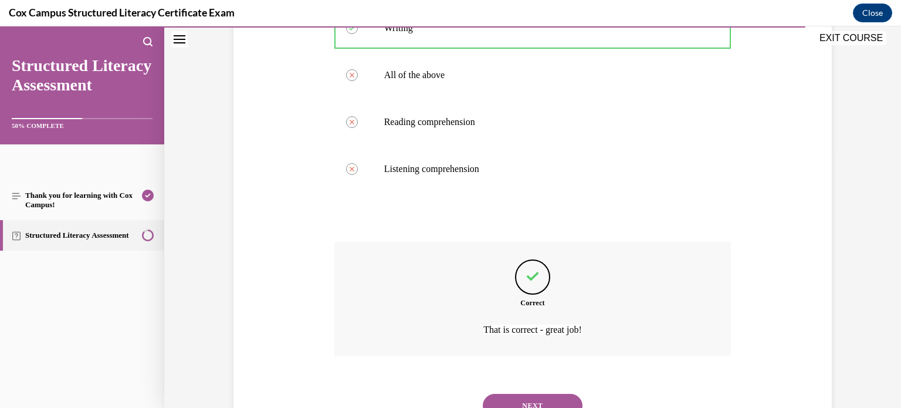
scroll to position [310, 0]
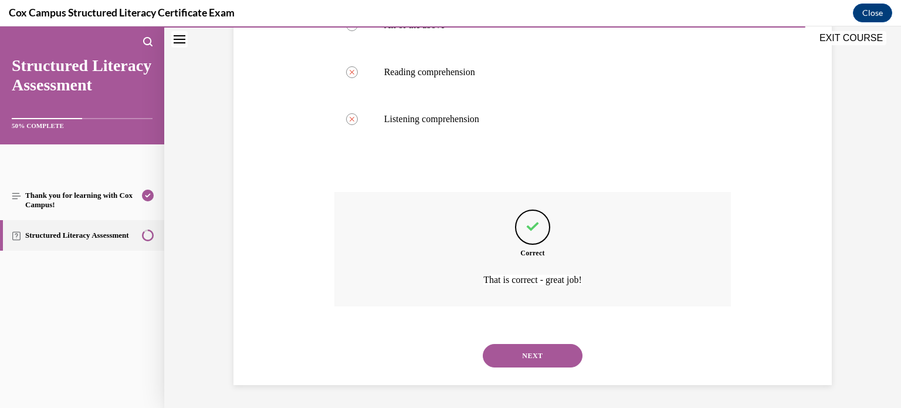
click at [525, 352] on button "NEXT" at bounding box center [533, 355] width 100 height 23
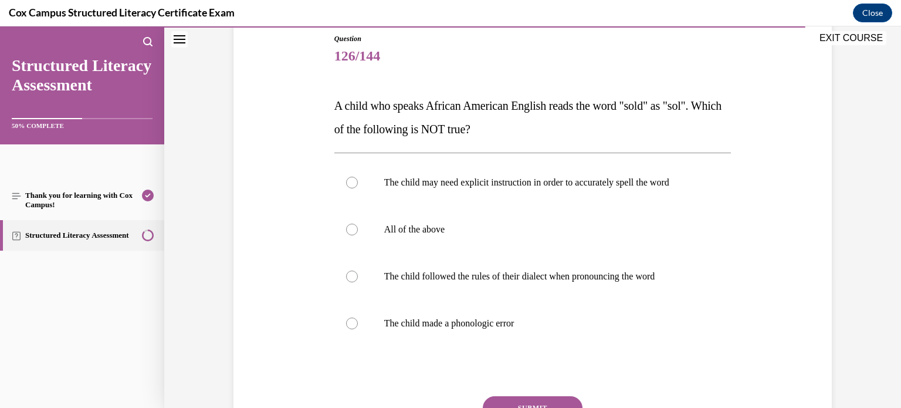
scroll to position [131, 0]
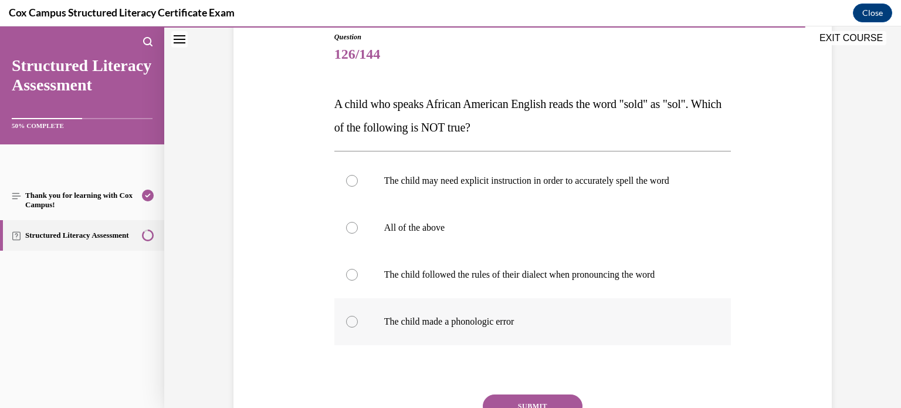
click at [351, 321] on div at bounding box center [352, 322] width 12 height 12
click at [351, 321] on input "The child made a phonologic error" at bounding box center [352, 322] width 12 height 12
radio input "true"
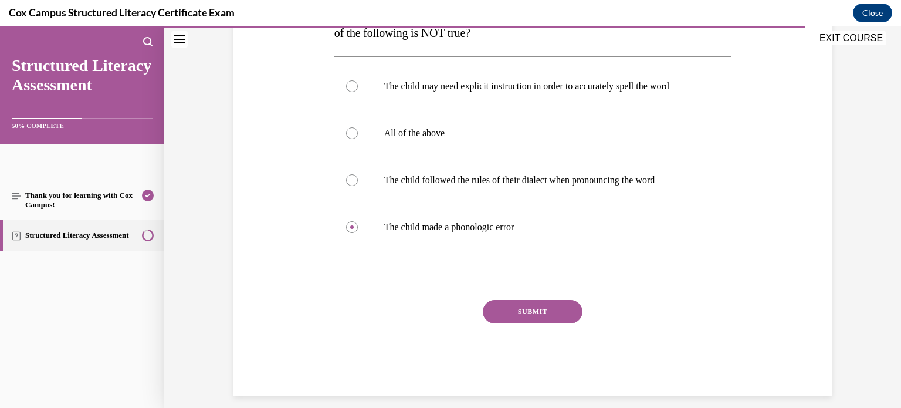
scroll to position [237, 0]
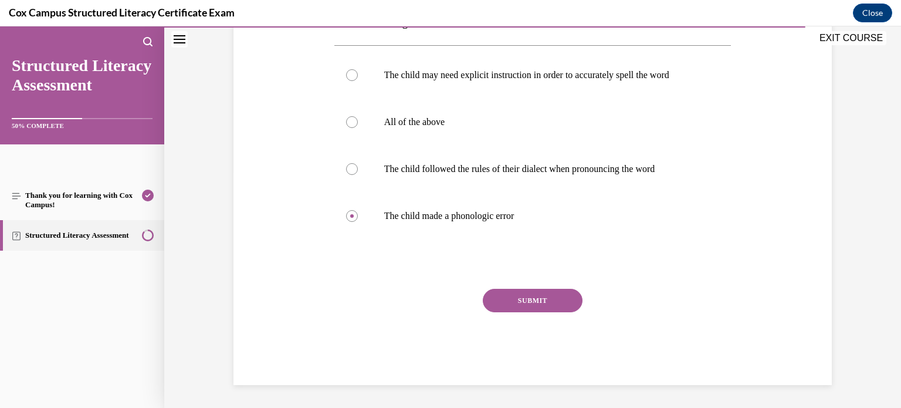
click at [535, 297] on button "SUBMIT" at bounding box center [533, 300] width 100 height 23
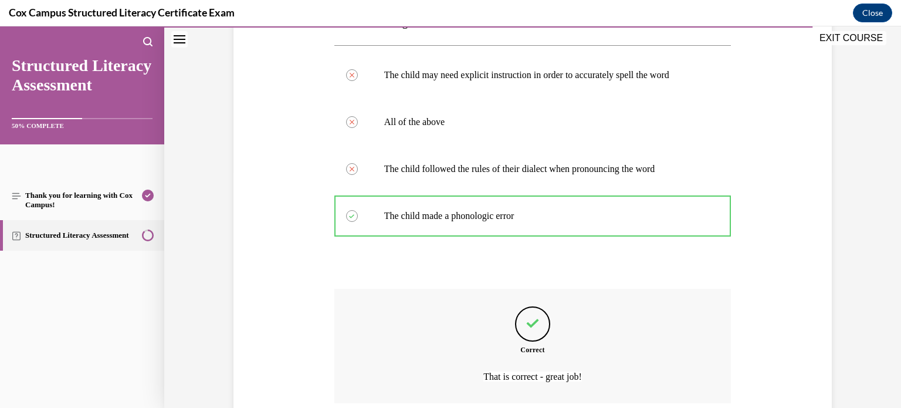
scroll to position [334, 0]
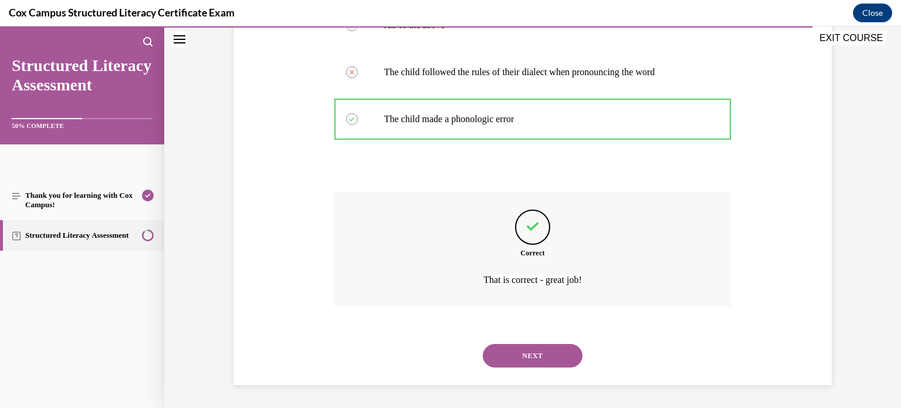
click at [534, 351] on button "NEXT" at bounding box center [533, 355] width 100 height 23
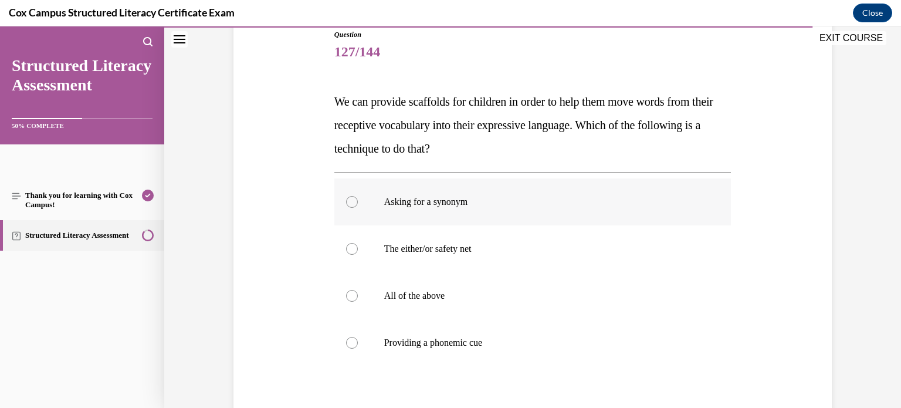
scroll to position [135, 0]
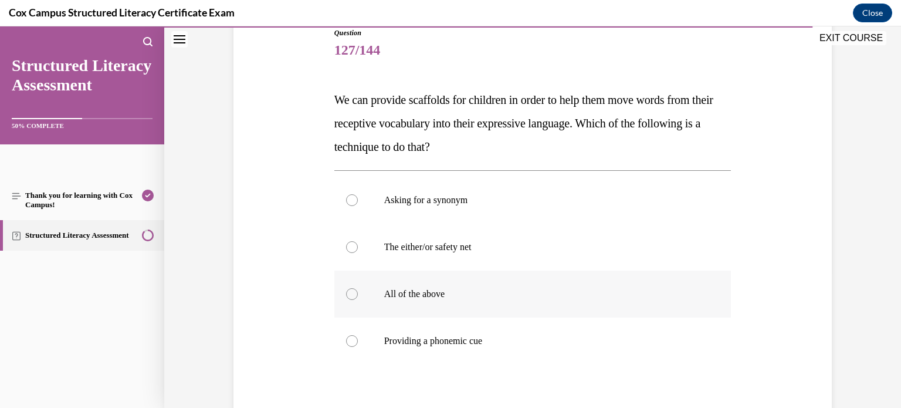
click at [354, 291] on div at bounding box center [352, 294] width 12 height 12
click at [354, 291] on input "All of the above" at bounding box center [352, 294] width 12 height 12
radio input "true"
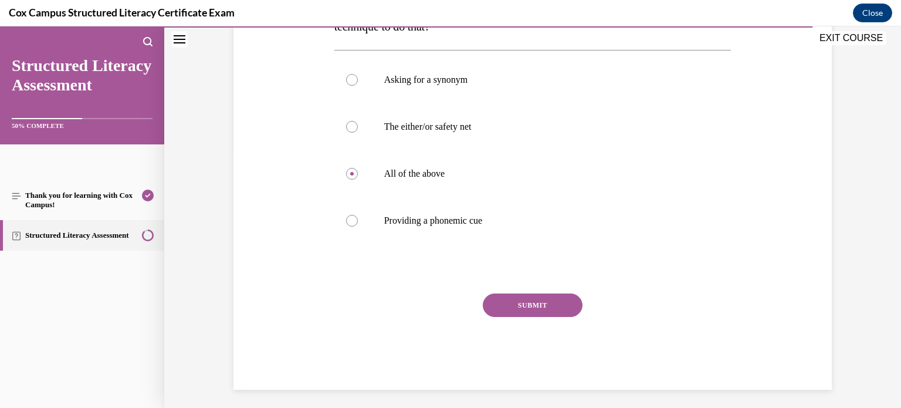
click at [525, 302] on button "SUBMIT" at bounding box center [533, 304] width 100 height 23
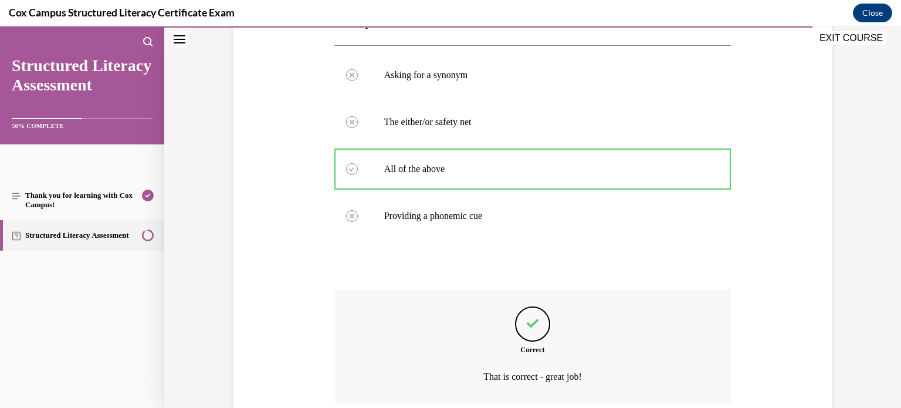
scroll to position [357, 0]
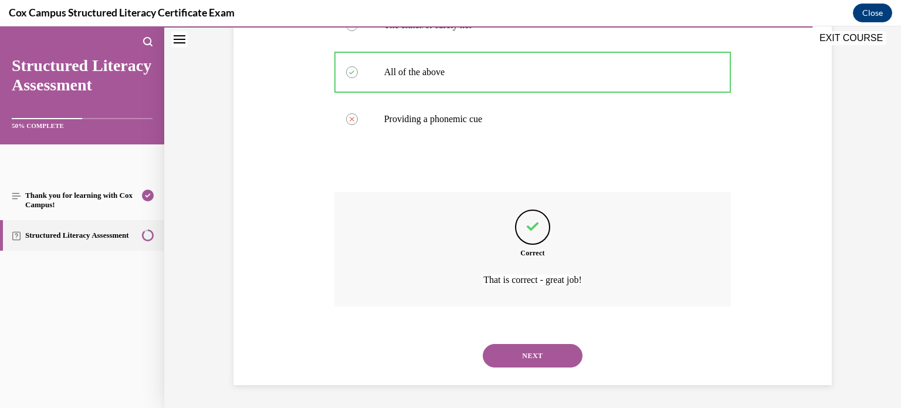
click at [521, 352] on button "NEXT" at bounding box center [533, 355] width 100 height 23
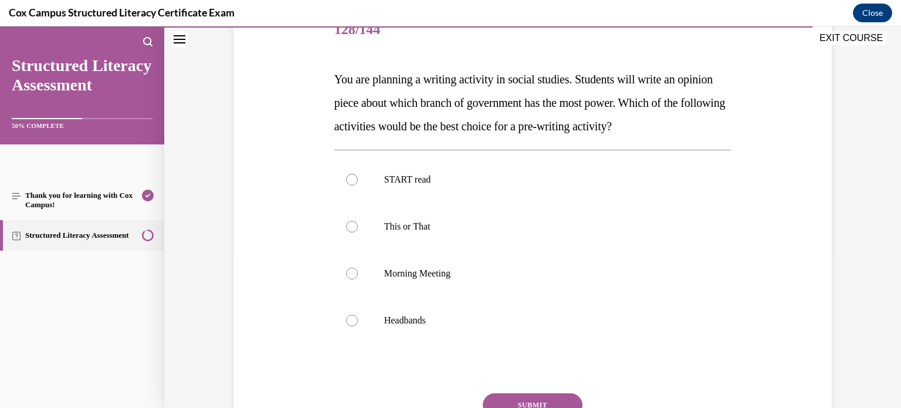
scroll to position [170, 0]
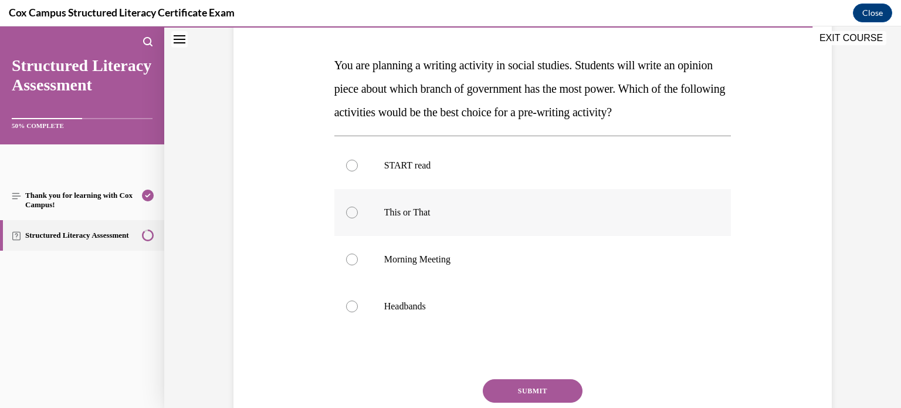
click at [351, 212] on div at bounding box center [352, 212] width 12 height 12
click at [351, 212] on input "This or That" at bounding box center [352, 212] width 12 height 12
radio input "true"
click at [524, 384] on button "SUBMIT" at bounding box center [533, 390] width 100 height 23
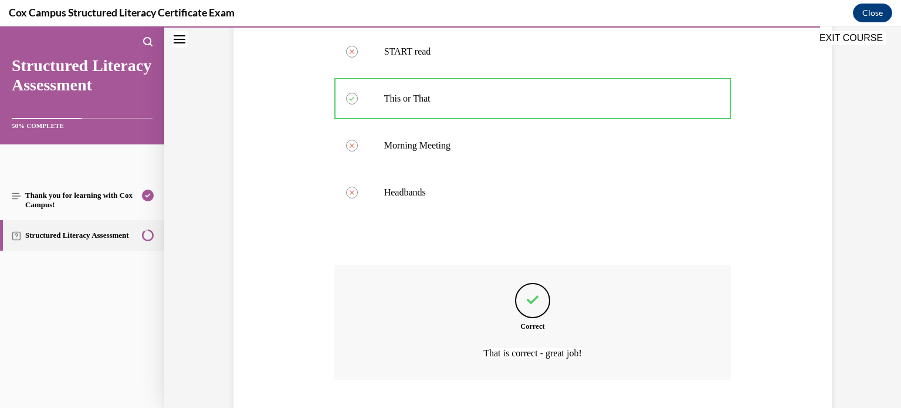
scroll to position [357, 0]
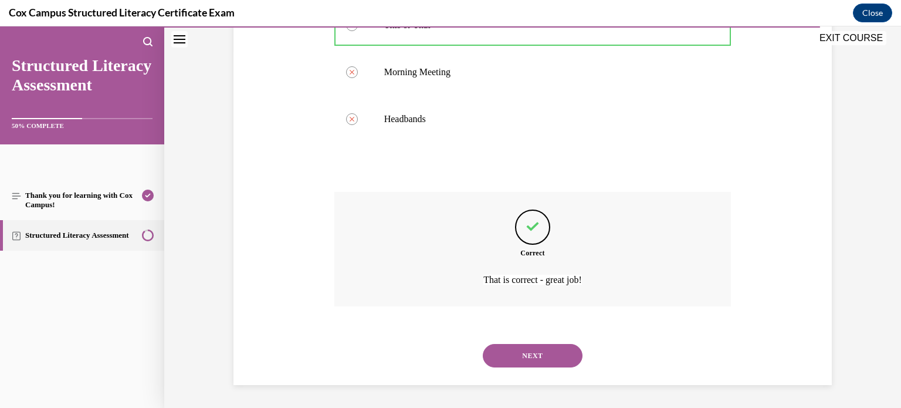
click at [531, 354] on button "NEXT" at bounding box center [533, 355] width 100 height 23
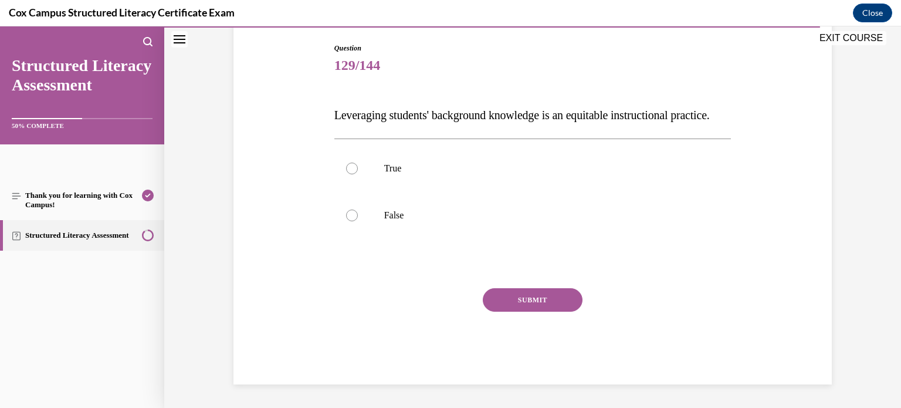
scroll to position [130, 0]
click at [352, 174] on div at bounding box center [352, 168] width 12 height 12
click at [352, 174] on input "True" at bounding box center [352, 168] width 12 height 12
radio input "true"
click at [522, 311] on button "SUBMIT" at bounding box center [533, 299] width 100 height 23
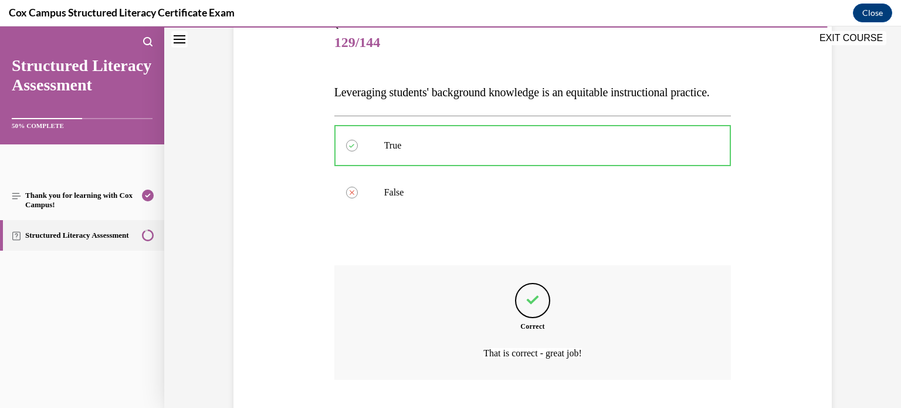
scroll to position [240, 0]
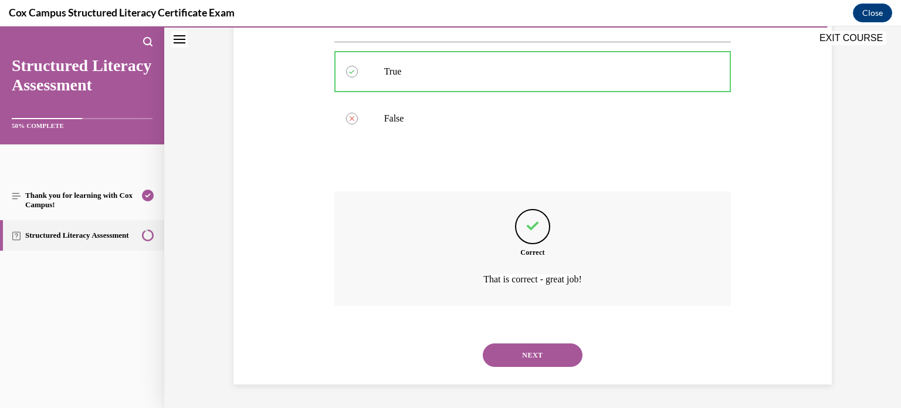
click at [524, 354] on button "NEXT" at bounding box center [533, 354] width 100 height 23
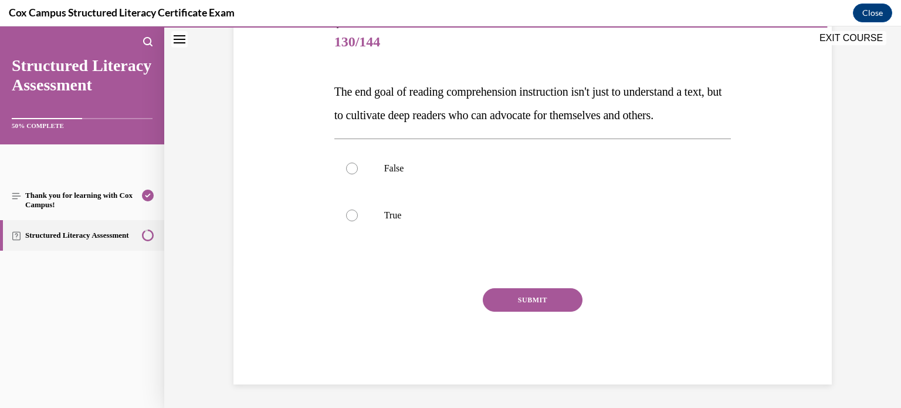
scroll to position [167, 0]
click at [351, 215] on div at bounding box center [352, 215] width 12 height 12
click at [351, 215] on input "True" at bounding box center [352, 215] width 12 height 12
radio input "true"
click at [507, 300] on button "SUBMIT" at bounding box center [533, 299] width 100 height 23
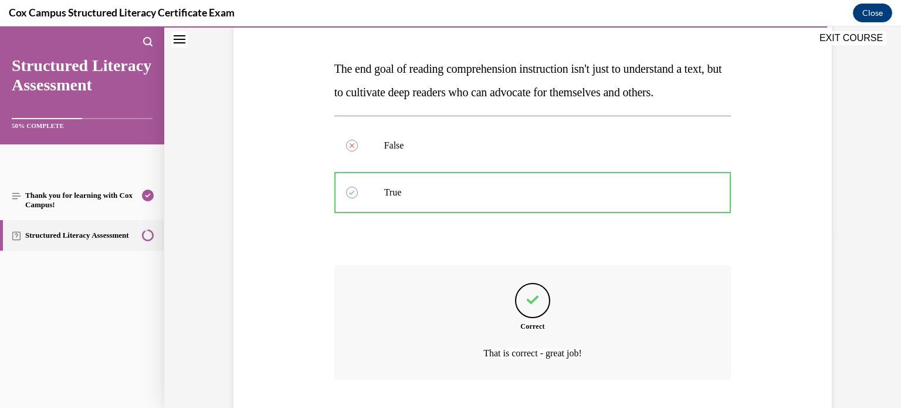
scroll to position [263, 0]
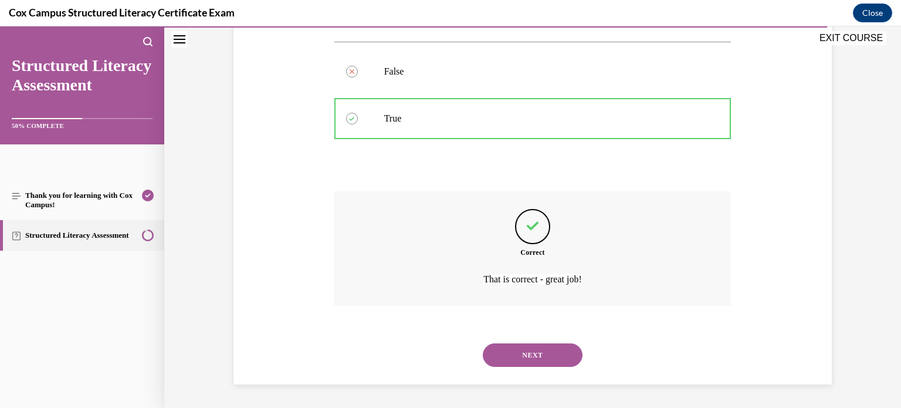
click at [540, 358] on button "NEXT" at bounding box center [533, 354] width 100 height 23
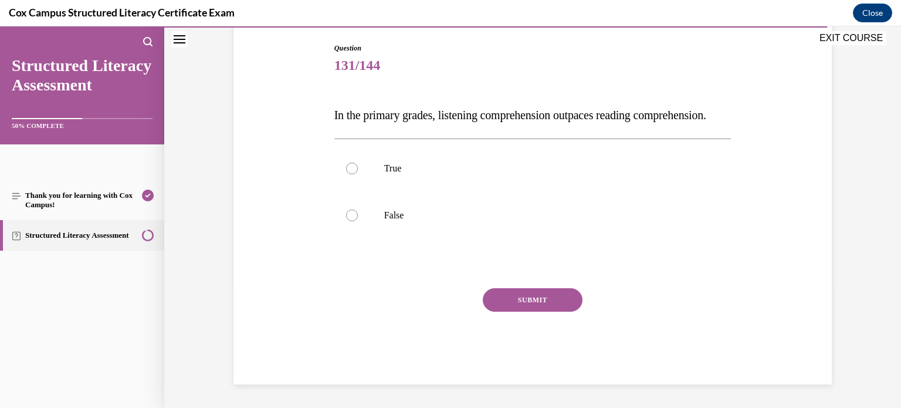
scroll to position [130, 0]
click at [352, 174] on div at bounding box center [352, 168] width 12 height 12
click at [352, 174] on input "True" at bounding box center [352, 168] width 12 height 12
radio input "true"
click at [543, 311] on button "SUBMIT" at bounding box center [533, 299] width 100 height 23
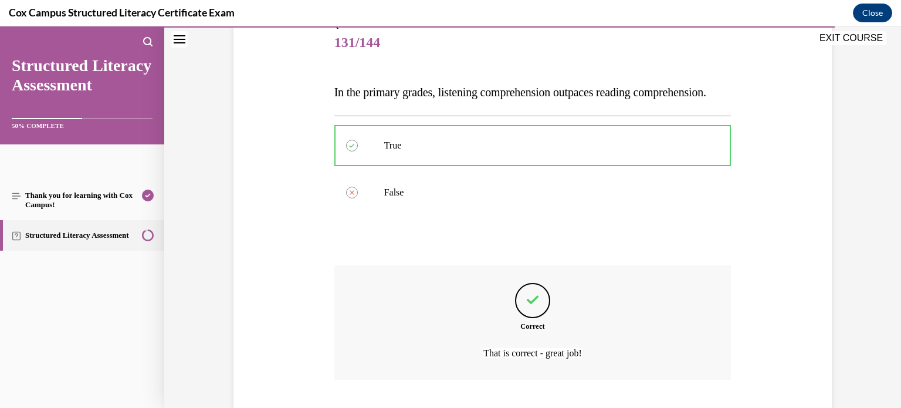
scroll to position [240, 0]
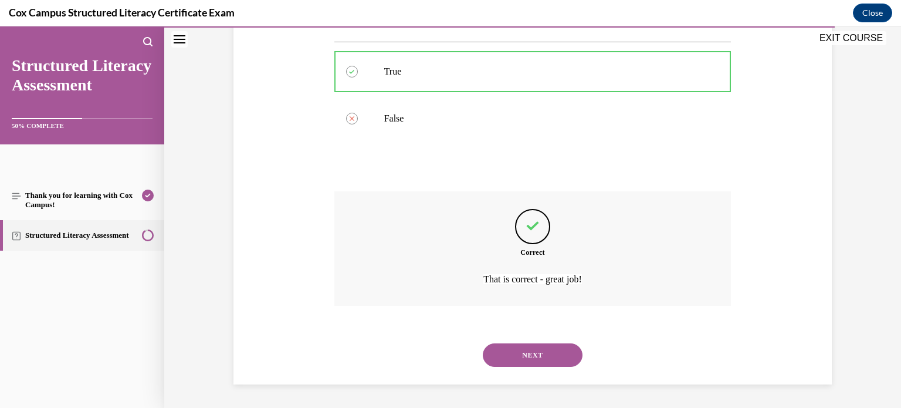
click at [532, 352] on button "NEXT" at bounding box center [533, 354] width 100 height 23
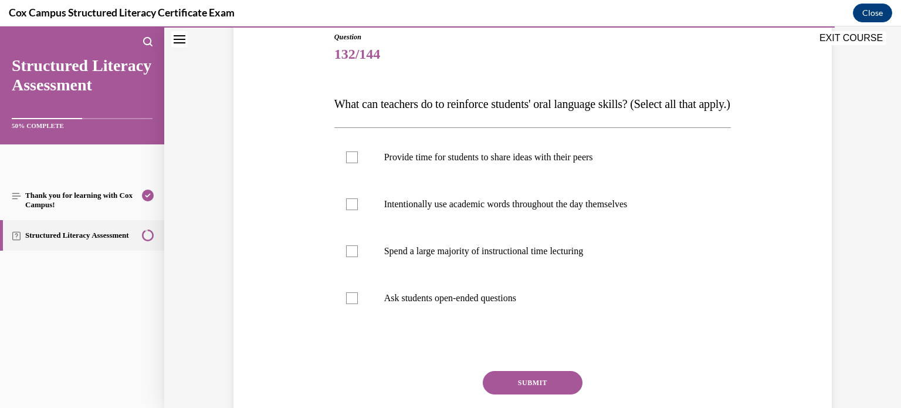
scroll to position [144, 0]
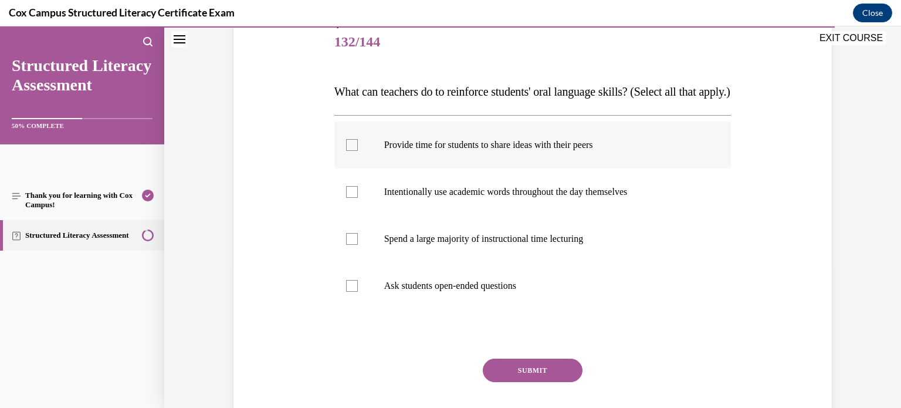
click at [351, 151] on div at bounding box center [352, 145] width 12 height 12
click at [351, 151] on input "Provide time for students to share ideas with their peers" at bounding box center [352, 145] width 12 height 12
checkbox input "true"
click at [352, 198] on div at bounding box center [352, 192] width 12 height 12
click at [352, 198] on input "Intentionally use academic words throughout the day themselves" at bounding box center [352, 192] width 12 height 12
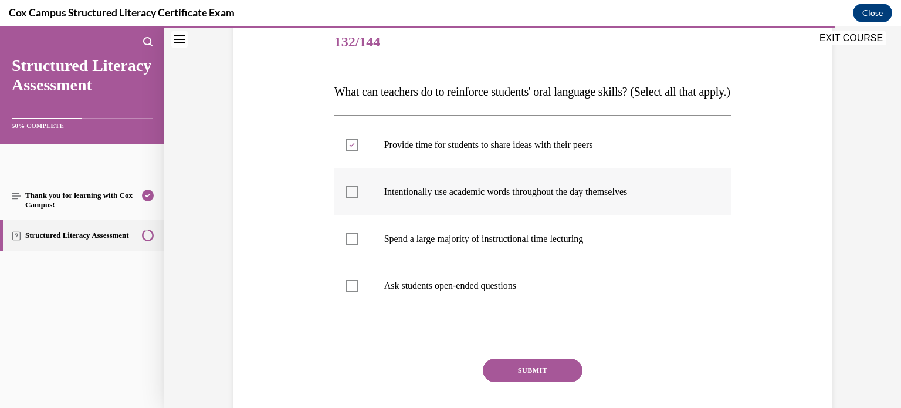
checkbox input "true"
click at [351, 291] on div at bounding box center [352, 286] width 12 height 12
click at [351, 291] on input "Ask students open-ended questions" at bounding box center [352, 286] width 12 height 12
checkbox input "true"
click at [520, 382] on button "SUBMIT" at bounding box center [533, 369] width 100 height 23
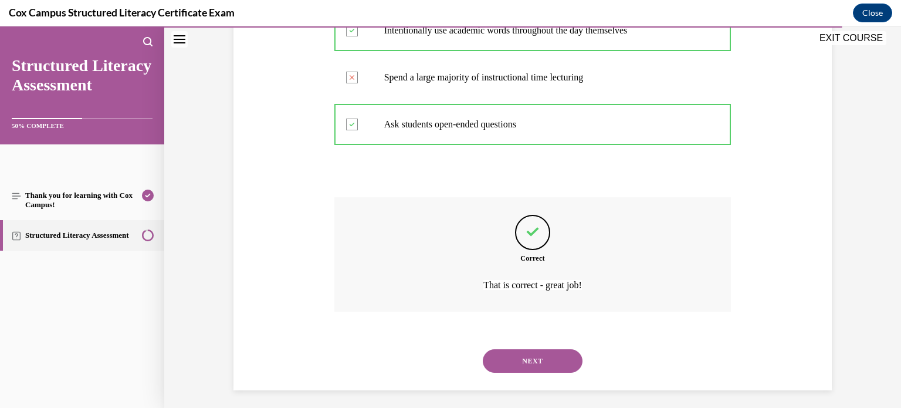
scroll to position [334, 0]
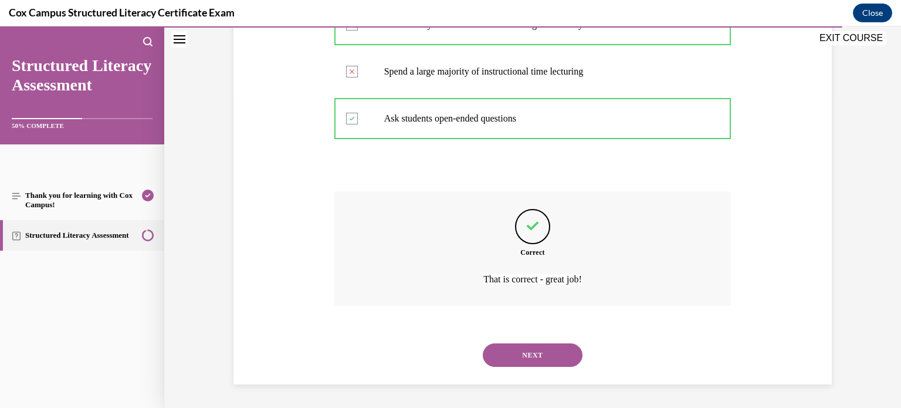
click at [532, 351] on button "NEXT" at bounding box center [533, 354] width 100 height 23
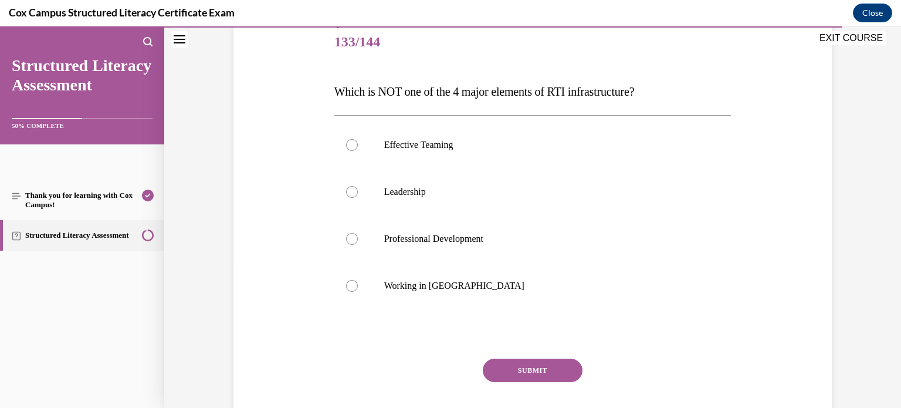
scroll to position [144, 0]
click at [352, 285] on div at bounding box center [352, 285] width 12 height 12
click at [352, 285] on input "Working in Silos" at bounding box center [352, 285] width 12 height 12
radio input "true"
click at [512, 364] on button "SUBMIT" at bounding box center [533, 369] width 100 height 23
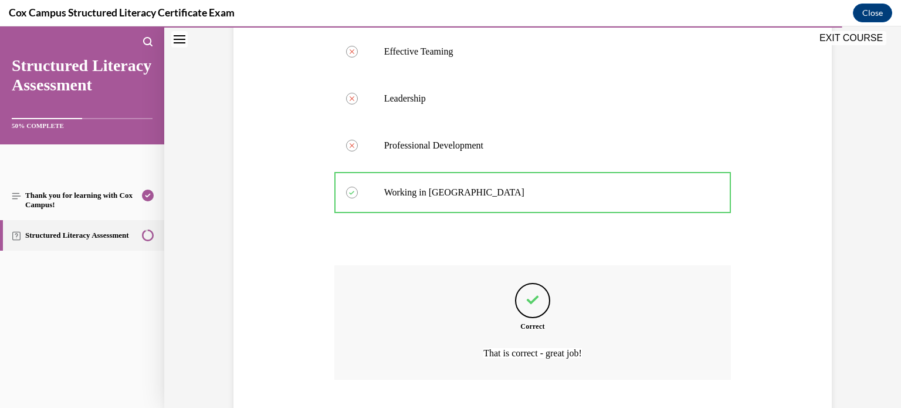
scroll to position [310, 0]
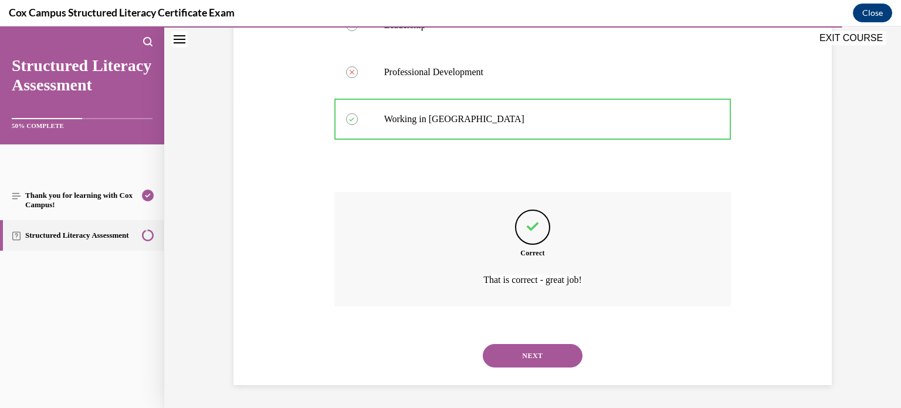
click at [544, 352] on button "NEXT" at bounding box center [533, 355] width 100 height 23
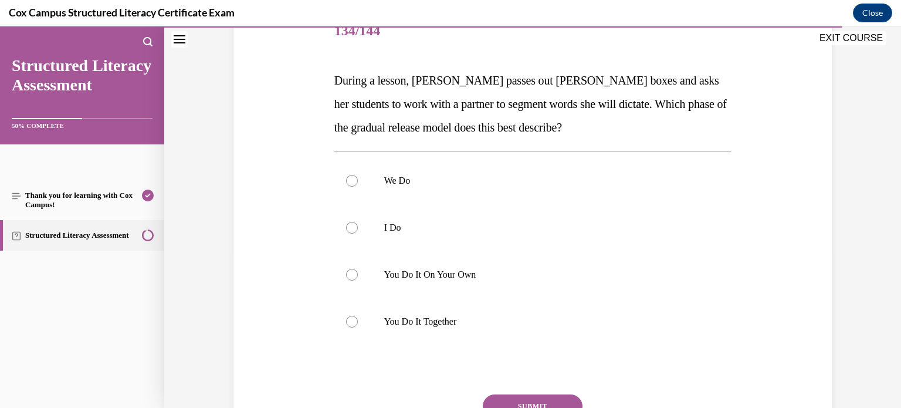
scroll to position [155, 0]
click at [352, 320] on div at bounding box center [352, 322] width 12 height 12
click at [352, 320] on input "You Do It Together" at bounding box center [352, 322] width 12 height 12
radio input "true"
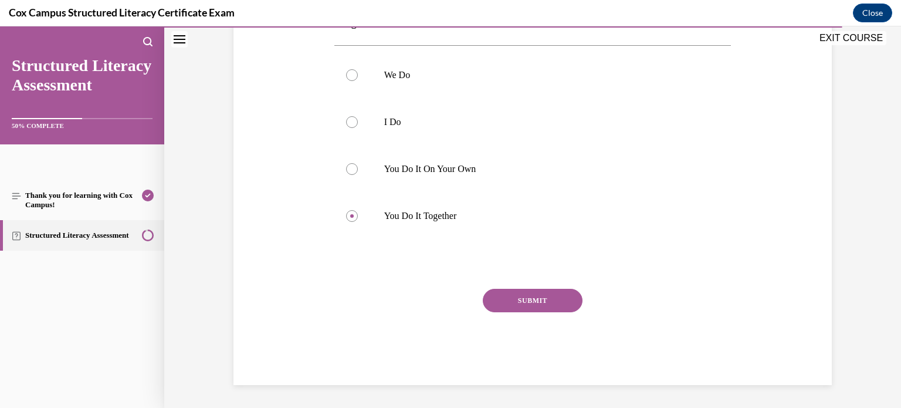
click at [520, 297] on button "SUBMIT" at bounding box center [533, 300] width 100 height 23
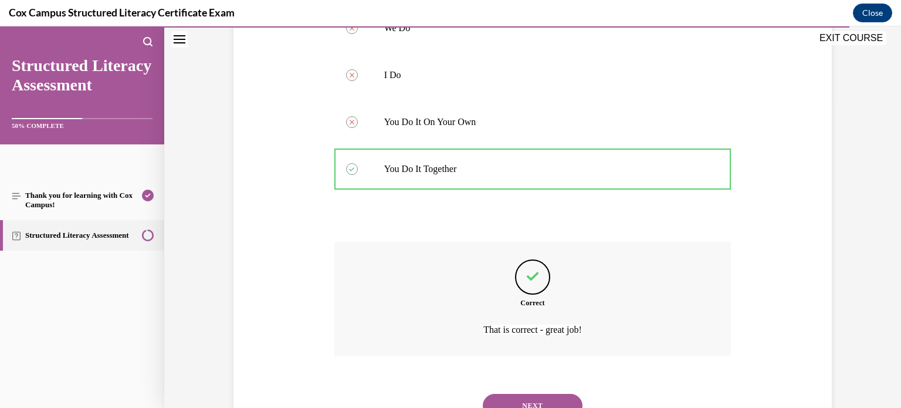
scroll to position [357, 0]
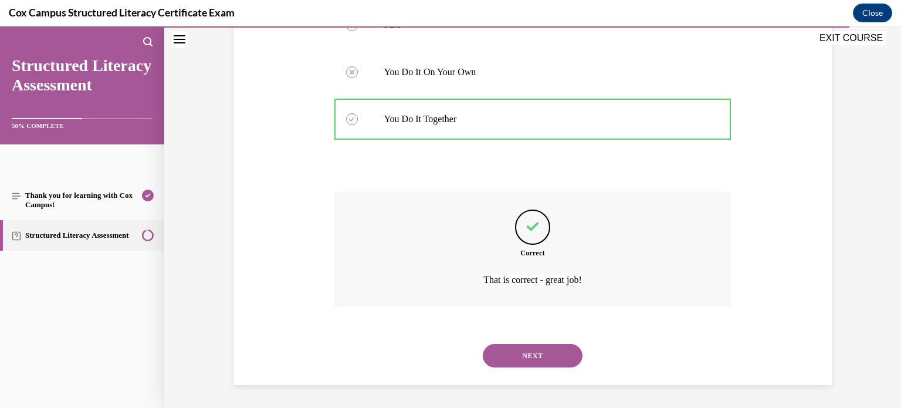
click at [520, 359] on button "NEXT" at bounding box center [533, 355] width 100 height 23
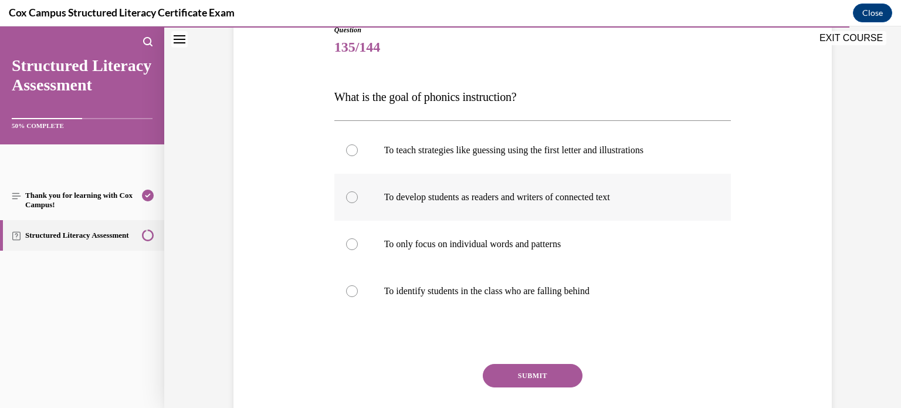
scroll to position [143, 0]
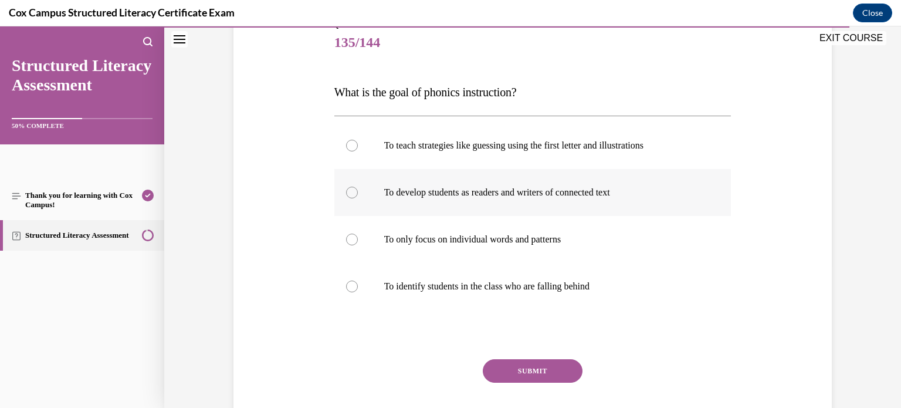
click at [349, 192] on div at bounding box center [352, 193] width 12 height 12
click at [349, 192] on input "To develop students as readers and writers of connected text" at bounding box center [352, 193] width 12 height 12
radio input "true"
click at [527, 363] on button "SUBMIT" at bounding box center [533, 370] width 100 height 23
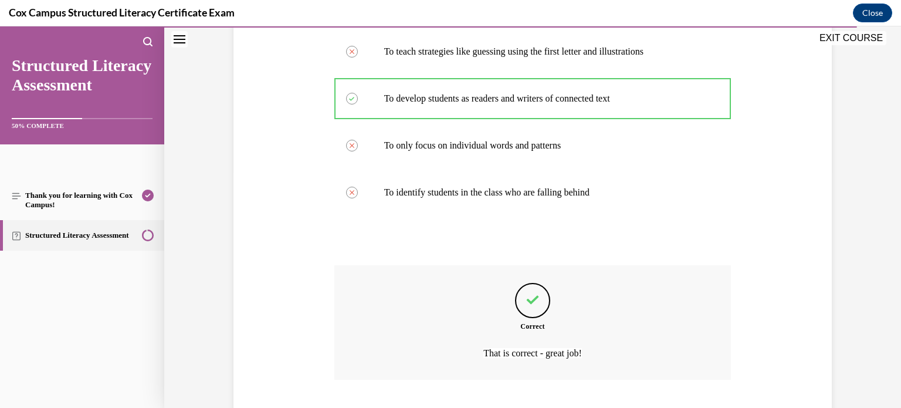
scroll to position [310, 0]
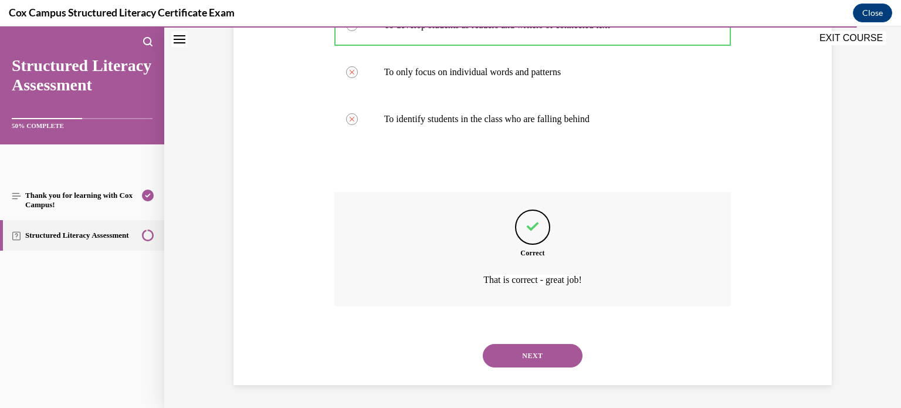
click at [527, 355] on button "NEXT" at bounding box center [533, 355] width 100 height 23
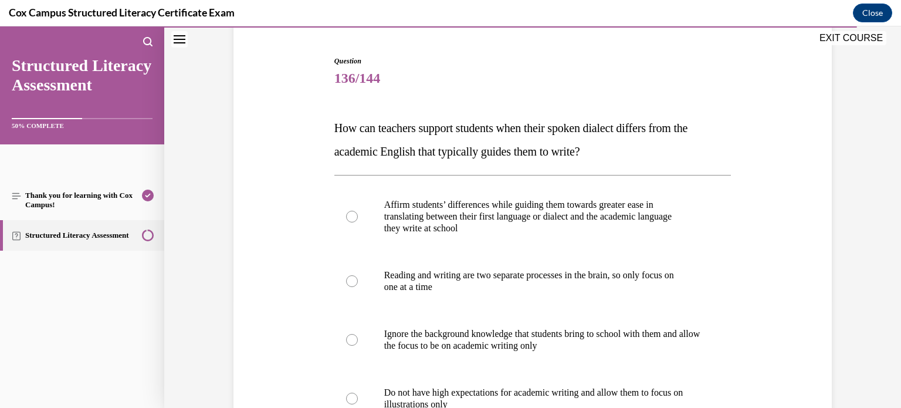
scroll to position [137, 0]
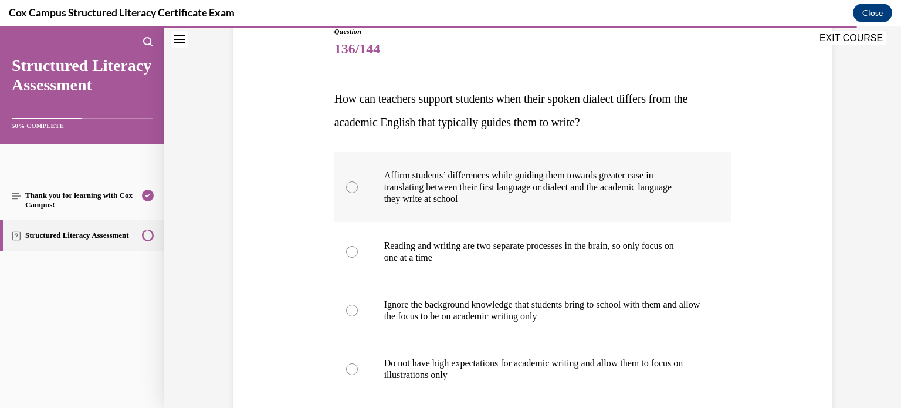
click at [351, 188] on div at bounding box center [352, 187] width 12 height 12
click at [351, 188] on input "Affirm students’ differences while guiding them towards greater ease in transla…" at bounding box center [352, 187] width 12 height 12
radio input "true"
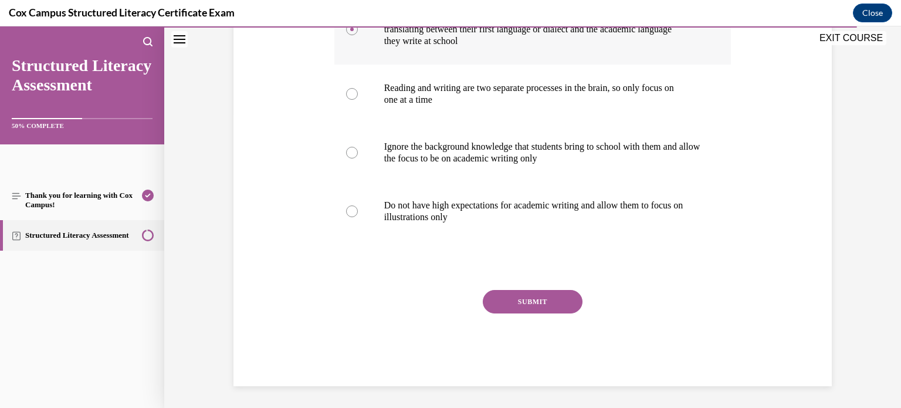
scroll to position [296, 0]
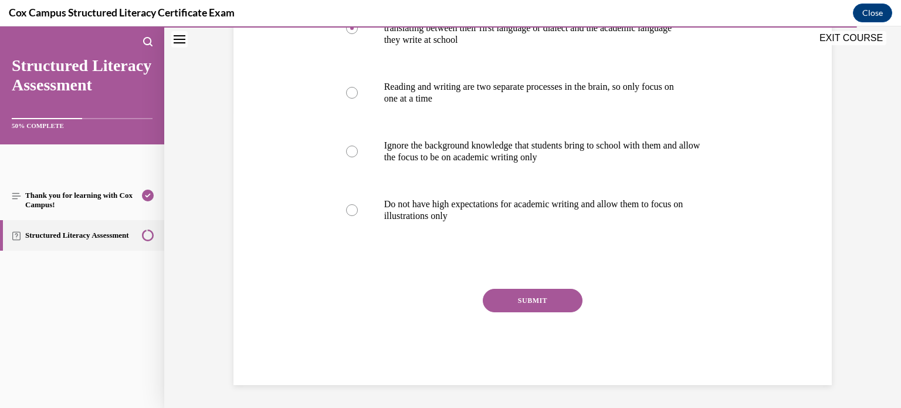
click at [524, 297] on button "SUBMIT" at bounding box center [533, 300] width 100 height 23
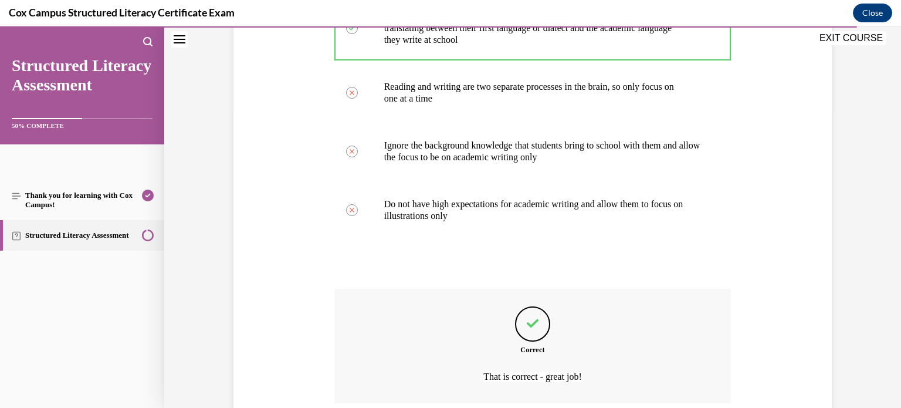
scroll to position [392, 0]
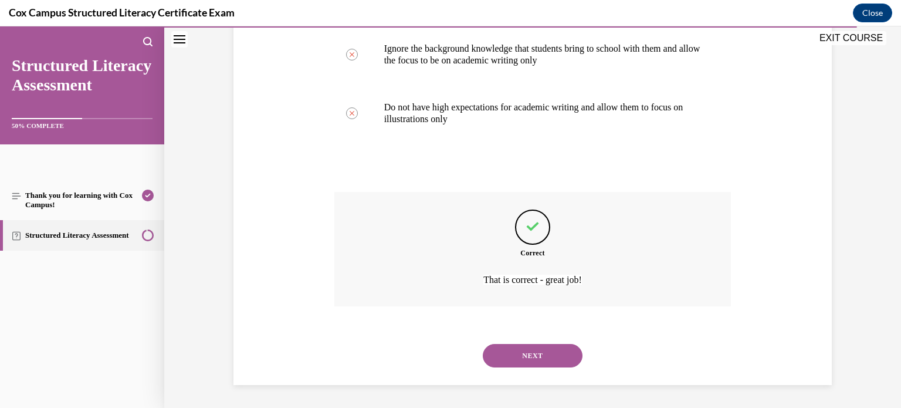
click at [527, 351] on button "NEXT" at bounding box center [533, 355] width 100 height 23
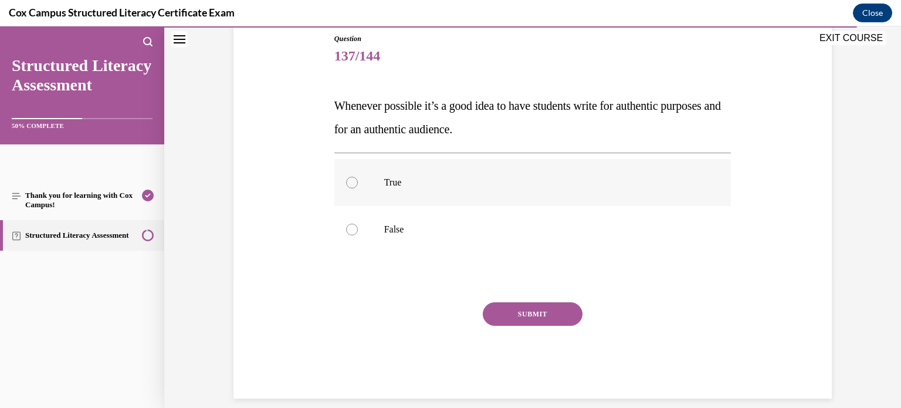
click at [351, 182] on div at bounding box center [352, 183] width 12 height 12
click at [351, 182] on input "True" at bounding box center [352, 183] width 12 height 12
radio input "true"
click at [540, 306] on button "SUBMIT" at bounding box center [533, 313] width 100 height 23
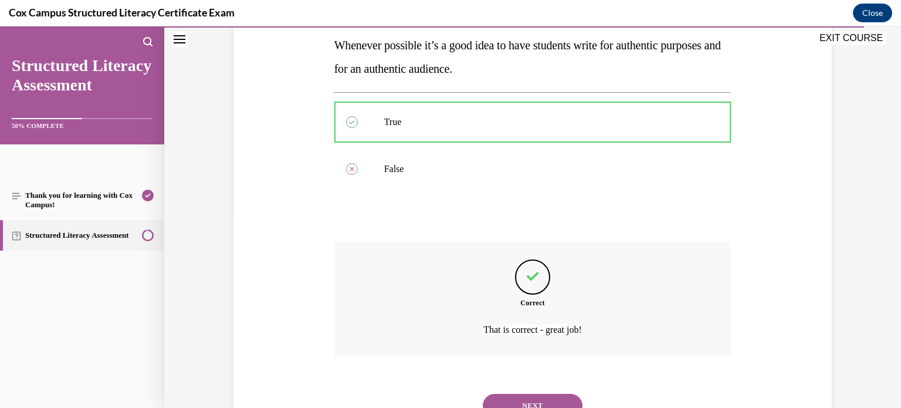
scroll to position [240, 0]
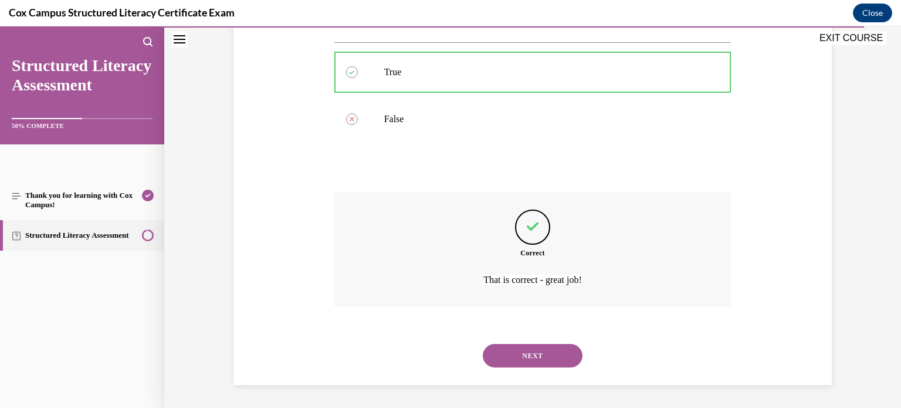
click at [531, 351] on button "NEXT" at bounding box center [533, 355] width 100 height 23
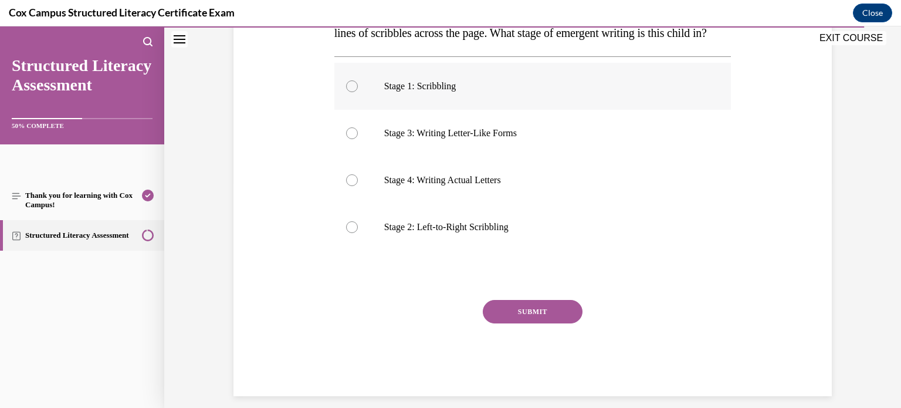
scroll to position [226, 0]
click at [350, 91] on div at bounding box center [352, 86] width 12 height 12
click at [350, 91] on input "Stage 1: Scribbling" at bounding box center [352, 86] width 12 height 12
radio input "true"
click at [350, 87] on circle at bounding box center [352, 86] width 4 height 4
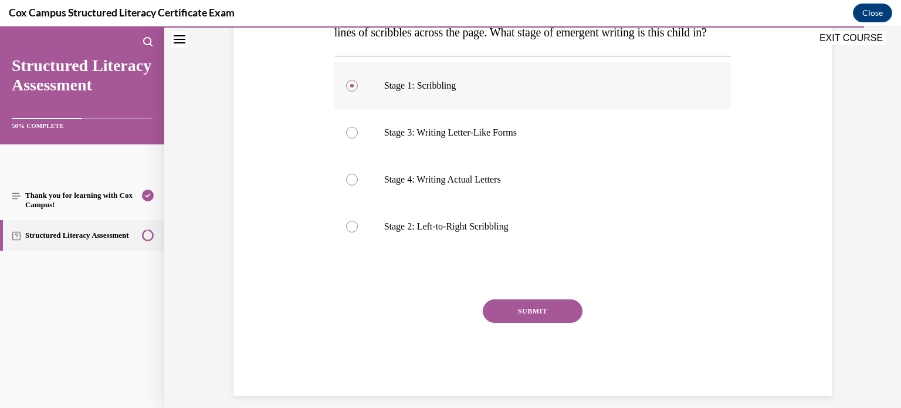
click at [350, 91] on input "Stage 1: Scribbling" at bounding box center [352, 86] width 12 height 12
click at [352, 232] on div at bounding box center [352, 227] width 12 height 12
click at [352, 232] on input "Stage 2: Left-to-Right Scribbling" at bounding box center [352, 227] width 12 height 12
radio input "true"
click at [531, 323] on button "SUBMIT" at bounding box center [533, 310] width 100 height 23
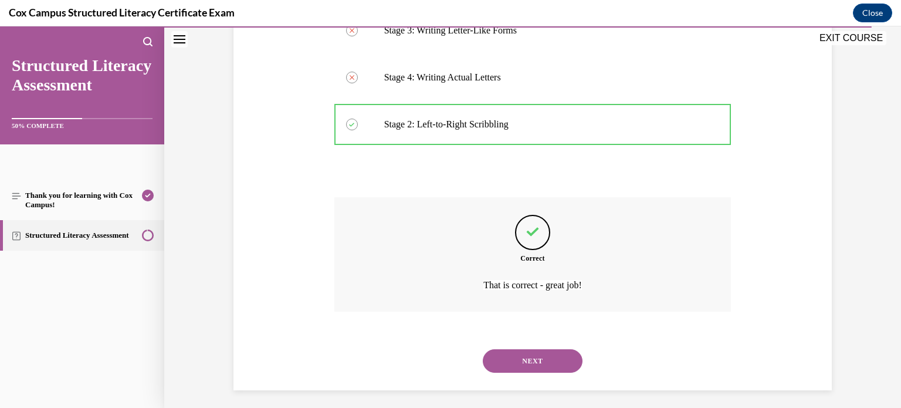
scroll to position [357, 0]
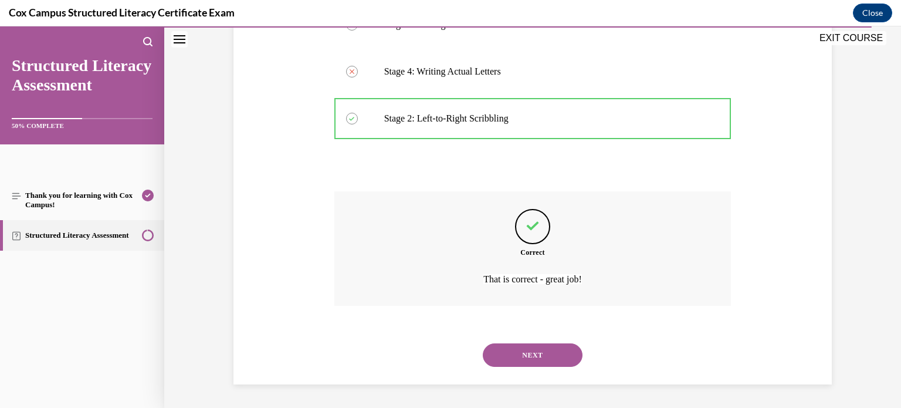
click at [533, 353] on button "NEXT" at bounding box center [533, 354] width 100 height 23
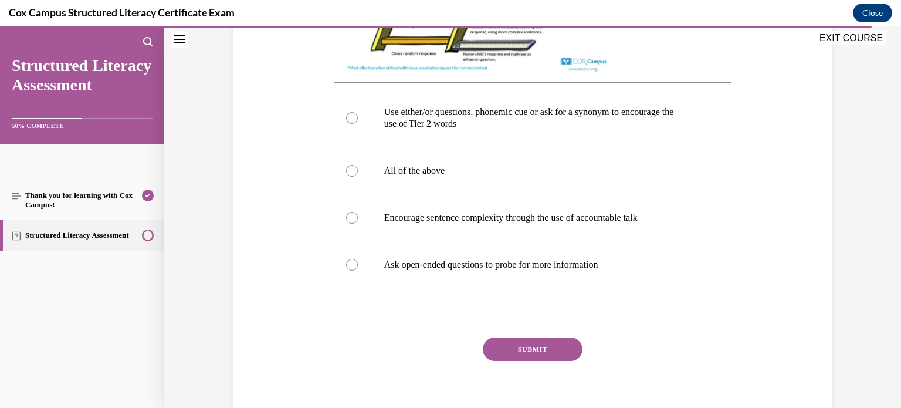
scroll to position [504, 0]
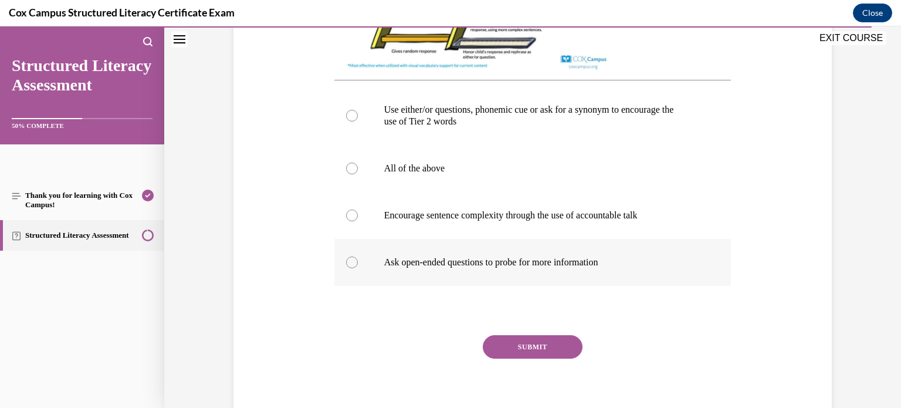
click at [351, 268] on div at bounding box center [352, 262] width 12 height 12
click at [351, 268] on input "Ask open-ended questions to probe for more information" at bounding box center [352, 262] width 12 height 12
radio input "true"
click at [530, 358] on button "SUBMIT" at bounding box center [533, 346] width 100 height 23
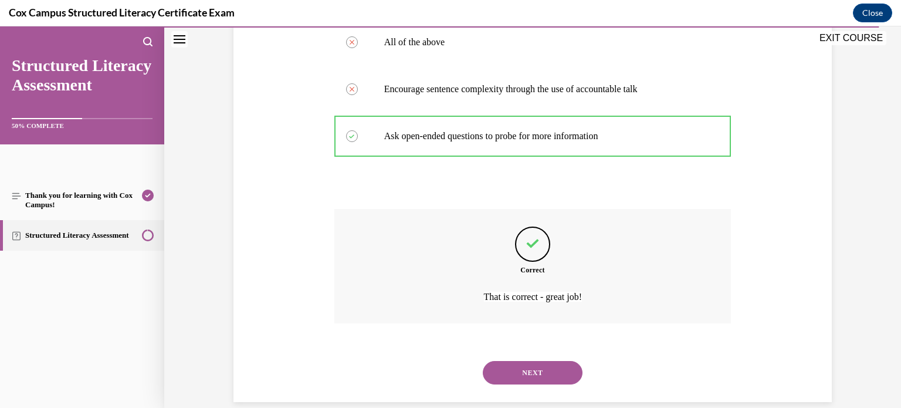
scroll to position [659, 0]
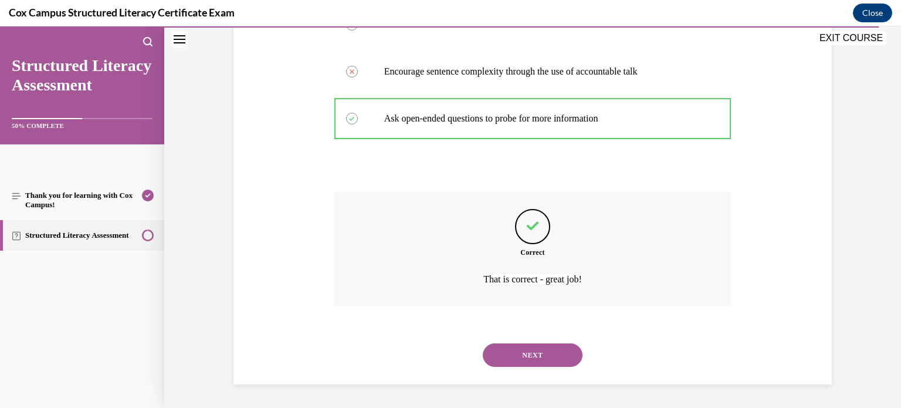
click at [531, 358] on button "NEXT" at bounding box center [533, 354] width 100 height 23
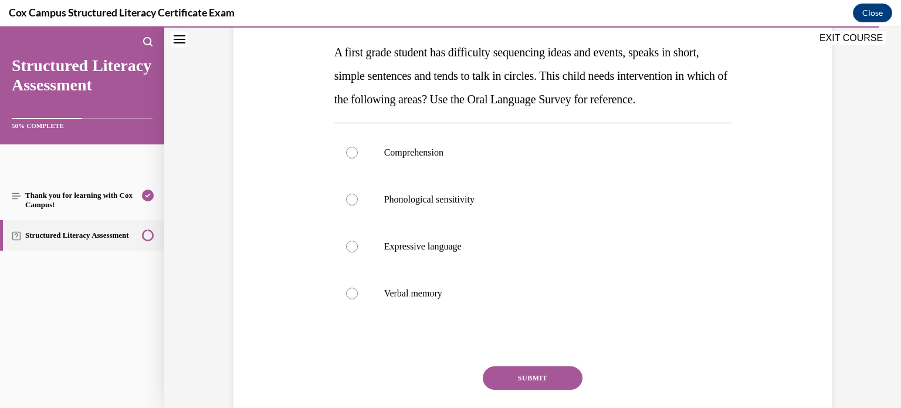
scroll to position [183, 0]
click at [352, 252] on div at bounding box center [352, 246] width 12 height 12
click at [352, 252] on input "Expressive language" at bounding box center [352, 246] width 12 height 12
radio input "true"
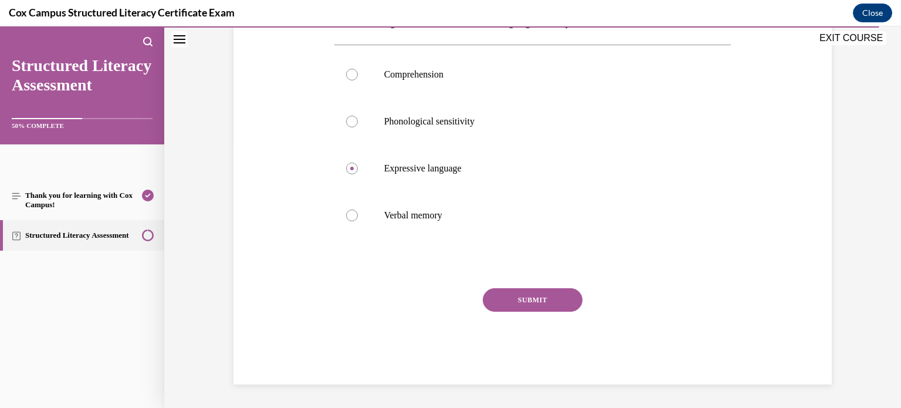
click at [510, 294] on button "SUBMIT" at bounding box center [533, 299] width 100 height 23
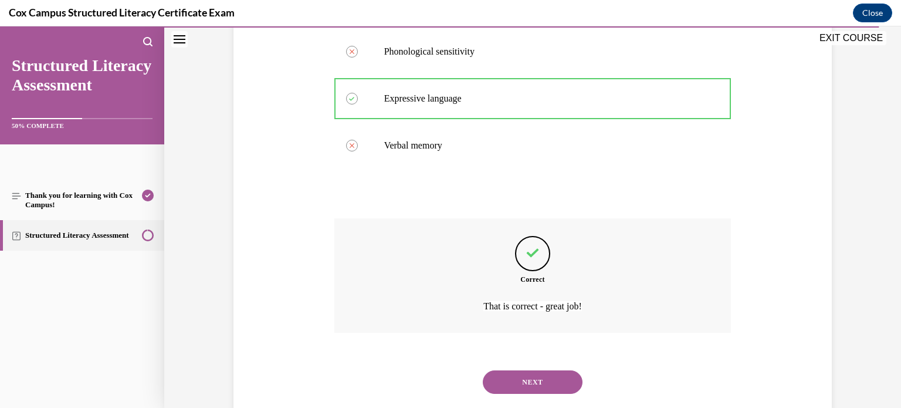
scroll to position [381, 0]
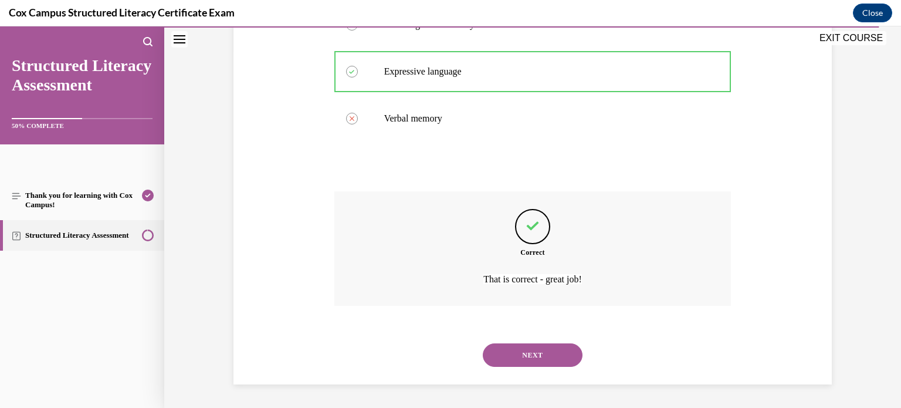
click at [527, 349] on button "NEXT" at bounding box center [533, 354] width 100 height 23
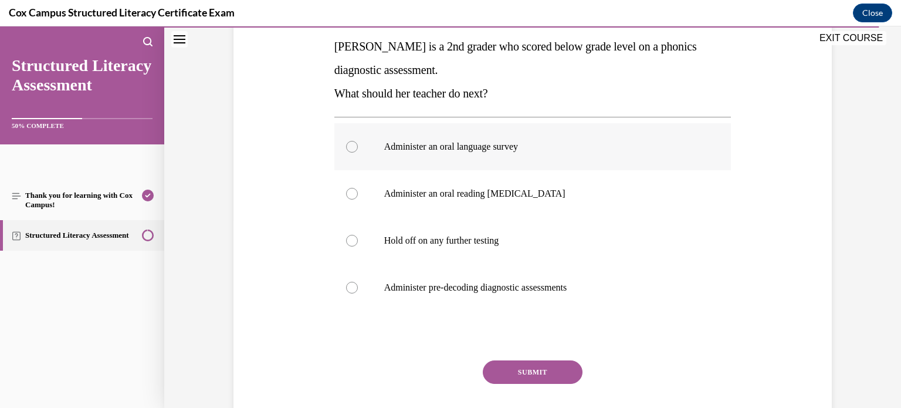
scroll to position [200, 0]
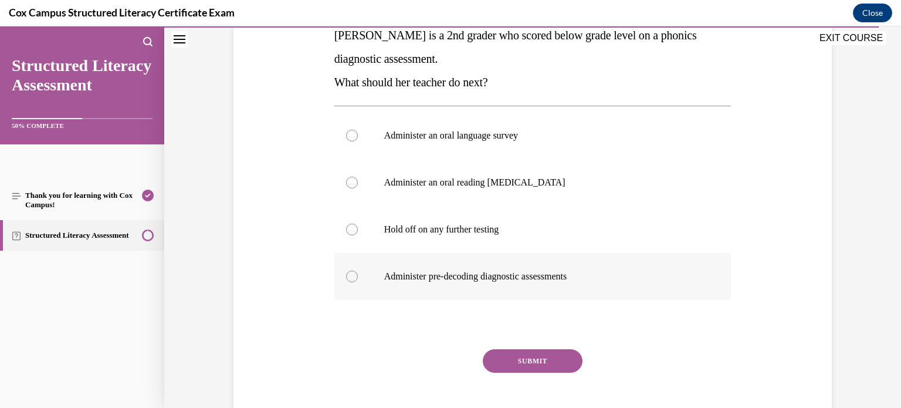
click at [351, 275] on div at bounding box center [352, 276] width 12 height 12
click at [351, 275] on input "Administer pre-decoding diagnostic assessments" at bounding box center [352, 276] width 12 height 12
radio input "true"
click at [526, 359] on button "SUBMIT" at bounding box center [533, 360] width 100 height 23
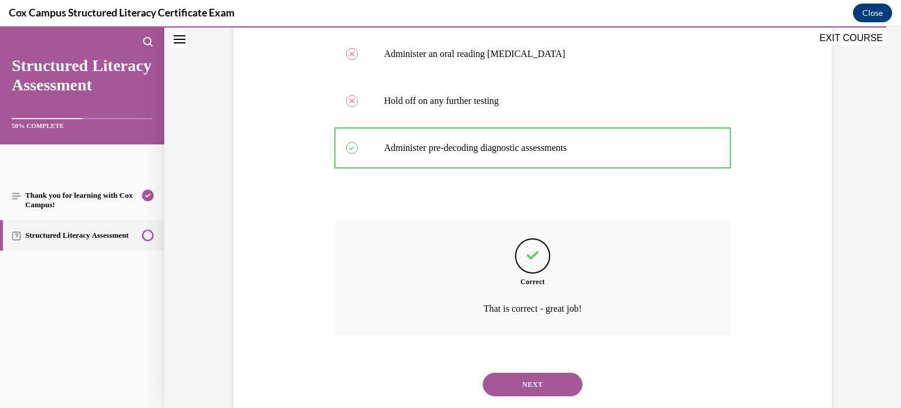
scroll to position [357, 0]
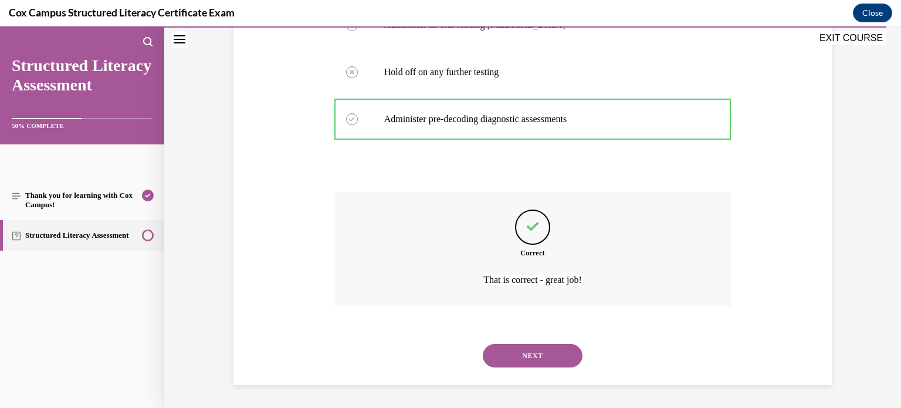
click at [546, 354] on button "NEXT" at bounding box center [533, 355] width 100 height 23
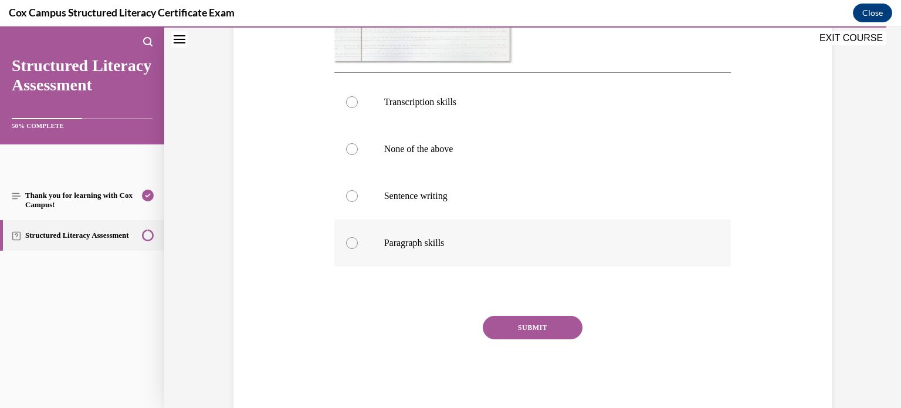
scroll to position [466, 0]
click at [348, 241] on div at bounding box center [352, 242] width 12 height 12
click at [348, 241] on input "Paragraph skills" at bounding box center [352, 242] width 12 height 12
radio input "true"
click at [515, 323] on button "SUBMIT" at bounding box center [533, 325] width 100 height 23
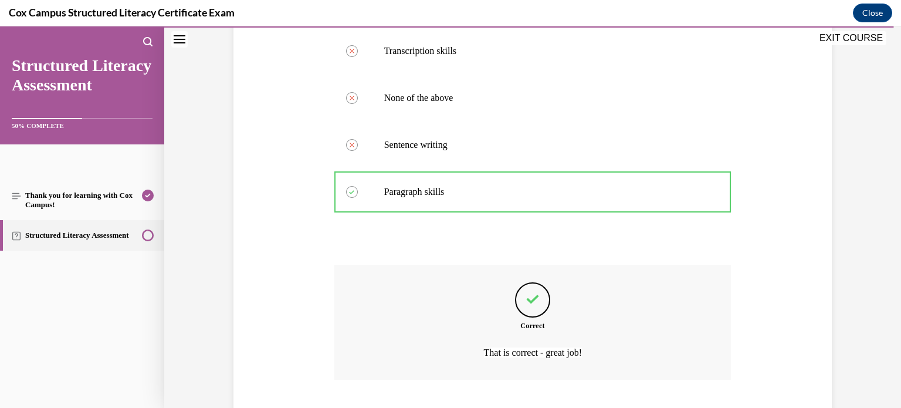
scroll to position [589, 0]
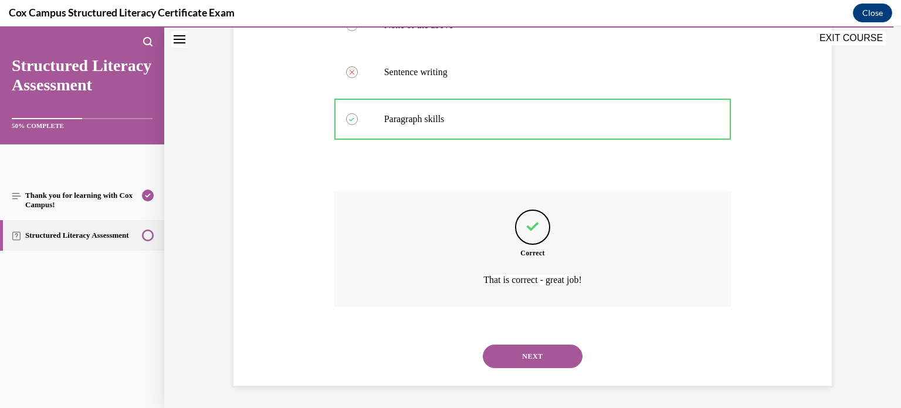
click at [544, 351] on button "NEXT" at bounding box center [533, 355] width 100 height 23
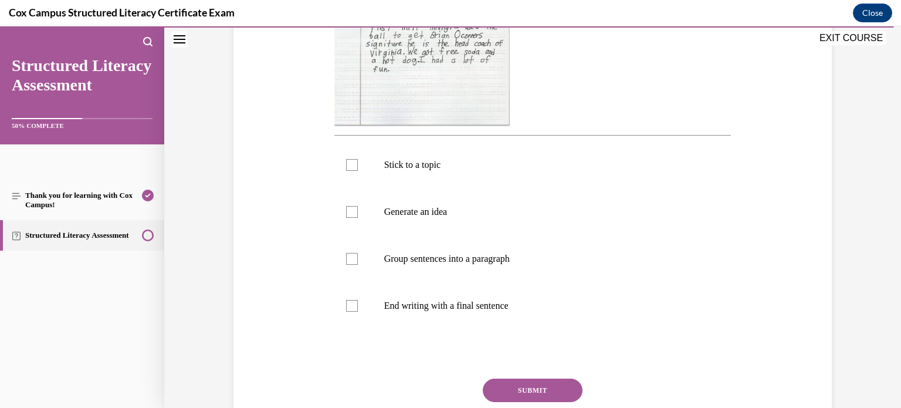
scroll to position [382, 0]
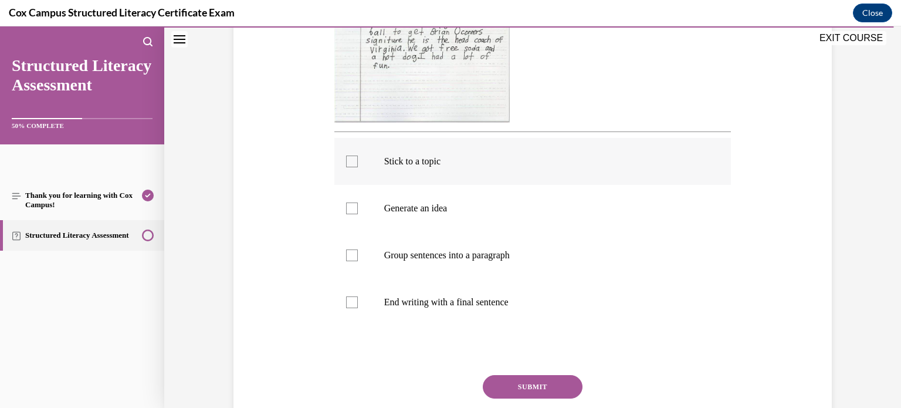
click at [350, 160] on div at bounding box center [352, 161] width 12 height 12
click at [350, 160] on input "Stick to a topic" at bounding box center [352, 161] width 12 height 12
checkbox input "true"
click at [352, 207] on div at bounding box center [352, 208] width 12 height 12
click at [352, 207] on input "Generate an idea" at bounding box center [352, 208] width 12 height 12
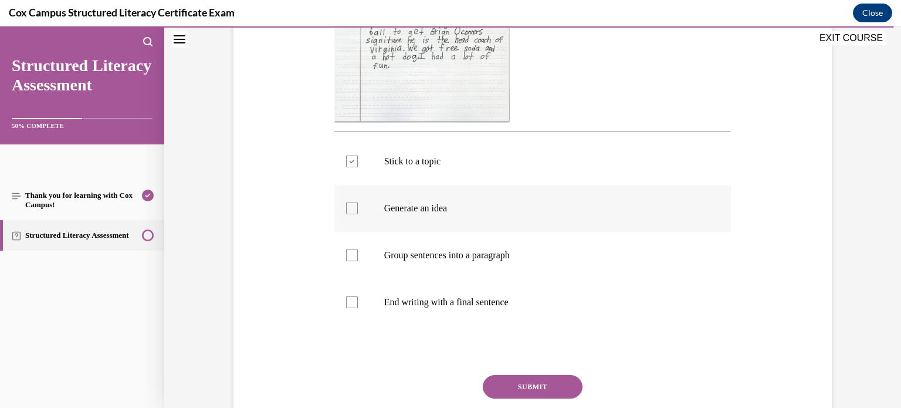
checkbox input "true"
click at [351, 253] on div at bounding box center [352, 255] width 12 height 12
click at [351, 253] on input "Group sentences into a paragraph" at bounding box center [352, 255] width 12 height 12
checkbox input "true"
click at [352, 299] on div at bounding box center [352, 302] width 12 height 12
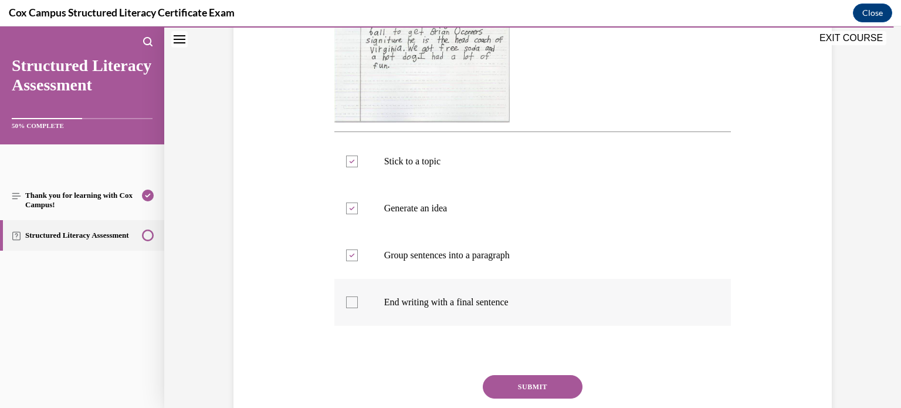
click at [352, 299] on input "End writing with a final sentence" at bounding box center [352, 302] width 12 height 12
checkbox input "true"
click at [513, 385] on button "SUBMIT" at bounding box center [533, 386] width 100 height 23
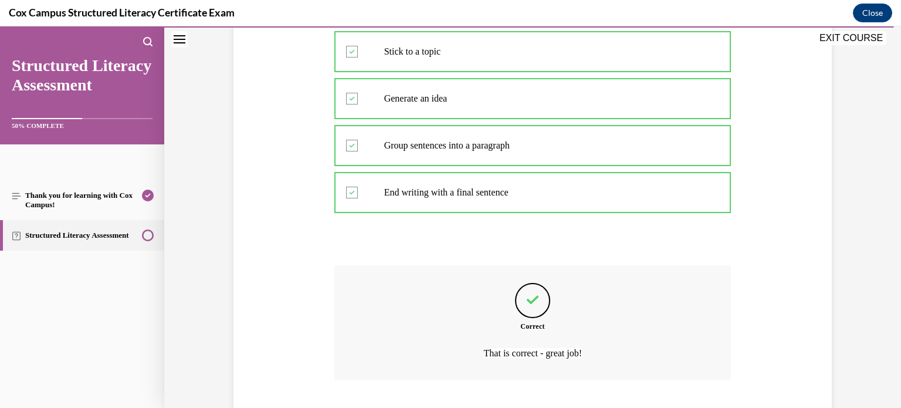
scroll to position [565, 0]
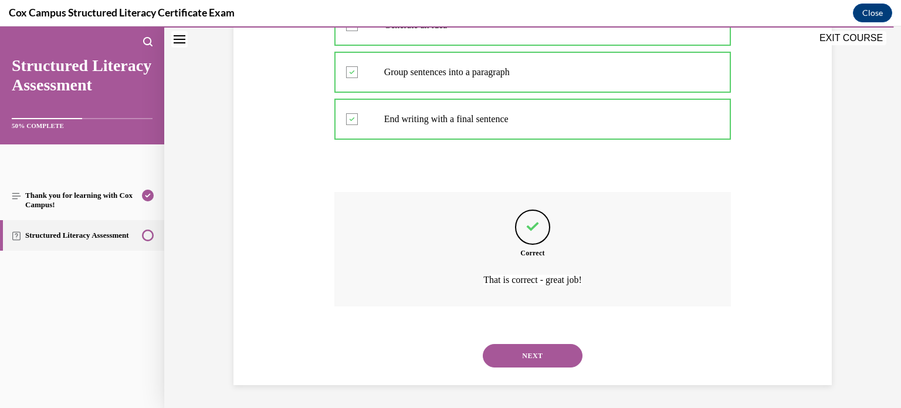
click at [527, 355] on button "NEXT" at bounding box center [533, 355] width 100 height 23
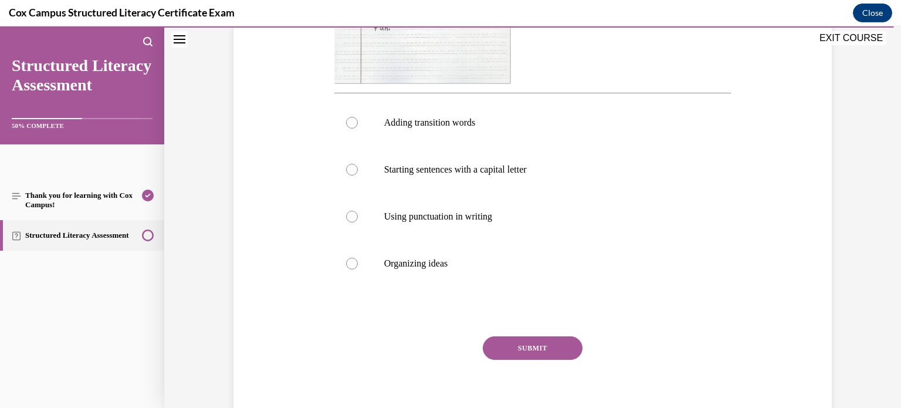
scroll to position [424, 0]
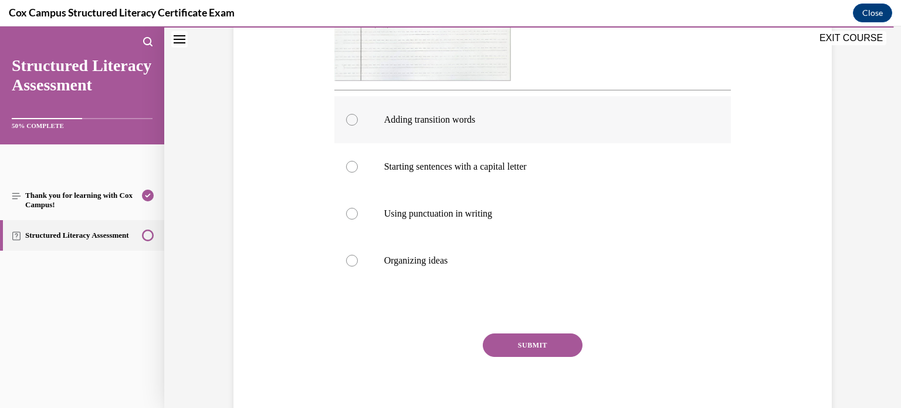
click at [352, 121] on div at bounding box center [352, 120] width 12 height 12
click at [352, 121] on input "Adding transition words" at bounding box center [352, 120] width 12 height 12
radio input "true"
click at [529, 341] on button "SUBMIT" at bounding box center [533, 344] width 100 height 23
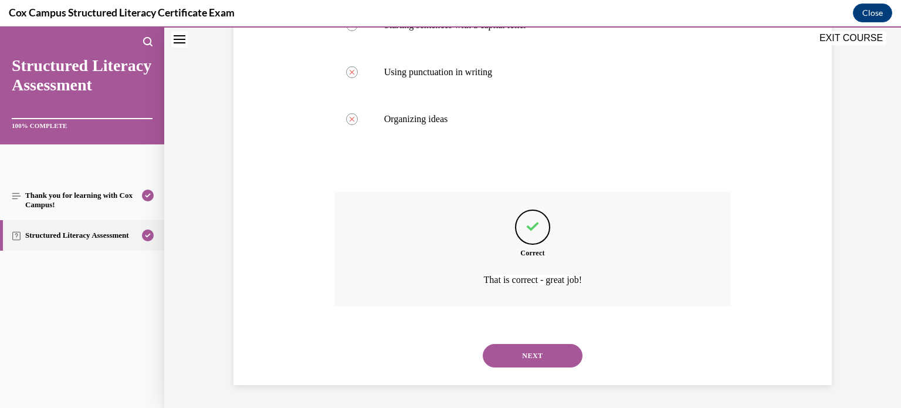
scroll to position [565, 0]
click at [528, 350] on button "NEXT" at bounding box center [533, 355] width 100 height 23
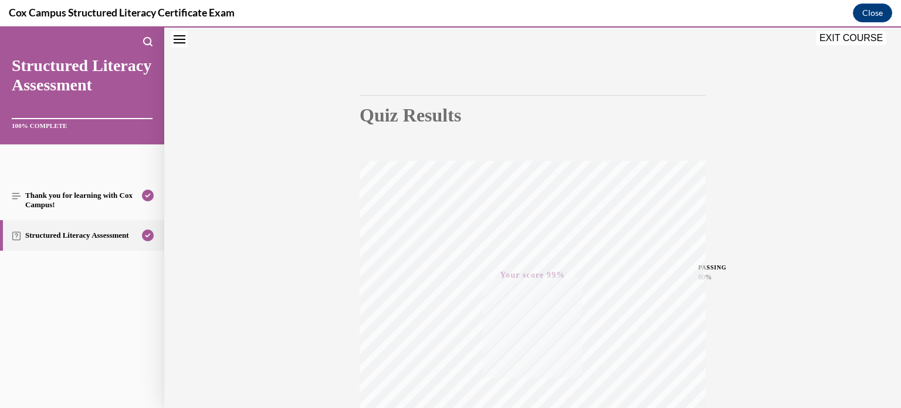
scroll to position [0, 0]
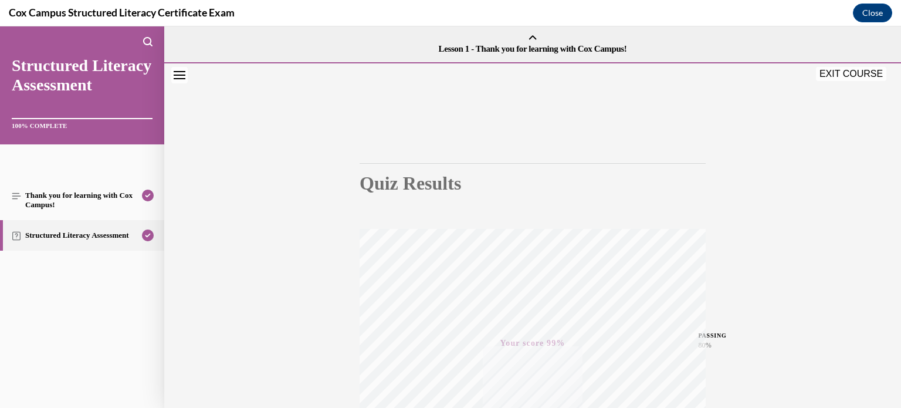
click at [847, 74] on button "EXIT COURSE" at bounding box center [851, 74] width 70 height 14
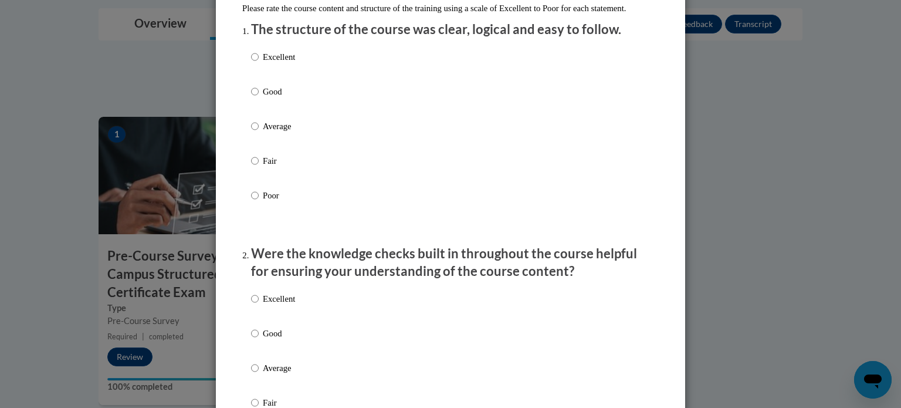
scroll to position [149, 0]
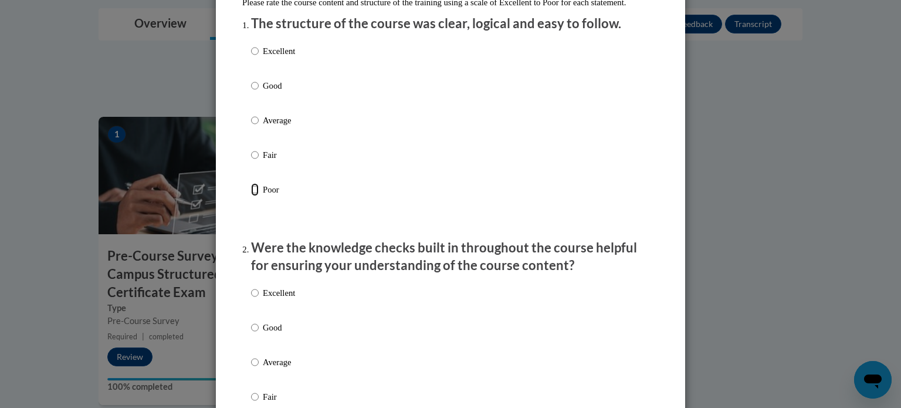
click at [254, 196] on input "Poor" at bounding box center [255, 189] width 8 height 13
radio input "true"
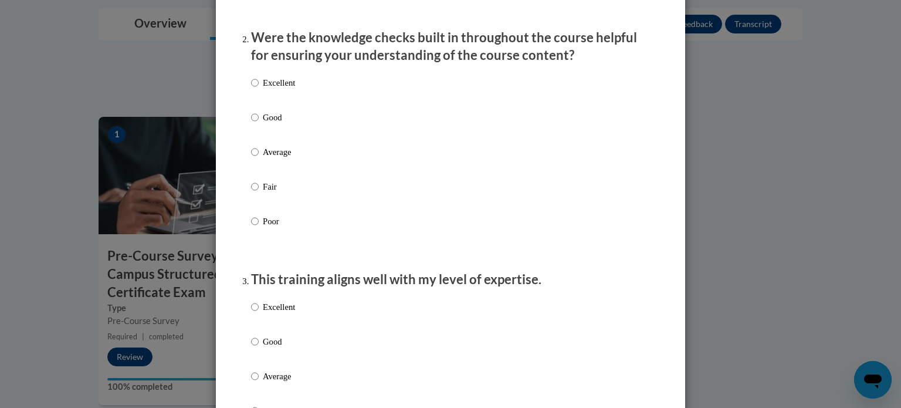
scroll to position [365, 0]
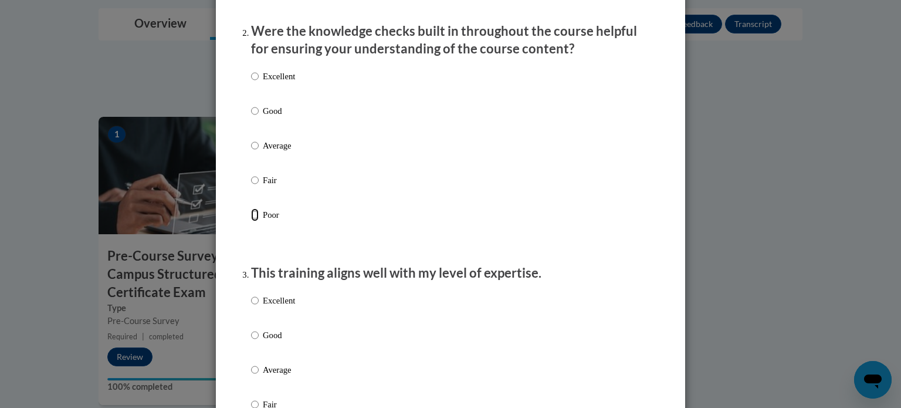
click at [255, 221] on input "Poor" at bounding box center [255, 214] width 8 height 13
radio input "true"
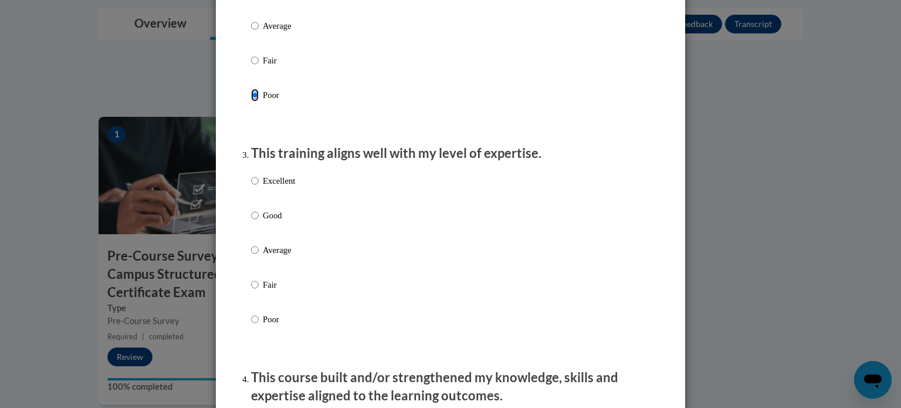
scroll to position [551, 0]
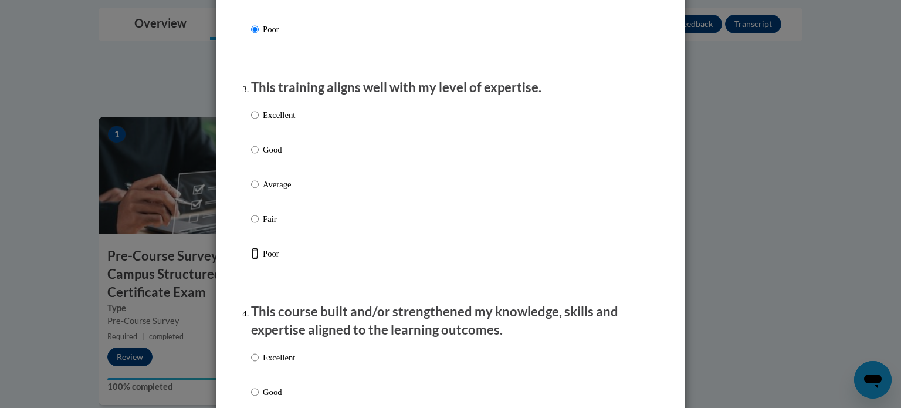
click at [253, 260] on input "Poor" at bounding box center [255, 253] width 8 height 13
radio input "true"
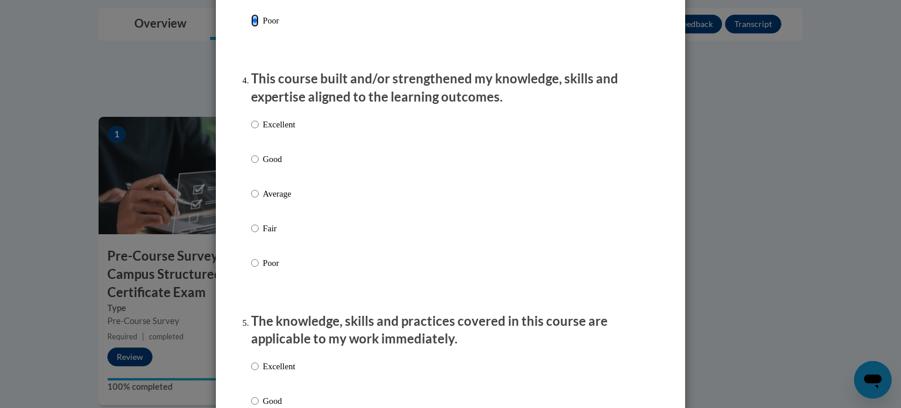
scroll to position [786, 0]
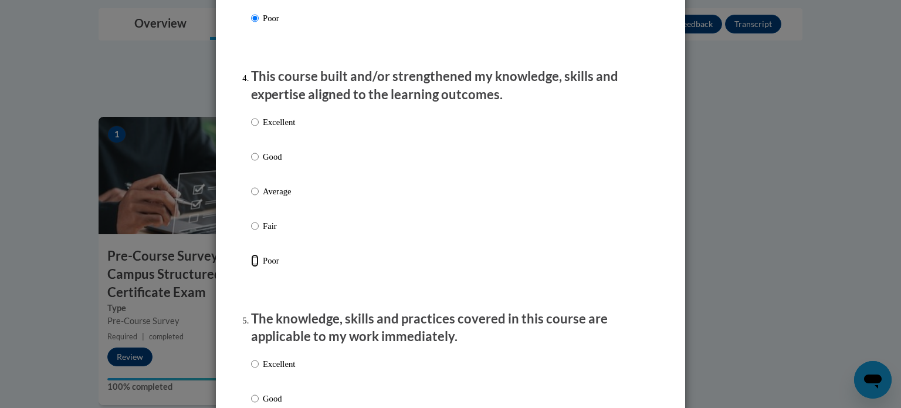
click at [253, 267] on input "Poor" at bounding box center [255, 260] width 8 height 13
radio input "true"
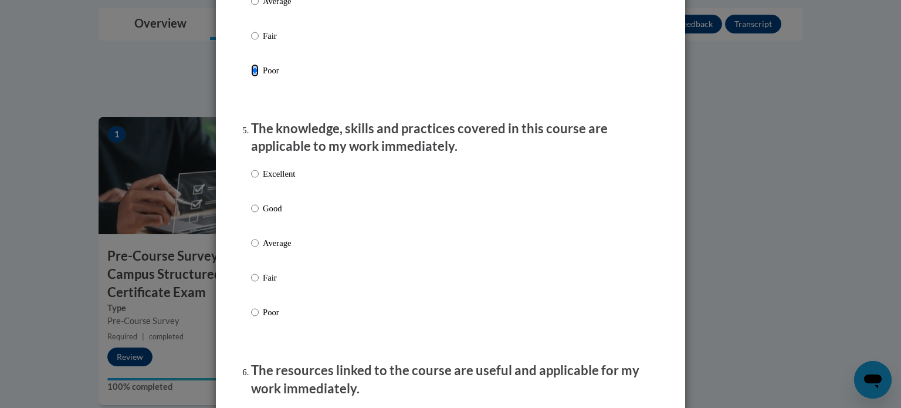
scroll to position [980, 0]
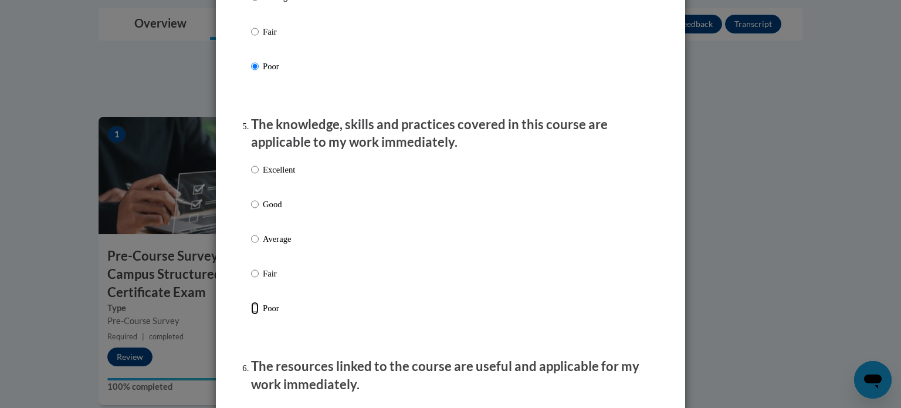
click at [255, 314] on input "Poor" at bounding box center [255, 307] width 8 height 13
radio input "true"
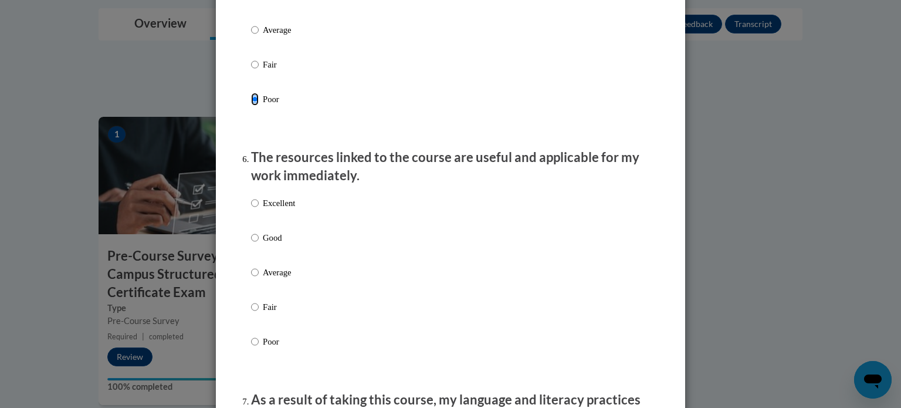
scroll to position [1195, 0]
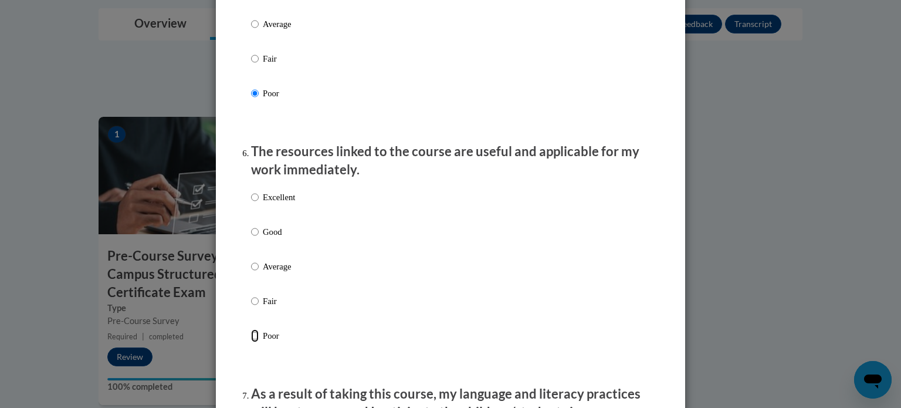
click at [255, 342] on input "Poor" at bounding box center [255, 335] width 8 height 13
radio input "true"
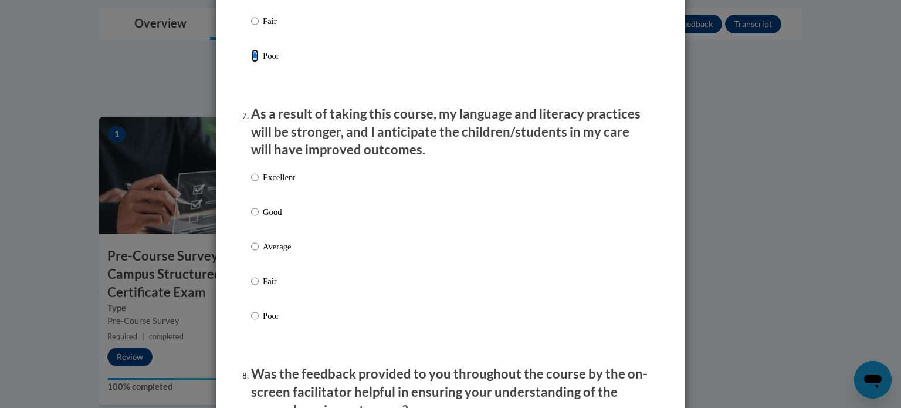
scroll to position [1503, 0]
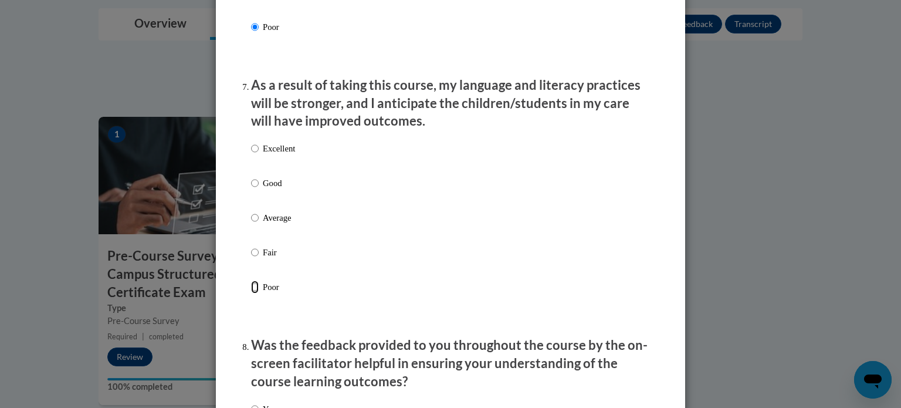
click at [254, 293] on input "Poor" at bounding box center [255, 286] width 8 height 13
radio input "true"
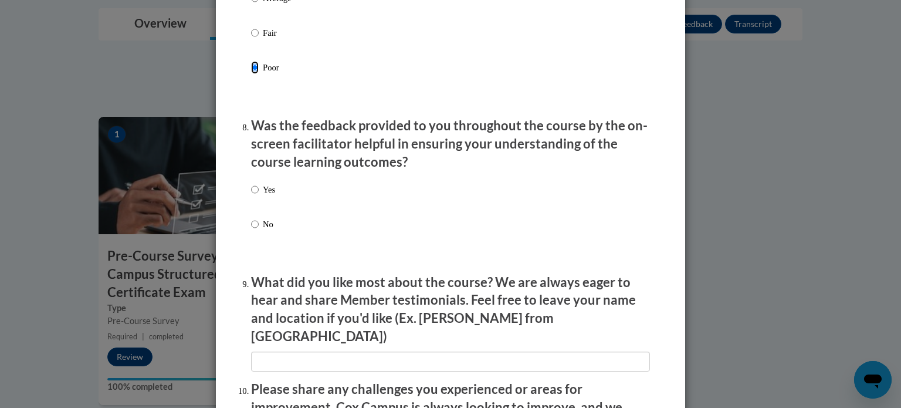
scroll to position [1738, 0]
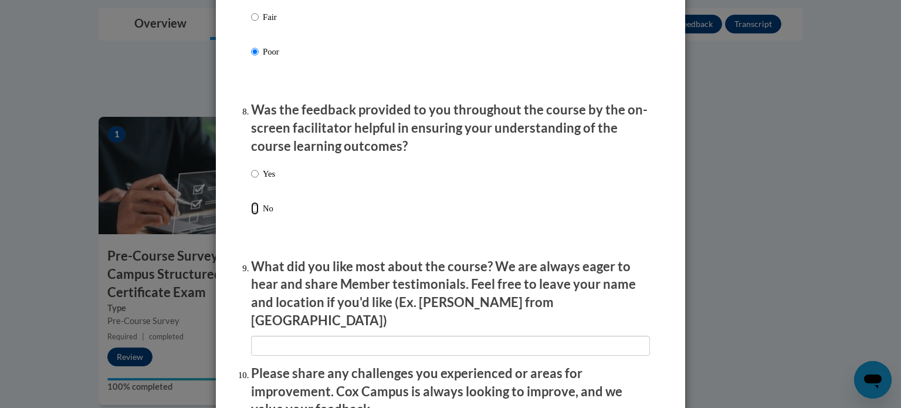
click at [256, 215] on input "No" at bounding box center [255, 208] width 8 height 13
radio input "true"
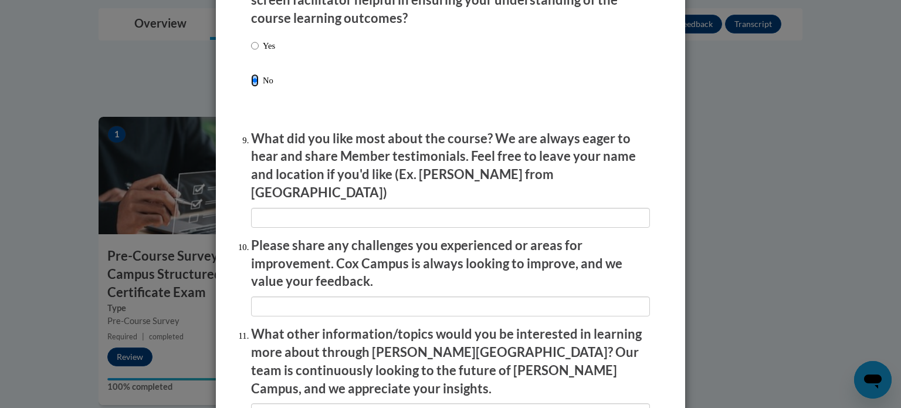
scroll to position [1872, 0]
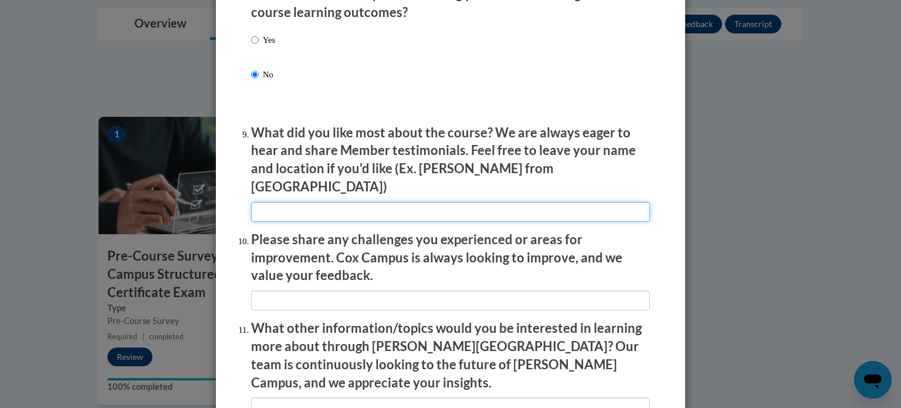
click at [277, 202] on input "textbox" at bounding box center [450, 212] width 399 height 20
type input "rgdfhfdhfg"
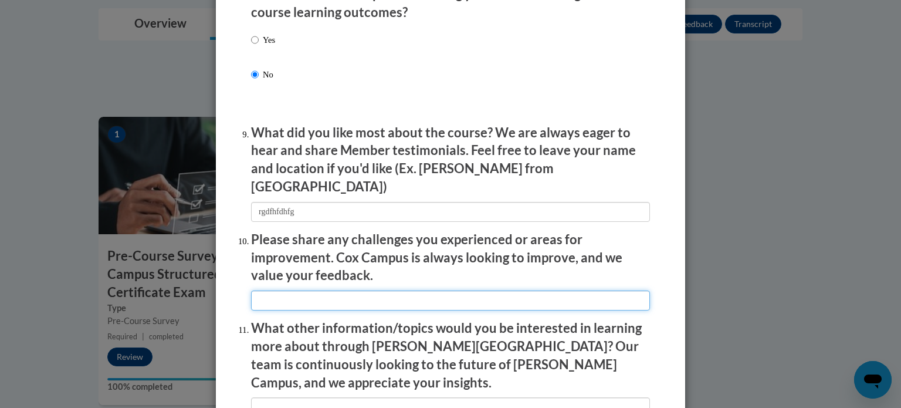
click at [268, 297] on input "textbox" at bounding box center [450, 300] width 399 height 20
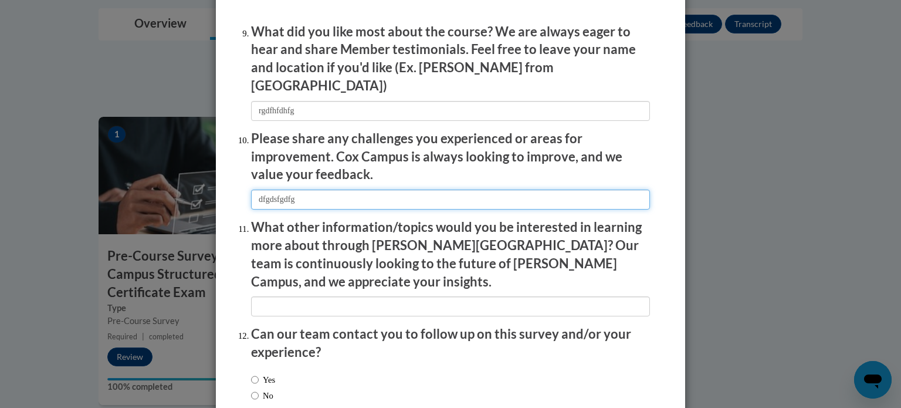
scroll to position [2035, 0]
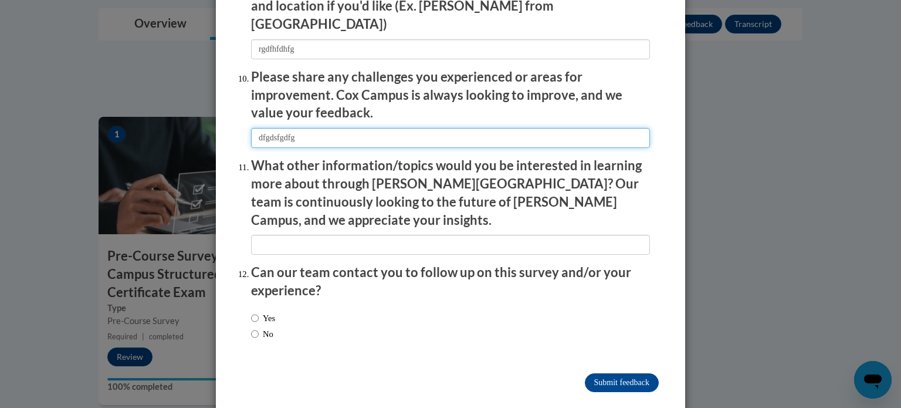
type input "dfgdsfgdfg"
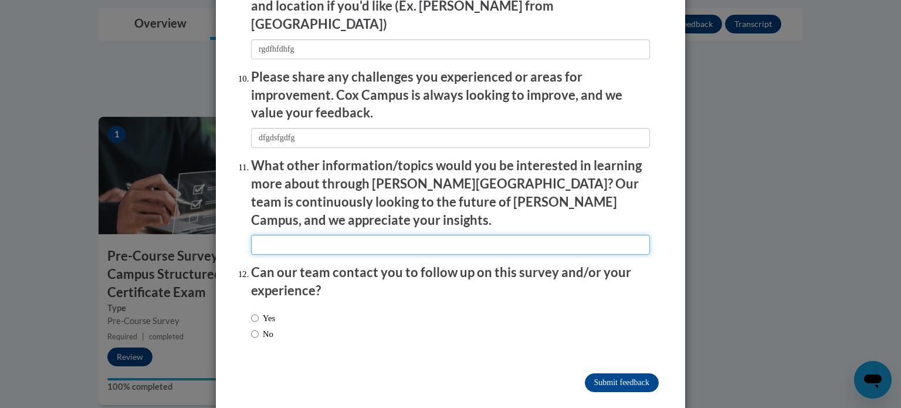
click at [270, 235] on input "textbox" at bounding box center [450, 245] width 399 height 20
type input "dfgdfhdfgdff"
click at [255, 327] on input "No" at bounding box center [255, 333] width 8 height 13
radio input "true"
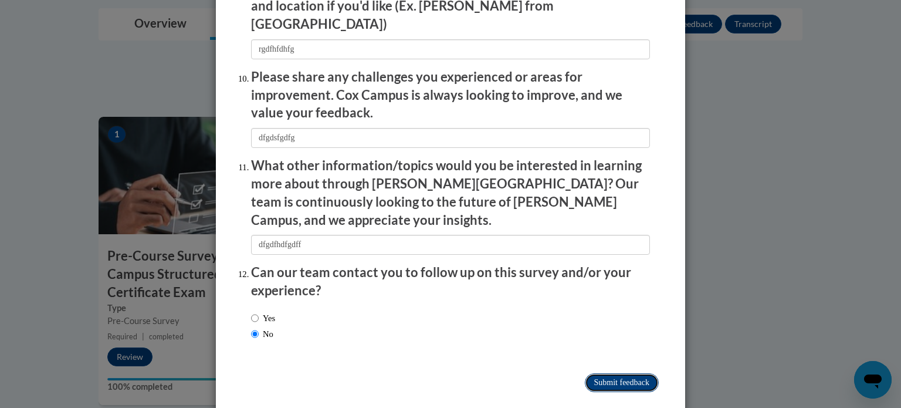
click at [616, 373] on input "Submit feedback" at bounding box center [622, 382] width 74 height 19
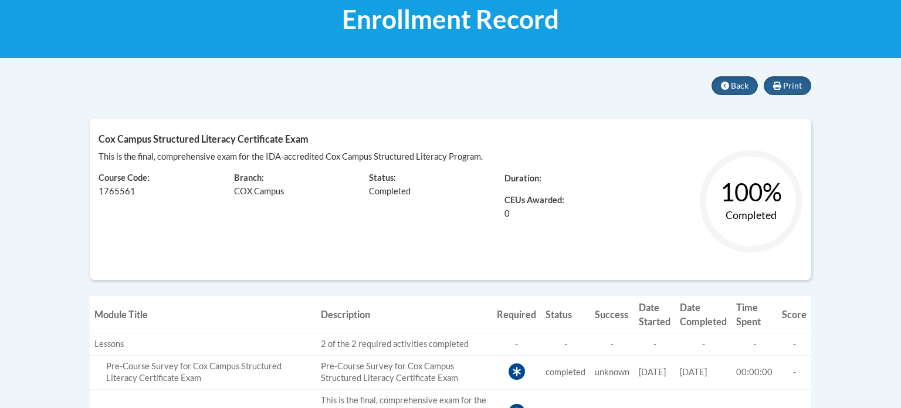
scroll to position [185, 0]
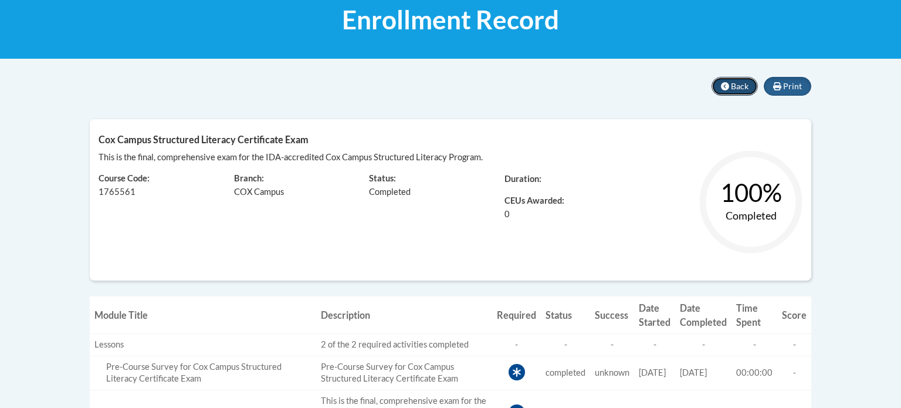
click at [742, 90] on span "Back" at bounding box center [740, 86] width 18 height 10
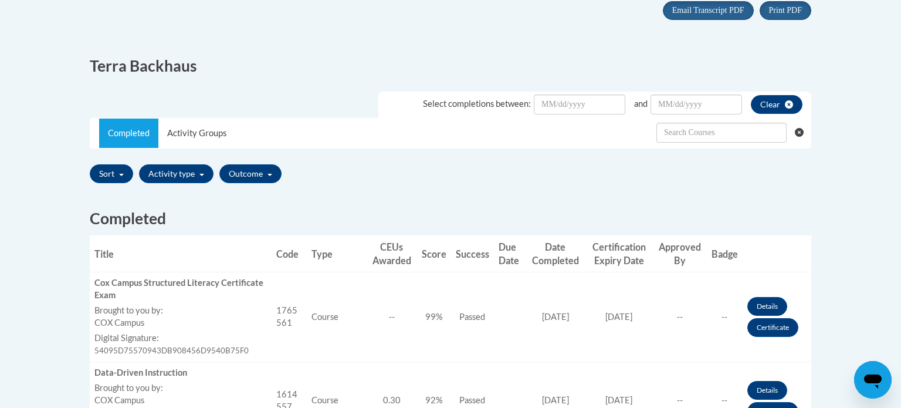
scroll to position [268, 0]
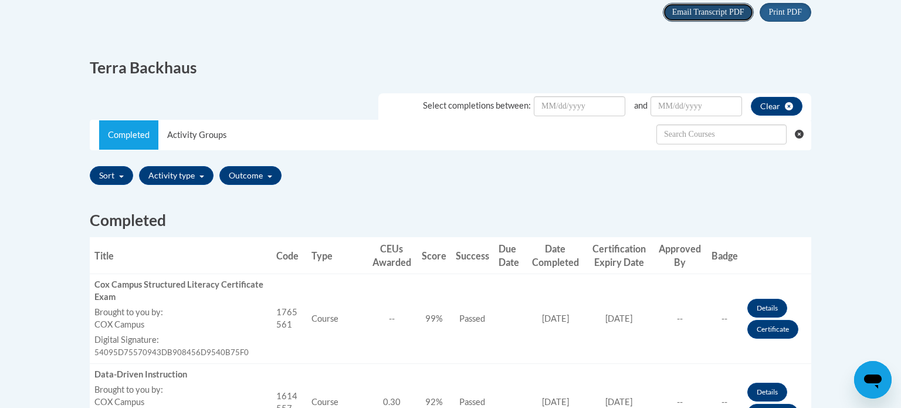
click at [691, 15] on span "Email Transcript PDF" at bounding box center [708, 12] width 72 height 9
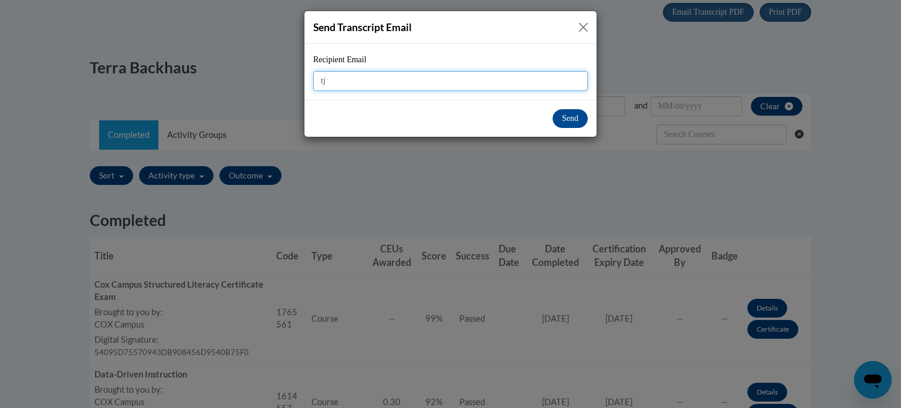
type input "t"
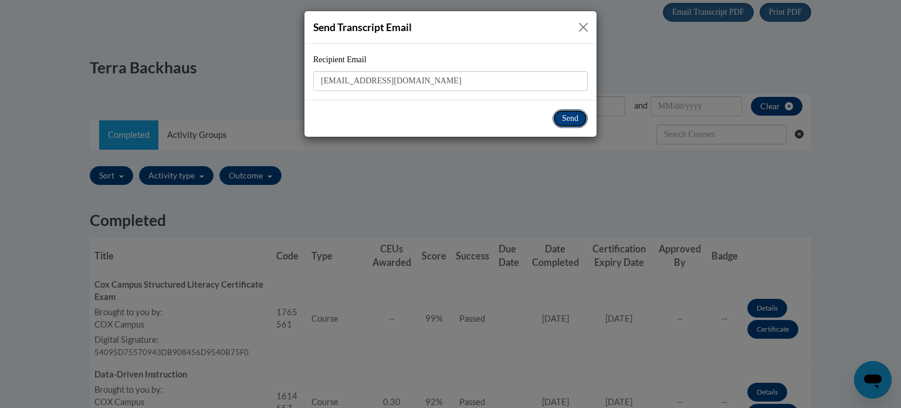
click at [572, 115] on button "Send" at bounding box center [569, 118] width 35 height 19
click at [567, 116] on button "Send" at bounding box center [569, 118] width 35 height 19
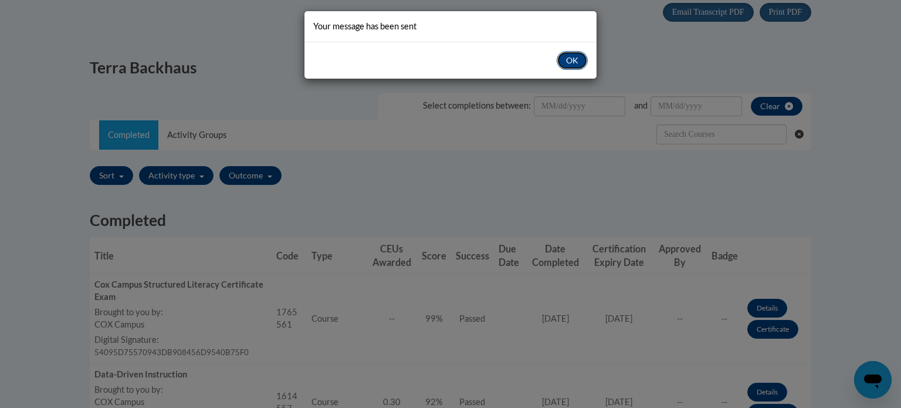
click at [565, 59] on button "OK" at bounding box center [572, 60] width 31 height 19
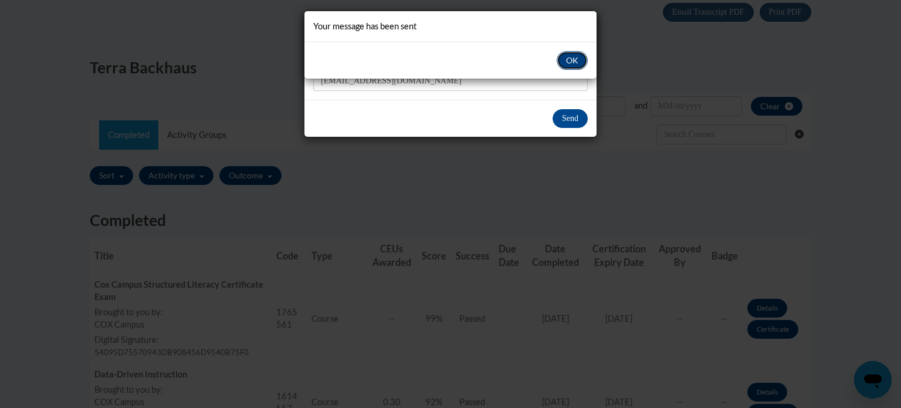
click at [571, 61] on button "OK" at bounding box center [572, 60] width 31 height 19
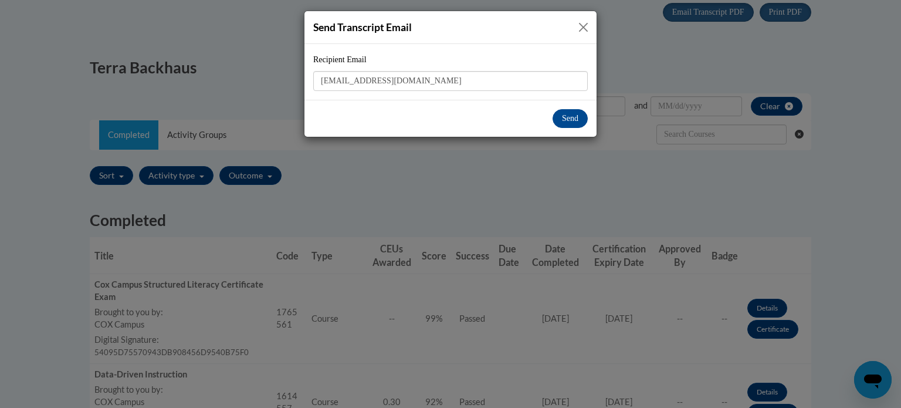
click at [581, 27] on button "Close" at bounding box center [583, 27] width 15 height 15
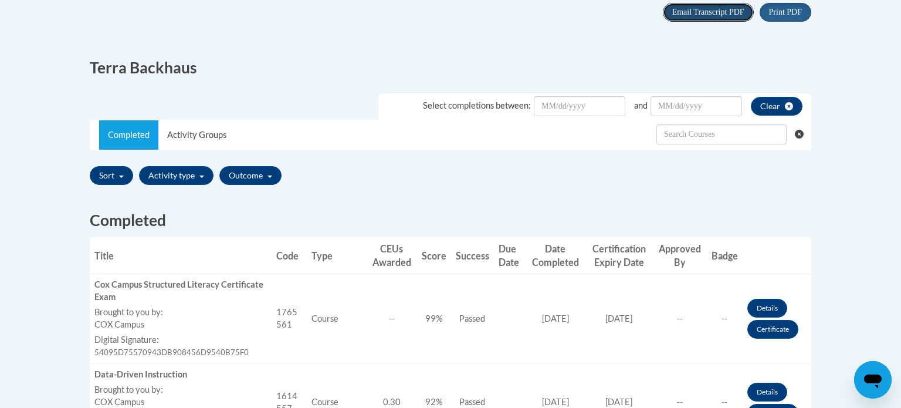
click at [689, 15] on span "Email Transcript PDF" at bounding box center [708, 12] width 72 height 9
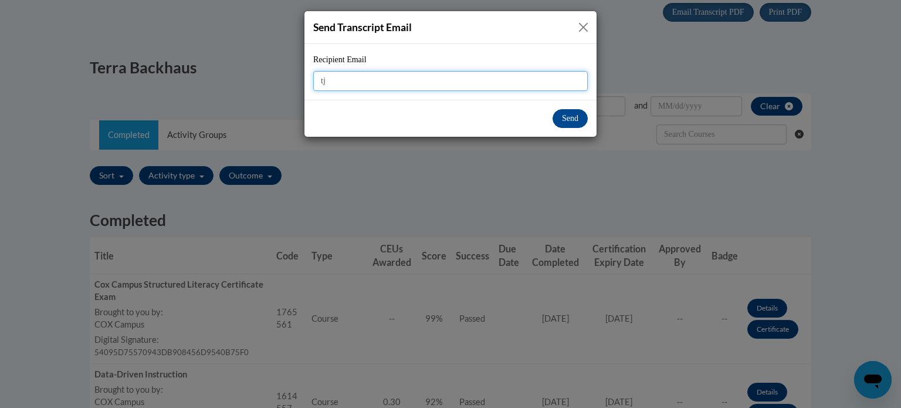
type input "t"
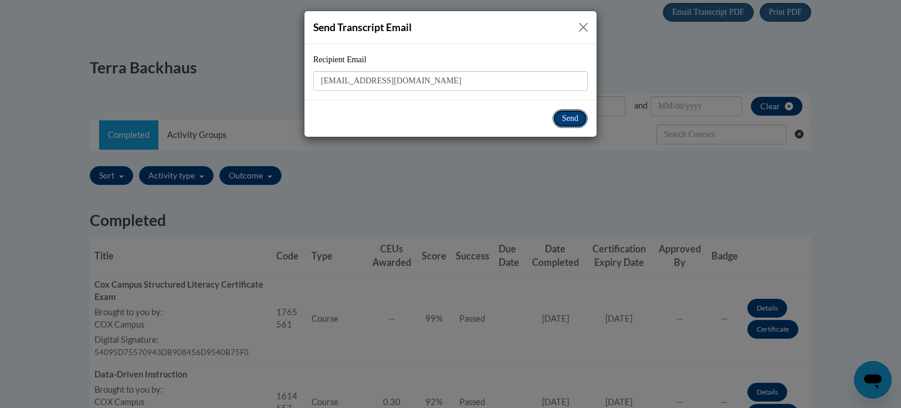
click at [573, 116] on button "Send" at bounding box center [569, 118] width 35 height 19
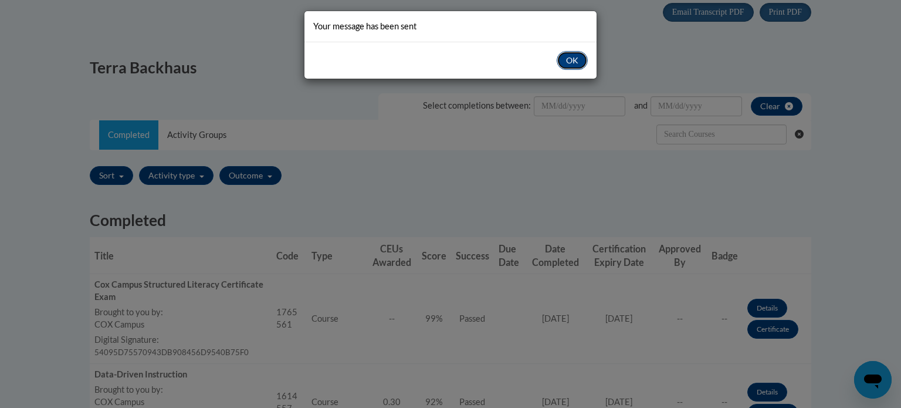
click at [569, 57] on button "OK" at bounding box center [572, 60] width 31 height 19
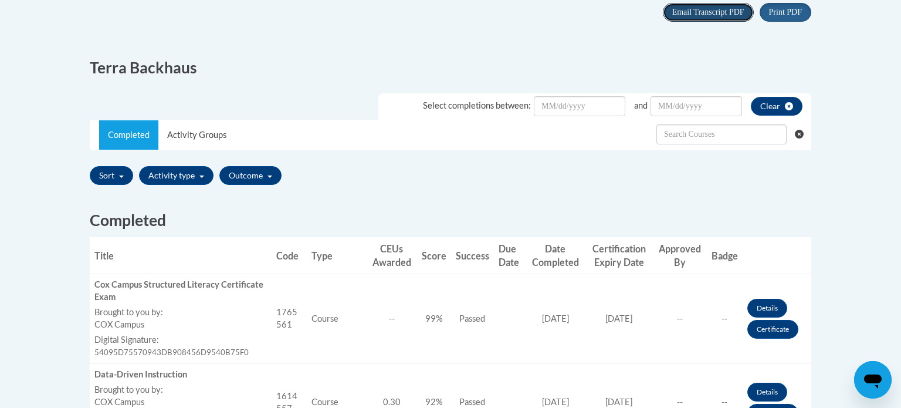
click at [693, 10] on span "Email Transcript PDF" at bounding box center [708, 12] width 72 height 9
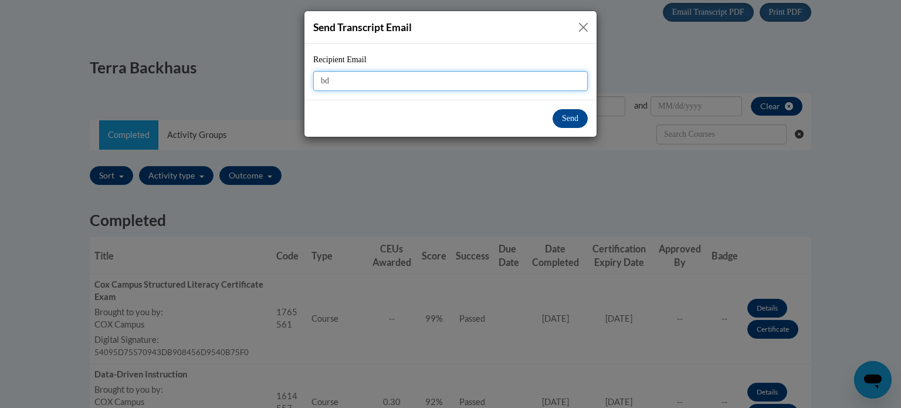
type input "b"
type input "[EMAIL_ADDRESS][DOMAIN_NAME]"
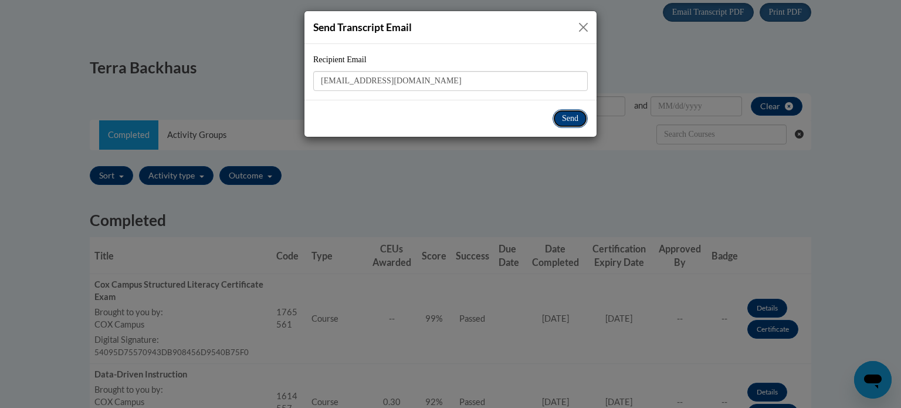
click at [571, 118] on button "Send" at bounding box center [569, 118] width 35 height 19
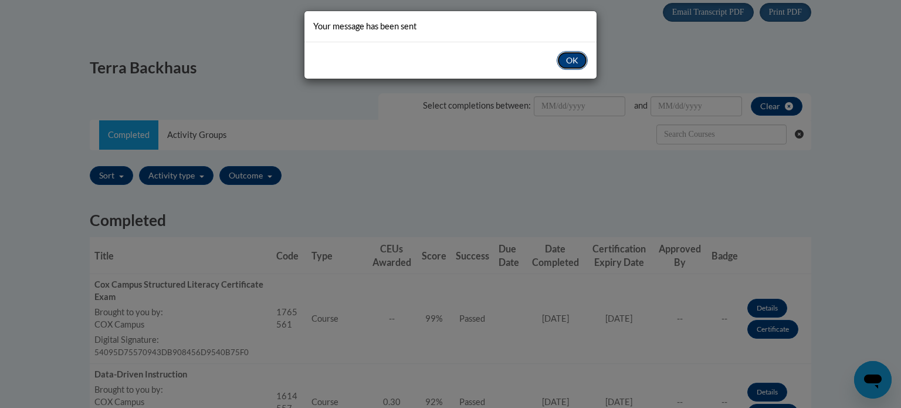
click at [578, 62] on button "OK" at bounding box center [572, 60] width 31 height 19
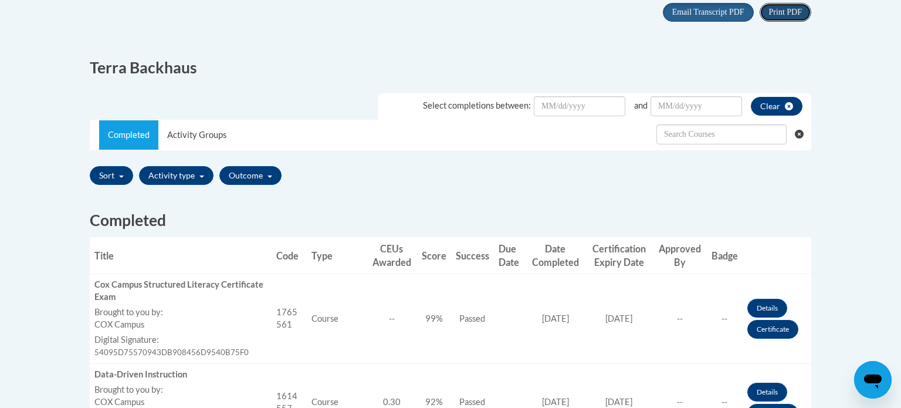
click at [781, 12] on span "Print PDF" at bounding box center [785, 12] width 33 height 9
